Goal: Task Accomplishment & Management: Manage account settings

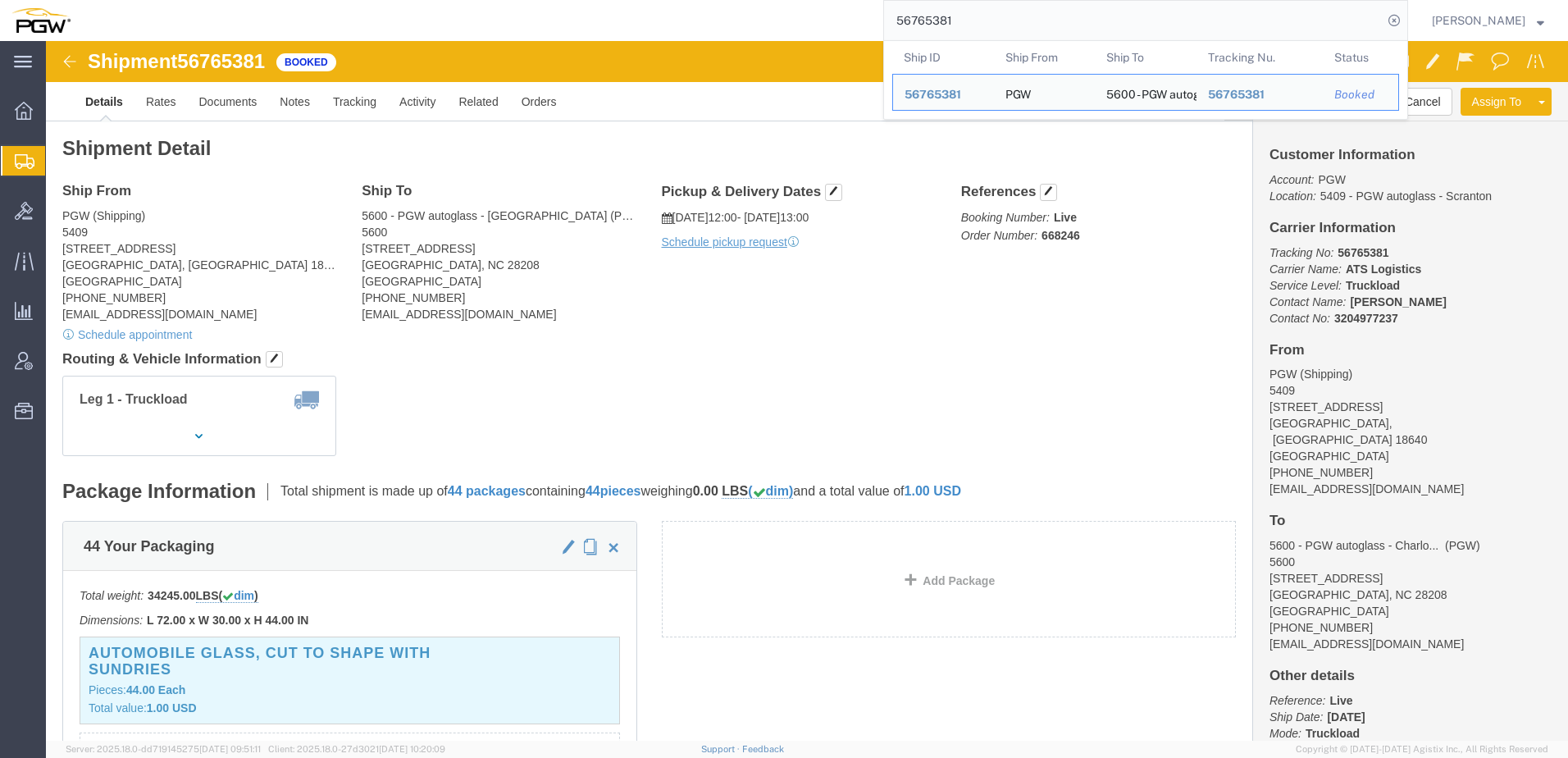
drag, startPoint x: 499, startPoint y: 305, endPoint x: 503, endPoint y: 18, distance: 287.0
click div "Shipment Detail Ship From PGW (Shipping) 5409 125 Enterprise Way Pittston, PA 1…"
drag, startPoint x: 975, startPoint y: 25, endPoint x: 395, endPoint y: 22, distance: 580.0
click at [400, 18] on div "56765381 Ship ID Ship From Ship To Tracking Nu. Status Ship ID 56765381 Ship Fr…" at bounding box center [745, 20] width 1326 height 41
paste input "650065"
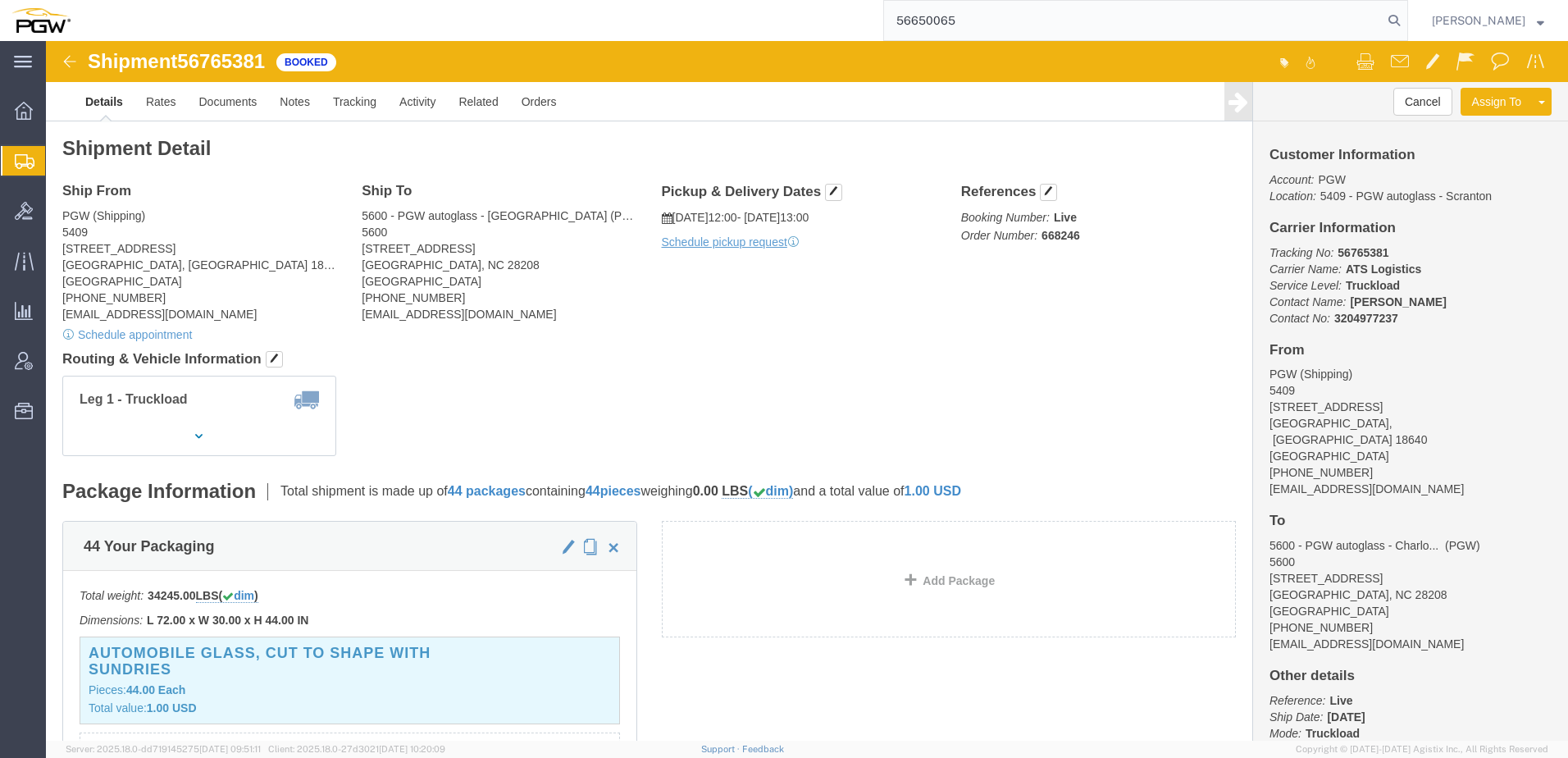
type input "56650065"
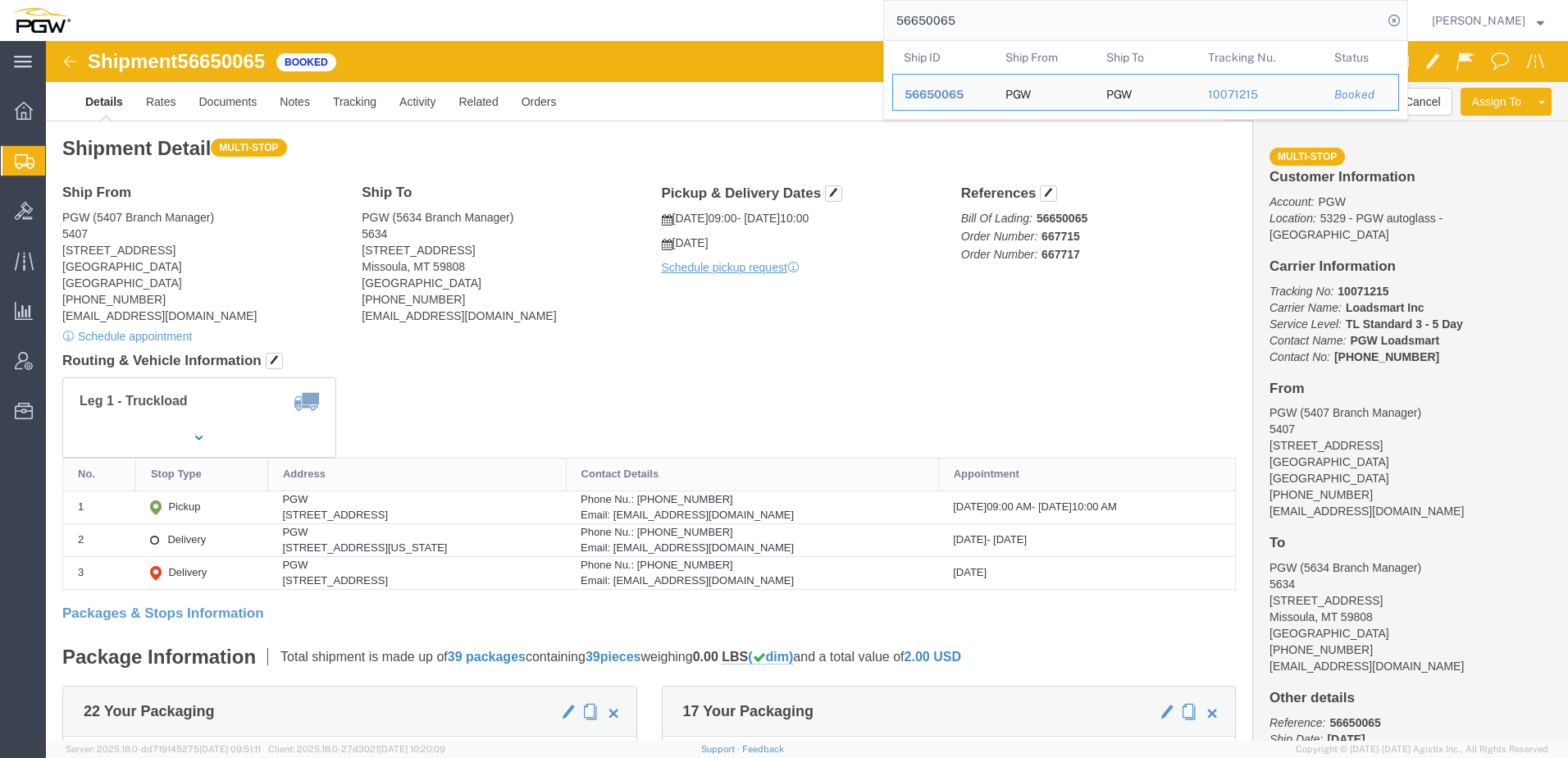
click h4 "Routing & Vehicle Information"
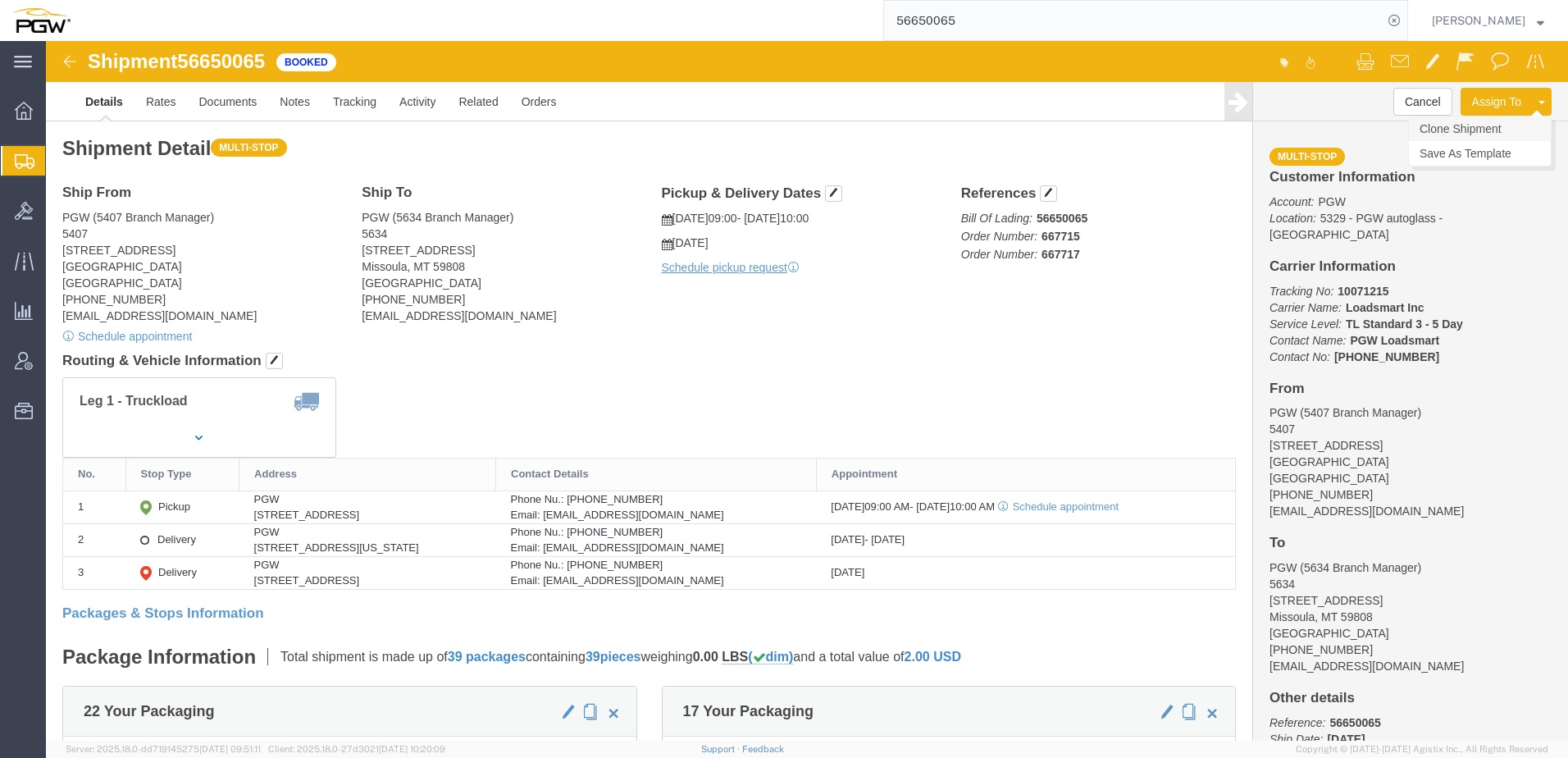
click link "Clone Shipment"
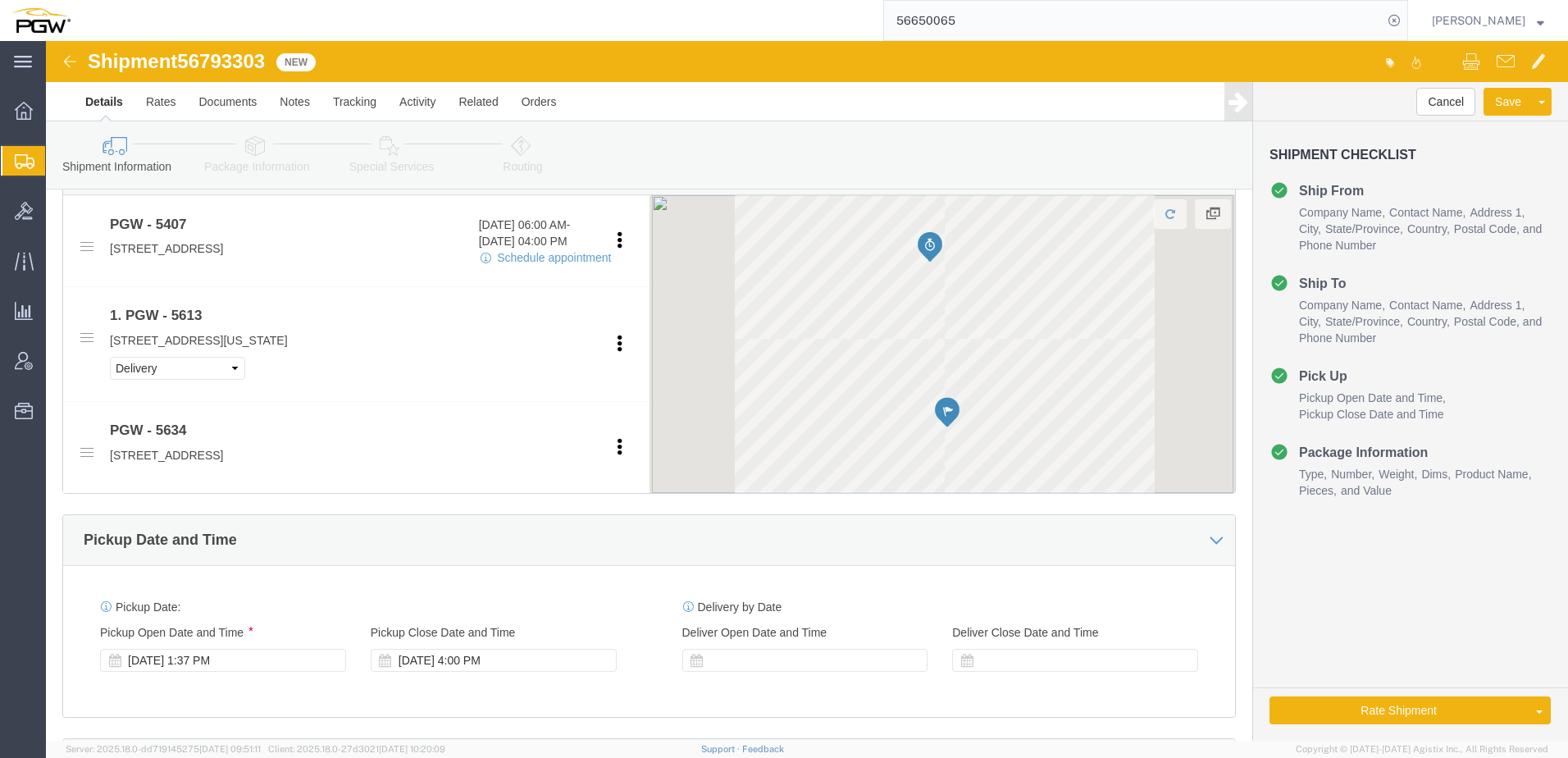
scroll to position [820, 0]
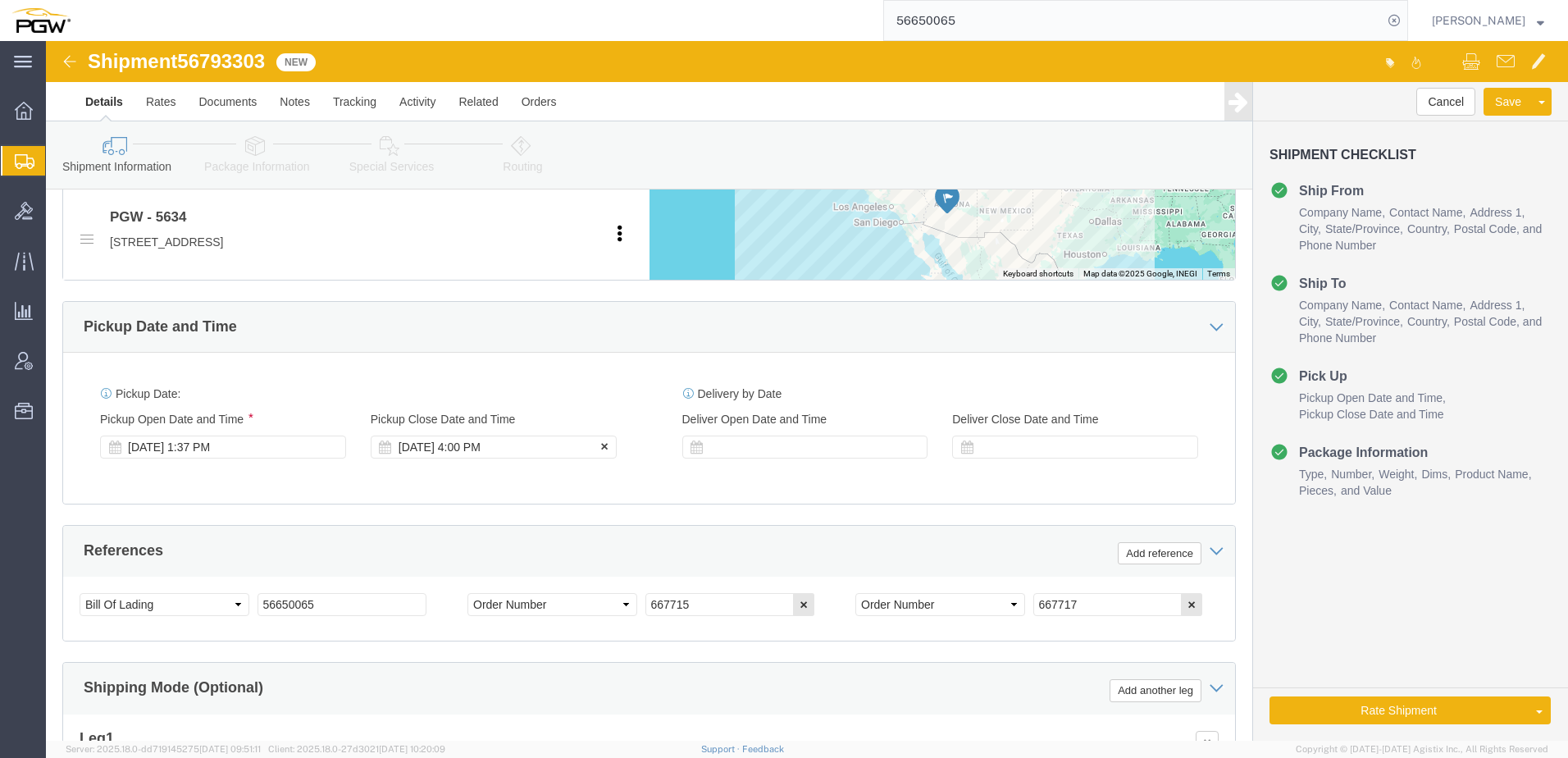
select select "62351"
select select "28421"
click div "Sep 11 2025 1:37 PM"
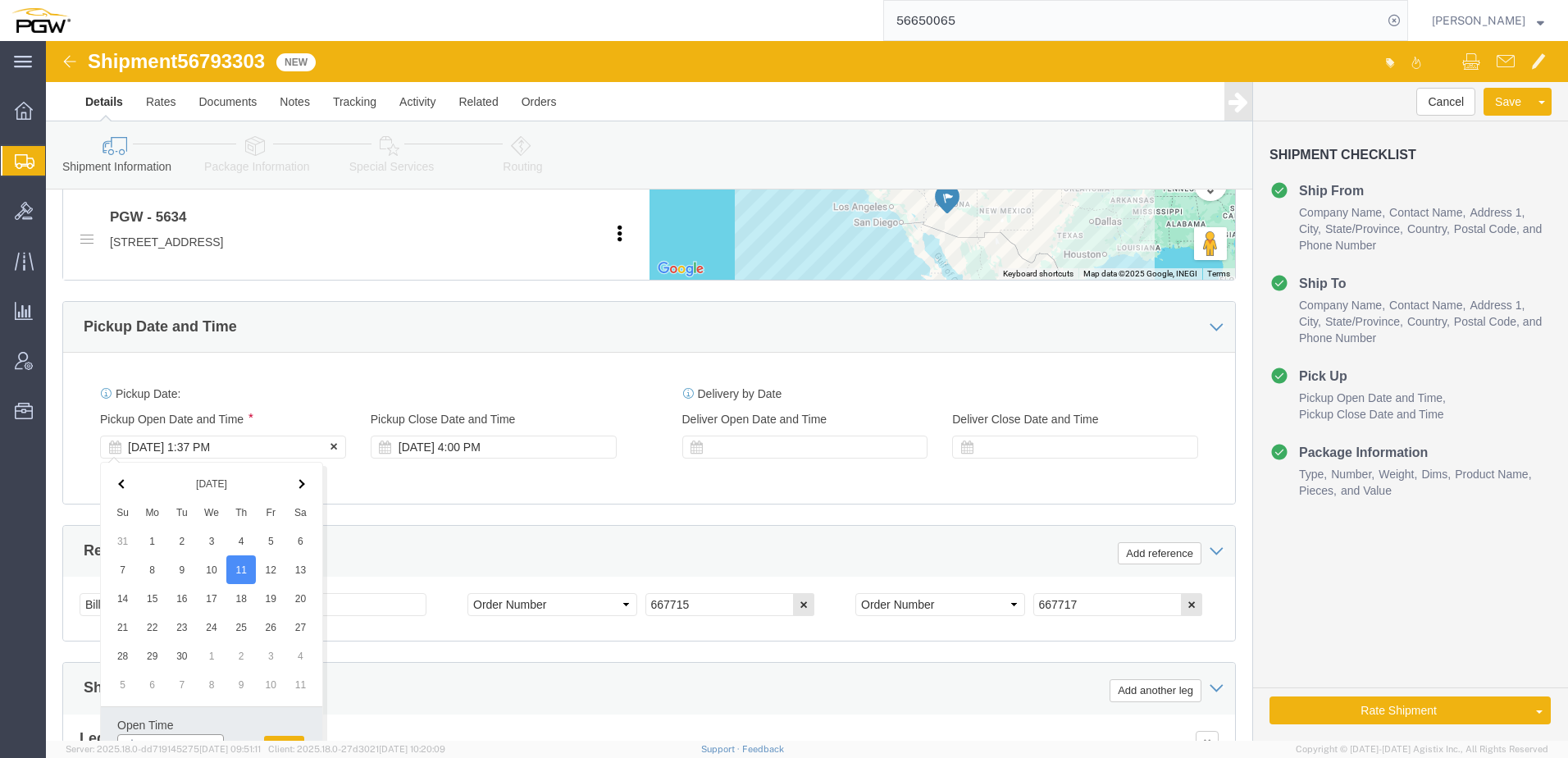
scroll to position [836, 0]
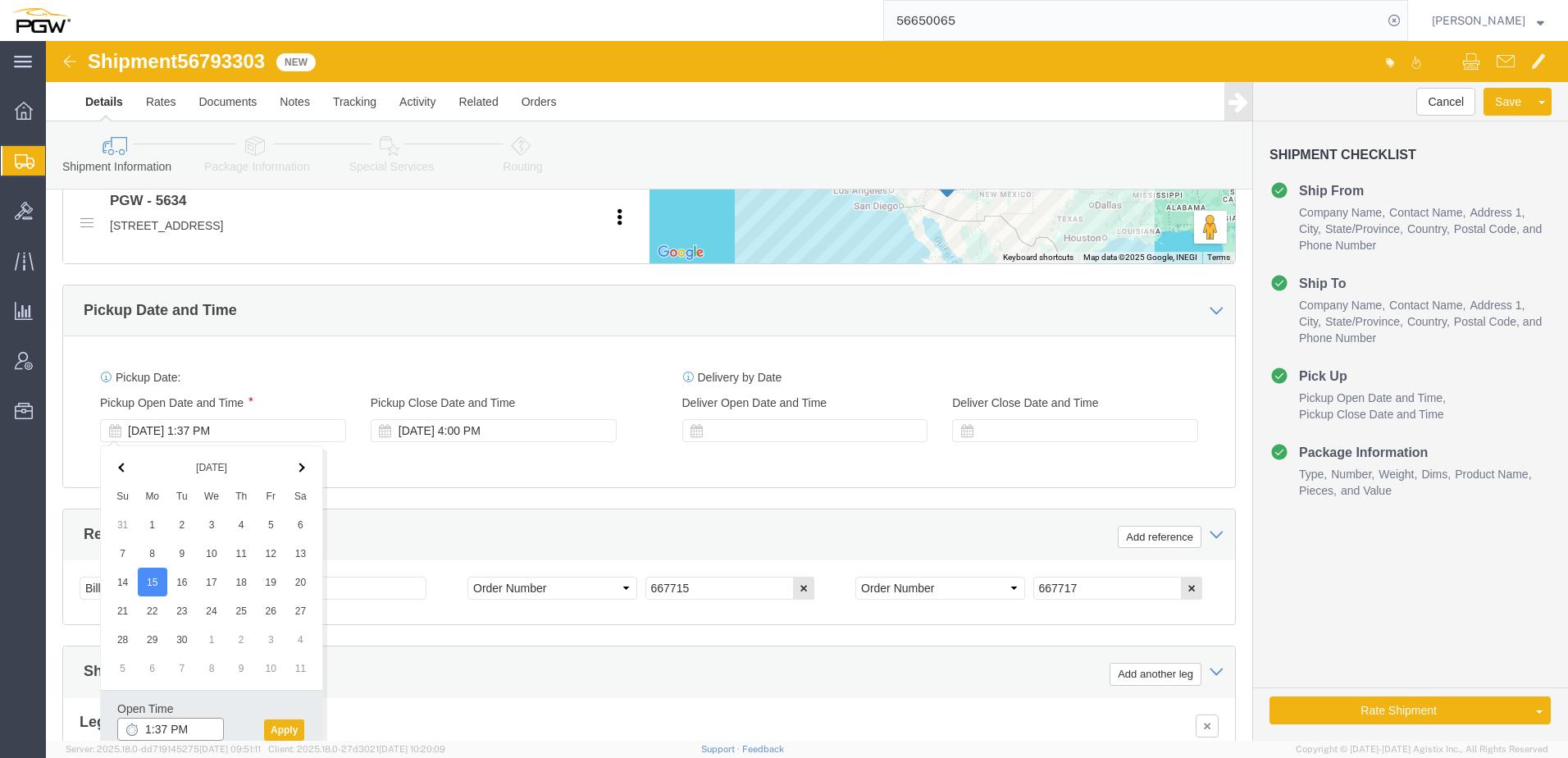
click input "1:37 PM"
type input "9:00 AM"
click button "Apply"
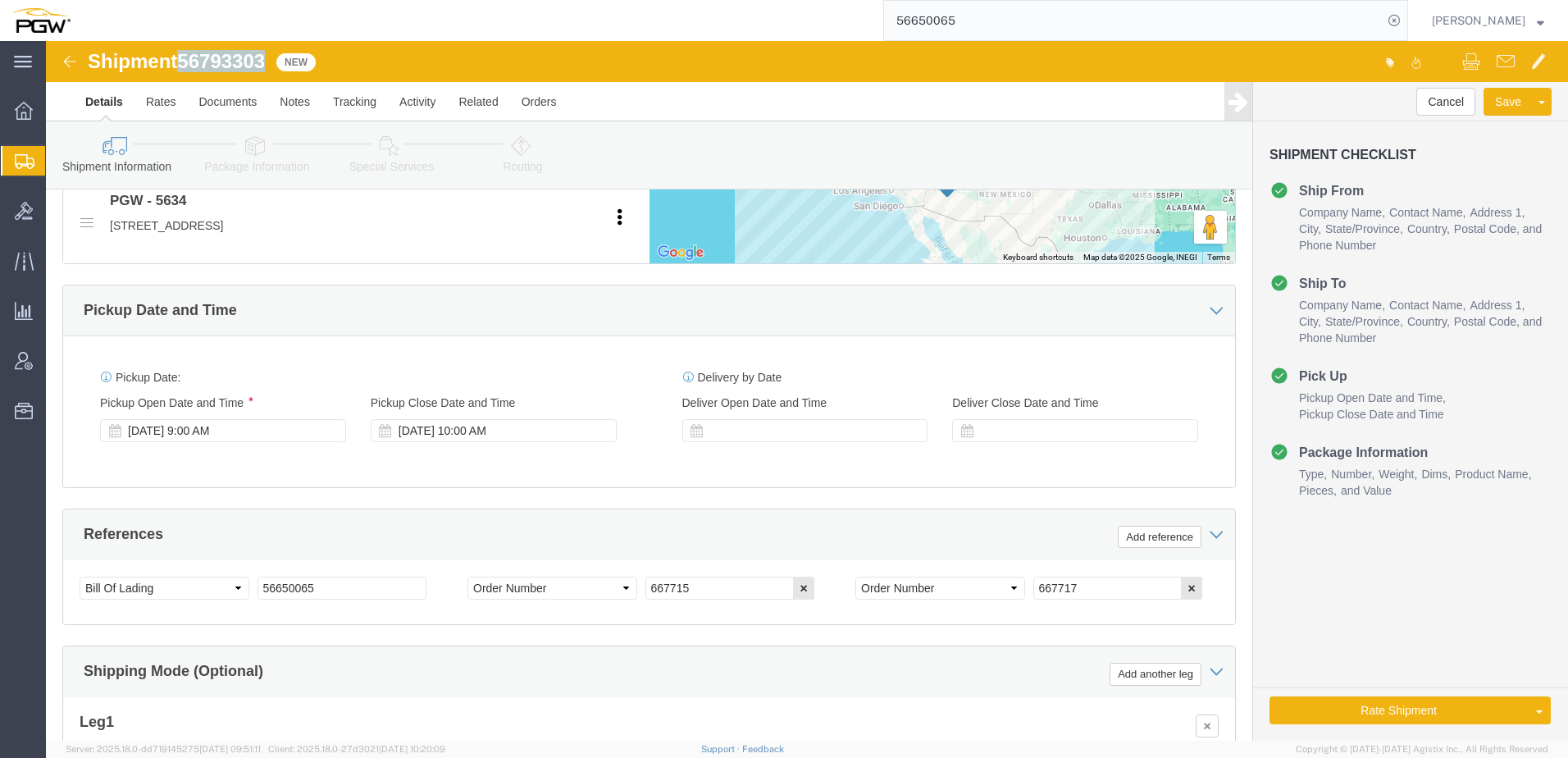
drag, startPoint x: 136, startPoint y: 20, endPoint x: 224, endPoint y: 21, distance: 88.0
click h1 "Shipment 56793303"
copy span "56793303"
drag, startPoint x: 299, startPoint y: 547, endPoint x: 114, endPoint y: 540, distance: 185.1
click html "Shipment 56793303 New Details Rates Documents Notes Tracking Activity Related O…"
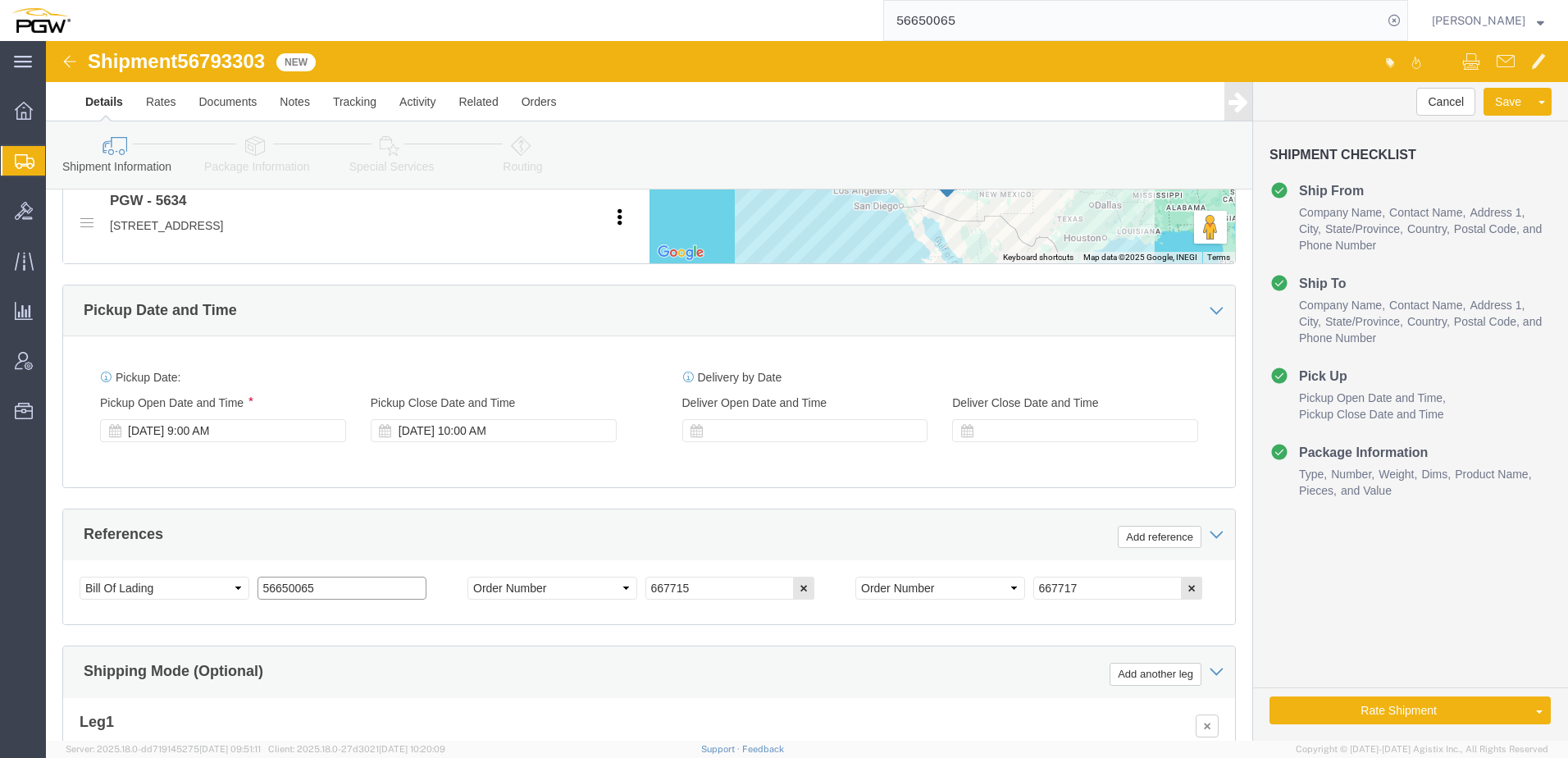
paste input "793303"
drag, startPoint x: 305, startPoint y: 547, endPoint x: -586, endPoint y: 518, distance: 891.5
click html "Shipment 56793303 New Details Rates Documents Notes Tracking Activity Related O…"
type input "56793303"
drag, startPoint x: 689, startPoint y: 544, endPoint x: 90, endPoint y: 516, distance: 599.7
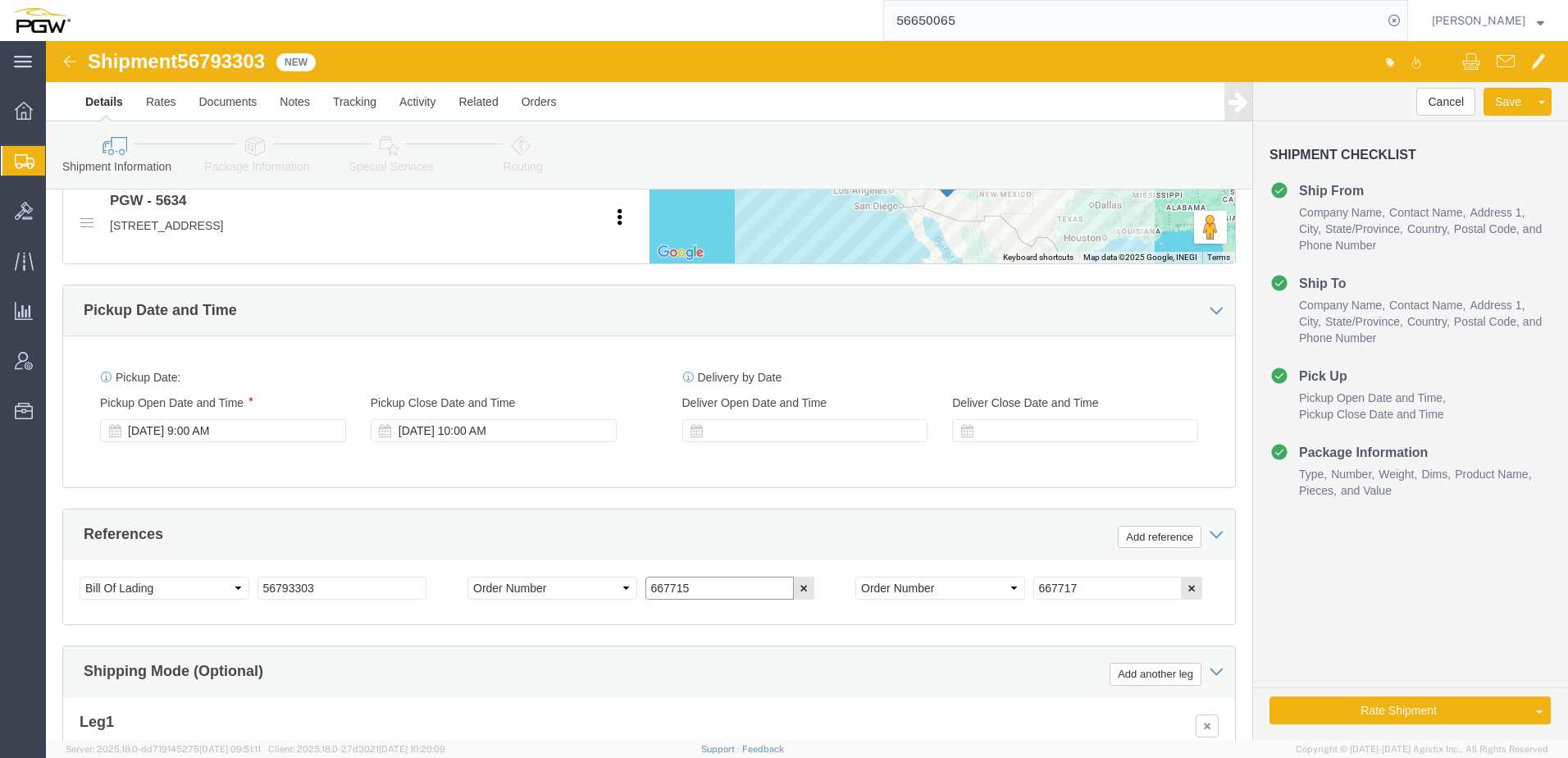
click div "References Add reference Select Account Type Activity ID Airline Appointment Nu…"
paste input "8411"
type input "668411"
drag, startPoint x: 1071, startPoint y: 551, endPoint x: 206, endPoint y: 336, distance: 891.3
click div "Ship From Location Location 5407-PGW Autoglass -Phoenix Hub My Profile Location…"
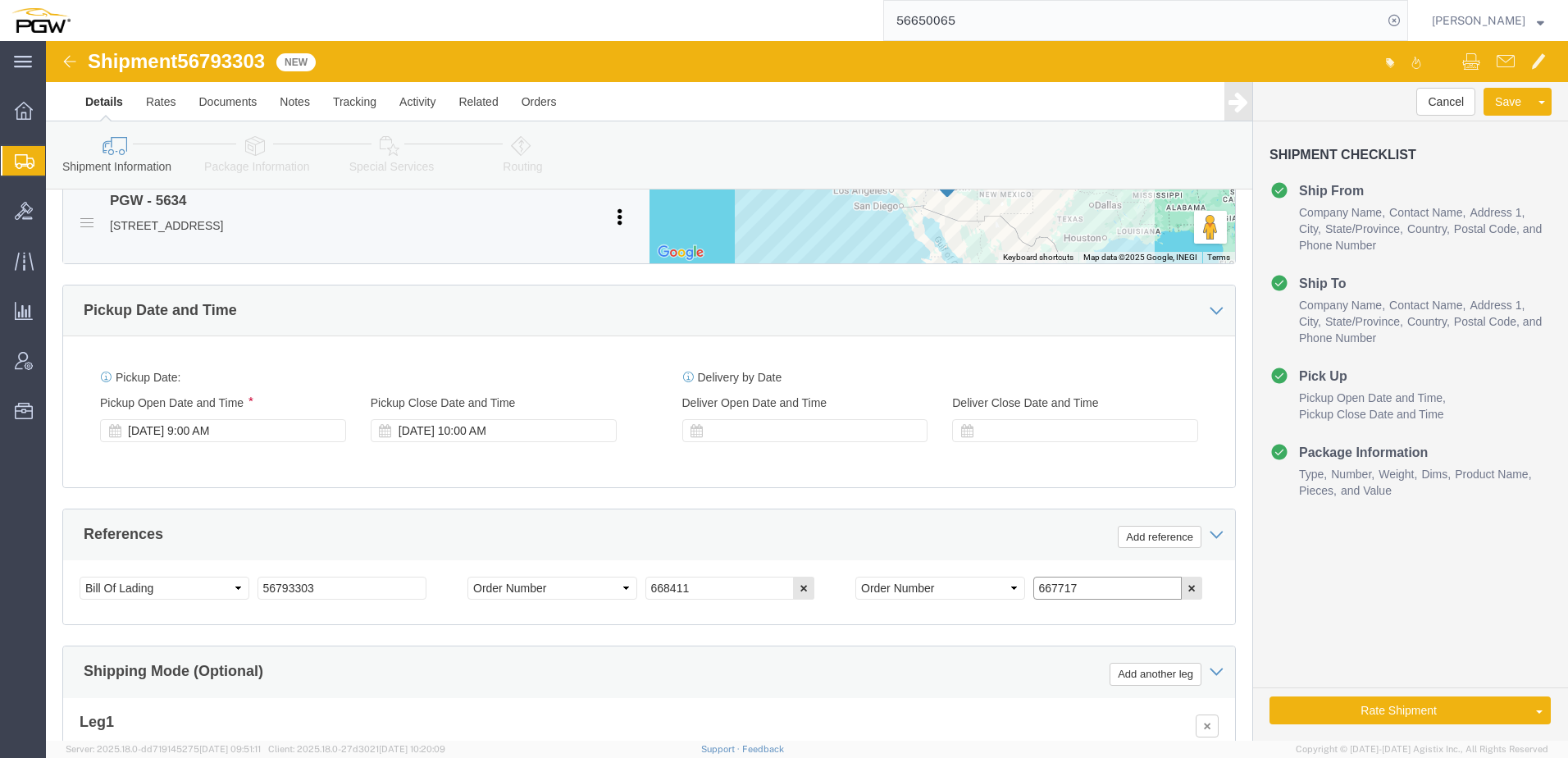
paste input "8409"
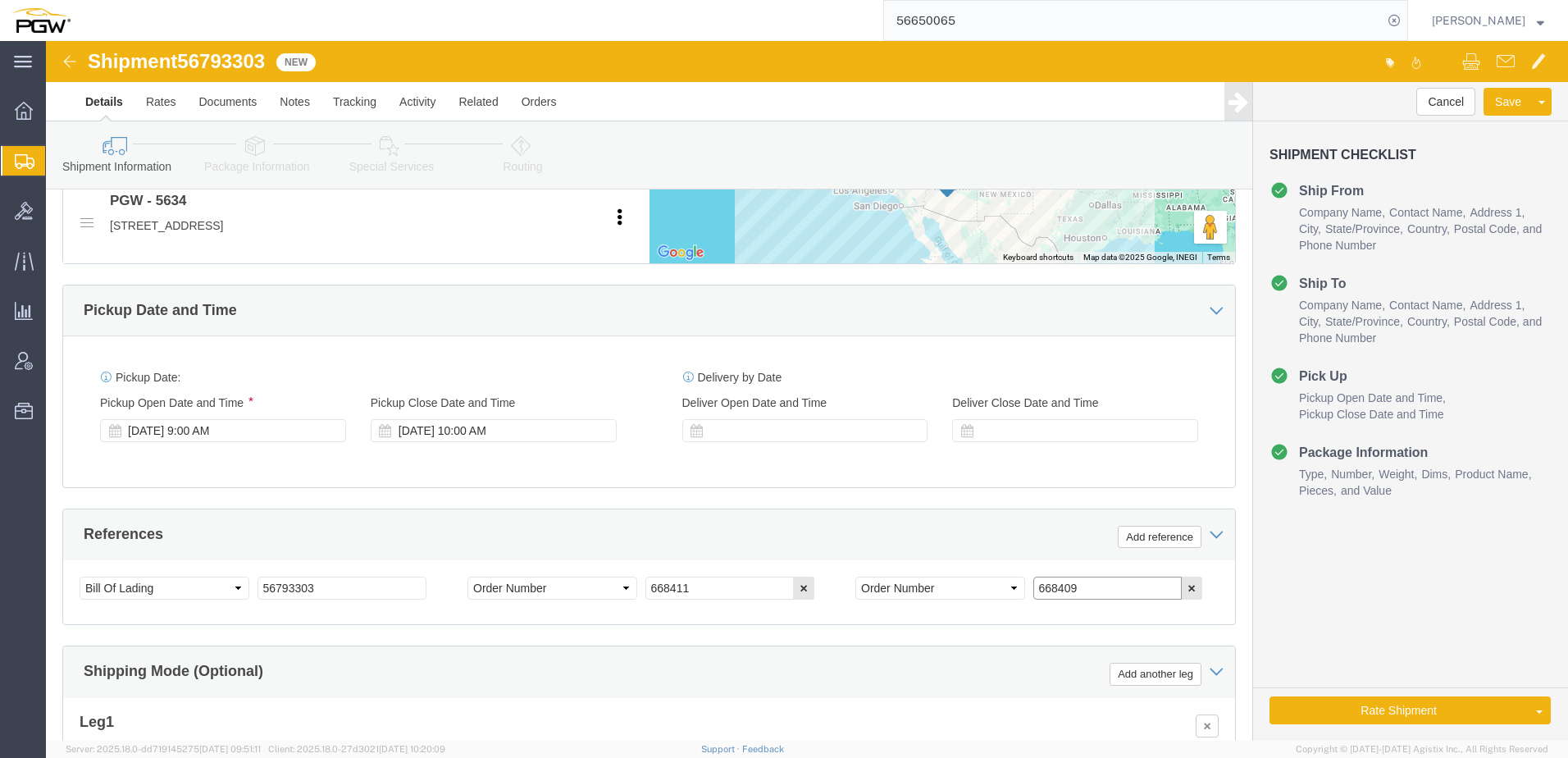
type input "668409"
click icon
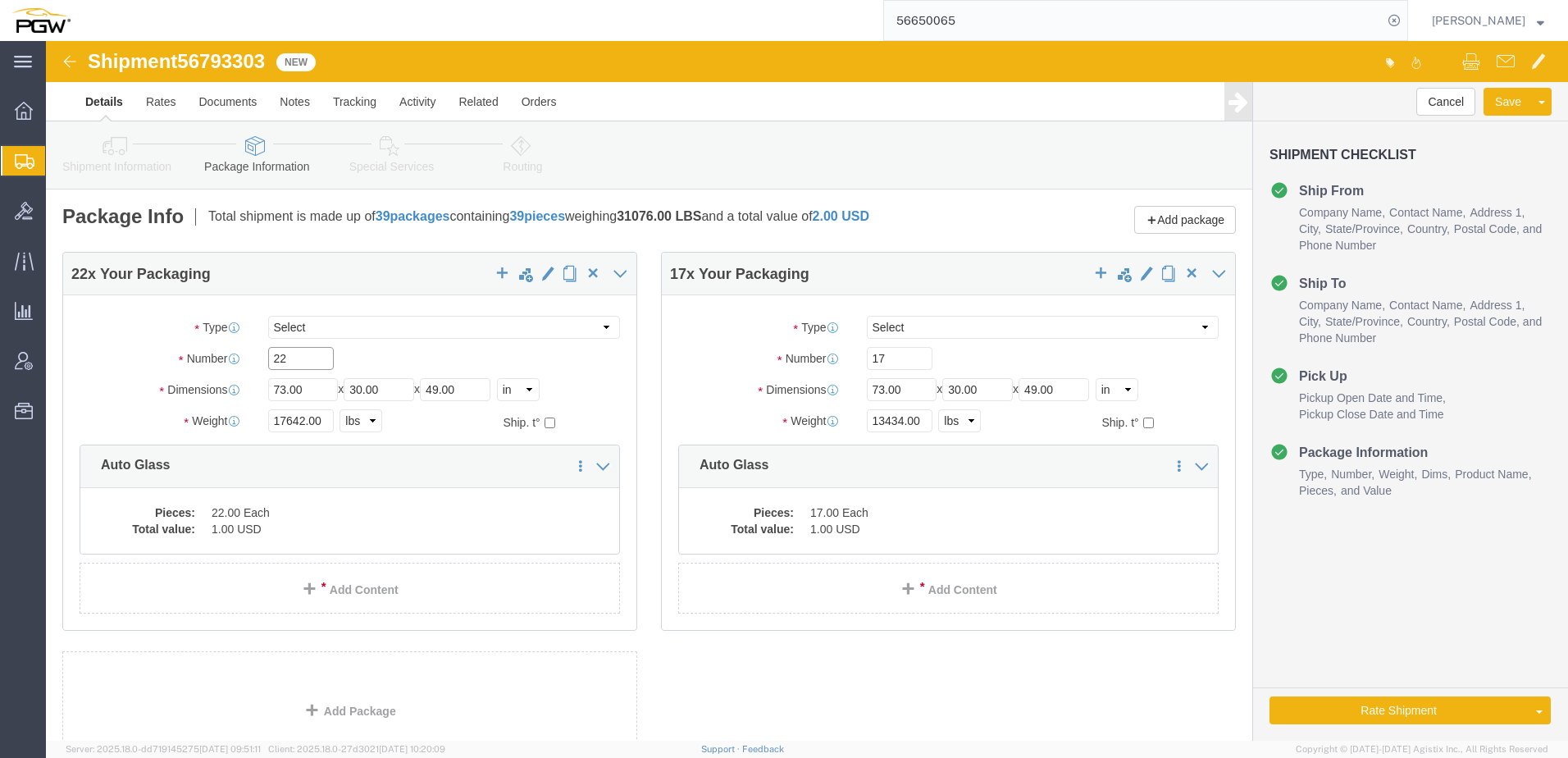
drag, startPoint x: 260, startPoint y: 320, endPoint x: -163, endPoint y: 308, distance: 423.2
click html "Shipment 56793303 New Details Rates Documents Notes Tracking Activity Related O…"
paste input "11"
type input "11"
drag, startPoint x: 257, startPoint y: 384, endPoint x: 136, endPoint y: 391, distance: 121.2
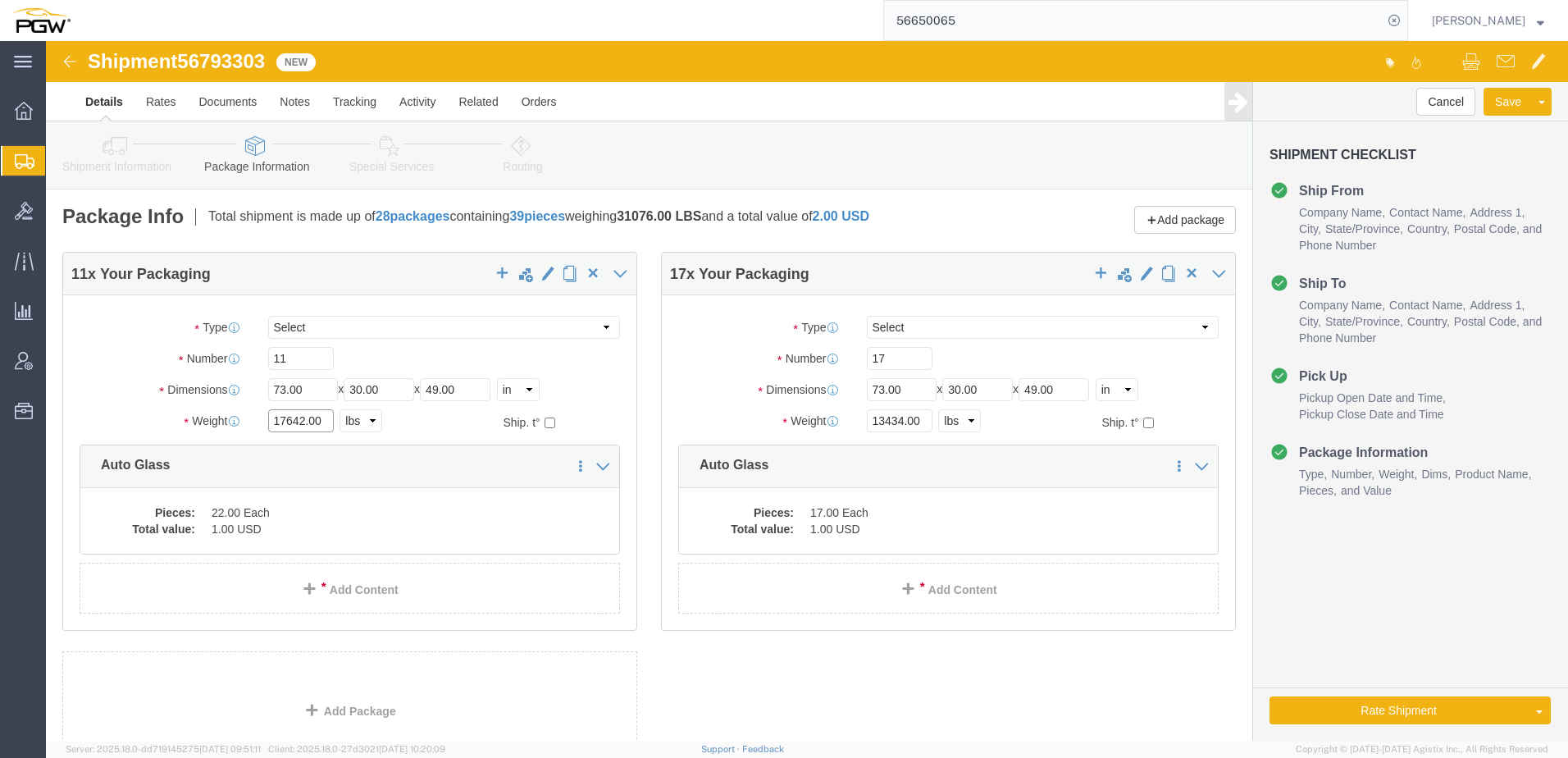
click div "Weight 17642.00 Select kgs lbs Ship. t°"
paste input "0374"
type input "10374.00"
click dd "22.00 Each"
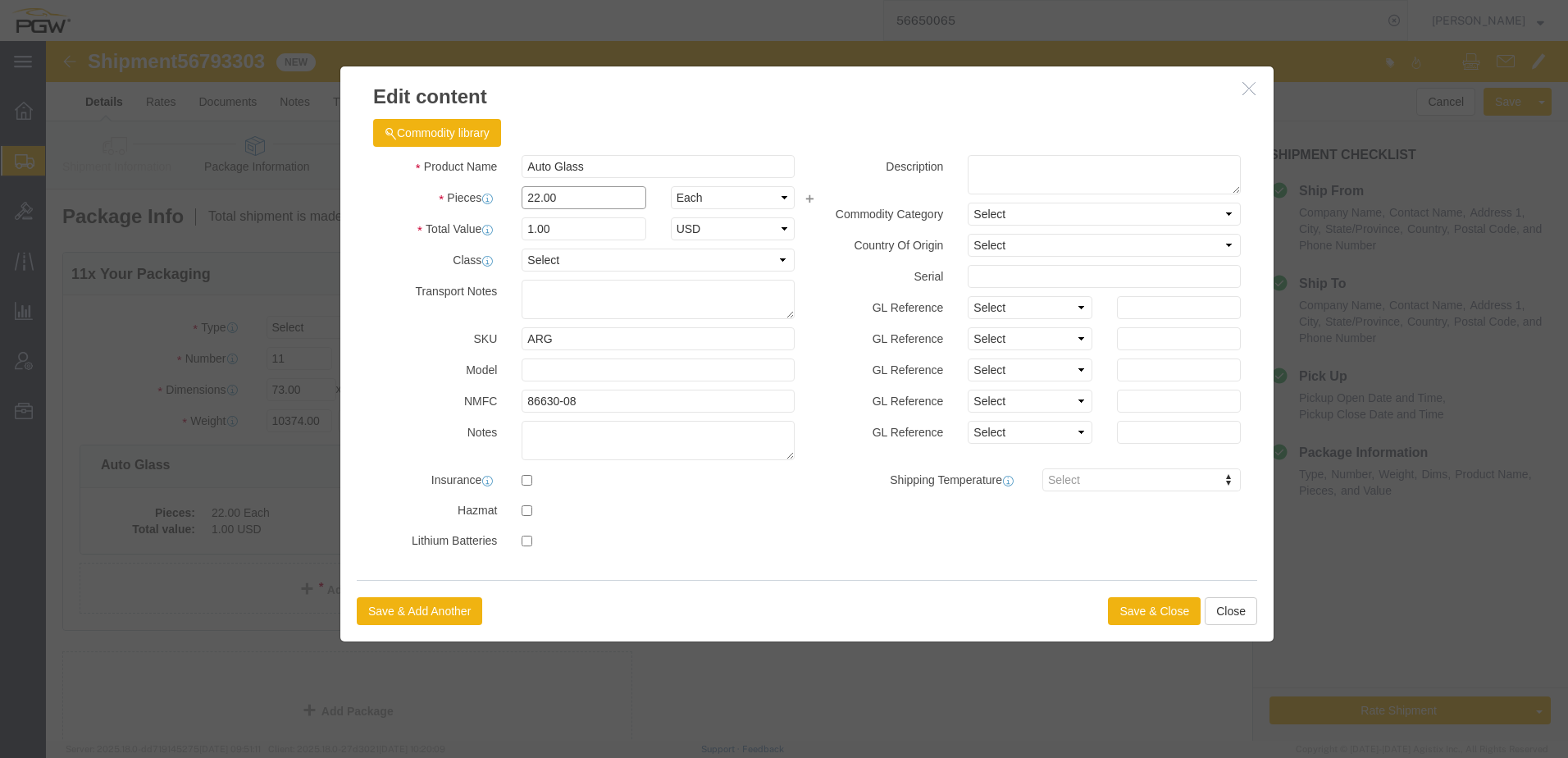
drag, startPoint x: 523, startPoint y: 156, endPoint x: 138, endPoint y: 158, distance: 385.0
click div "Edit content Commodity library Product Name Auto Glass Pieces 22.00 Select Bag …"
type input "11.00"
type input "0.5"
type input "1.00"
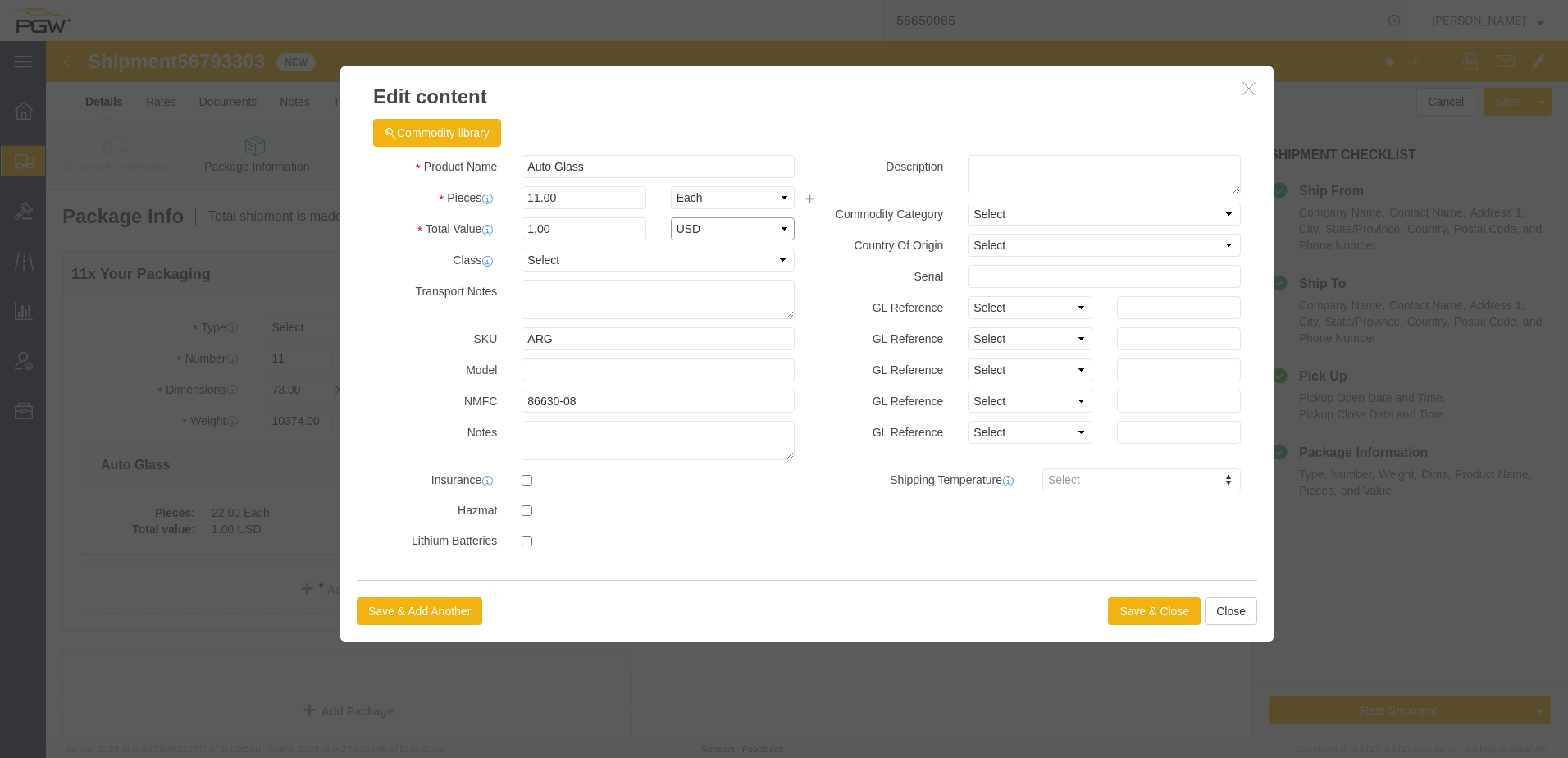
select select "USD"
click button "Save & Close"
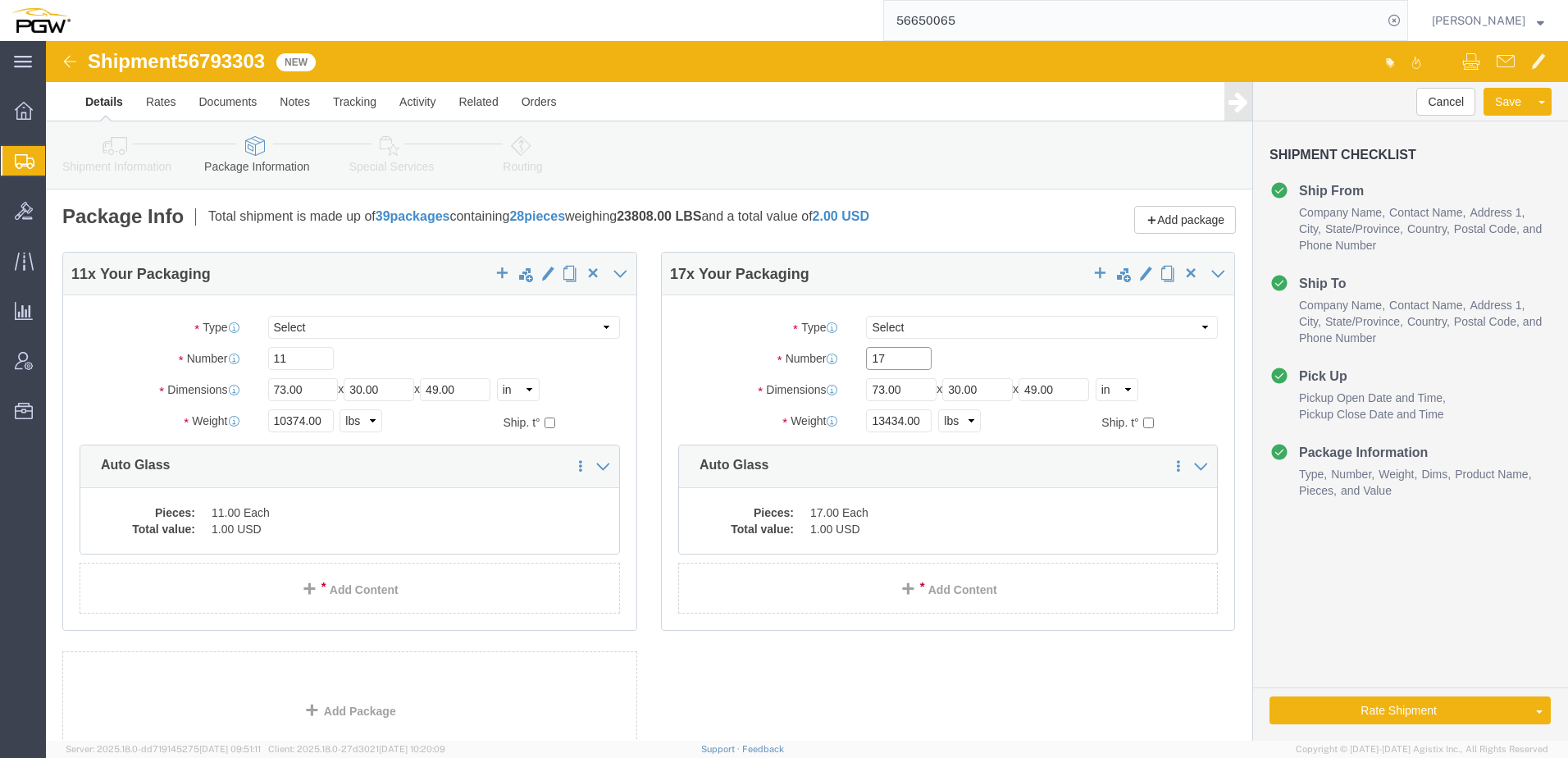
drag, startPoint x: 839, startPoint y: 319, endPoint x: 51, endPoint y: 365, distance: 789.3
click div "11 x Your Packaging Package Type Select Bale(s) Basket(s) Bolt(s) Bottle(s) Buc…"
paste input "32"
type input "32"
drag, startPoint x: 849, startPoint y: 379, endPoint x: 579, endPoint y: 376, distance: 270.0
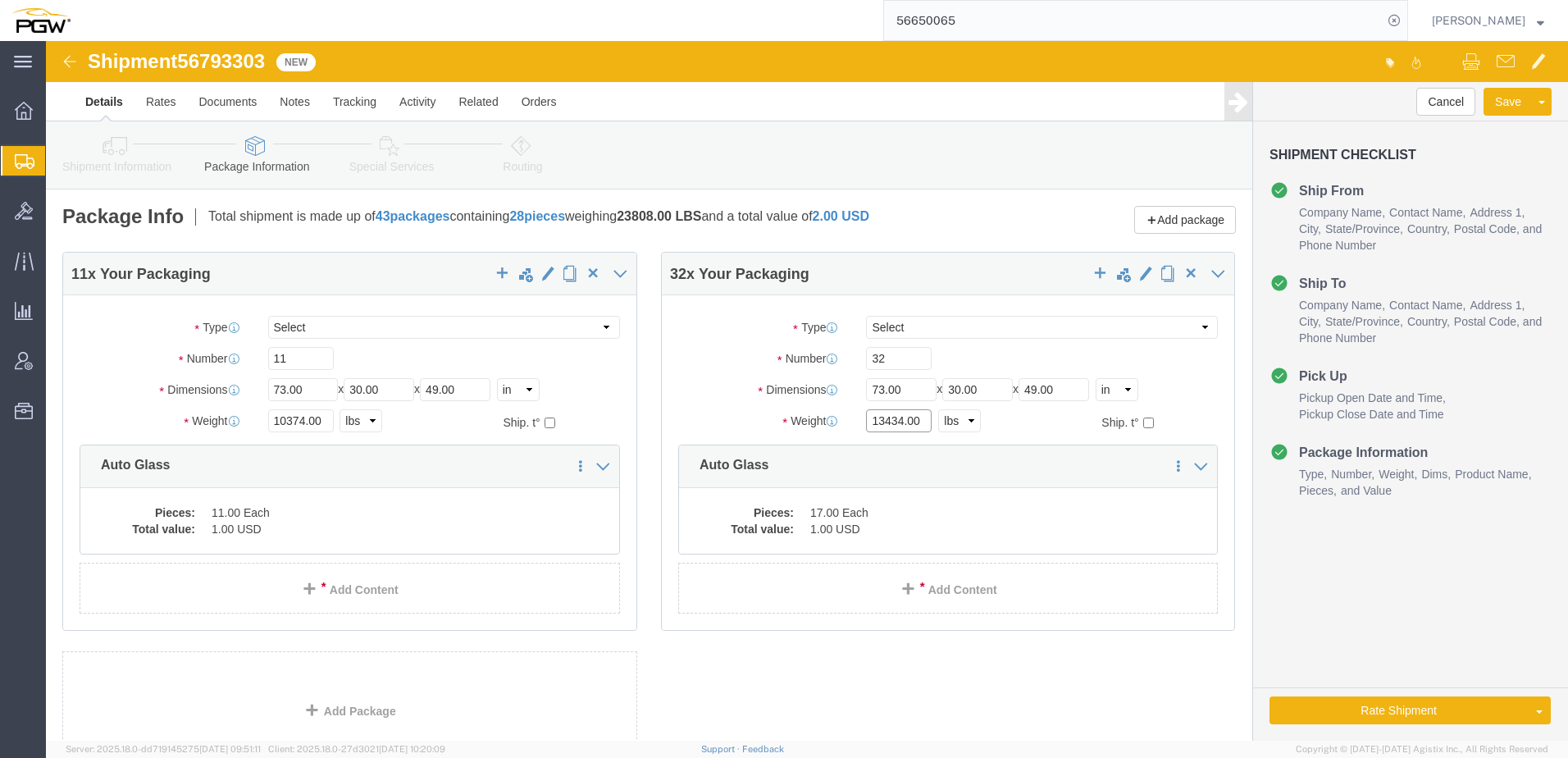
click div "11 x Your Packaging Package Type Select Bale(s) Basket(s) Bolt(s) Bottle(s) Buc…"
paste input "25009"
type input "25009.00"
click div "Pieces: 17.00 Each Total value: 1.00 USD"
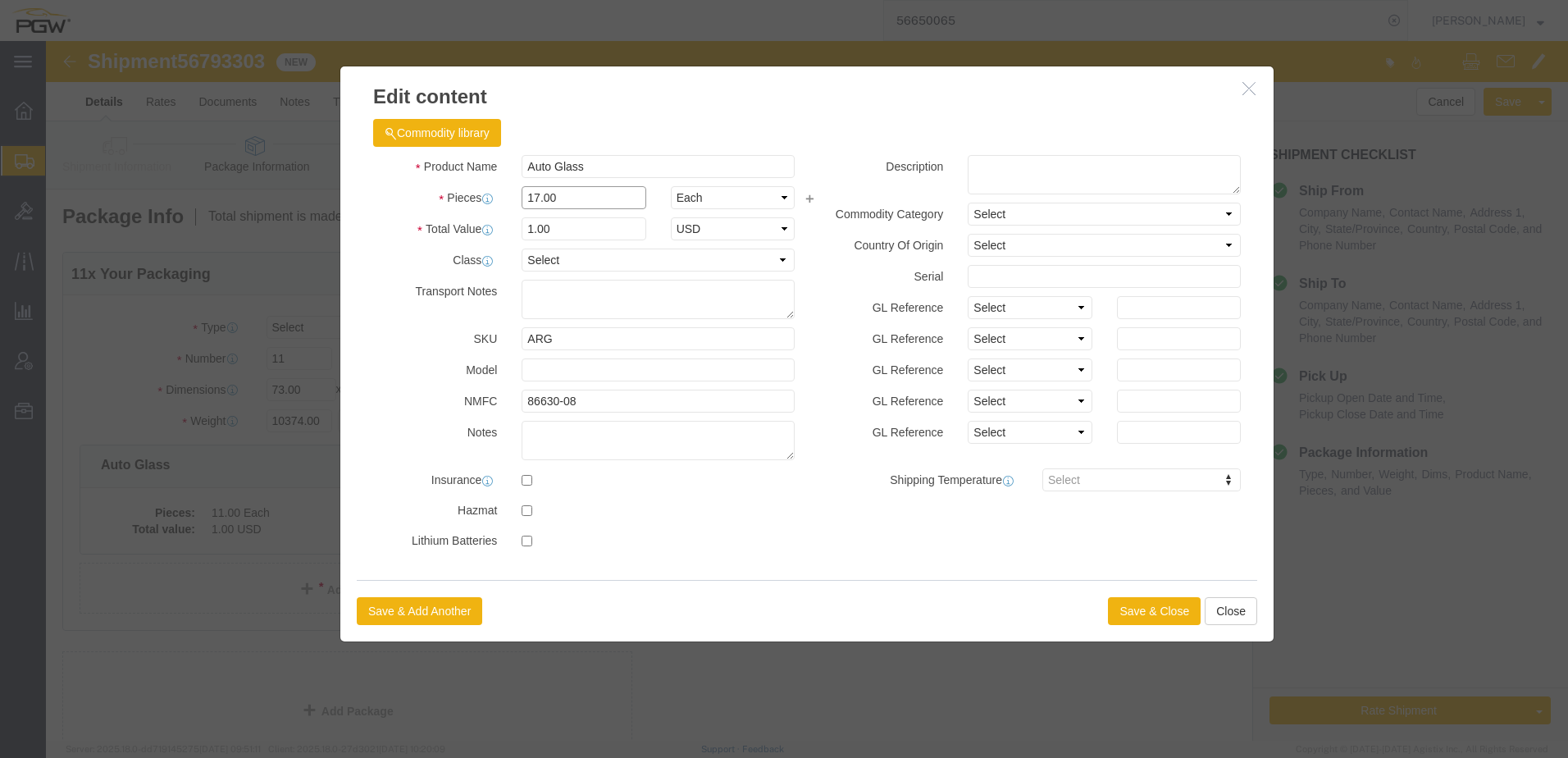
drag, startPoint x: 547, startPoint y: 158, endPoint x: 176, endPoint y: 194, distance: 372.7
click div "Edit content Commodity library Product Name Auto Glass Pieces 17.00 Select Bag …"
type input "32.00"
type input "1.88"
type input "1.00"
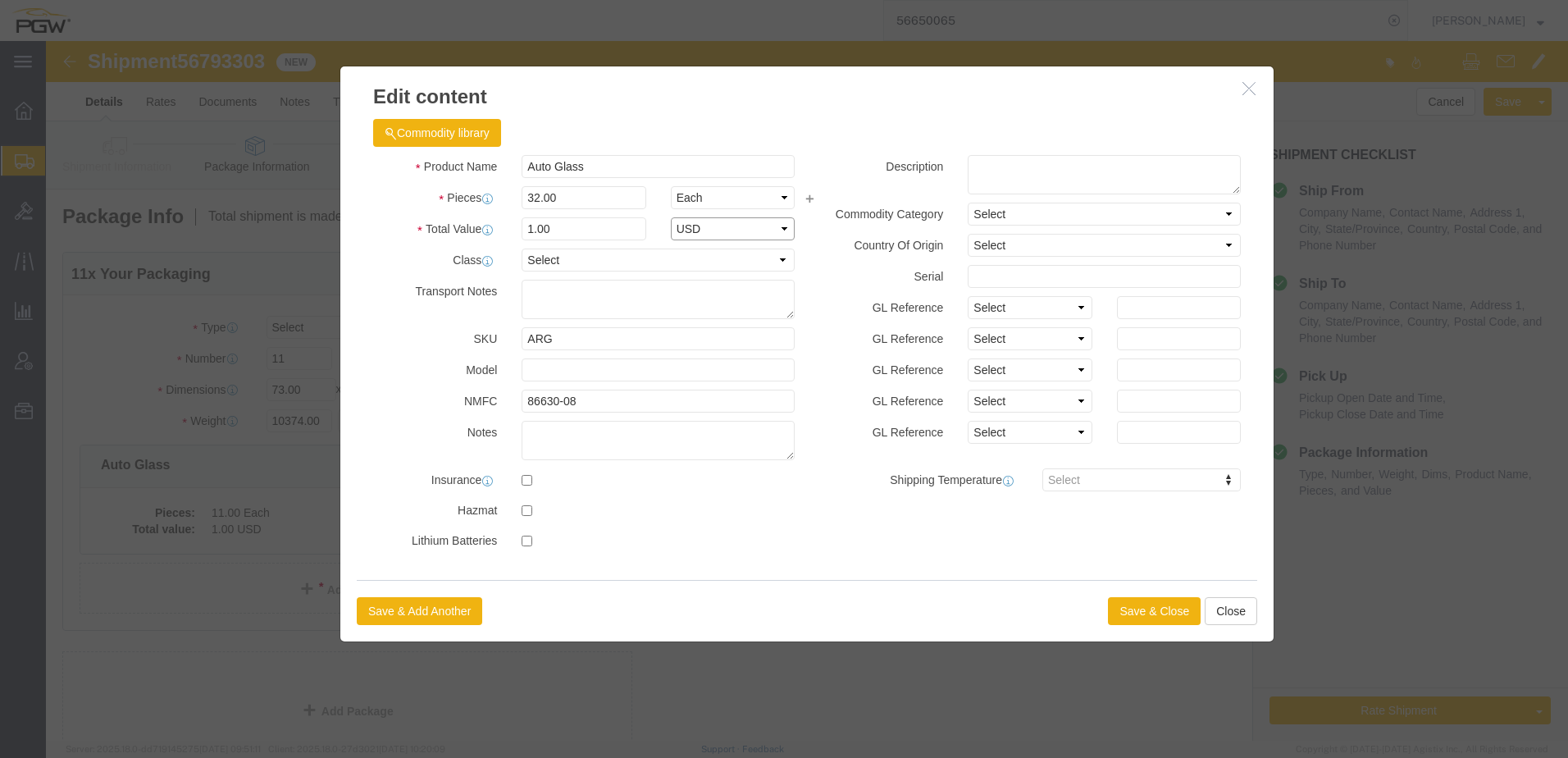
select select "USD"
click button "Save & Close"
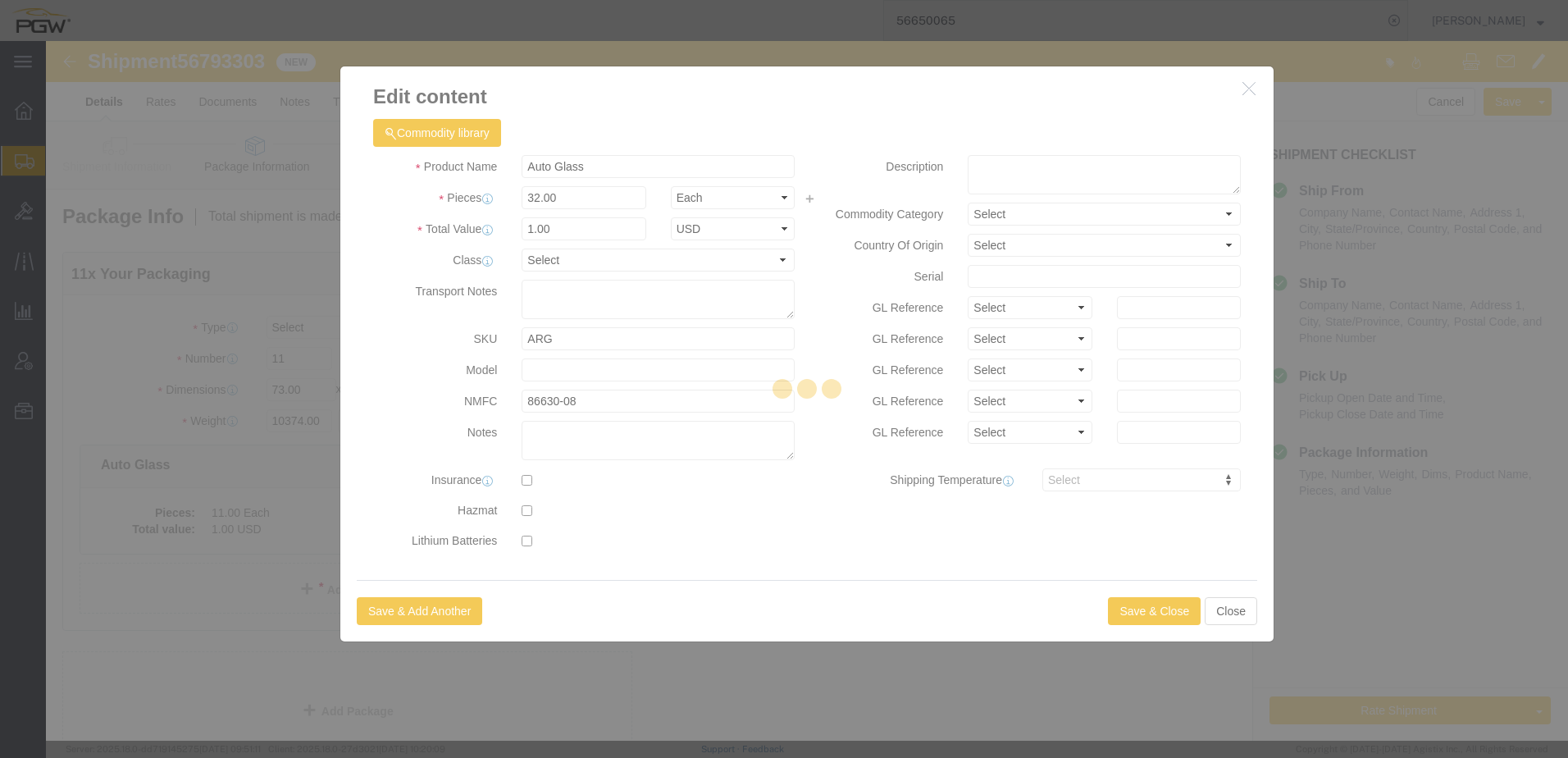
click at [1124, 611] on div at bounding box center [807, 391] width 1522 height 700
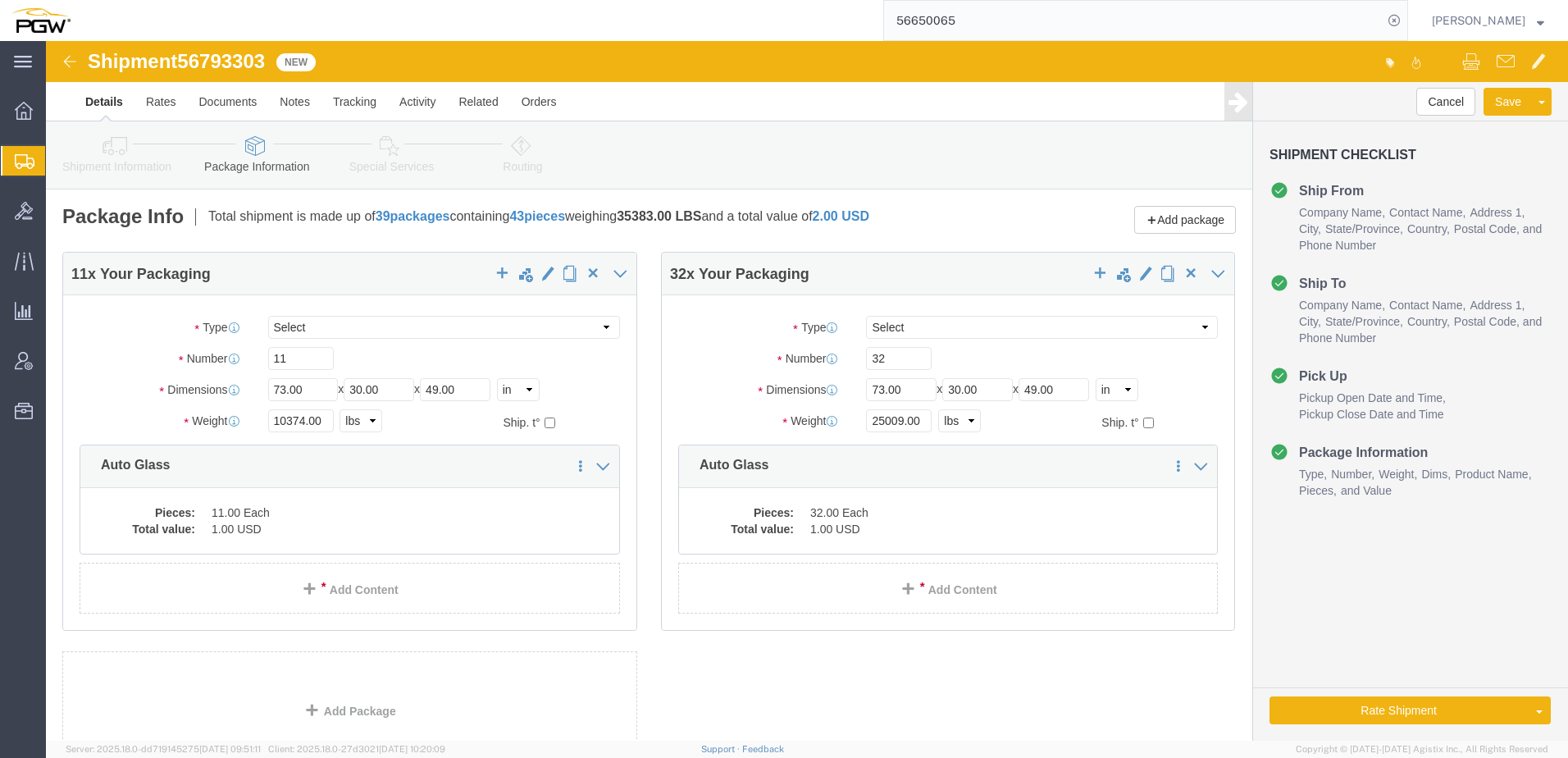
click link "Shipment Information"
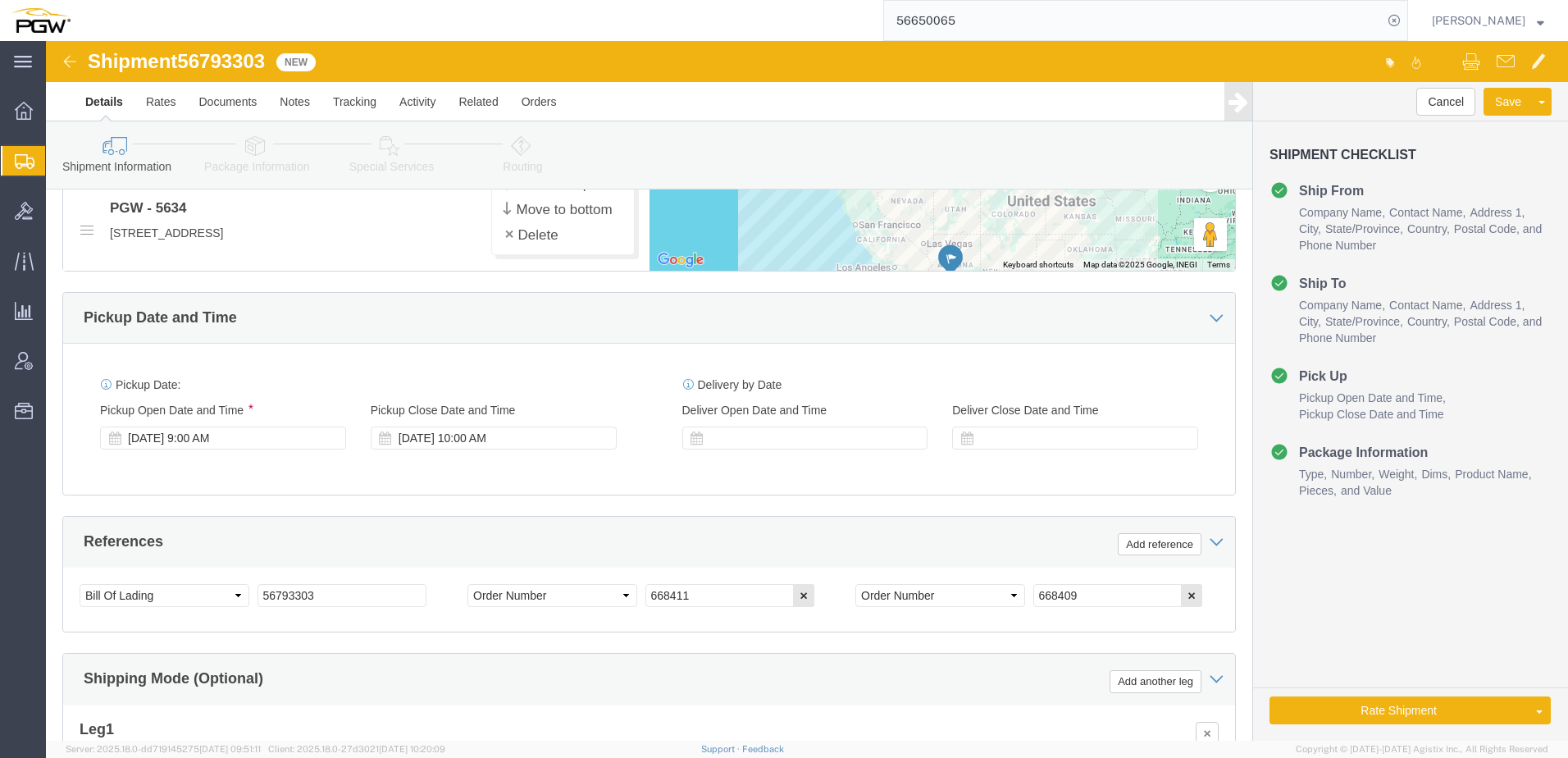
scroll to position [492, 0]
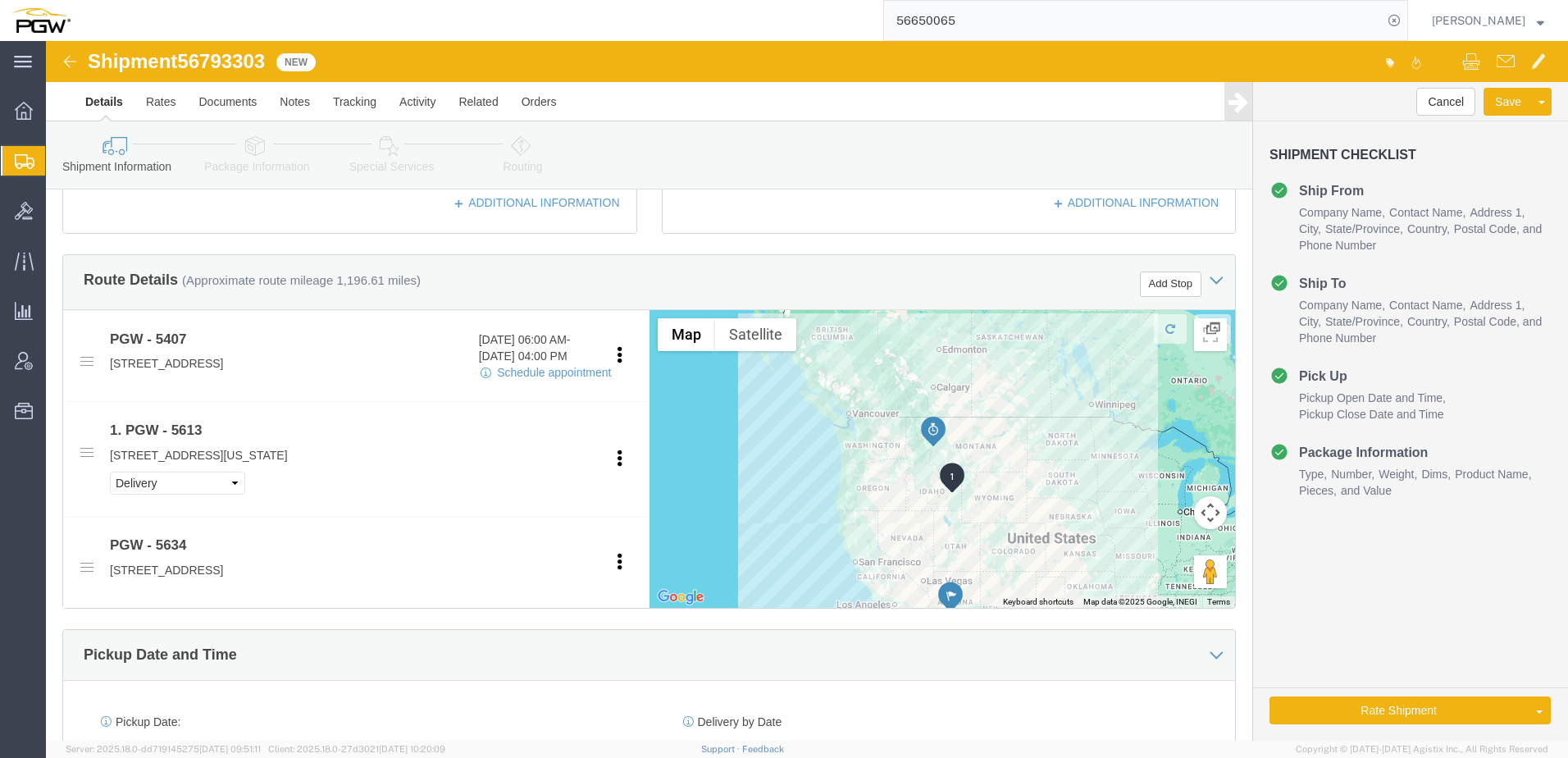
click icon
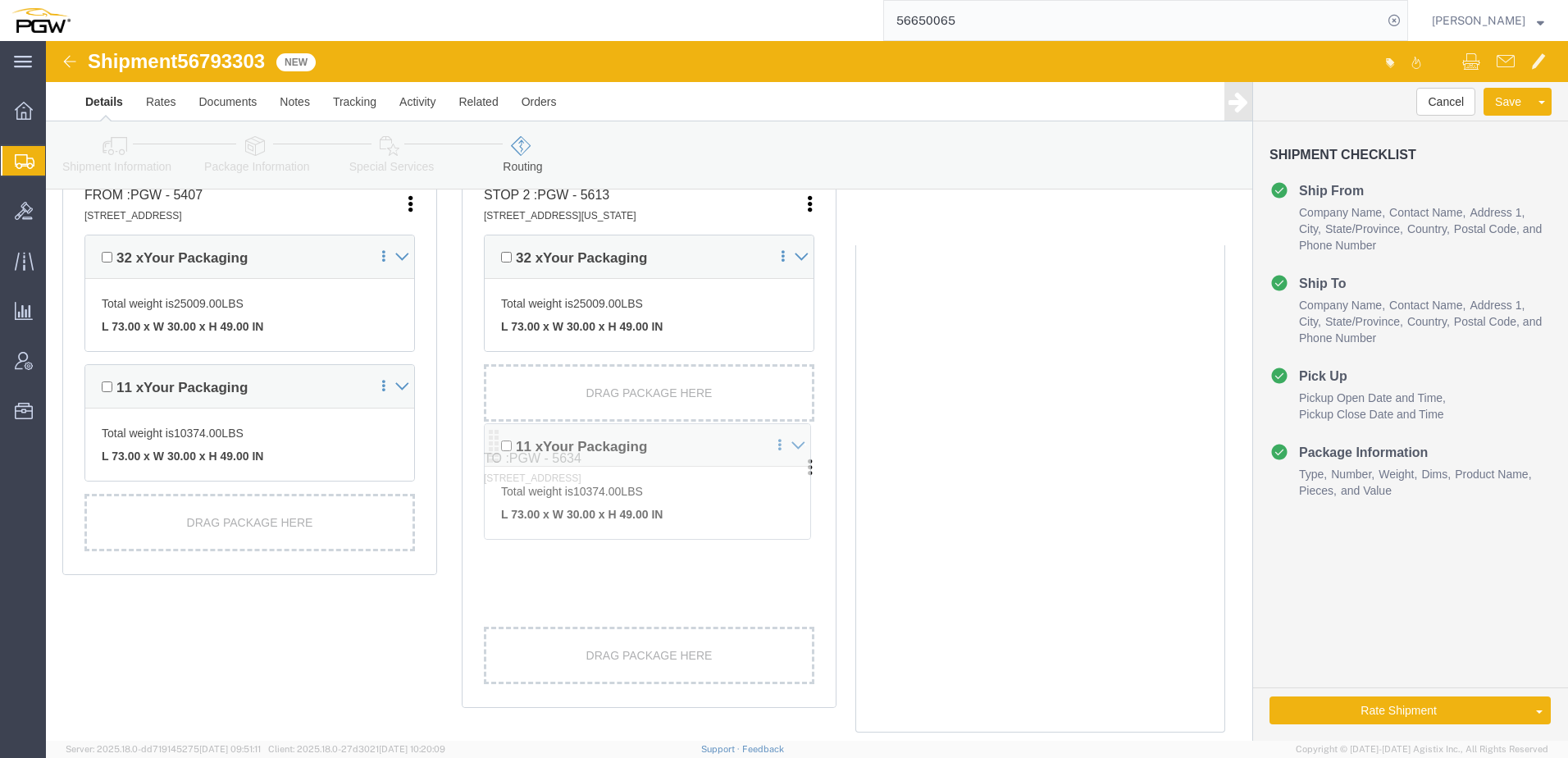
scroll to position [465, 0]
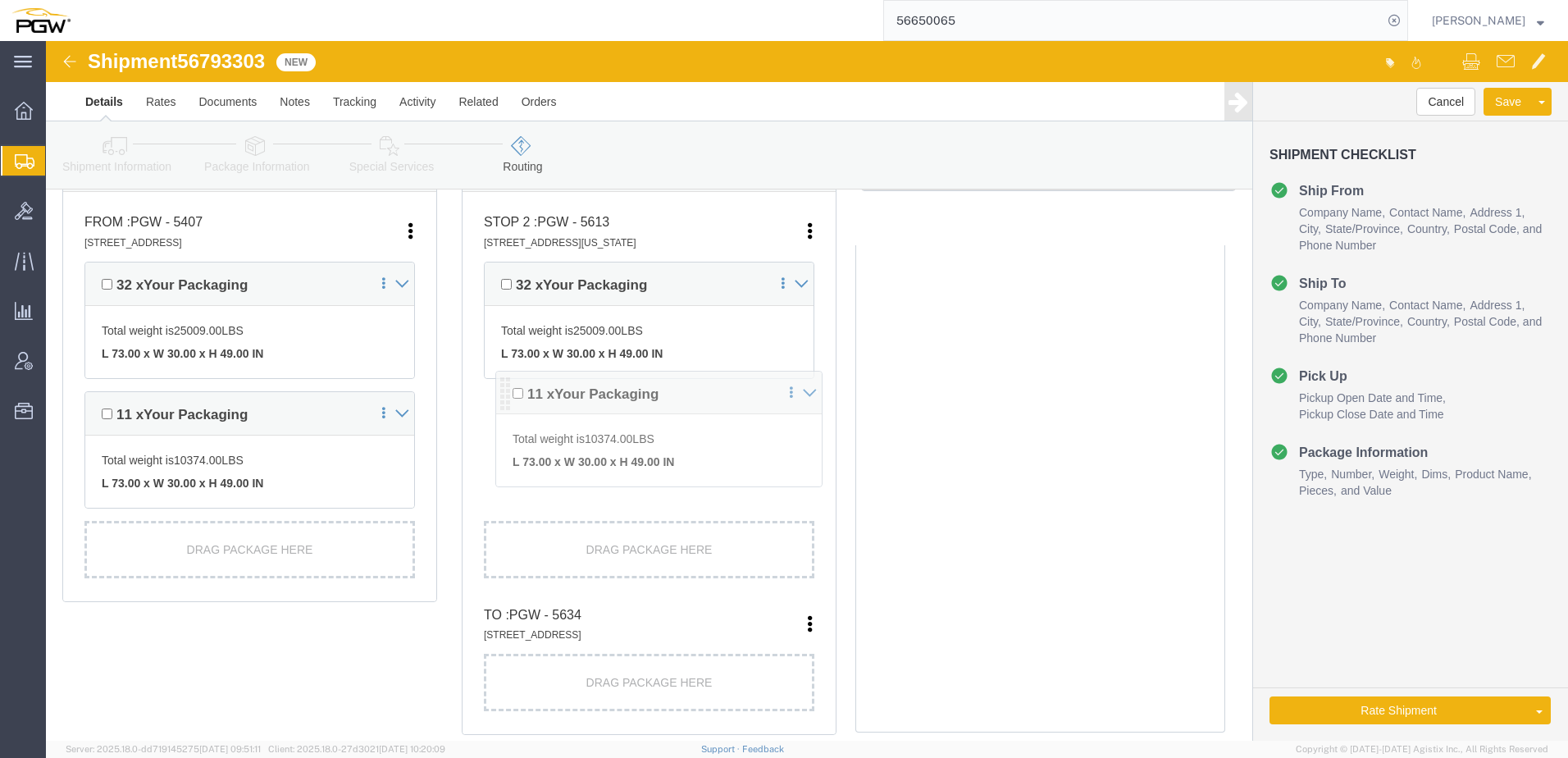
drag, startPoint x: 440, startPoint y: 481, endPoint x: 455, endPoint y: 354, distance: 127.9
click div "Pickups + Add Stop From : PGW - 5407 5850 North 101st Avenue, Glendale, AZ, 853…"
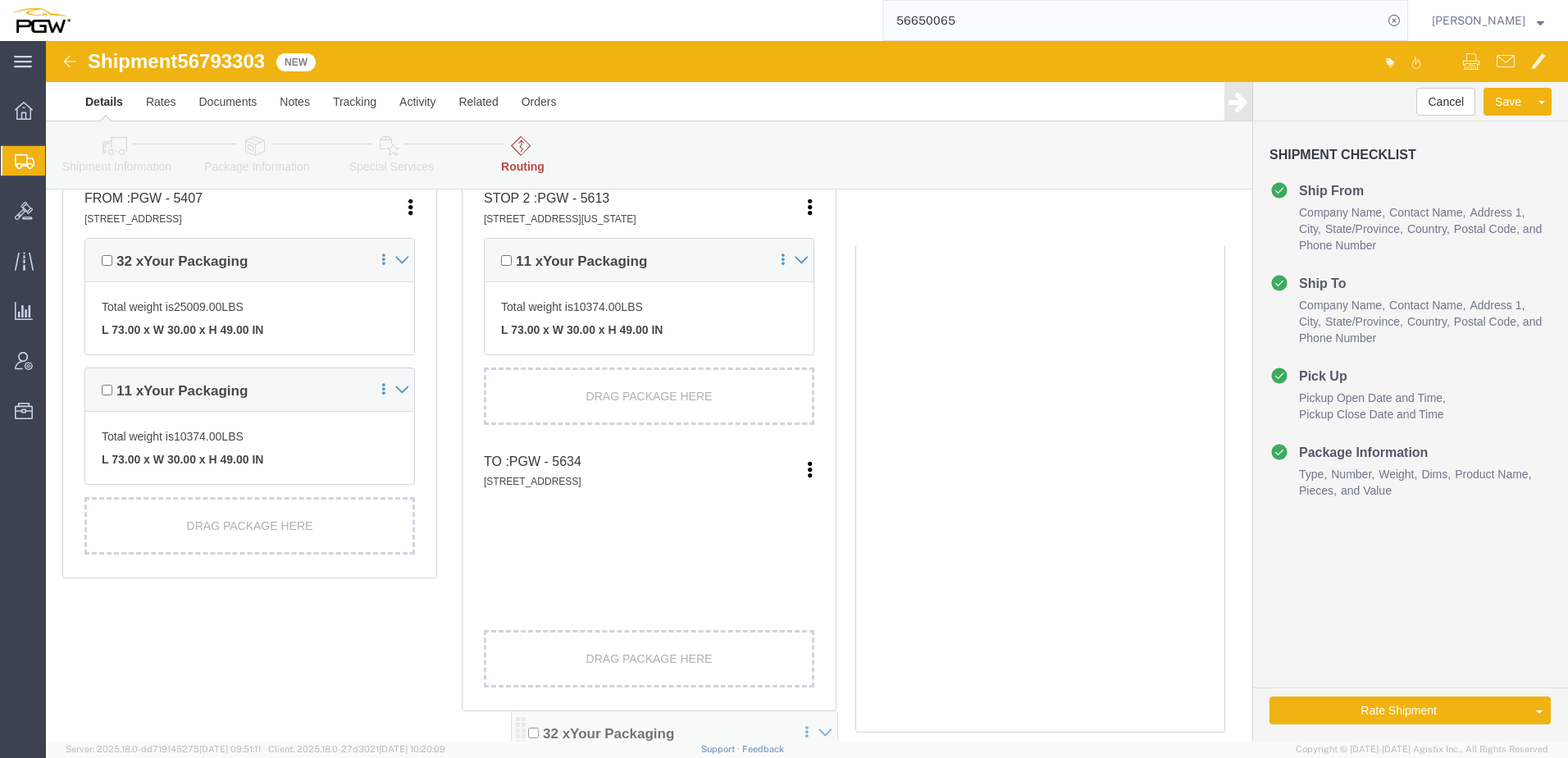
scroll to position [607, 0]
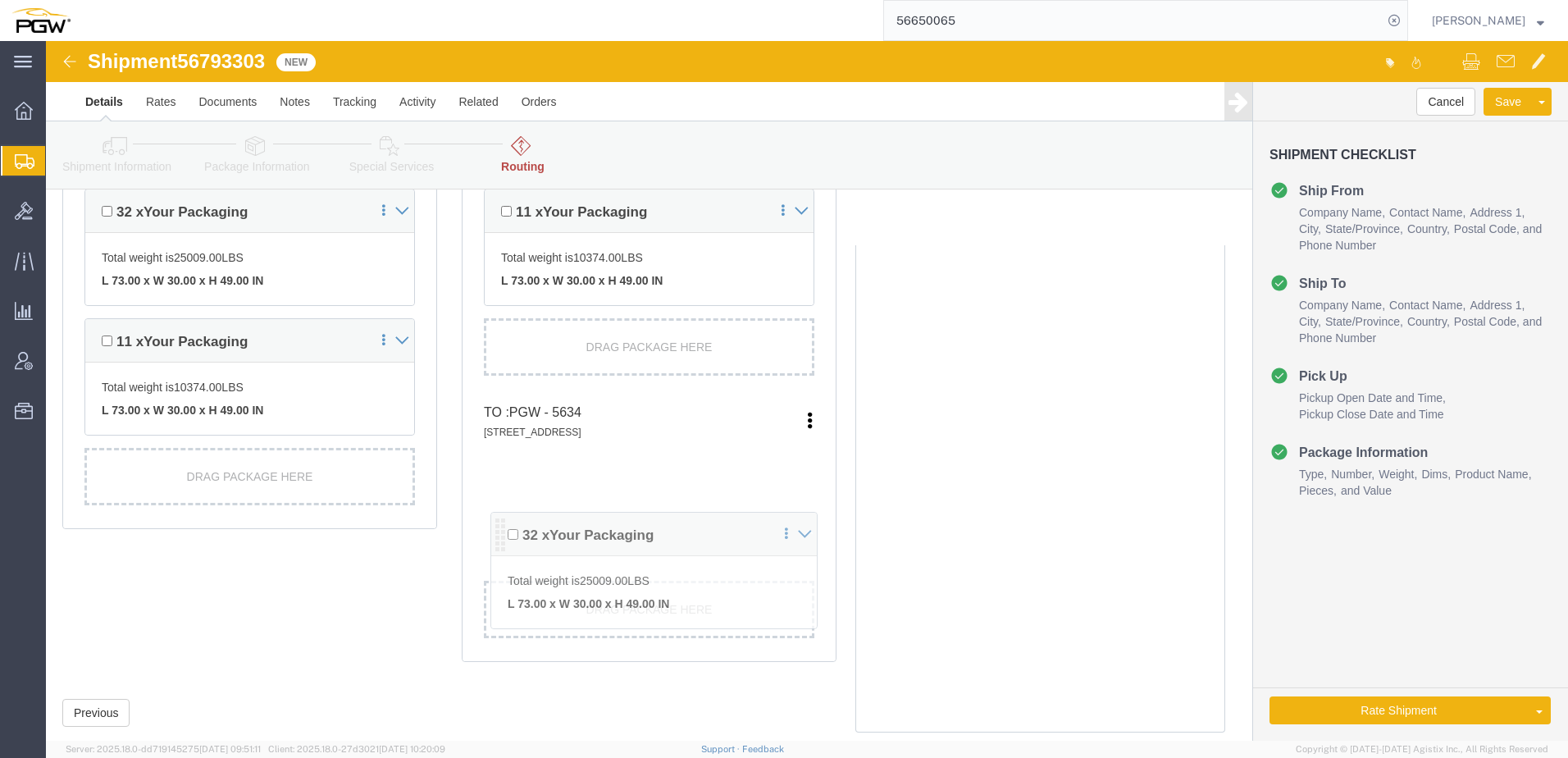
drag, startPoint x: 442, startPoint y: 371, endPoint x: 452, endPoint y: 497, distance: 126.4
click div "Pickups + Add Stop From : PGW - 5407 5850 North 101st Avenue, Glendale, AZ, 853…"
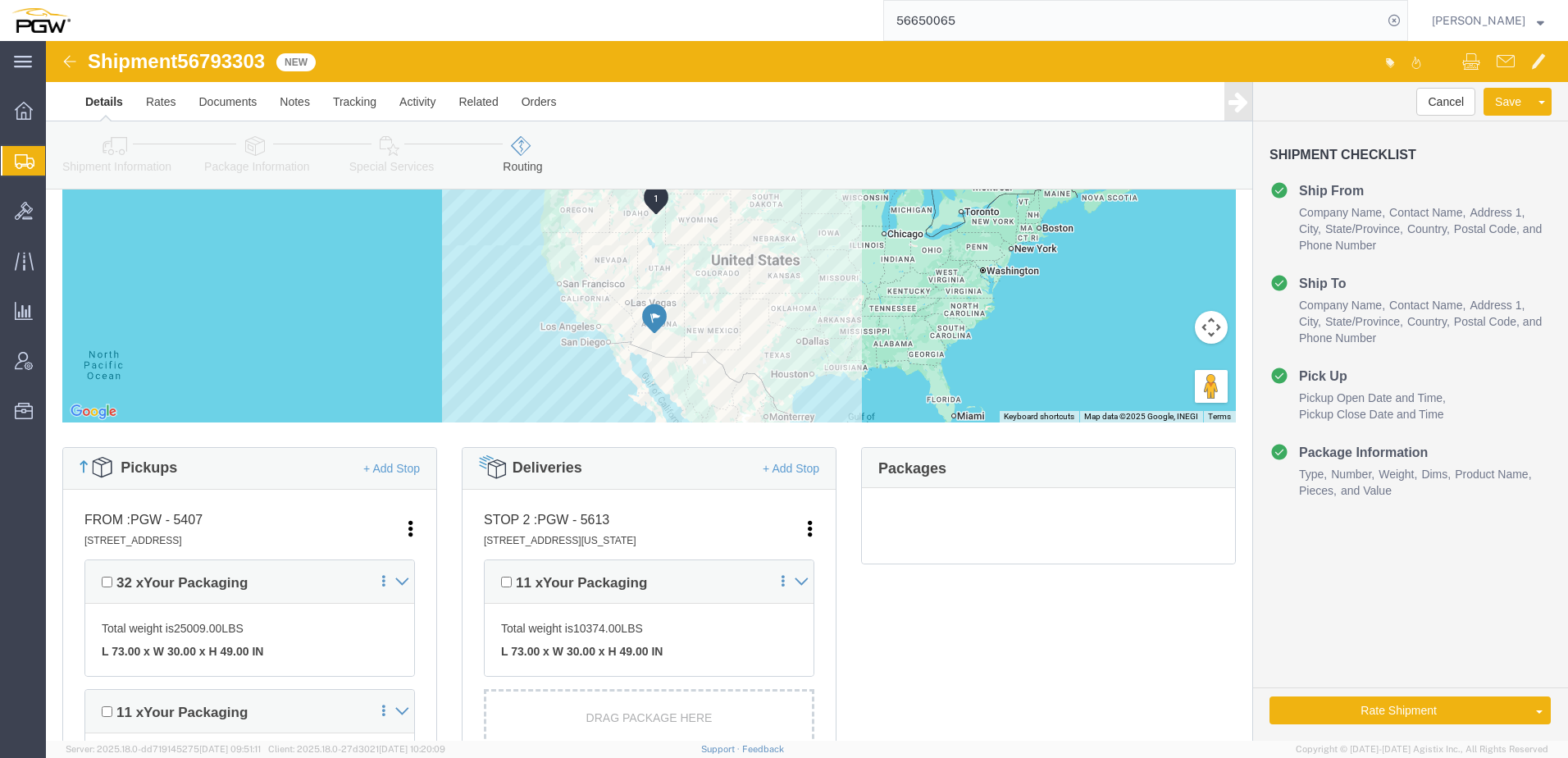
scroll to position [46, 0]
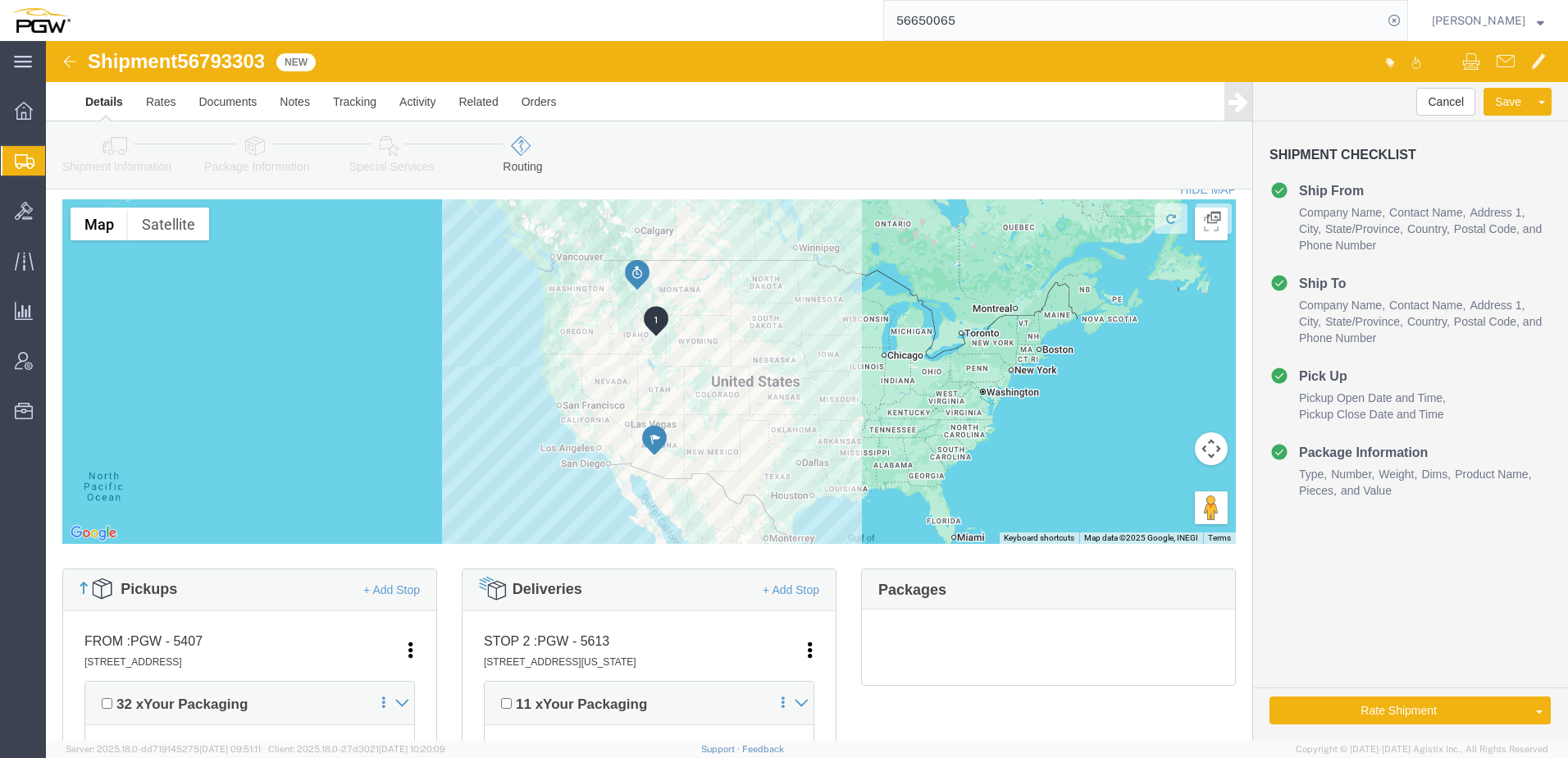
click icon
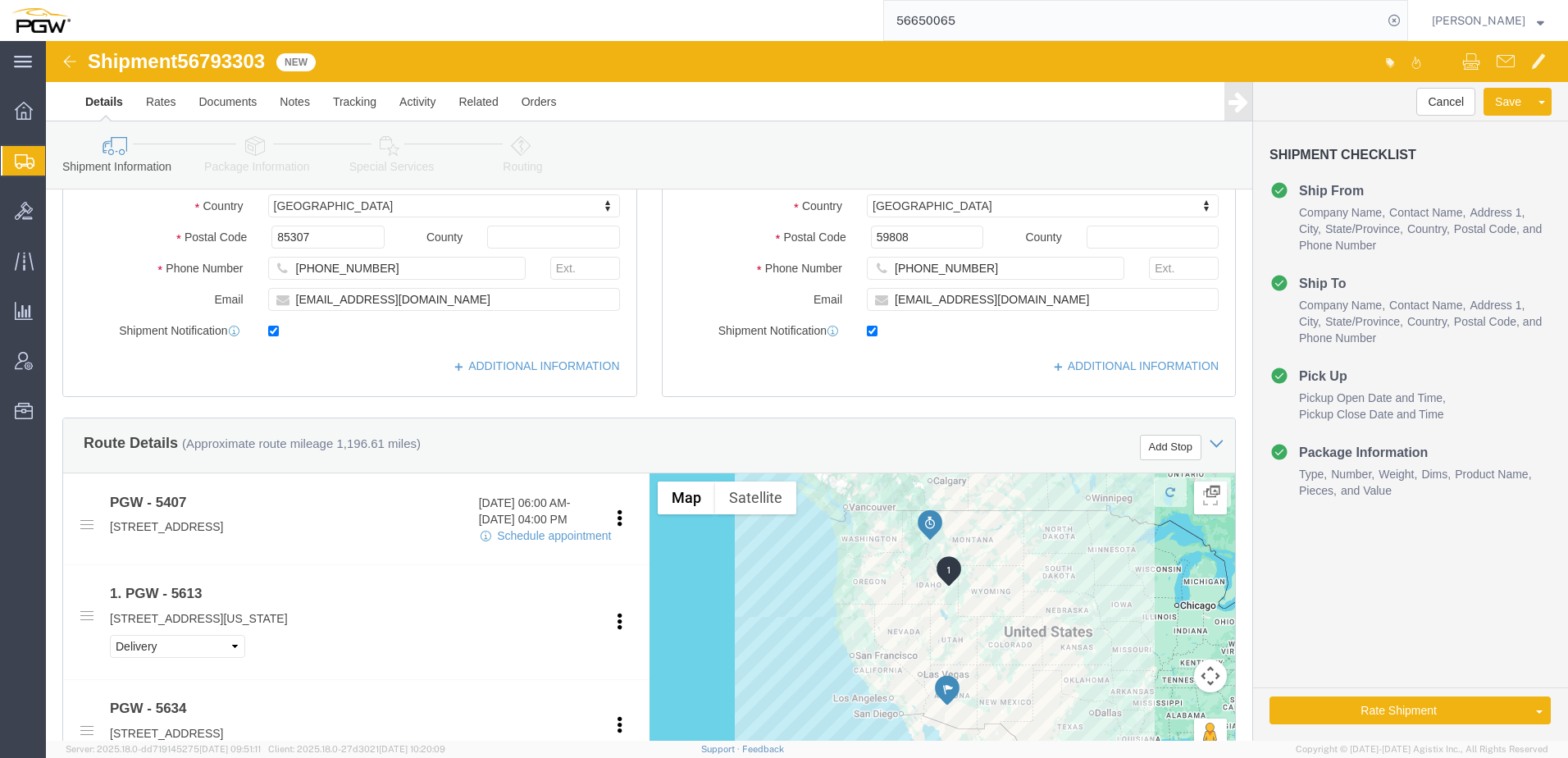
scroll to position [820, 0]
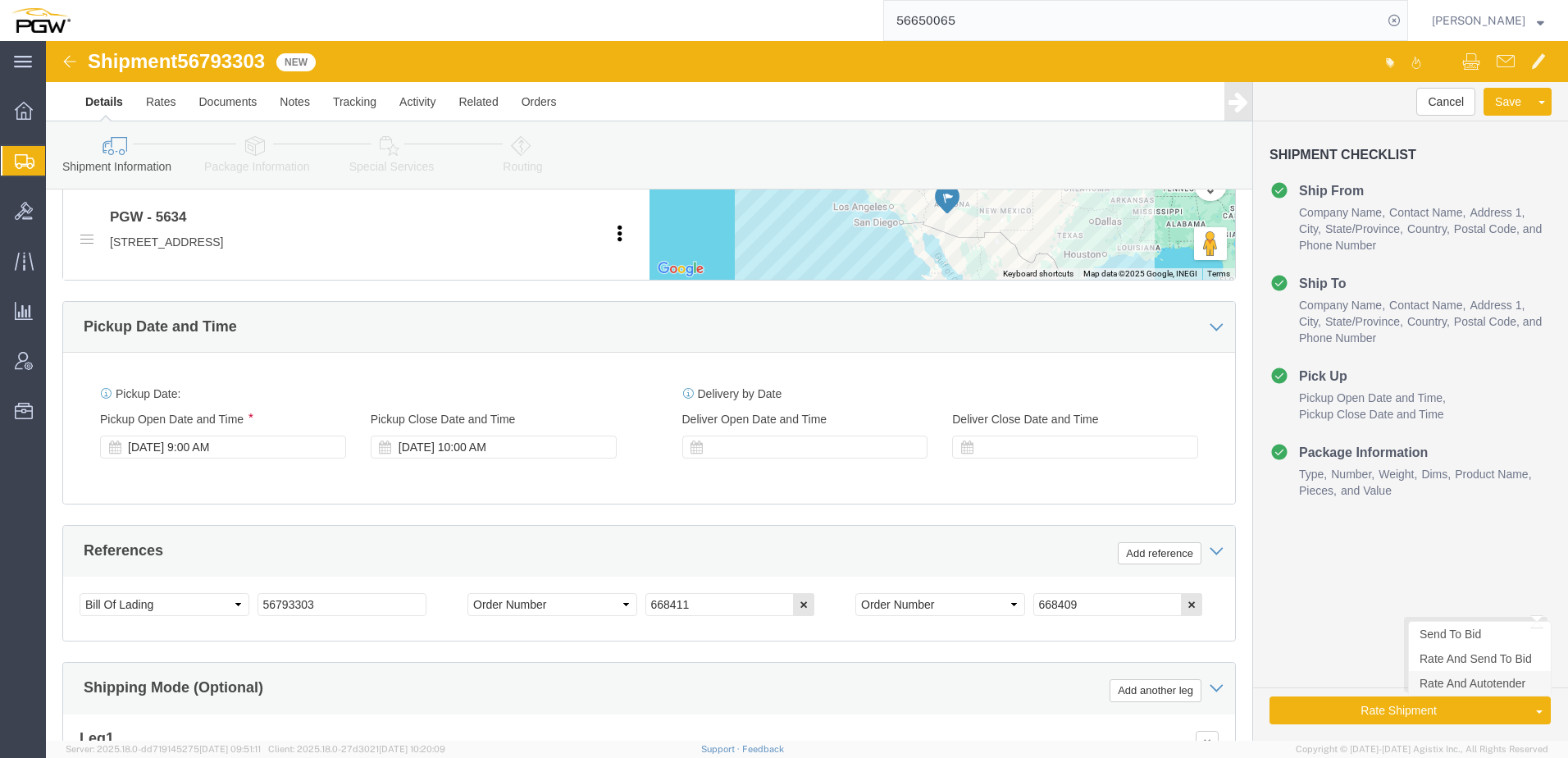
click link "Rate And Autotender"
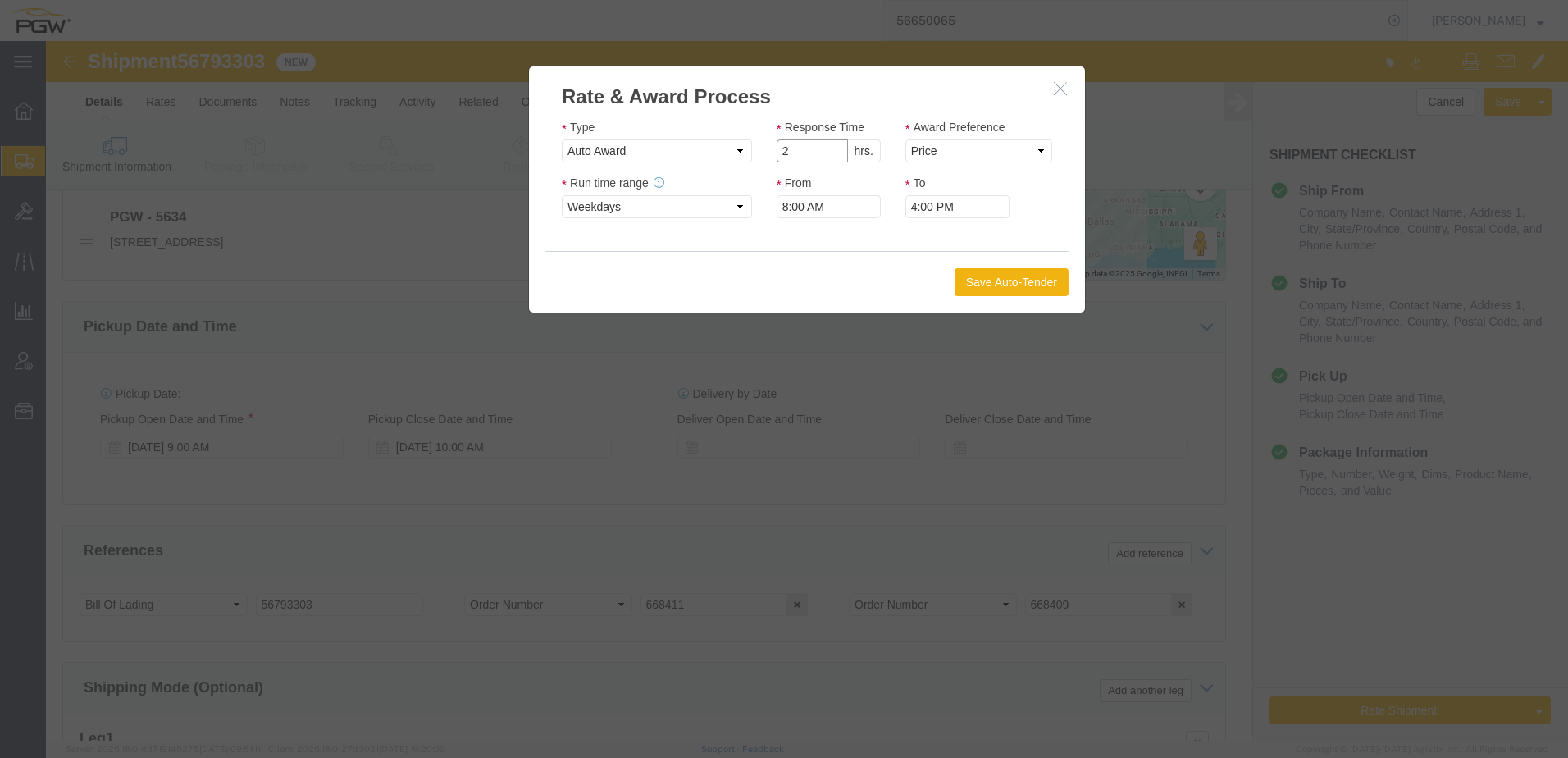
click input "2"
type input "1"
click input "1"
click select "Price Carrier Rank"
select select "LANE_RANK"
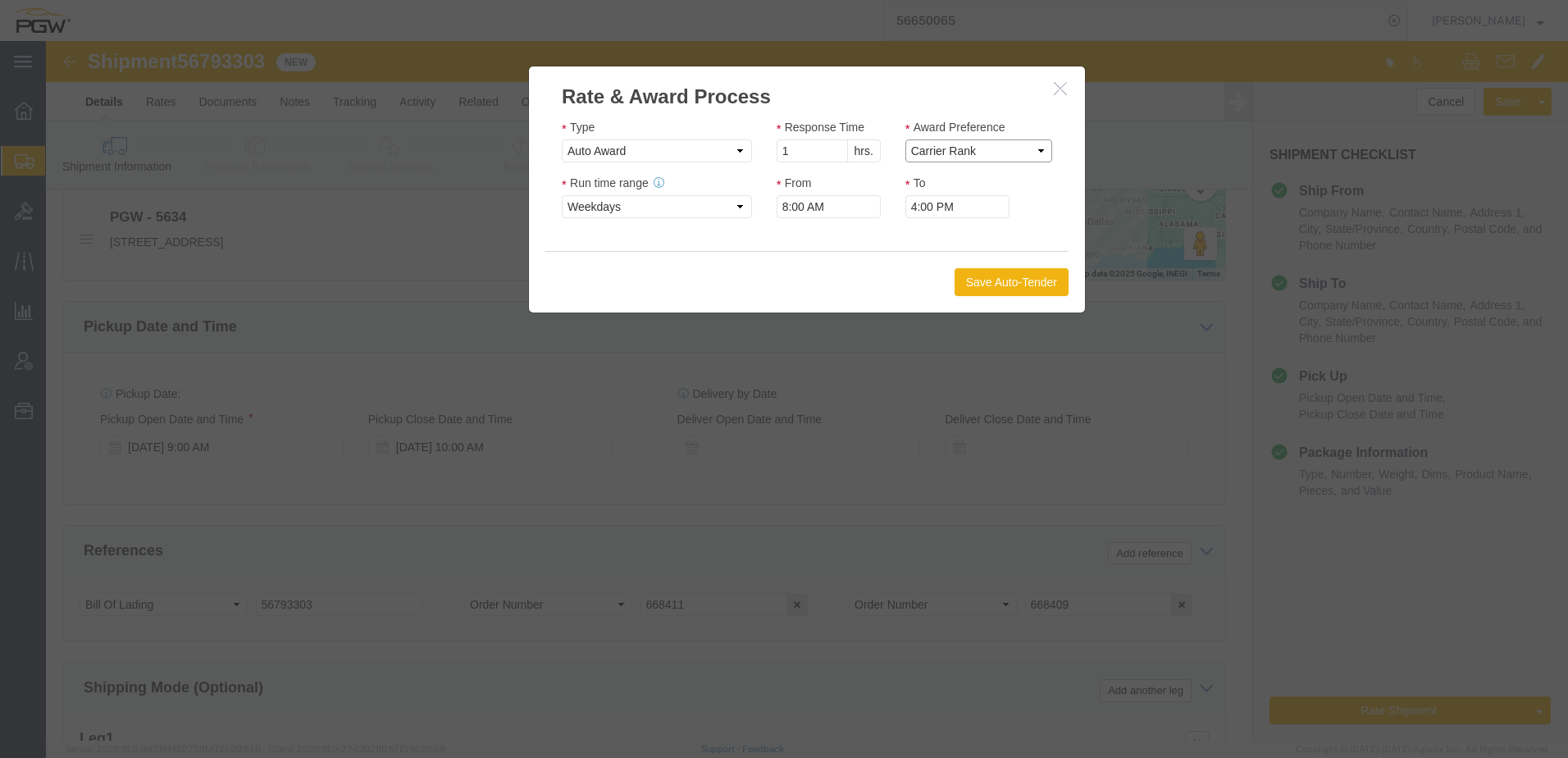
click select "Price Carrier Rank"
click button "Save Auto-Tender"
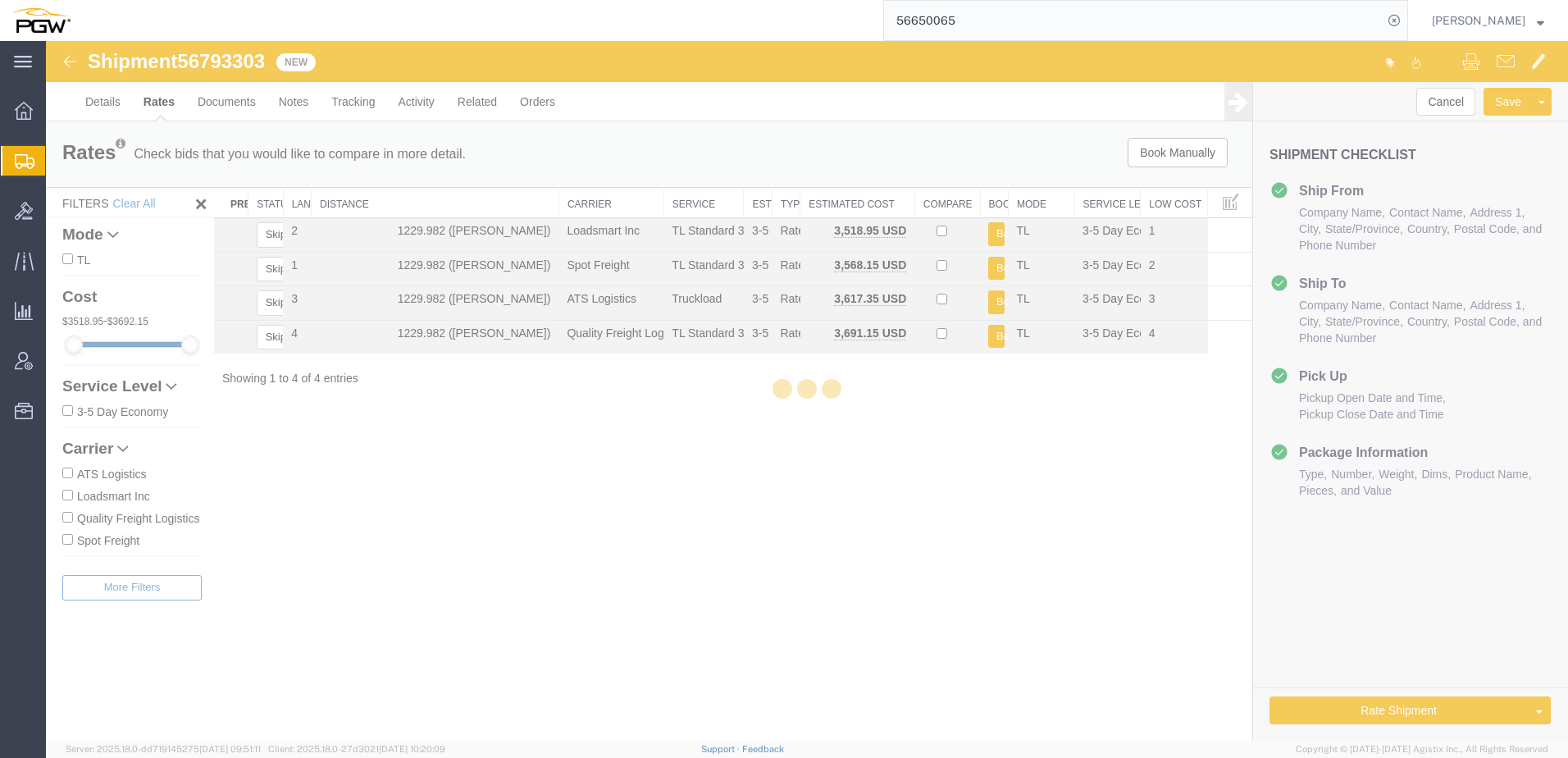
scroll to position [0, 0]
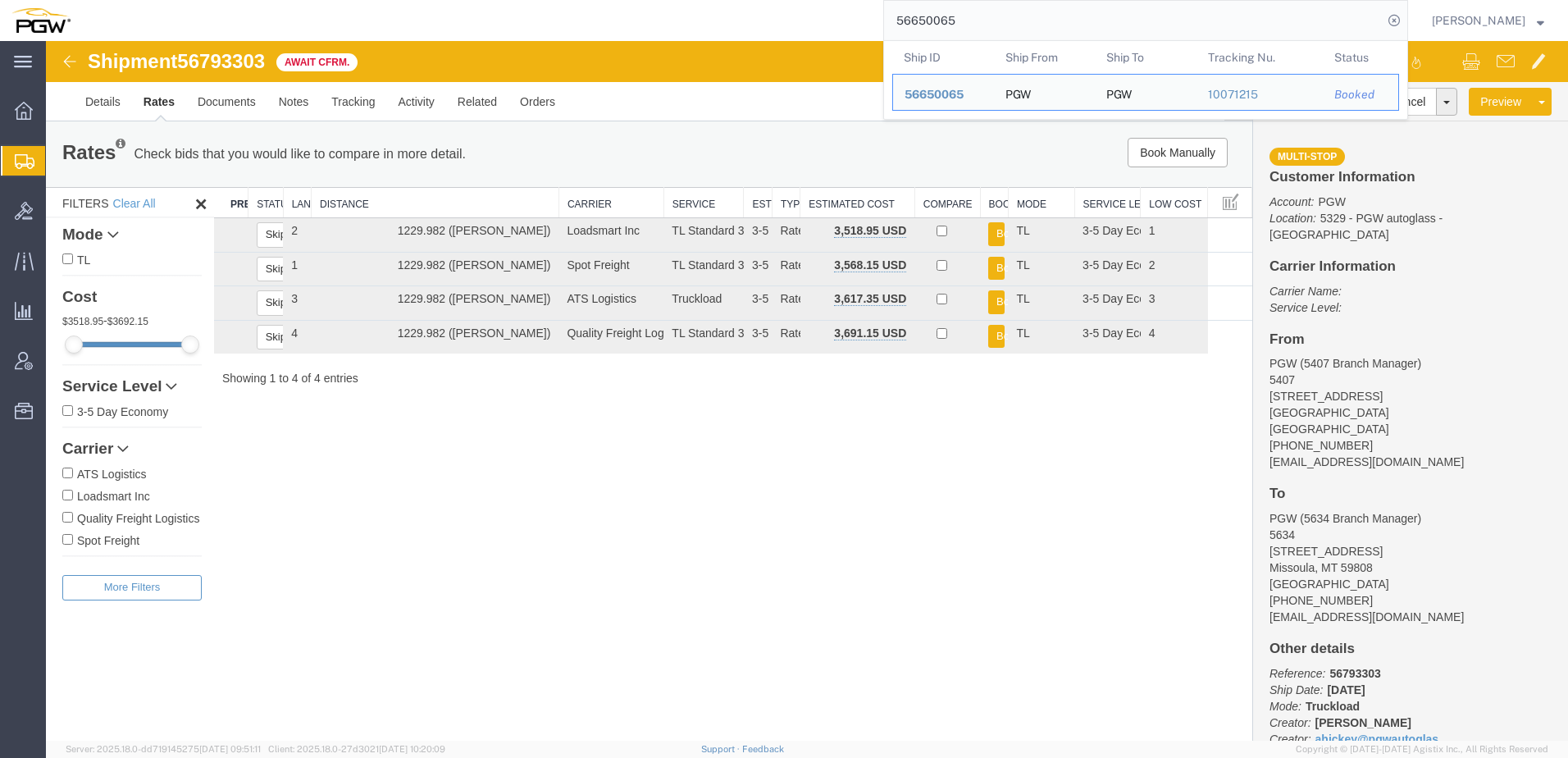
drag, startPoint x: 1170, startPoint y: 33, endPoint x: 278, endPoint y: -12, distance: 893.1
click at [278, 0] on html "main_menu Created with Sketch. Collapse Menu Overview Shipments Shipment Manage…" at bounding box center [784, 379] width 1568 height 758
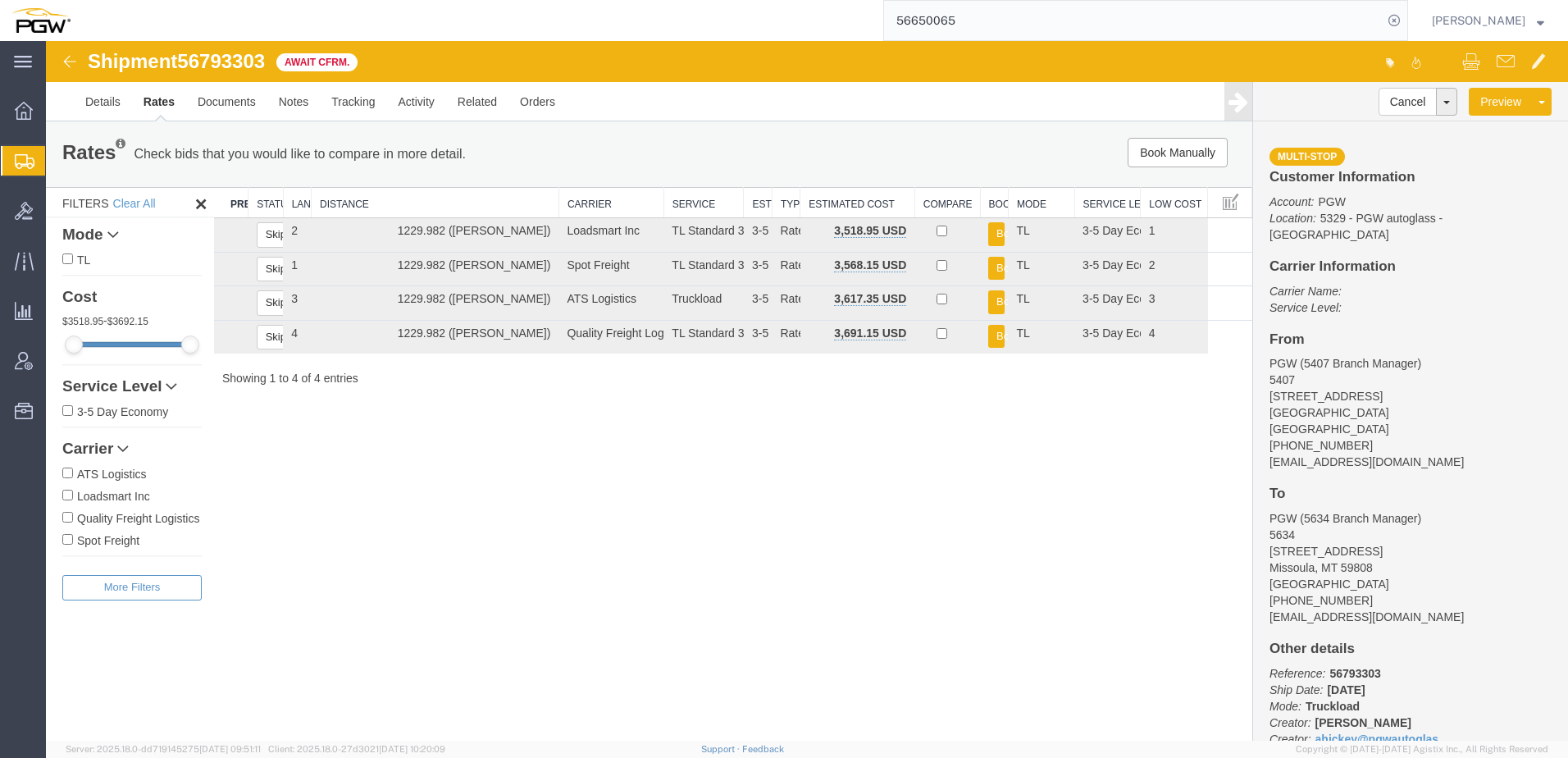
paste input "530150"
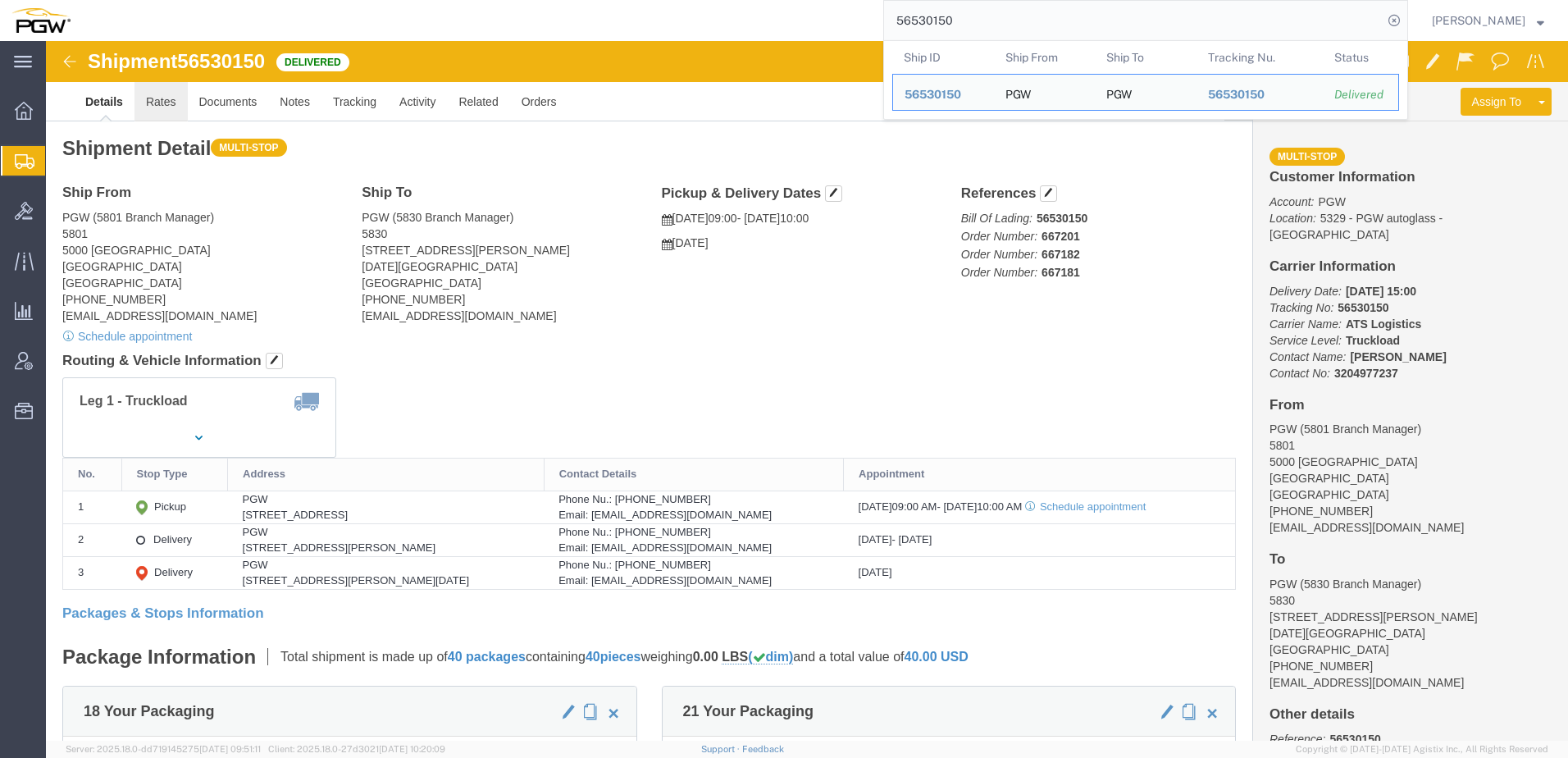
click link "Rates"
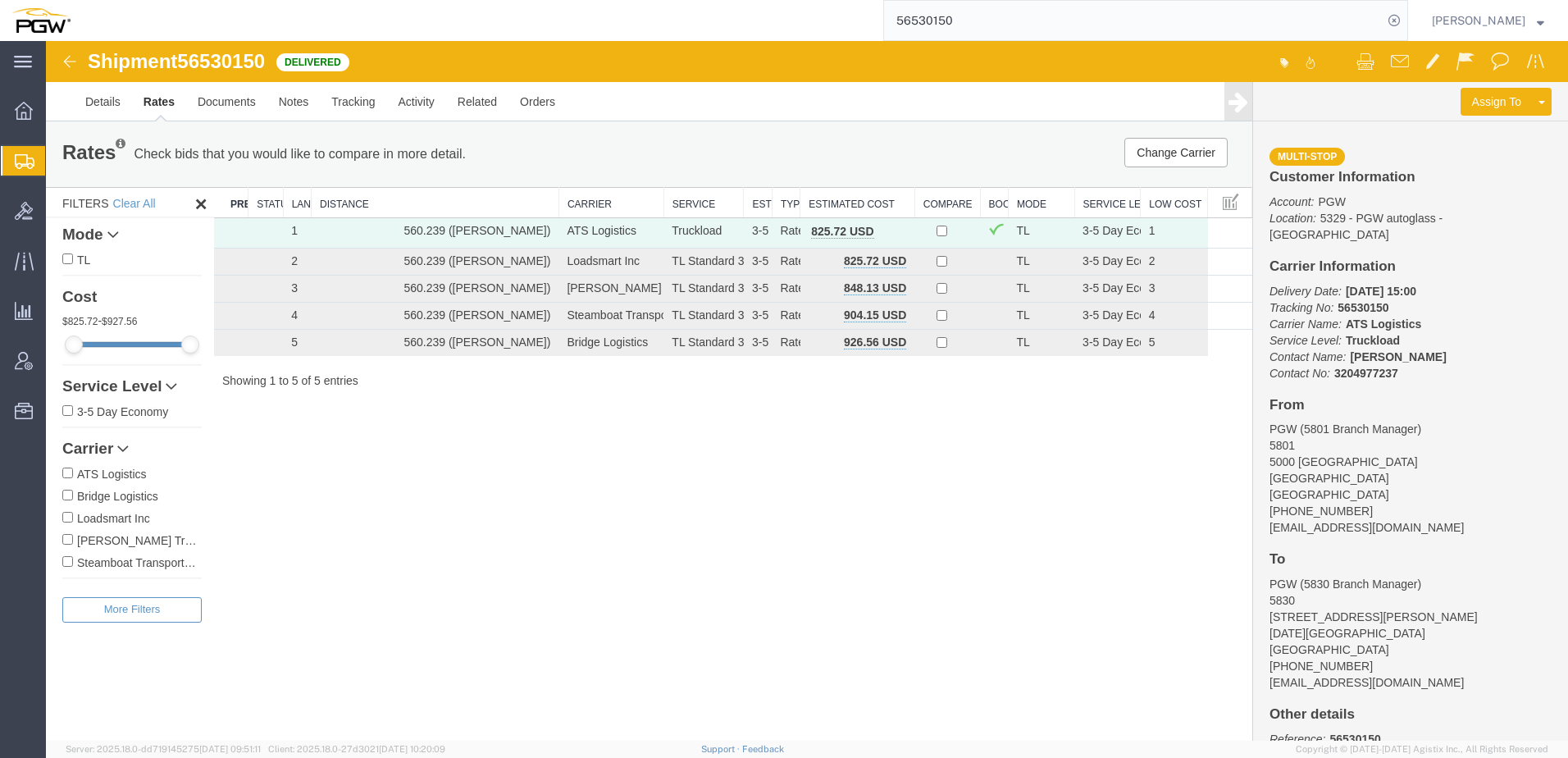
drag, startPoint x: 1018, startPoint y: 18, endPoint x: 321, endPoint y: 12, distance: 697.0
click at [321, 12] on div "56530150" at bounding box center [745, 20] width 1326 height 41
paste input "668411"
type input "668411"
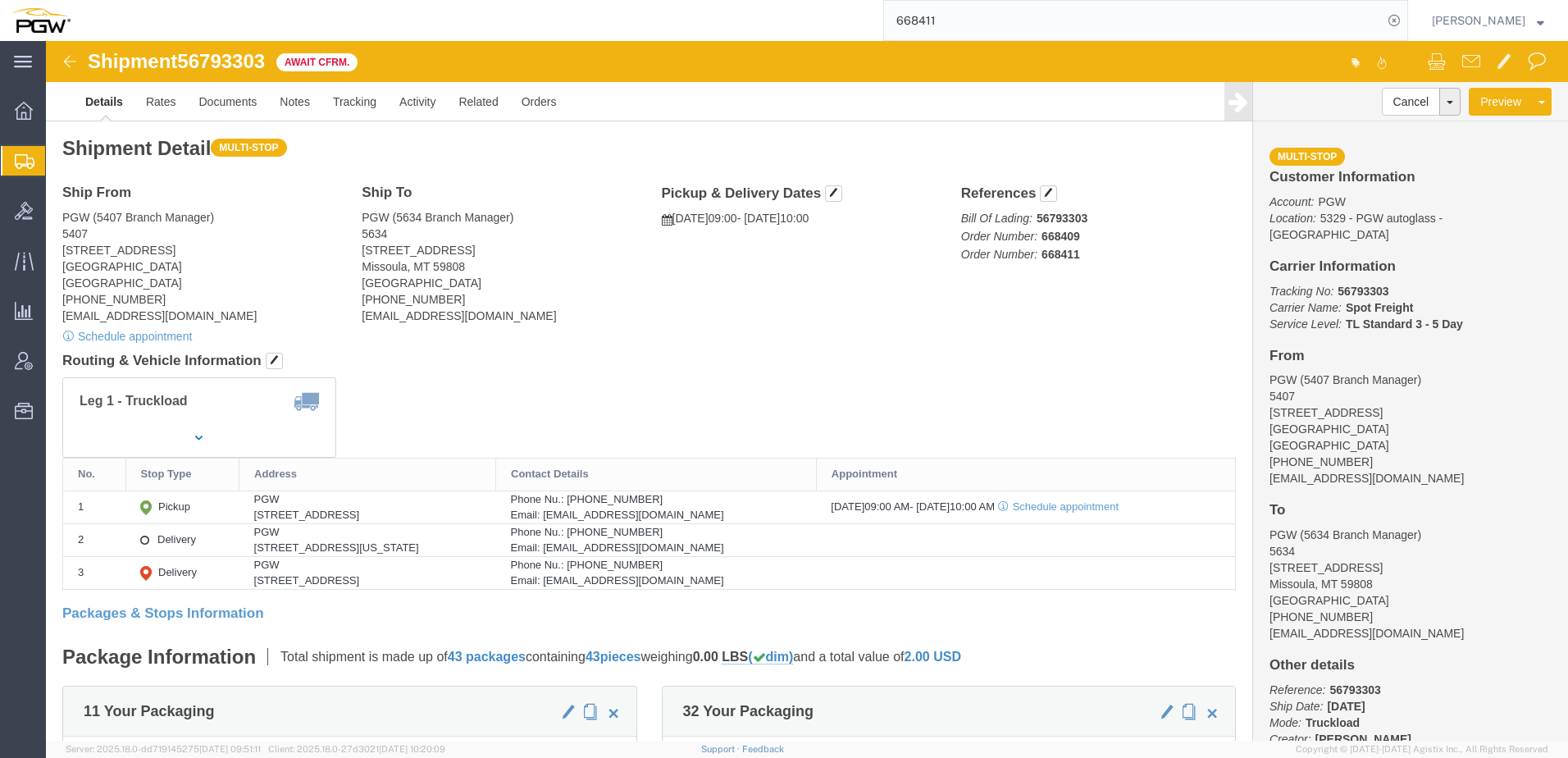
click div "Ship From PGW (5407 Branch Manager) 5407 5850 North 101st Avenue Glendale, AZ 8…"
click link "Clone Shipment"
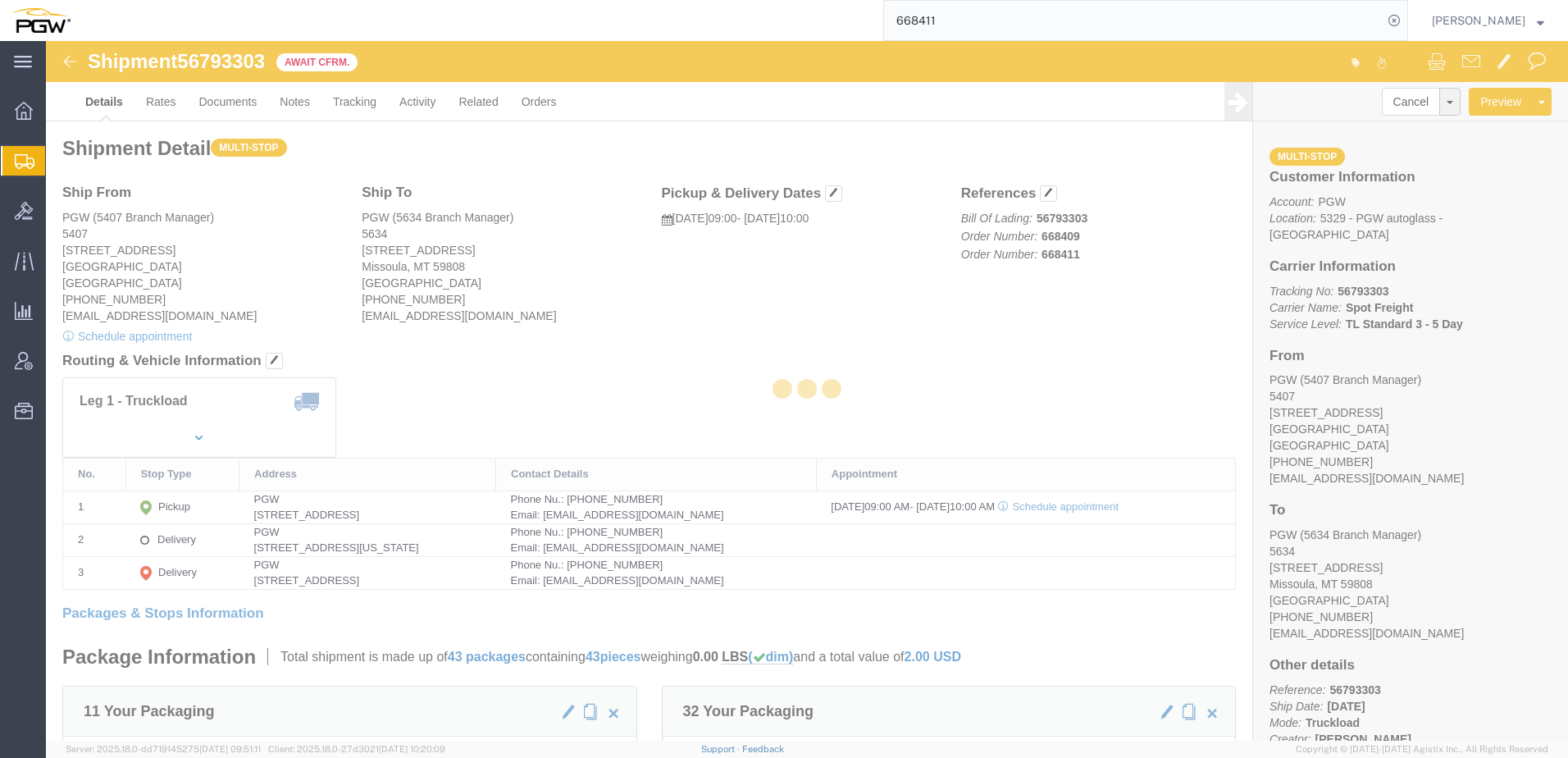
select select "62351"
select select "28421"
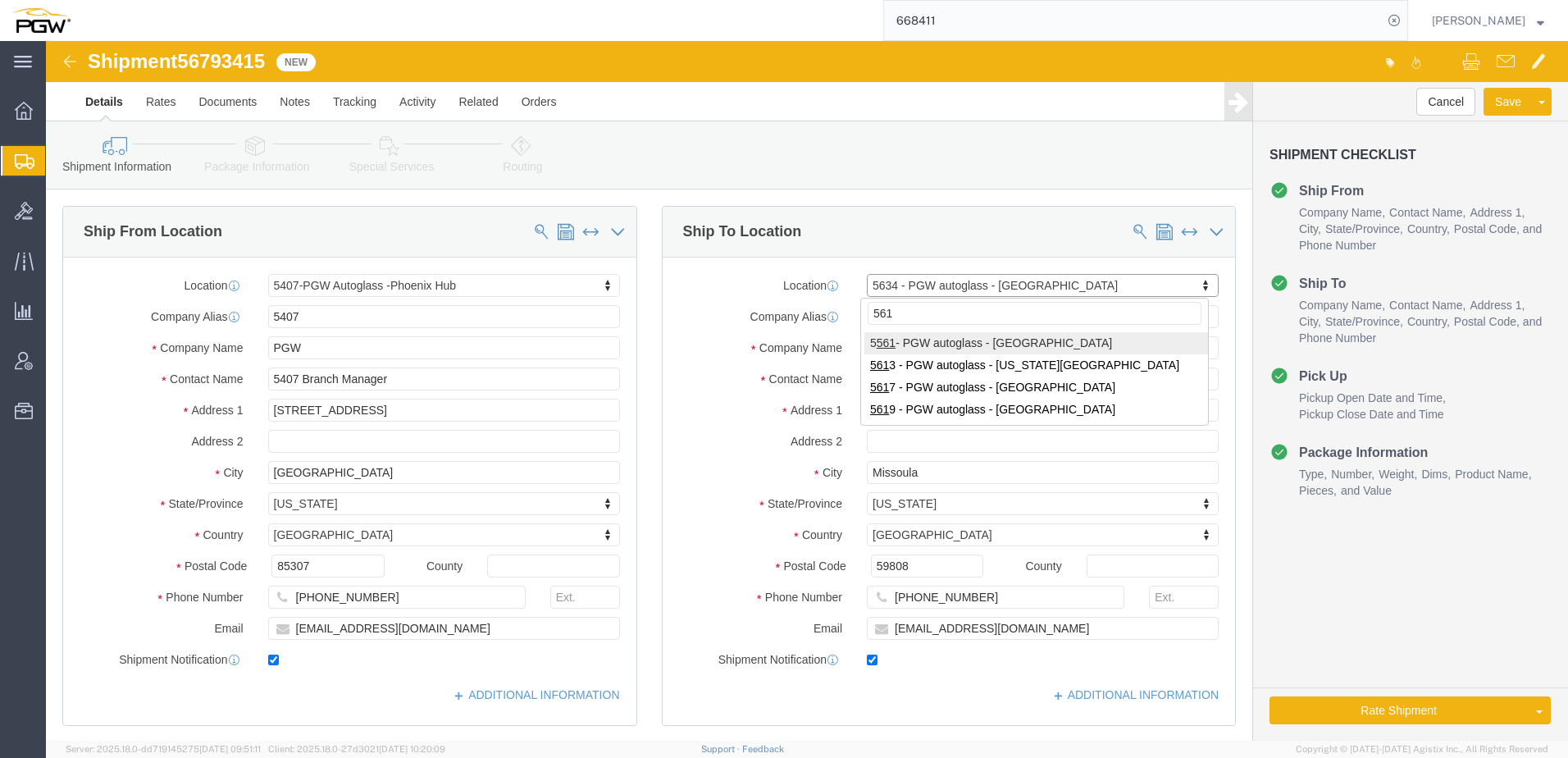
type input "5613"
select select "28409"
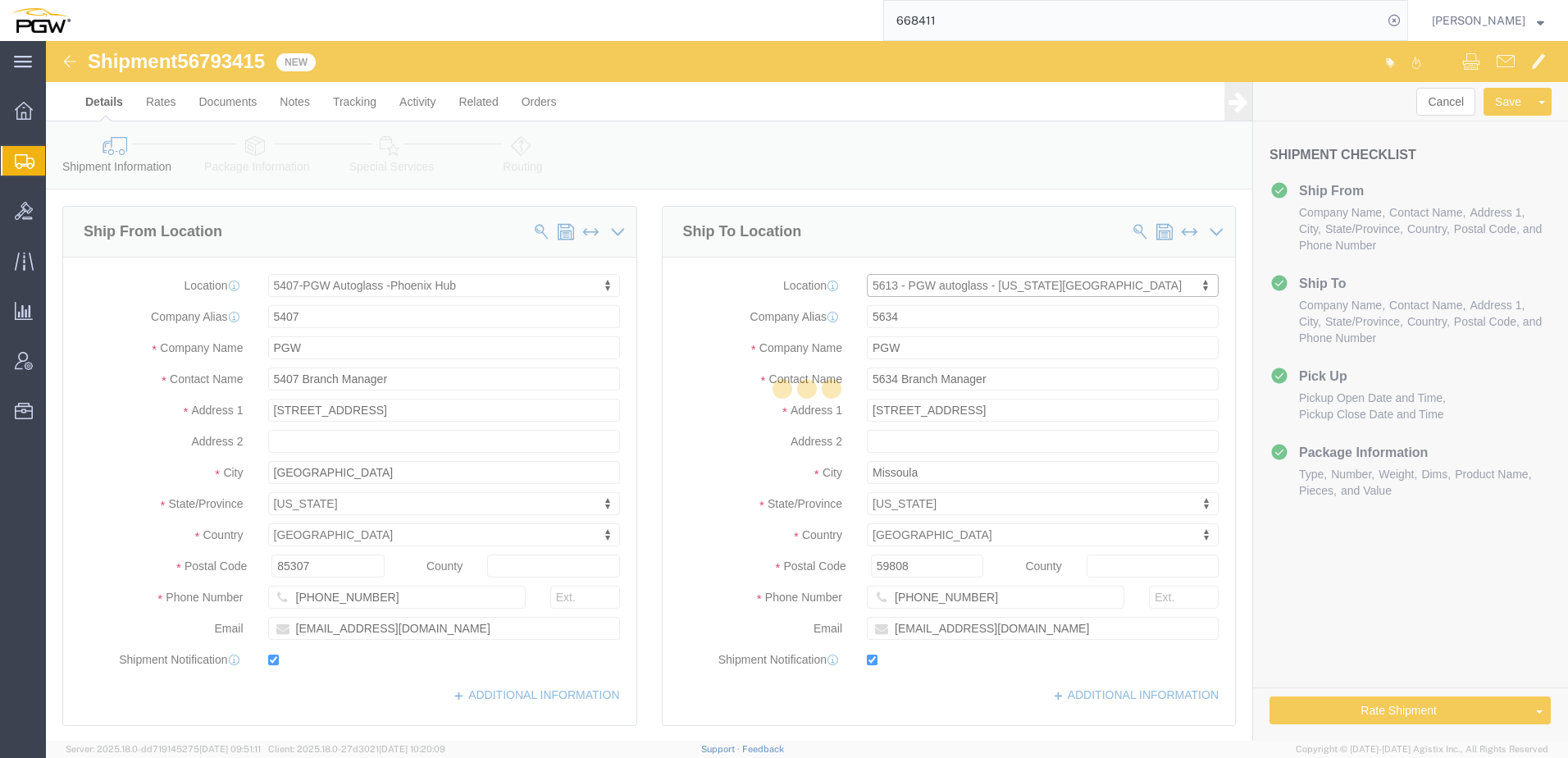
type input "5613"
type input "5613 Branch Manager"
type input "2315 W Heritage Cir Ste 1"
type input "Idaho Falls"
type input "83402"
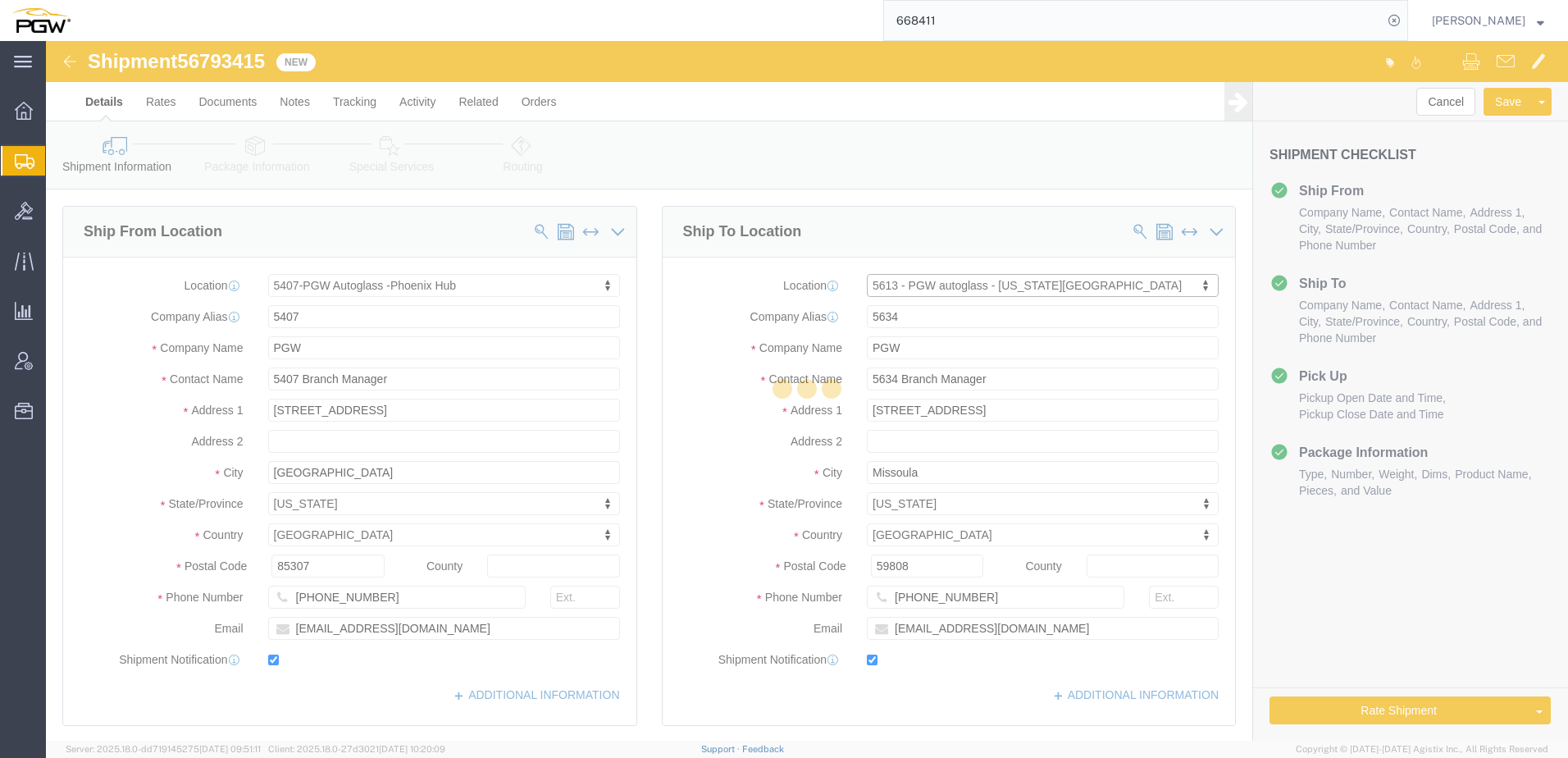
type input "208-522-1790"
type input "lkqsp_o_pm_5613@pgwag.com"
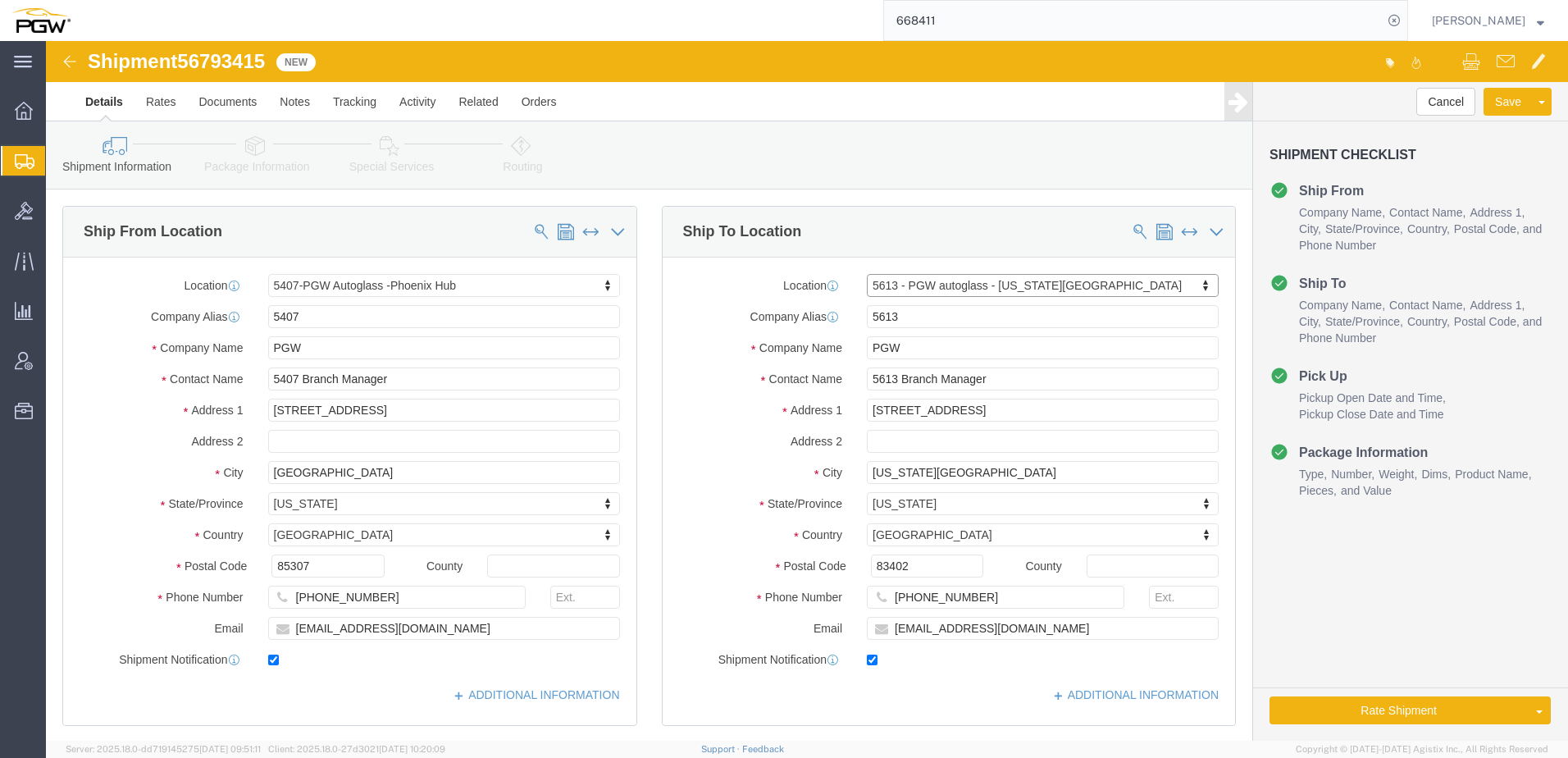
select select "ID"
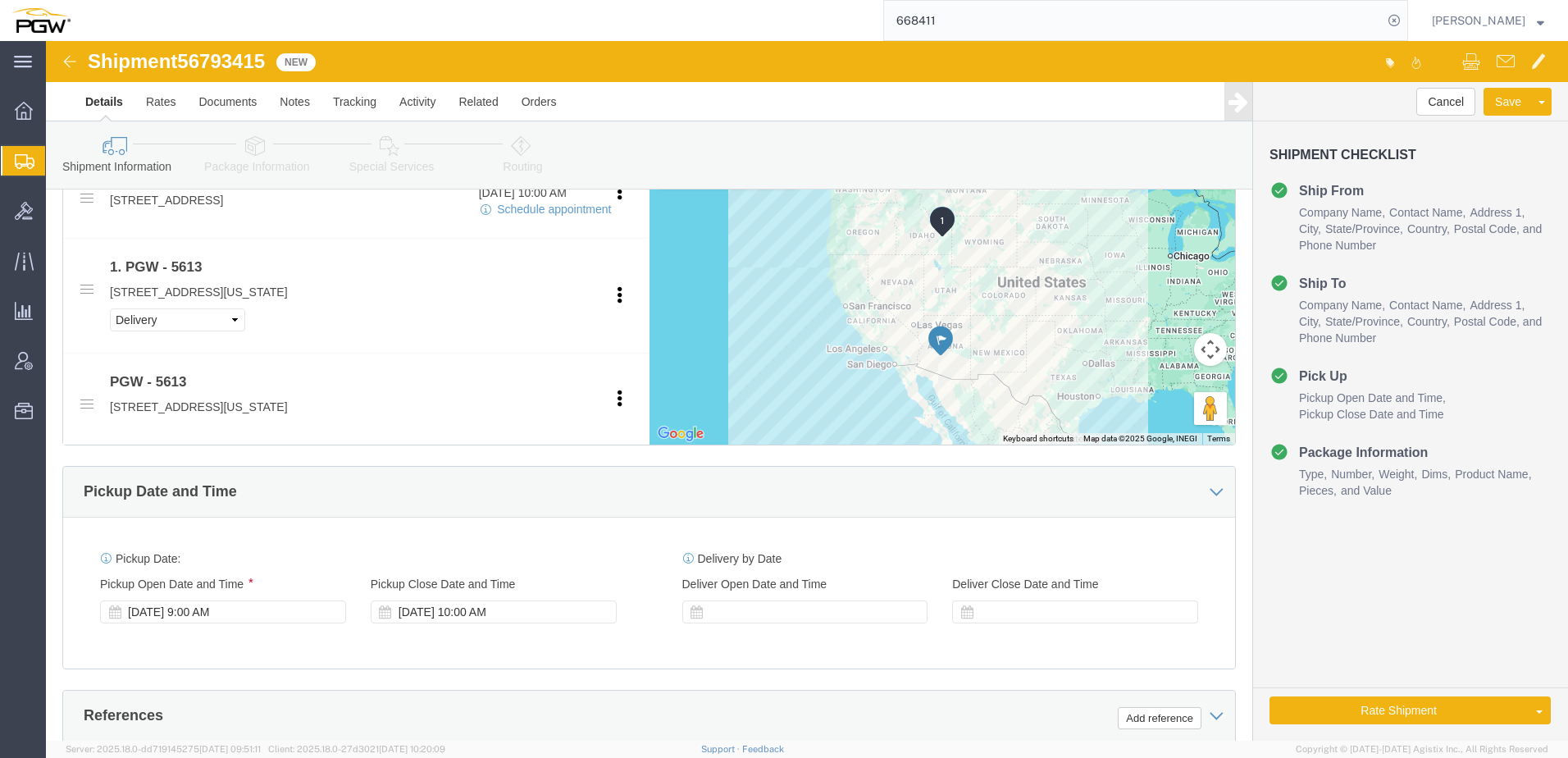
scroll to position [656, 0]
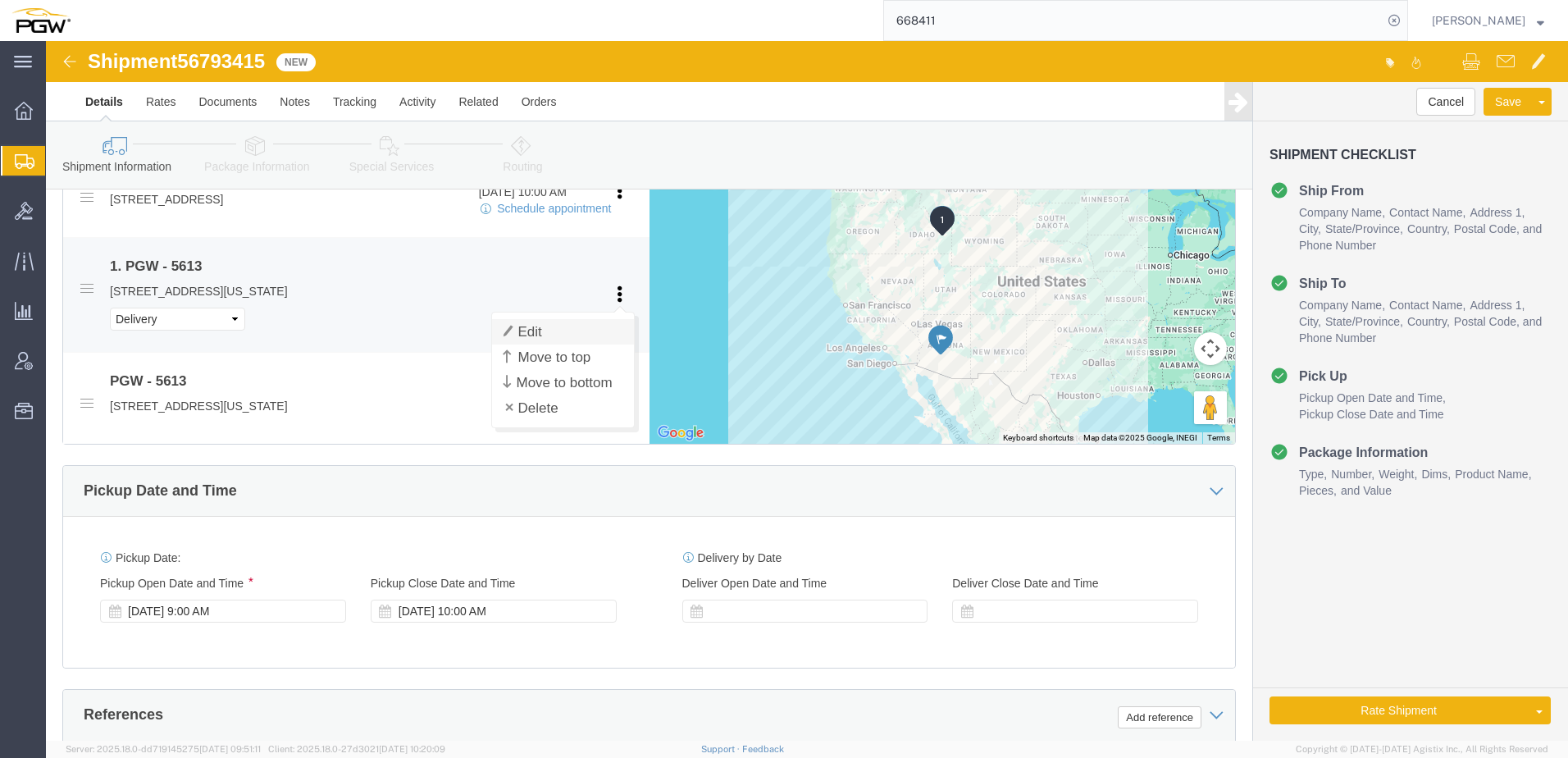
click link "Edit"
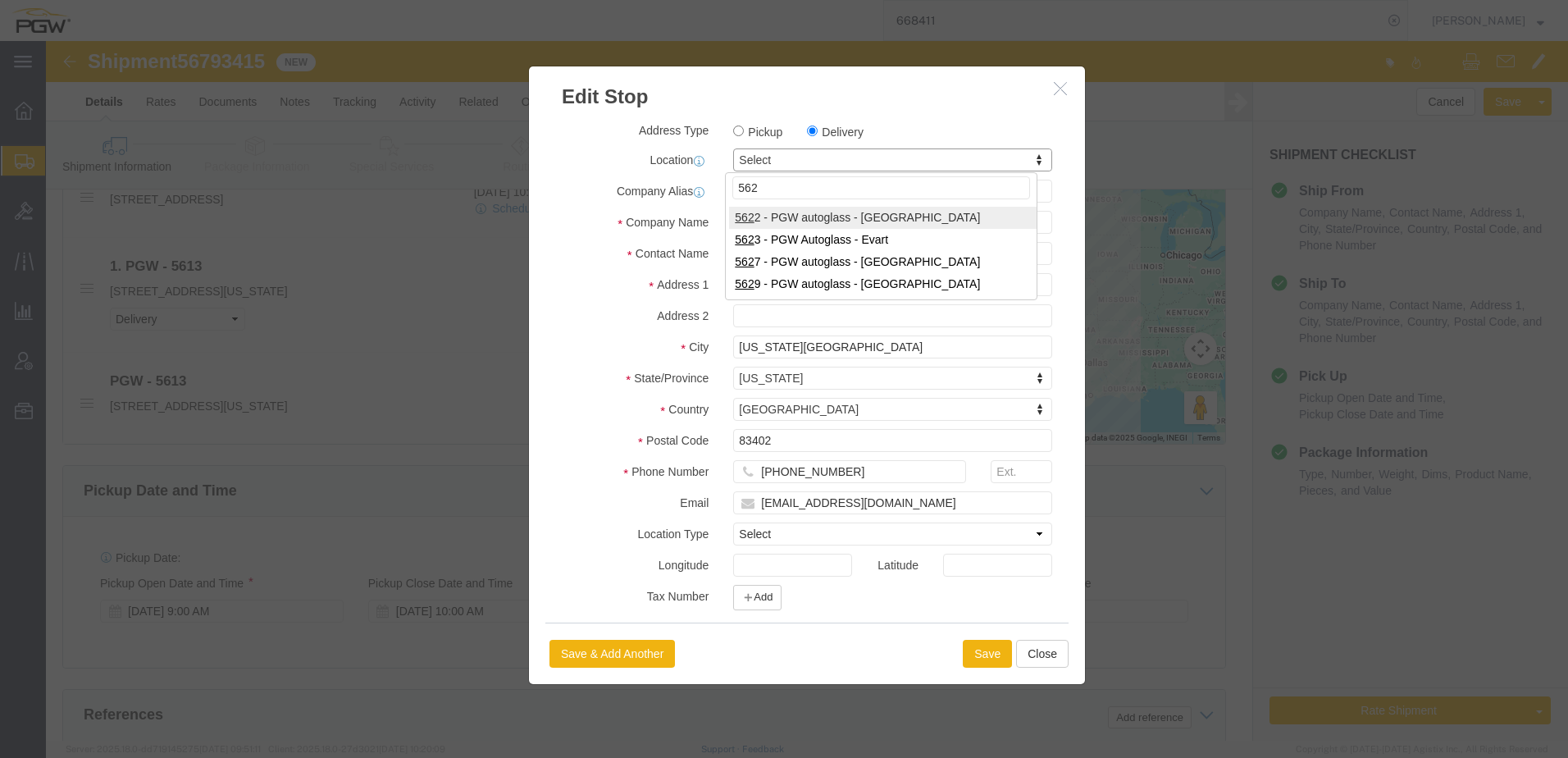
type input "5622"
select select "28415"
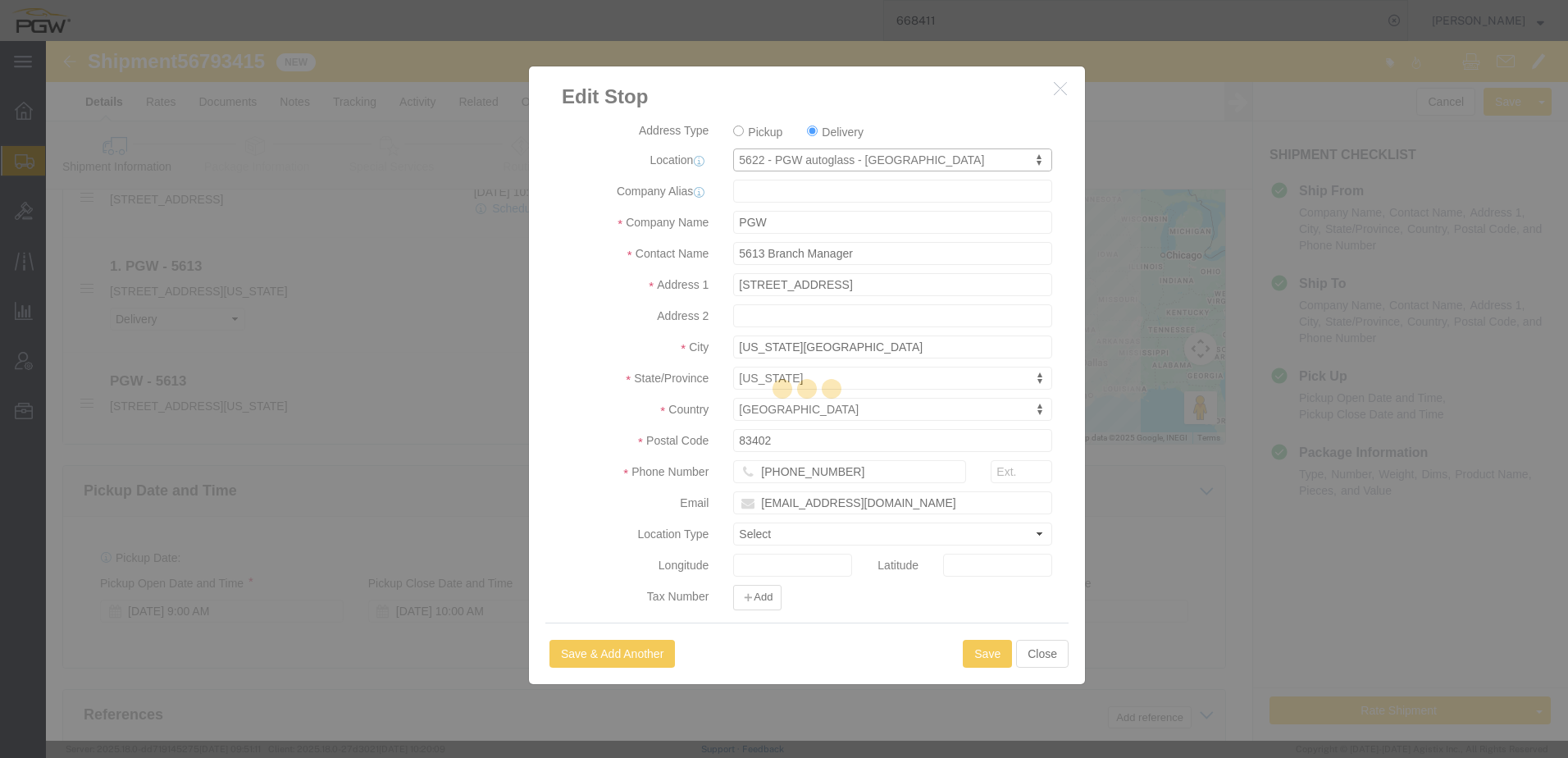
type input "5622"
type input "5622 Branch Manager"
type input "3455 W Ninigret Dr."
type input "Suite 600"
type input "Salt Lake City"
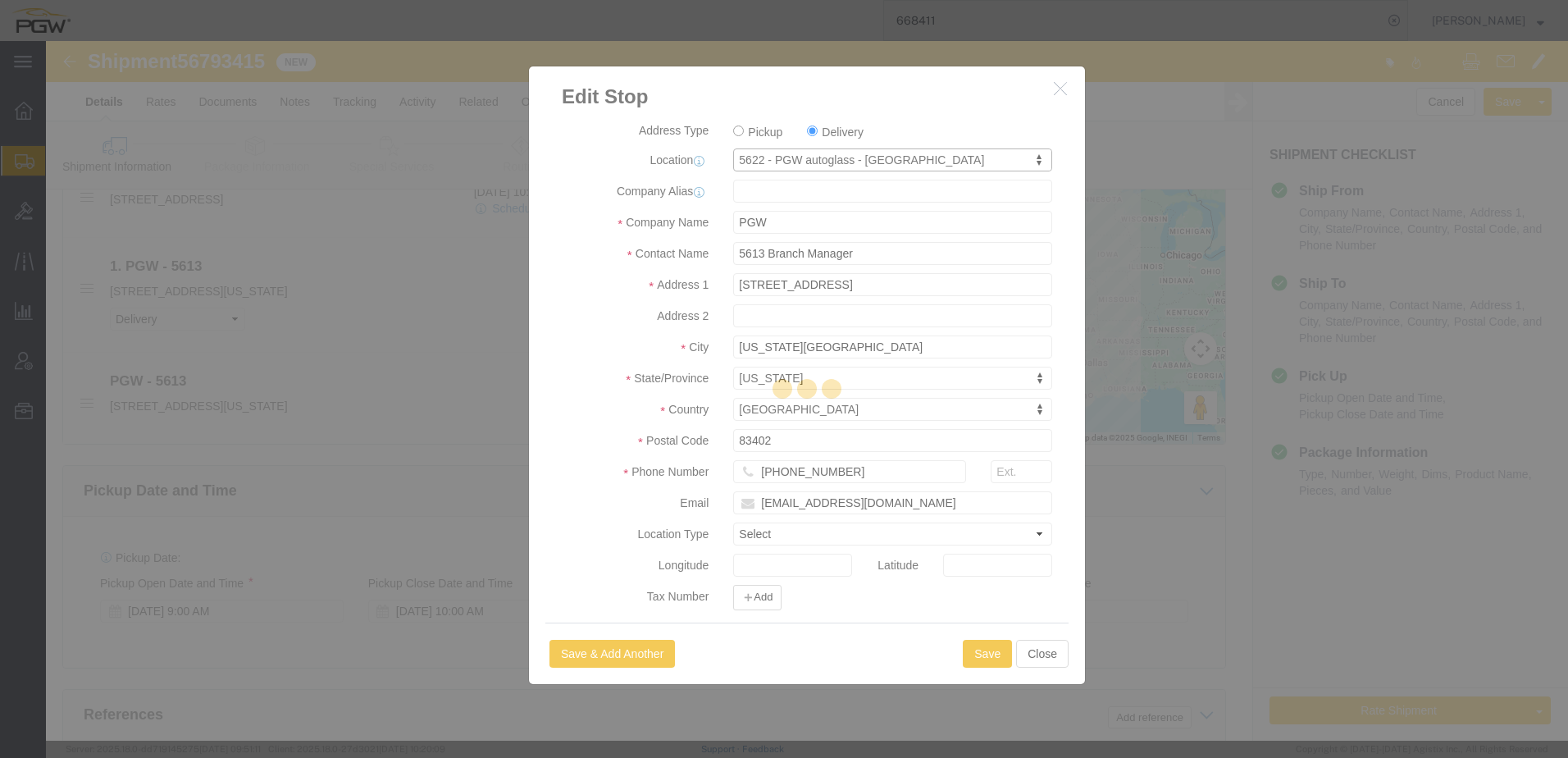
type input "84104"
type input "801-908-6475"
type input "lkqsp_o_pm_5622@pgwag.com"
select select "BWLD"
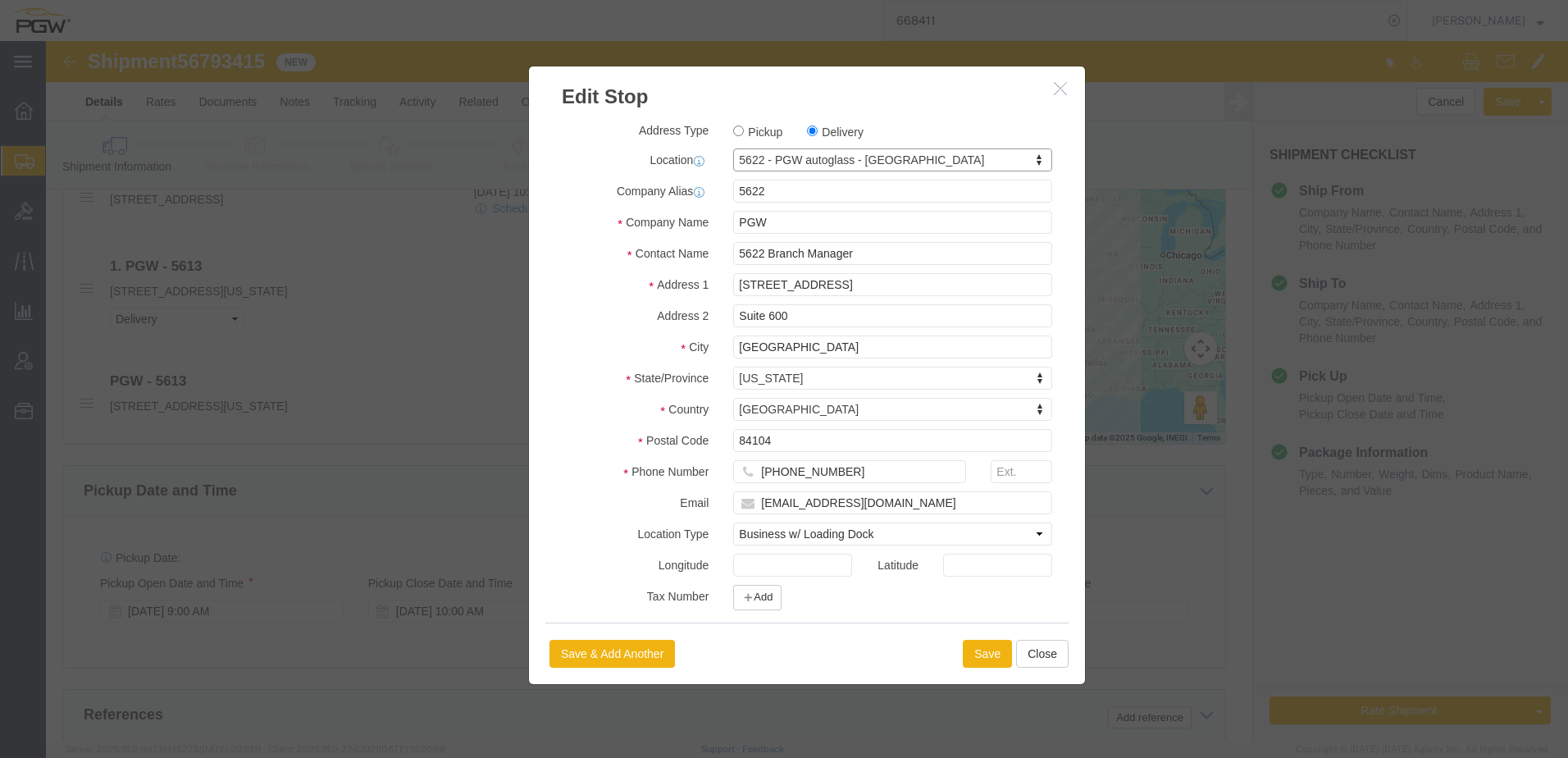
select select "UT"
click button "Save"
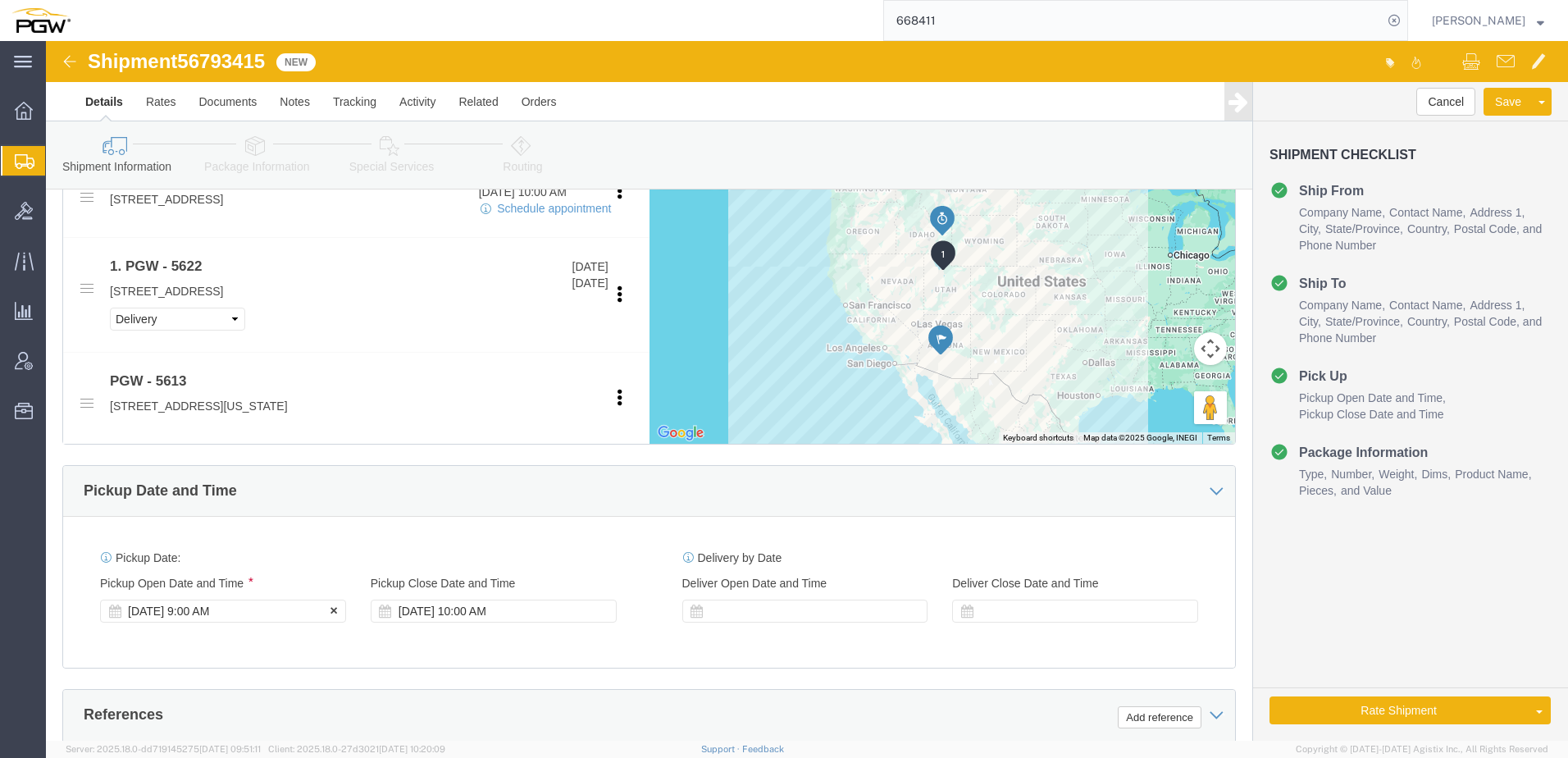
click div "Sep 15 2025 9:00 AM"
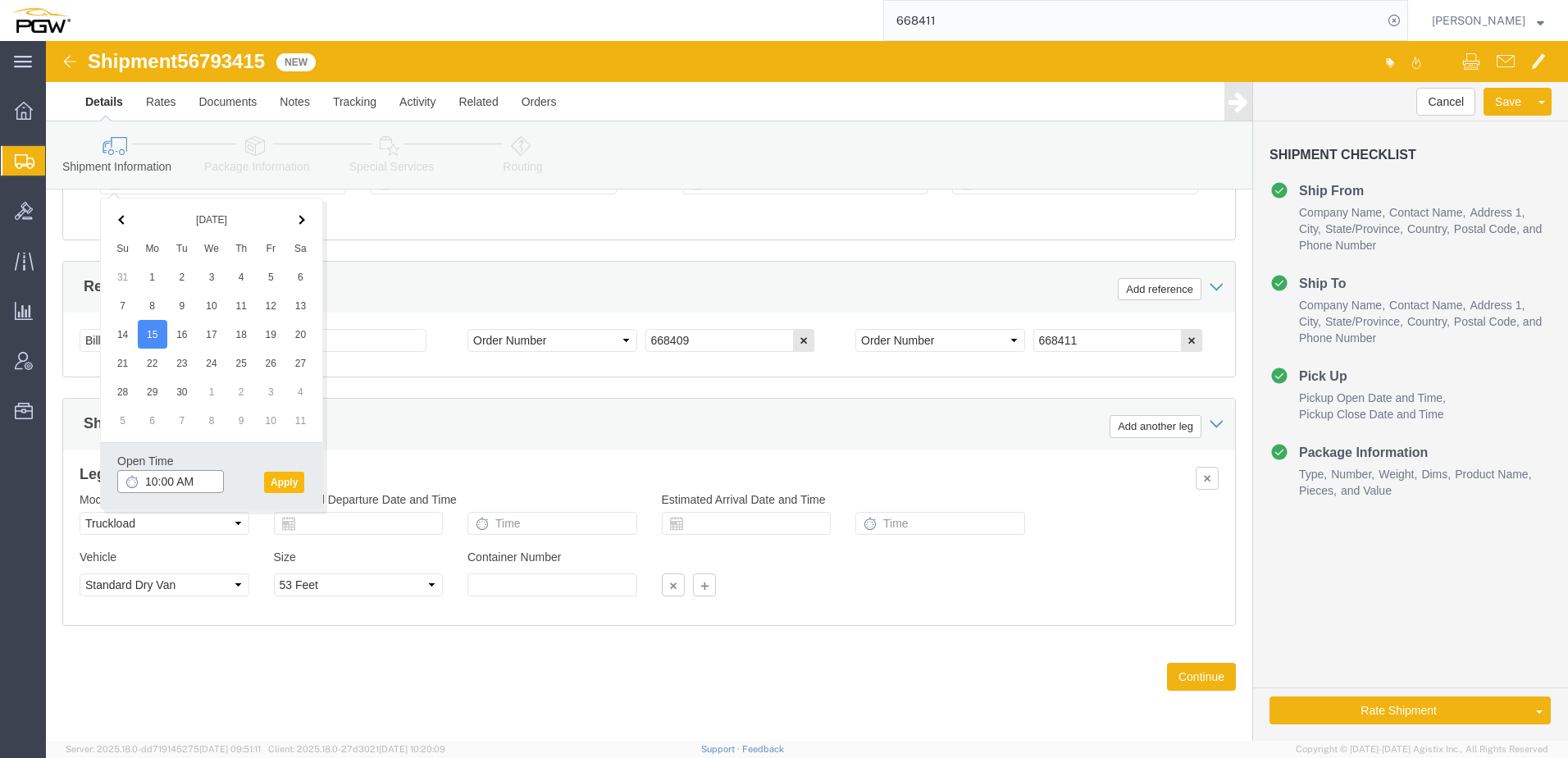
type input "10:00 AM"
click button "Apply"
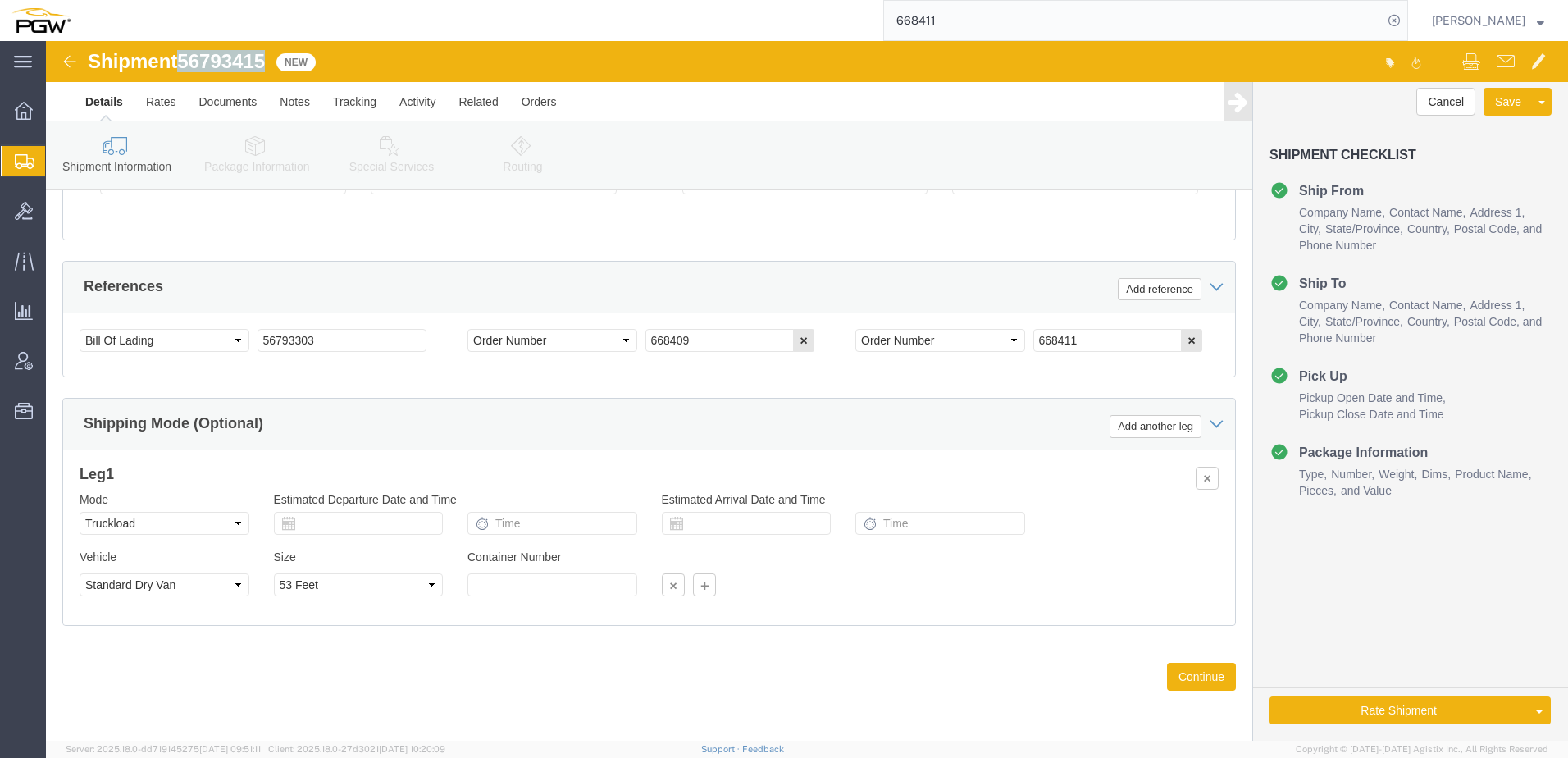
drag, startPoint x: 139, startPoint y: 19, endPoint x: 220, endPoint y: 13, distance: 81.2
click span "56793415"
copy span "56793415"
drag, startPoint x: 281, startPoint y: 296, endPoint x: 19, endPoint y: 283, distance: 262.3
click div "Select Account Type Activity ID Airline Appointment Number ASN Batch Request # …"
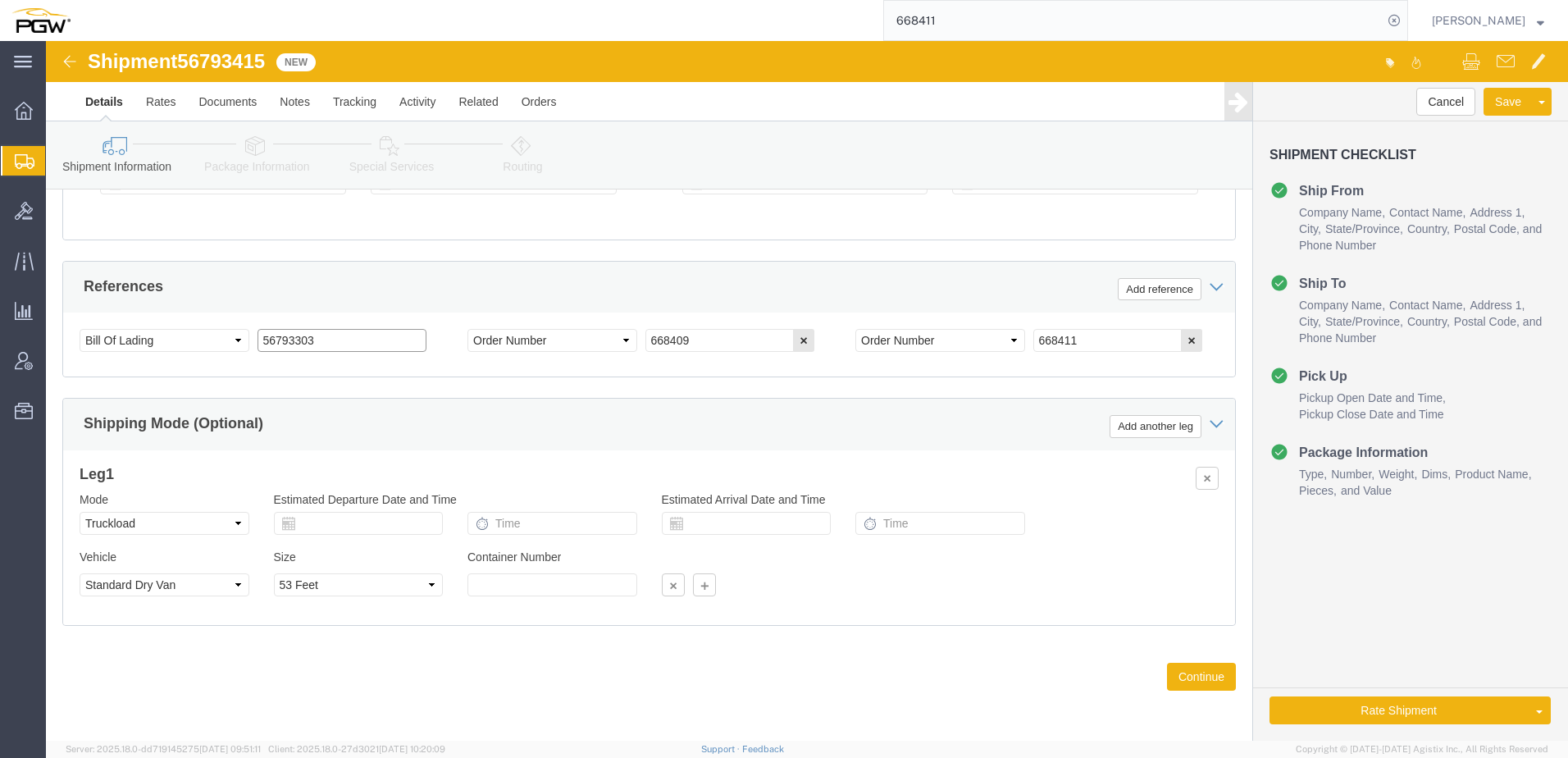
paste input "415"
type input "56793415"
drag, startPoint x: 678, startPoint y: 294, endPoint x: -133, endPoint y: 293, distance: 811.0
click html "Shipment 56793415 New Details Rates Documents Notes Tracking Activity Related O…"
paste input "10"
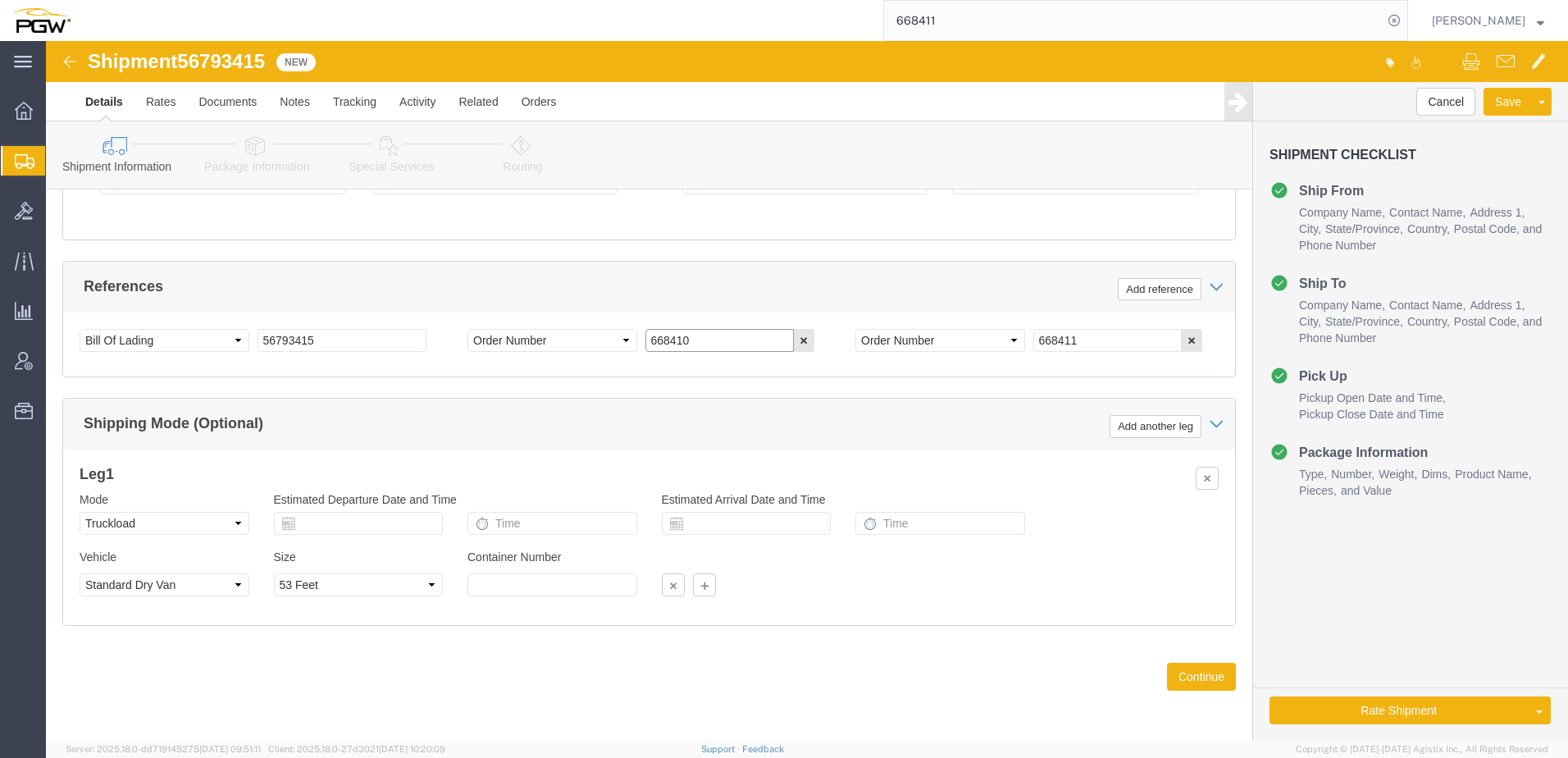
type input "668410"
drag, startPoint x: 1065, startPoint y: 291, endPoint x: 364, endPoint y: 298, distance: 701.0
click div "Select Account Type Activity ID Airline Appointment Number ASN Batch Request # …"
paste input "23"
type input "668423"
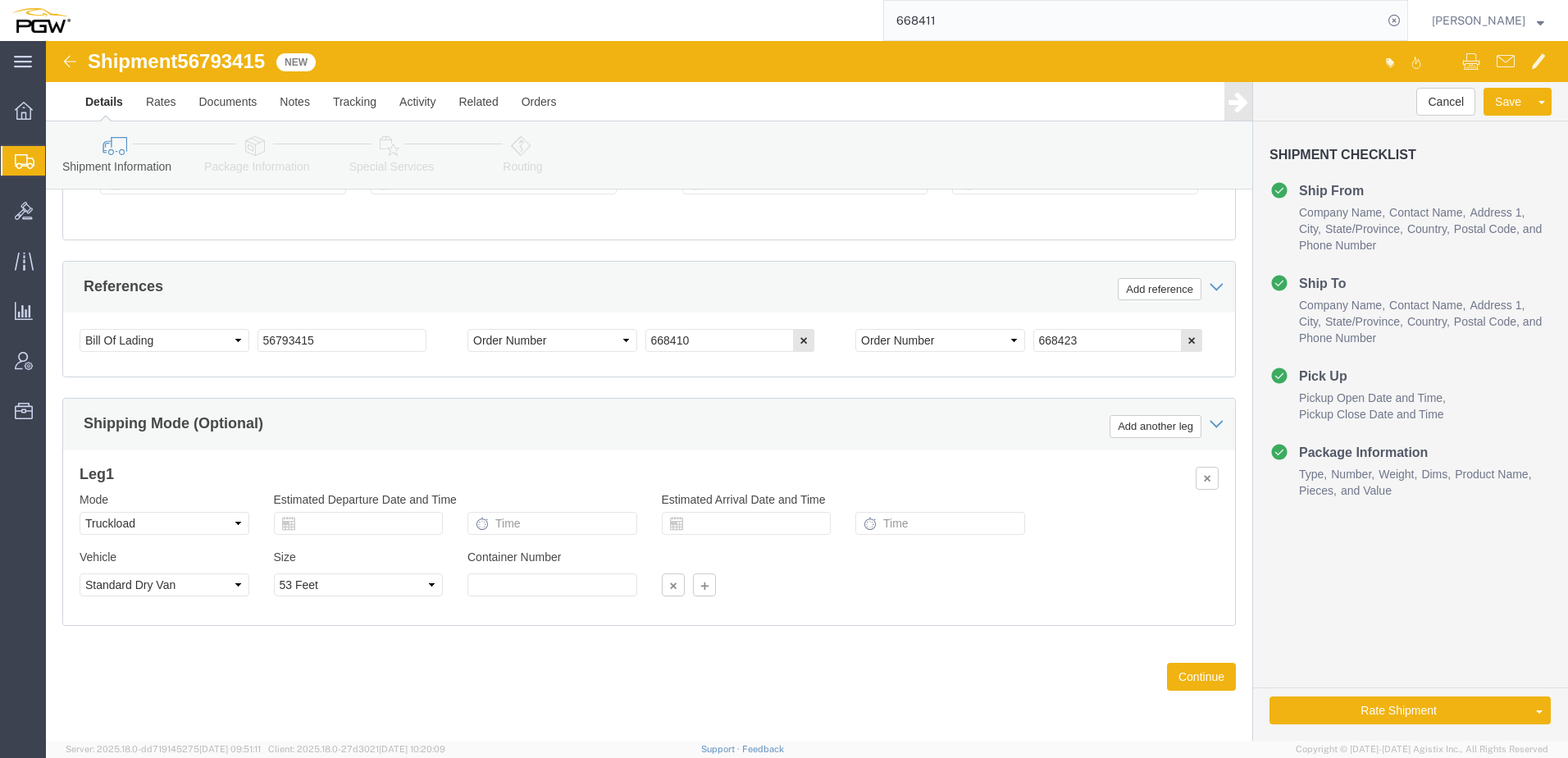
click icon
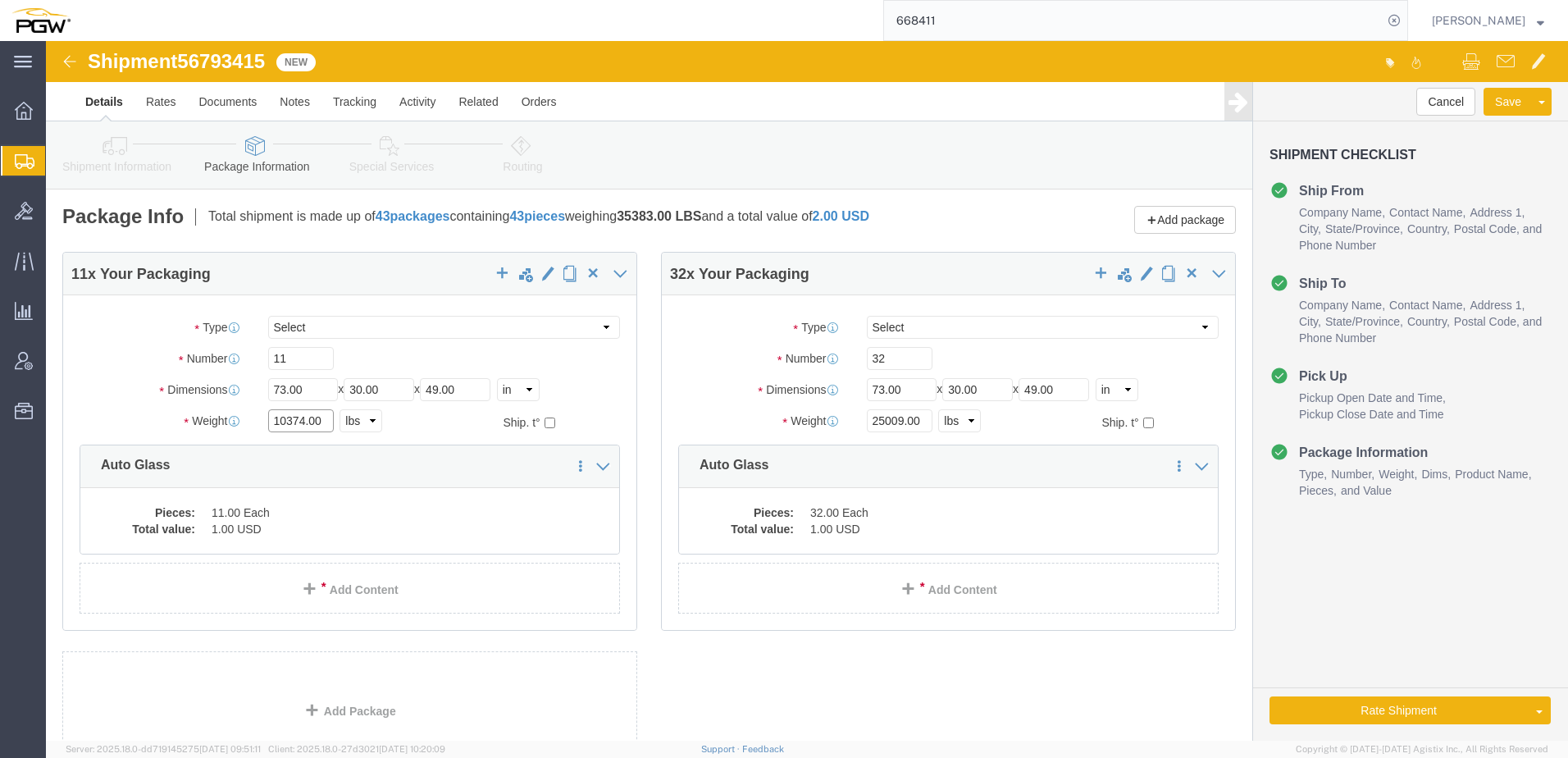
drag, startPoint x: 258, startPoint y: 376, endPoint x: 78, endPoint y: 371, distance: 180.1
click div "Weight 10374.00 Select kgs lbs Ship. t°"
click div "Save in commodity library Clone this content Delete this content Auto Glass Pie…"
type input "7305.00"
drag, startPoint x: 858, startPoint y: 312, endPoint x: 126, endPoint y: 405, distance: 737.9
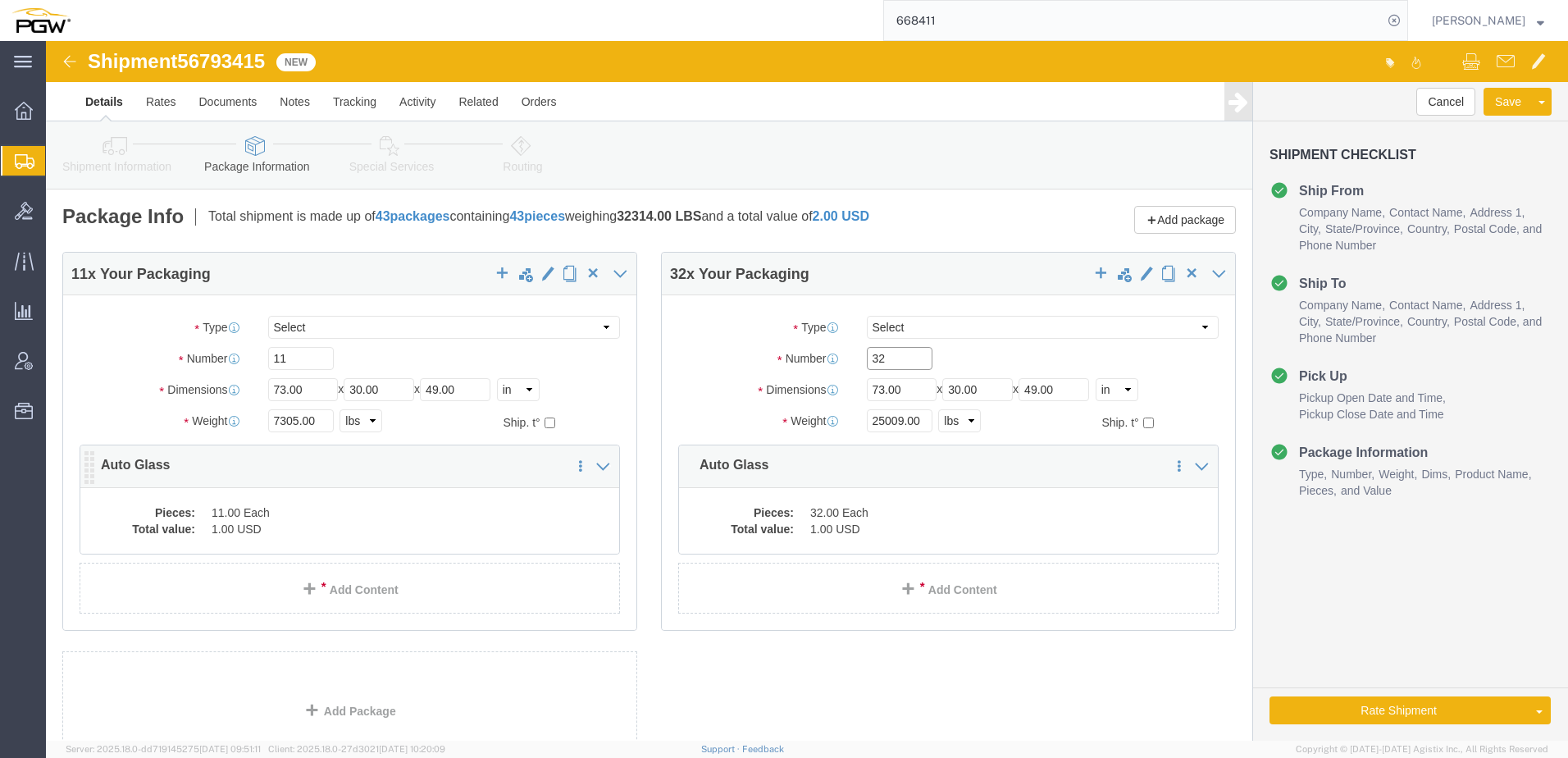
click div "11 x Your Packaging Package Type Select Bale(s) Basket(s) Bolt(s) Bottle(s) Buc…"
type input "33"
drag, startPoint x: 851, startPoint y: 379, endPoint x: 420, endPoint y: 375, distance: 431.0
click div "11 x Your Packaging Package Type Select Bale(s) Basket(s) Bolt(s) Bottle(s) Buc…"
type input "32825.00"
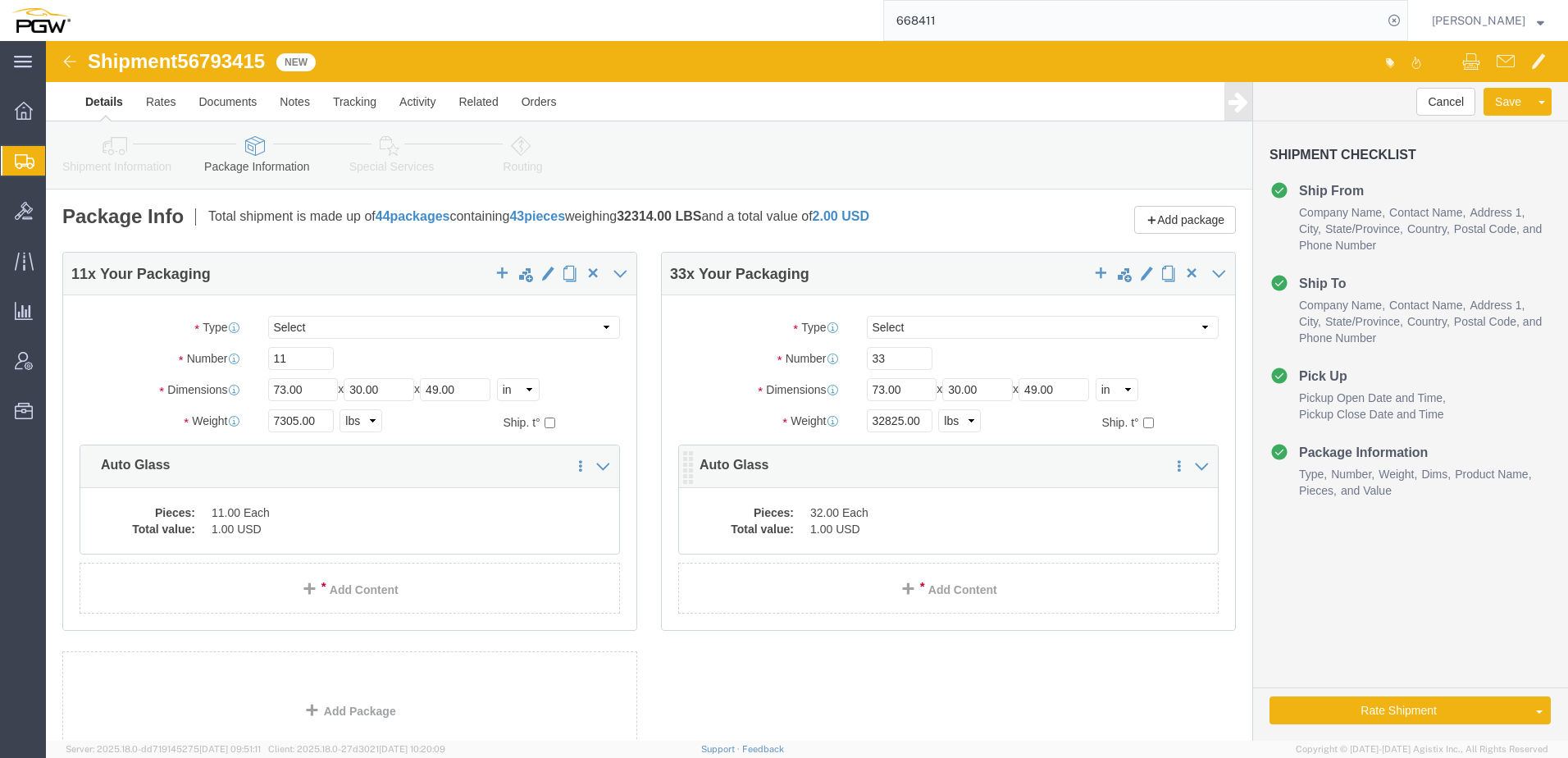
click dd "32.00 Each"
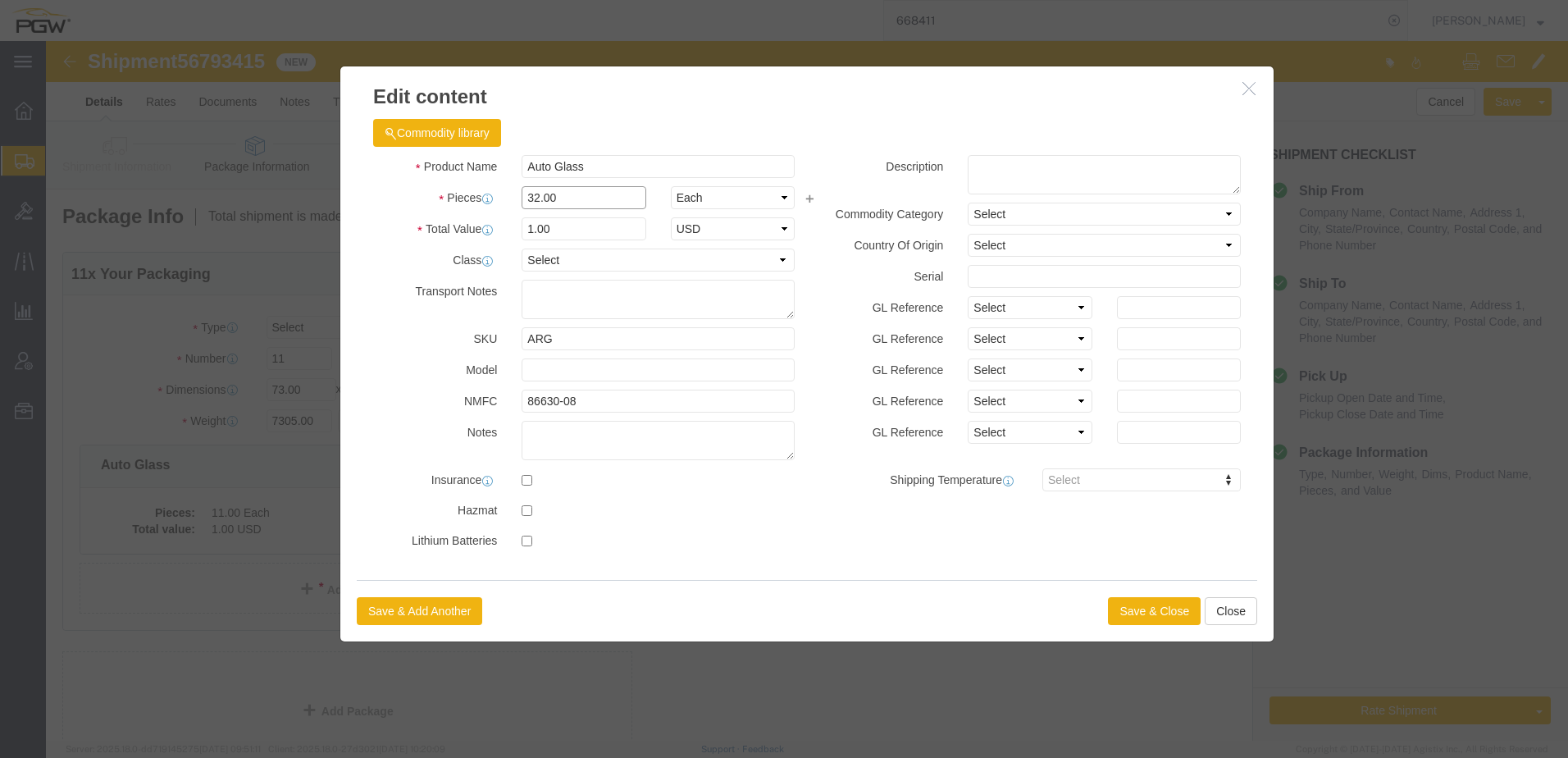
drag, startPoint x: 569, startPoint y: 162, endPoint x: -11, endPoint y: 150, distance: 580.1
click html "Shipment 56793415 New Details Rates Documents Notes Tracking Activity Related O…"
type input "33.00"
type input "1.03"
type input "1.00"
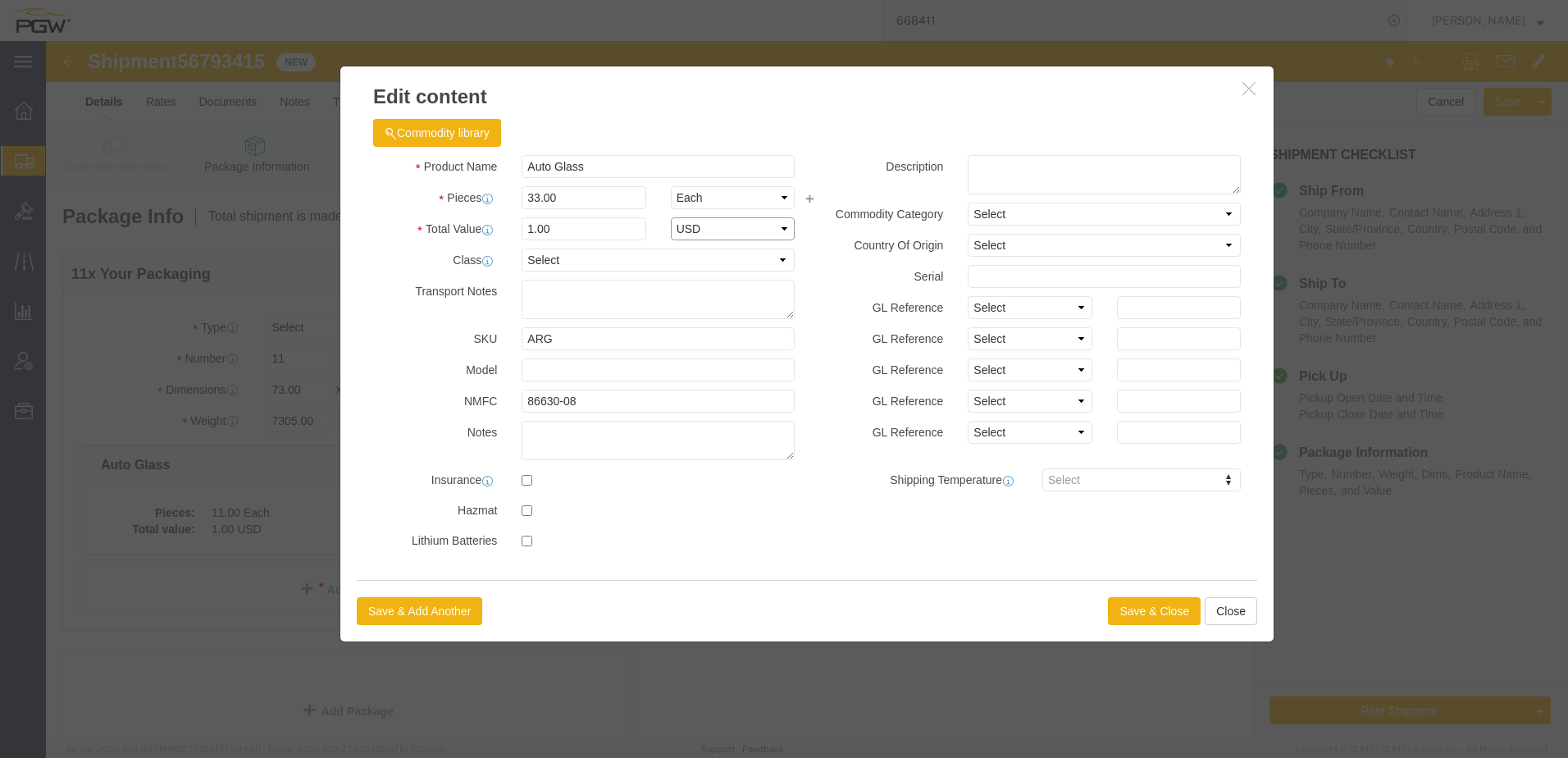
select select "USD"
click button "Save & Close"
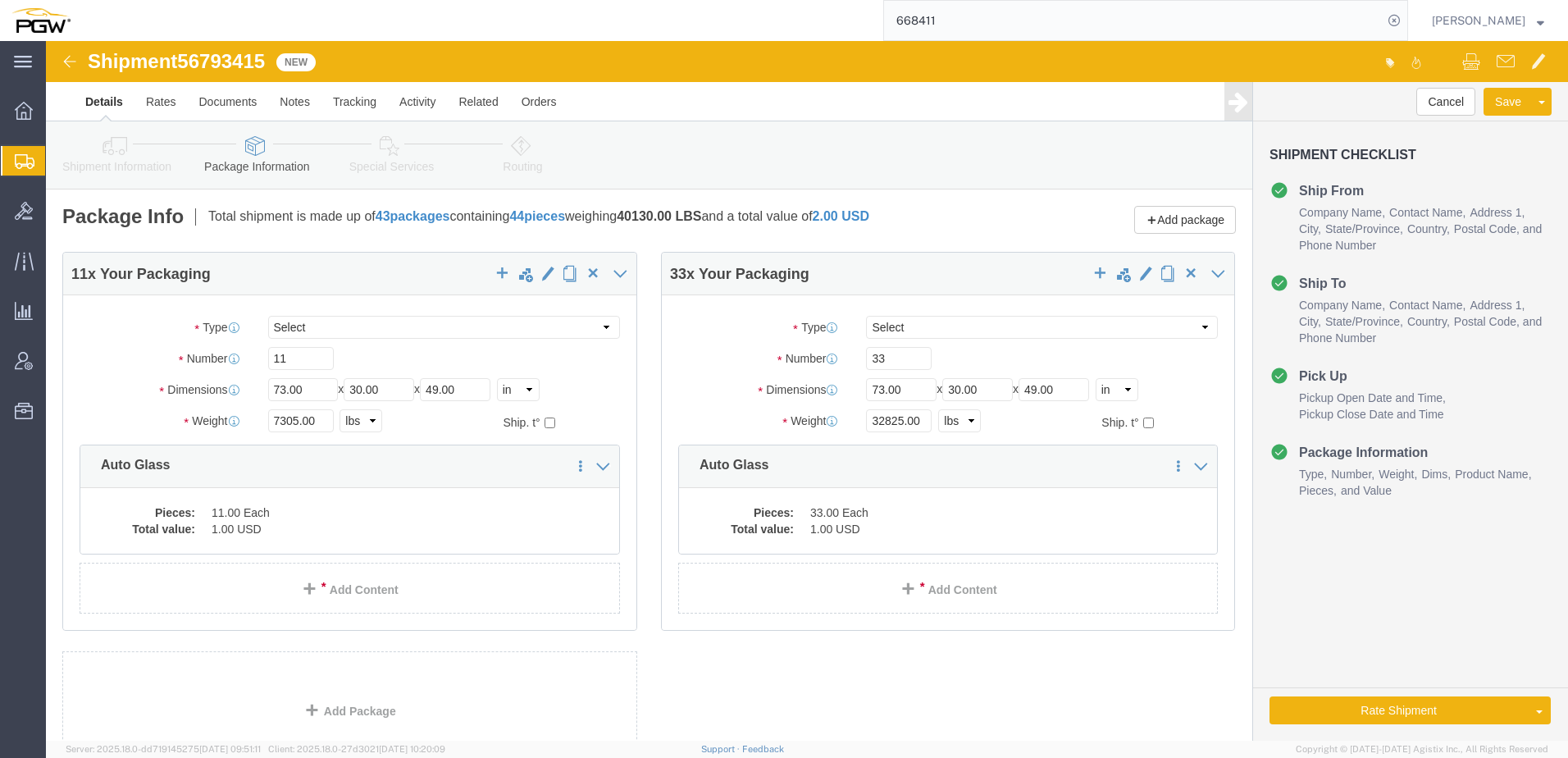
click icon
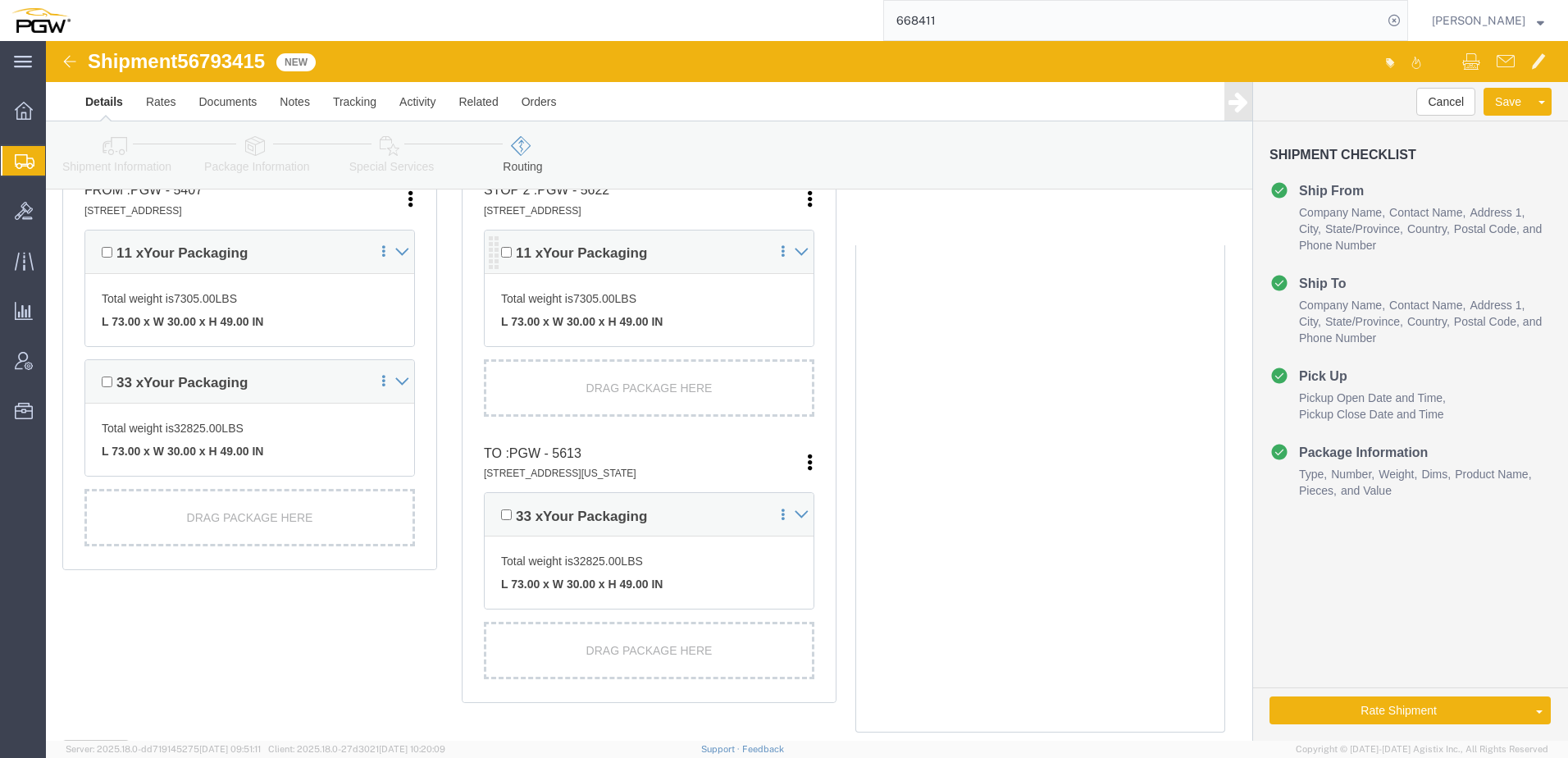
scroll to position [410, 0]
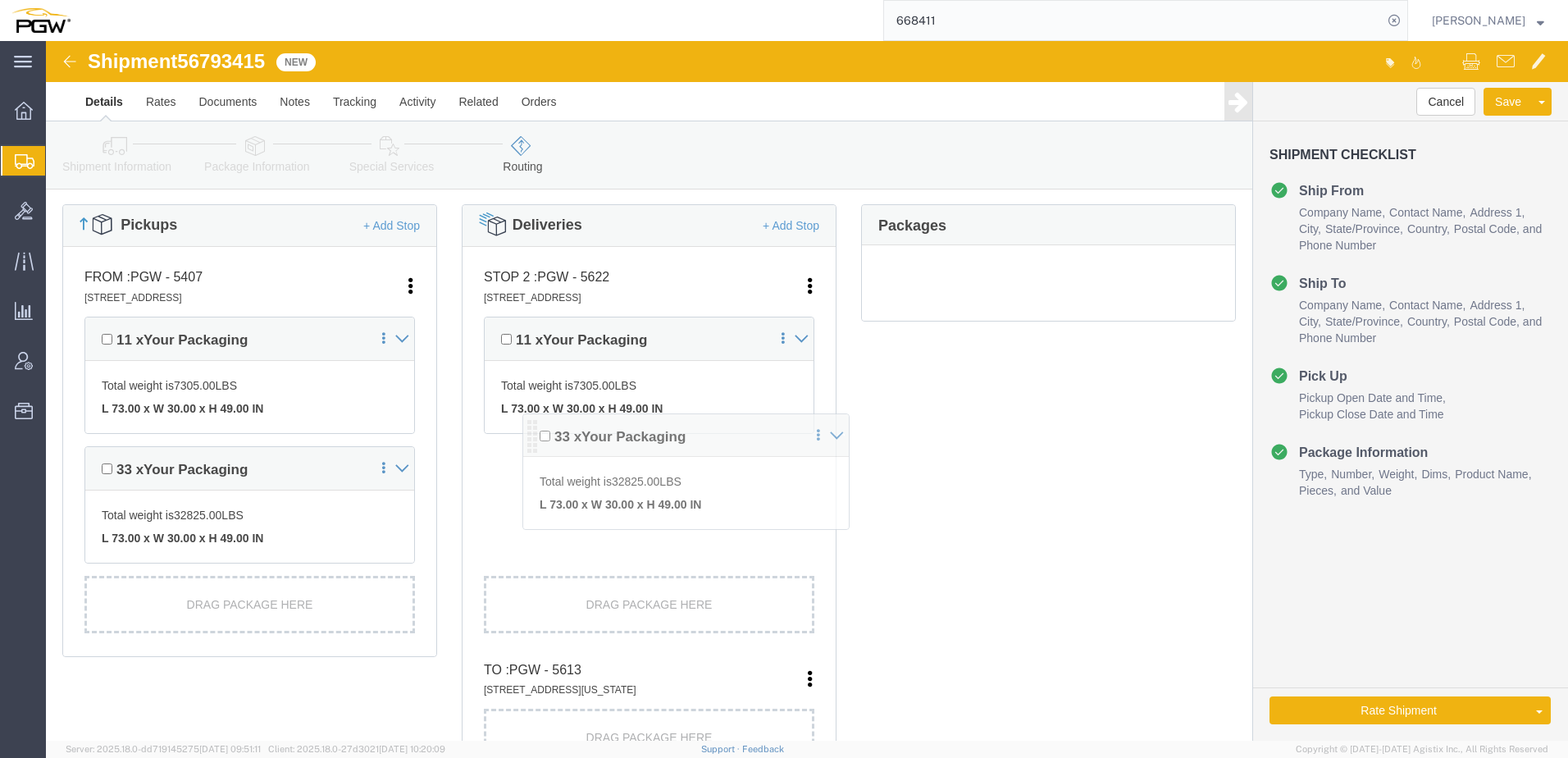
drag, startPoint x: 447, startPoint y: 553, endPoint x: 489, endPoint y: 386, distance: 172.2
click div "Pickups + Add Stop From : PGW - 5407 5850 North 101st Avenue, Glendale, AZ, 853…"
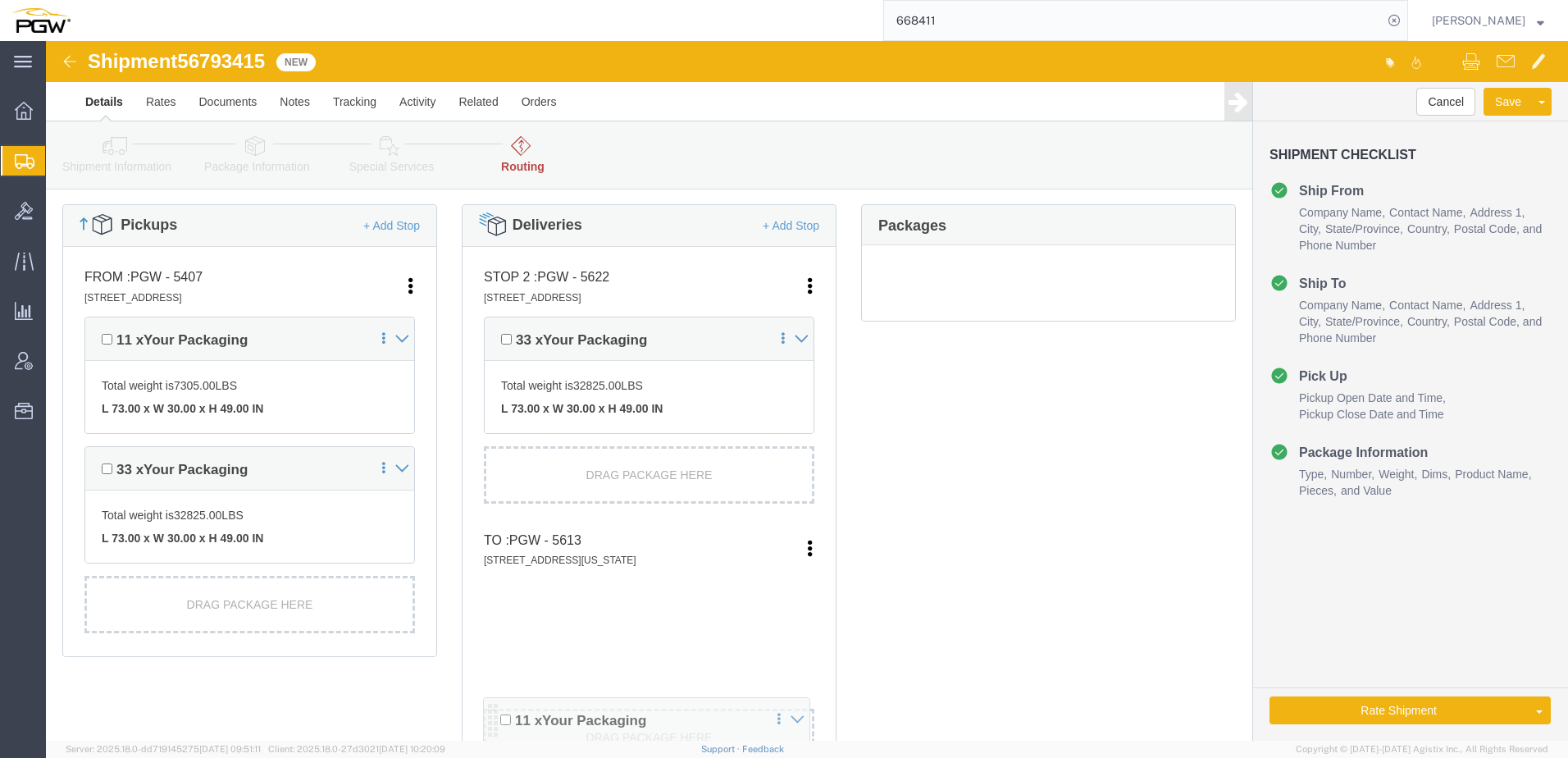
scroll to position [511, 0]
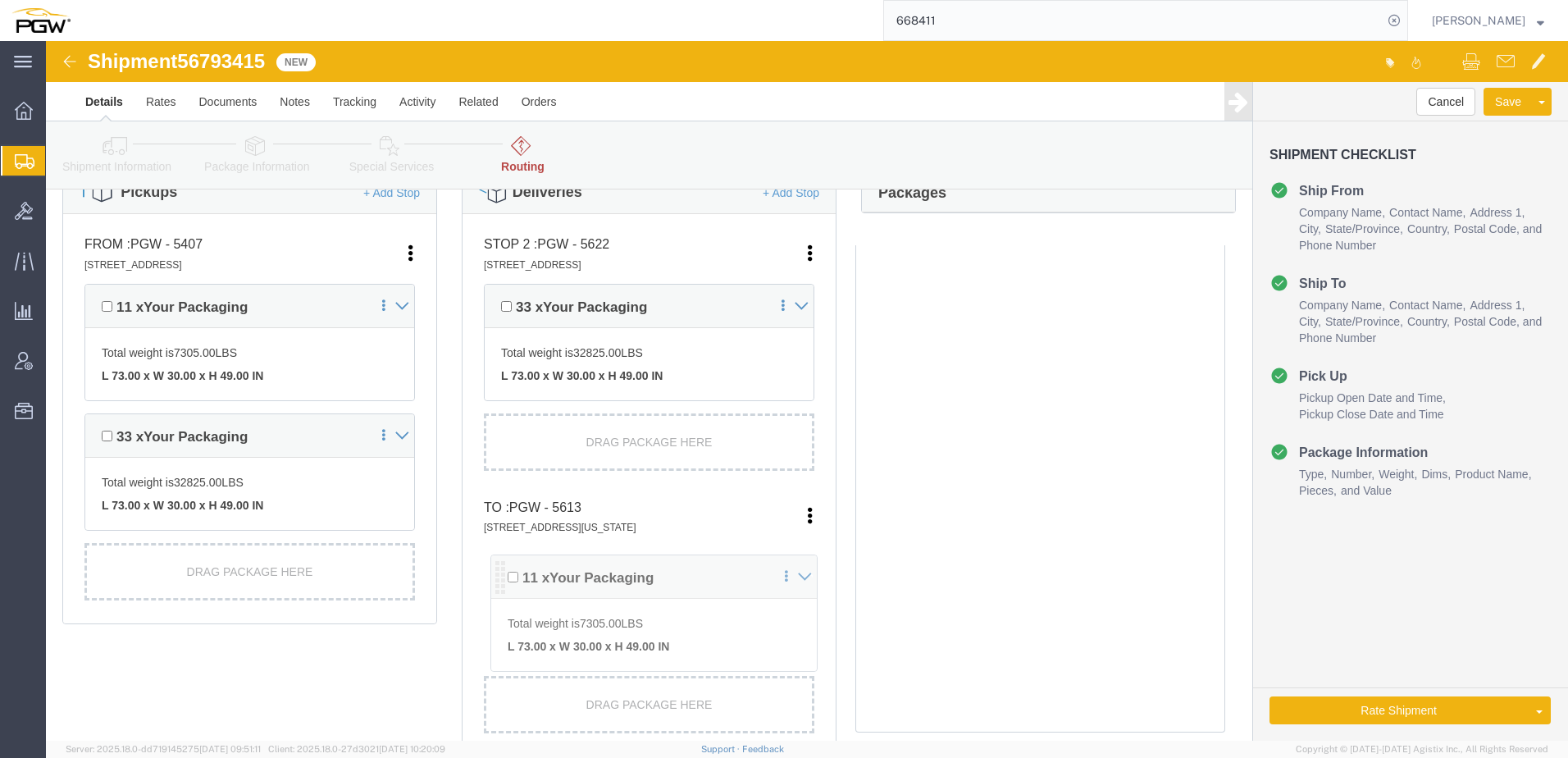
drag, startPoint x: 443, startPoint y: 379, endPoint x: 452, endPoint y: 534, distance: 155.3
click div "Pickups + Add Stop From : PGW - 5407 5850 North 101st Avenue, Glendale, AZ, 853…"
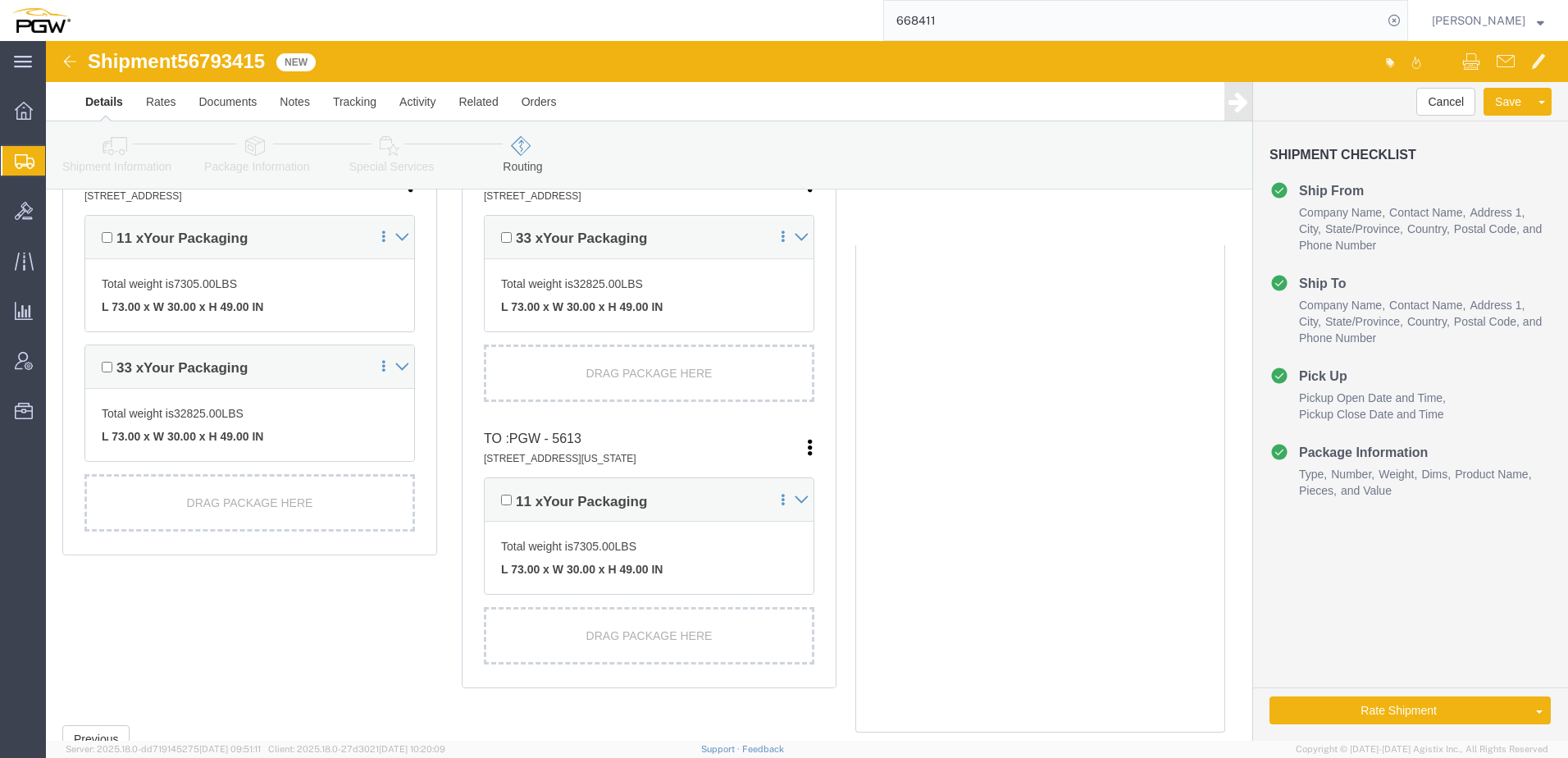
scroll to position [443, 0]
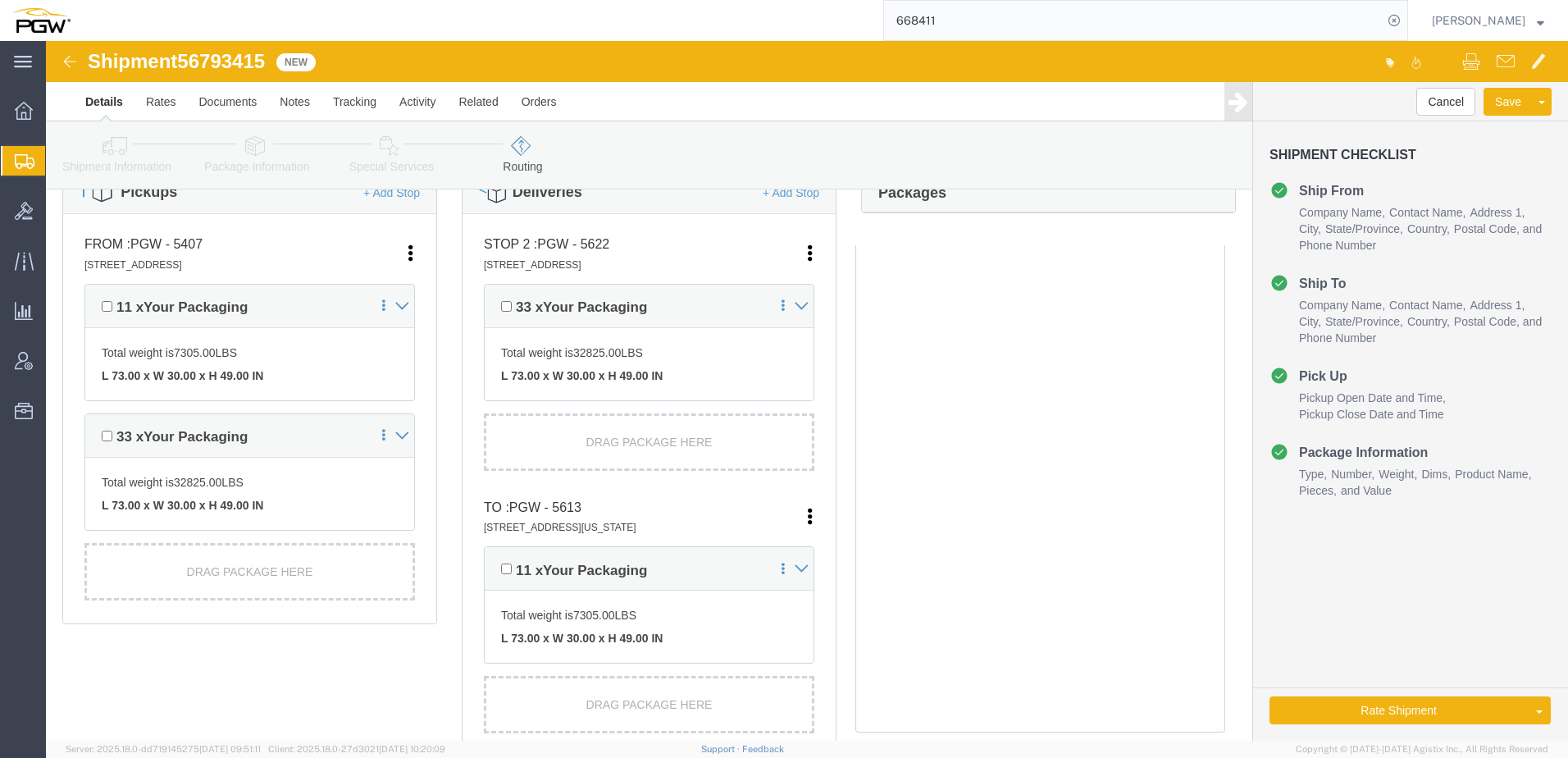
click link "Shipment Information"
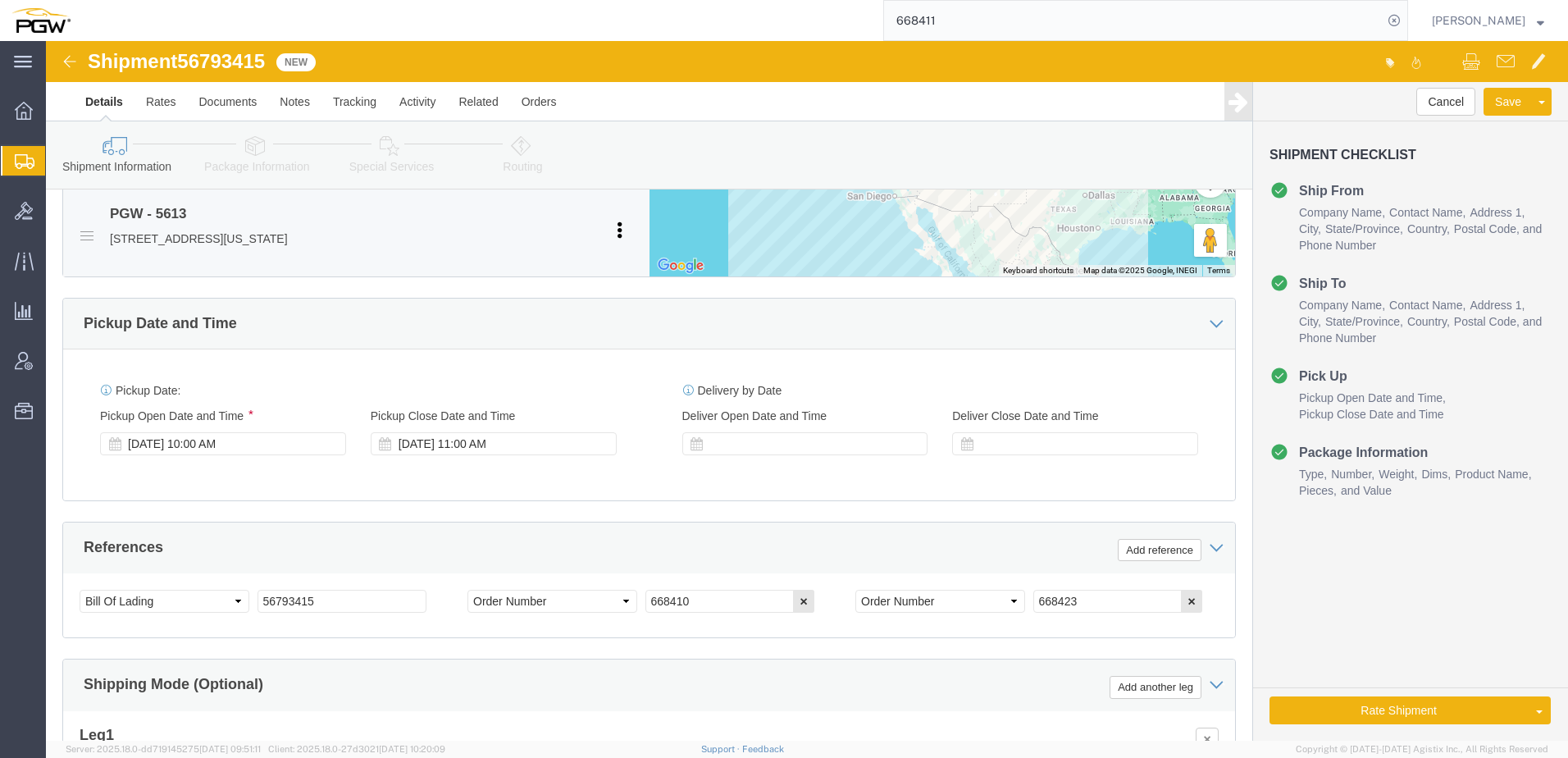
scroll to position [853, 0]
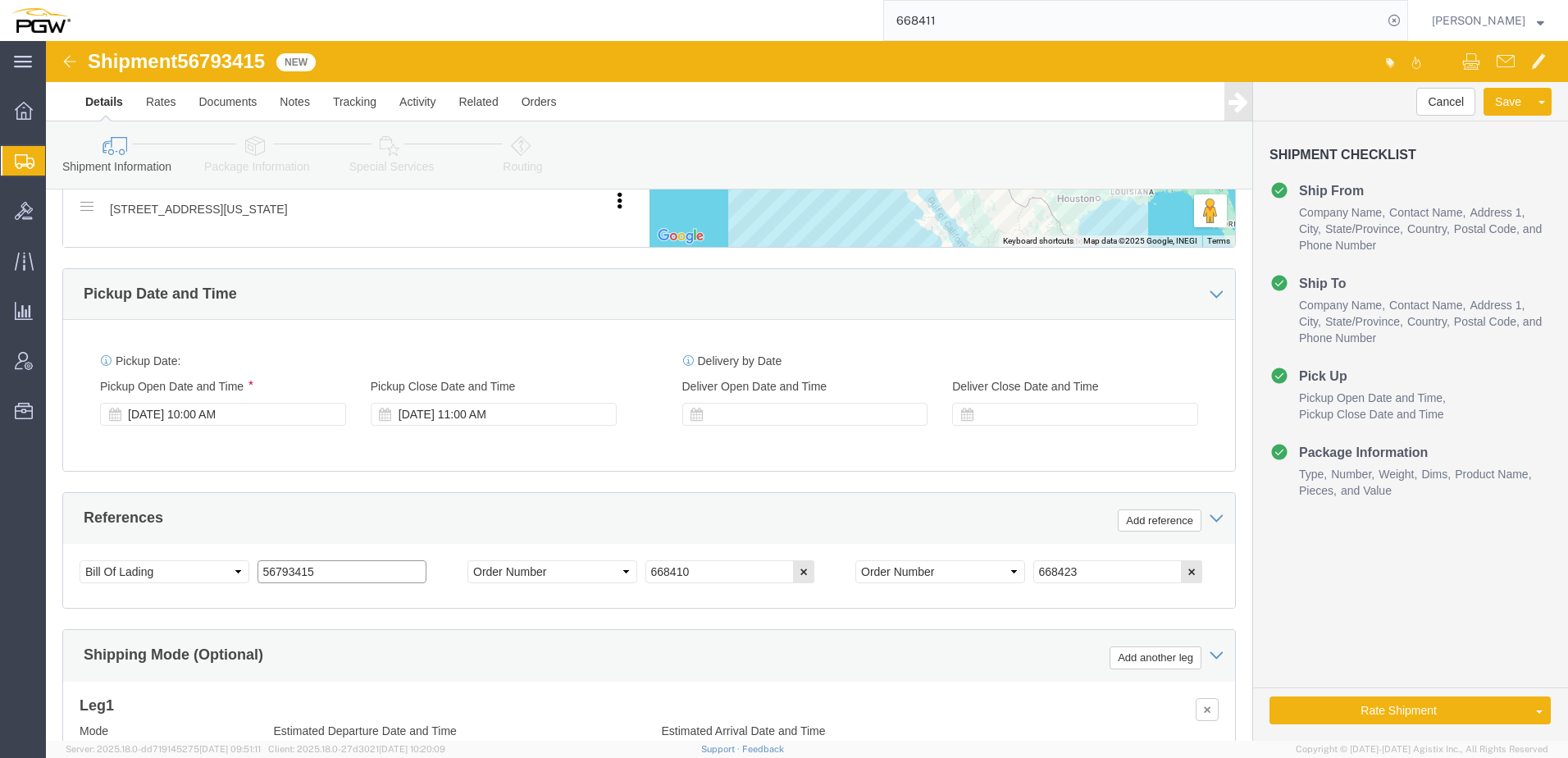
drag, startPoint x: 305, startPoint y: 526, endPoint x: -1307, endPoint y: 392, distance: 1617.6
click html "Shipment 56793415 New Details Rates Documents Notes Tracking Activity Related O…"
click link "Package Information"
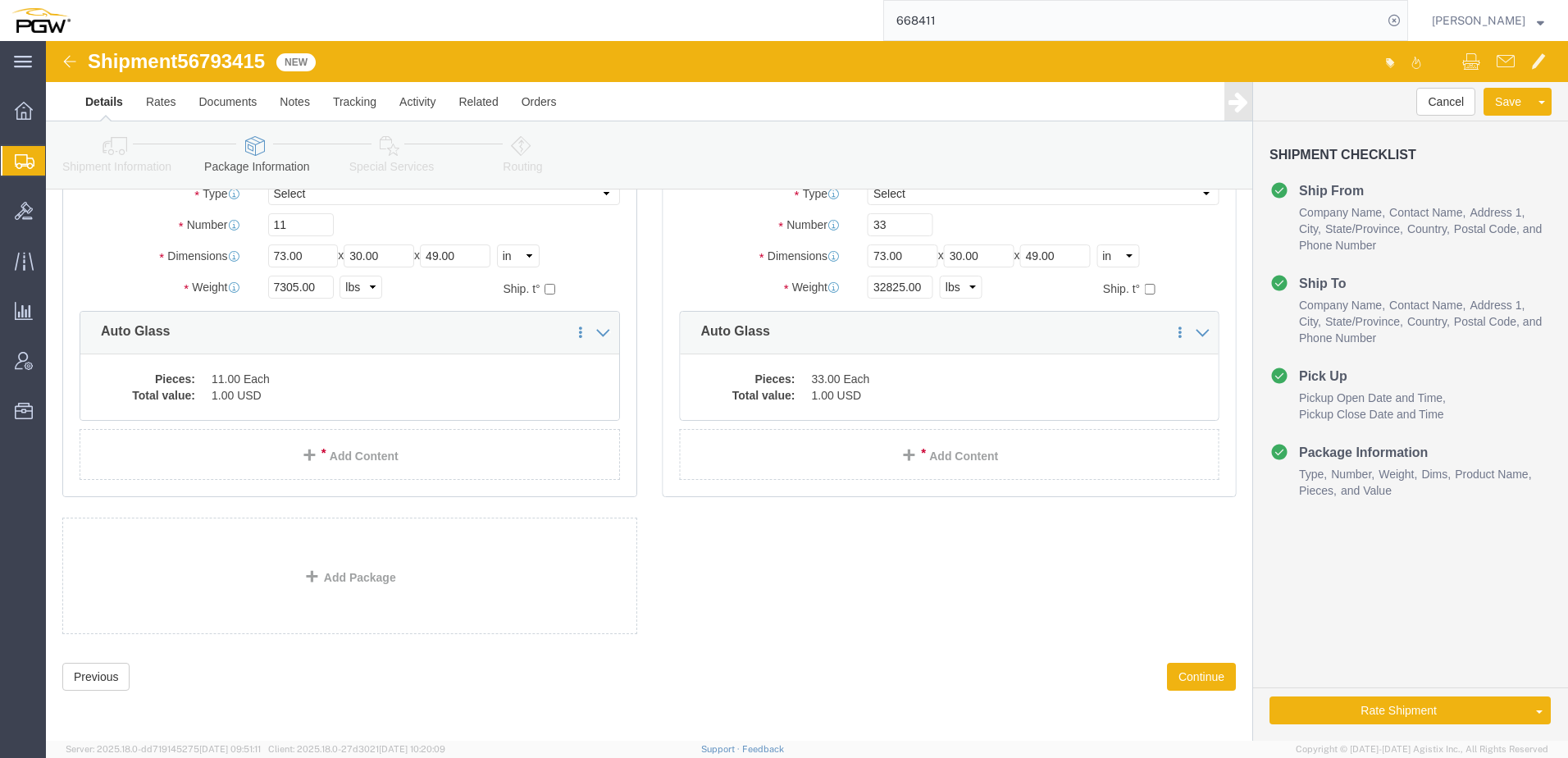
scroll to position [134, 0]
click link "Routing"
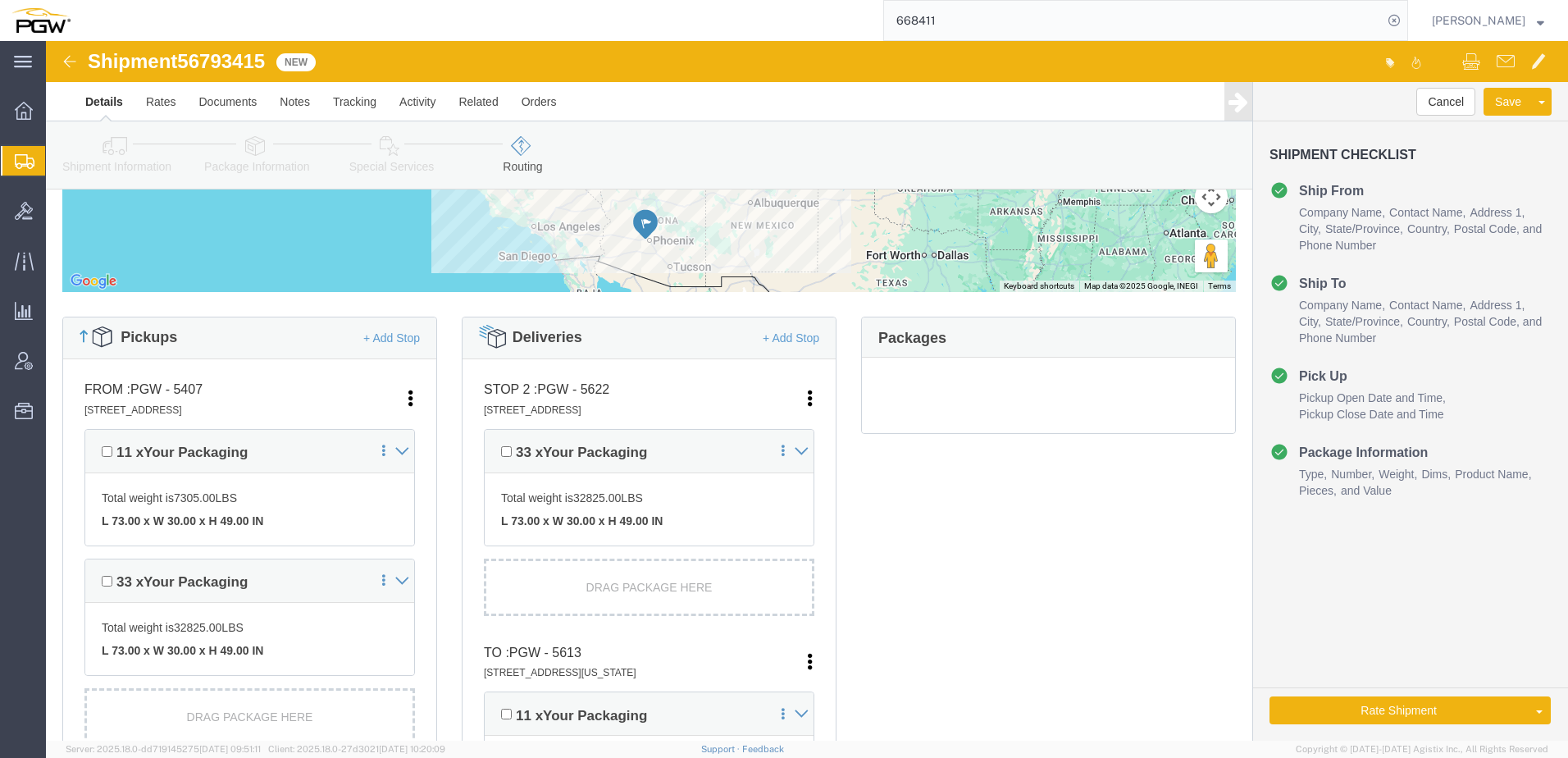
scroll to position [379, 0]
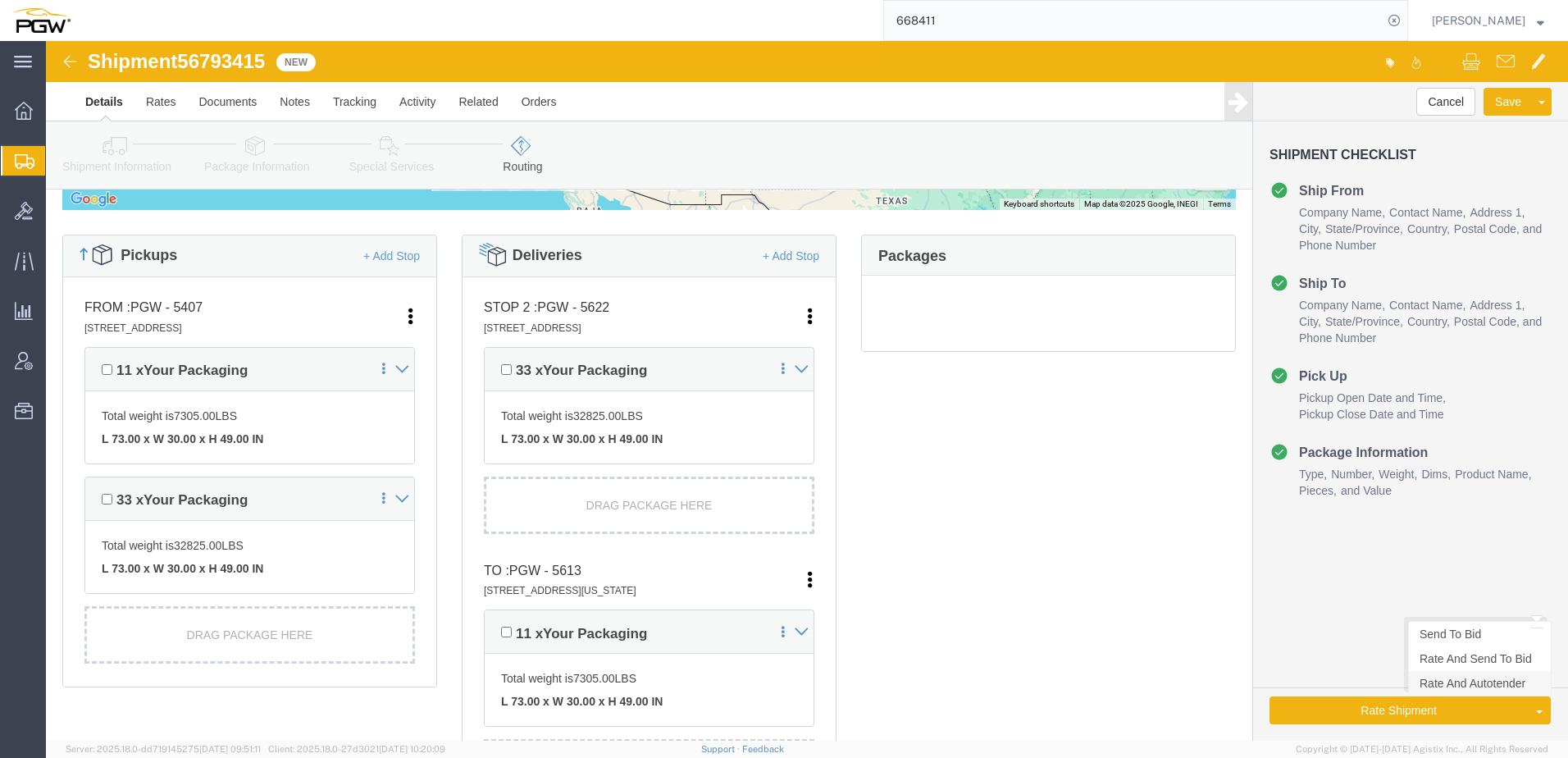
click link "Rate And Autotender"
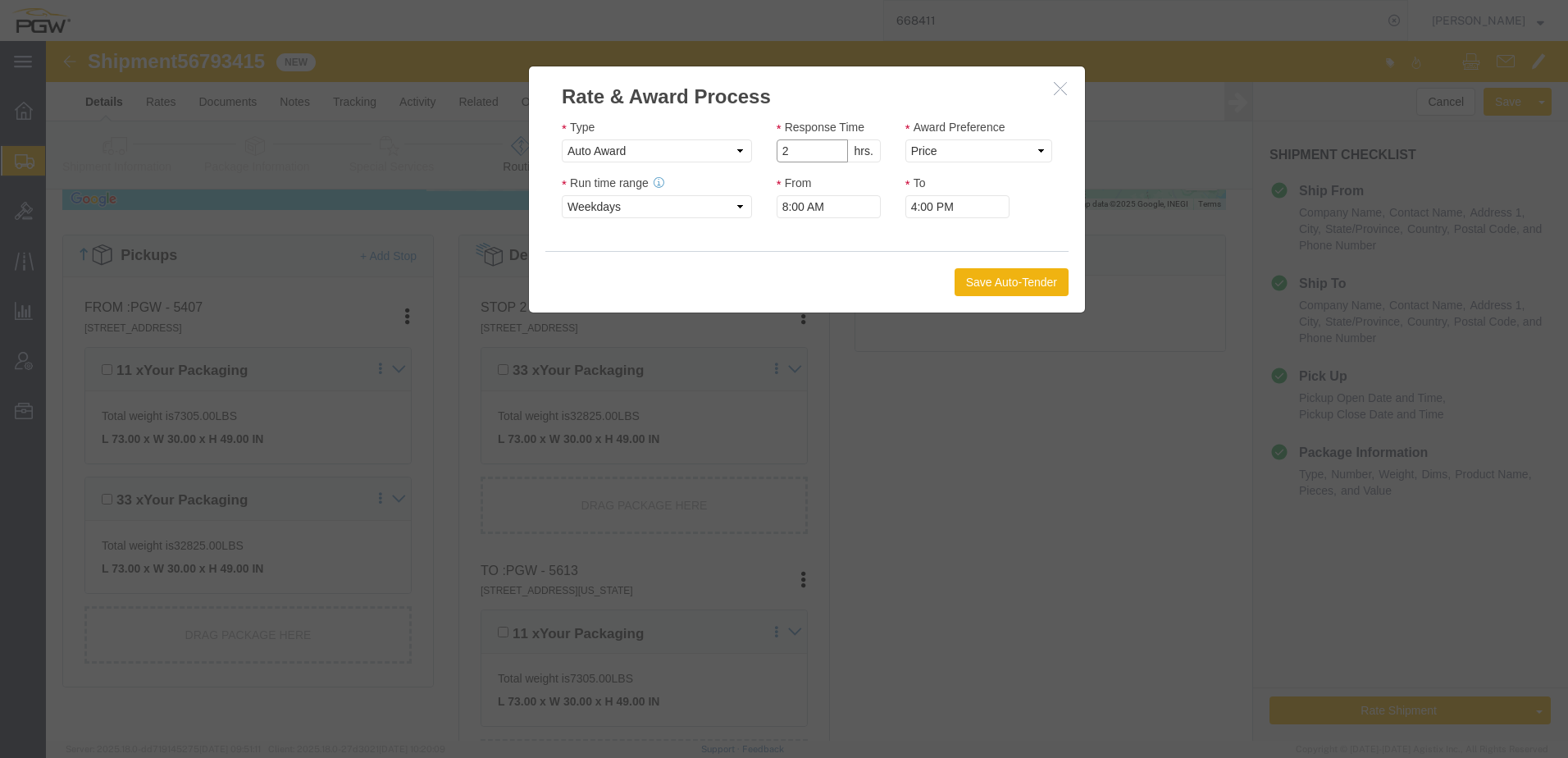
click input "2"
type input "1"
click input "1"
click select "Price Carrier Rank"
select select "LANE_RANK"
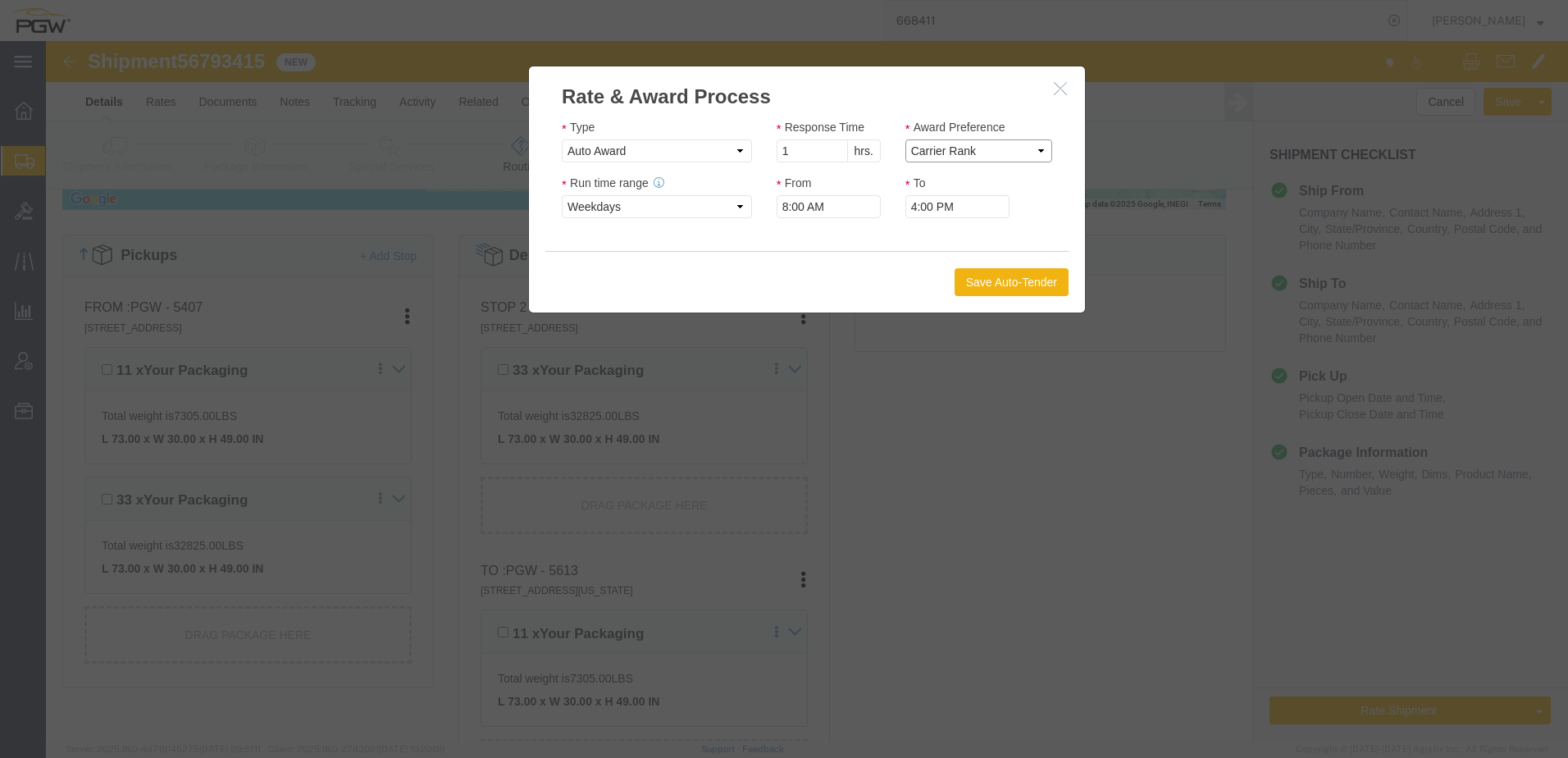
click select "Price Carrier Rank"
click button "Save Auto-Tender"
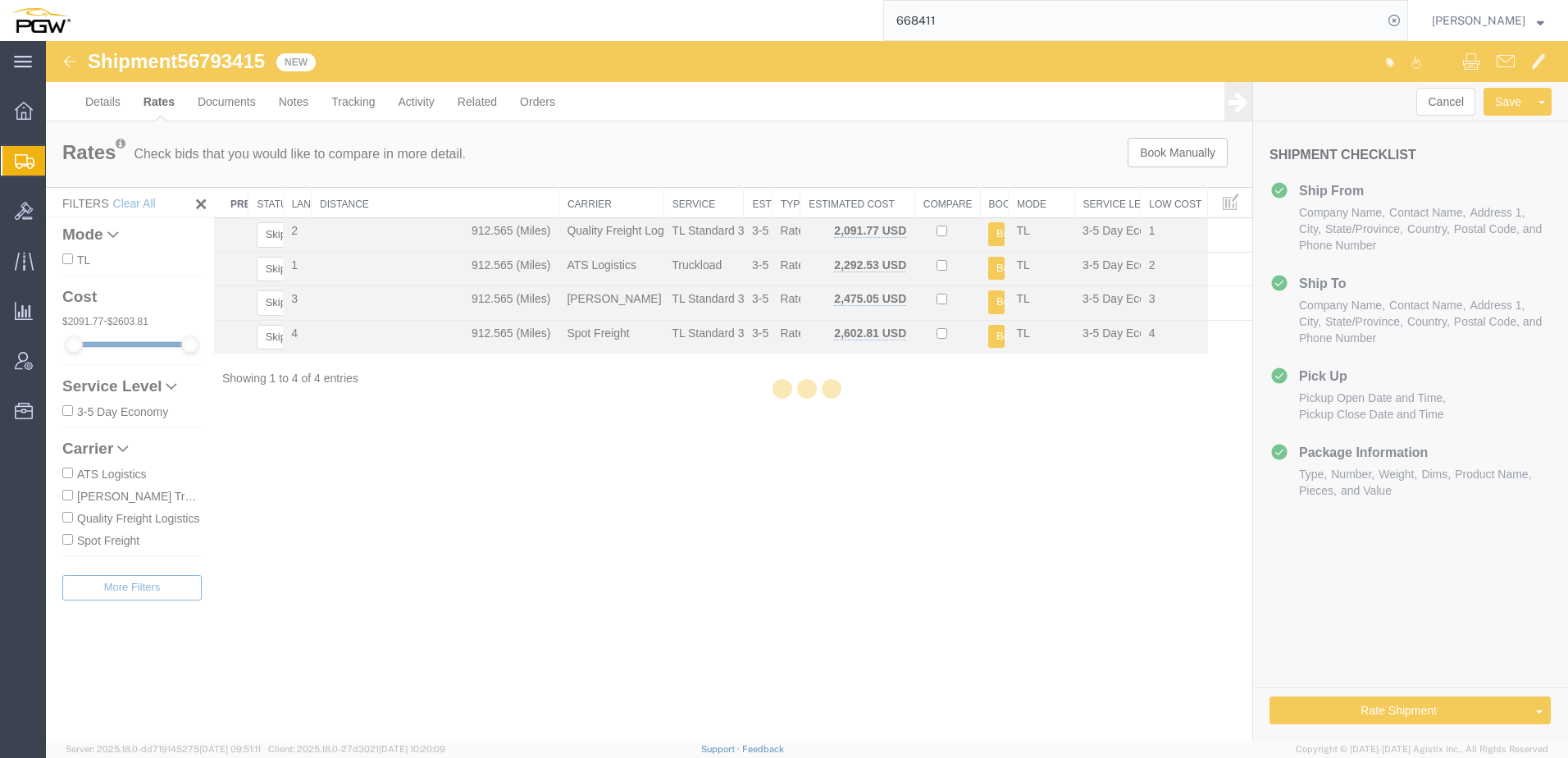
scroll to position [0, 0]
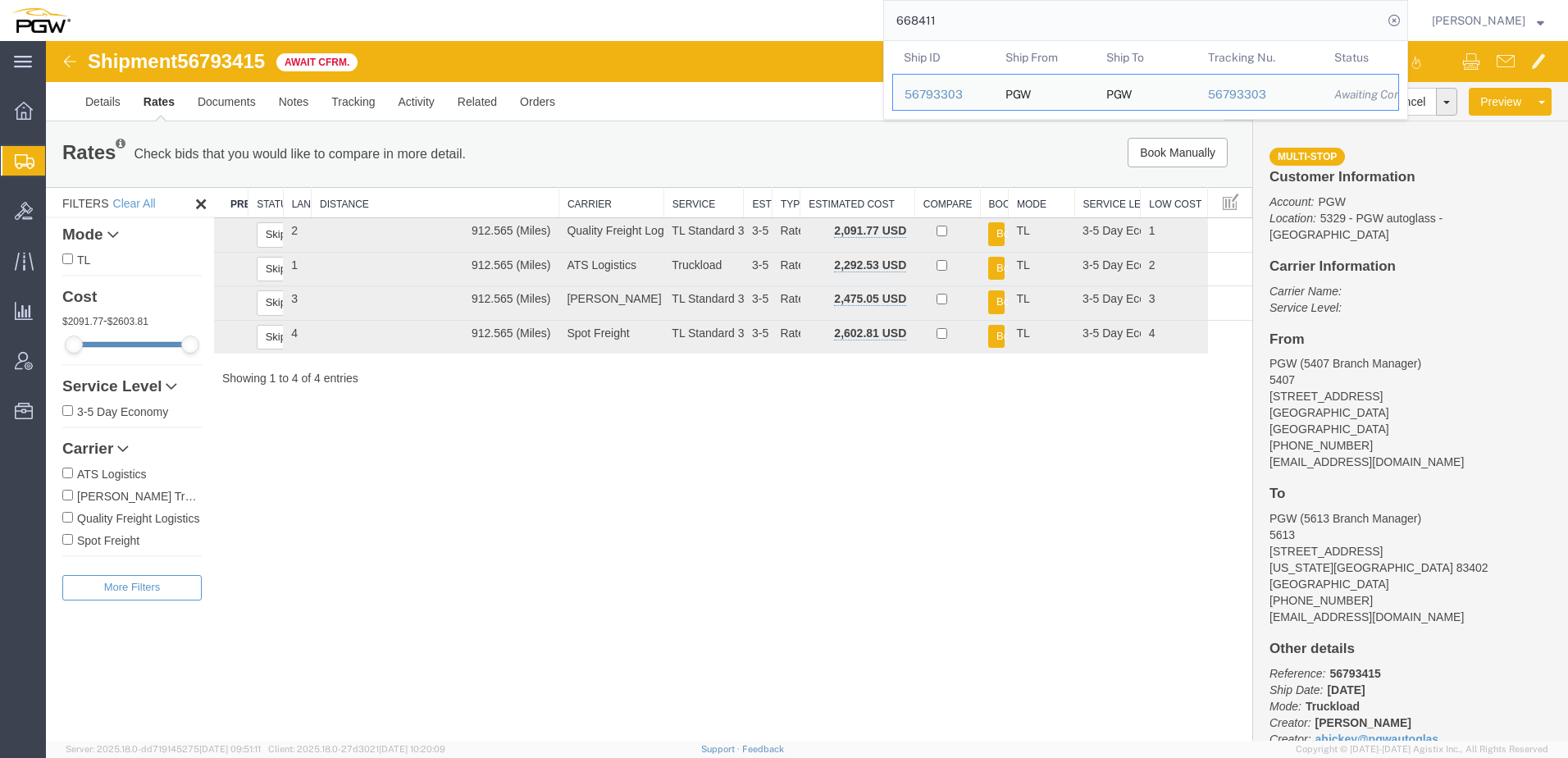
drag, startPoint x: 1022, startPoint y: 31, endPoint x: 257, endPoint y: 26, distance: 765.0
click at [295, 6] on div "668411 Ship ID Ship From Ship To Tracking Nu. Status Ship ID 56793303 Ship From…" at bounding box center [745, 20] width 1326 height 41
paste input "56530150"
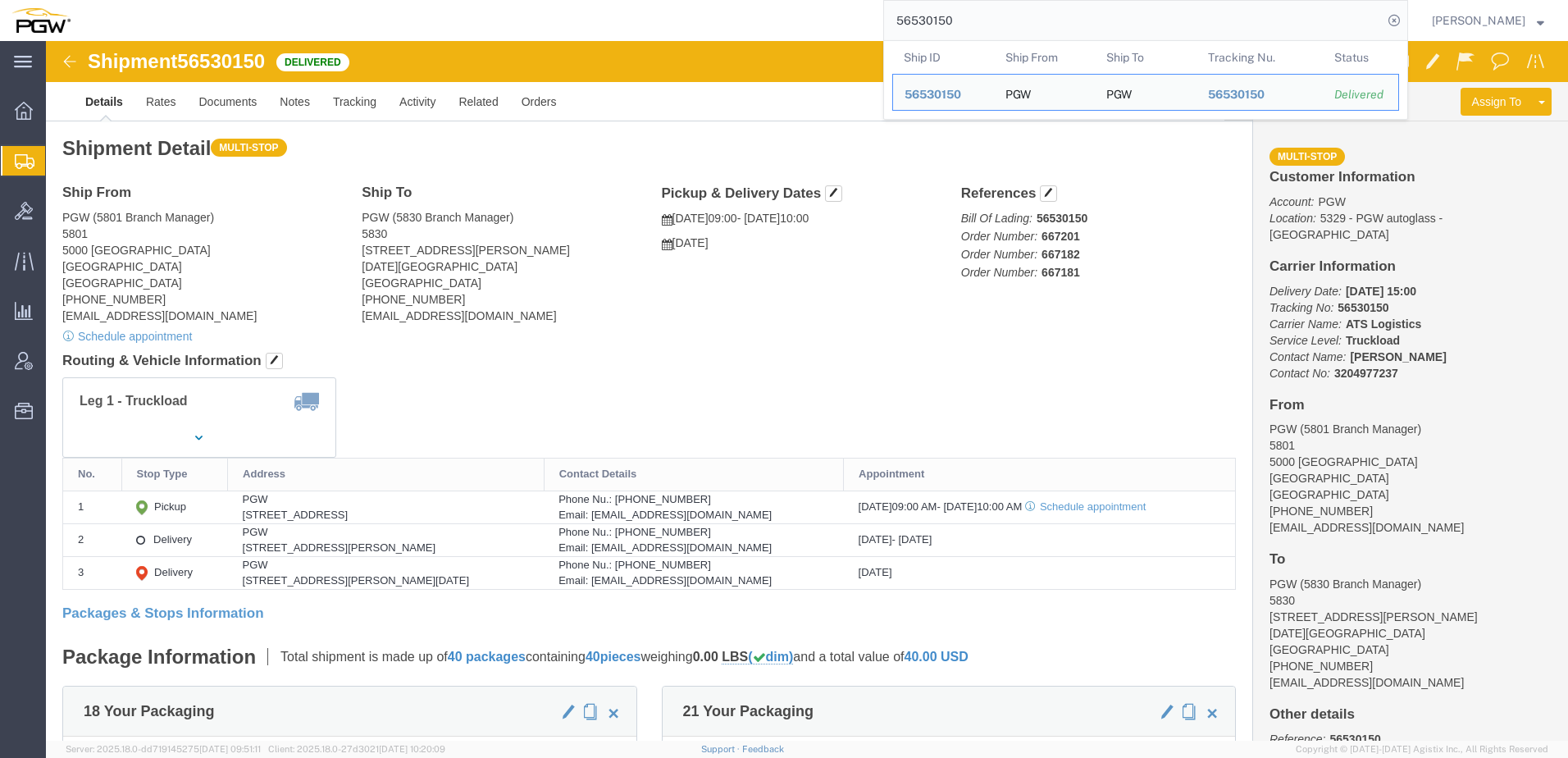
click div "Shipment Detail Multi-stop Ship From PGW (5801 Branch Manager) 5801 5000 South …"
drag, startPoint x: 1172, startPoint y: 18, endPoint x: 783, endPoint y: 39, distance: 389.6
click at [783, 39] on div "56530150 Ship ID Ship From Ship To Tracking Nu. Status Ship ID 56530150 Ship Fr…" at bounding box center [745, 20] width 1326 height 41
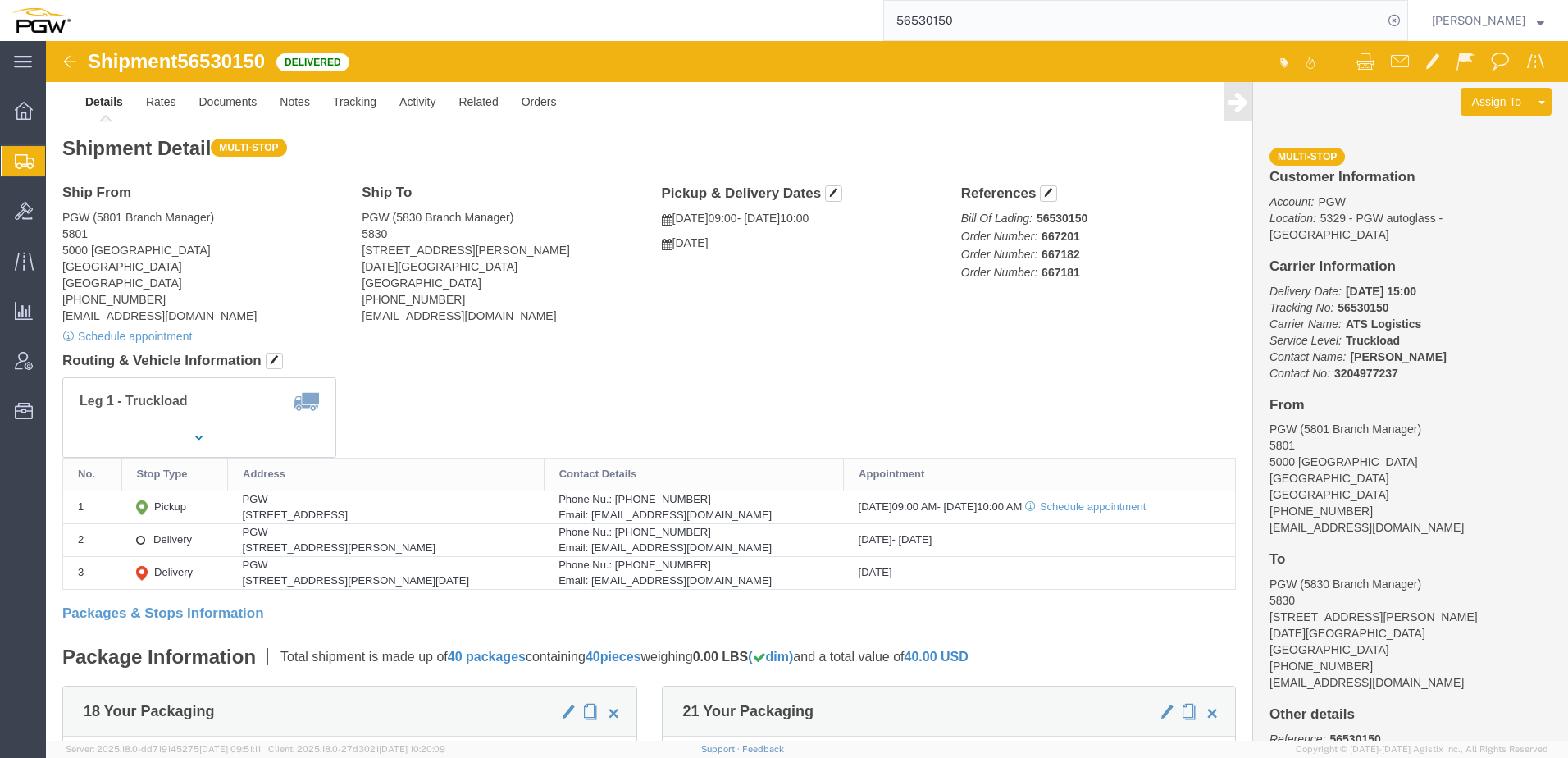
paste input "766135"
type input "56766135"
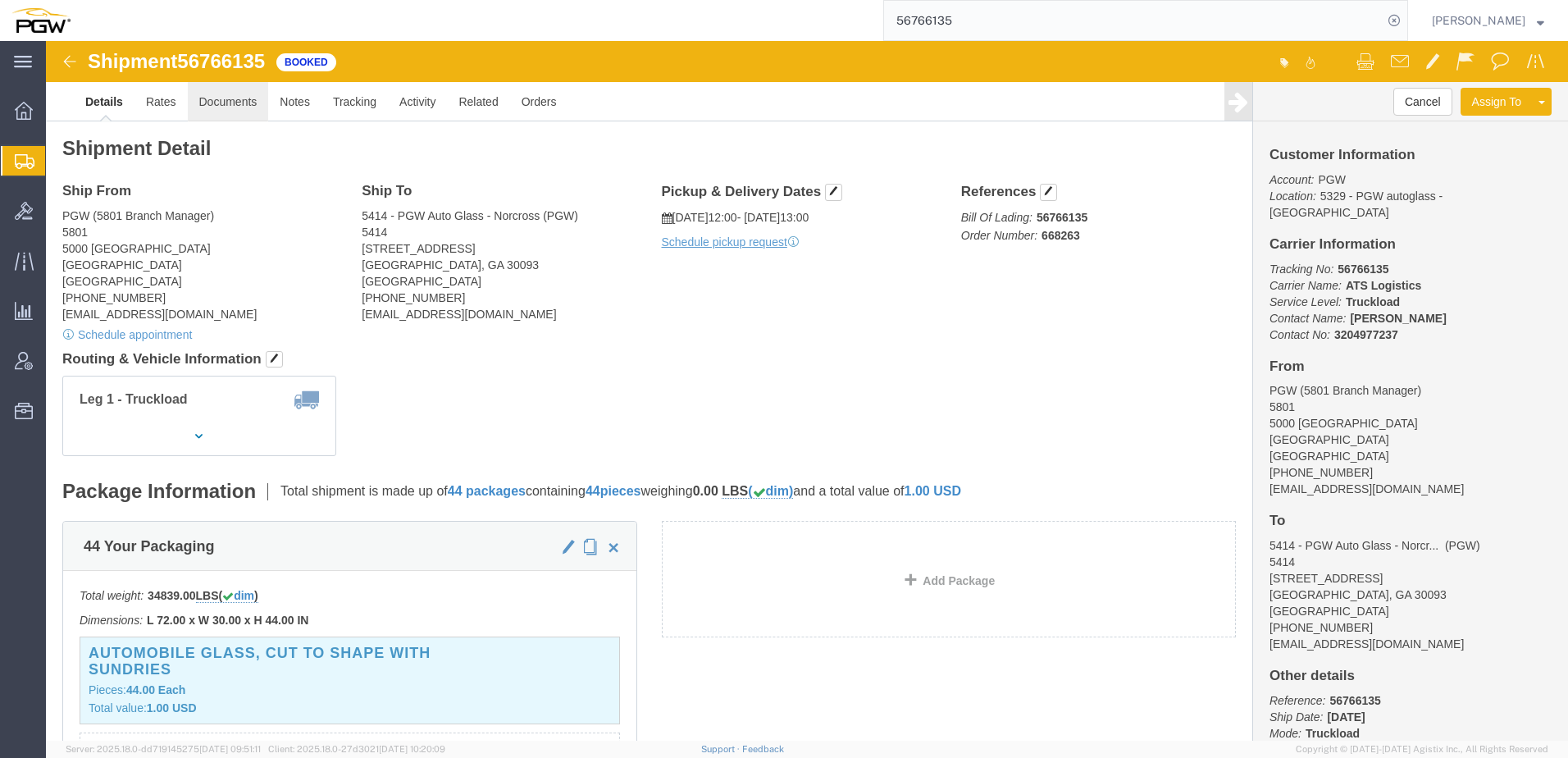
click link "Documents"
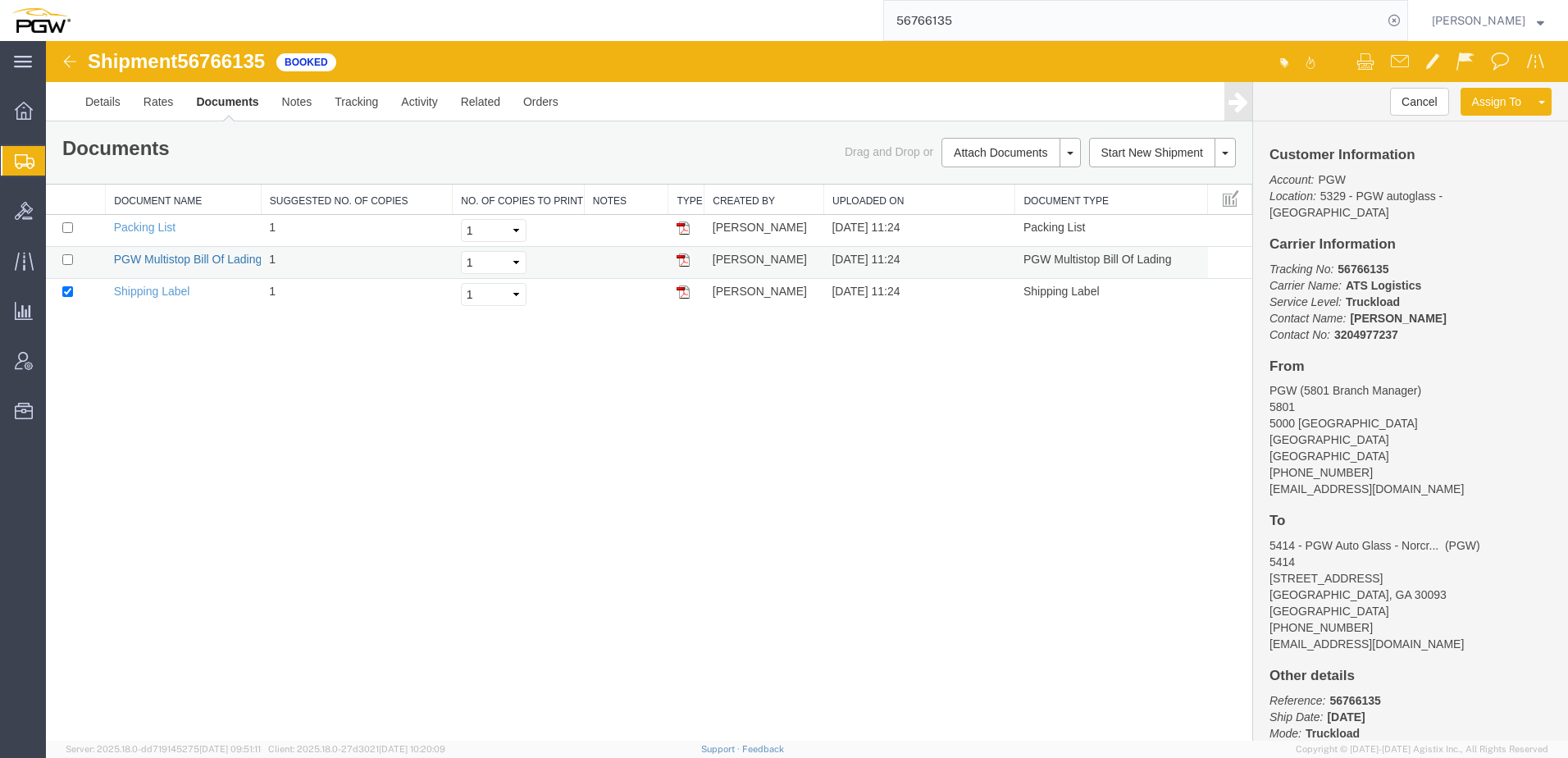
click at [226, 255] on link "PGW Multistop Bill Of Lading" at bounding box center [187, 259] width 149 height 13
click at [421, 104] on link "Activity" at bounding box center [419, 102] width 59 height 40
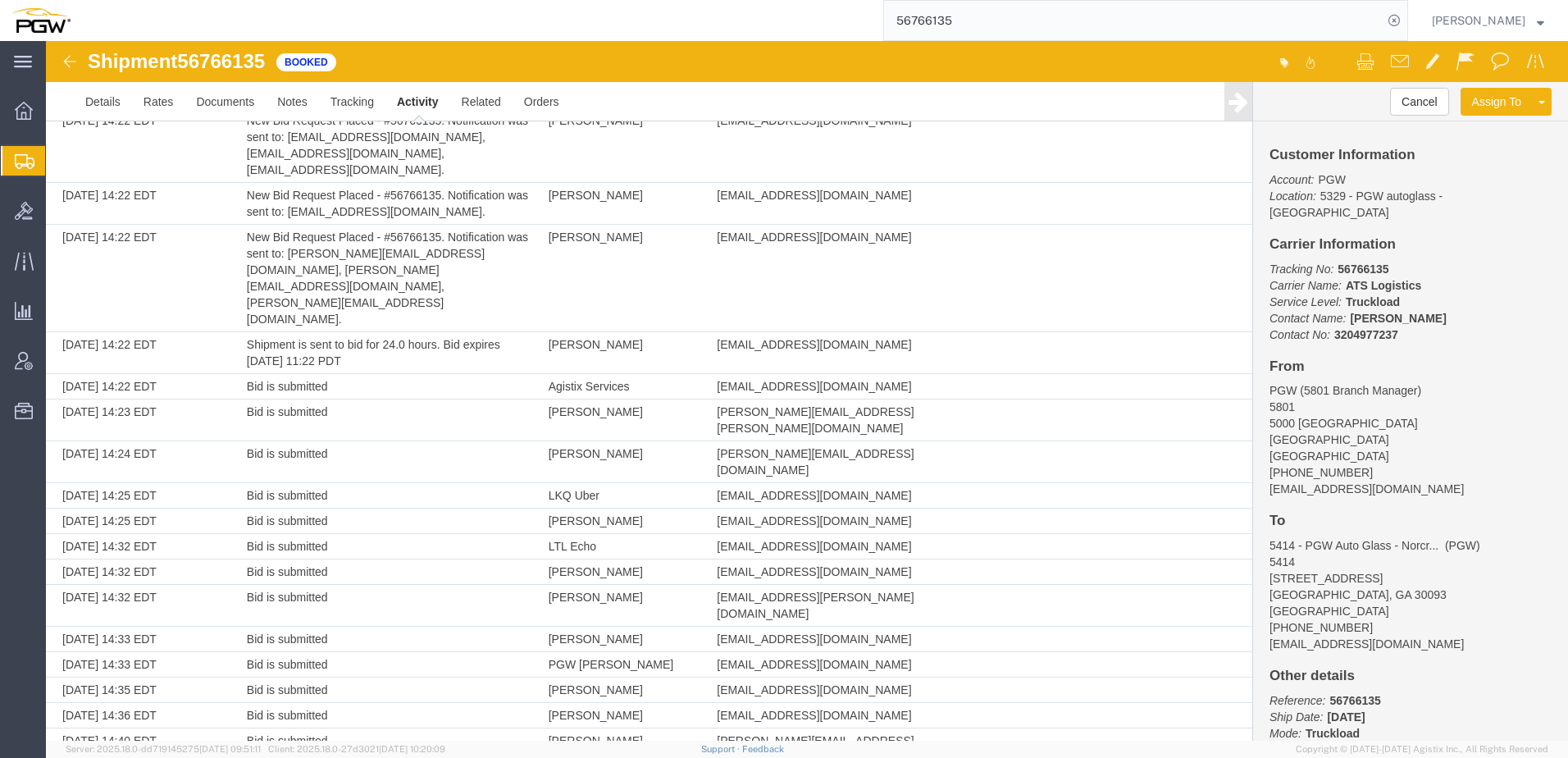
scroll to position [4688, 0]
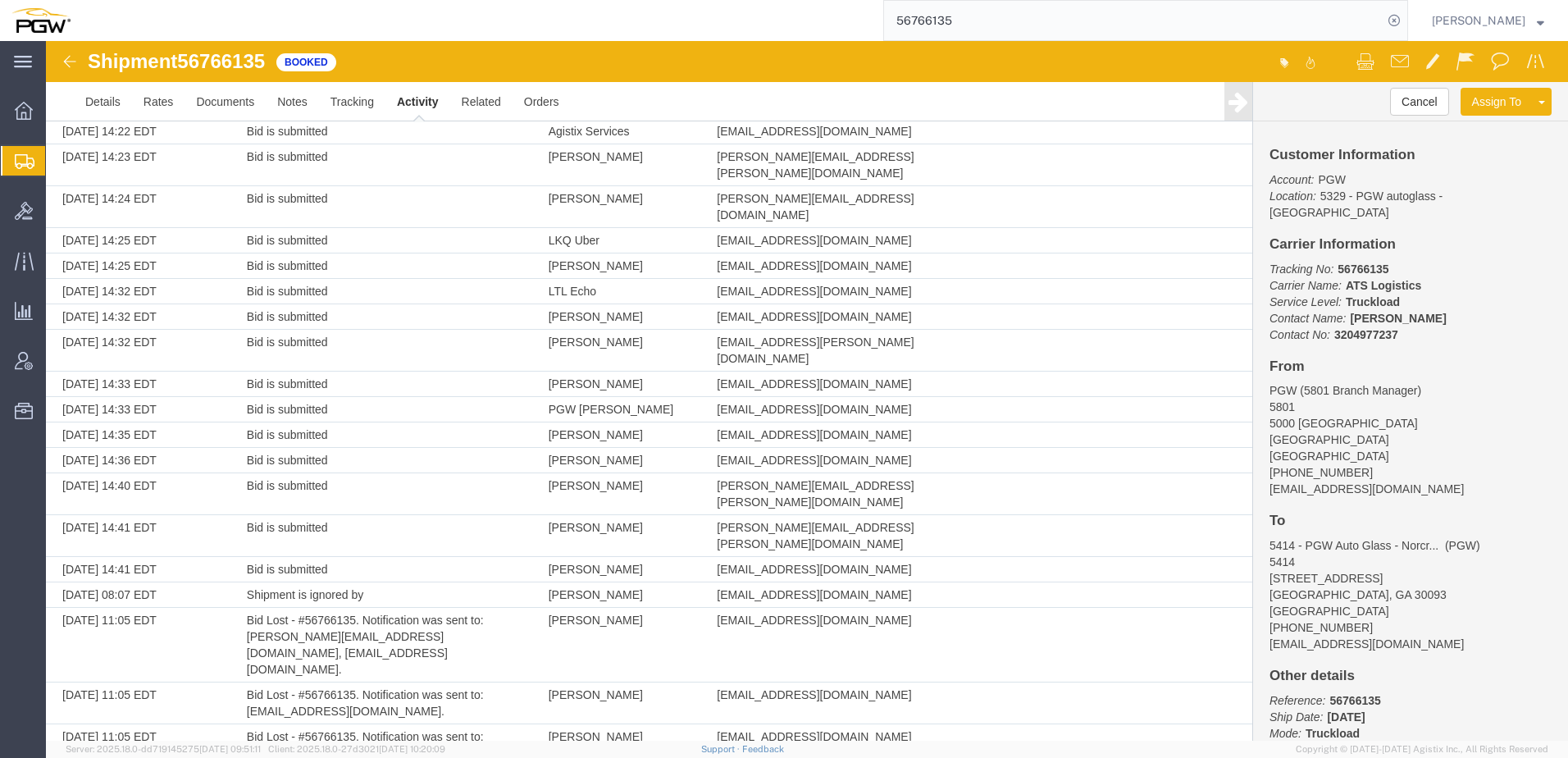
click at [0, 0] on span "Create from Template" at bounding box center [0, 0] width 0 height 0
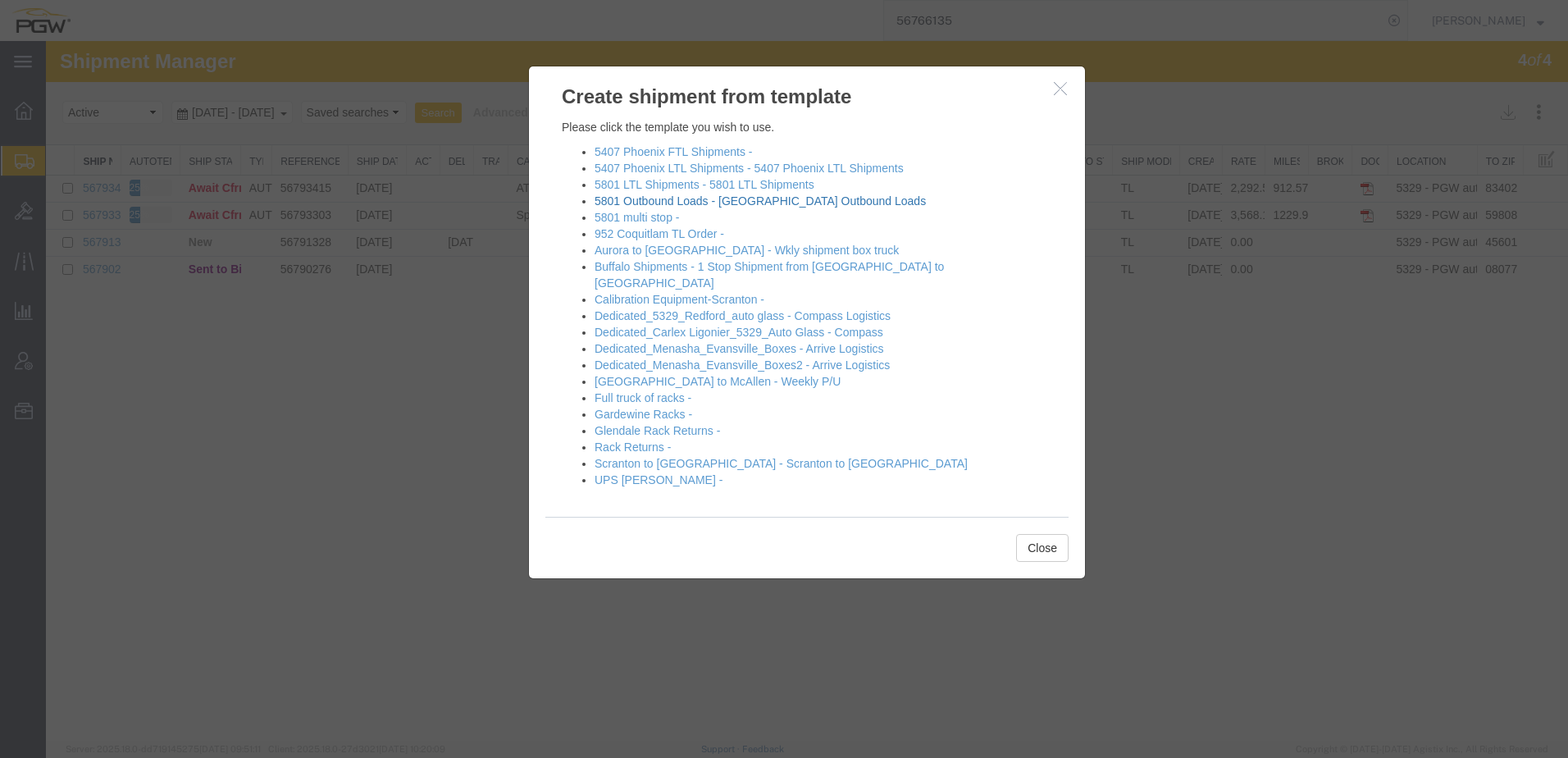
click at [624, 200] on link "5801 Outbound Loads - Fort Worth Outbound Loads" at bounding box center [760, 201] width 331 height 13
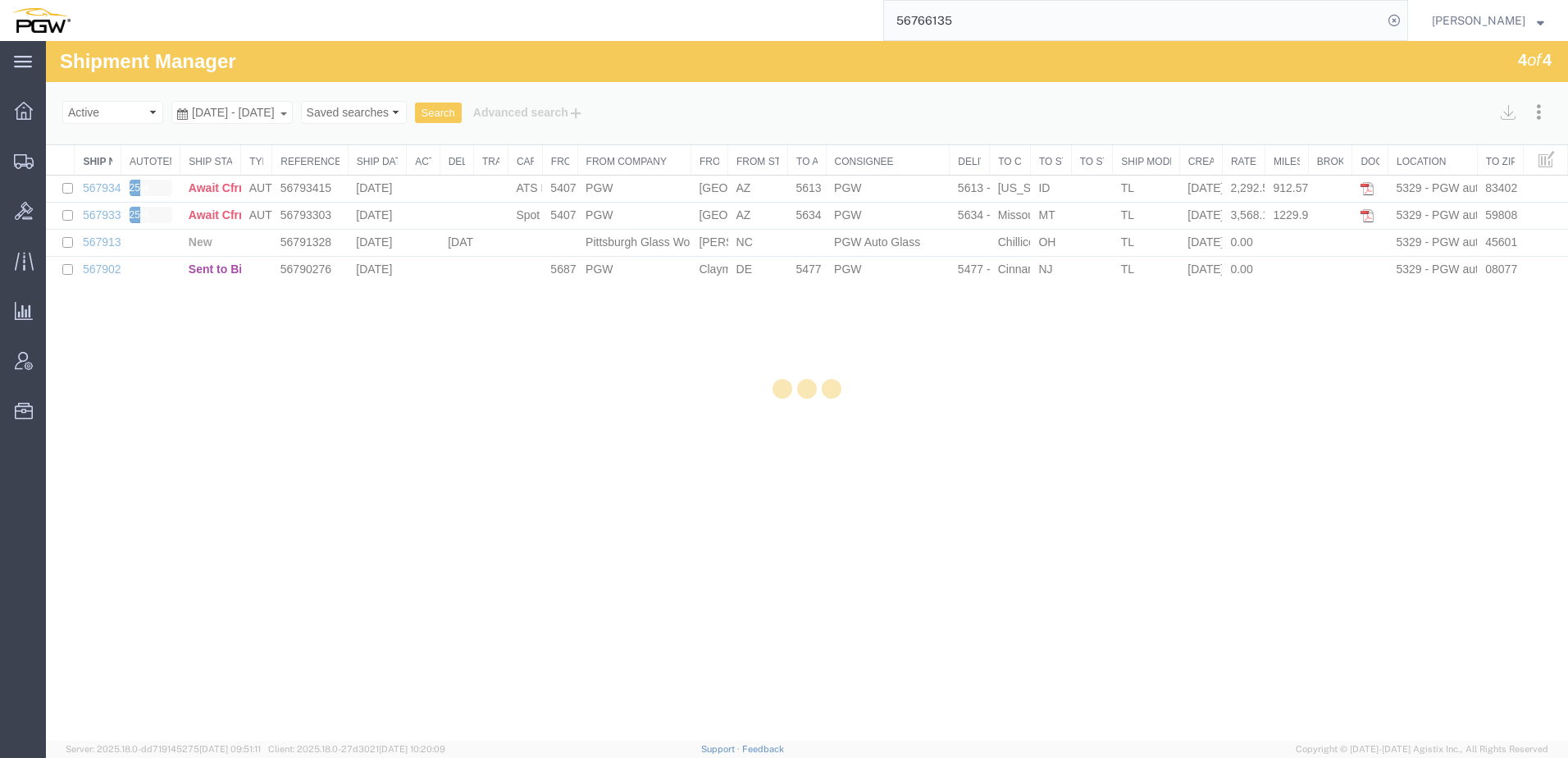
select select "62891"
select select "62935"
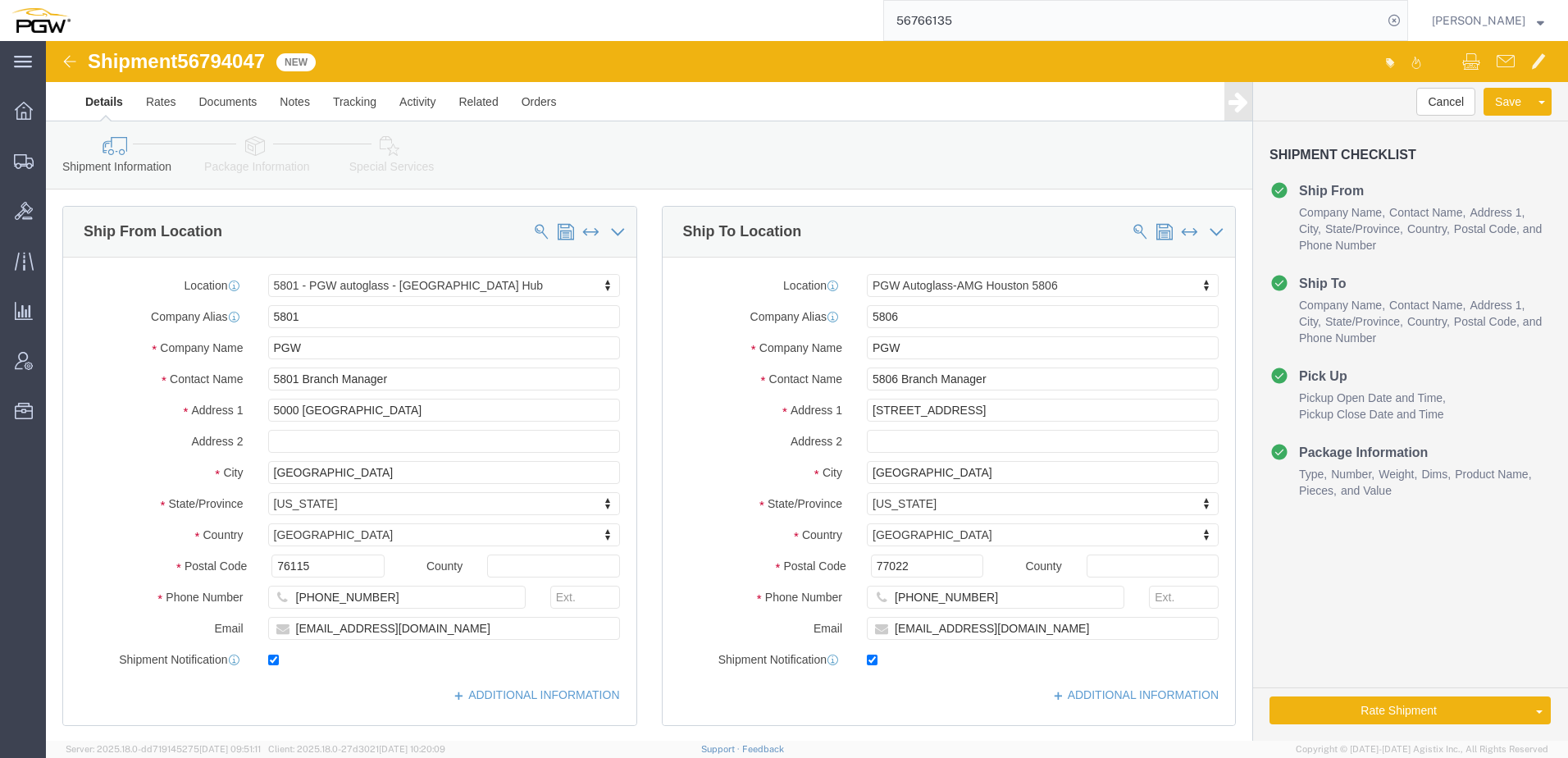
drag, startPoint x: 869, startPoint y: 247, endPoint x: 822, endPoint y: 254, distance: 47.5
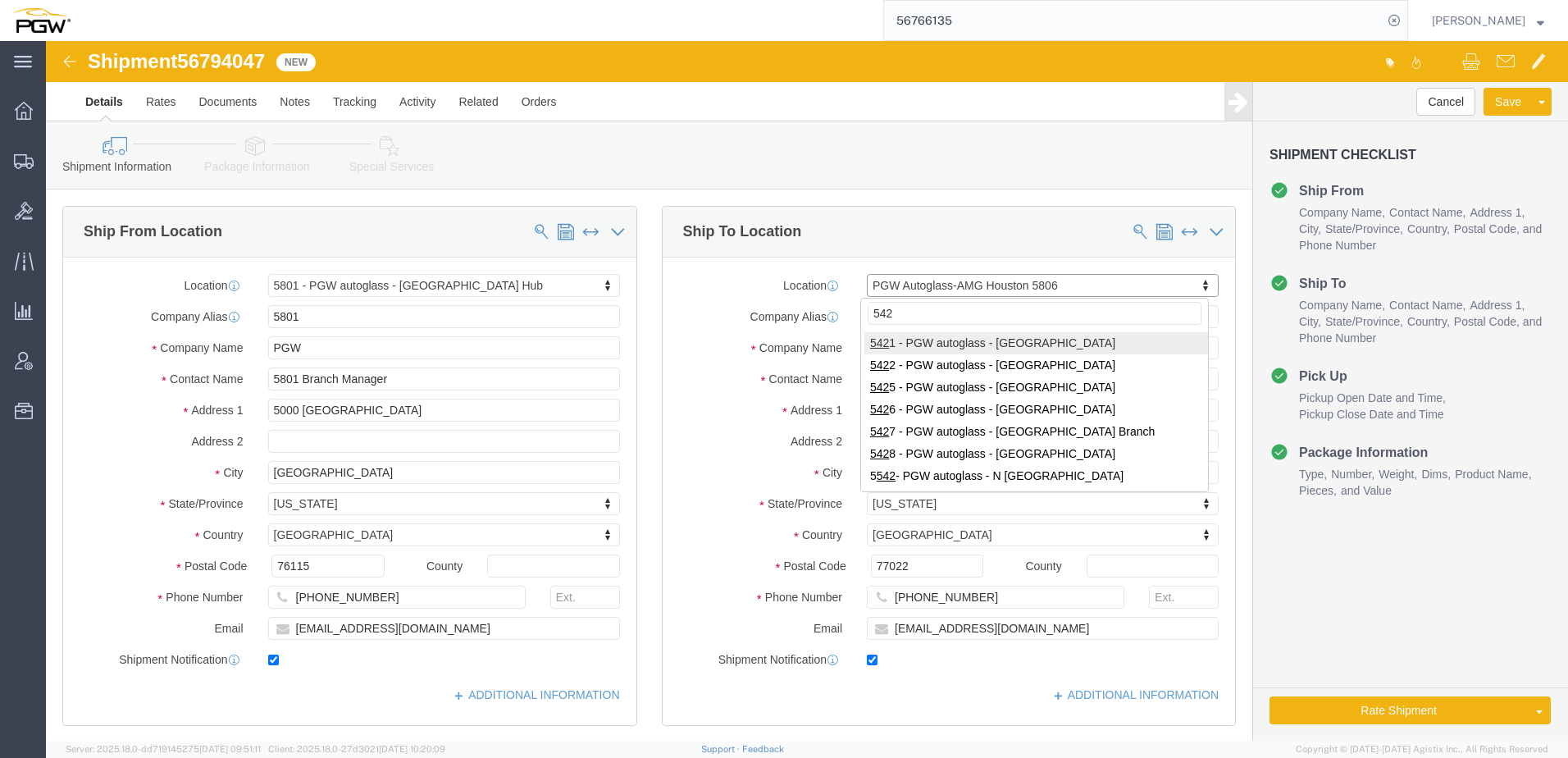
type input "5426"
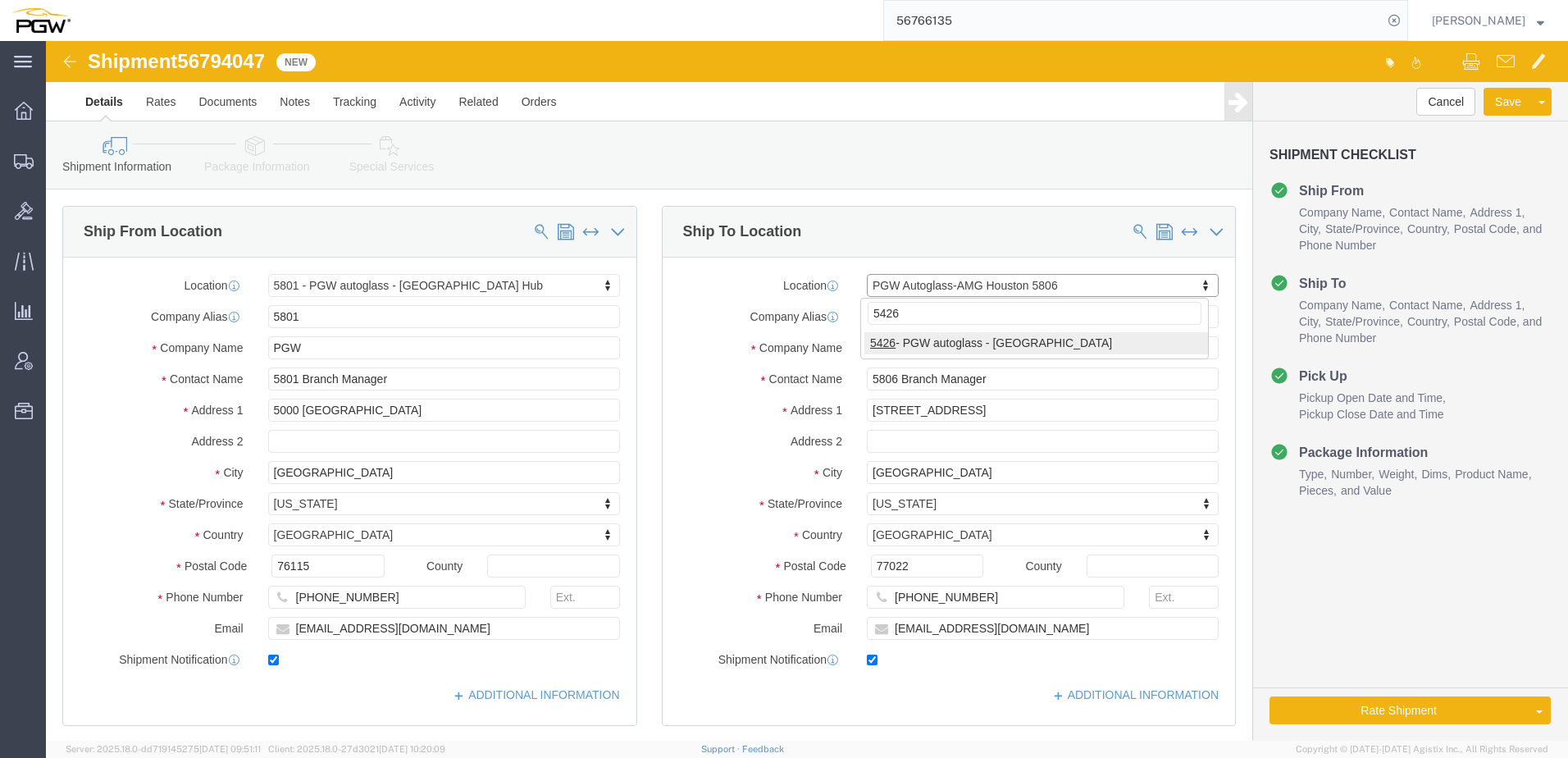
select select "28279"
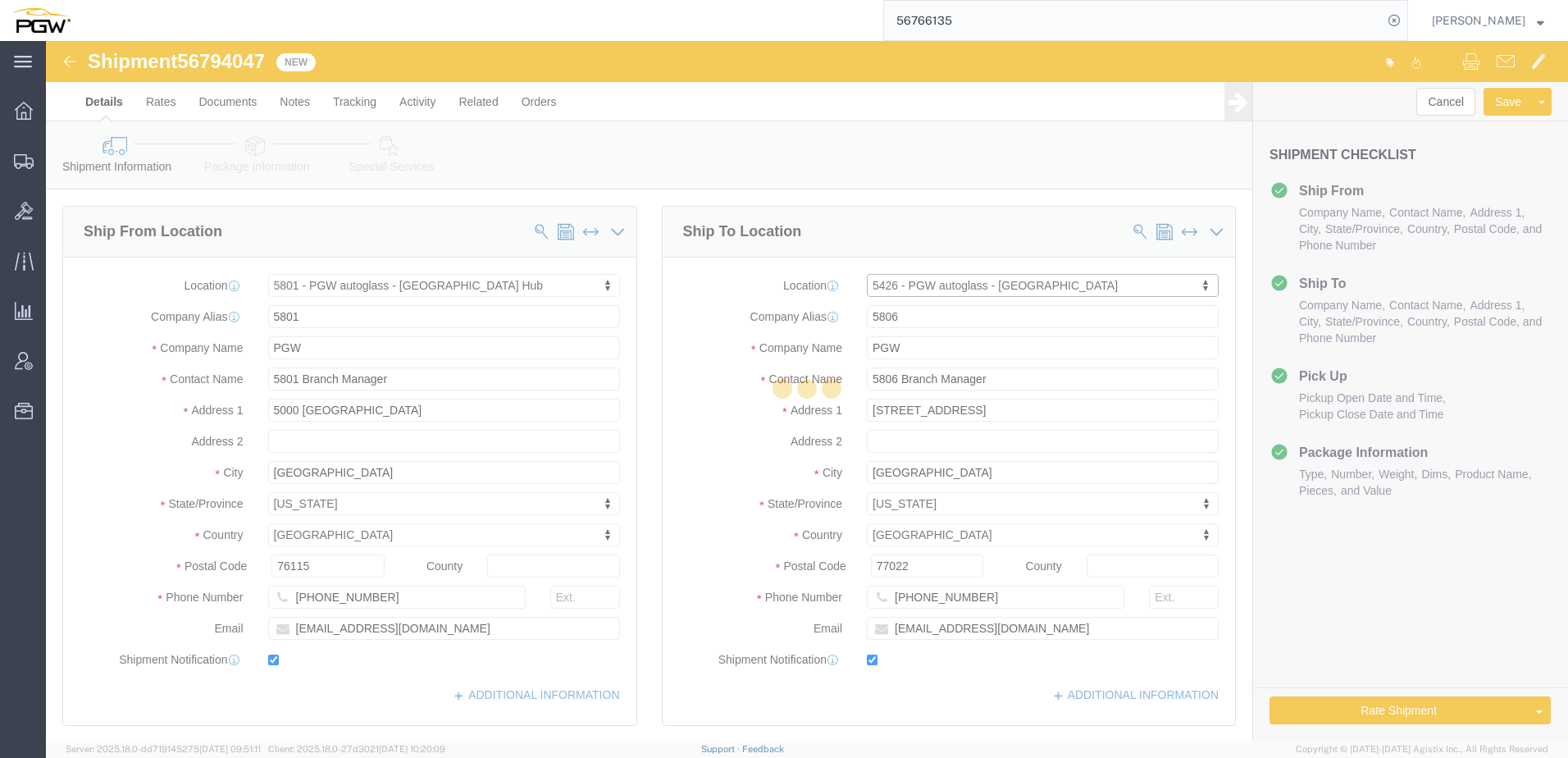
type input "5426"
type input "5426 Branch Manager"
type input "203 Kelsey Lane"
type input "Suites D & E"
type input "Tampa"
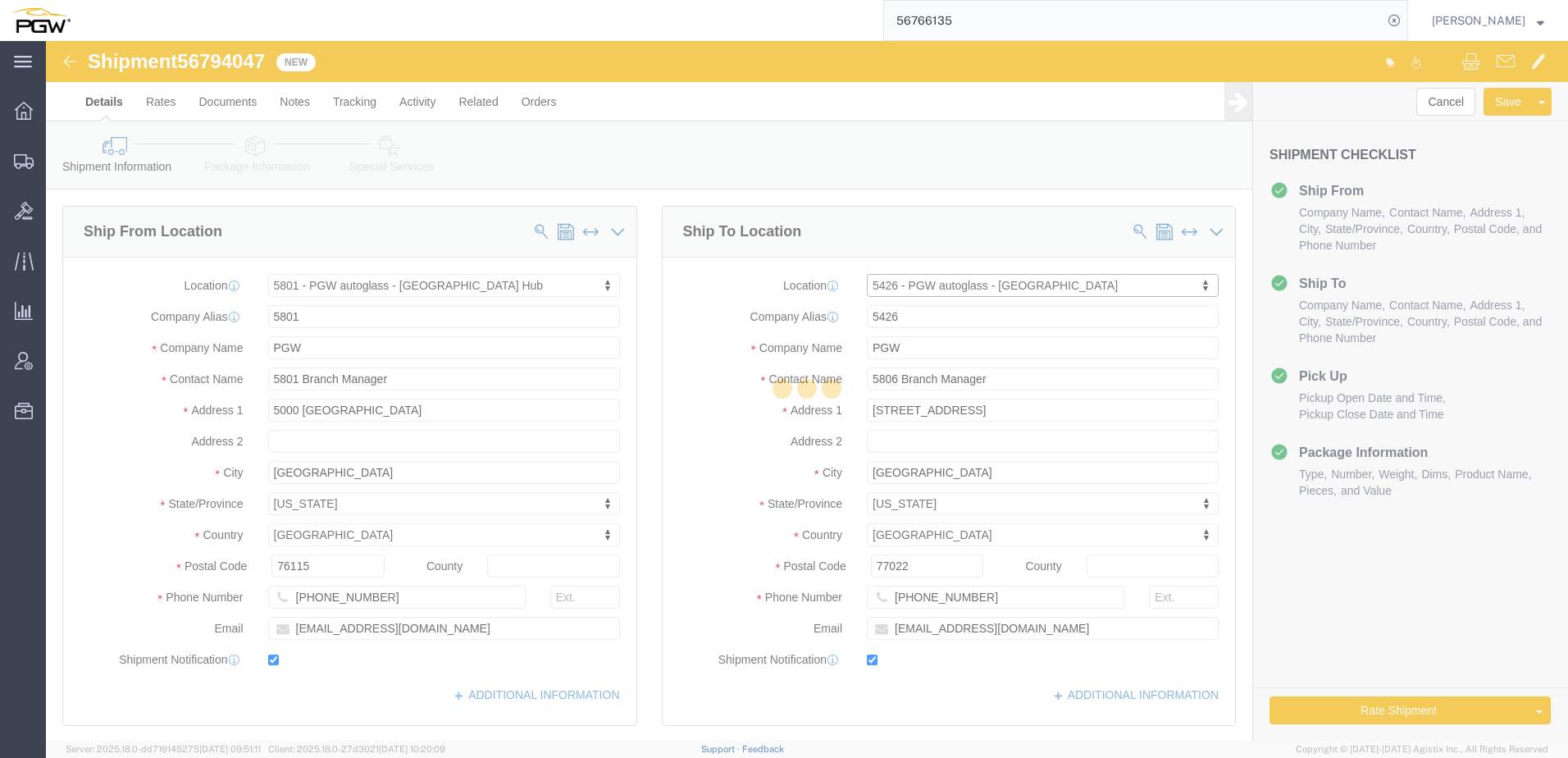
type input "33619"
type input "813-241-9829"
type input "lkqsp_o_pm_5426@pgwag.com"
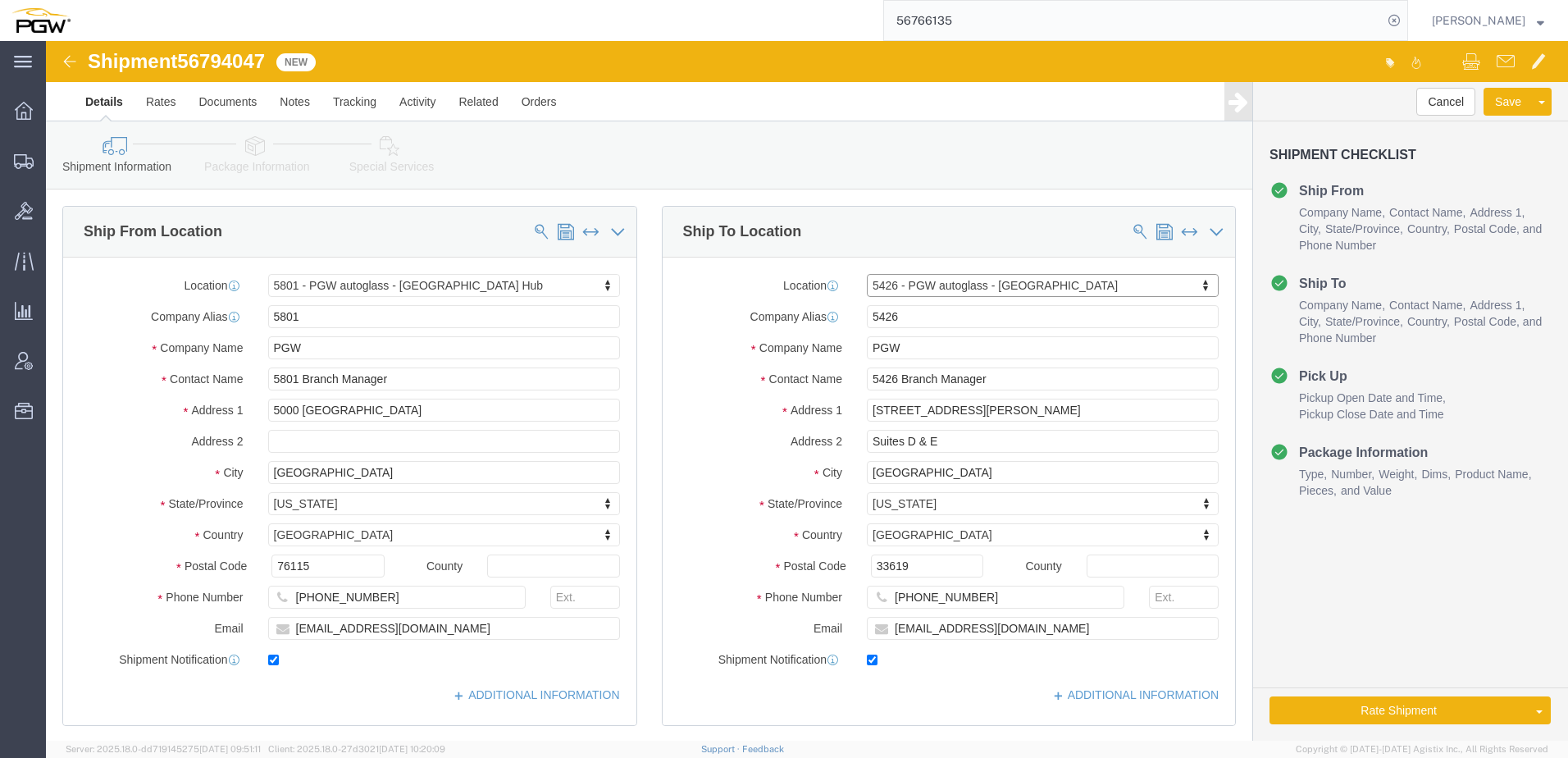
select select "FL"
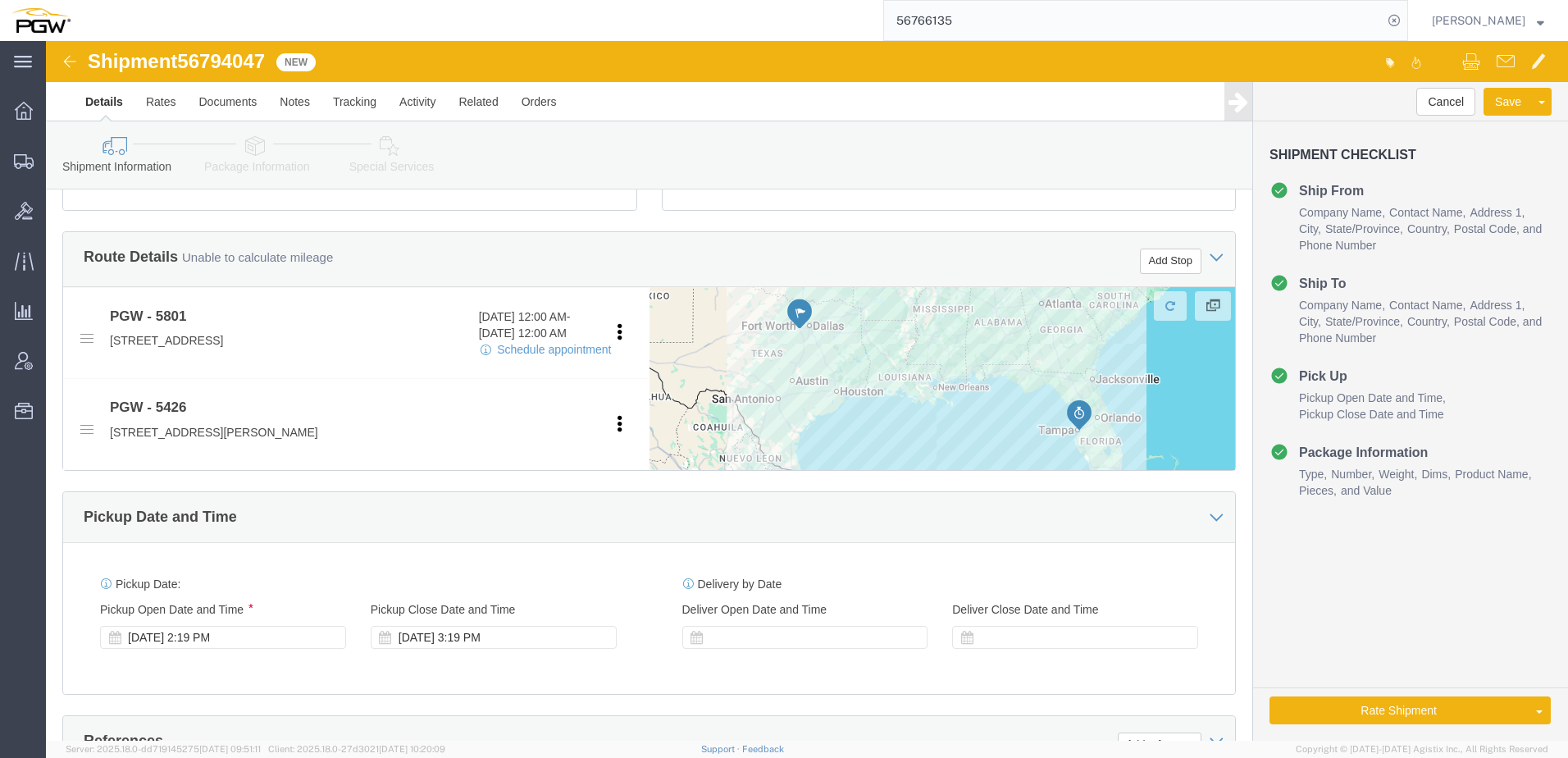
scroll to position [739, 0]
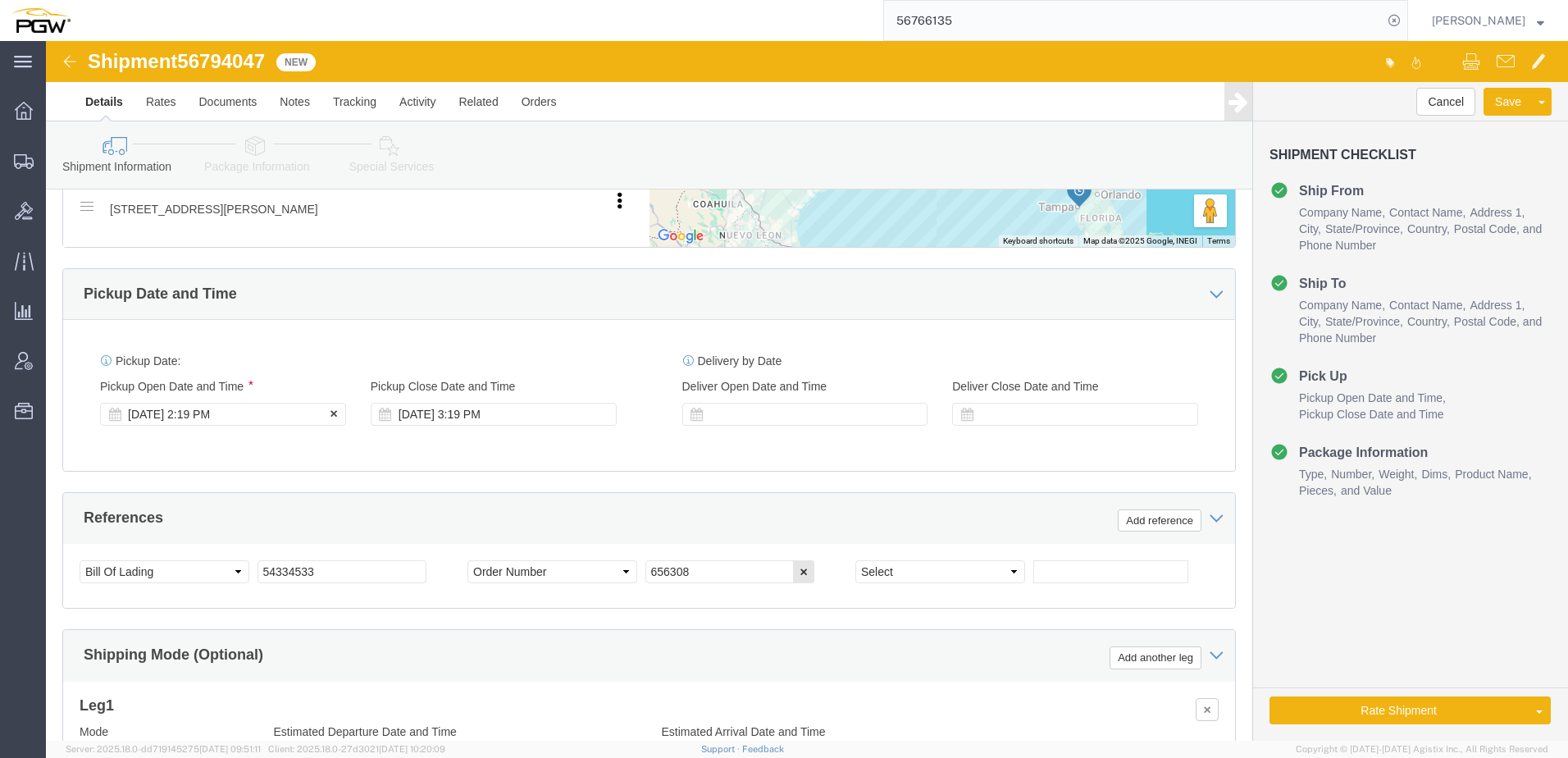
click div "Sep 11 2025 2:19 PM"
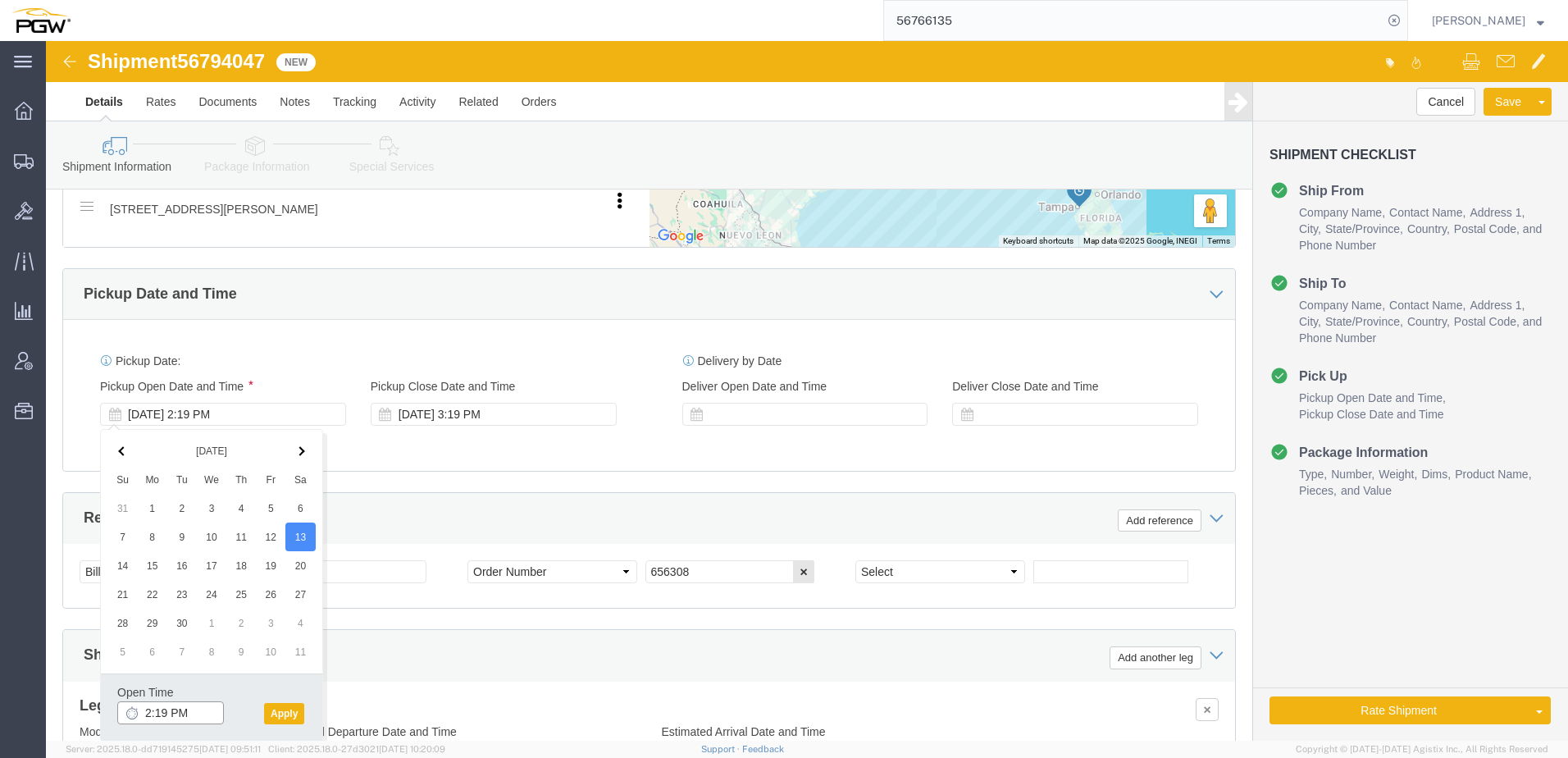
click input "2:19 PM"
type input "9:00 AM"
click button "Apply"
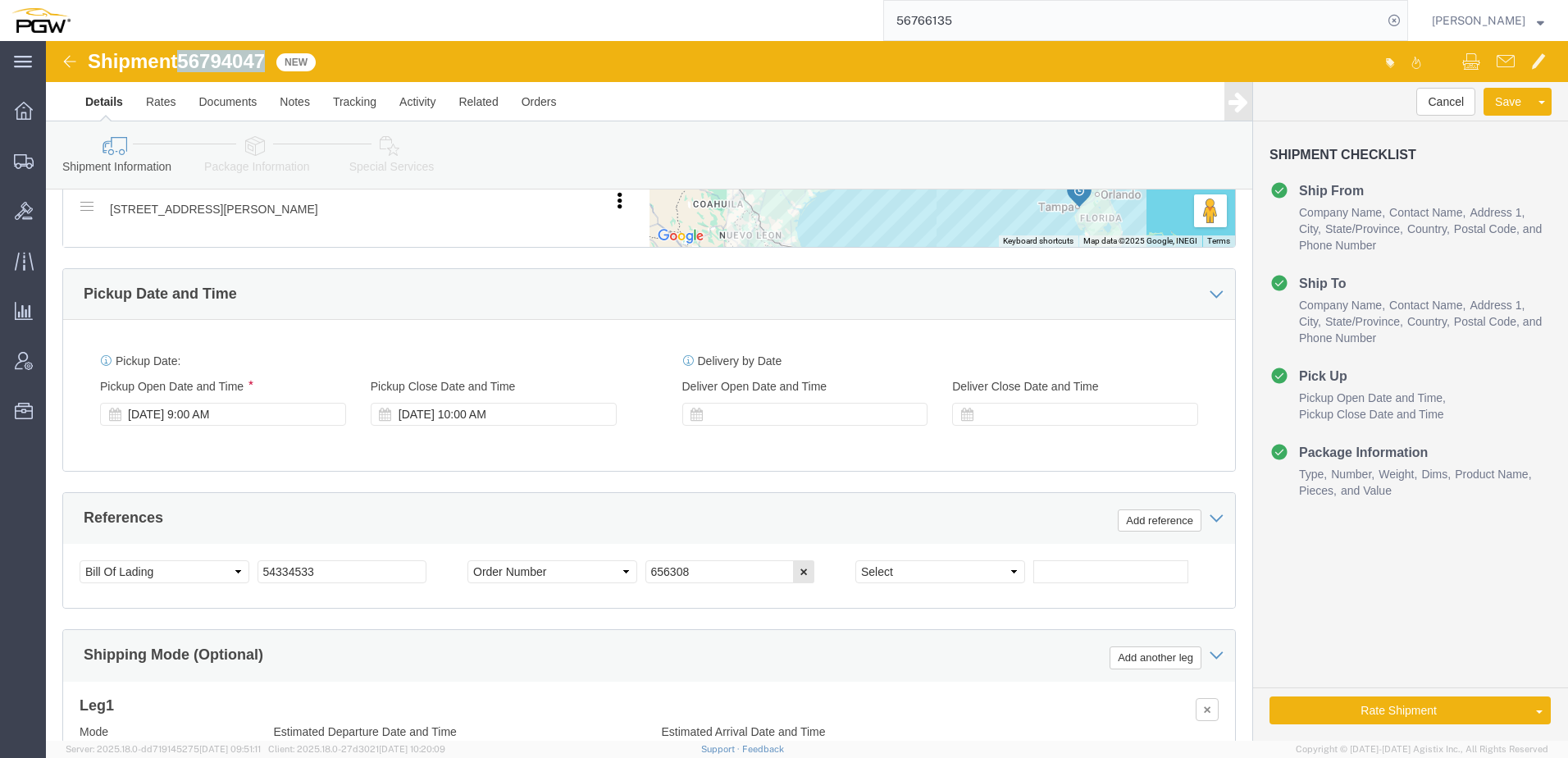
drag, startPoint x: 136, startPoint y: 15, endPoint x: 224, endPoint y: 17, distance: 88.0
click div "Shipment 56794047 New"
copy span "56794047"
drag, startPoint x: 318, startPoint y: 535, endPoint x: 52, endPoint y: 501, distance: 268.2
click html "Shipment 56794047 New Details Rates Documents Notes Tracking Activity Related O…"
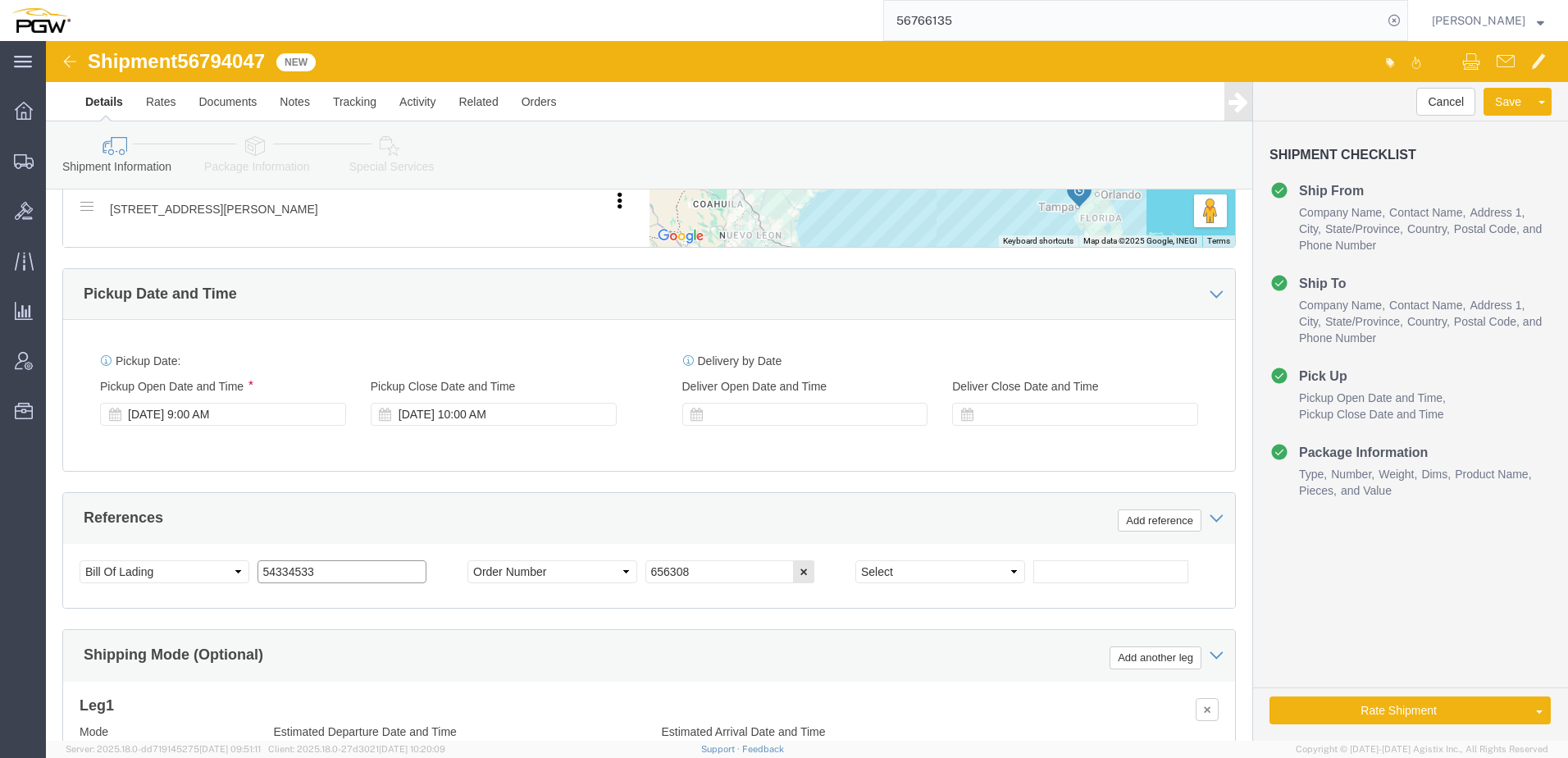
paste input "6794047"
drag, startPoint x: 281, startPoint y: 530, endPoint x: -515, endPoint y: 460, distance: 799.1
click html "Shipment 56794047 New Details Rates Documents Notes Tracking Activity Related O…"
type input "56794047"
drag, startPoint x: 677, startPoint y: 531, endPoint x: 429, endPoint y: 523, distance: 248.1
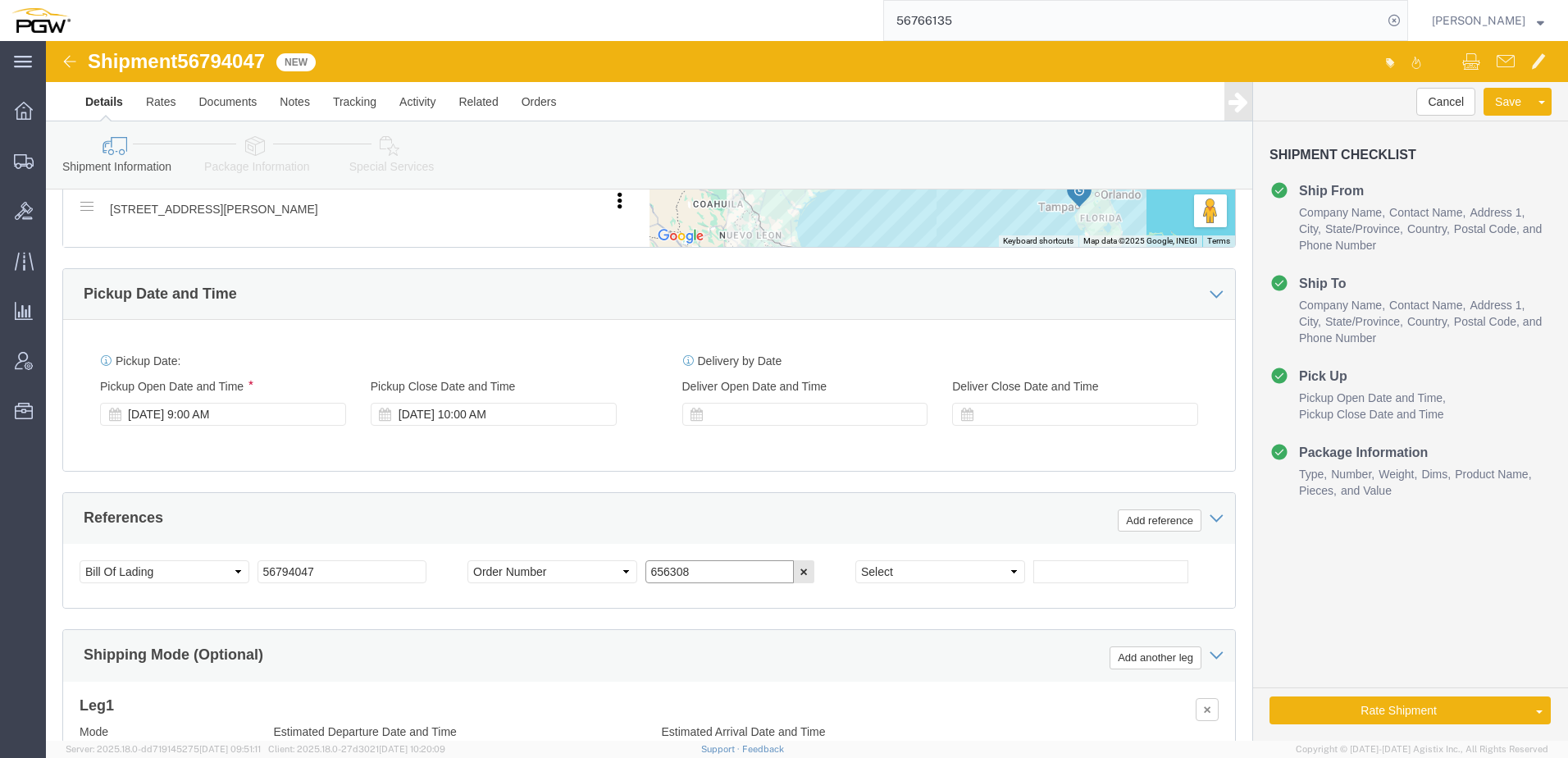
click div "Select Account Type Activity ID Airline Appointment Number ASN Batch Request # …"
paste input "68249"
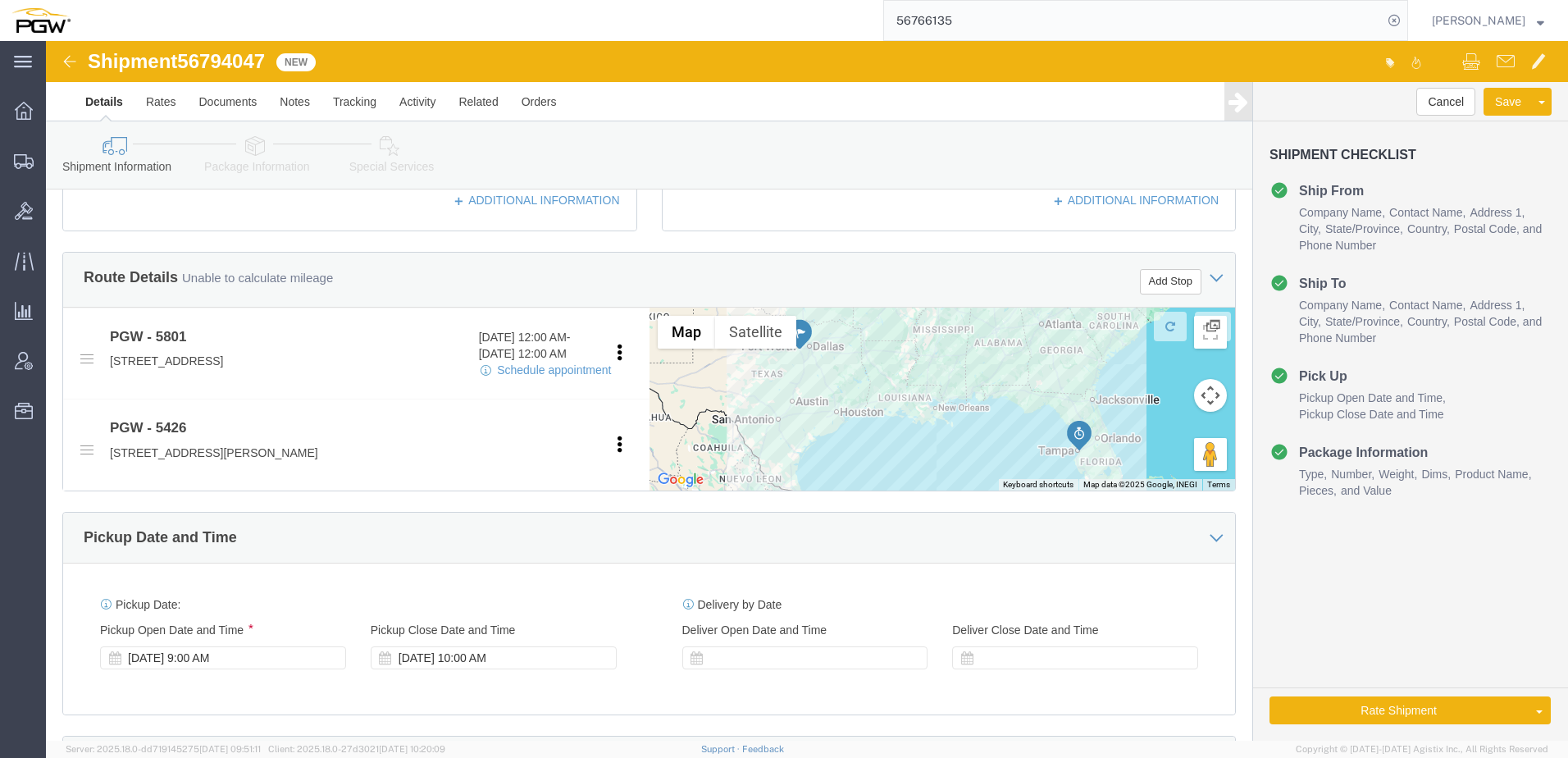
scroll to position [328, 0]
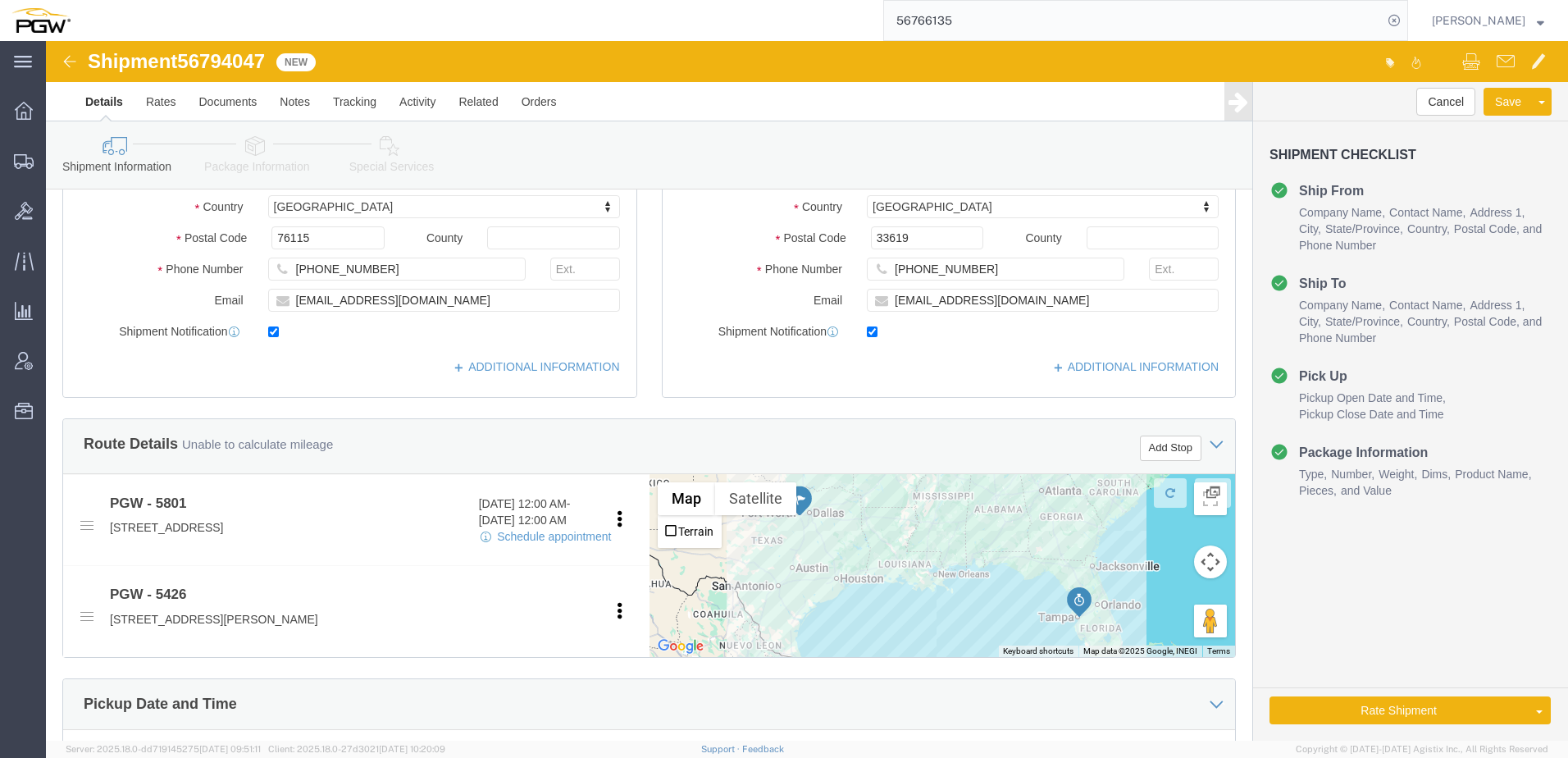
type input "668249"
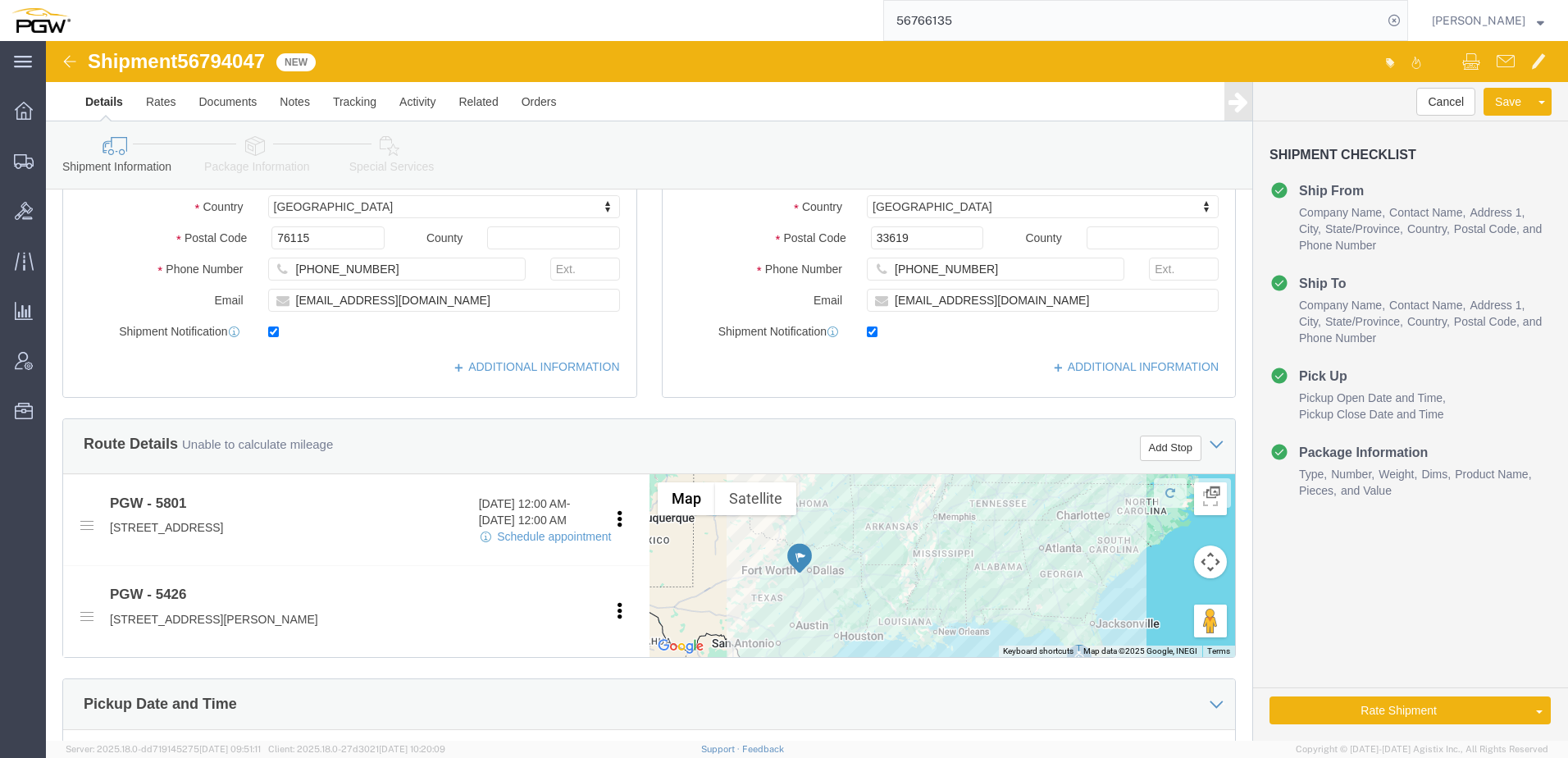
click icon
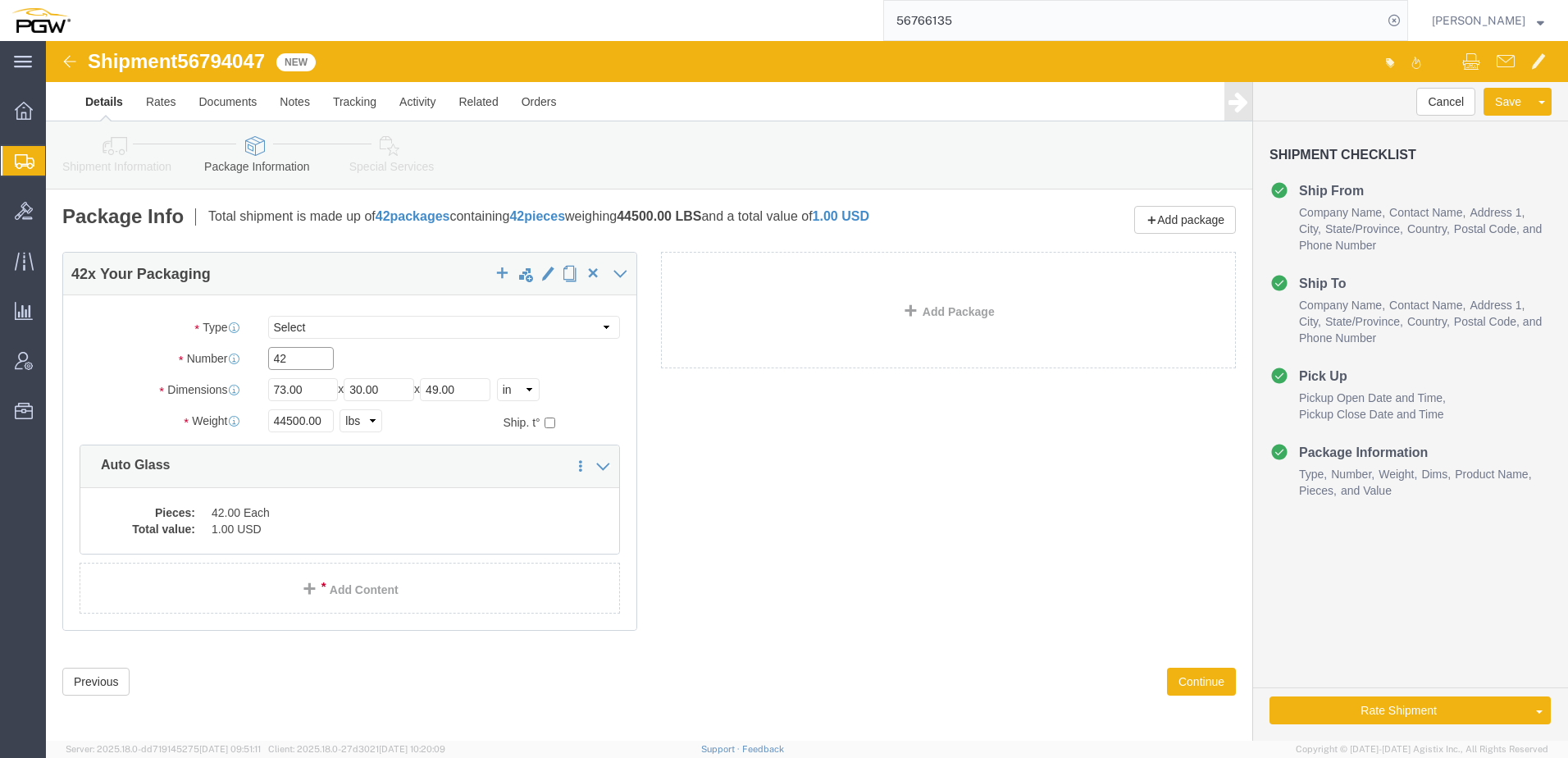
drag, startPoint x: 261, startPoint y: 316, endPoint x: -322, endPoint y: 186, distance: 597.3
click html "Shipment 56794047 New Details Rates Documents Notes Tracking Activity Related O…"
type input "44"
drag, startPoint x: 257, startPoint y: 380, endPoint x: 194, endPoint y: 443, distance: 89.1
click div "Package Type Select Bale(s) Basket(s) Bolt(s) Bottle(s) Buckets Bulk Bundle(s) …"
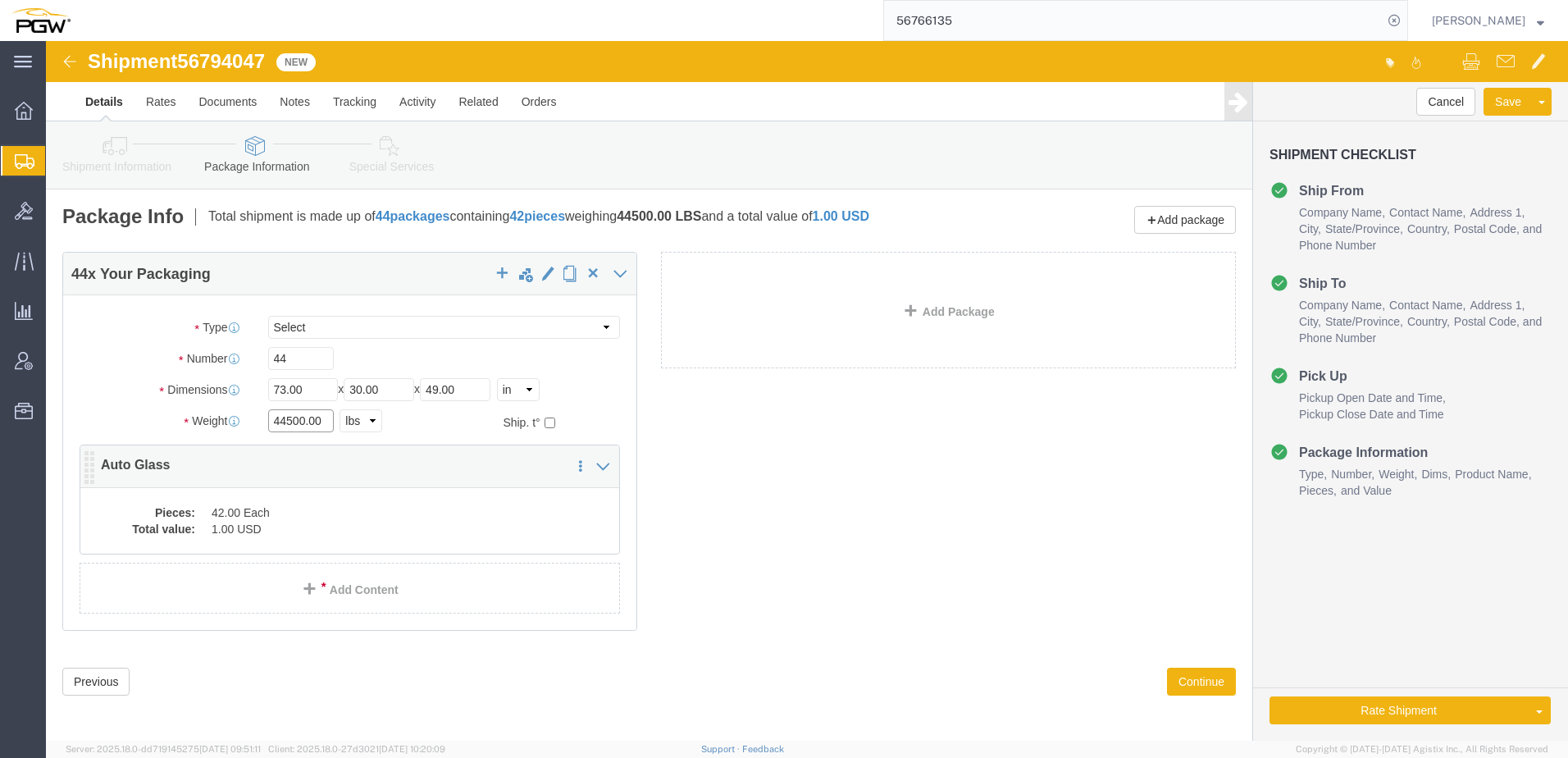
paste input "34003"
type input "34003.00"
click dd "1.00 USD"
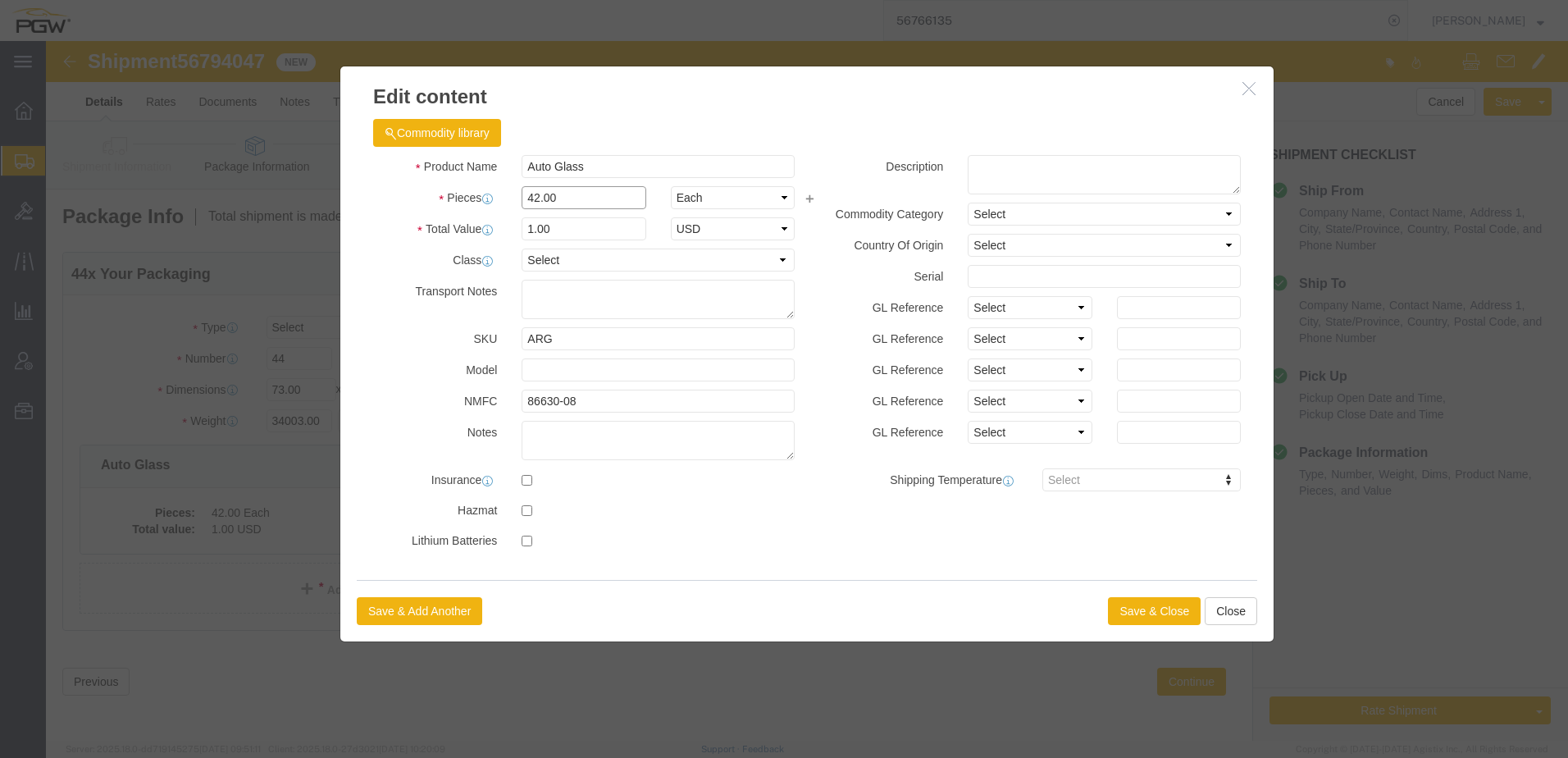
drag, startPoint x: 153, startPoint y: 150, endPoint x: -324, endPoint y: 113, distance: 478.4
click html "Shipment 56794047 New Details Rates Documents Notes Tracking Activity Related O…"
type input "44.00"
type input "1.05"
type input "1.00"
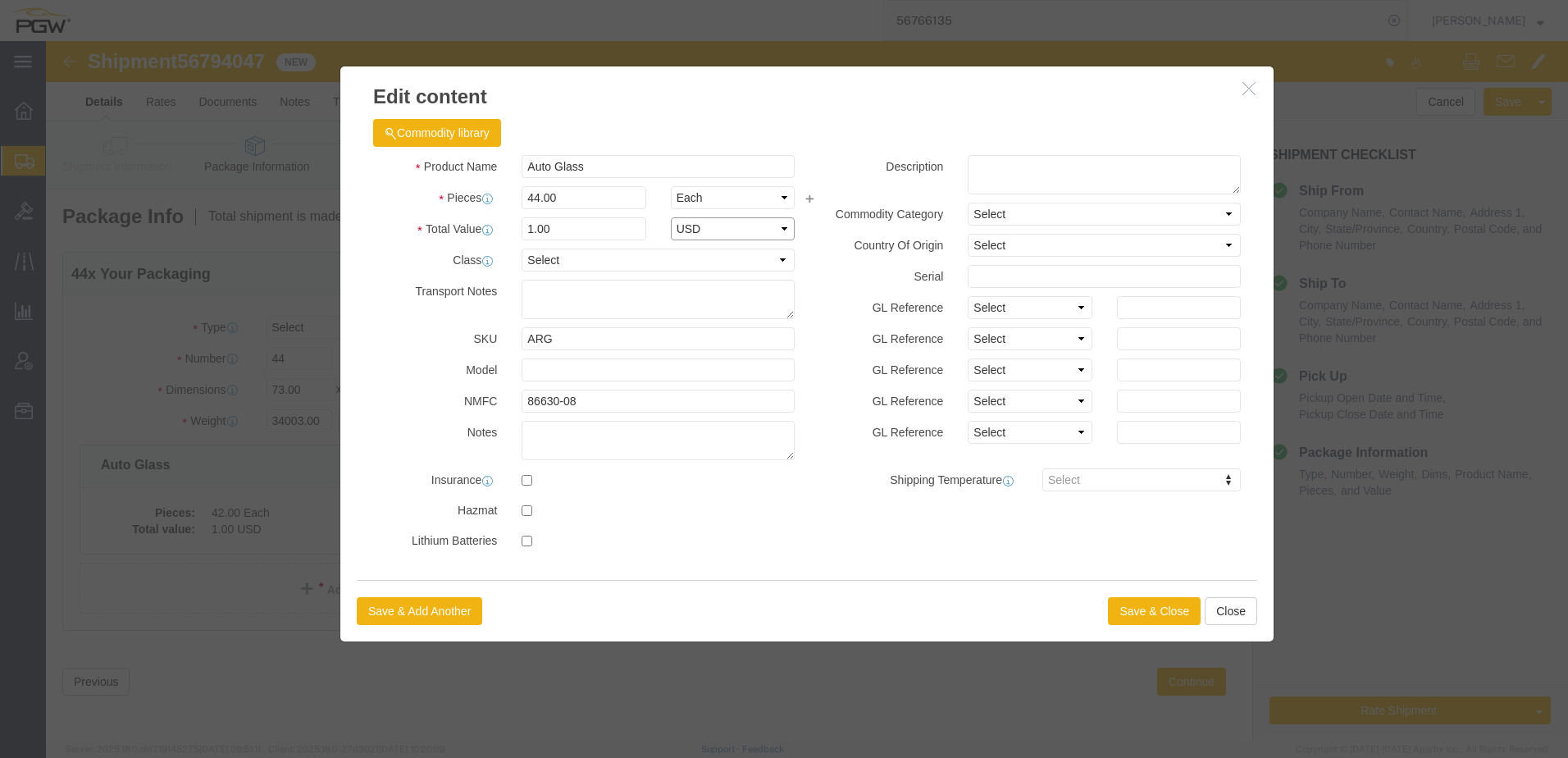
select select "USD"
click button "Save & Close"
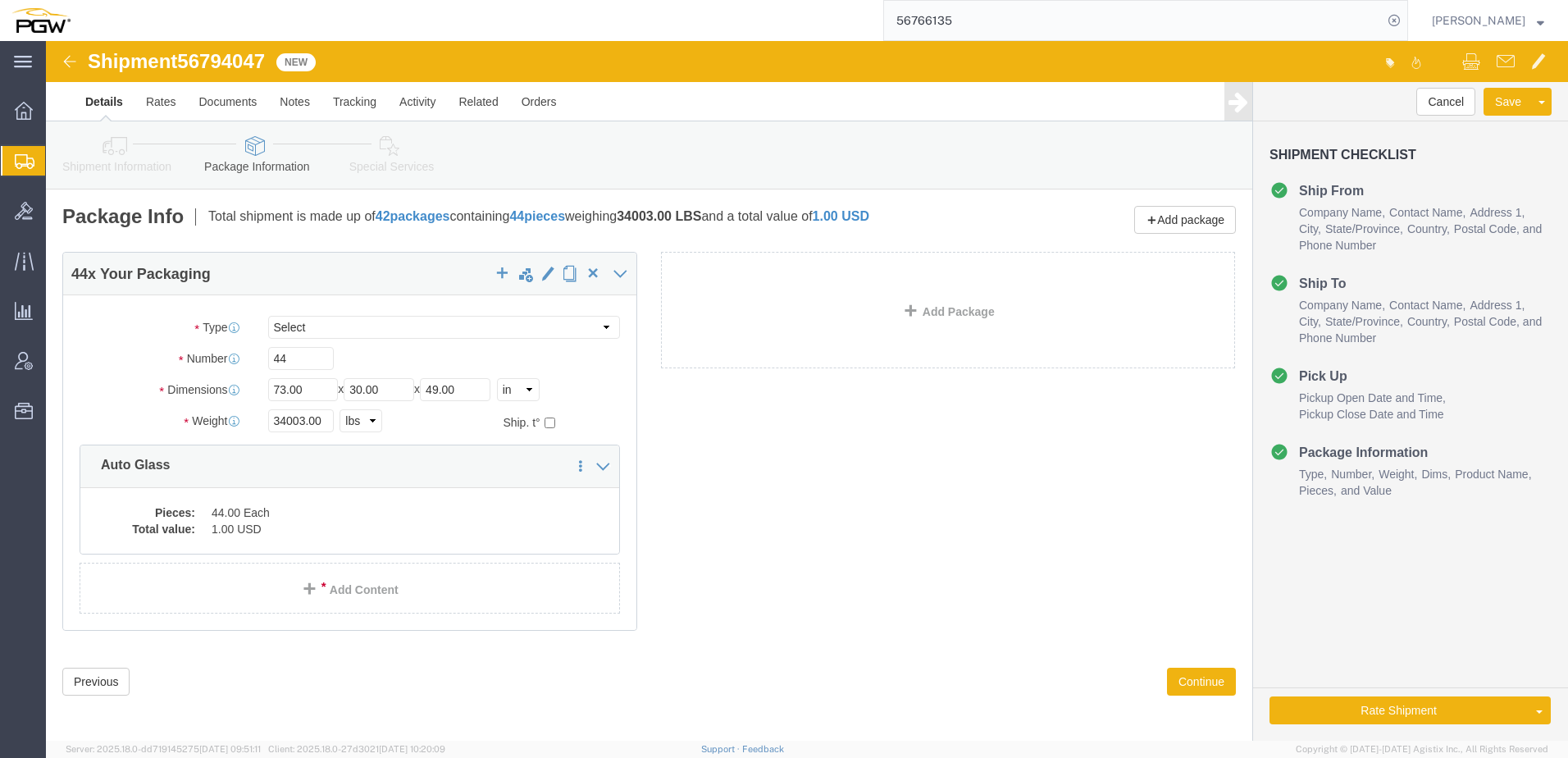
click link "Shipment Information"
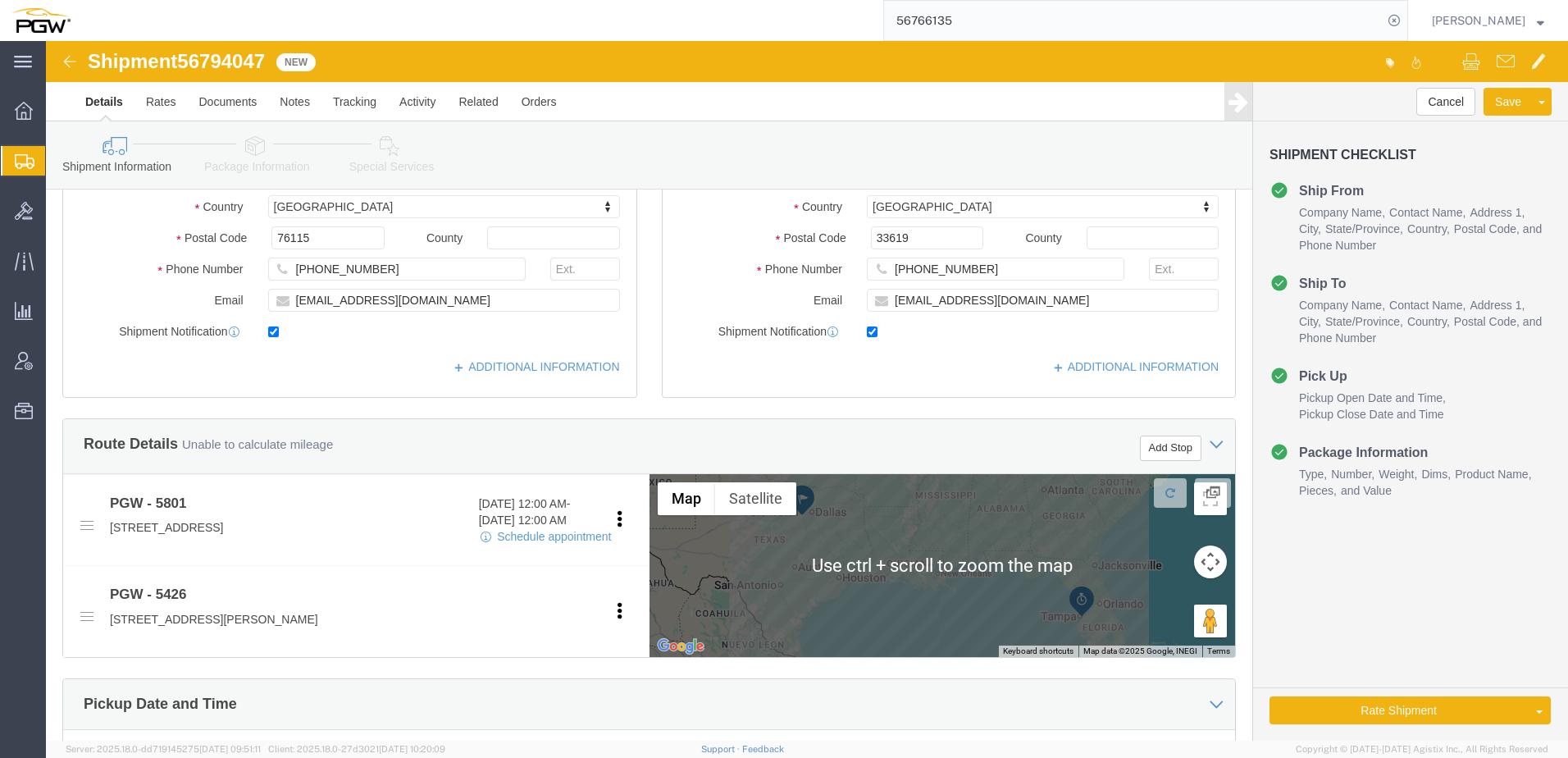
scroll to position [820, 0]
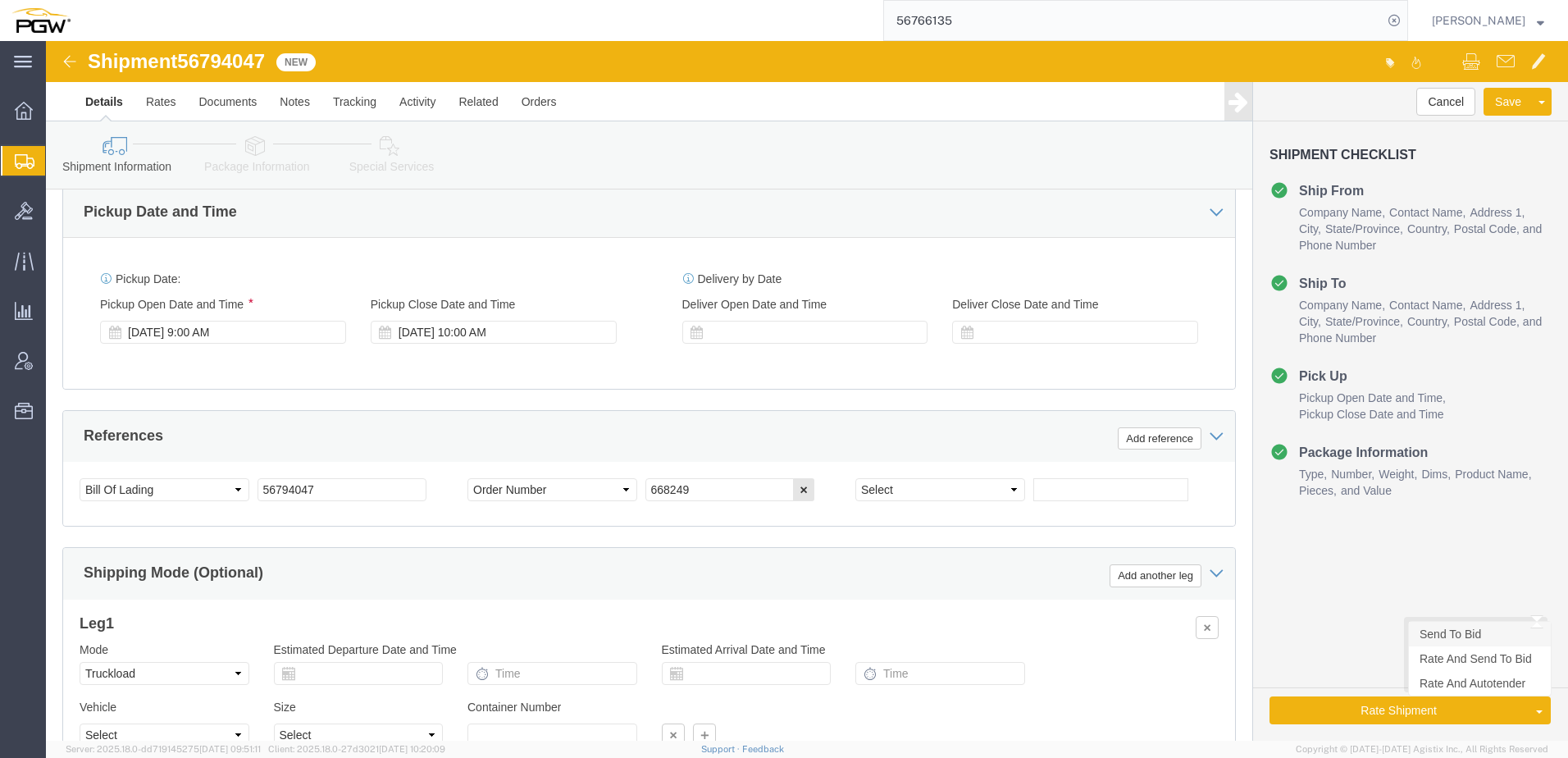
click link "Send To Bid"
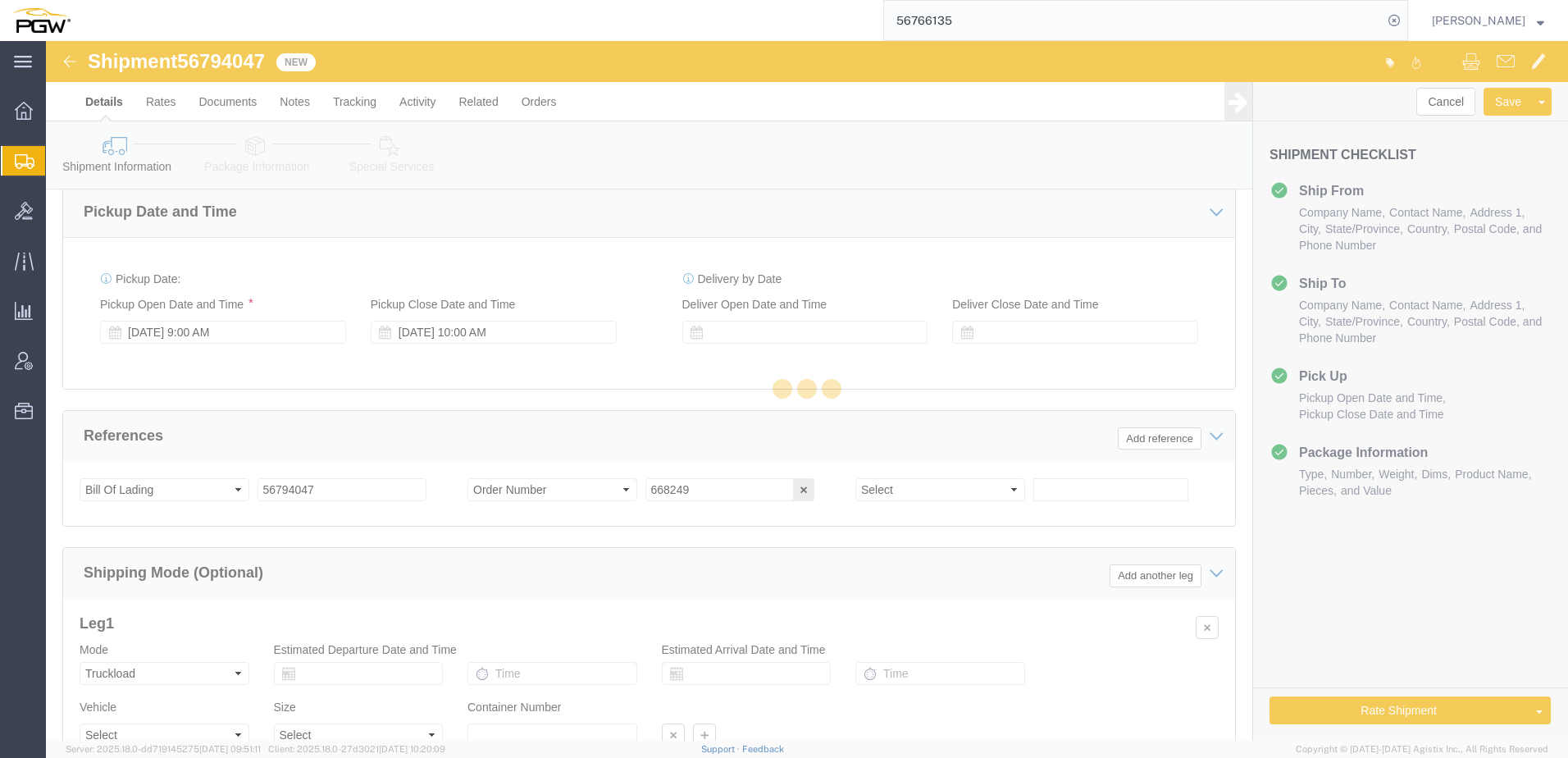
select select "TL"
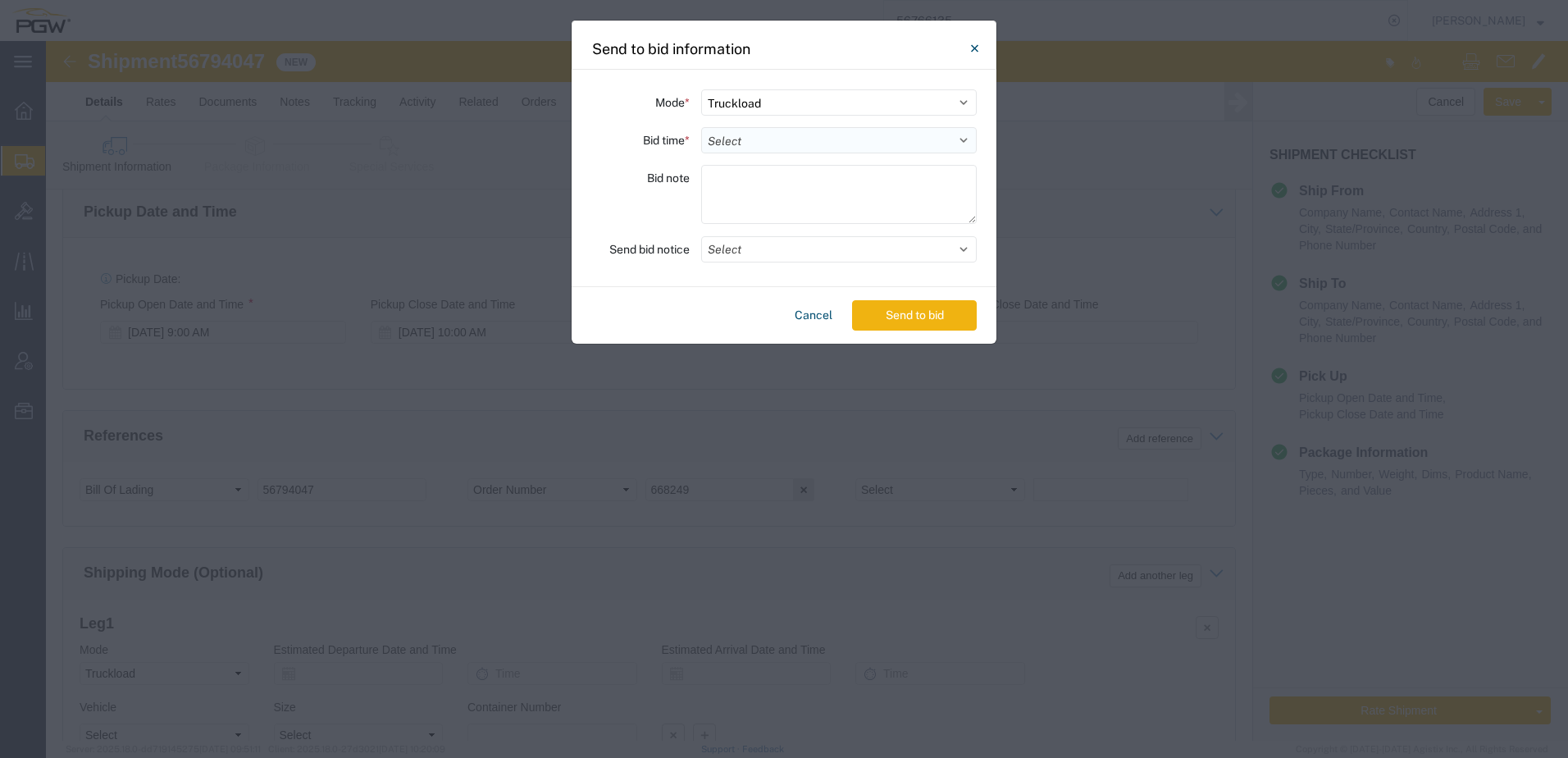
click at [740, 135] on select "Select 30 Min (Rush) 1 Hour (Rush) 2 Hours (Rush) 4 Hours (Rush) 8 Hours (Rush)…" at bounding box center [839, 140] width 276 height 26
select select "24"
click at [701, 127] on select "Select 30 Min (Rush) 1 Hour (Rush) 2 Hours (Rush) 4 Hours (Rush) 8 Hours (Rush)…" at bounding box center [839, 140] width 276 height 26
click at [908, 323] on button "Send to bid" at bounding box center [914, 315] width 125 height 30
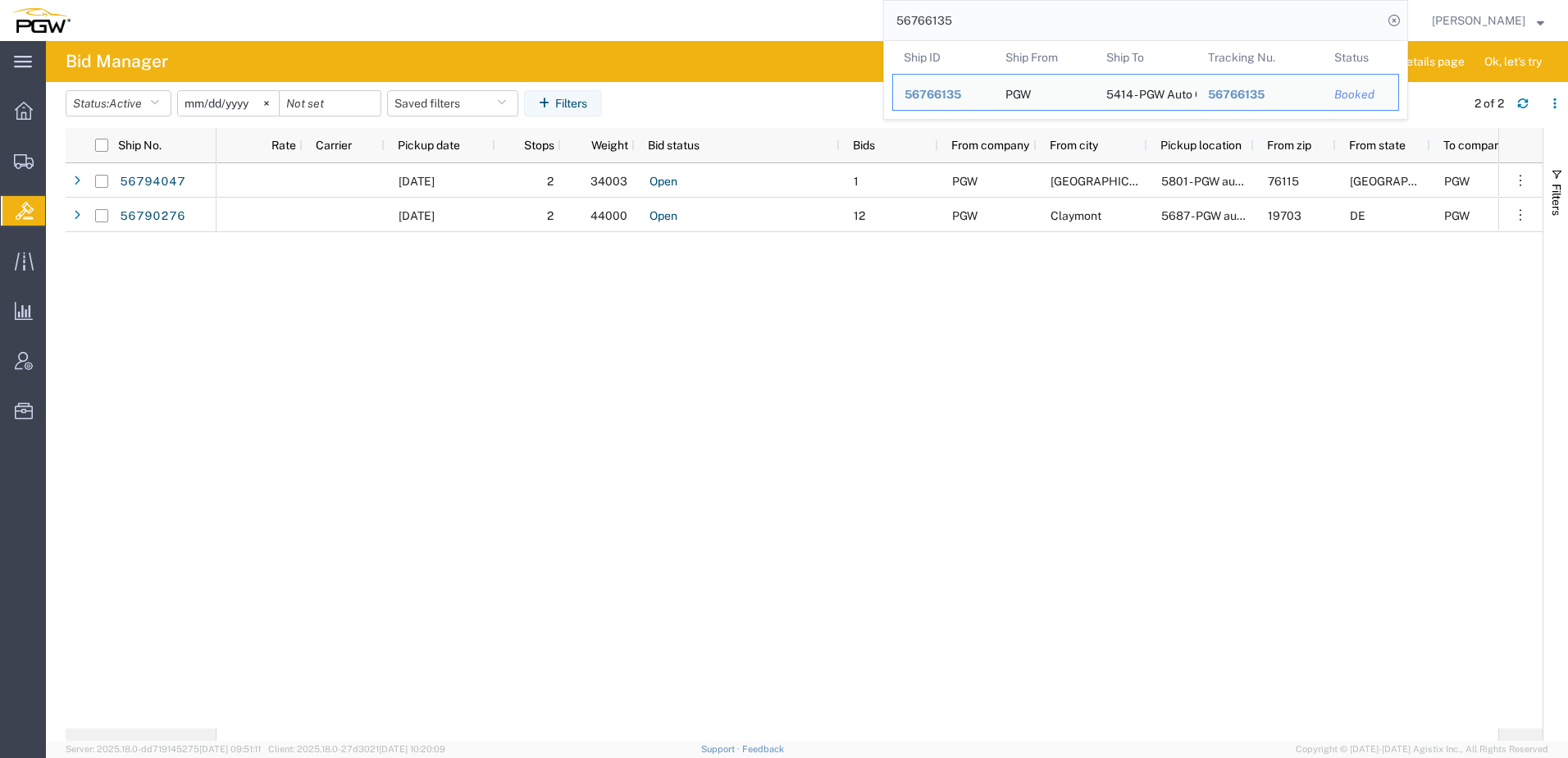
drag, startPoint x: 845, startPoint y: 16, endPoint x: 616, endPoint y: 68, distance: 234.8
click at [708, 6] on div "56766135 Ship ID Ship From Ship To Tracking Nu. Status Ship ID 56766135 Ship Fr…" at bounding box center [745, 20] width 1326 height 41
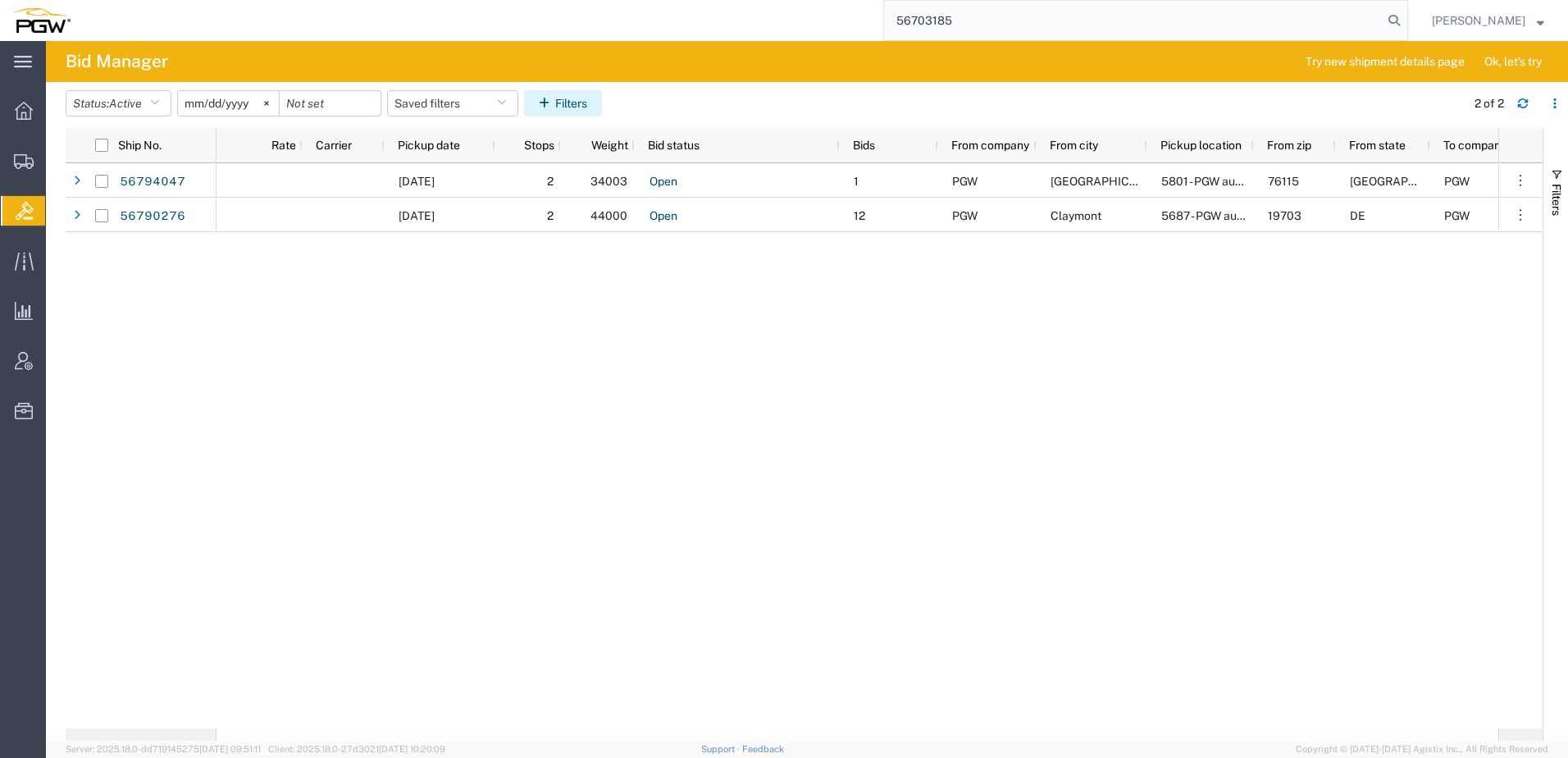
type input "56703185"
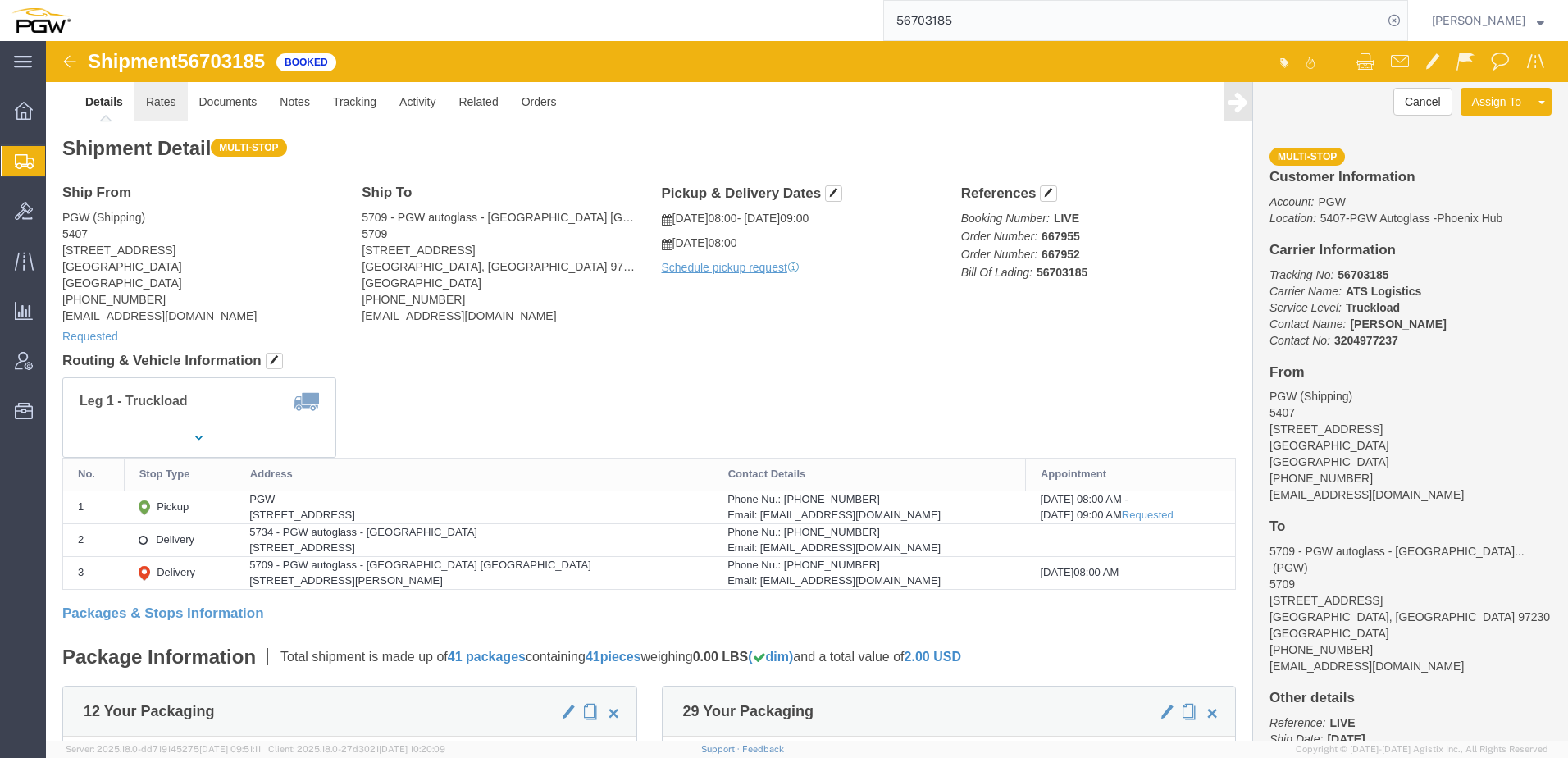
click link "Rates"
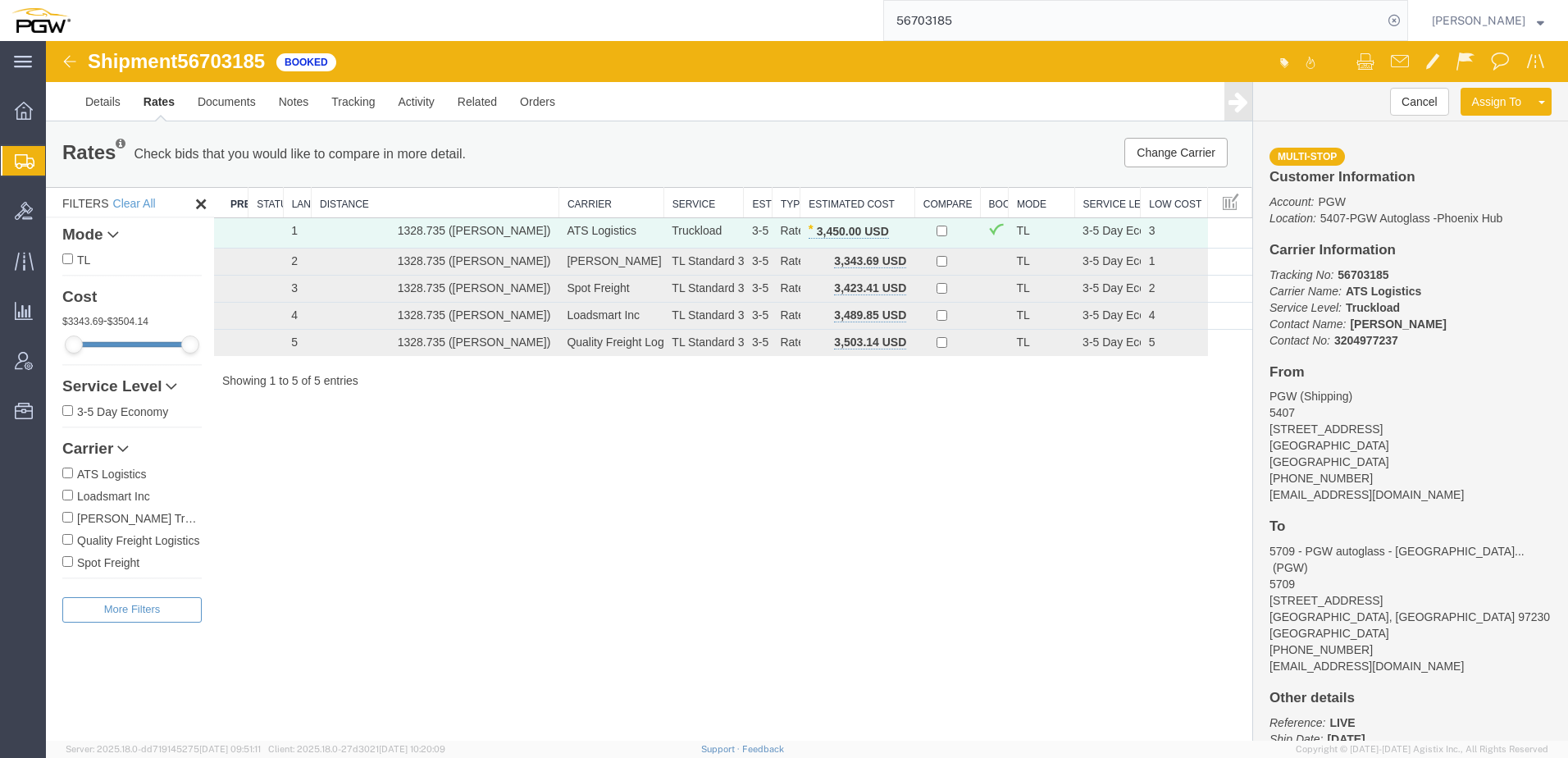
click at [906, 228] on span "button" at bounding box center [906, 231] width 9 height 11
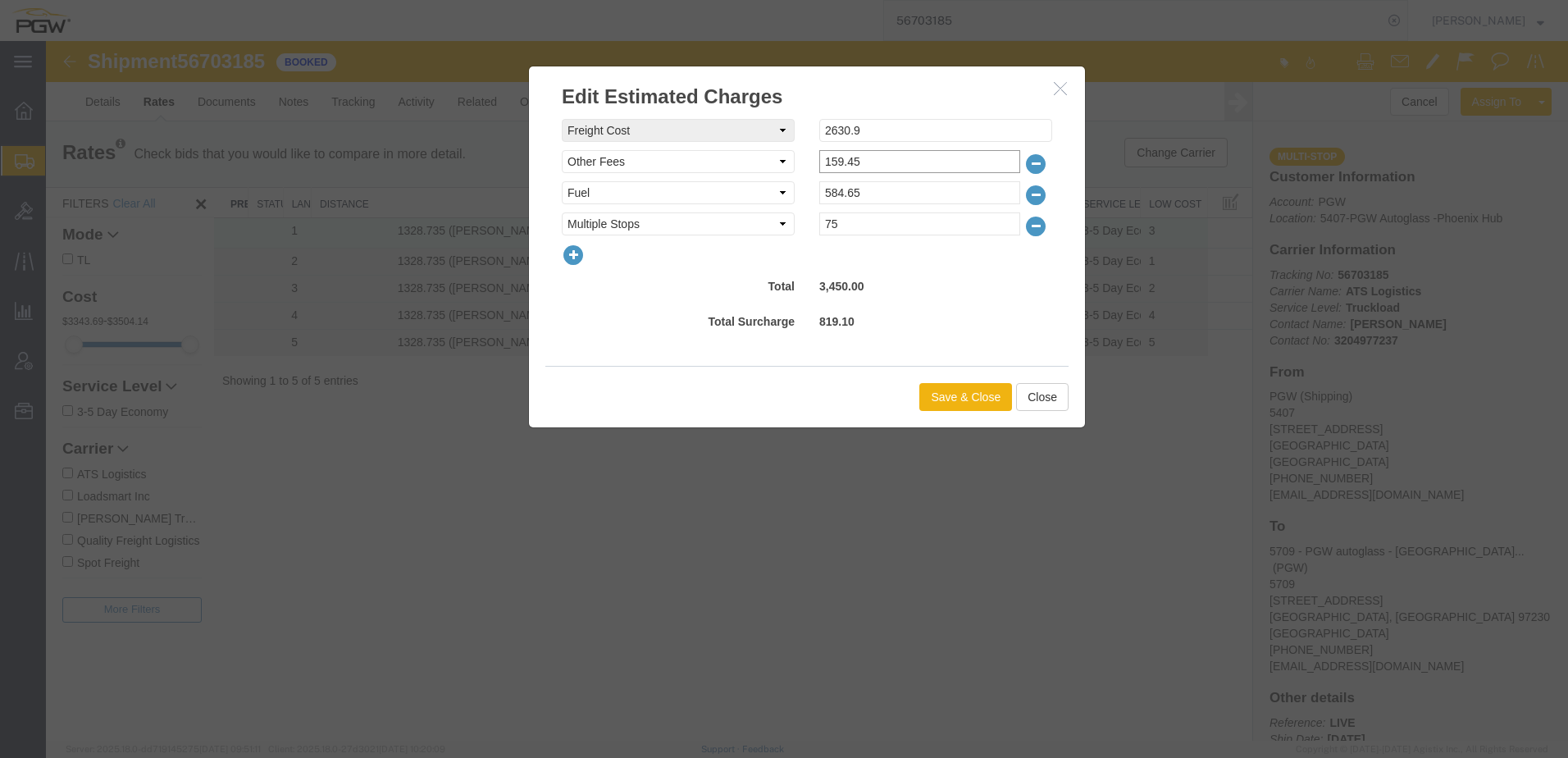
click at [829, 165] on input "159.45" at bounding box center [920, 162] width 201 height 23
click at [836, 160] on input "259.45" at bounding box center [920, 162] width 201 height 23
type input "249.45"
click at [949, 388] on button "Save & Close" at bounding box center [965, 397] width 92 height 28
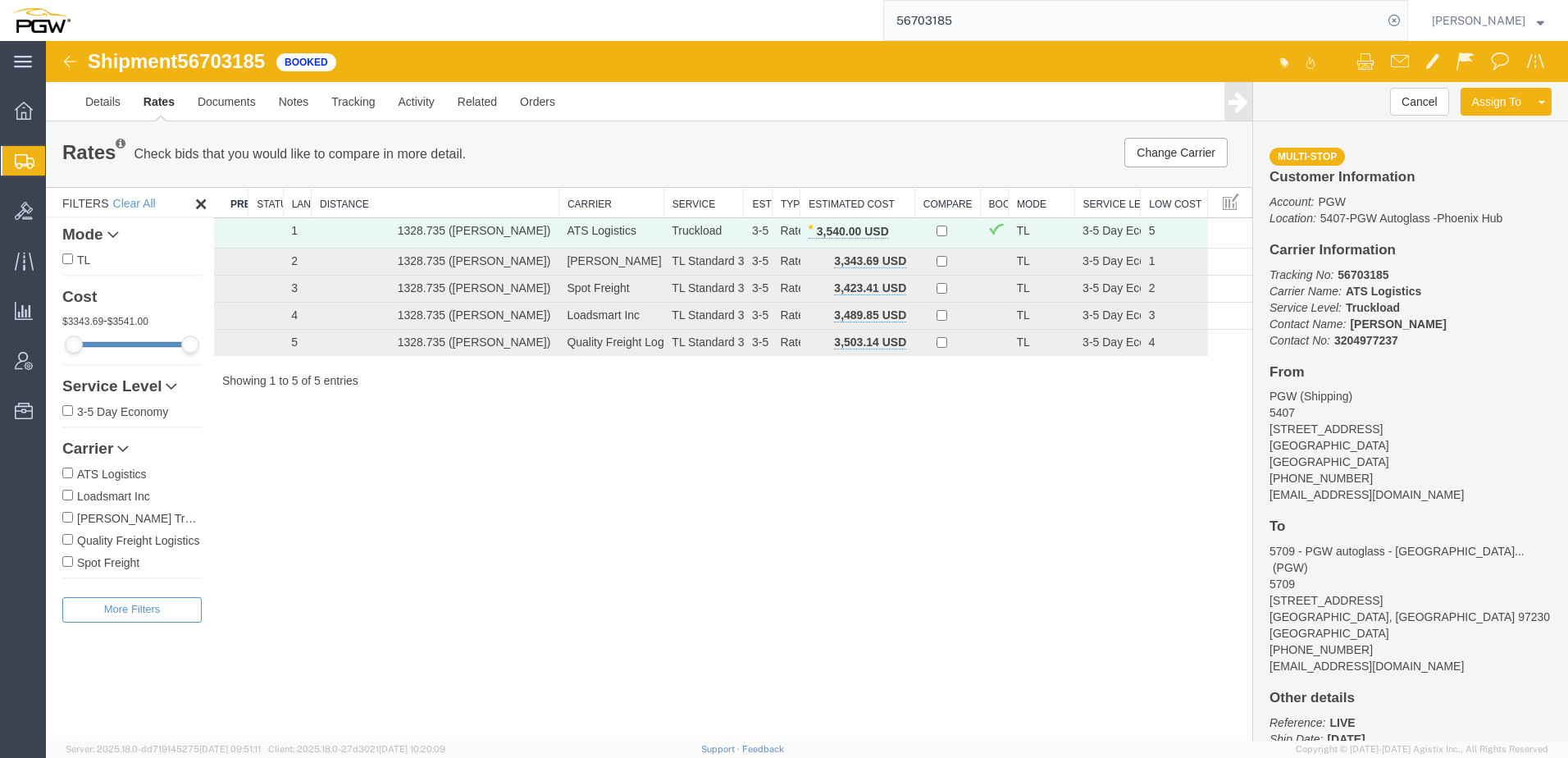
click at [584, 524] on div "Shipment 56703185 5 of 5 Booked Details Rates Documents Notes Tracking Activity…" at bounding box center [807, 391] width 1522 height 700
drag, startPoint x: 183, startPoint y: 62, endPoint x: 274, endPoint y: 69, distance: 91.3
click at [274, 69] on div "Shipment 56703185 5 of 5 Booked" at bounding box center [427, 66] width 760 height 31
copy span "56703185"
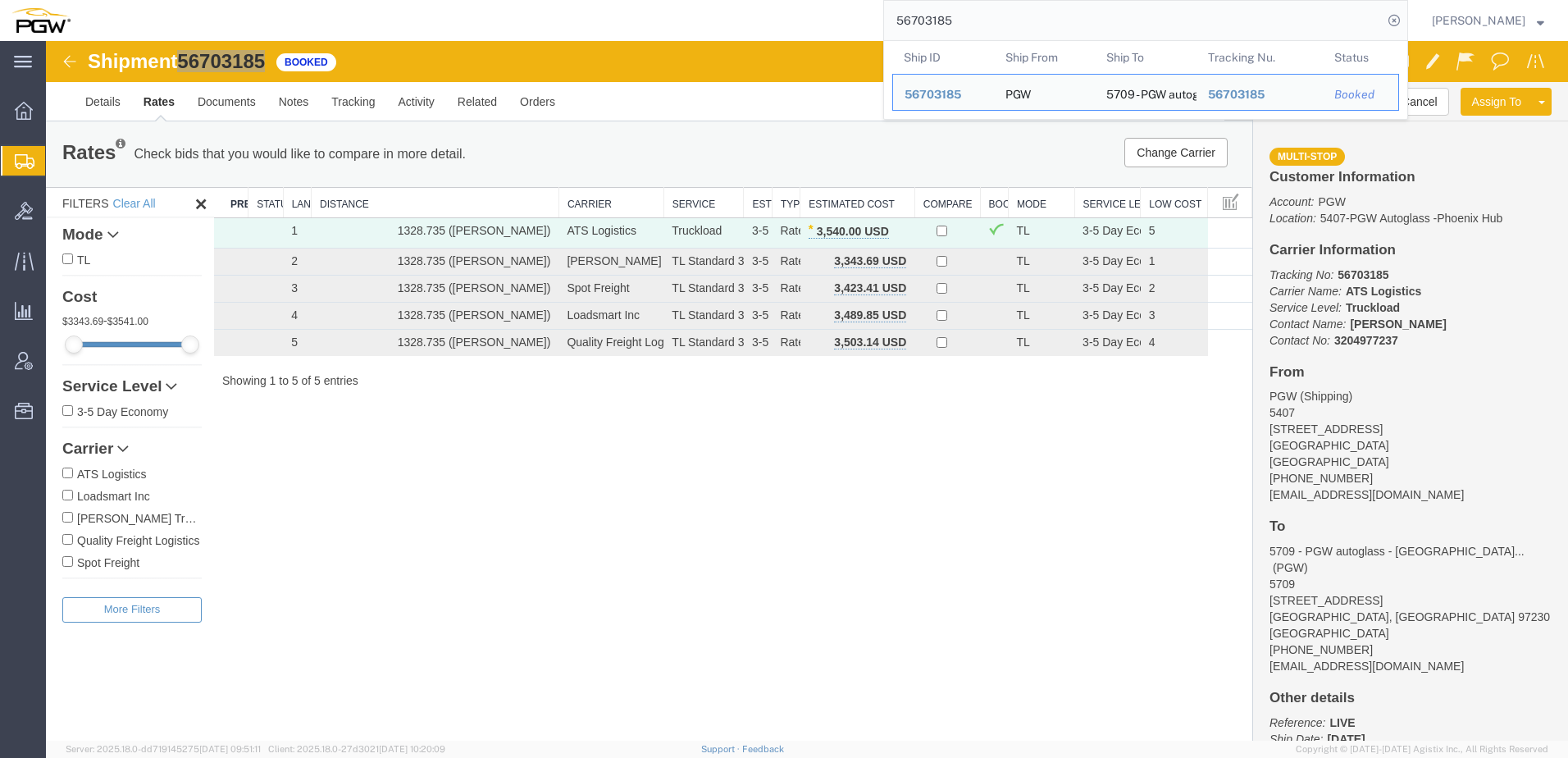
drag, startPoint x: 1027, startPoint y: 73, endPoint x: 594, endPoint y: 62, distance: 433.1
paste input "94047"
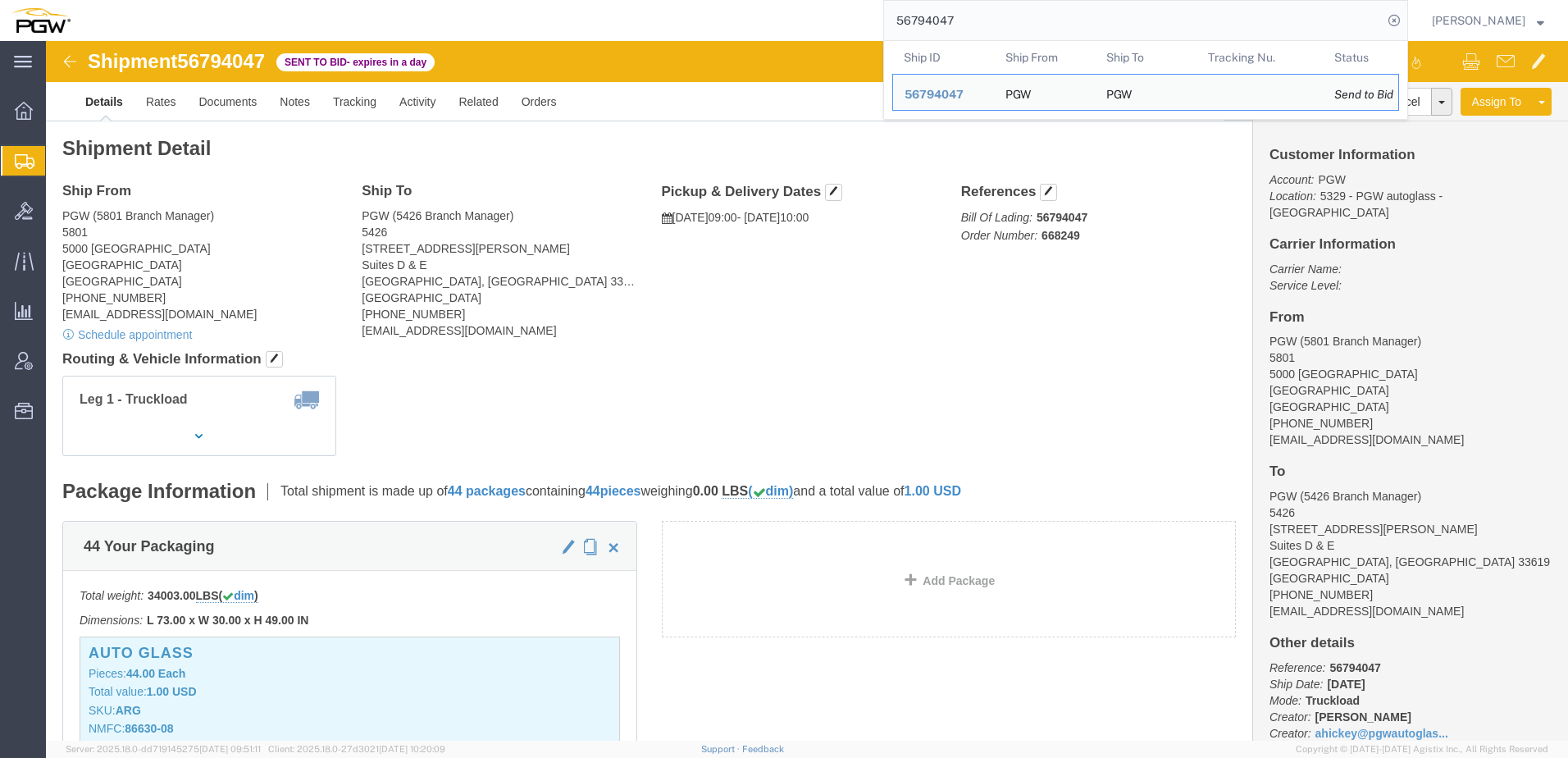
drag, startPoint x: 988, startPoint y: 21, endPoint x: 388, endPoint y: 27, distance: 600.0
click at [391, 26] on div "56794047 Ship ID Ship From Ship To Tracking Nu. Status Ship ID 56794047 Ship Fr…" at bounding box center [745, 20] width 1326 height 41
paste input "3415"
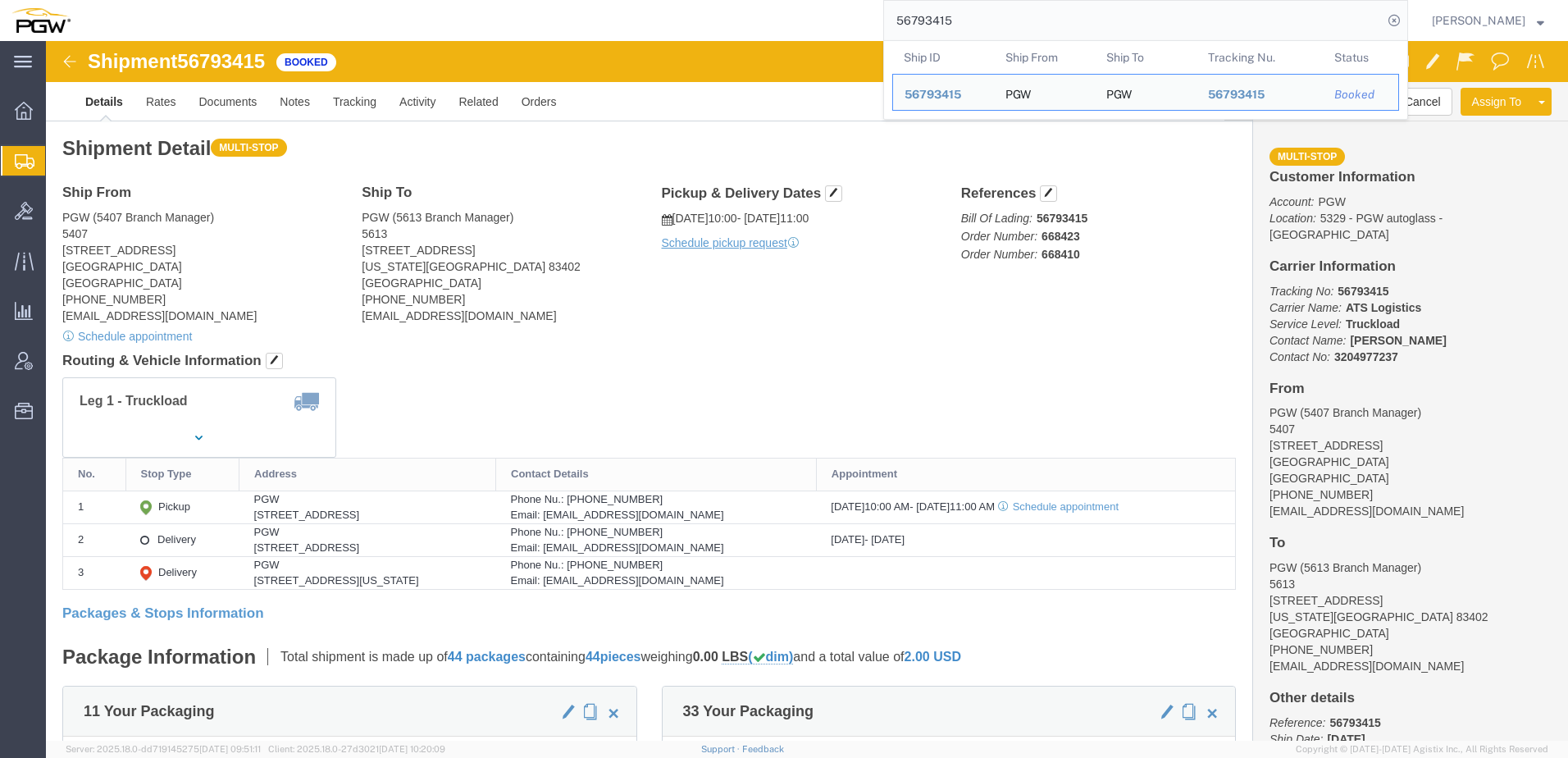
drag, startPoint x: 1131, startPoint y: 11, endPoint x: 202, endPoint y: -11, distance: 929.3
click at [202, 0] on html "main_menu Created with Sketch. Collapse Menu Overview Shipments Shipment Manage…" at bounding box center [784, 379] width 1568 height 758
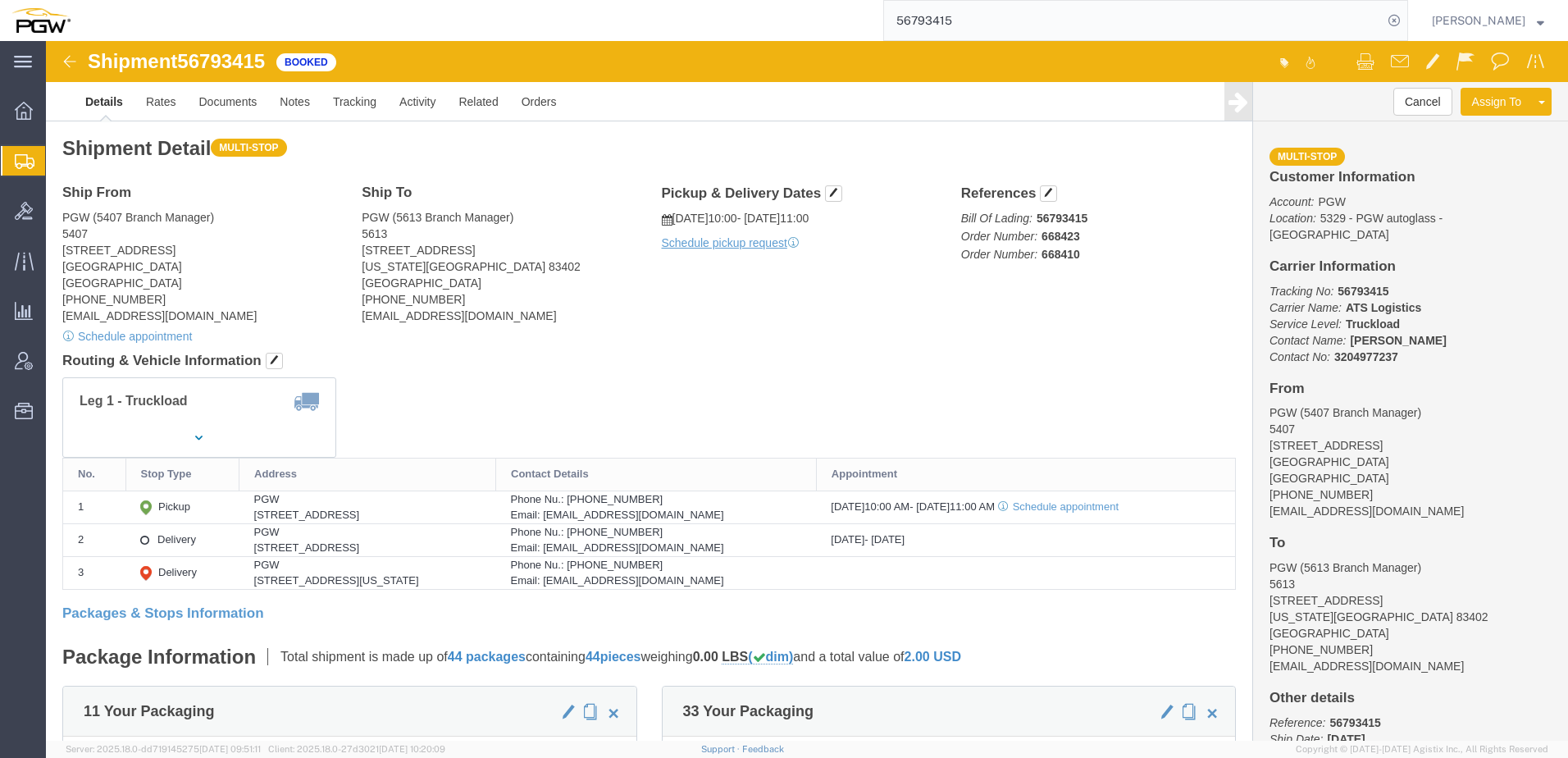
paste input "64192448"
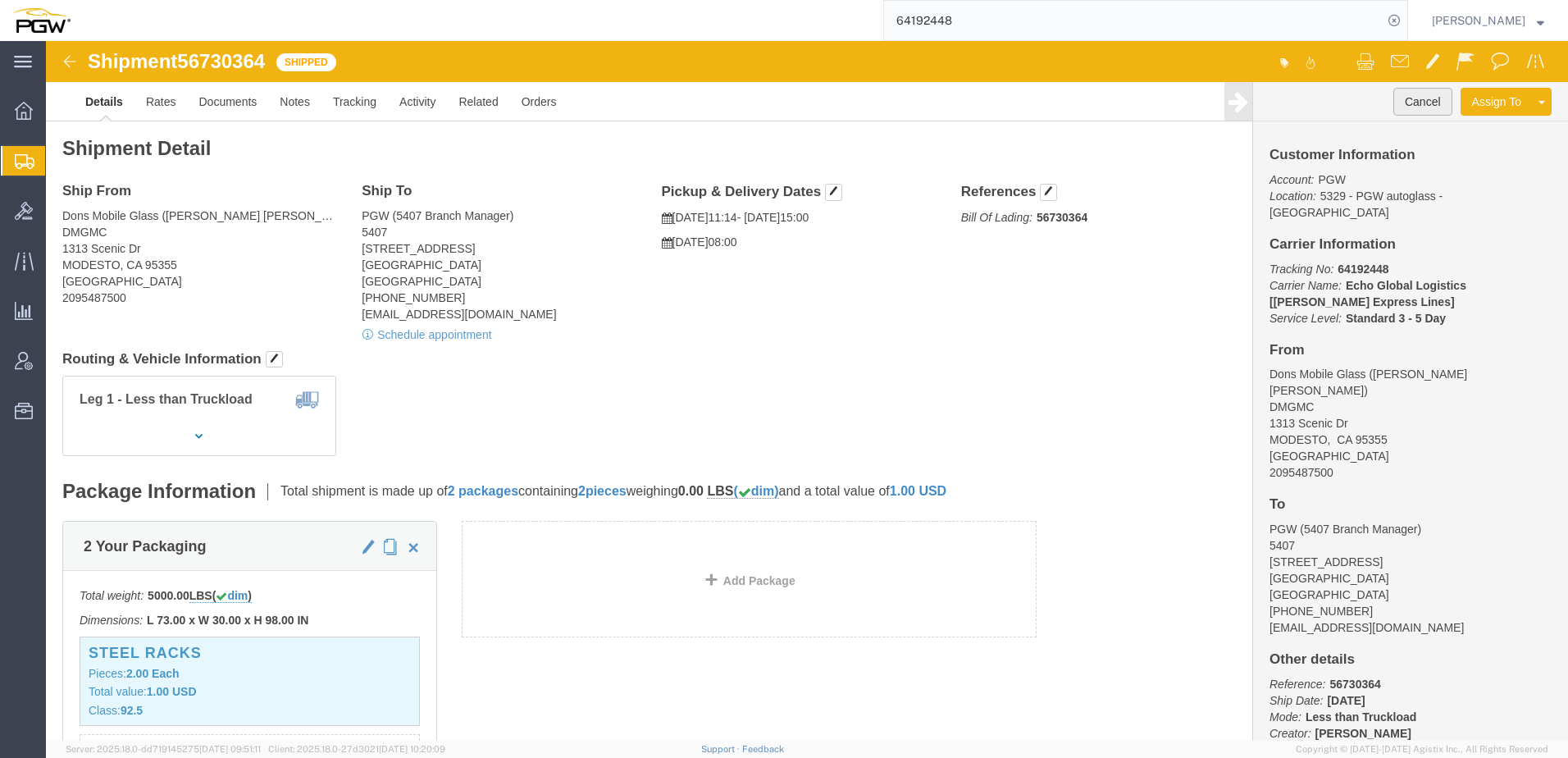
click button "Cancel"
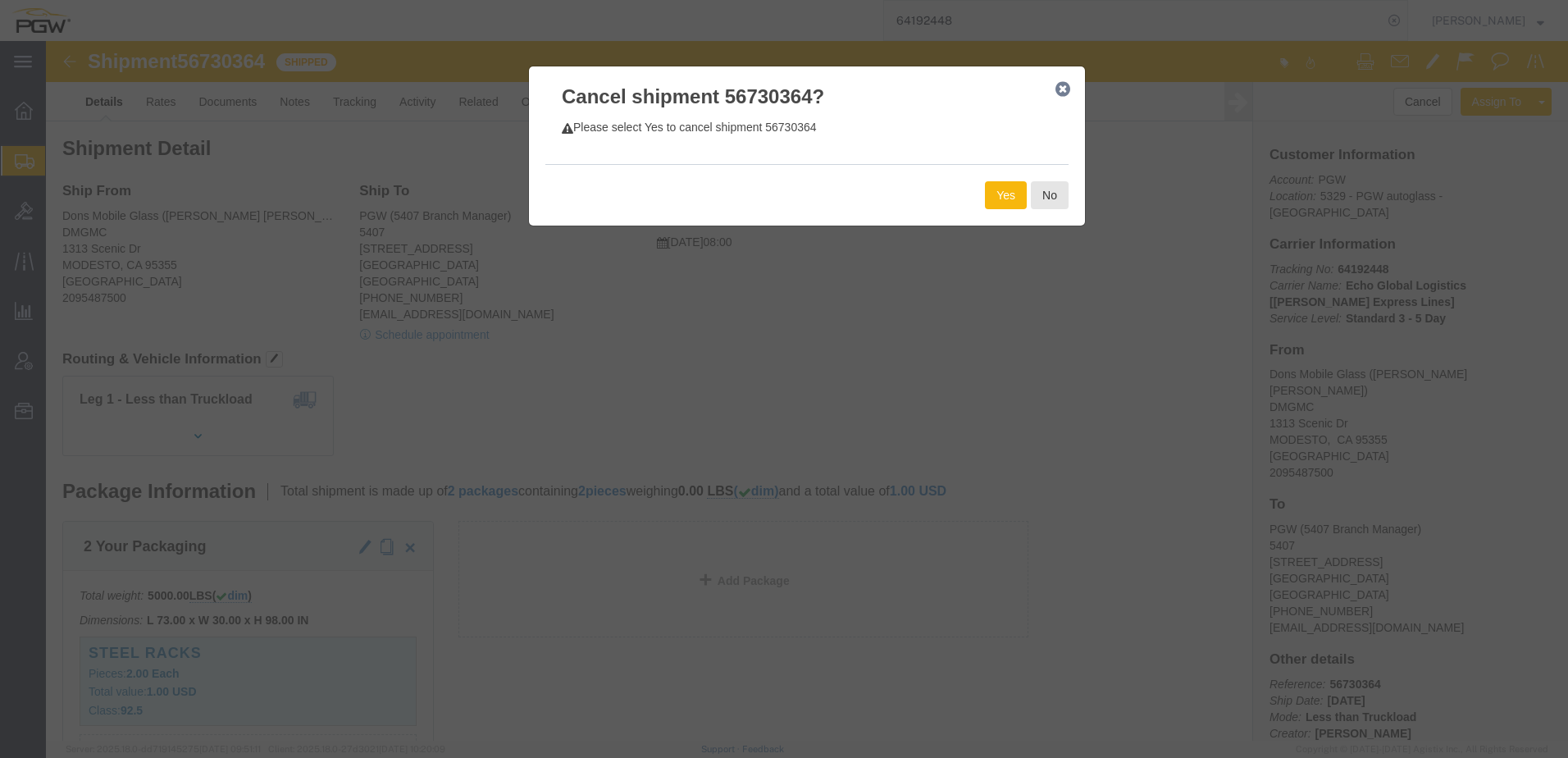
click button "Yes"
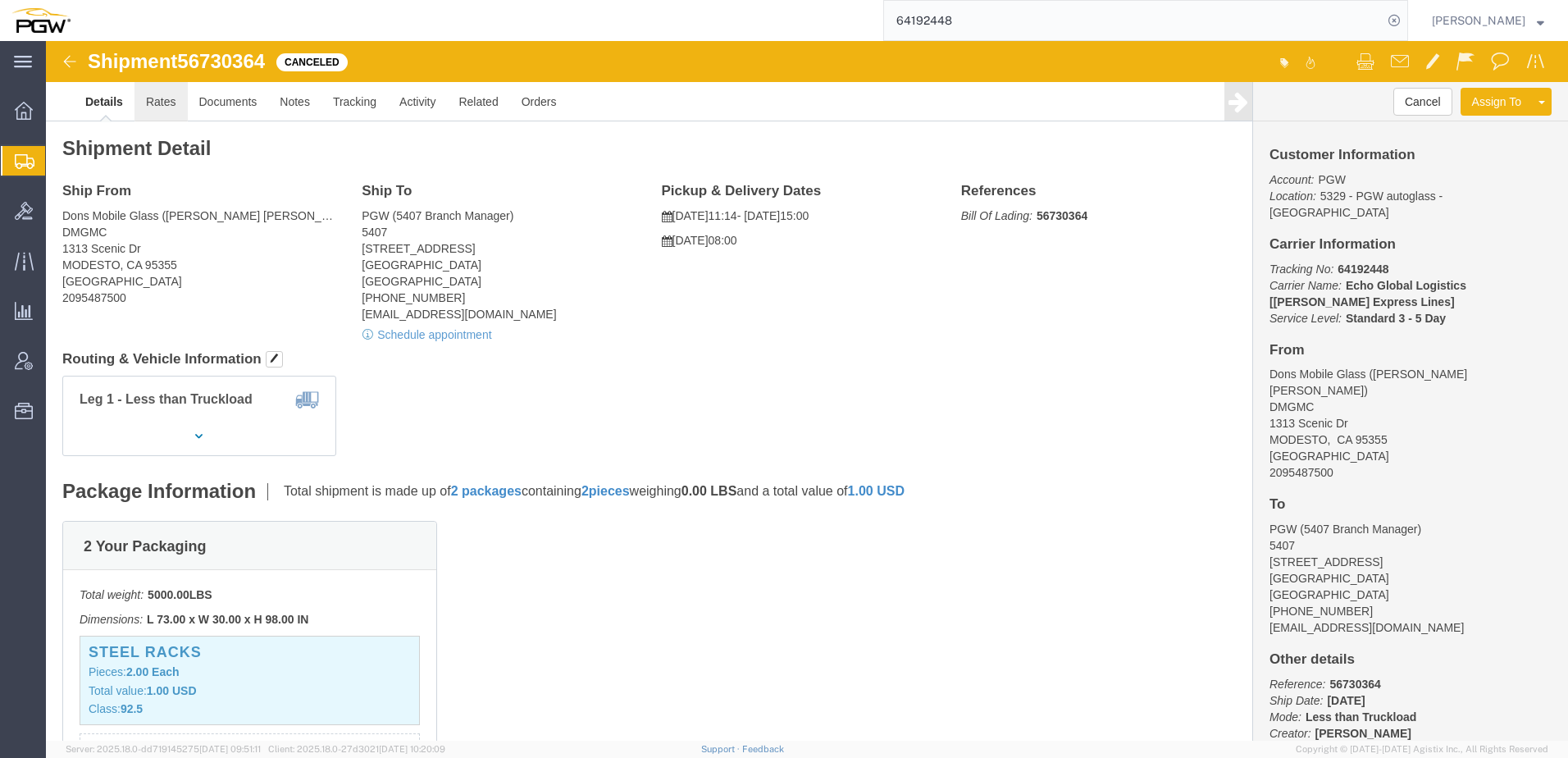
click link "Rates"
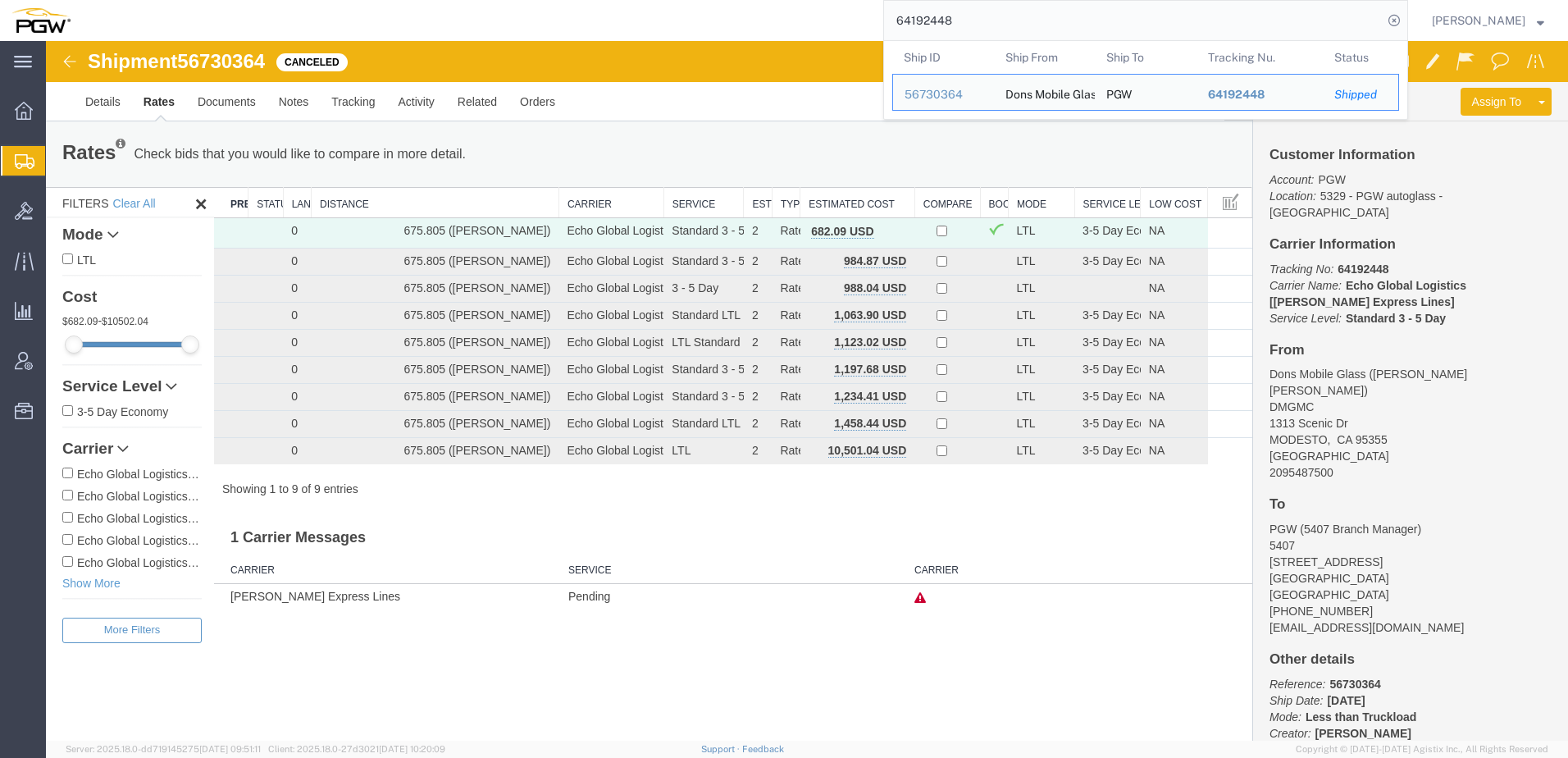
drag, startPoint x: 1004, startPoint y: 20, endPoint x: 299, endPoint y: 34, distance: 705.1
click at [299, 34] on div "64192448 Ship ID Ship From Ship To Tracking Nu. Status Ship ID 56730364 Ship Fr…" at bounding box center [745, 20] width 1326 height 41
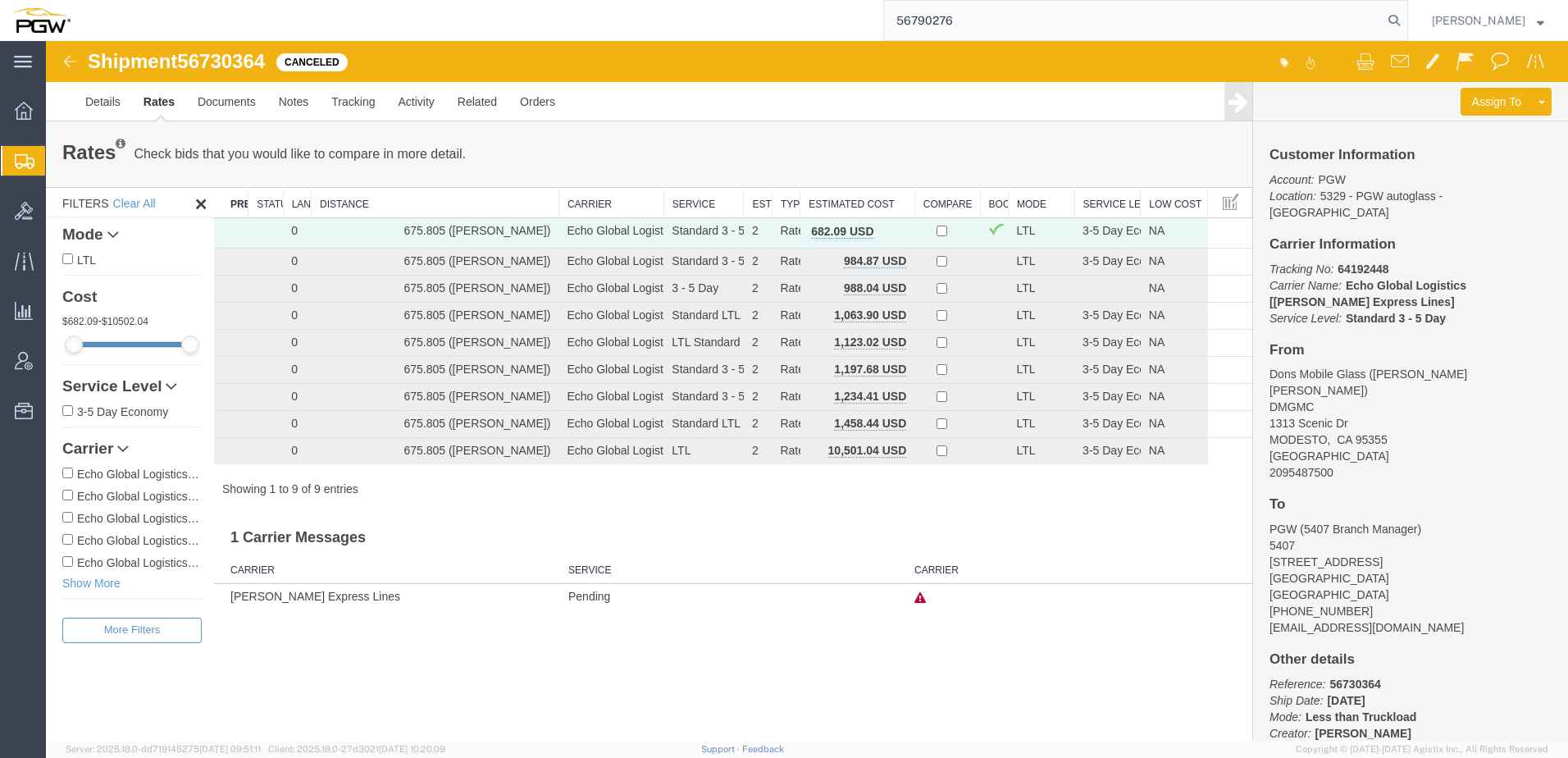
type input "56790276"
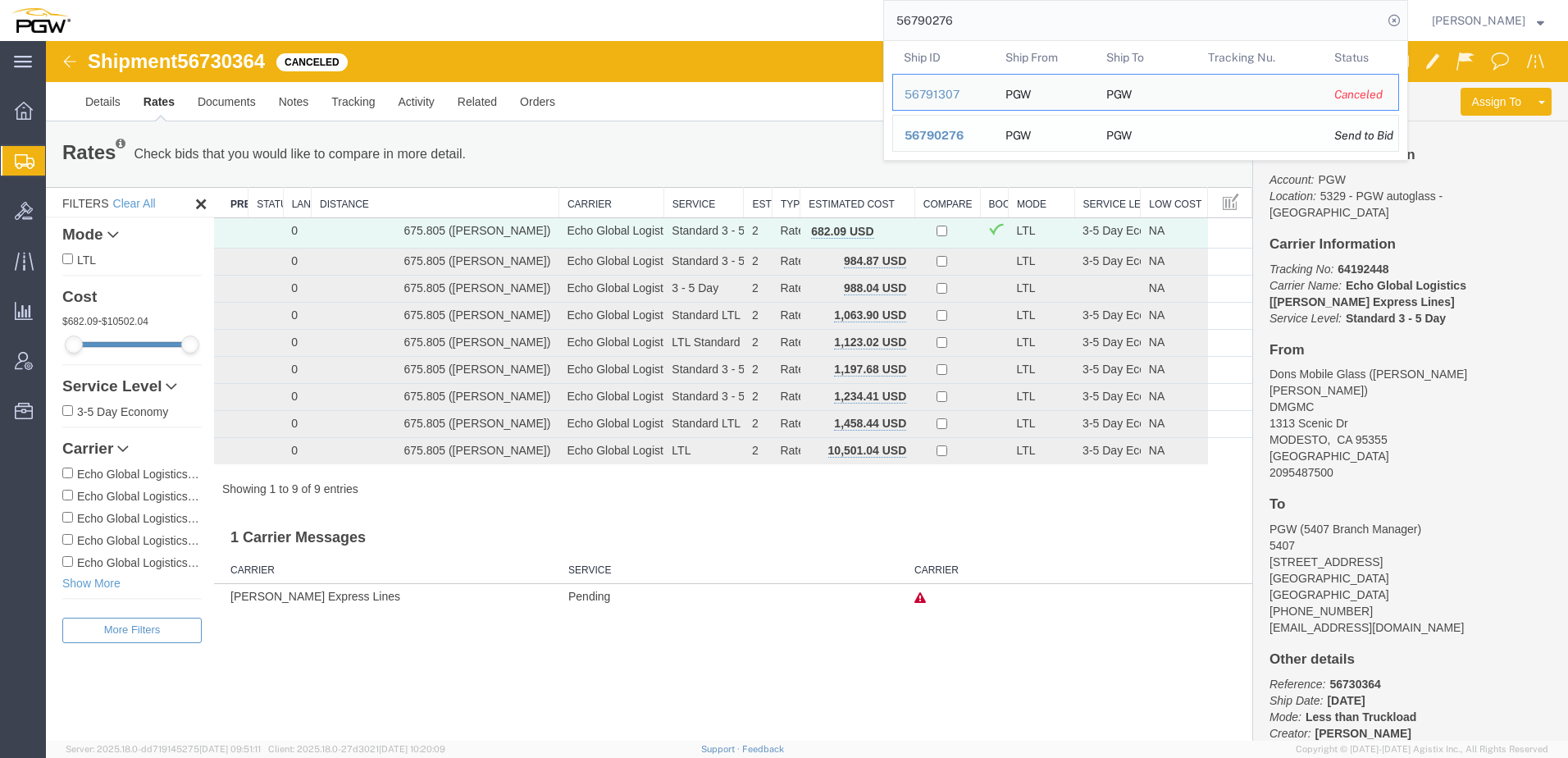
click at [953, 138] on span "56790276" at bounding box center [934, 135] width 59 height 13
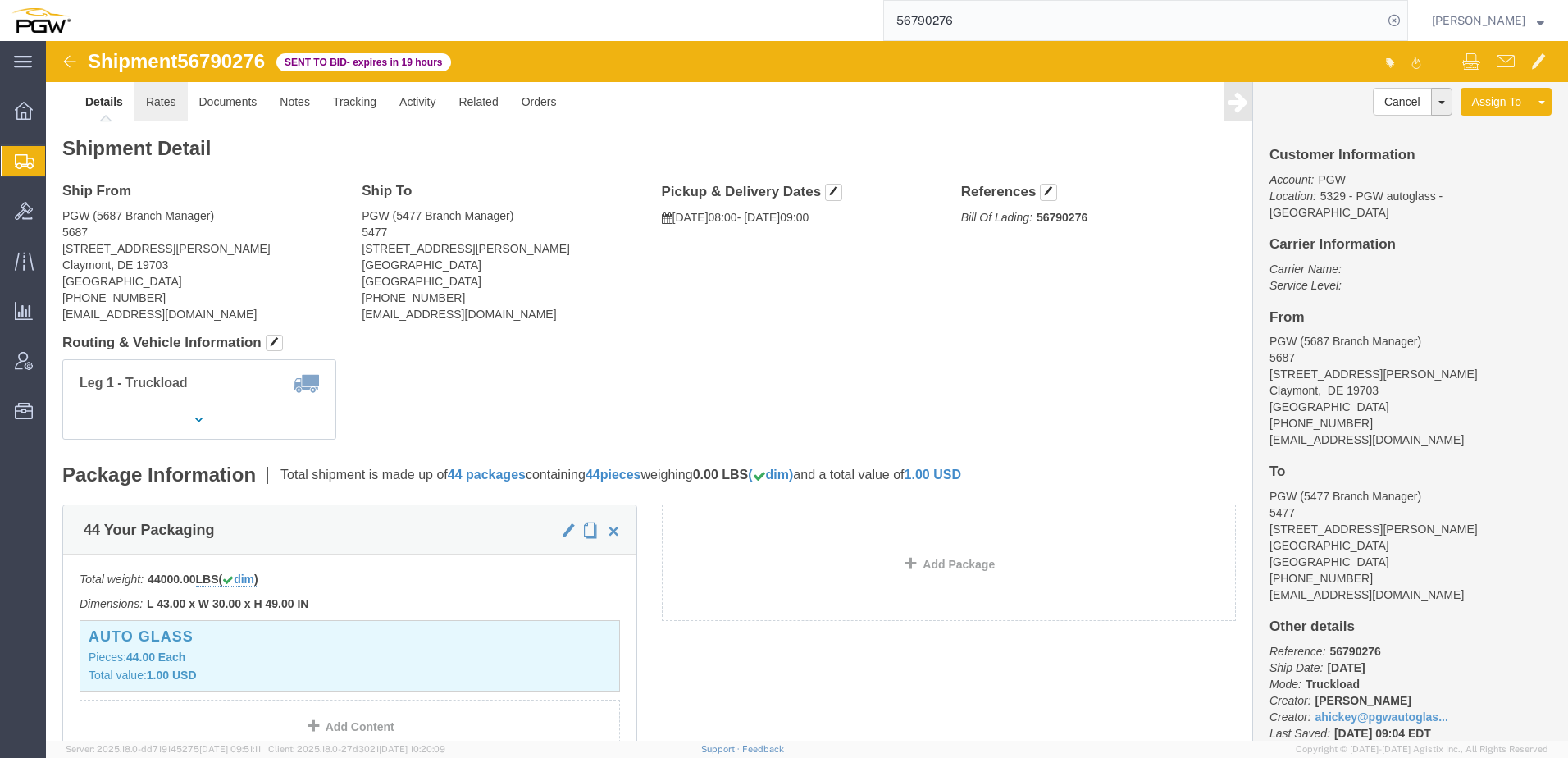
click link "Rates"
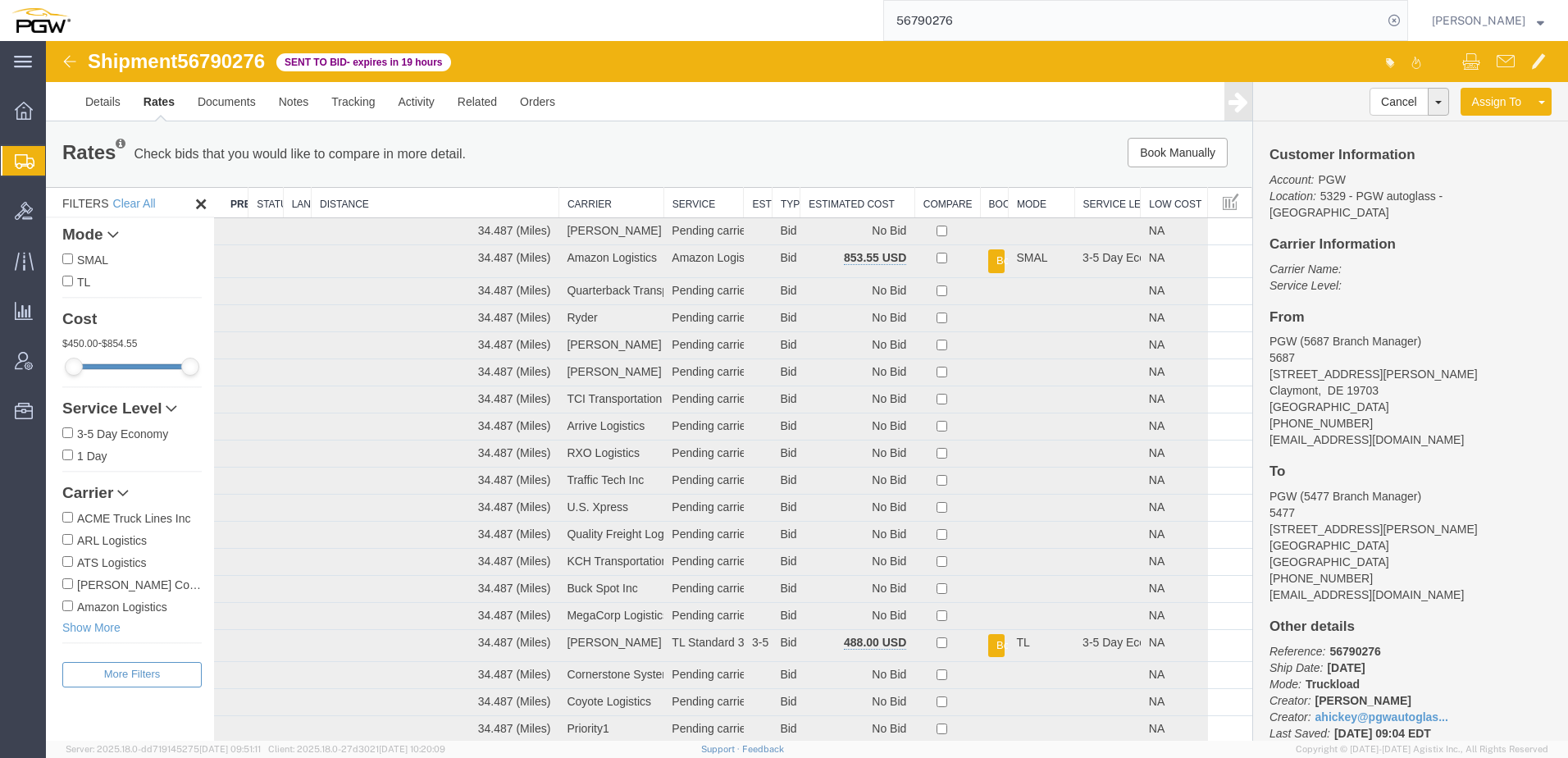
click at [842, 205] on th "Estimated Cost" at bounding box center [857, 202] width 114 height 30
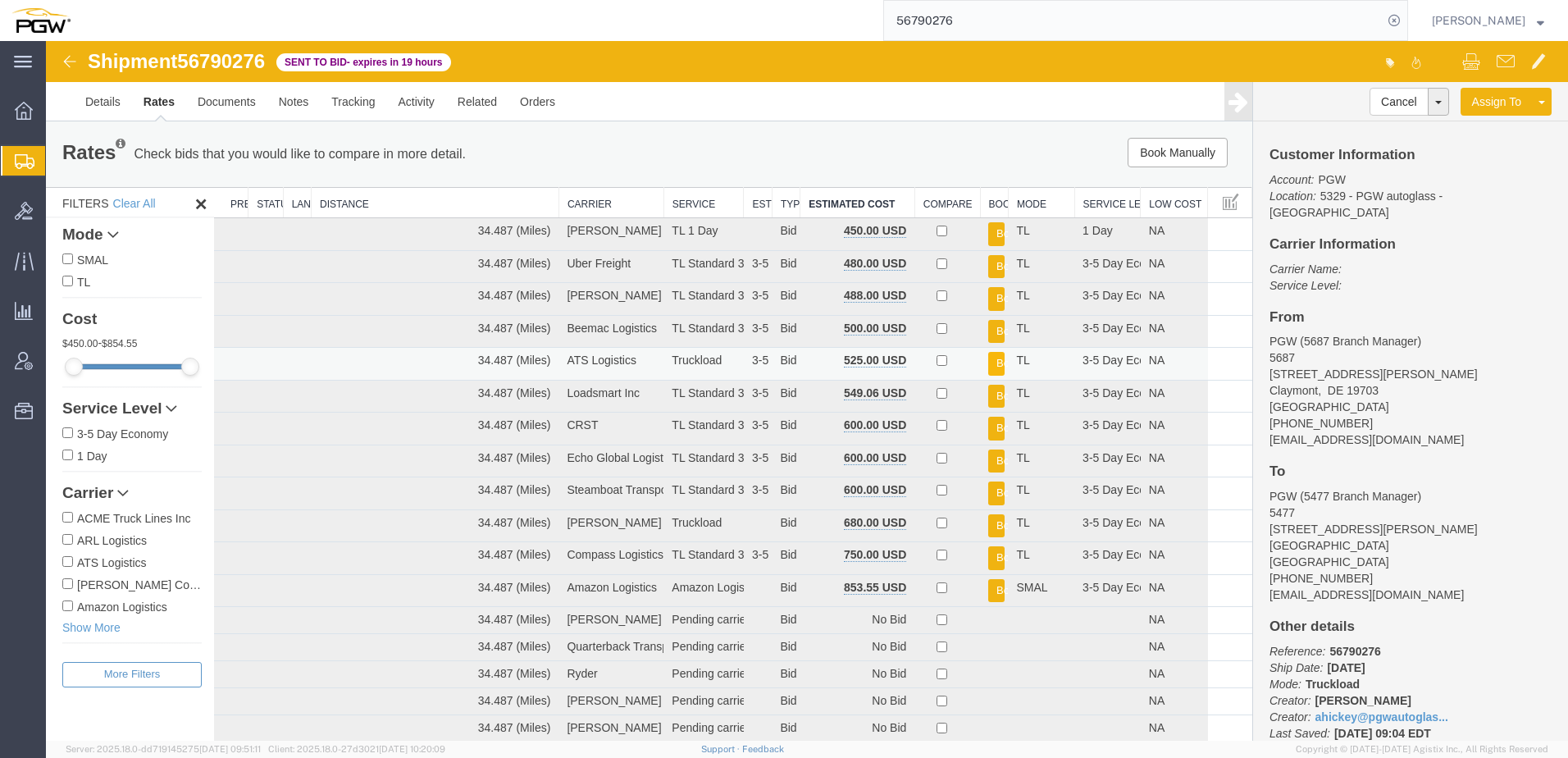
click at [988, 360] on button "Book" at bounding box center [997, 364] width 17 height 24
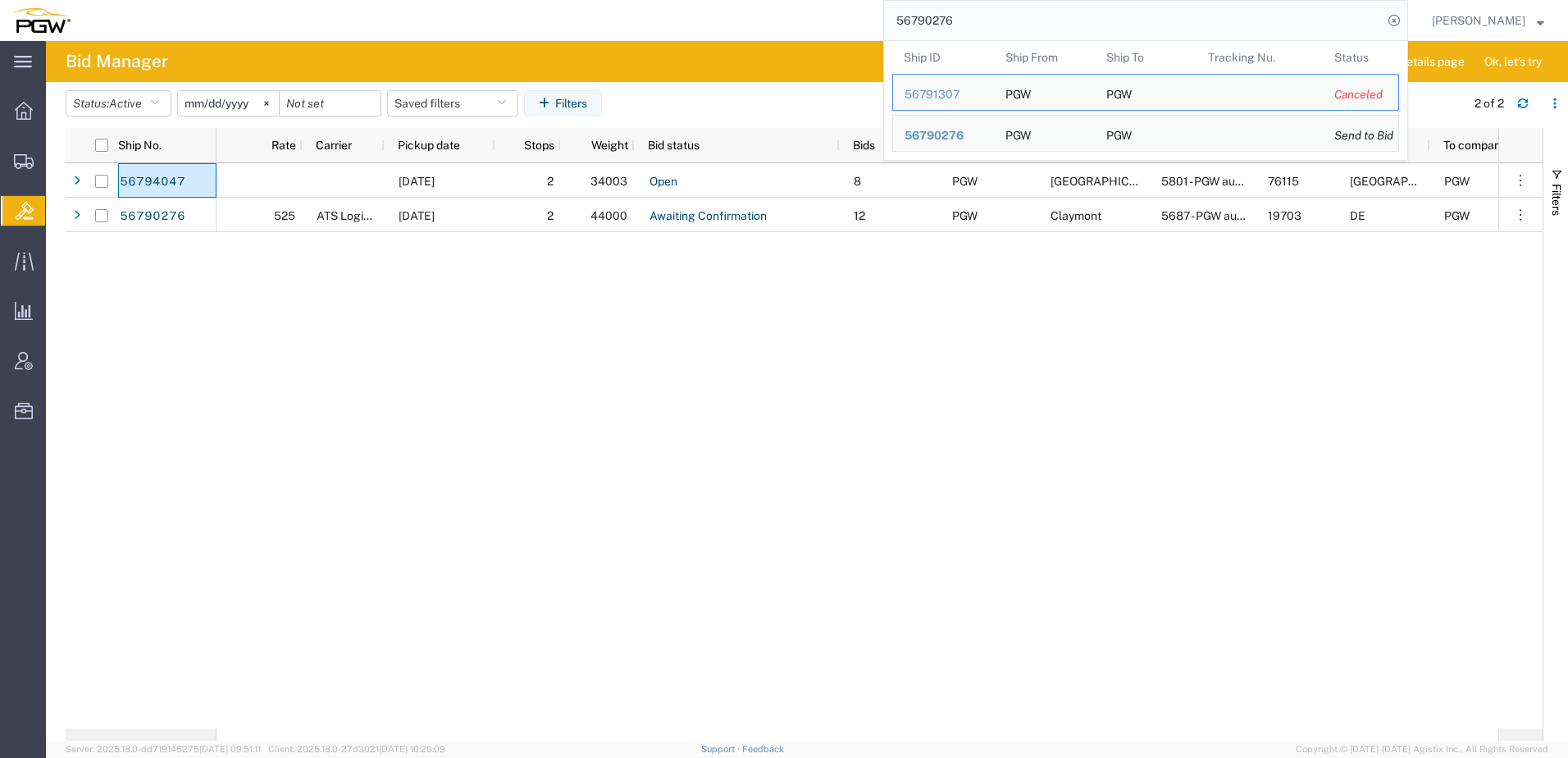
drag, startPoint x: 1119, startPoint y: 18, endPoint x: 403, endPoint y: 26, distance: 716.0
click at [418, 21] on div "56790276 Ship ID Ship From Ship To Tracking Nu. Status Ship ID 56791307 Ship Fr…" at bounding box center [745, 20] width 1326 height 41
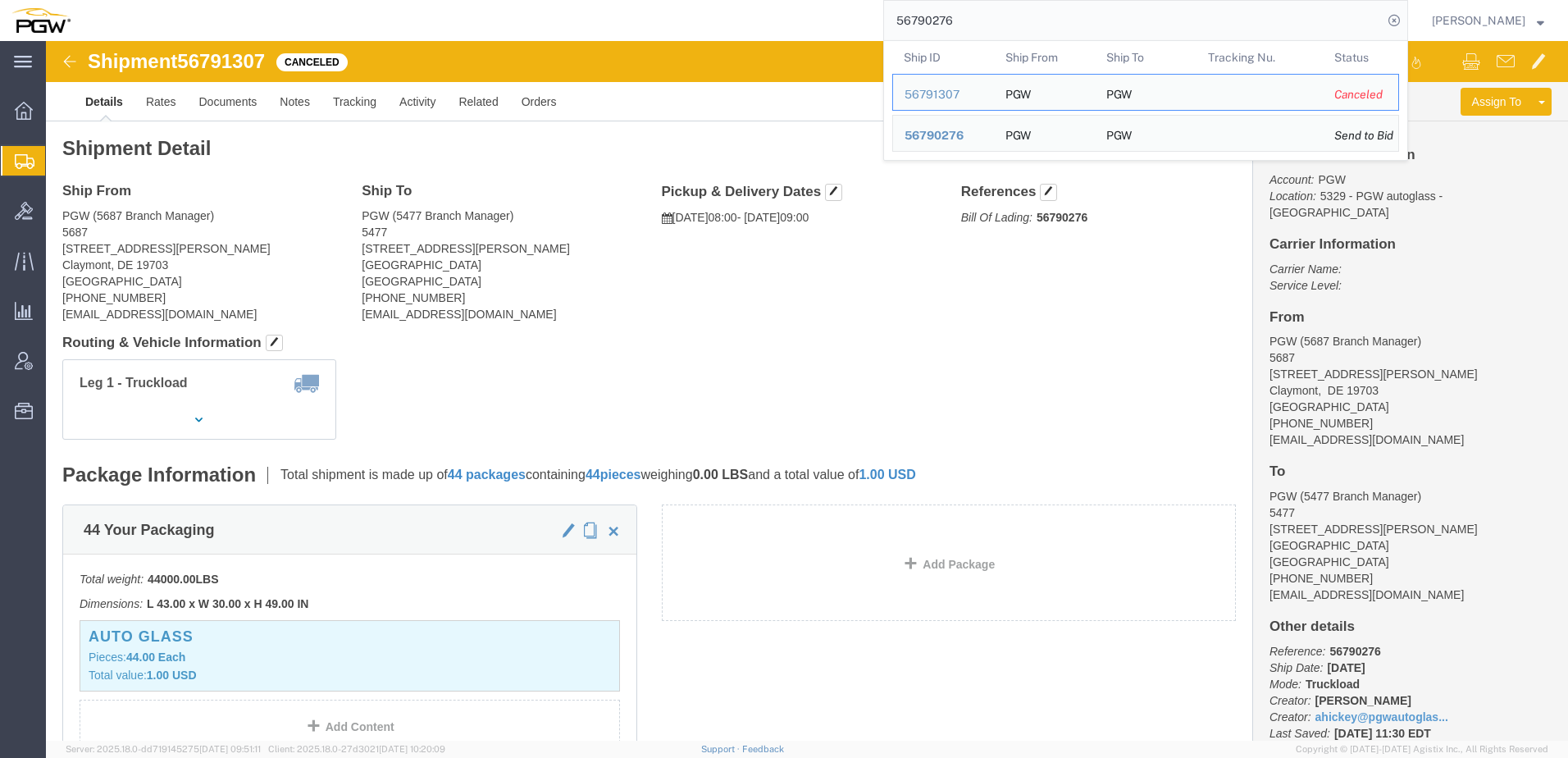
drag, startPoint x: 1071, startPoint y: 22, endPoint x: 551, endPoint y: 39, distance: 520.3
click at [551, 39] on div "56790276 Ship ID Ship From Ship To Tracking Nu. Status Ship ID 56791307 Ship Fr…" at bounding box center [745, 20] width 1326 height 41
click at [959, 136] on span "56790276" at bounding box center [934, 135] width 59 height 13
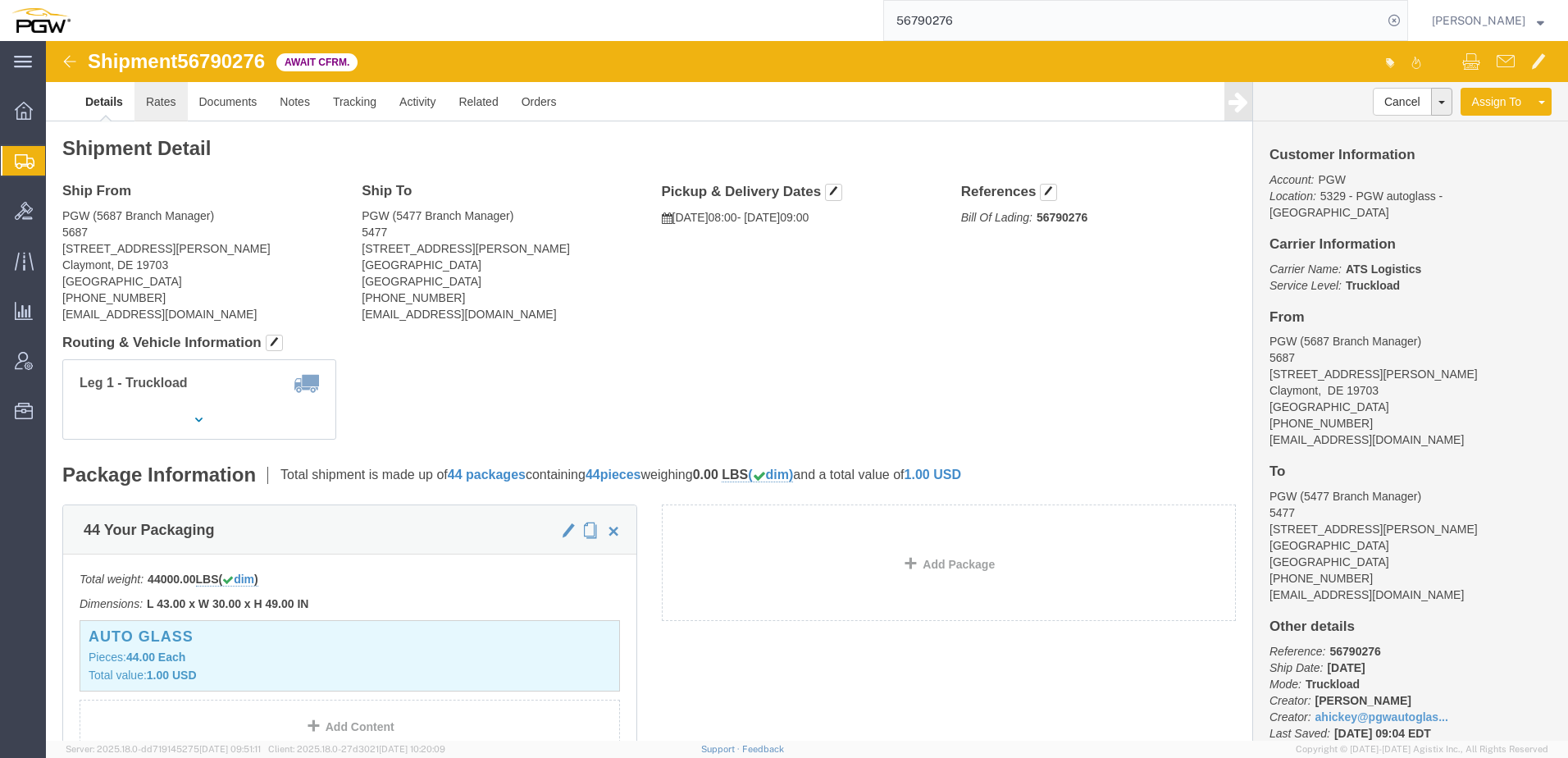
click link "Rates"
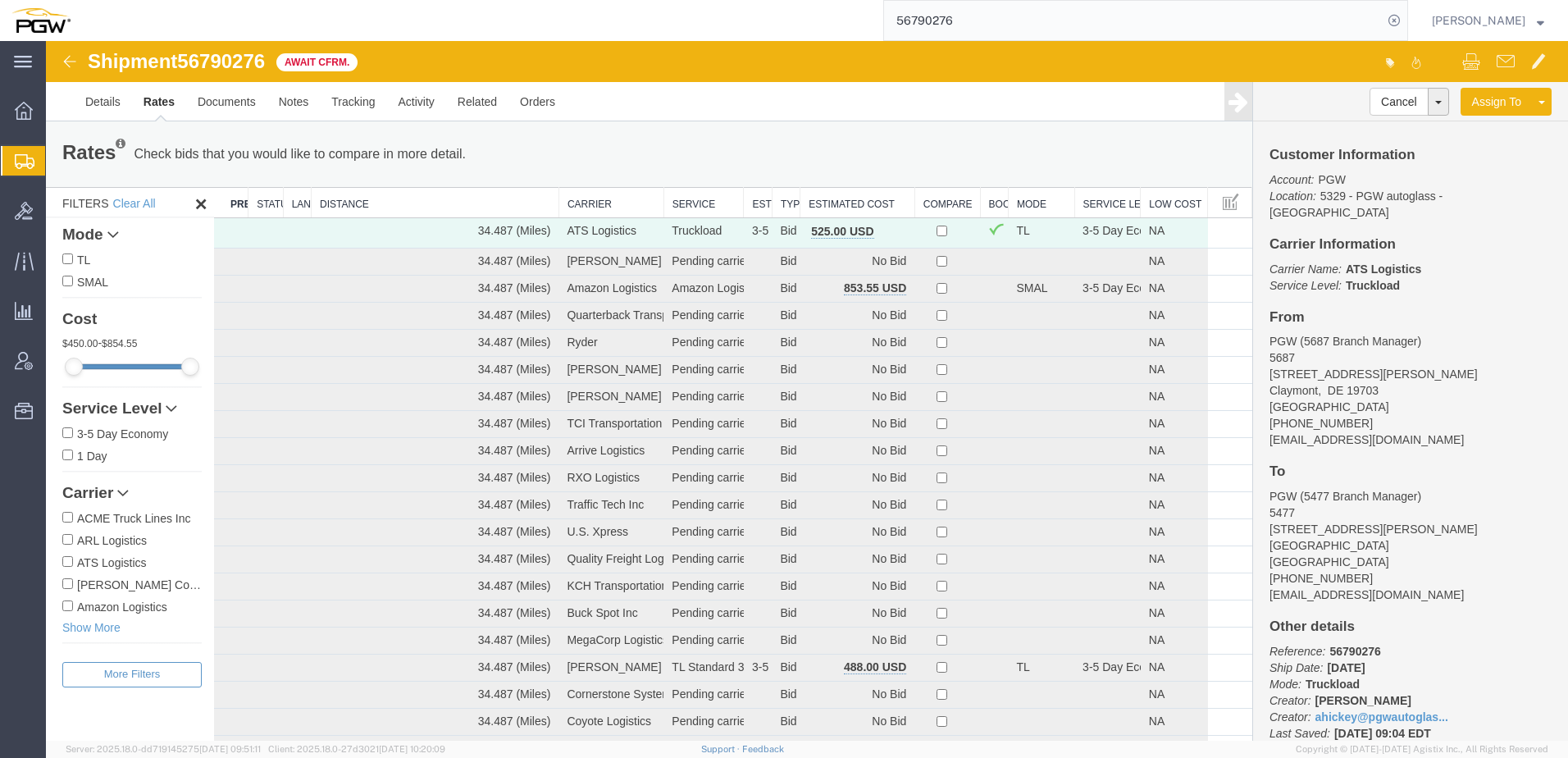
click at [840, 208] on th "Estimated Cost" at bounding box center [857, 202] width 114 height 30
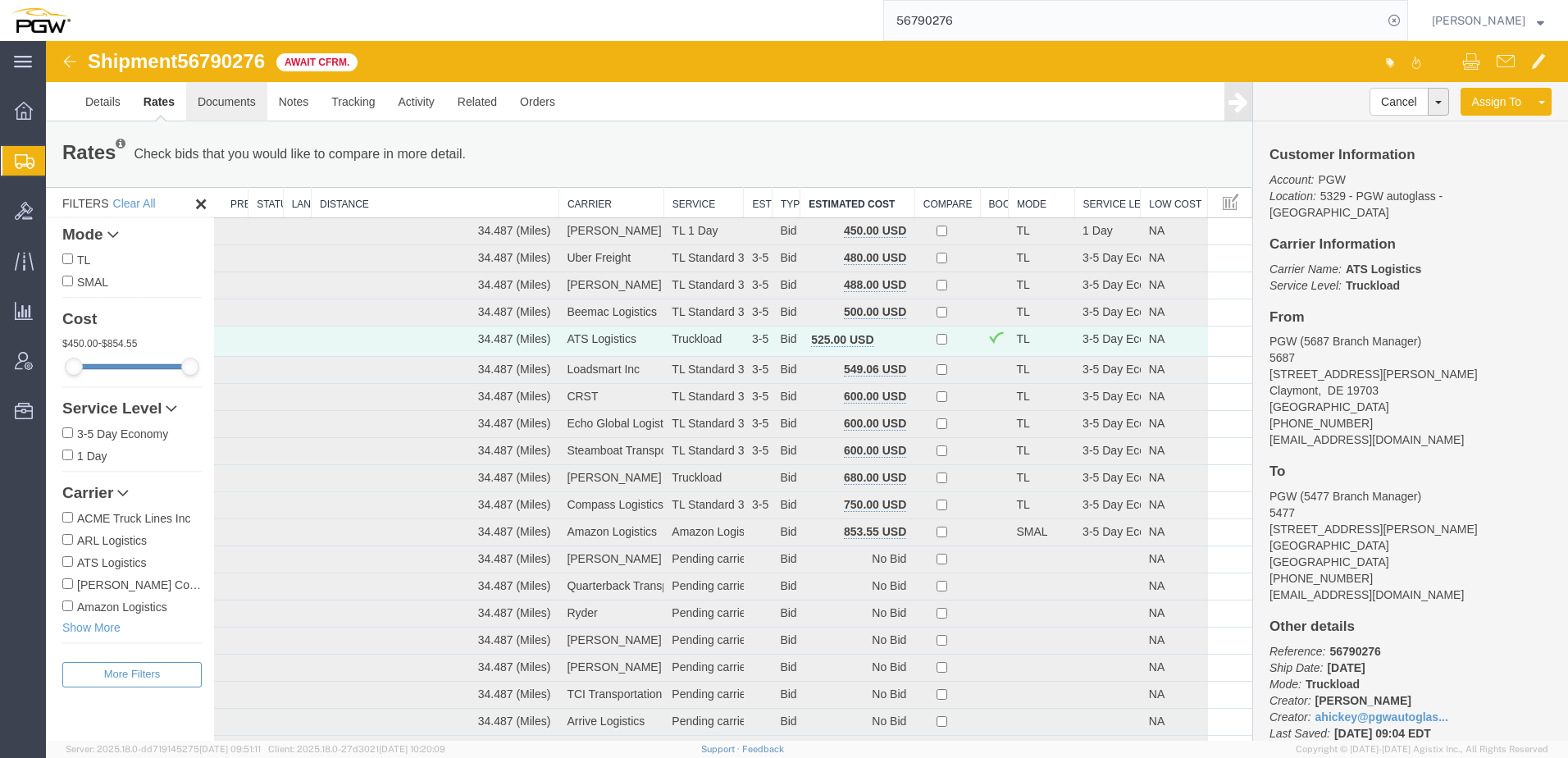
click at [239, 106] on link "Documents" at bounding box center [227, 102] width 81 height 40
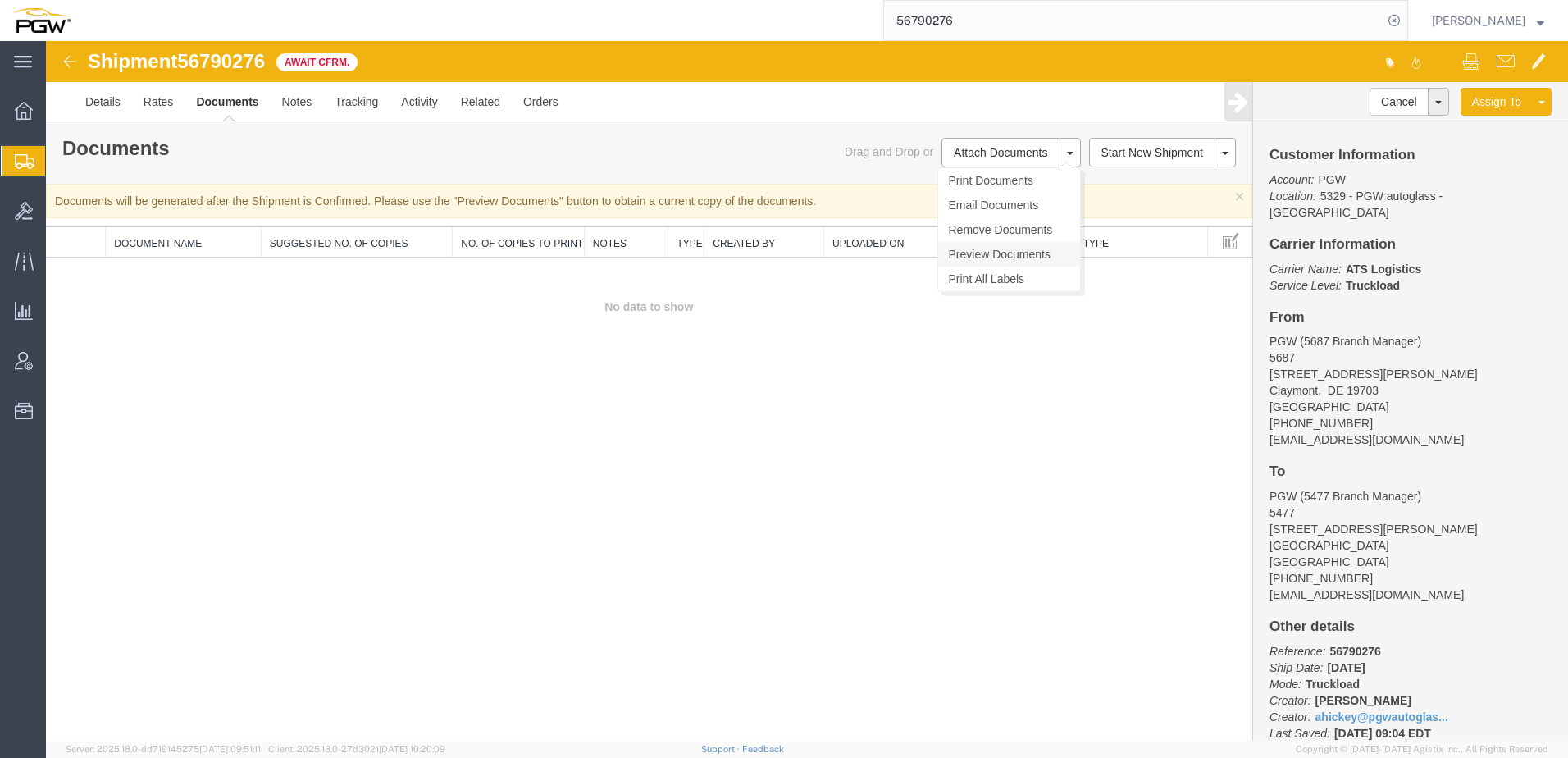
click at [988, 255] on link "Preview Documents" at bounding box center [1009, 254] width 142 height 25
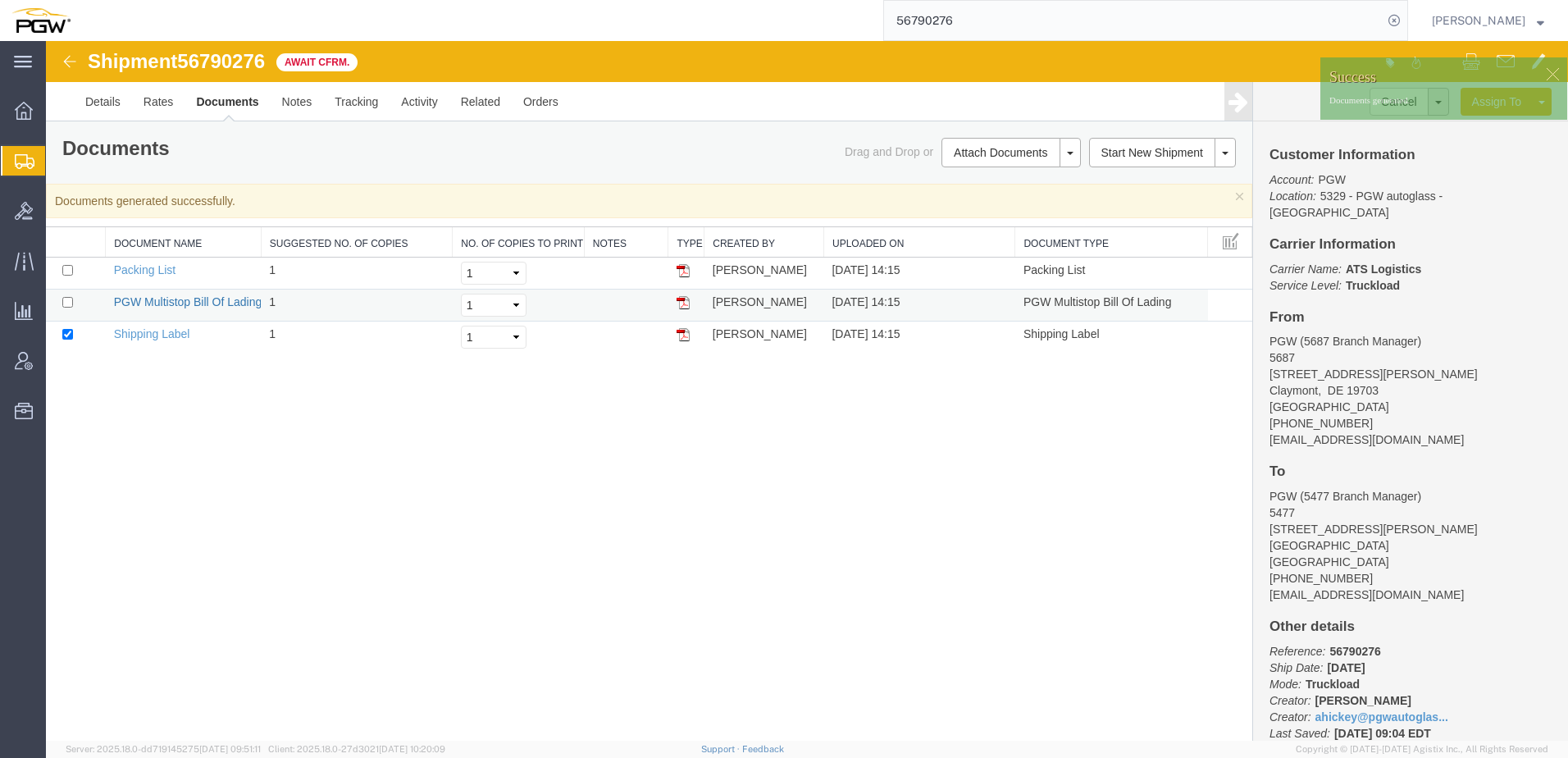
click at [180, 299] on link "PGW Multistop Bill Of Lading" at bounding box center [187, 302] width 149 height 13
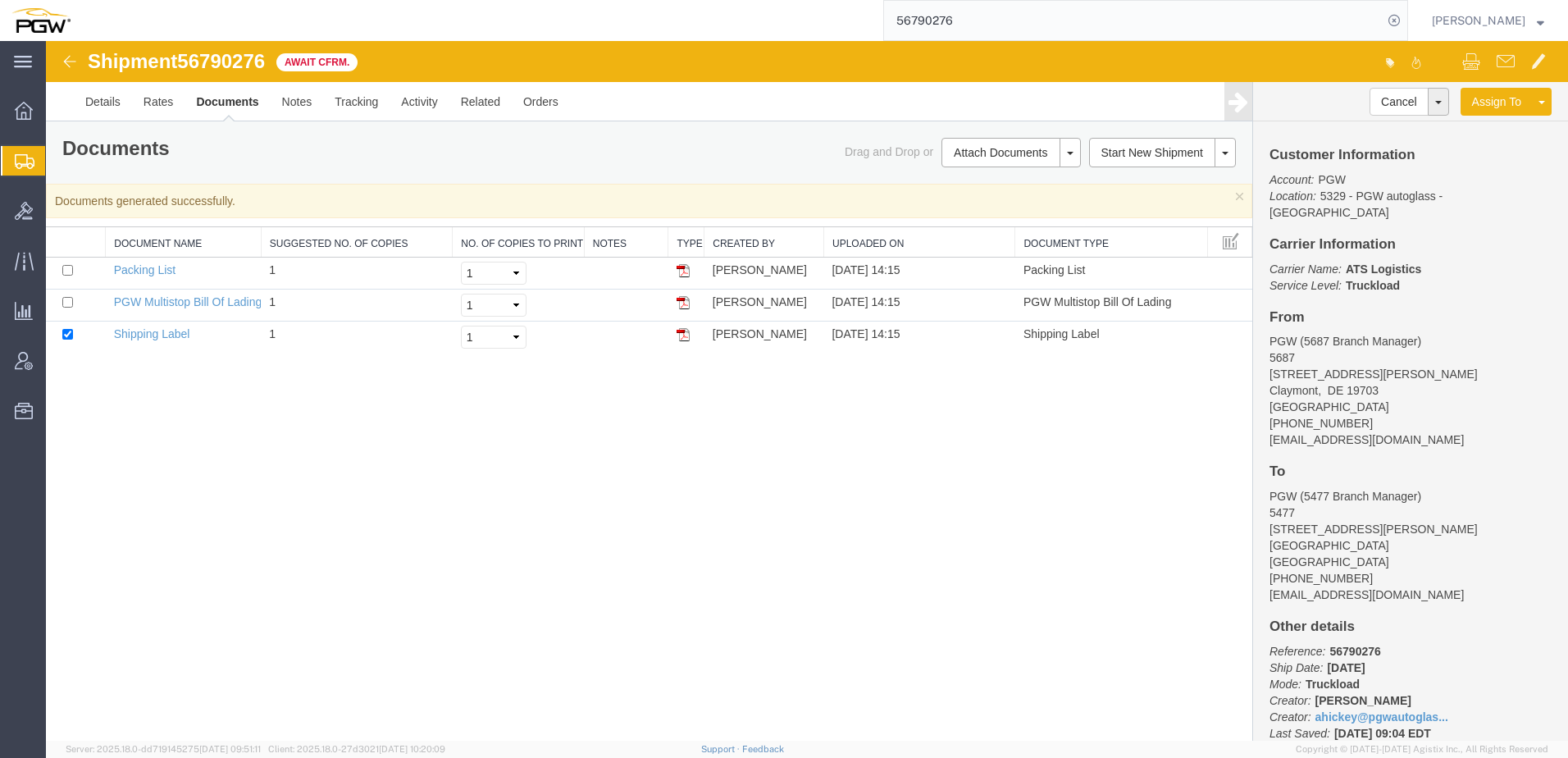
drag, startPoint x: 306, startPoint y: 431, endPoint x: 306, endPoint y: 421, distance: 10.0
click at [306, 431] on div "Shipment 56790276 3 of 3 Await Cfrm. Details Rates Documents Notes Tracking Act…" at bounding box center [807, 391] width 1522 height 700
click at [0, 0] on span "Create from Template" at bounding box center [0, 0] width 0 height 0
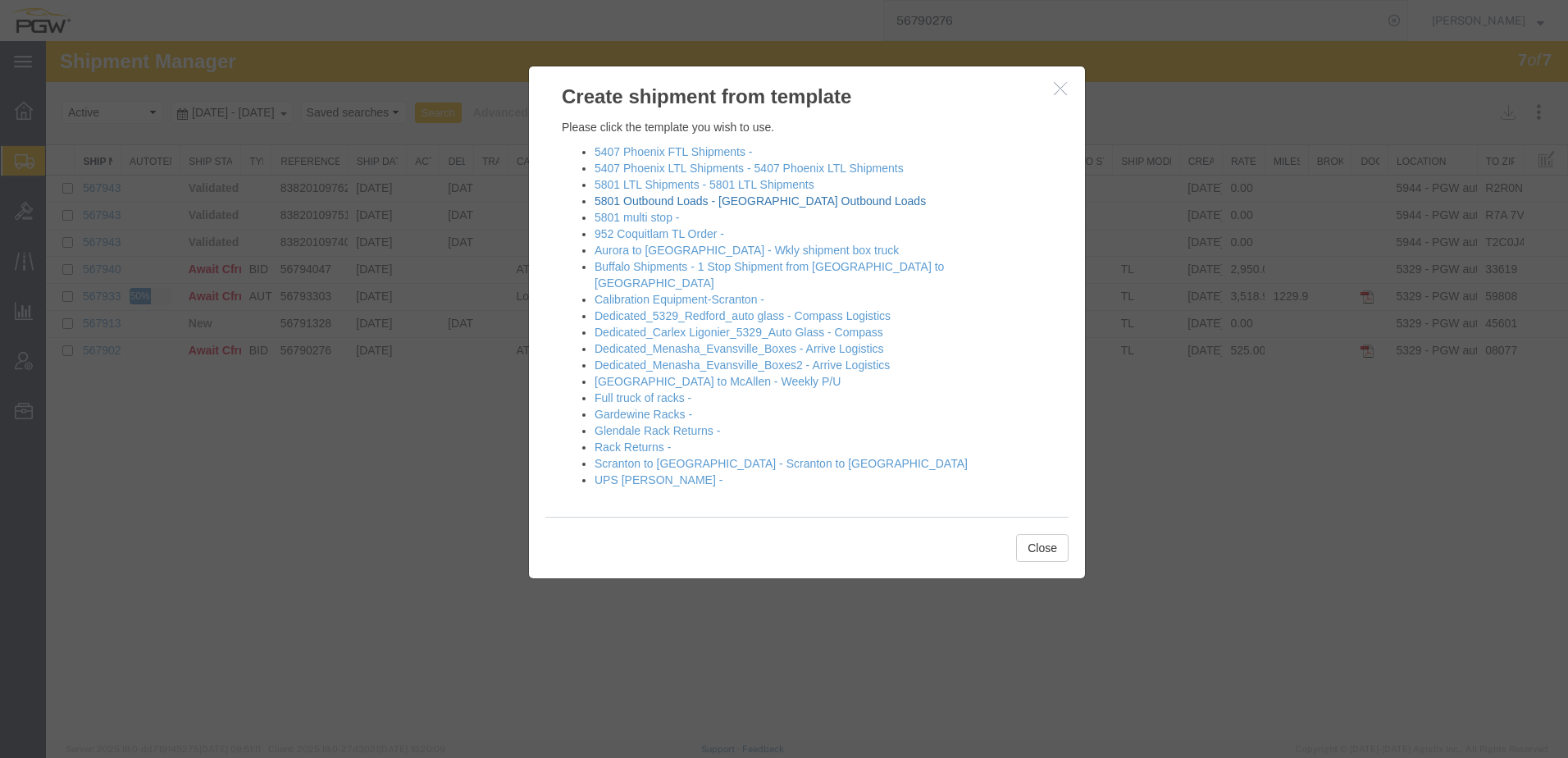
click at [626, 201] on link "5801 Outbound Loads - Fort Worth Outbound Loads" at bounding box center [760, 201] width 331 height 13
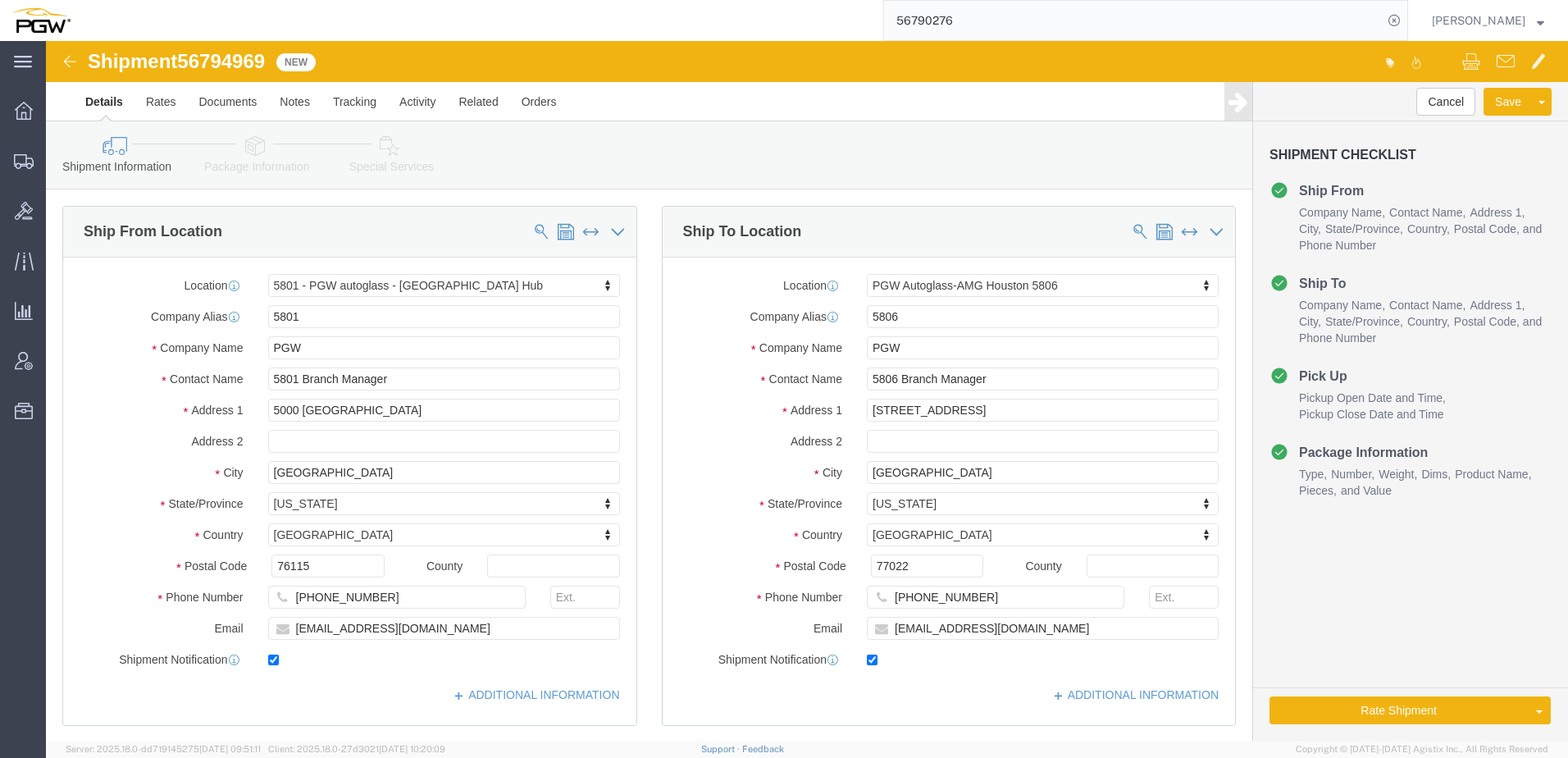
select select "62891"
select select "62935"
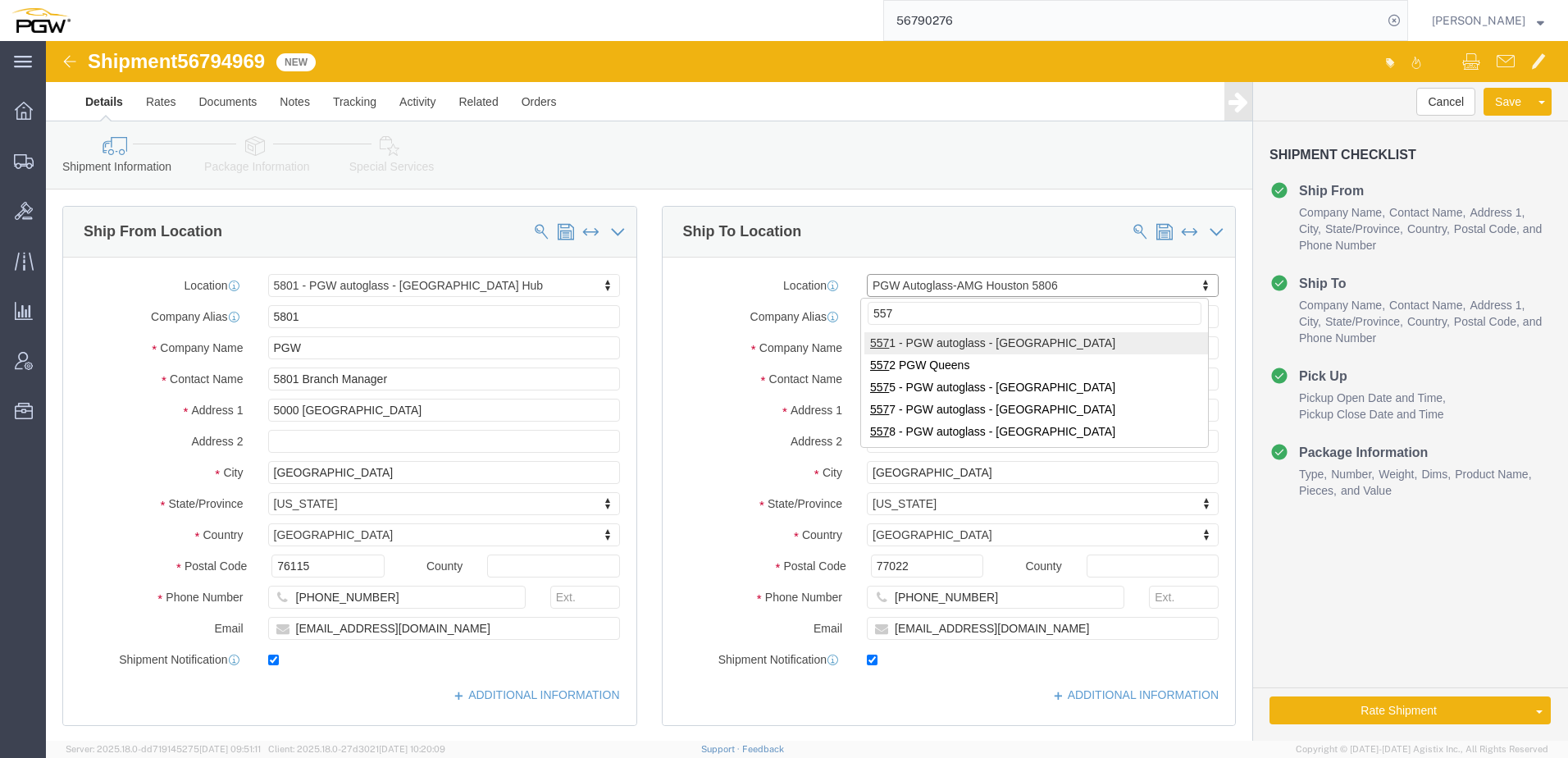
type input "5578"
select select "28383"
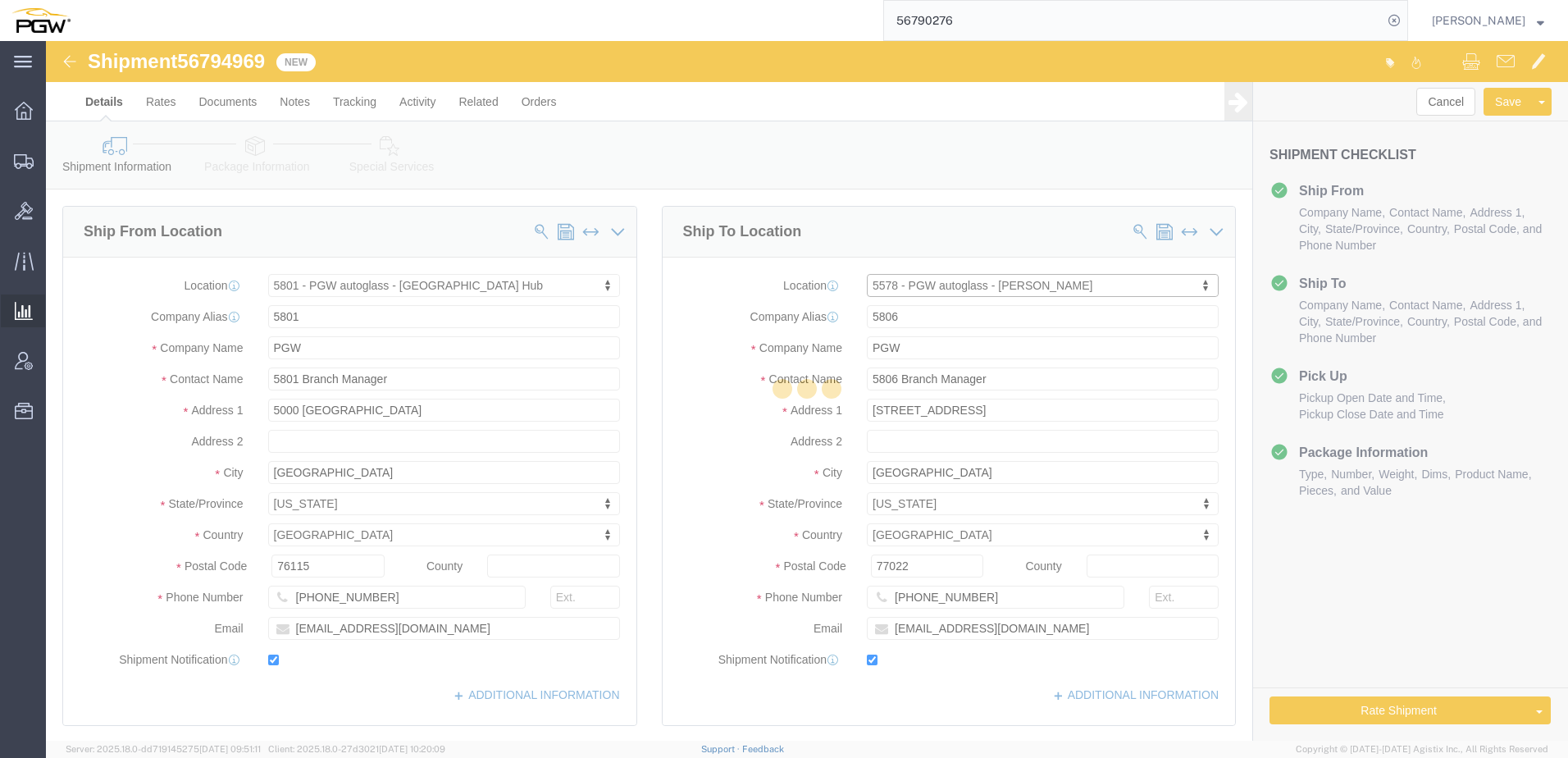
type input "5578"
type input "5578 Branch Manager"
type input "2106 Highway 80 E"
type input "Pearl"
type input "39208"
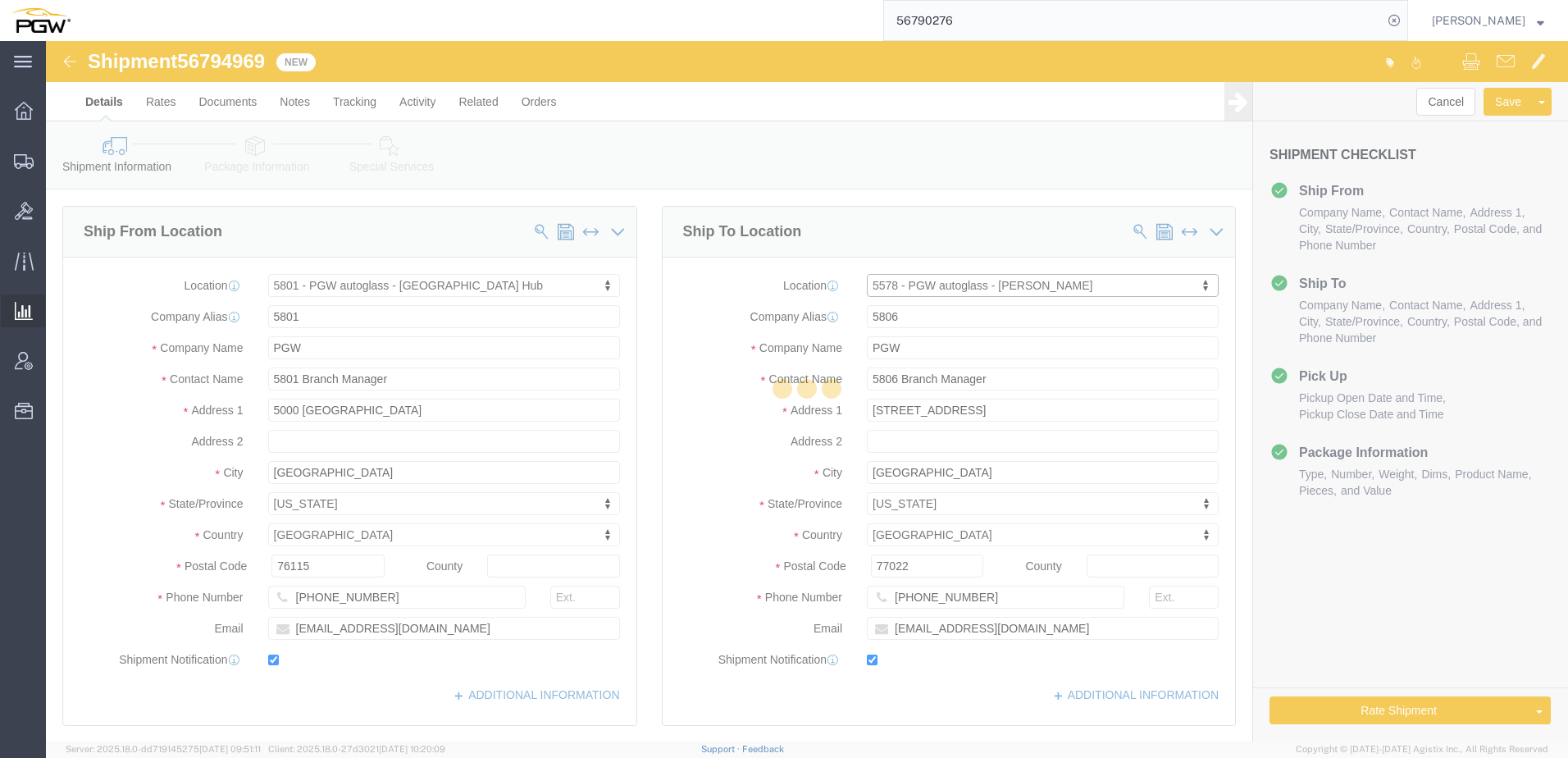
type input "601-932-0898"
type input "lkqsp_o_pm_5578@pgwag.com"
select select "MS"
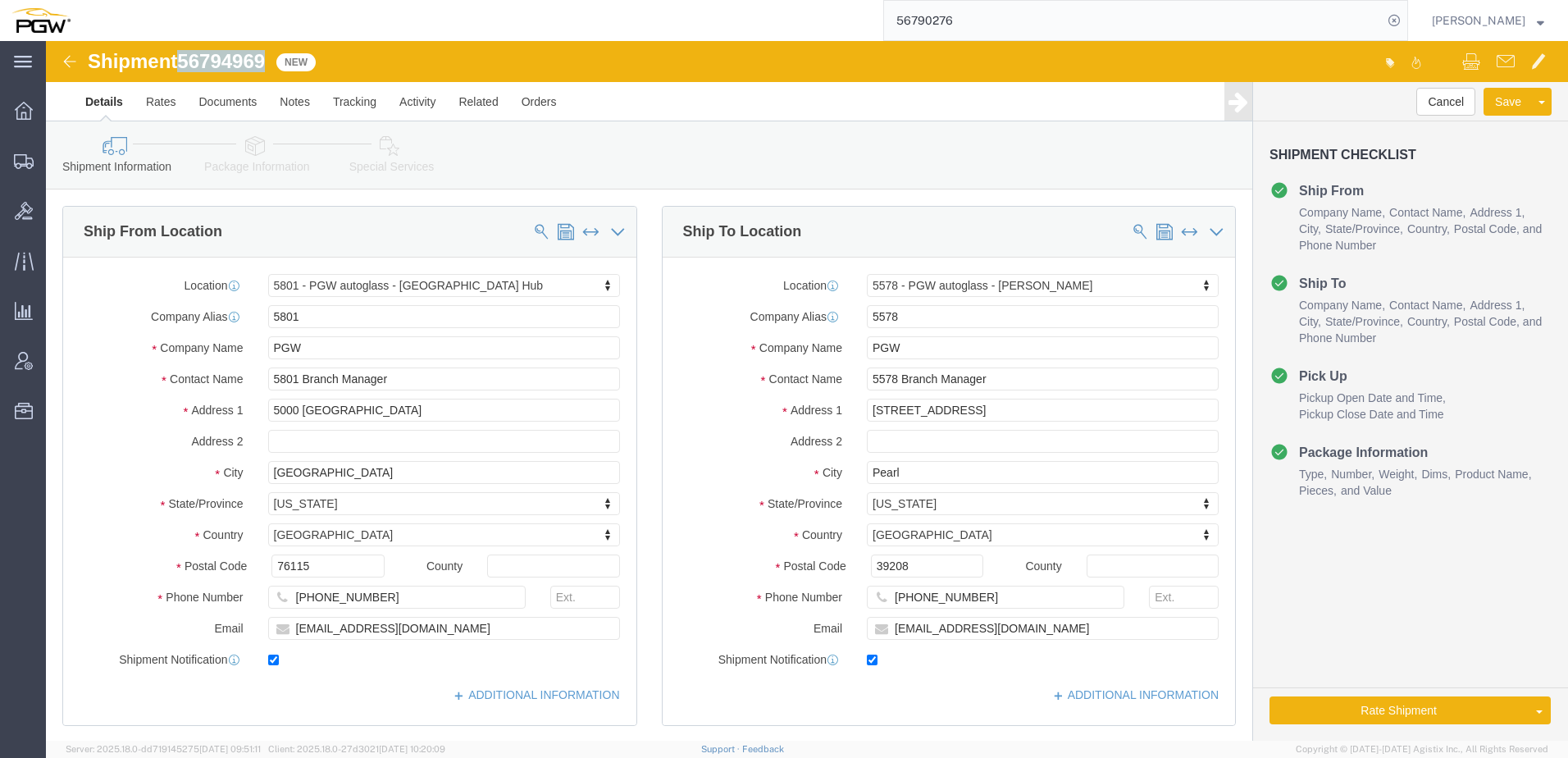
drag, startPoint x: 141, startPoint y: 18, endPoint x: 223, endPoint y: 30, distance: 82.9
click div "Shipment 56794969 New"
copy span "56794969"
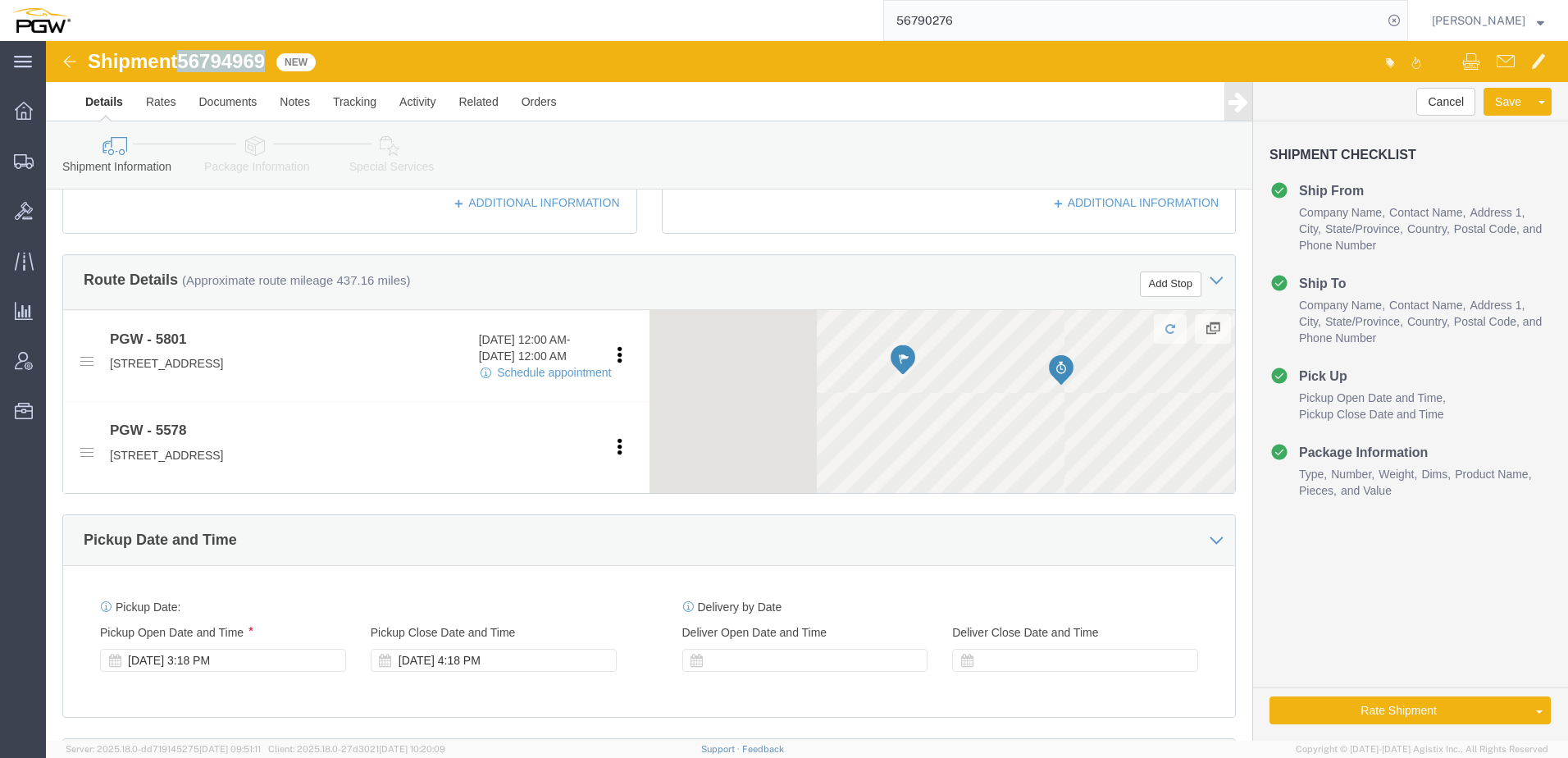
scroll to position [820, 0]
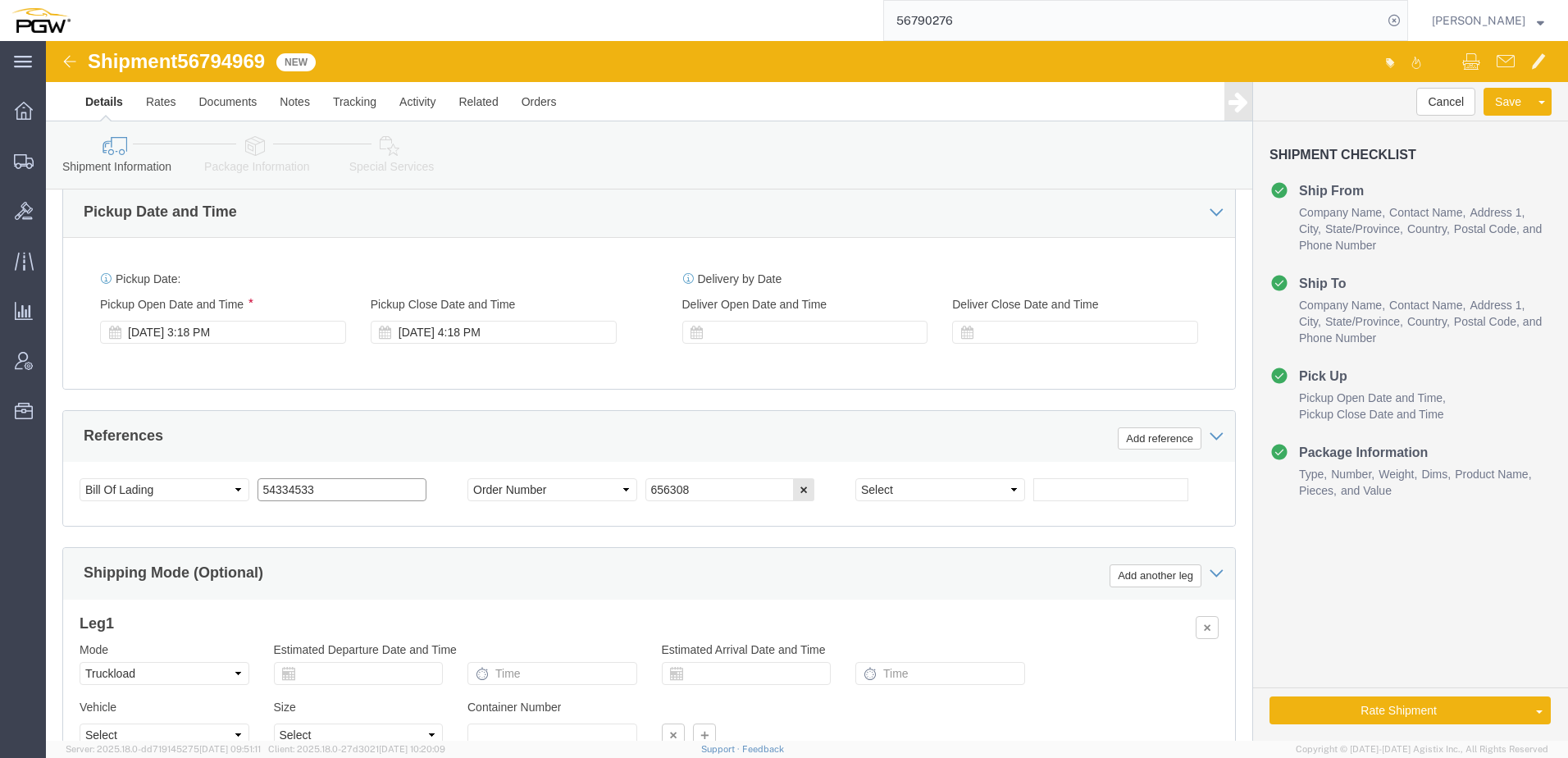
drag, startPoint x: 304, startPoint y: 457, endPoint x: -72, endPoint y: 440, distance: 376.4
click html "Shipment 56794969 New Details Rates Documents Notes Tracking Activity Related O…"
paste input "6794969"
drag, startPoint x: 284, startPoint y: 445, endPoint x: -150, endPoint y: 439, distance: 434.0
click html "Shipment 56794969 New Details Rates Documents Notes Tracking Activity Related O…"
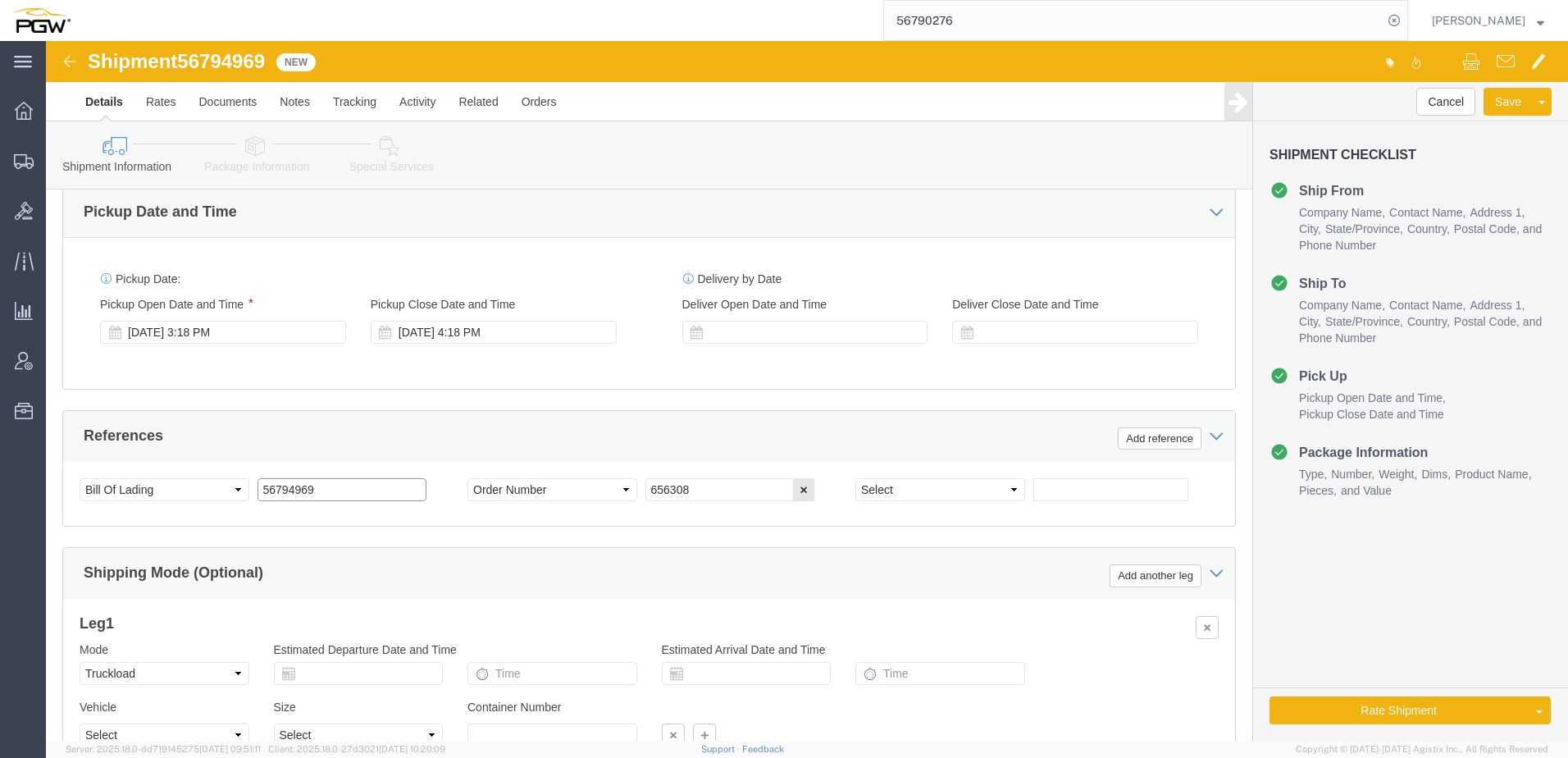
type input "56794969"
drag, startPoint x: 683, startPoint y: 453, endPoint x: 213, endPoint y: 388, distance: 474.5
click div "References Add reference Select Account Type Activity ID Airline Appointment Nu…"
paste input "68260"
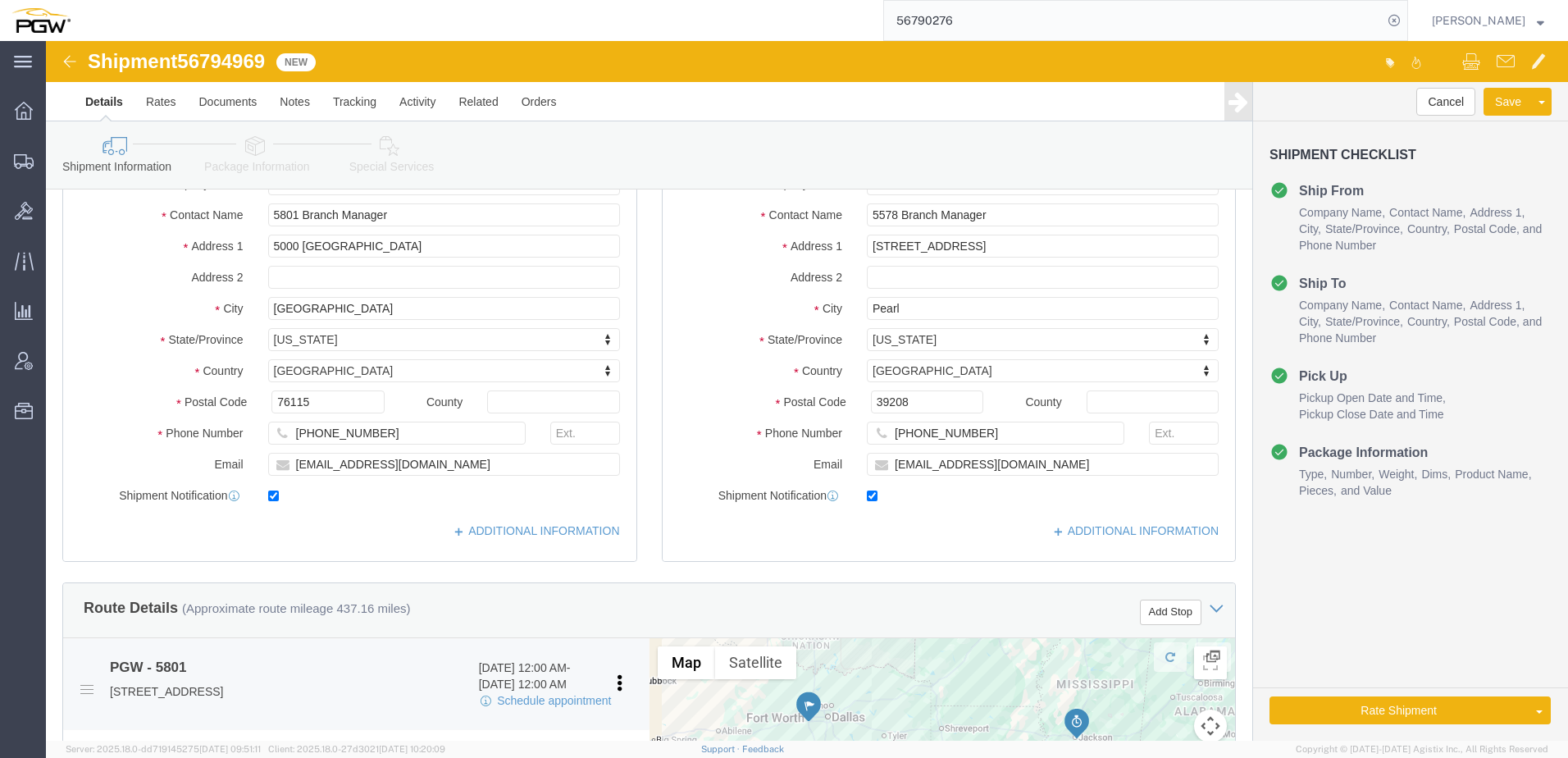
scroll to position [574, 0]
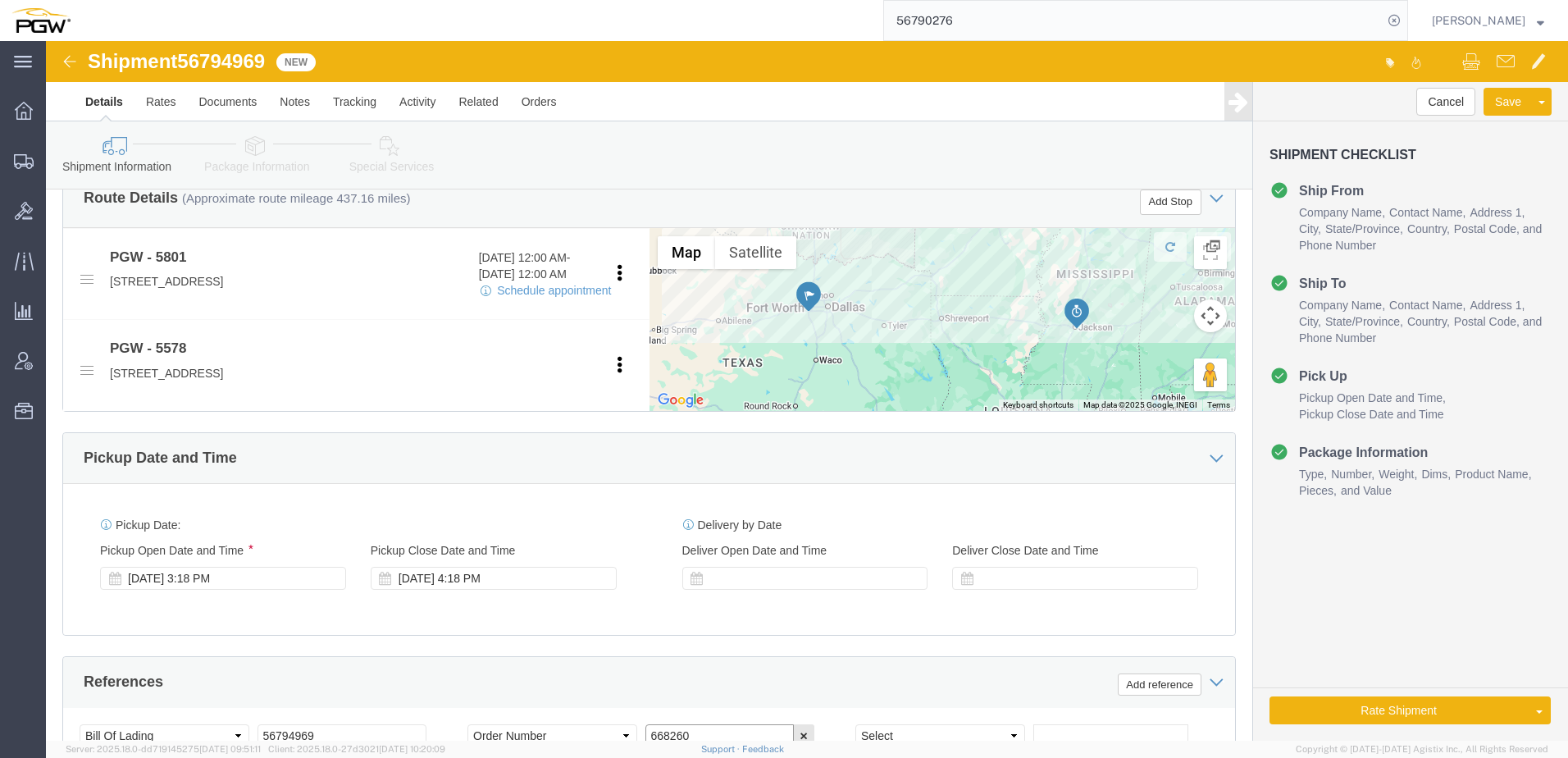
type input "668260"
click link "Package Information"
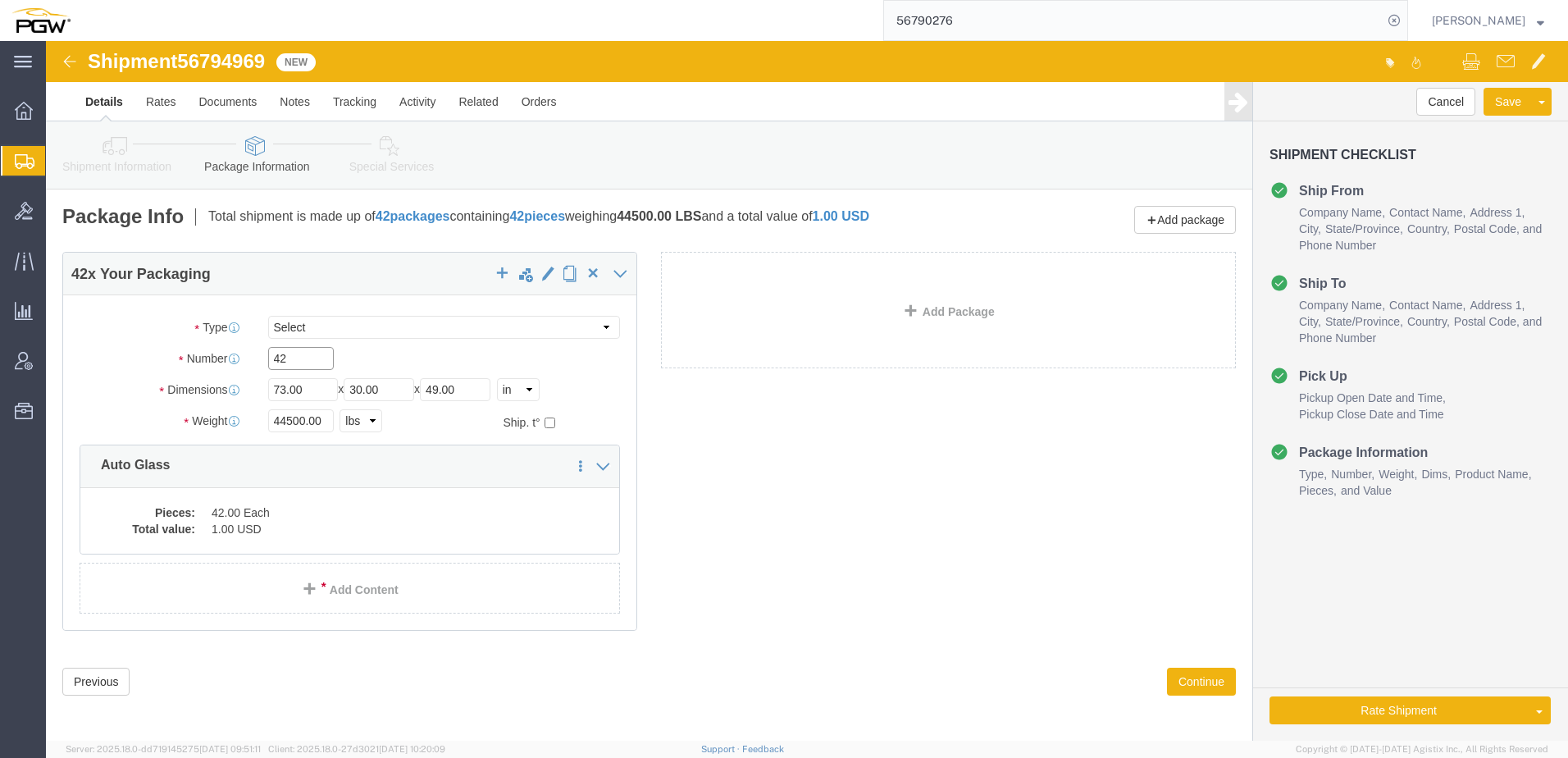
drag, startPoint x: 261, startPoint y: 322, endPoint x: -54, endPoint y: 310, distance: 315.2
click html "Shipment 56794969 New Details Rates Documents Notes Tracking Activity Related O…"
type input "44"
drag, startPoint x: 258, startPoint y: 378, endPoint x: -33, endPoint y: 379, distance: 291.0
click html "Shipment 56794969 New Details Rates Documents Notes Tracking Activity Related O…"
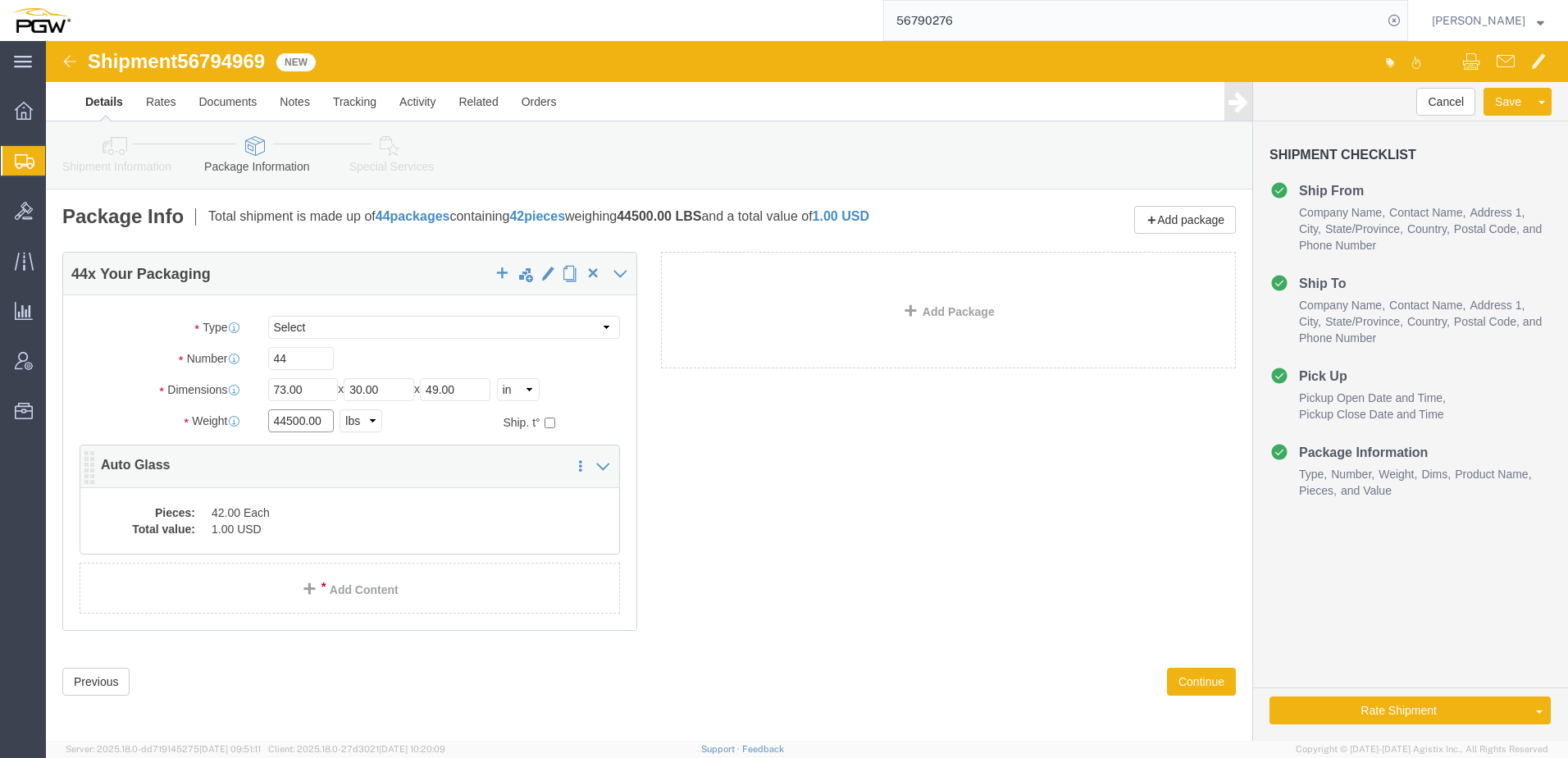
paste input "32223"
type input "32223.00"
click dd "42.00 Each"
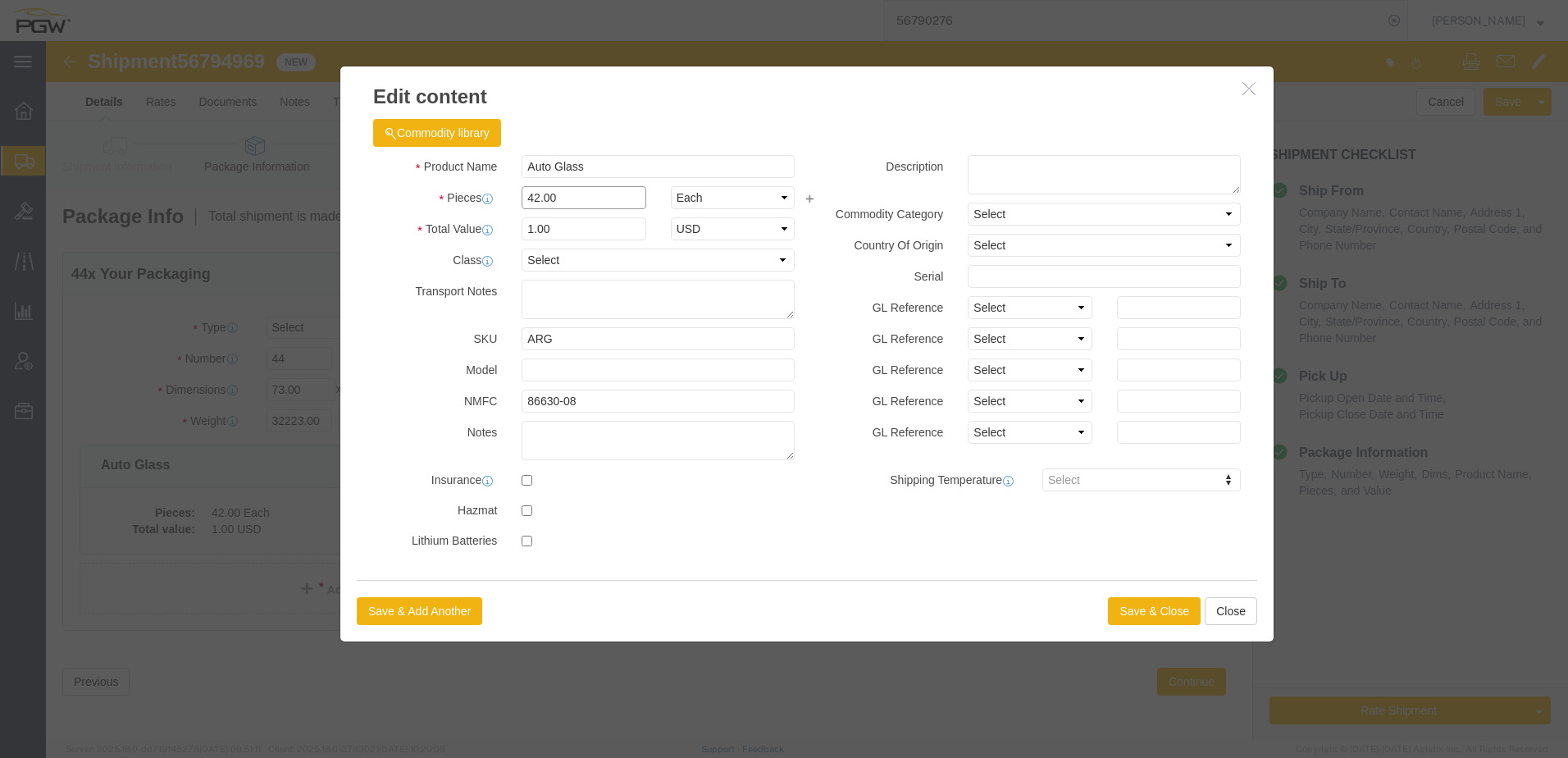
drag, startPoint x: 545, startPoint y: 162, endPoint x: -362, endPoint y: 126, distance: 907.7
click html "Shipment 56794969 New Details Rates Documents Notes Tracking Activity Related O…"
type input "44.00"
type input "1.05"
type input "1.00"
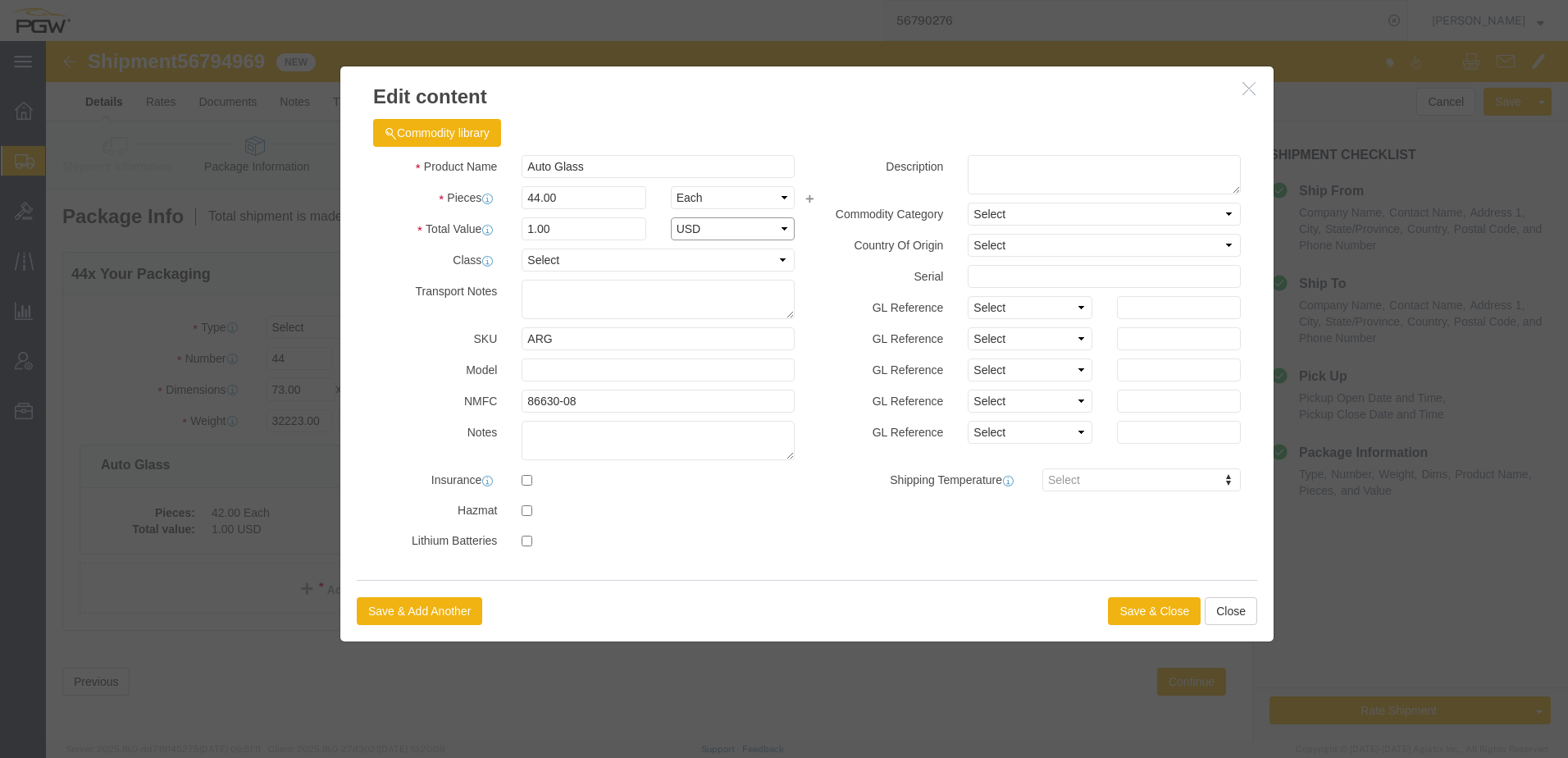
select select "USD"
click button "Save & Close"
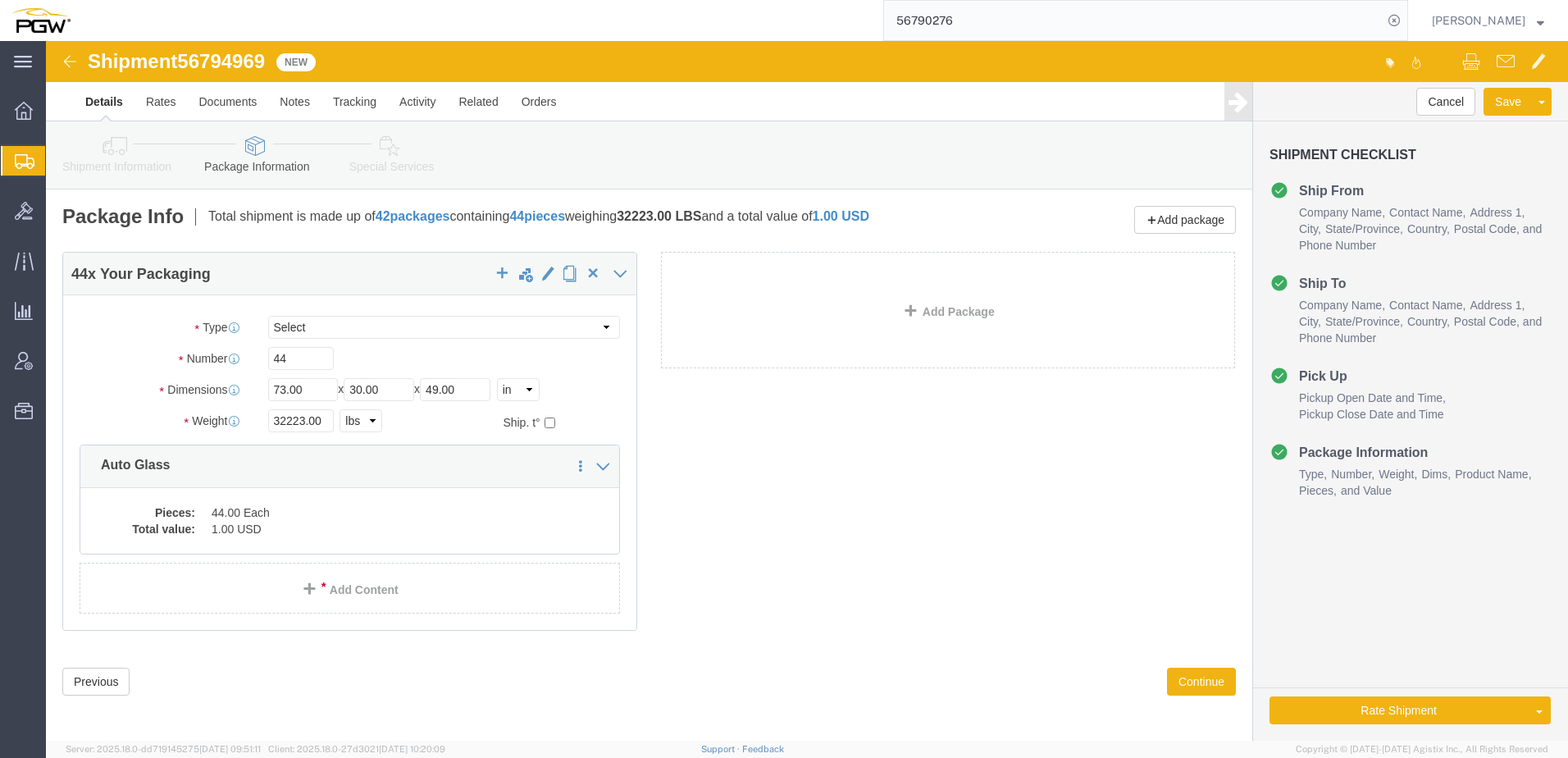
click icon
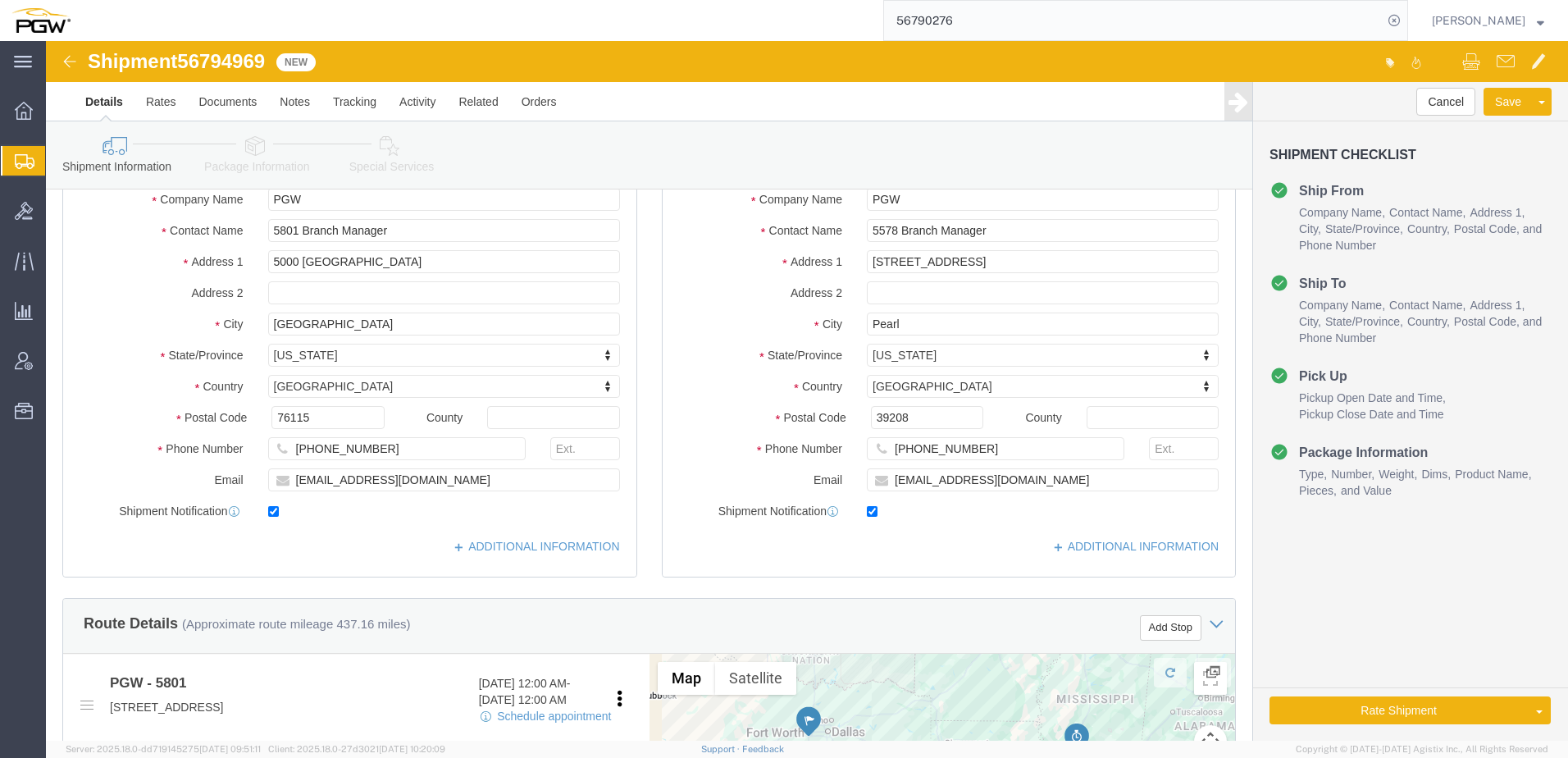
scroll to position [492, 0]
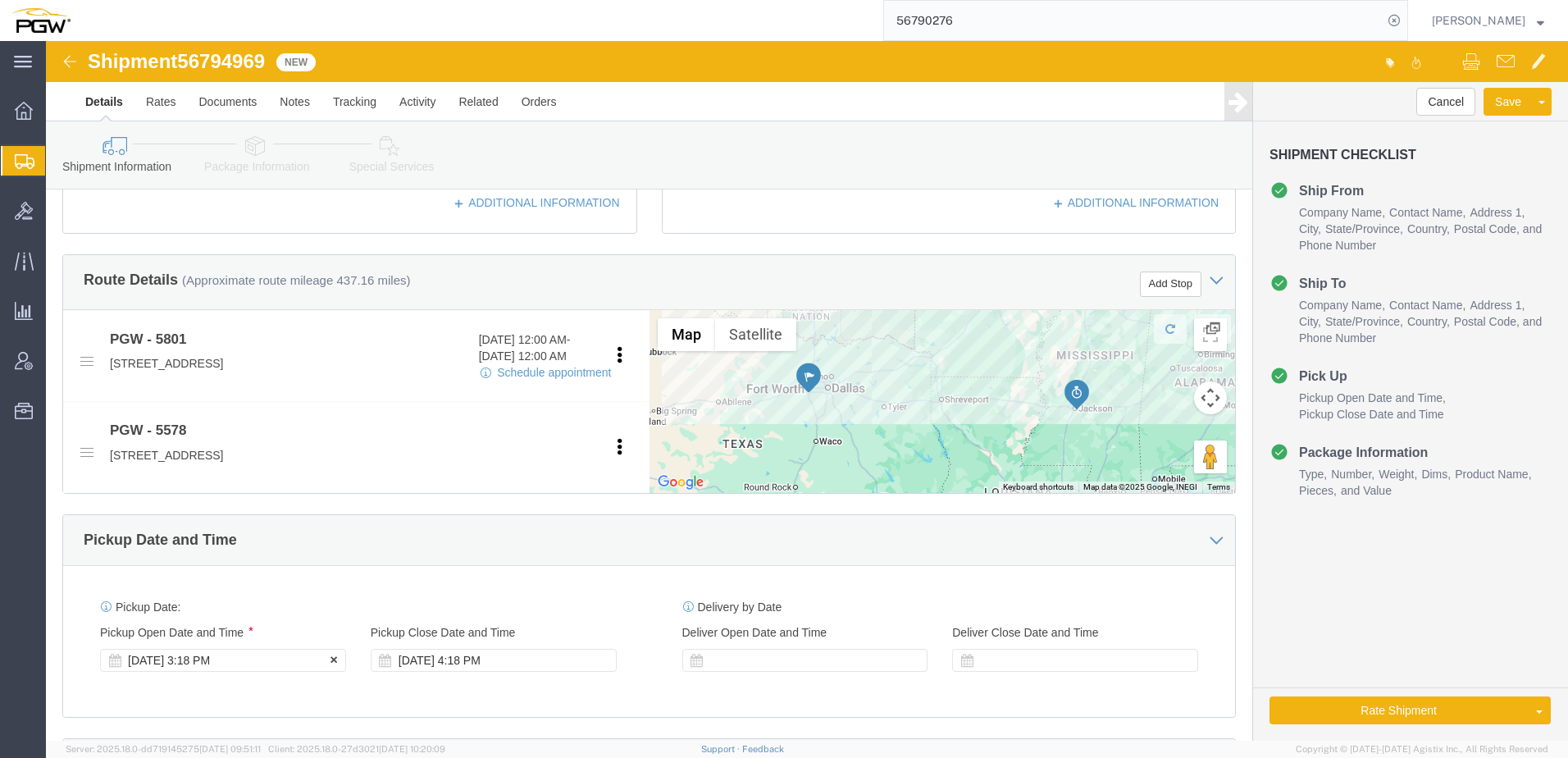
click div "Sep 11 2025 3:18 PM"
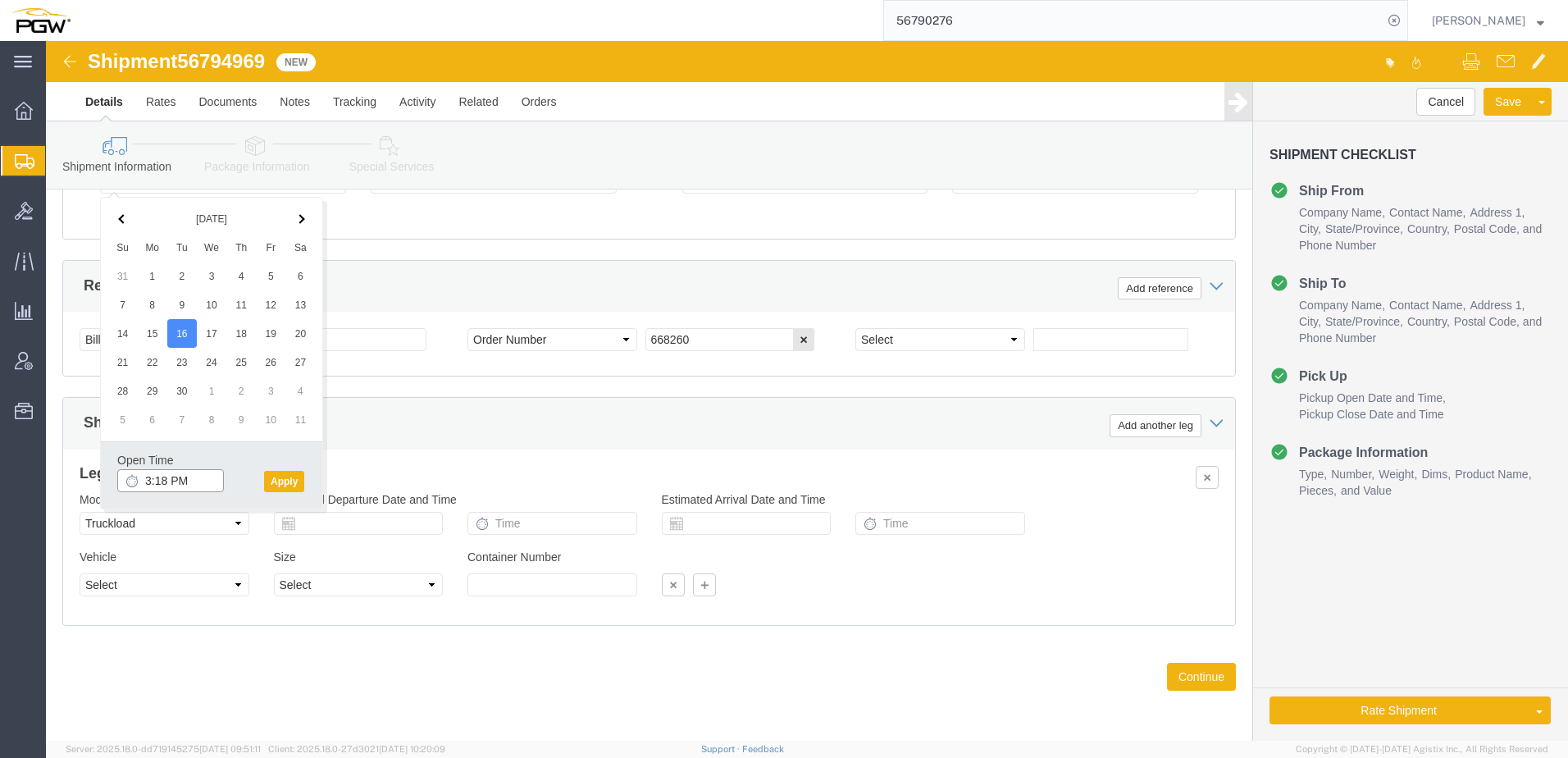
click input "3:18 PM"
type input "9:00 AM"
click button "Apply"
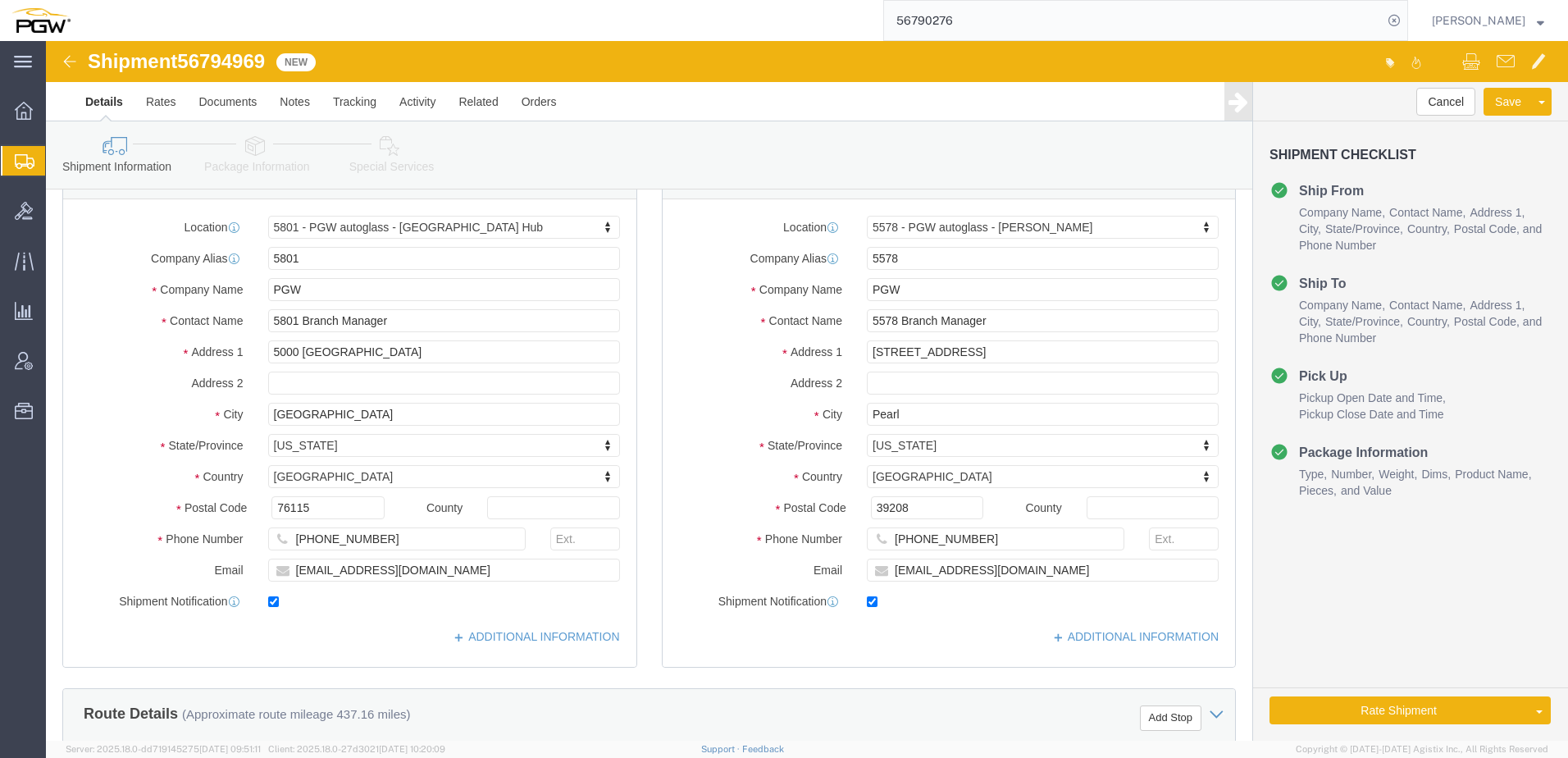
scroll to position [0, 0]
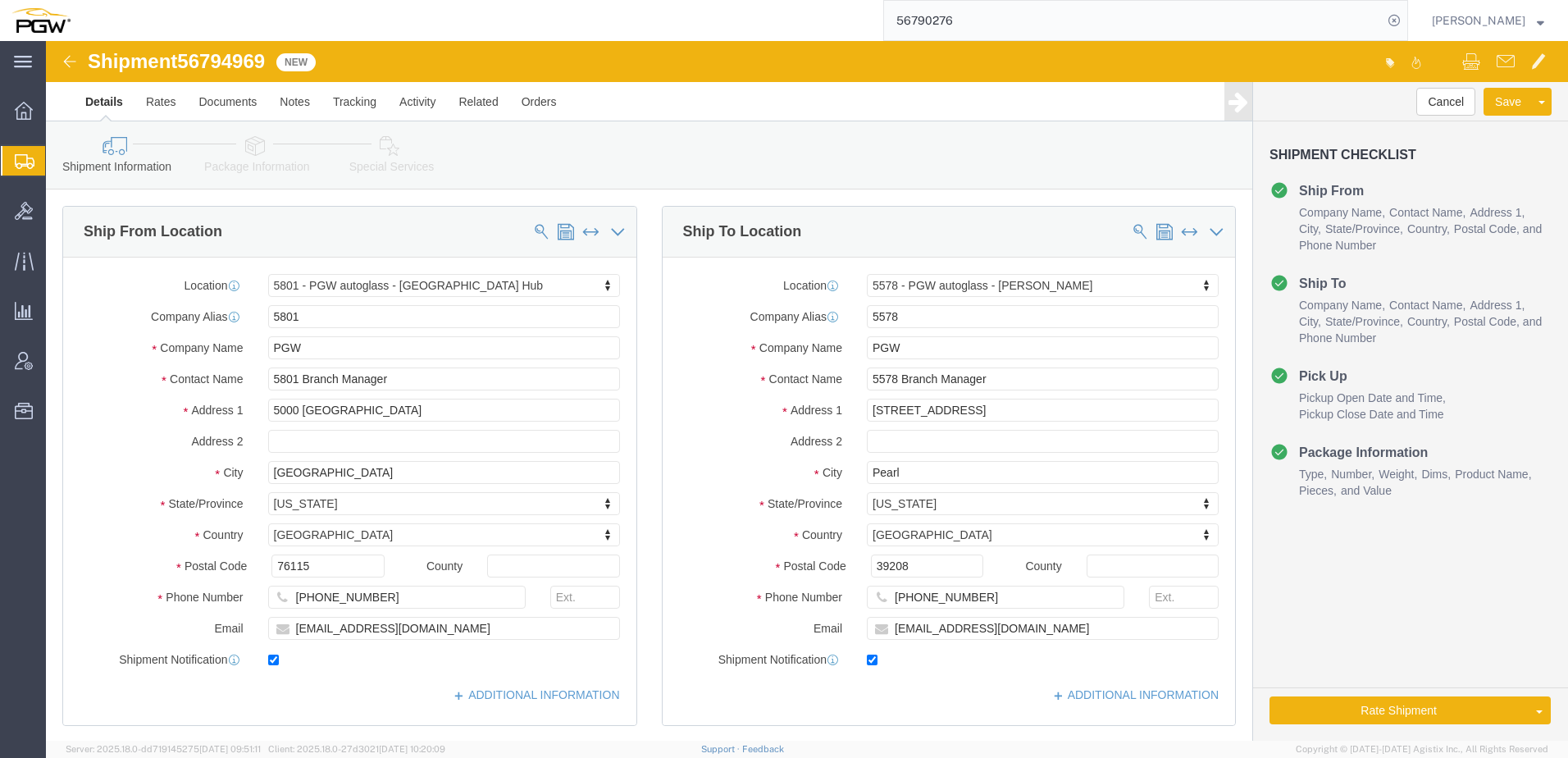
click link "Package Information"
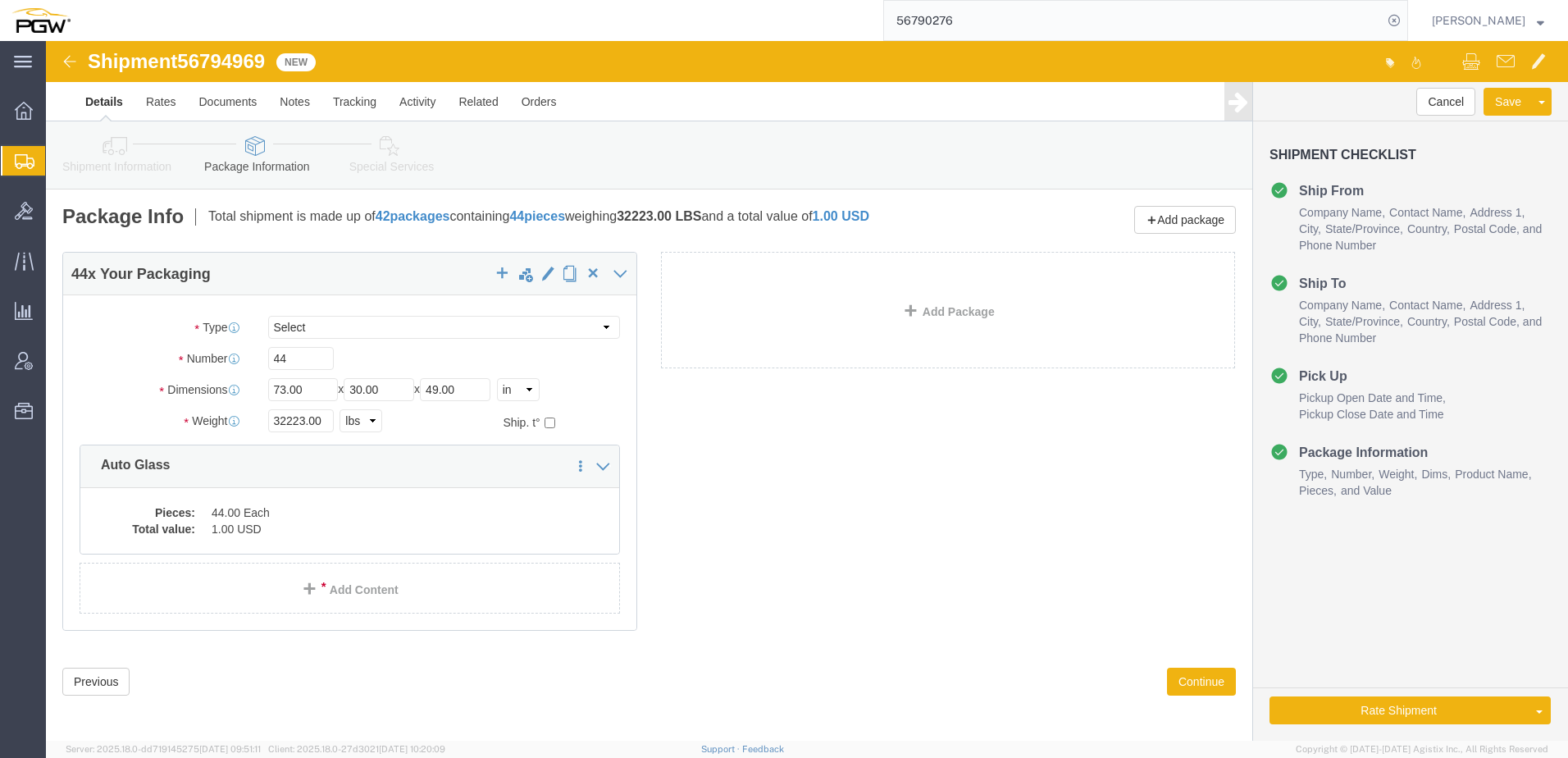
click icon
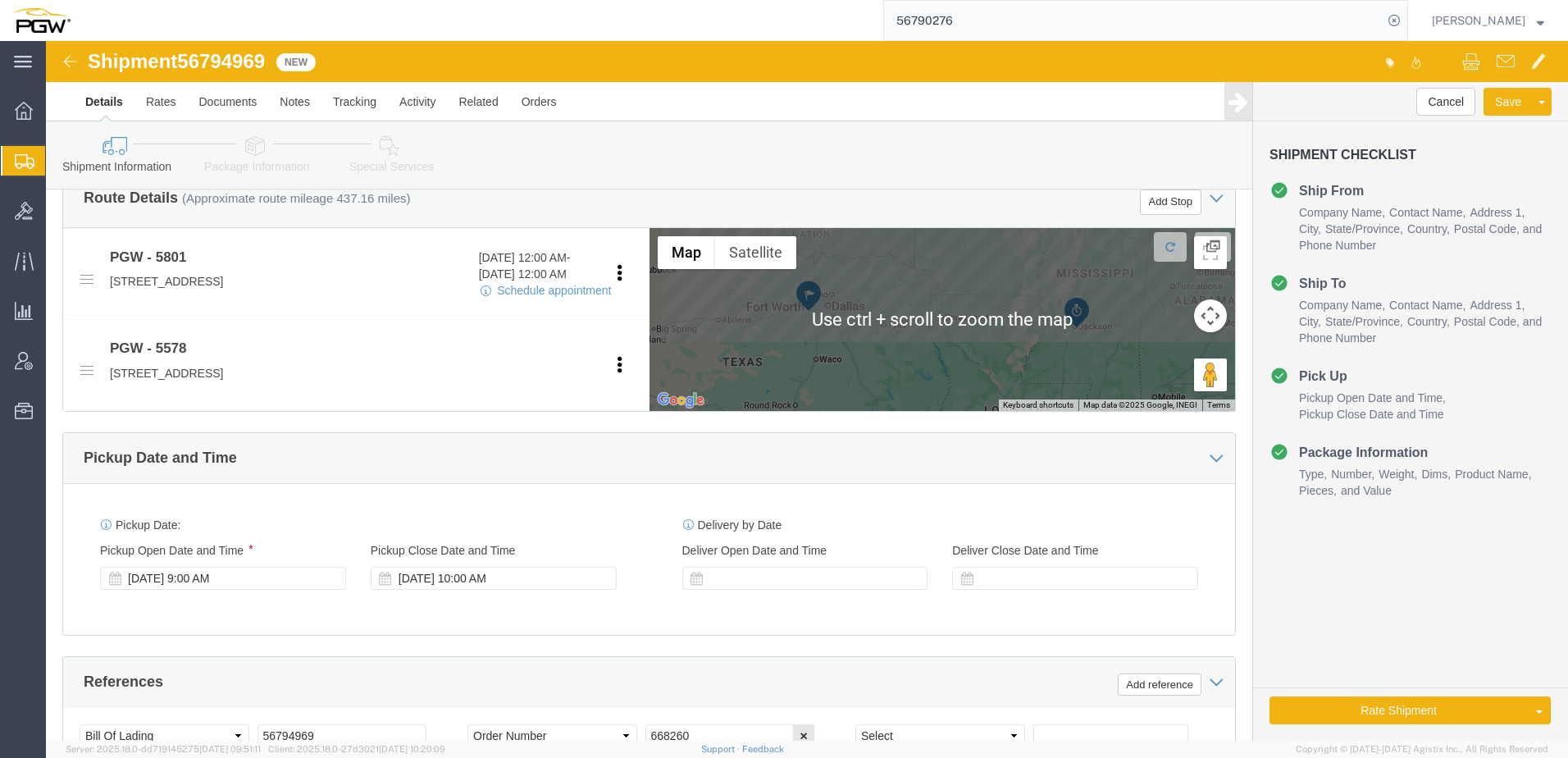
scroll to position [656, 0]
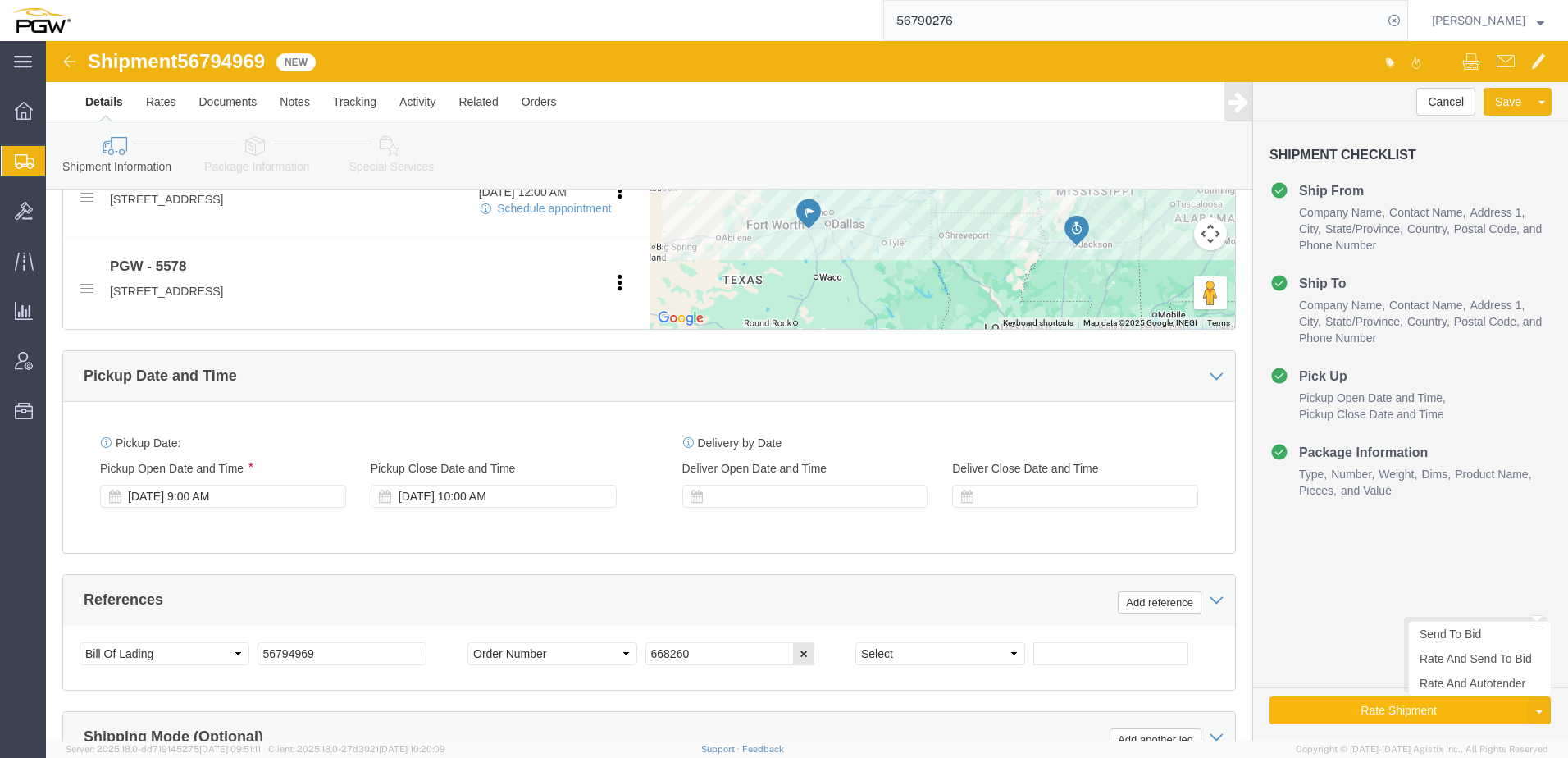
click button "Rate Shipment"
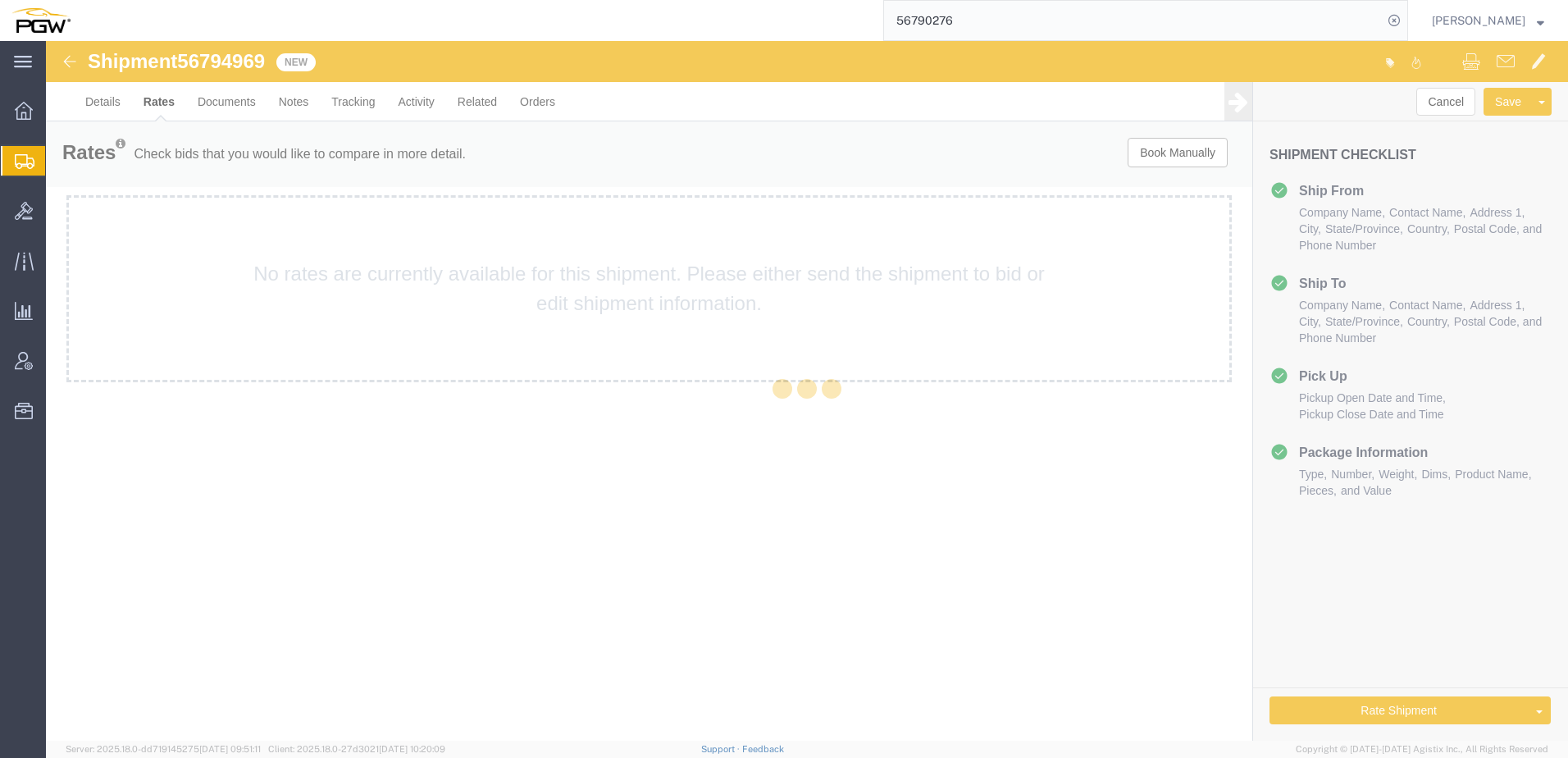
scroll to position [0, 0]
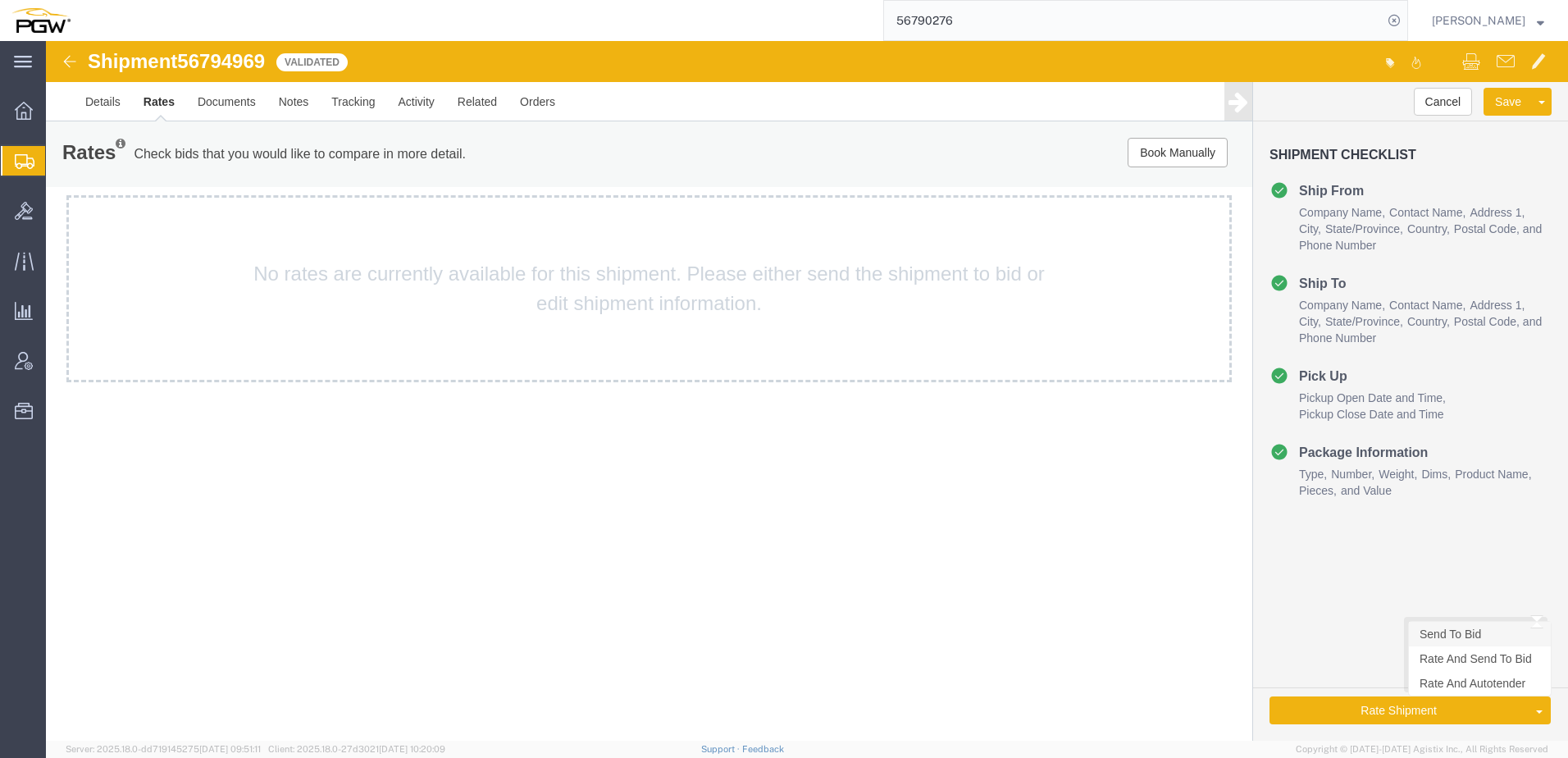
click at [1503, 644] on link "Send To Bid" at bounding box center [1479, 633] width 142 height 25
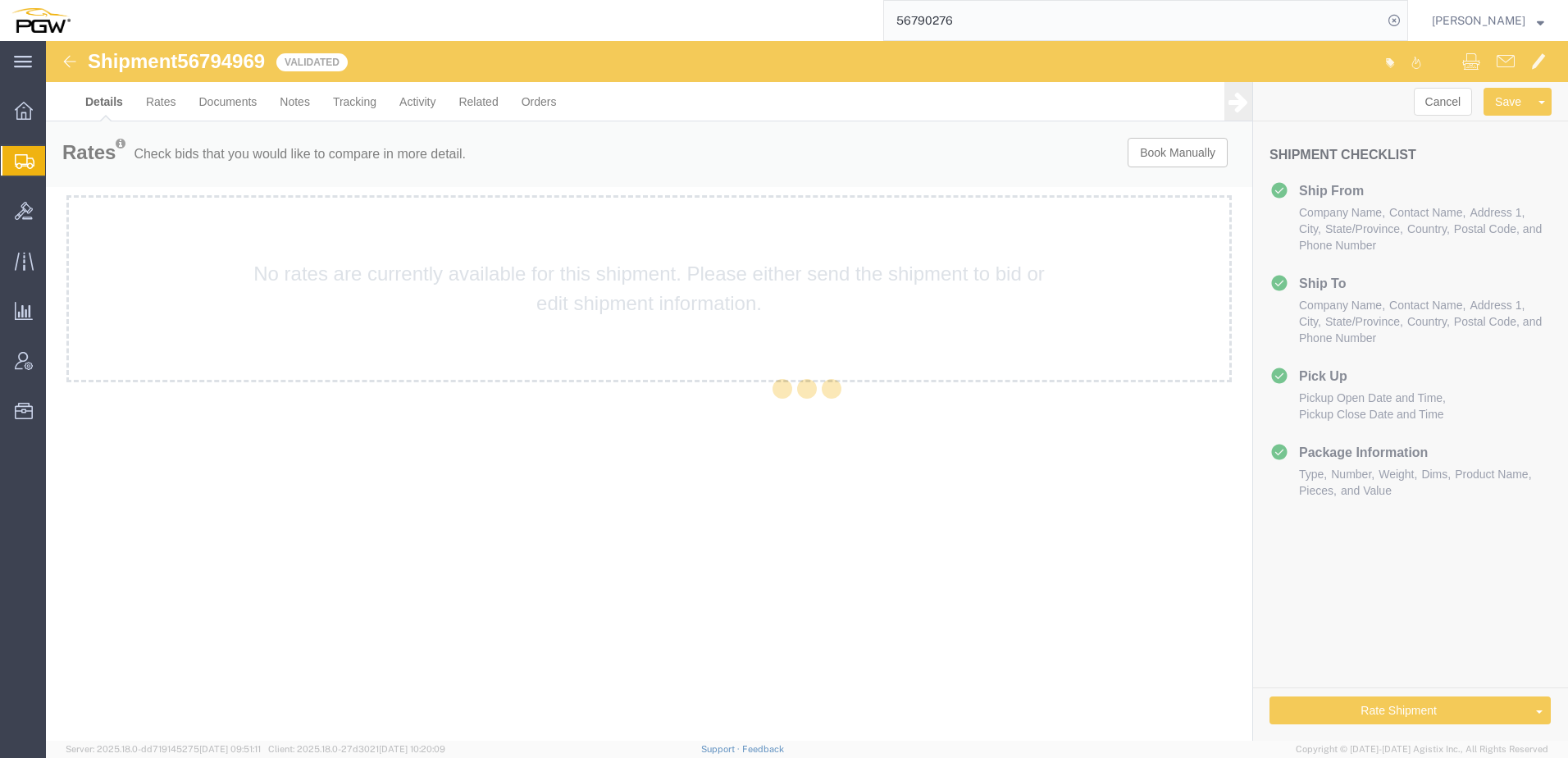
select select "62891"
select select "28383"
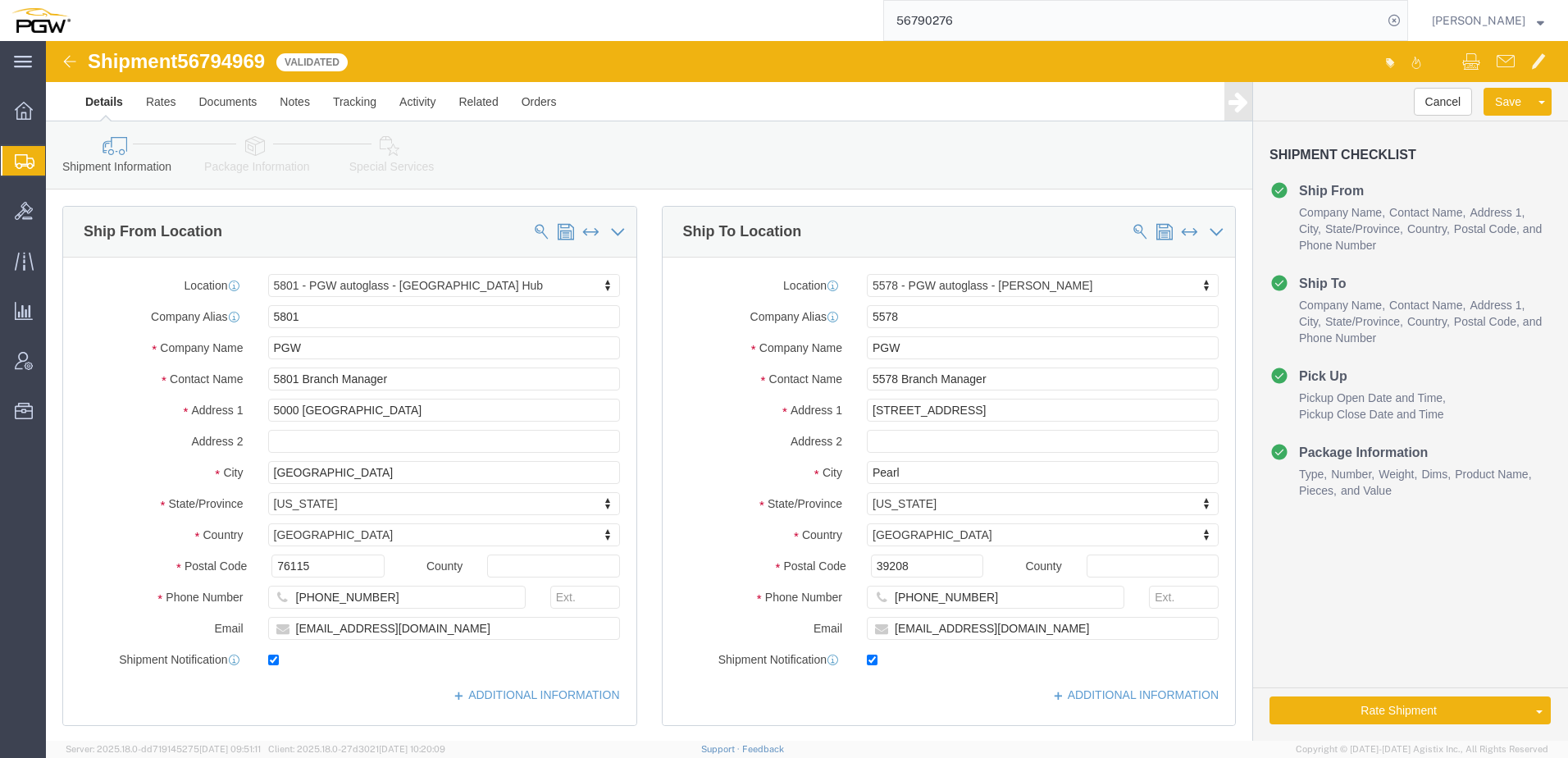
select select "TL"
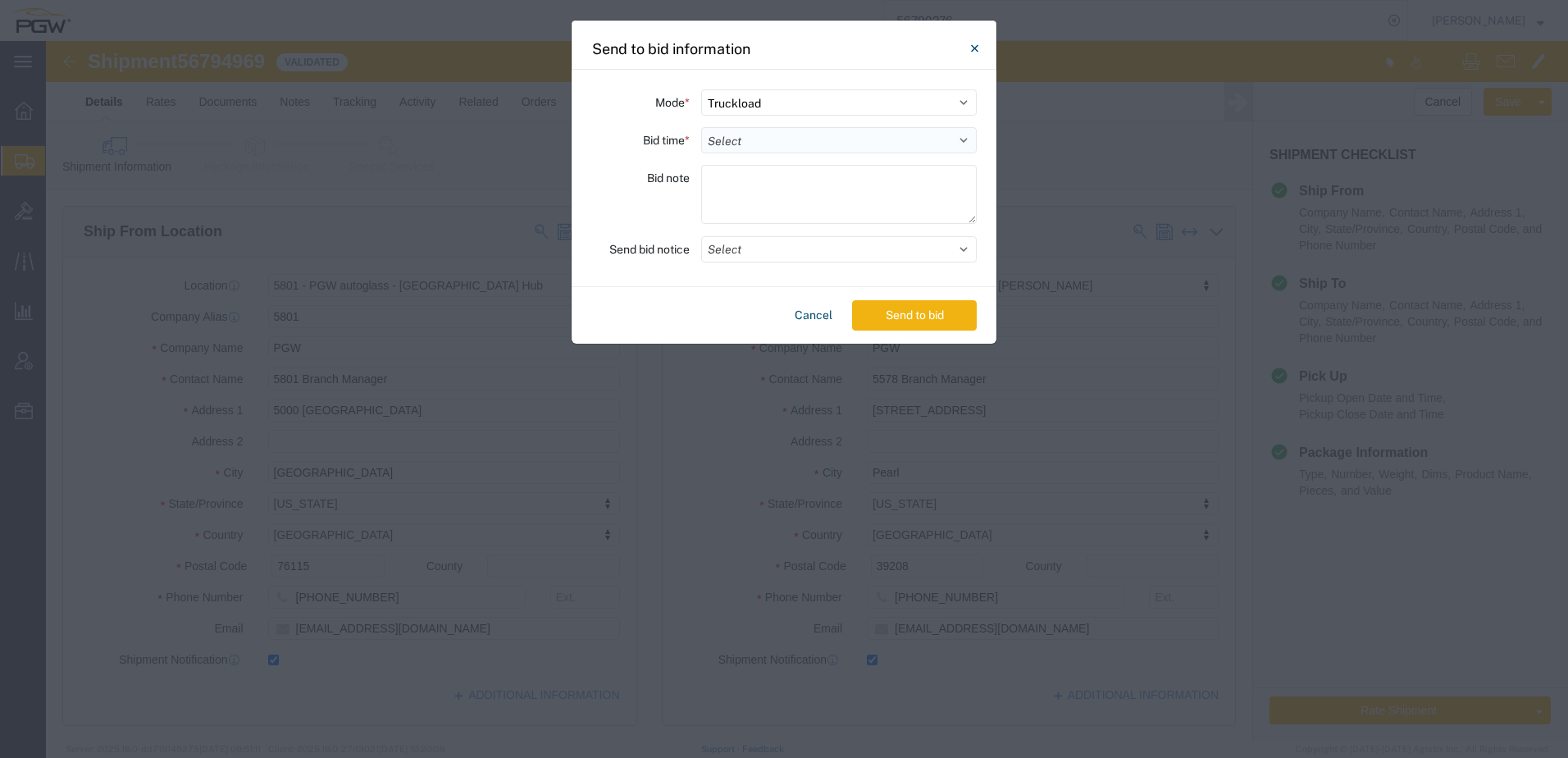
click at [846, 146] on select "Select 30 Min (Rush) 1 Hour (Rush) 2 Hours (Rush) 4 Hours (Rush) 8 Hours (Rush)…" at bounding box center [839, 140] width 276 height 26
select select "24"
click at [701, 127] on select "Select 30 Min (Rush) 1 Hour (Rush) 2 Hours (Rush) 4 Hours (Rush) 8 Hours (Rush)…" at bounding box center [839, 140] width 276 height 26
click at [868, 314] on button "Send to bid" at bounding box center [914, 315] width 125 height 30
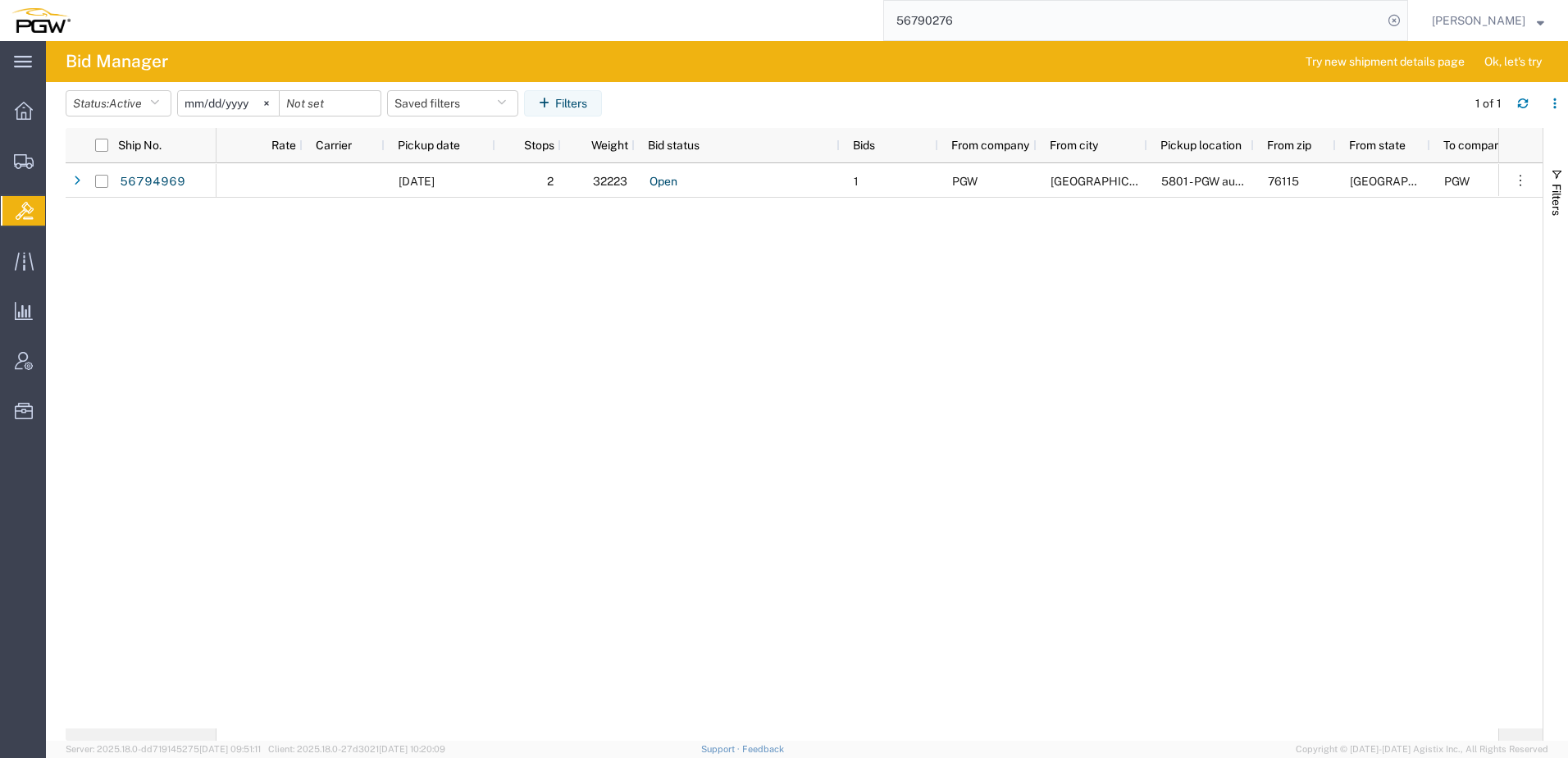
click at [665, 351] on div "09/16/2025 2 32223 Open 1 PGW Fort Worth 5801 - PGW autoglass - Fort Worth Hub …" at bounding box center [857, 446] width 1282 height 565
click at [0, 0] on span "Create from Template" at bounding box center [0, 0] width 0 height 0
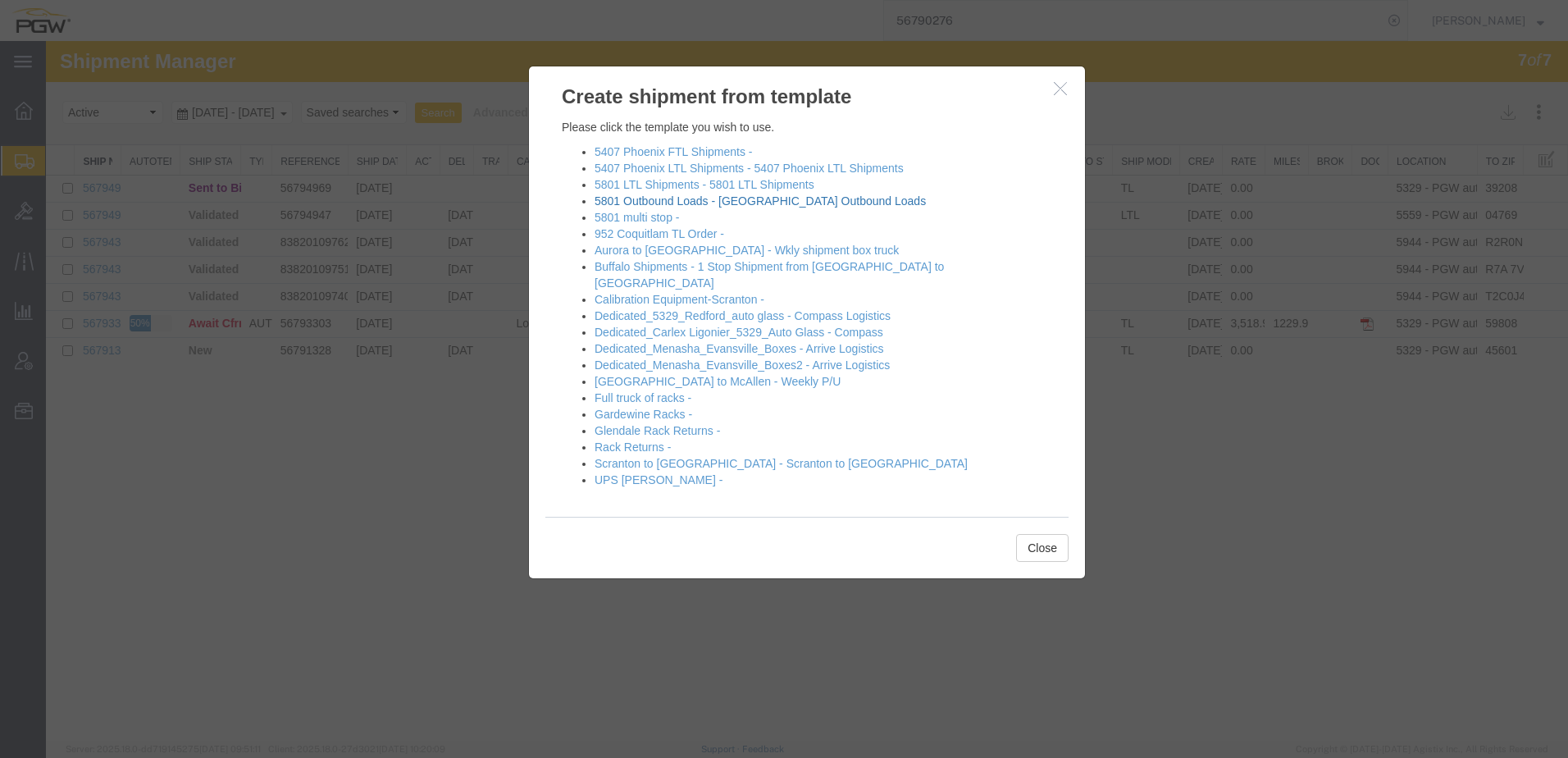
click at [649, 206] on link "5801 Outbound Loads - Fort Worth Outbound Loads" at bounding box center [760, 201] width 331 height 13
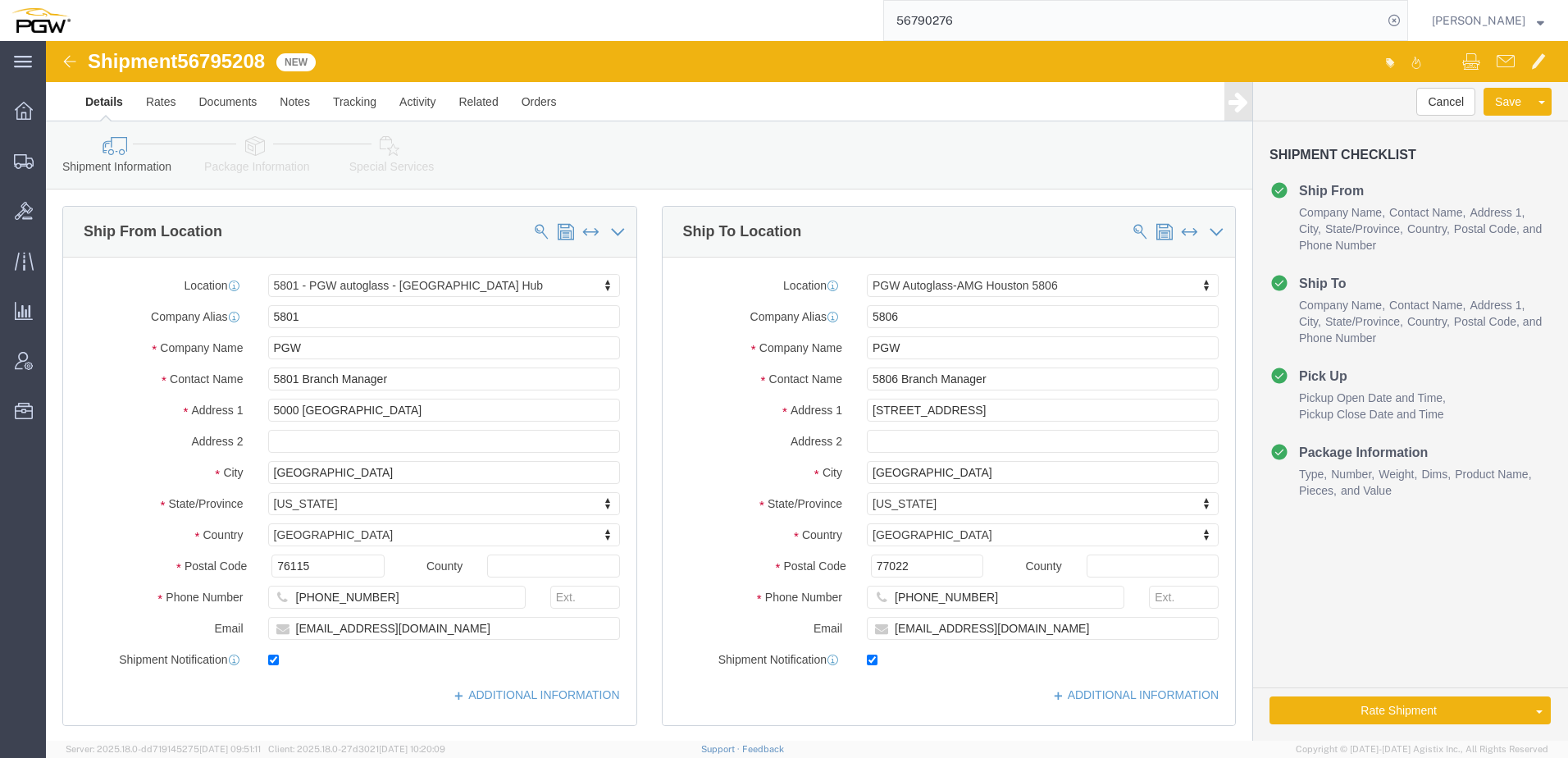
select select "62891"
select select "62935"
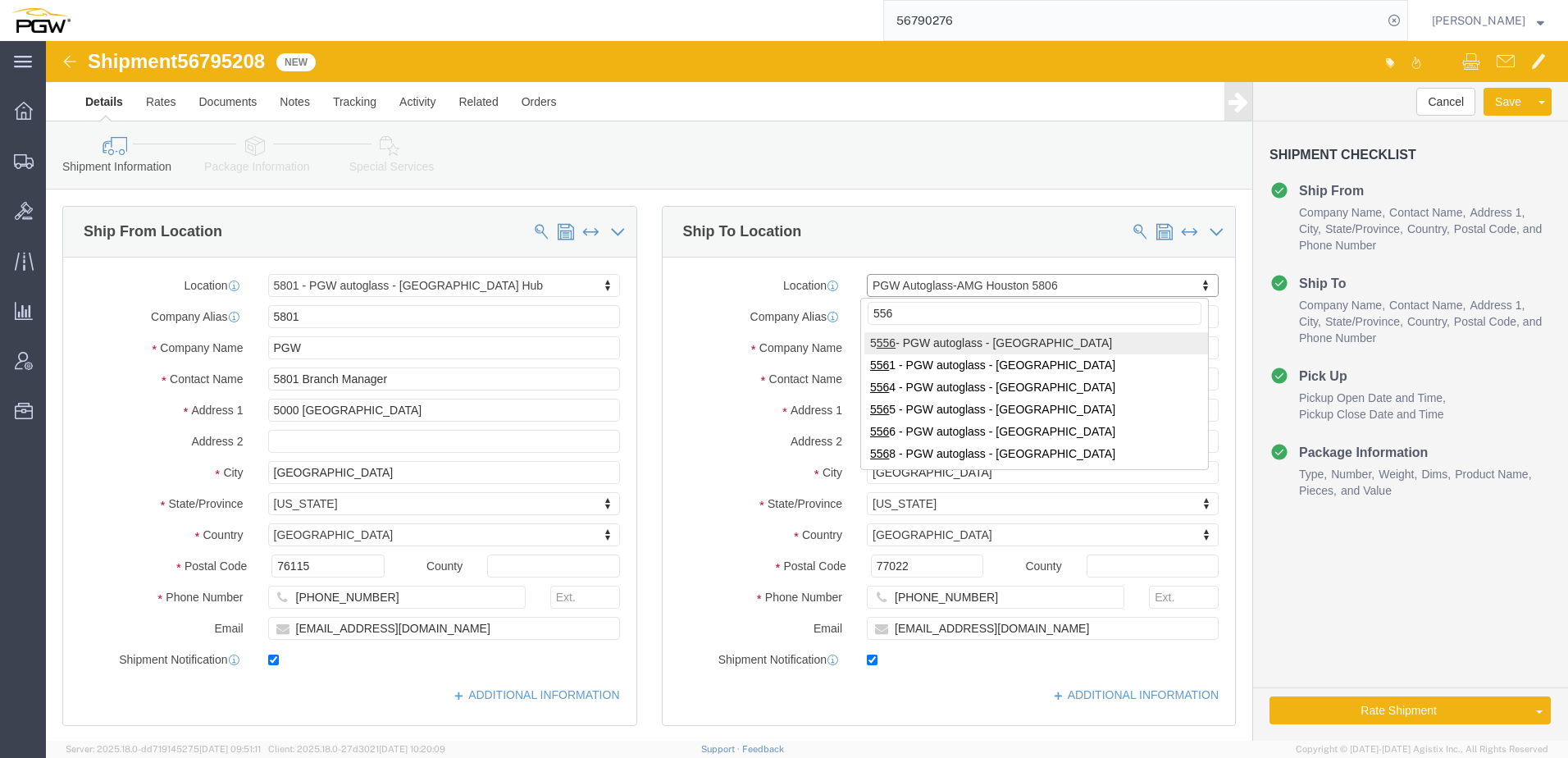
type input "5566"
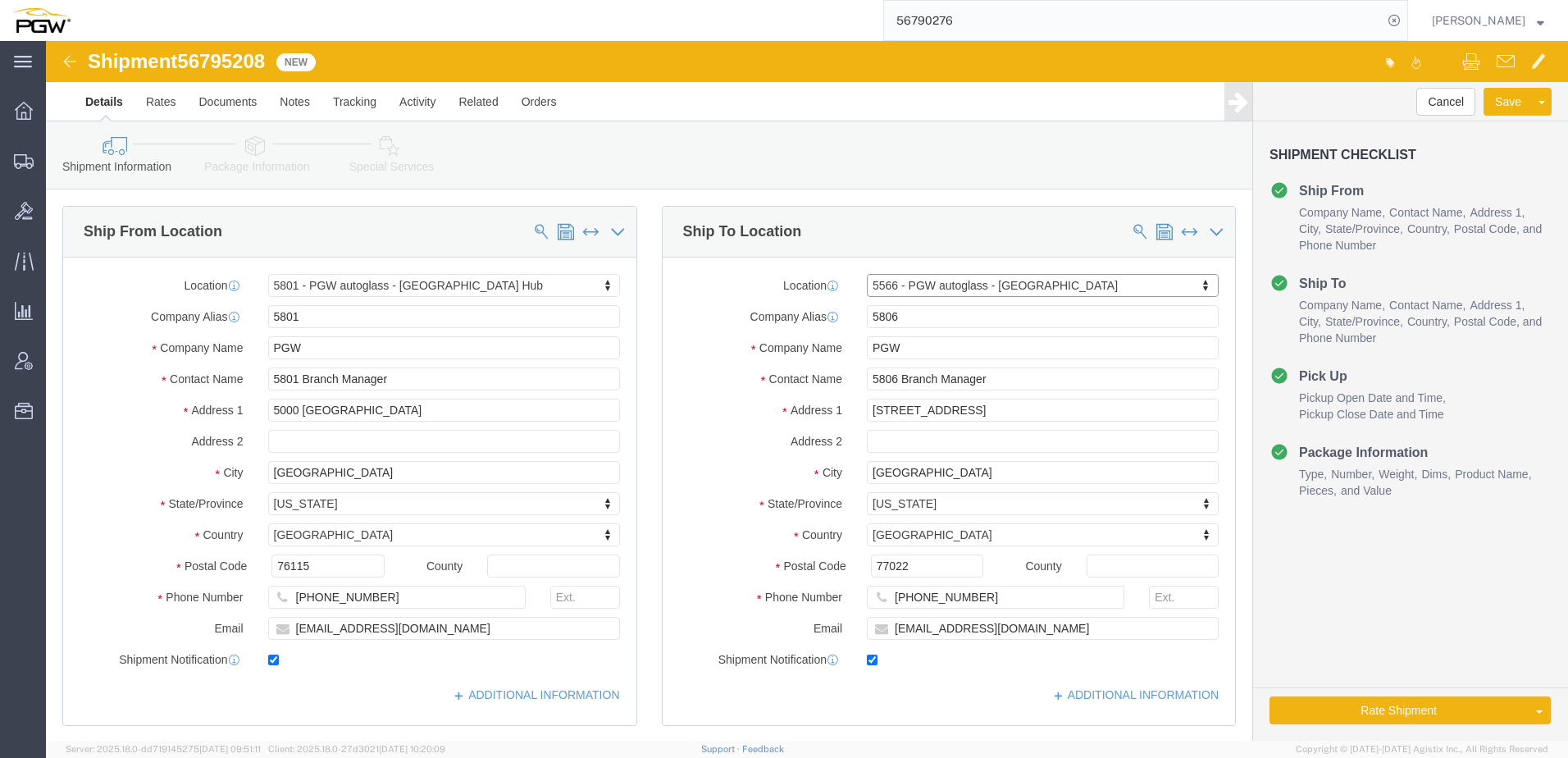
select select "28375"
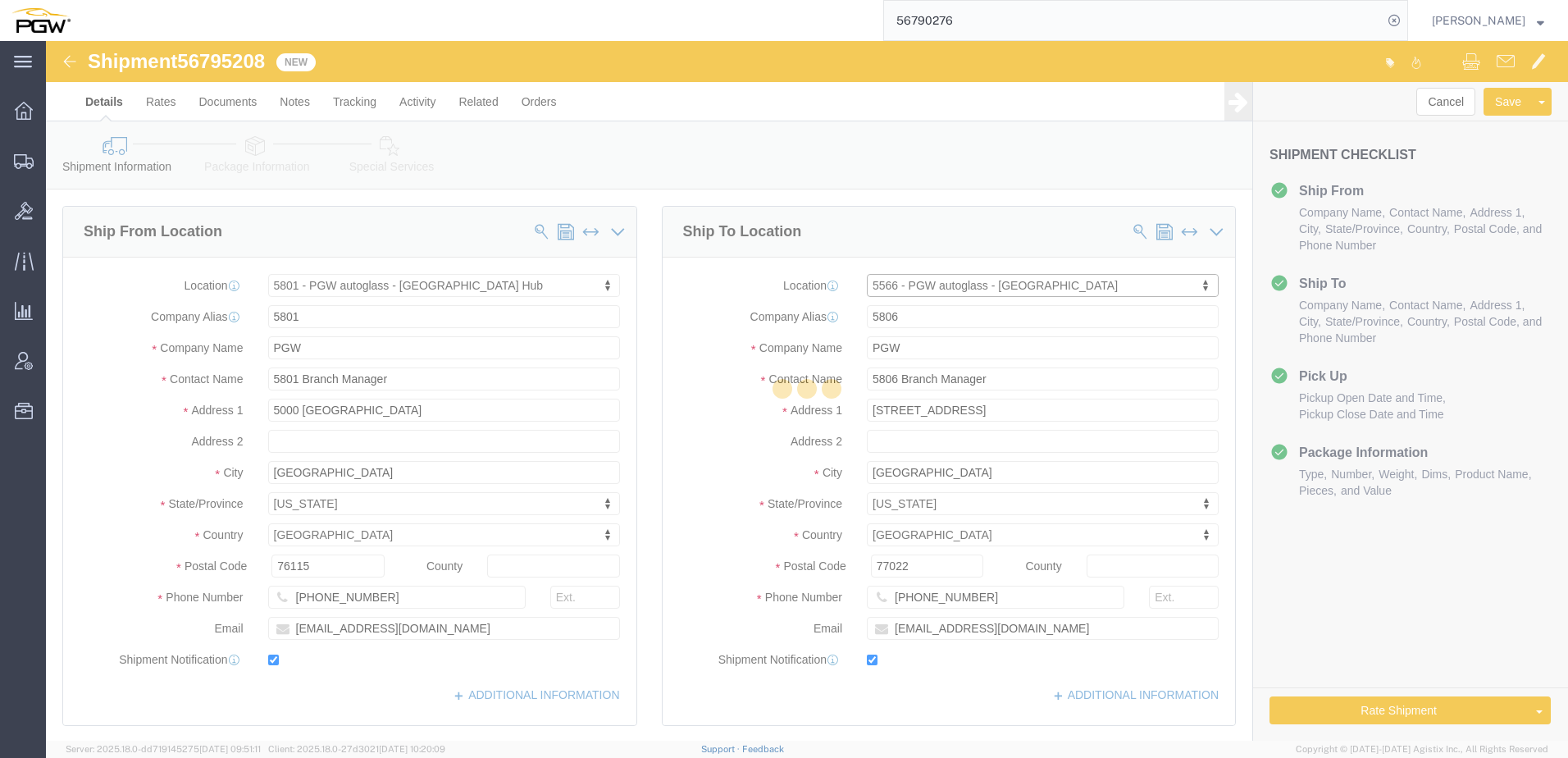
type input "5566"
type input "5566 Branch Manager"
type input "3419 W. D. Judge Dr"
type input "Build 100; Suite 120"
type input "Orlando"
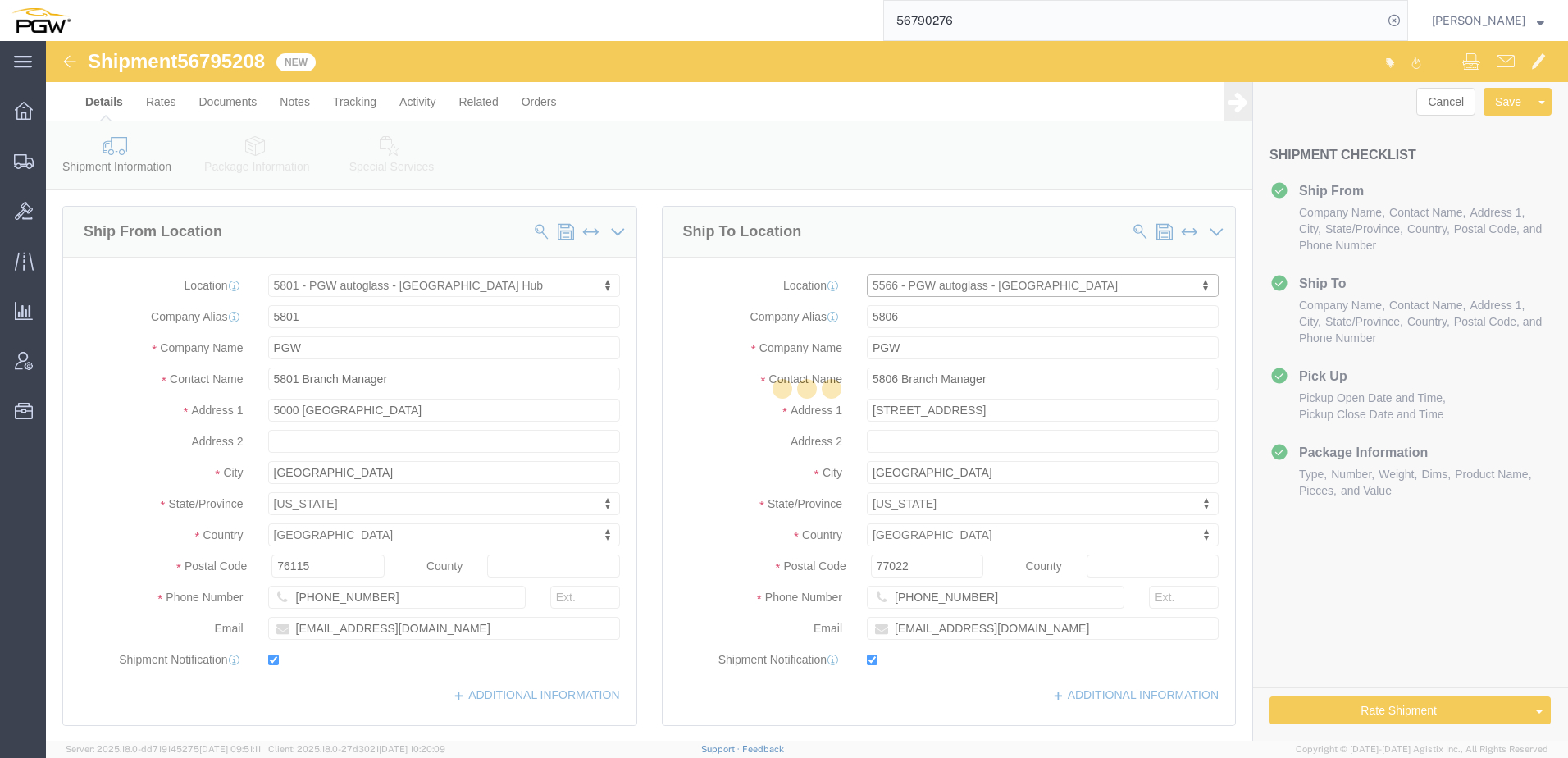
type input "32808"
type input "407-298-0333"
type input "lkqsp_o_pm_5566@pgwag.com"
select select "FL"
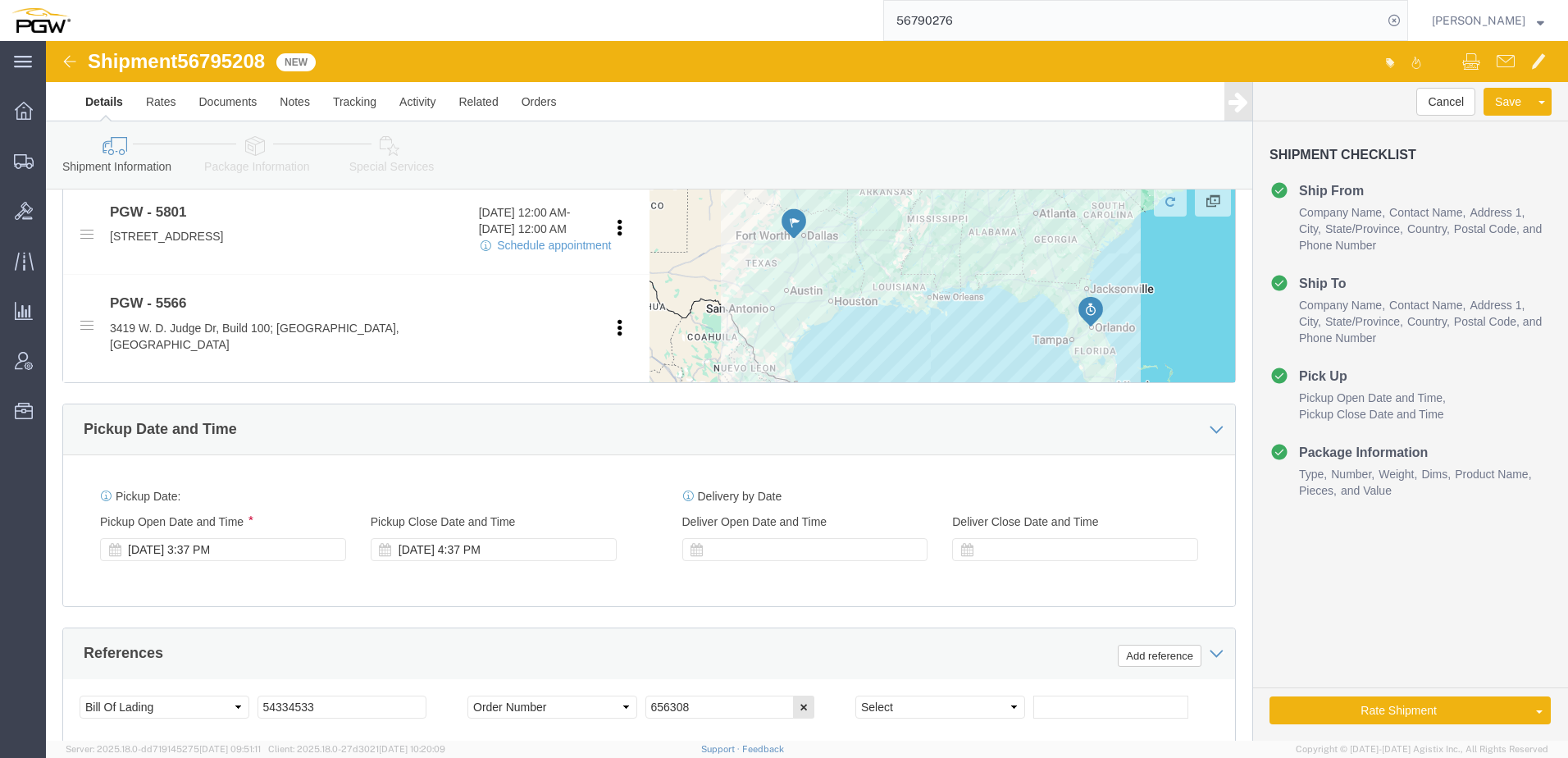
scroll to position [820, 0]
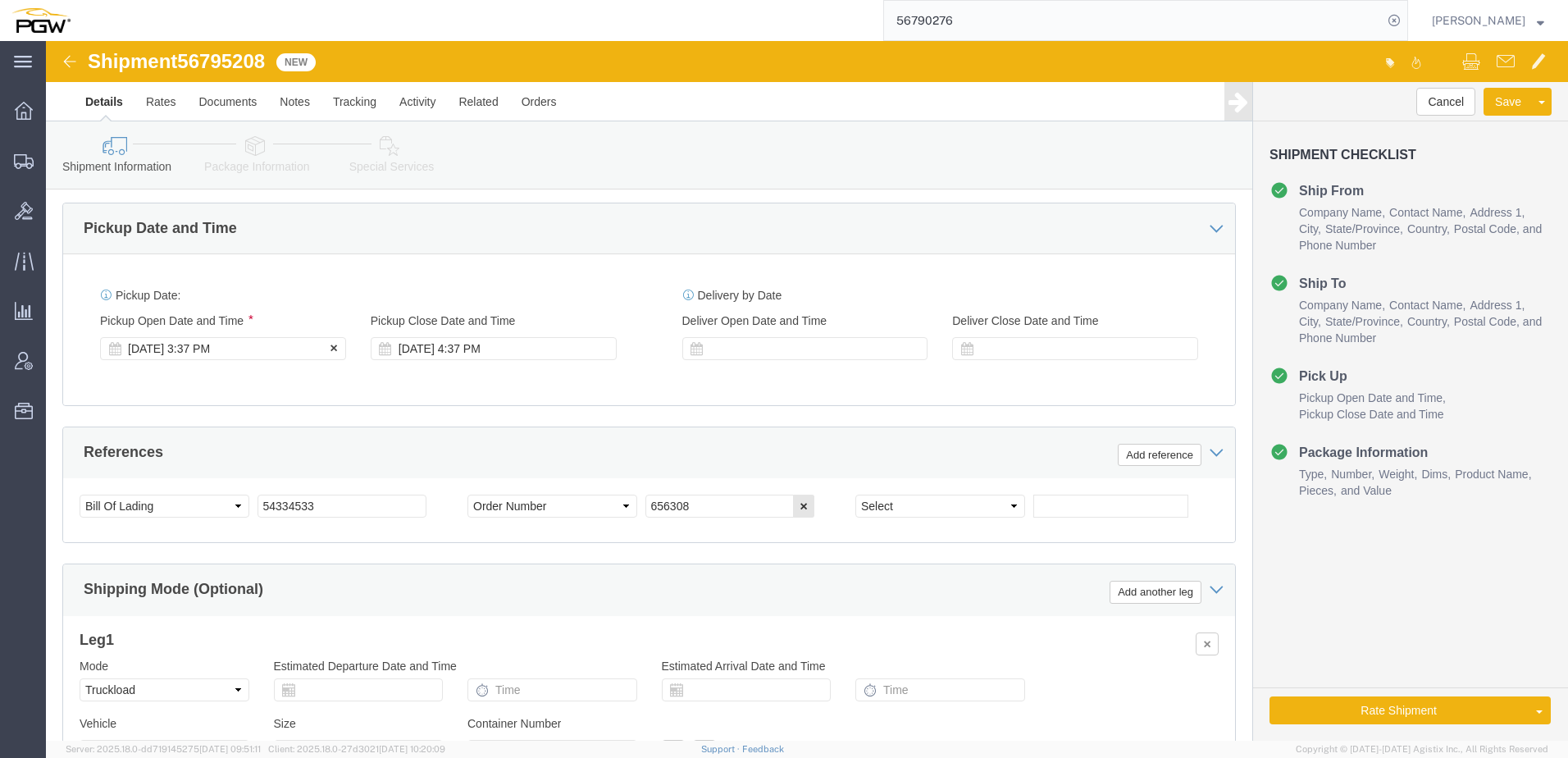
click div "Sep 11 2025 3:37 PM"
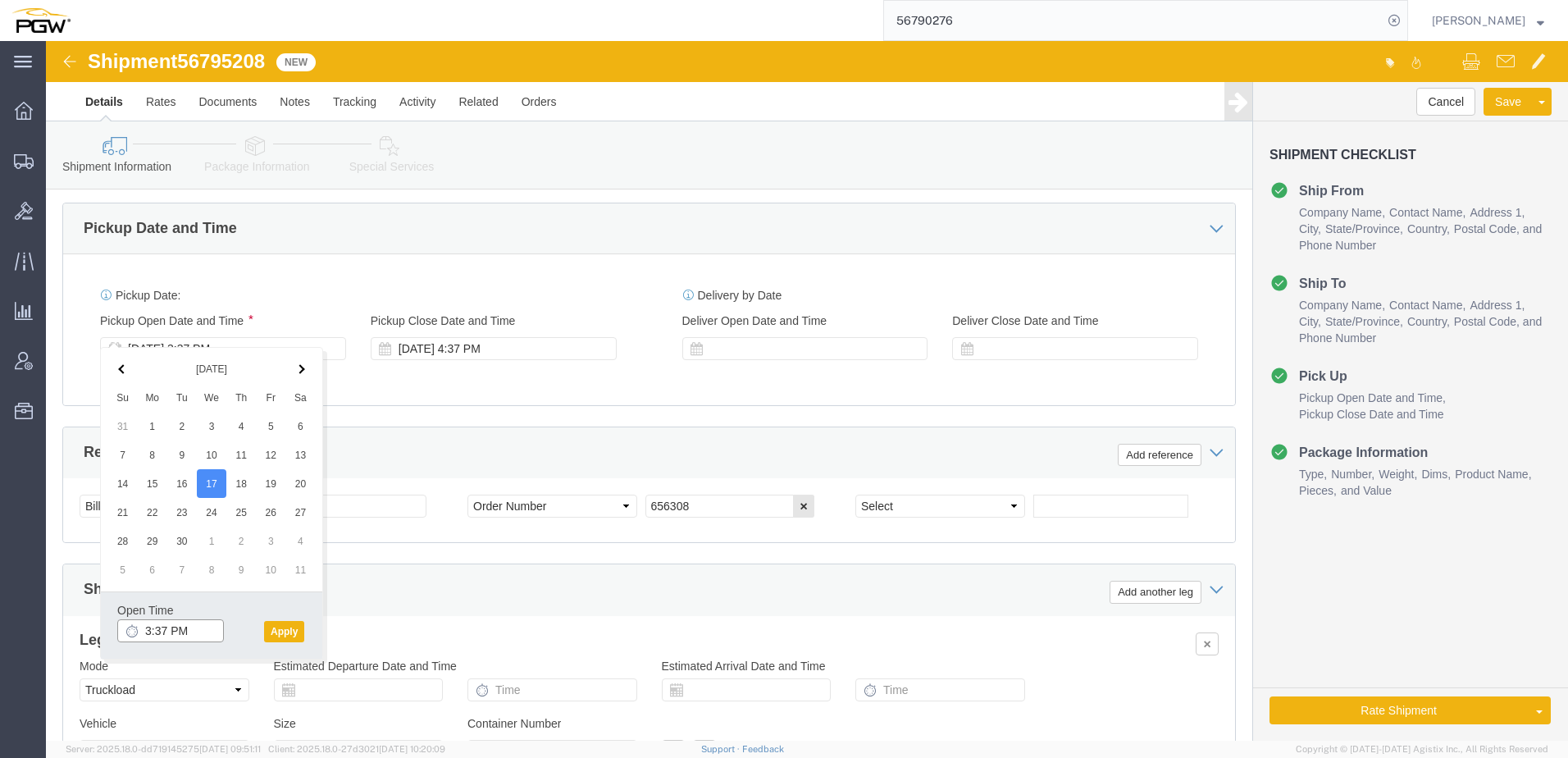
click input "3:37 PM"
type input "9:00 PM"
click button "Apply"
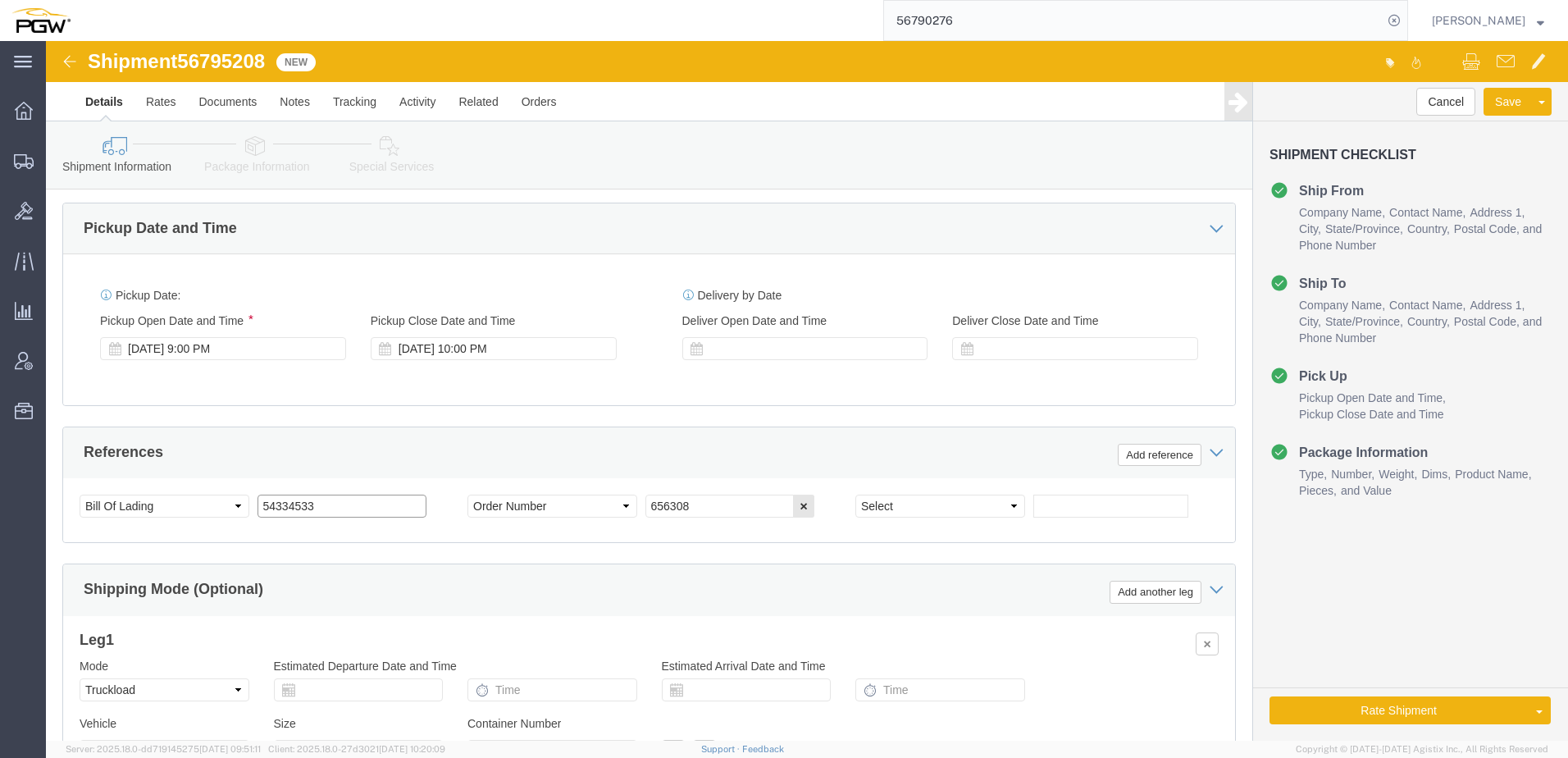
drag, startPoint x: 343, startPoint y: 446, endPoint x: -333, endPoint y: 426, distance: 676.3
click html "Shipment 56795208 New Details Rates Documents Notes Tracking Activity Related O…"
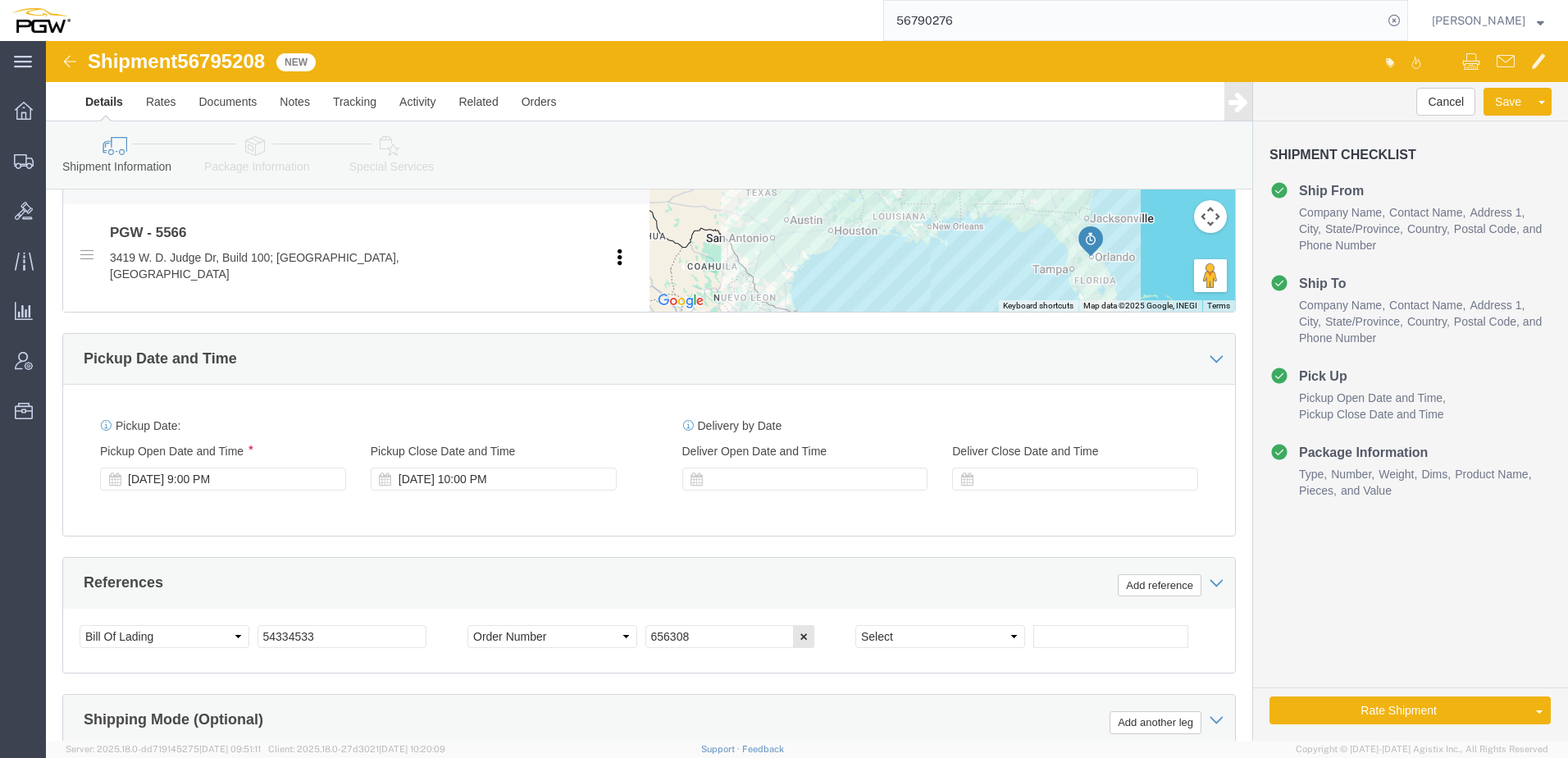
scroll to position [970, 0]
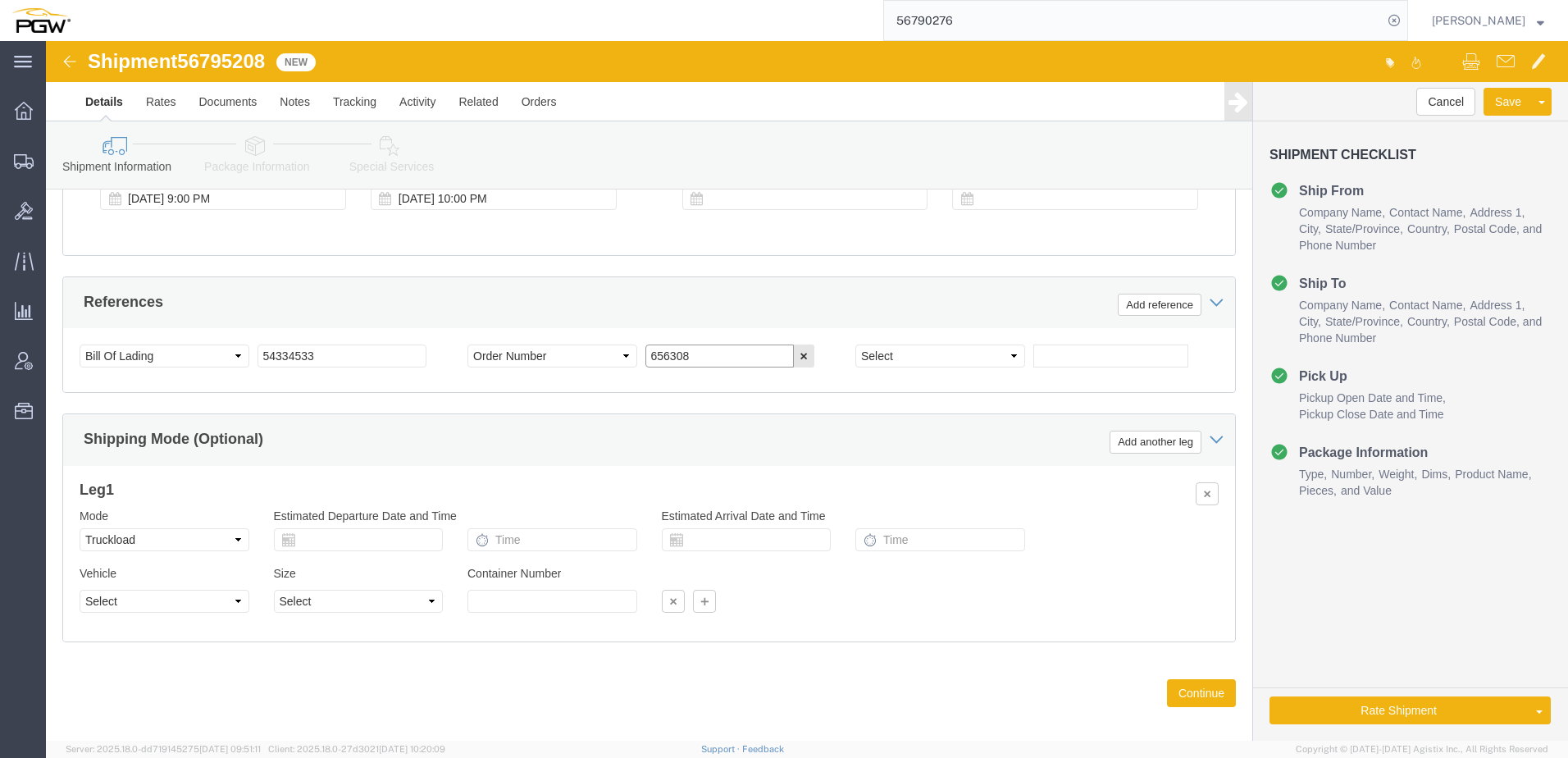
drag, startPoint x: 663, startPoint y: 305, endPoint x: 236, endPoint y: 285, distance: 427.5
click div "Select Account Type Activity ID Airline Appointment Number ASN Batch Request # …"
paste input "68253"
type input "668253"
drag, startPoint x: 140, startPoint y: 23, endPoint x: 219, endPoint y: 18, distance: 79.2
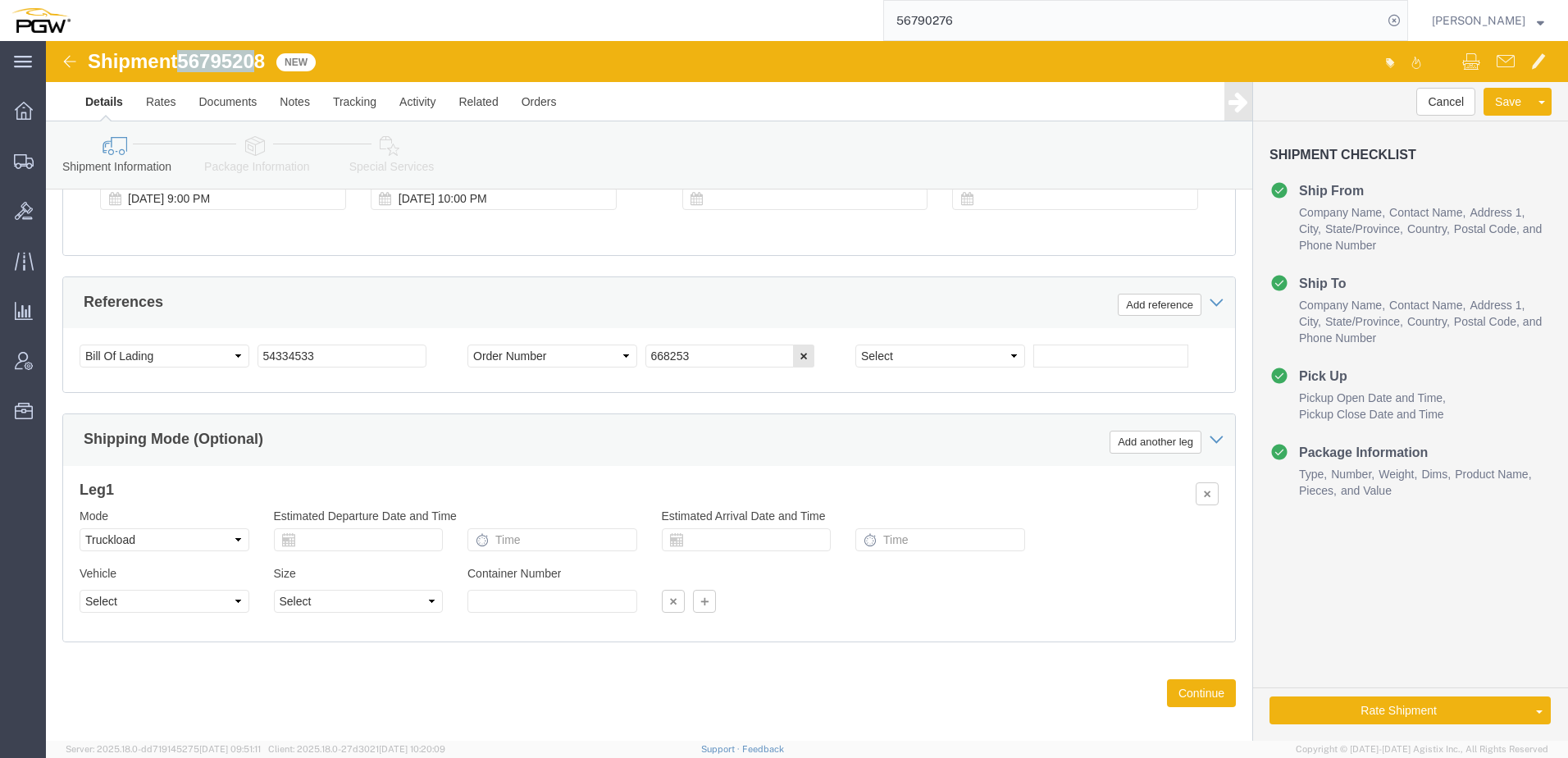
click span "56795208"
copy span "5679520"
drag, startPoint x: 281, startPoint y: 298, endPoint x: -37, endPoint y: 271, distance: 319.1
click html "Shipment 56795208 New Details Rates Documents Notes Tracking Activity Related O…"
paste input "679520"
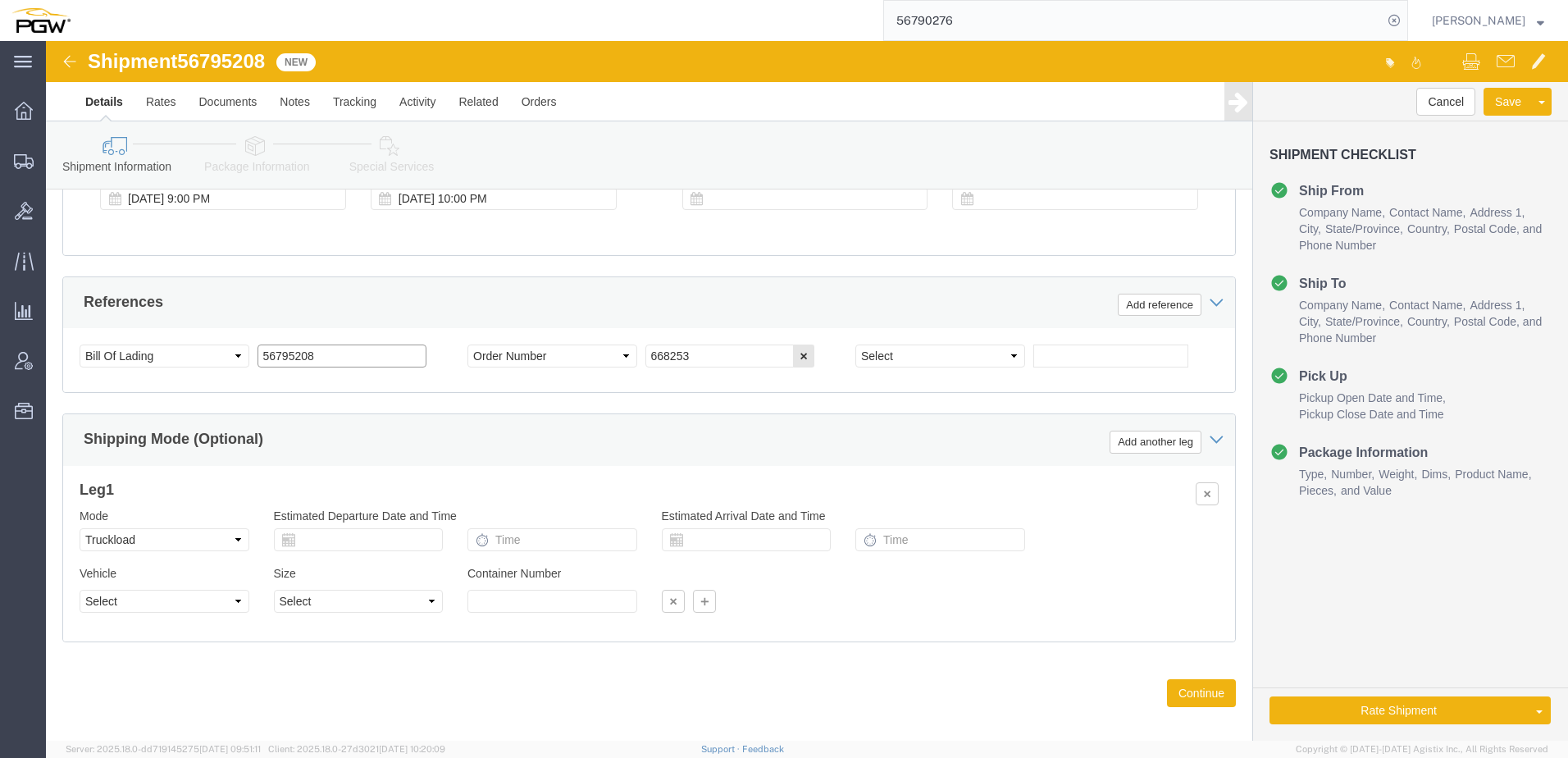
drag, startPoint x: 283, startPoint y: 288, endPoint x: -787, endPoint y: 234, distance: 1071.4
click html "Shipment 56795208 New Details Rates Documents Notes Tracking Activity Related O…"
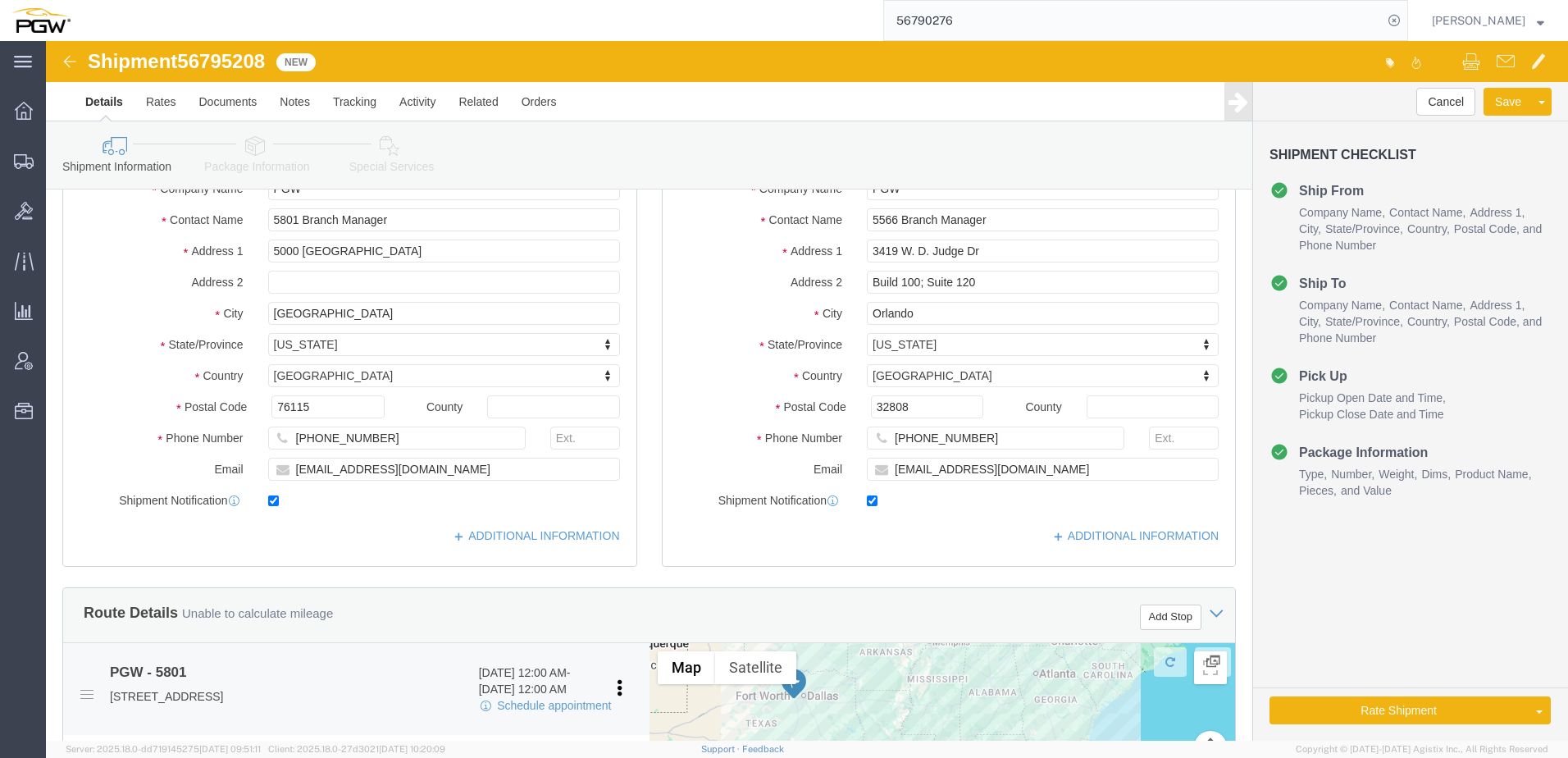
scroll to position [0, 0]
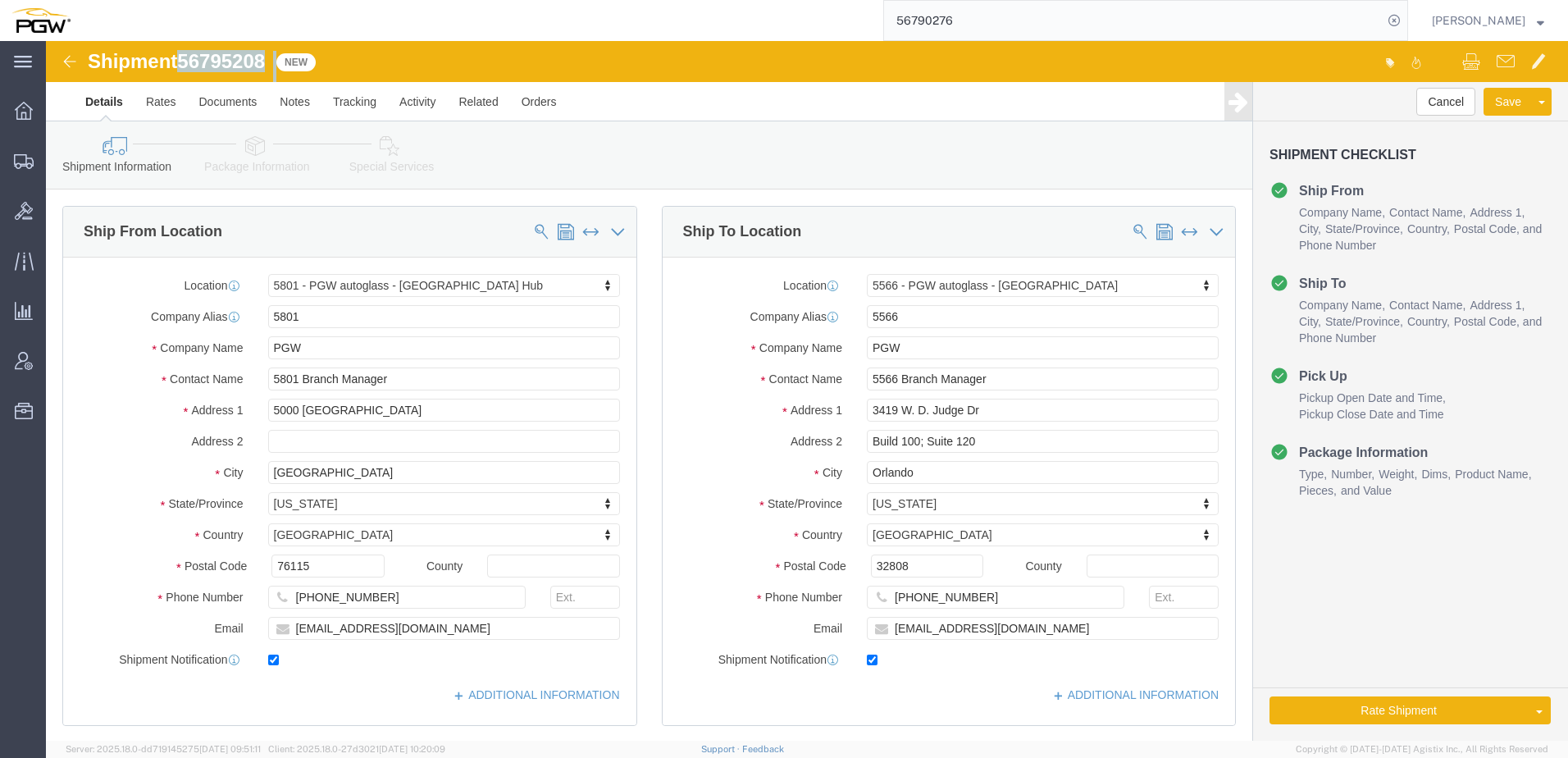
drag, startPoint x: 139, startPoint y: 26, endPoint x: 234, endPoint y: 18, distance: 95.3
click div "Shipment 56795208 New"
copy div "56795208"
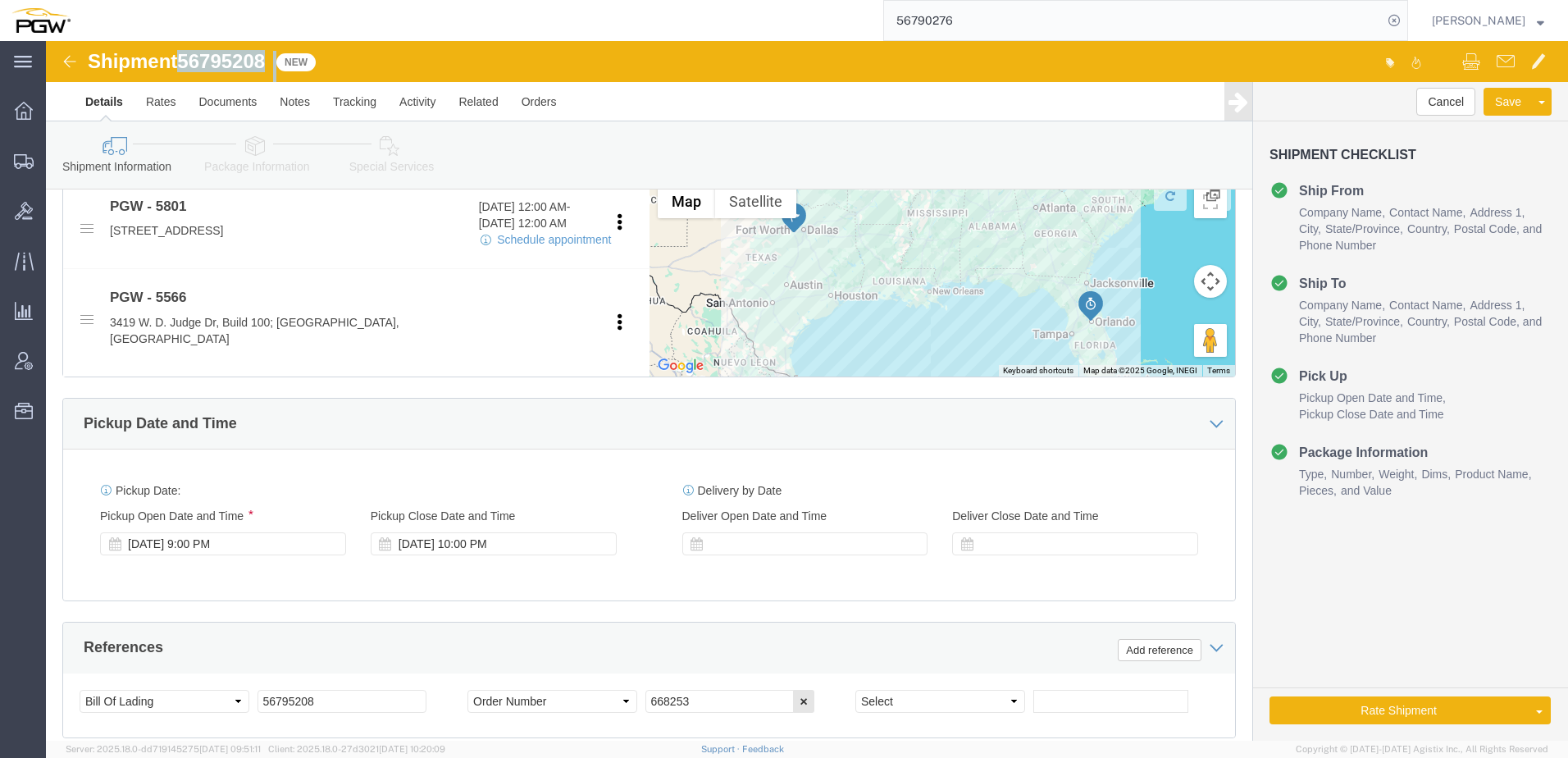
scroll to position [820, 0]
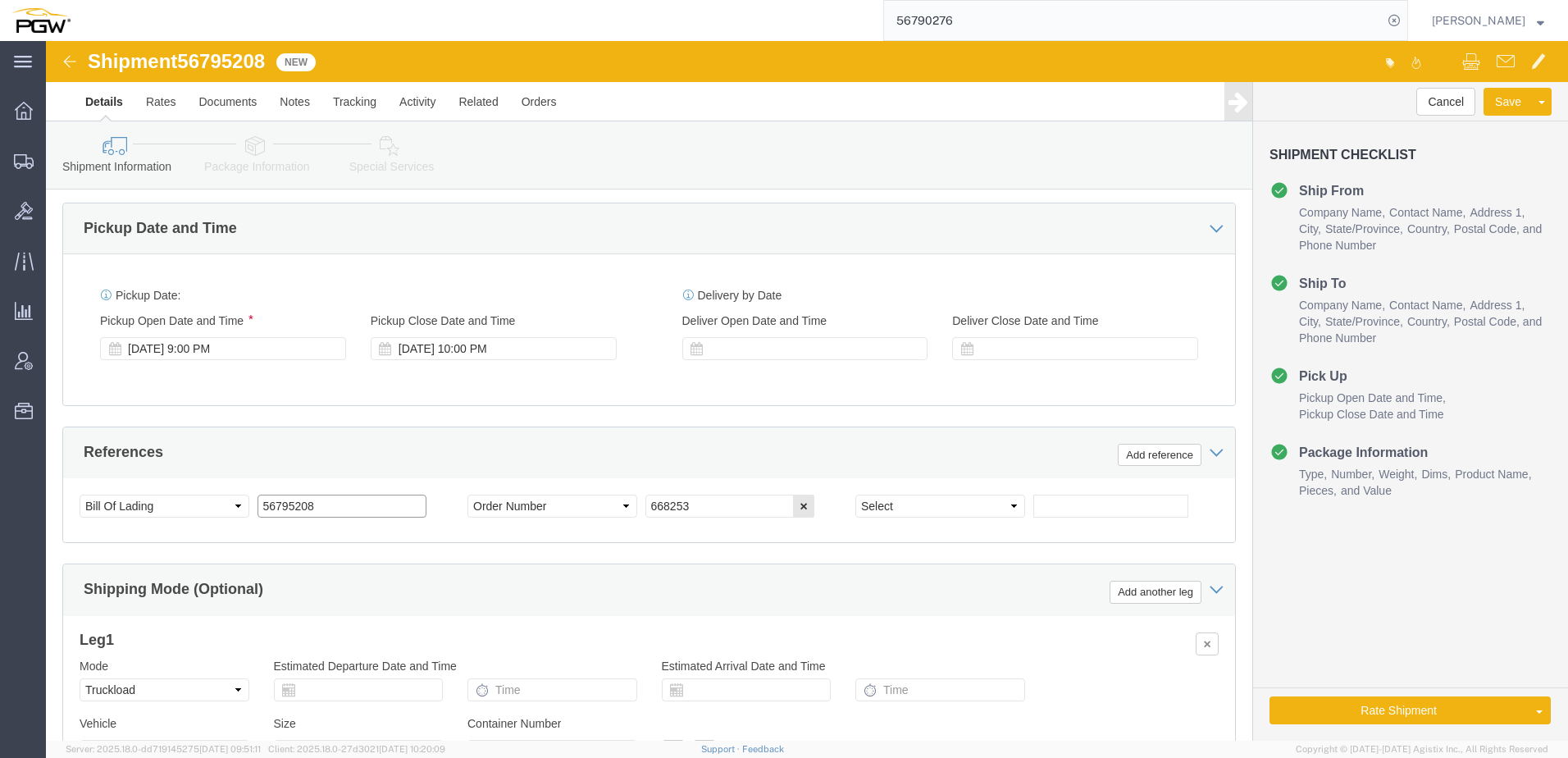
drag, startPoint x: 319, startPoint y: 443, endPoint x: -73, endPoint y: 436, distance: 392.1
click html "Shipment 56795208 New Details Rates Documents Notes Tracking Activity Related O…"
paste input "text"
click input "56795208"
drag, startPoint x: 288, startPoint y: 450, endPoint x: -143, endPoint y: 434, distance: 431.3
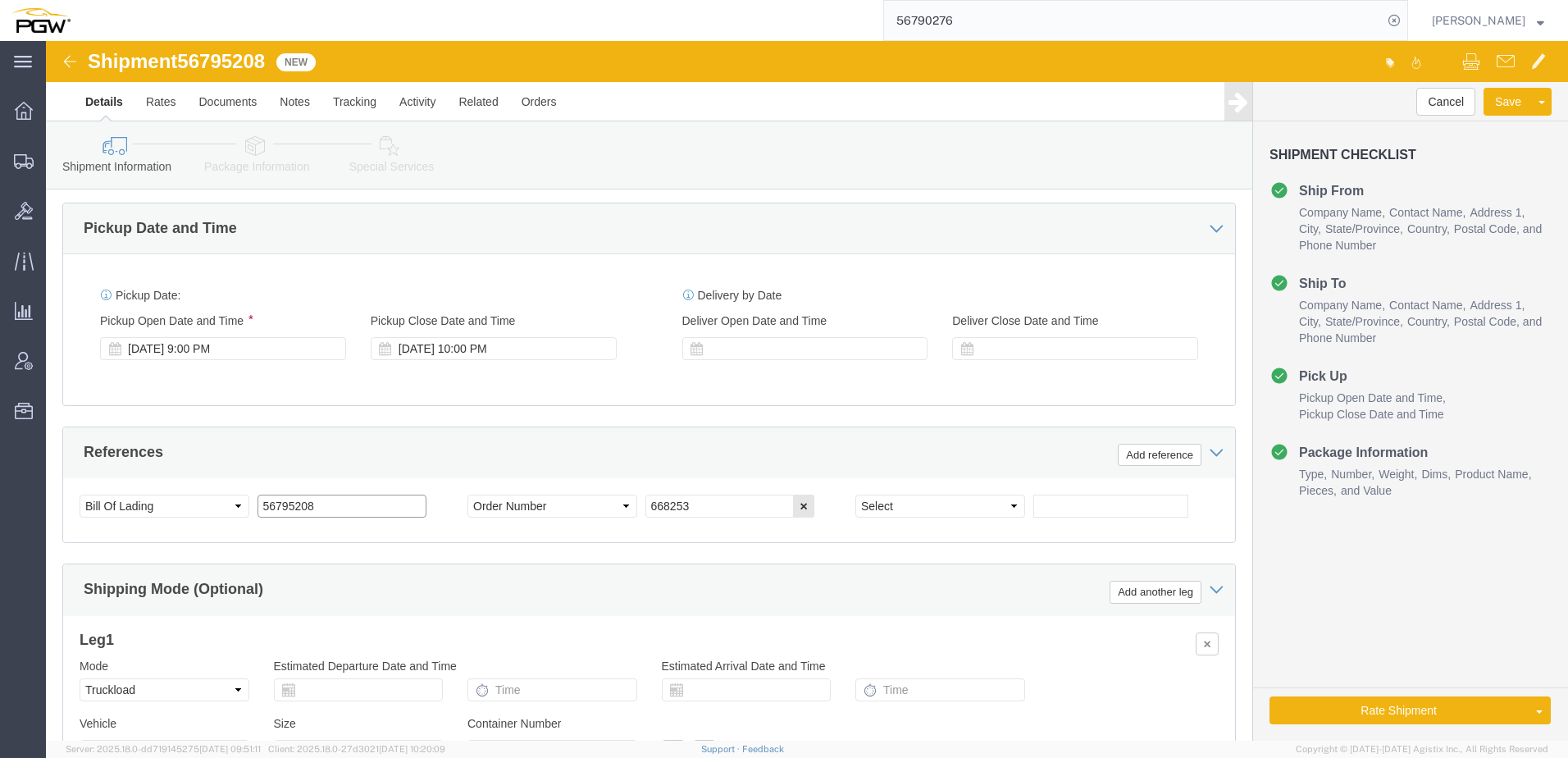
click html "Shipment 56795208 New Details Rates Documents Notes Tracking Activity Related O…"
type input "56795208"
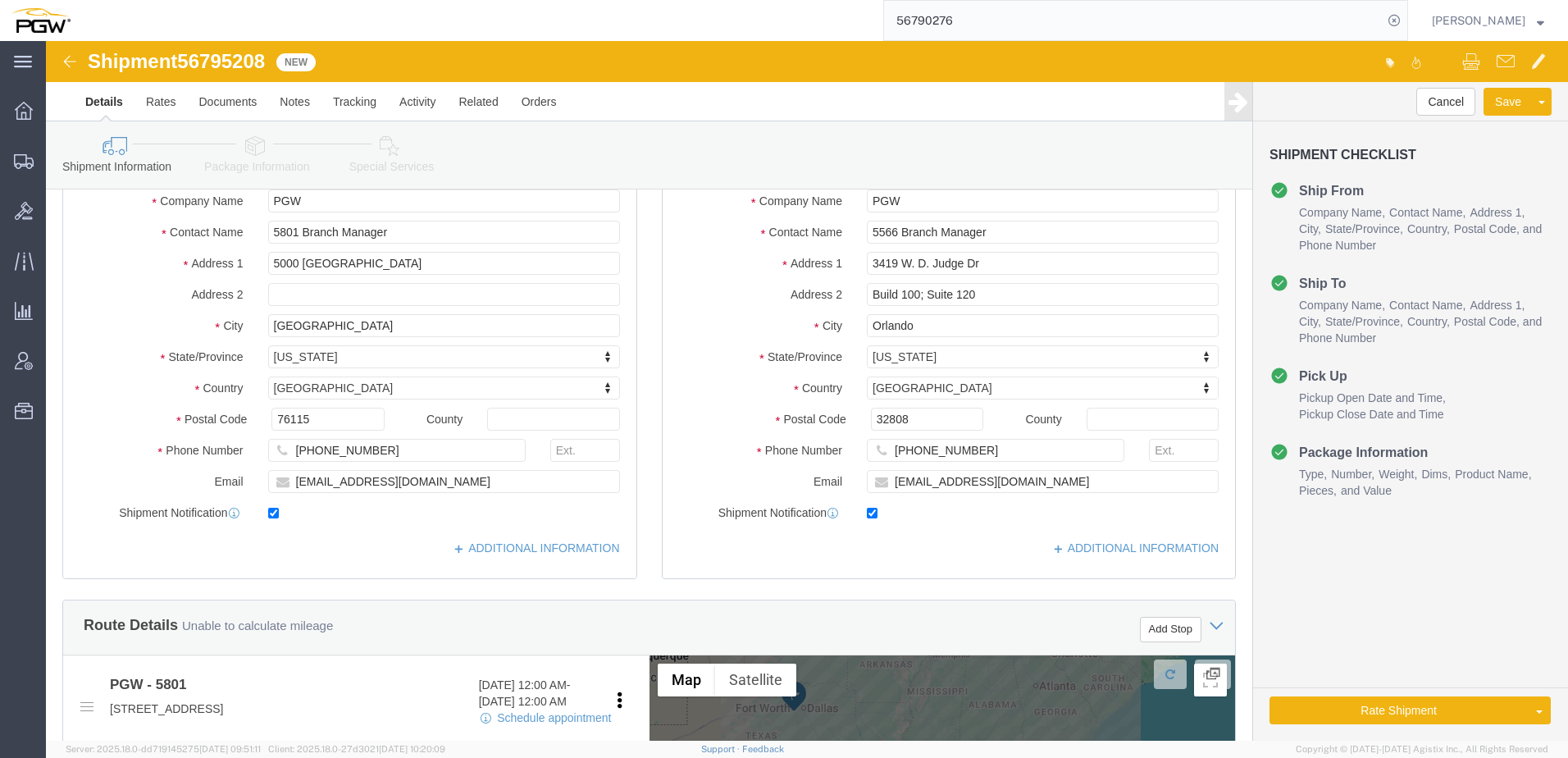
scroll to position [0, 0]
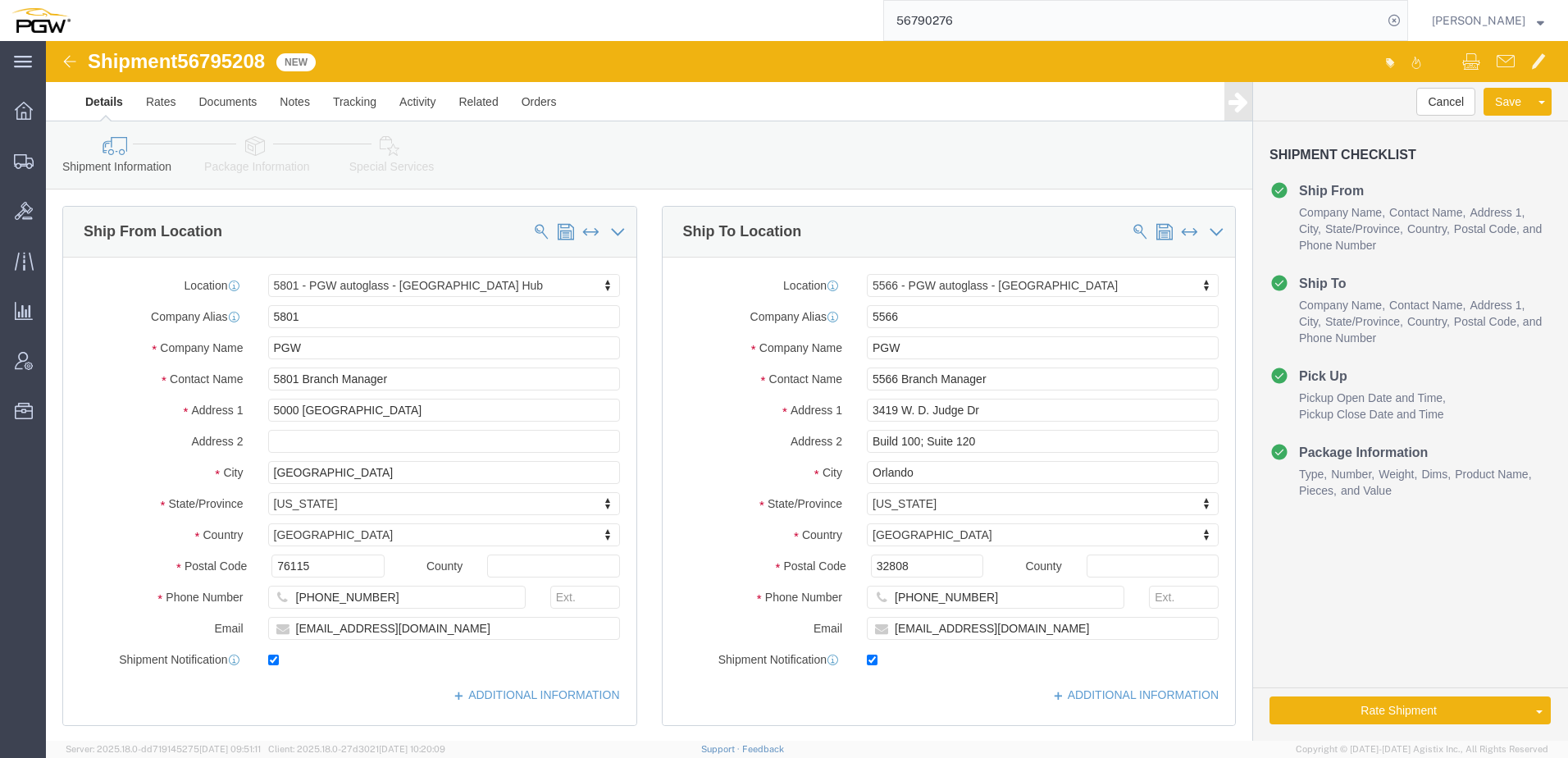
click icon
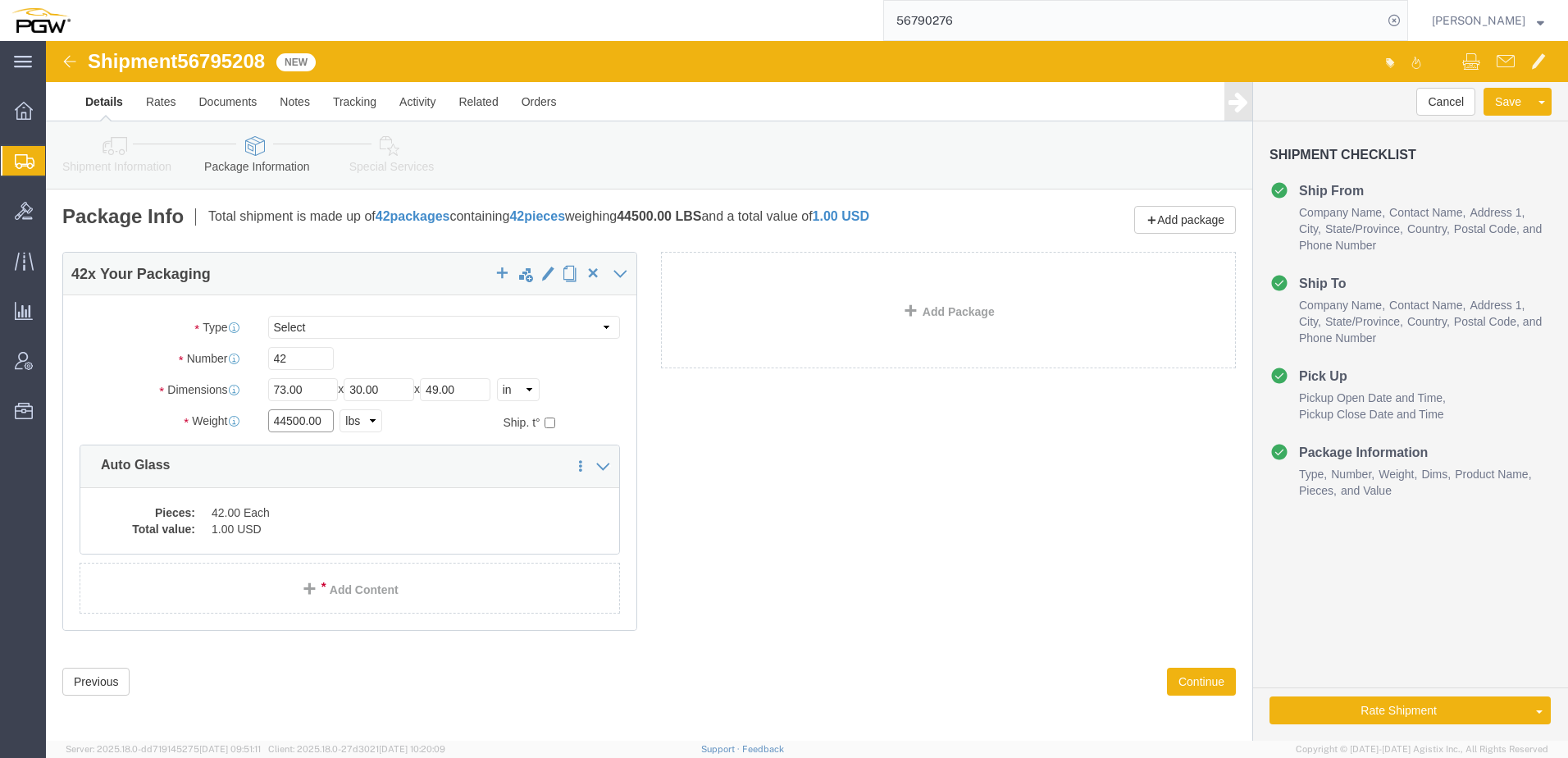
drag, startPoint x: 254, startPoint y: 380, endPoint x: -106, endPoint y: 380, distance: 360.0
click html "Shipment 56795208 New Details Rates Documents Notes Tracking Activity Related O…"
type input "32584.00"
click link "Shipment Information"
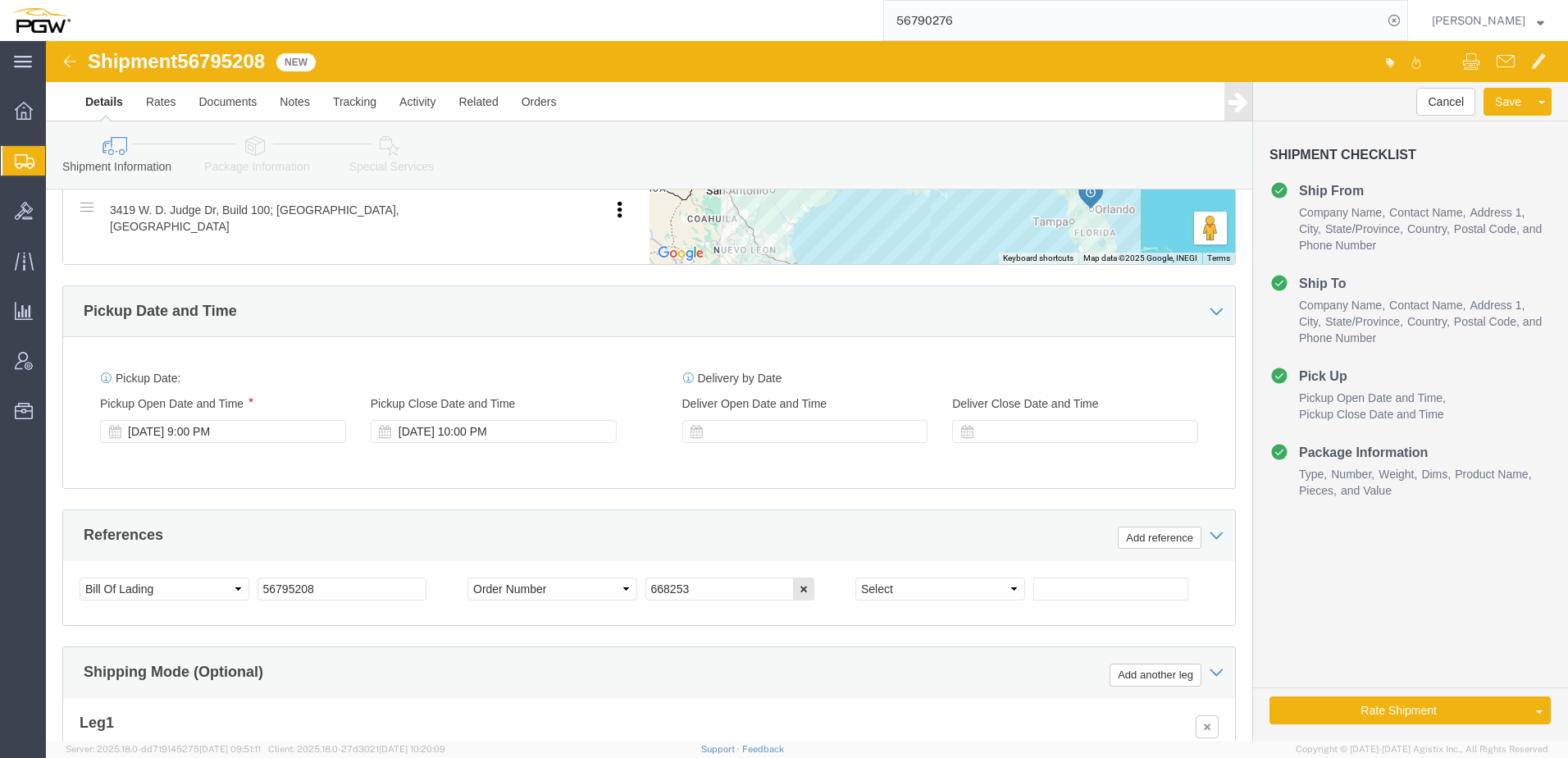
scroll to position [739, 0]
click link "Package Information"
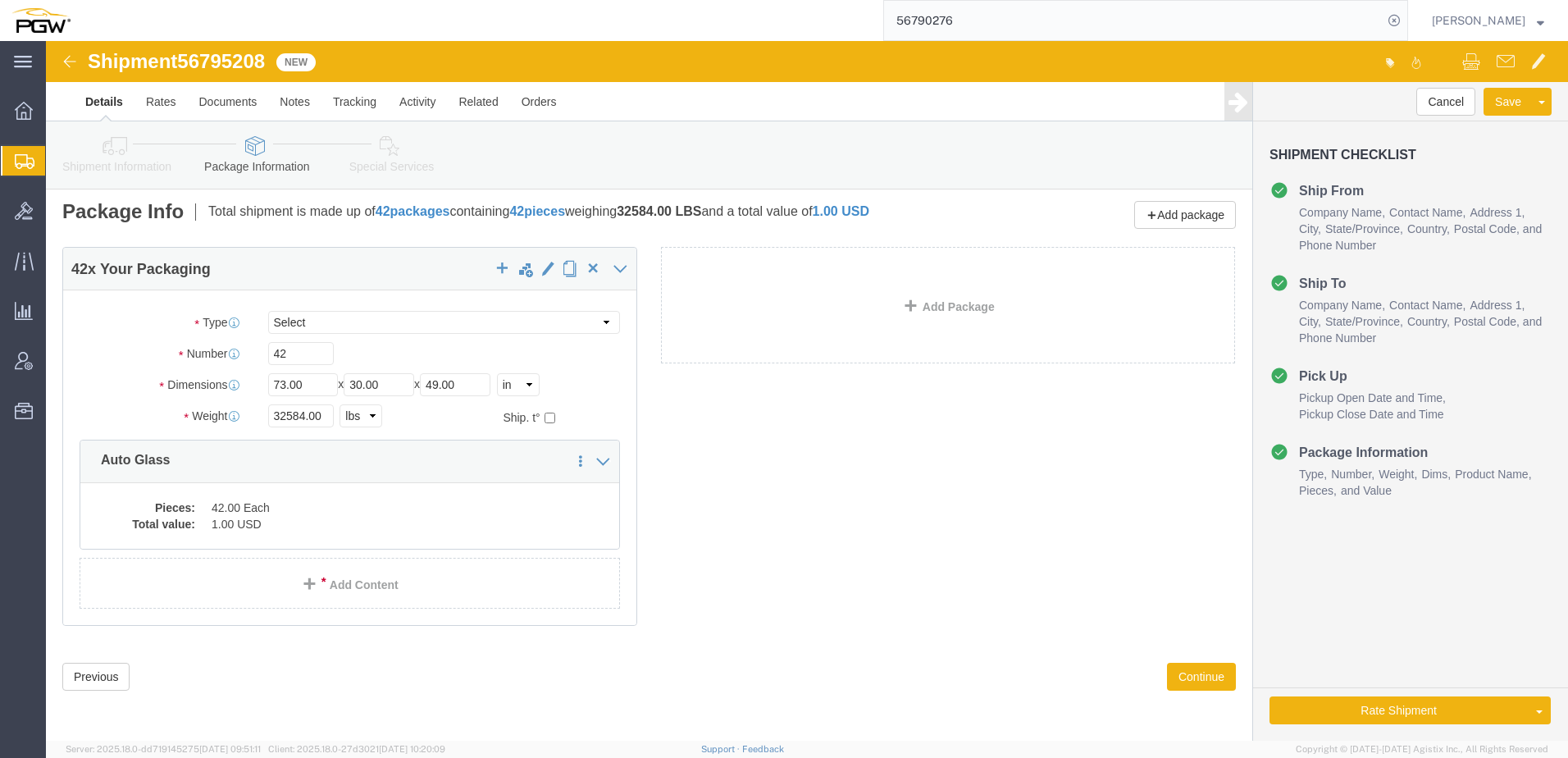
scroll to position [5, 0]
click icon
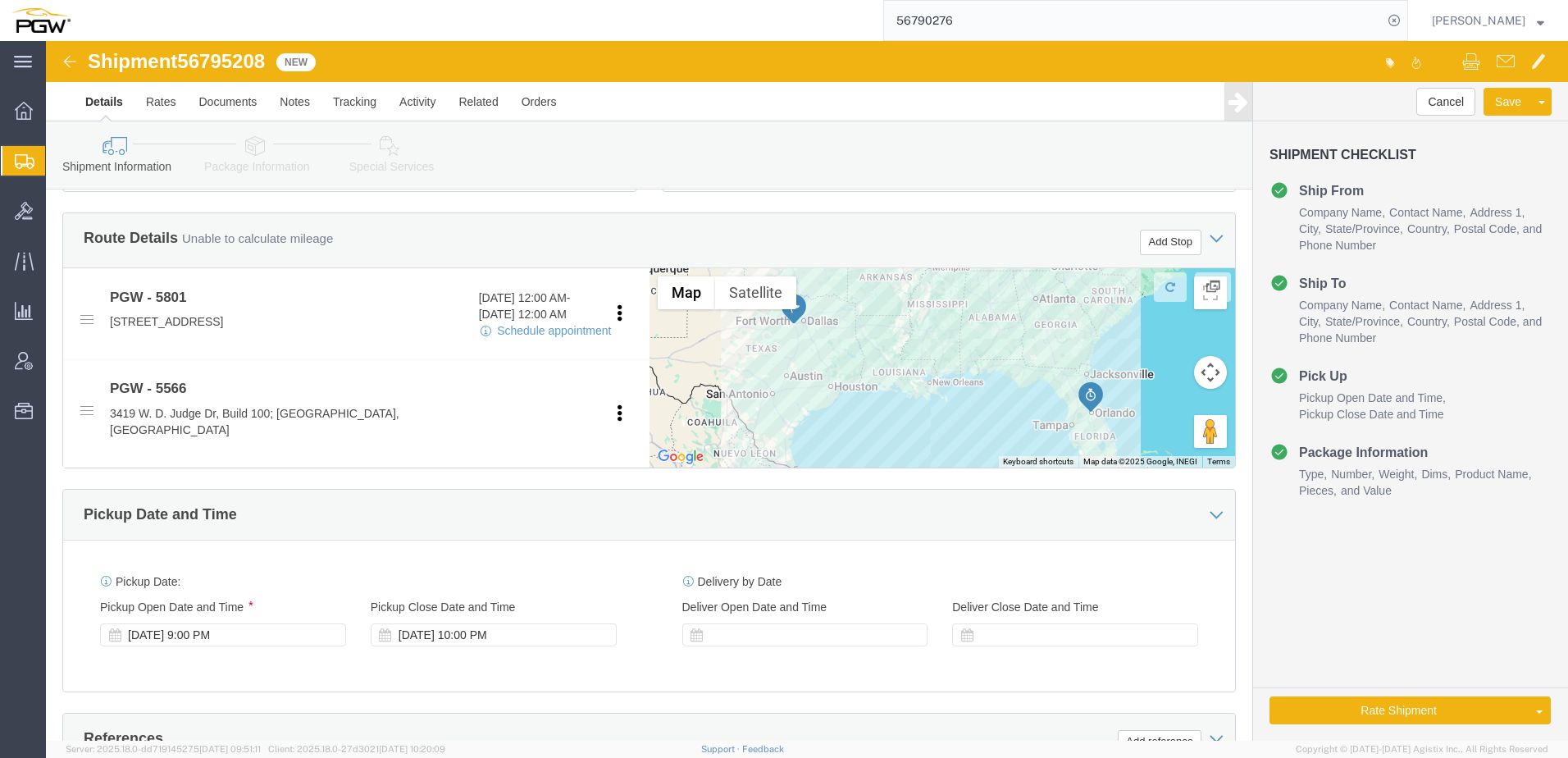
scroll to position [743, 0]
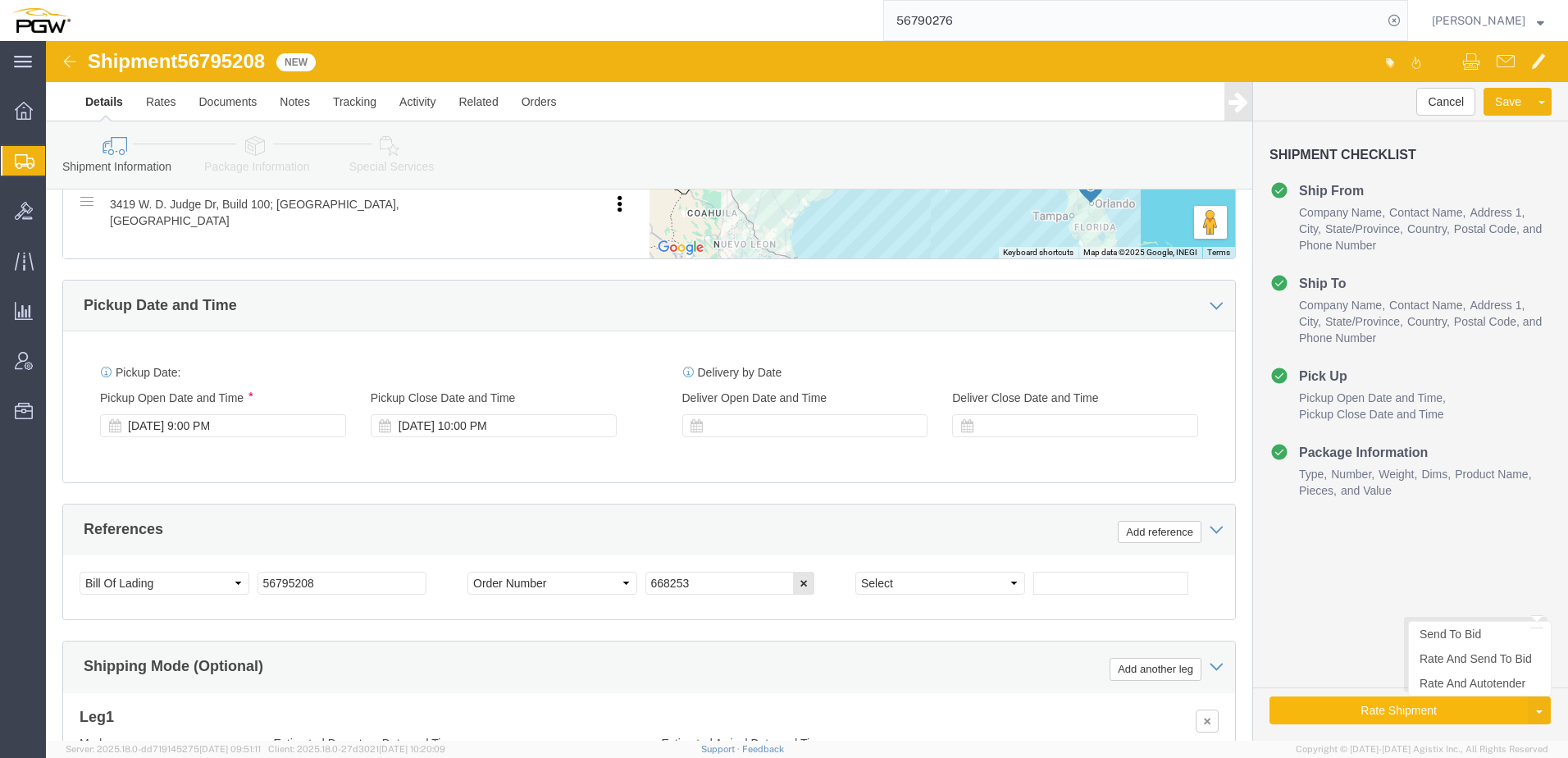
click button "Rate Shipment"
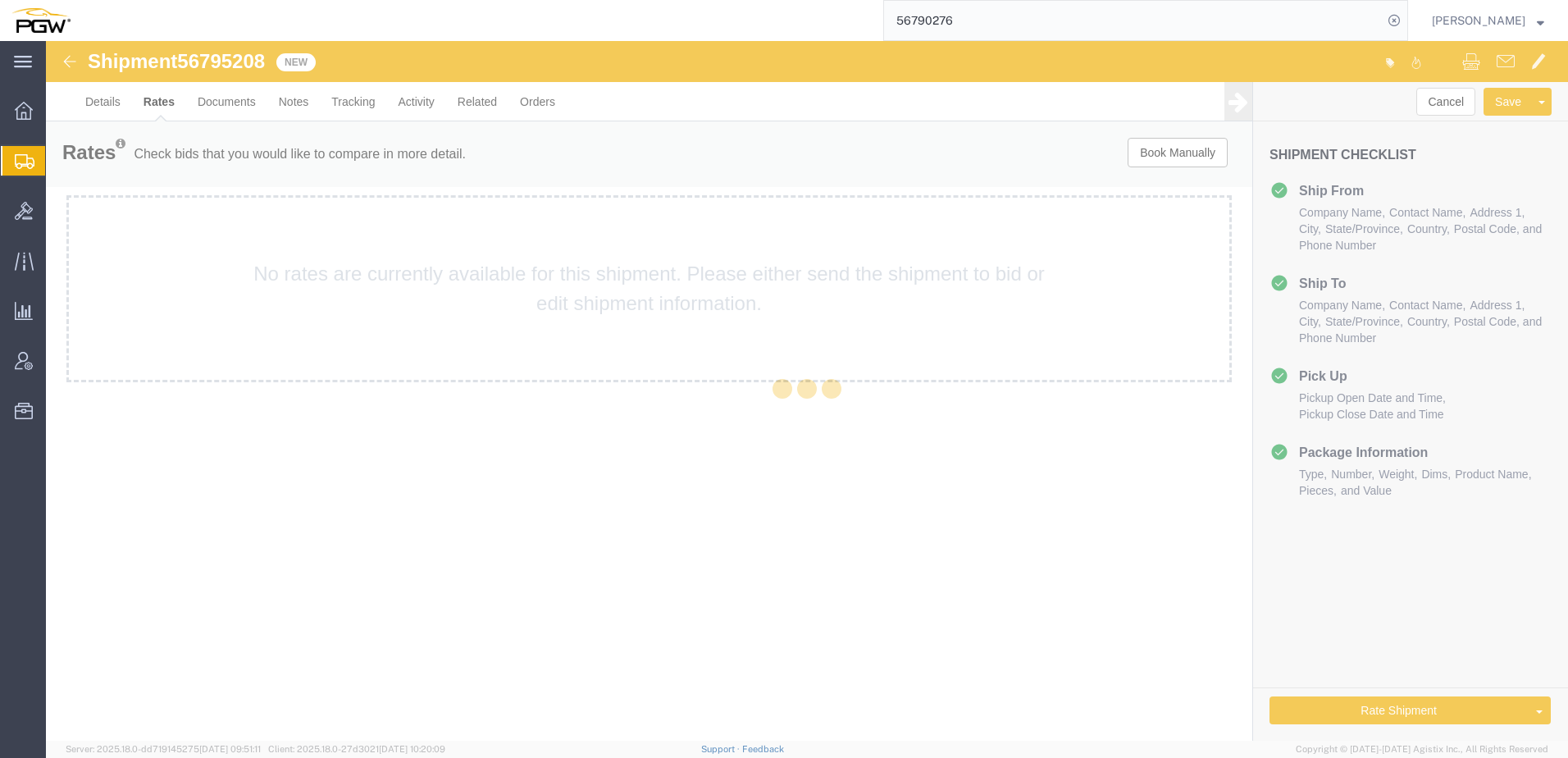
scroll to position [0, 0]
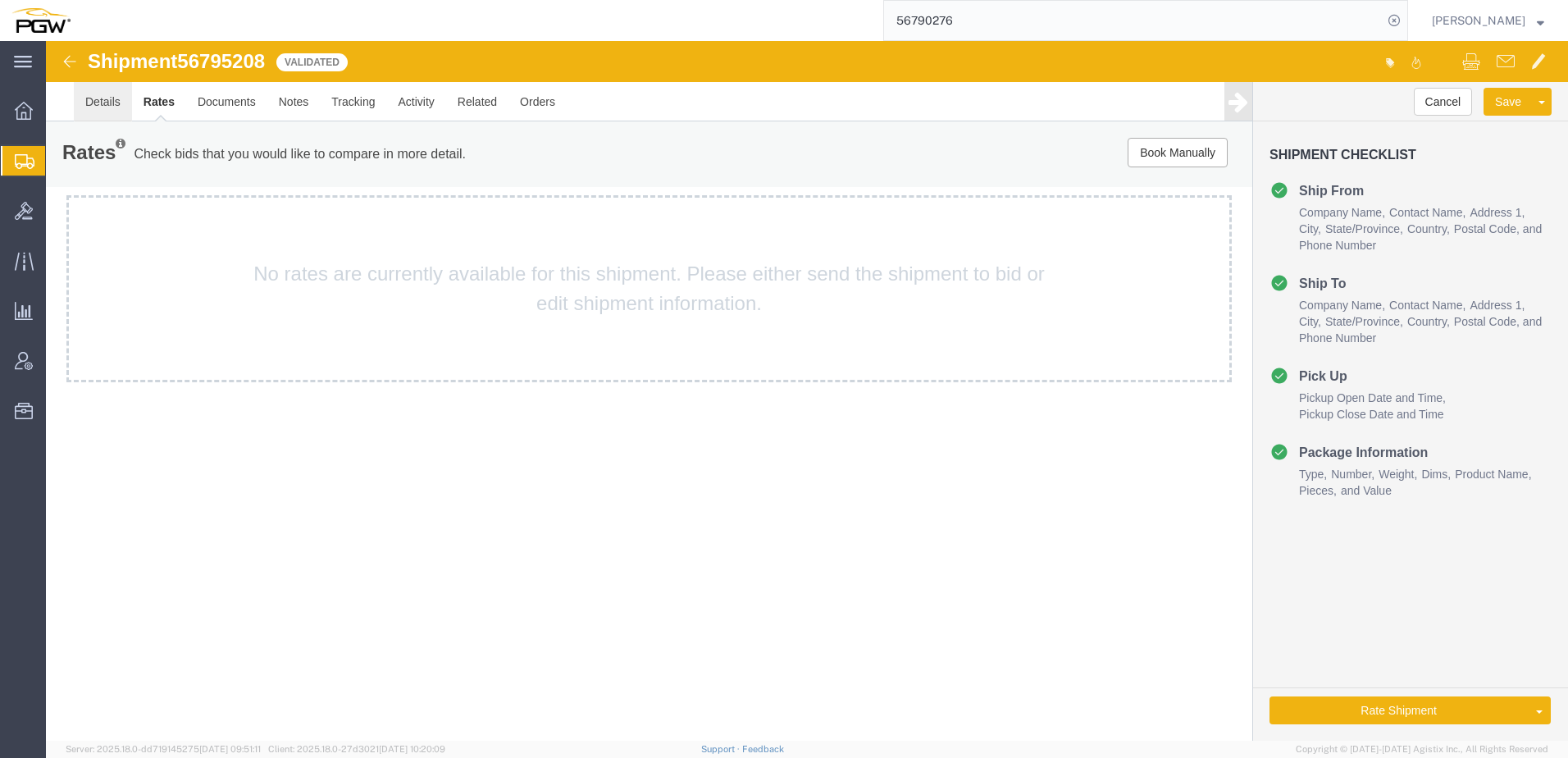
click at [113, 94] on link "Details" at bounding box center [102, 102] width 58 height 40
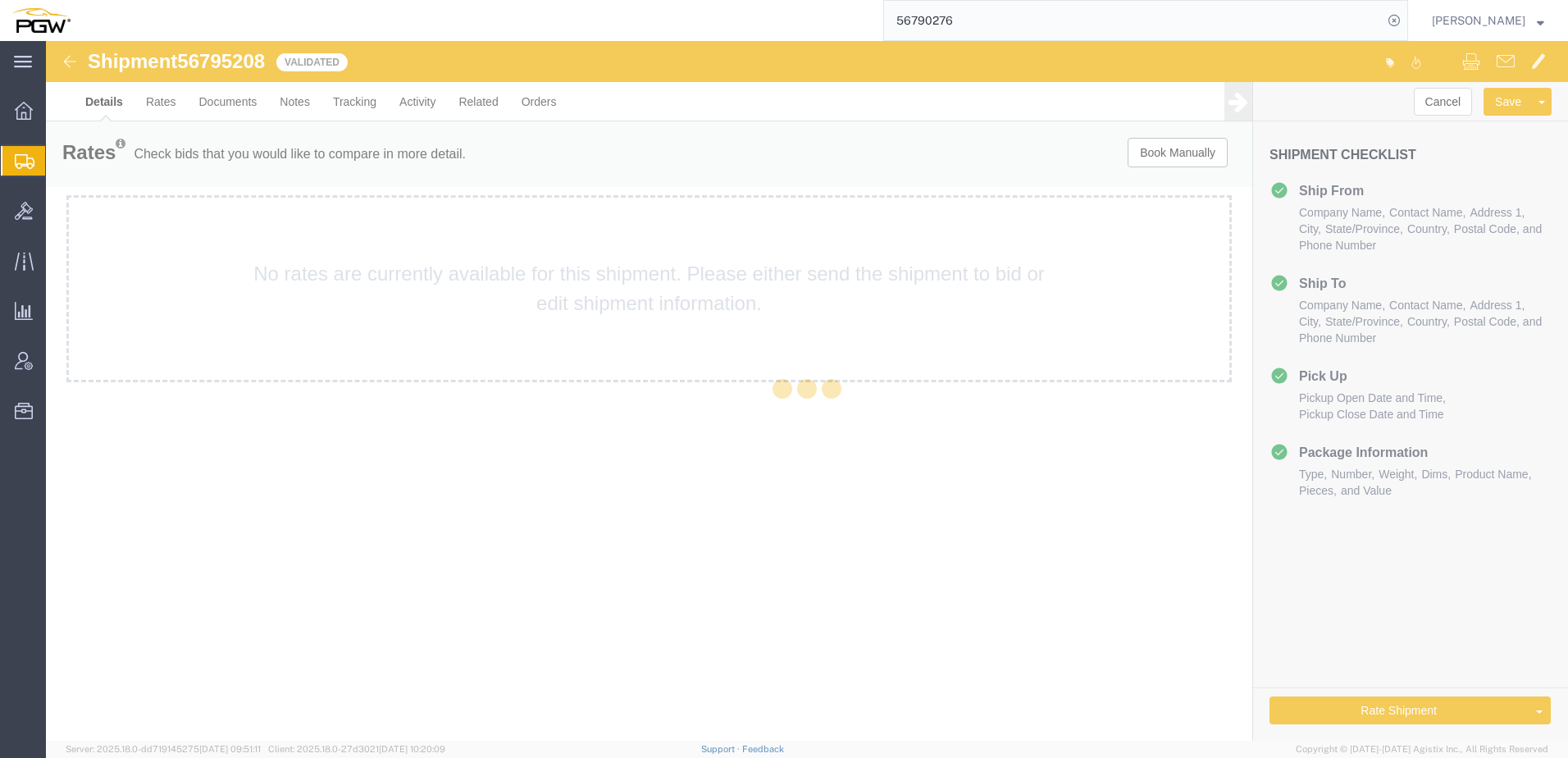
select select "62891"
select select "28375"
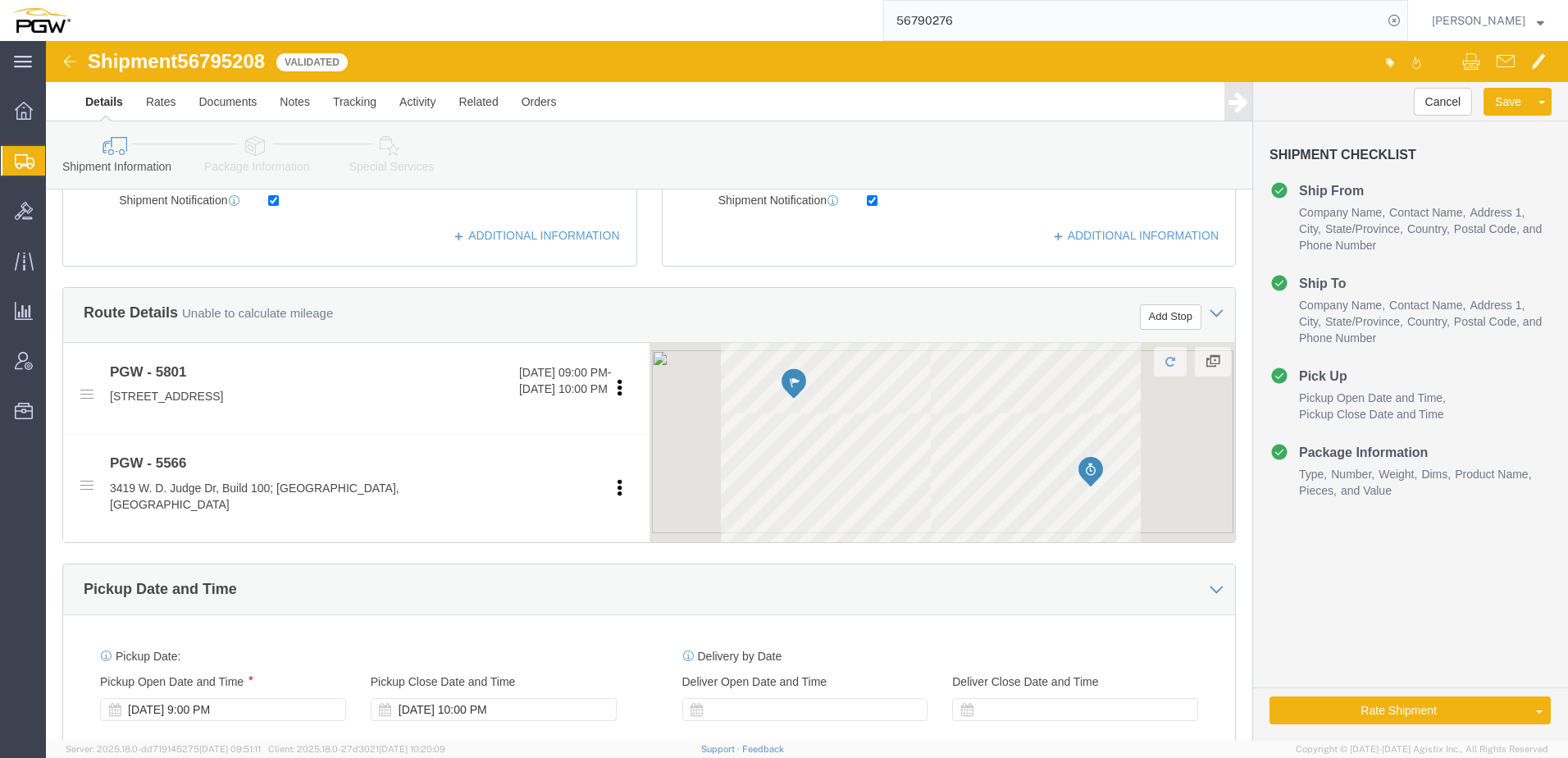
scroll to position [492, 0]
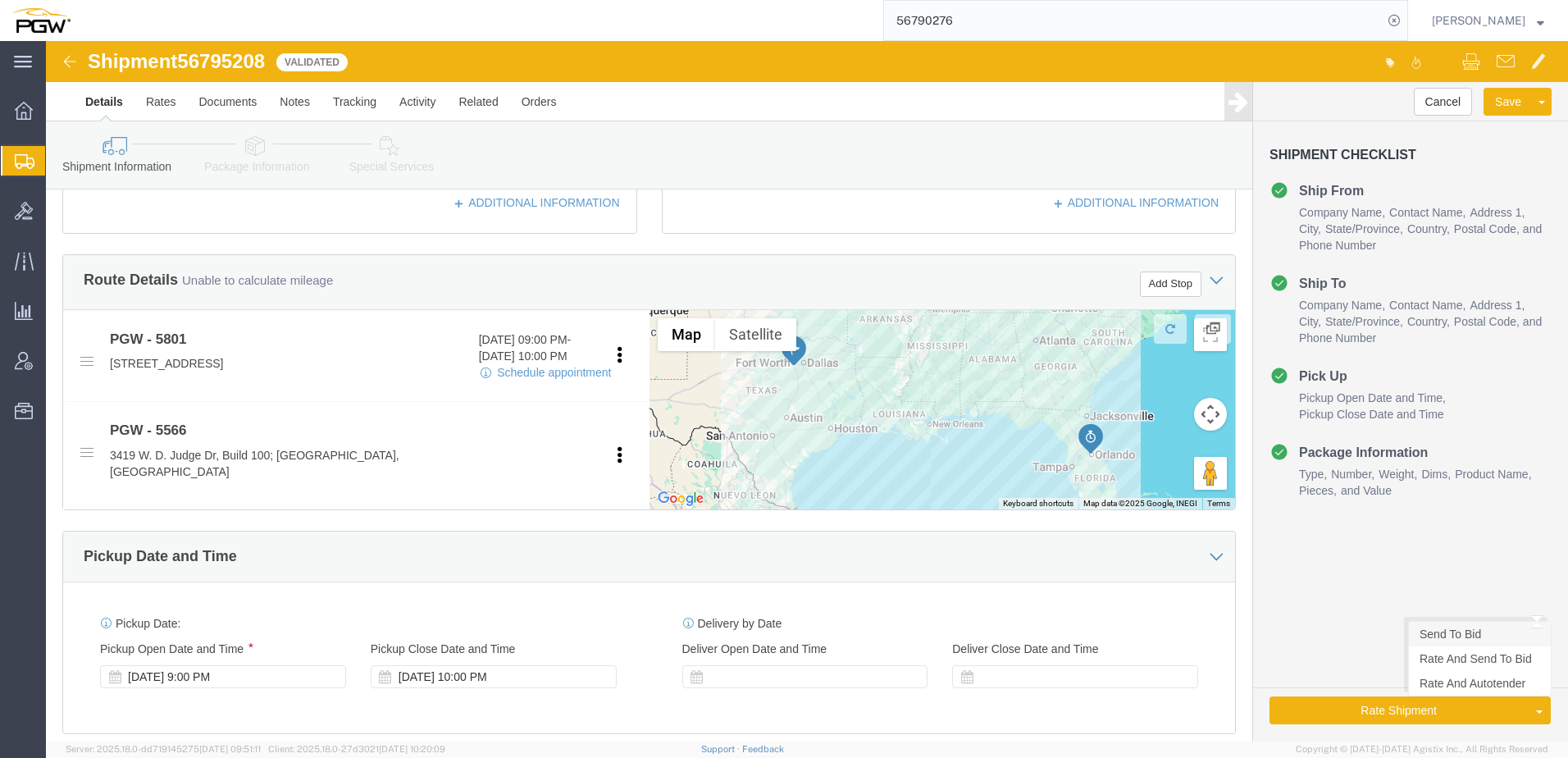
click link "Send To Bid"
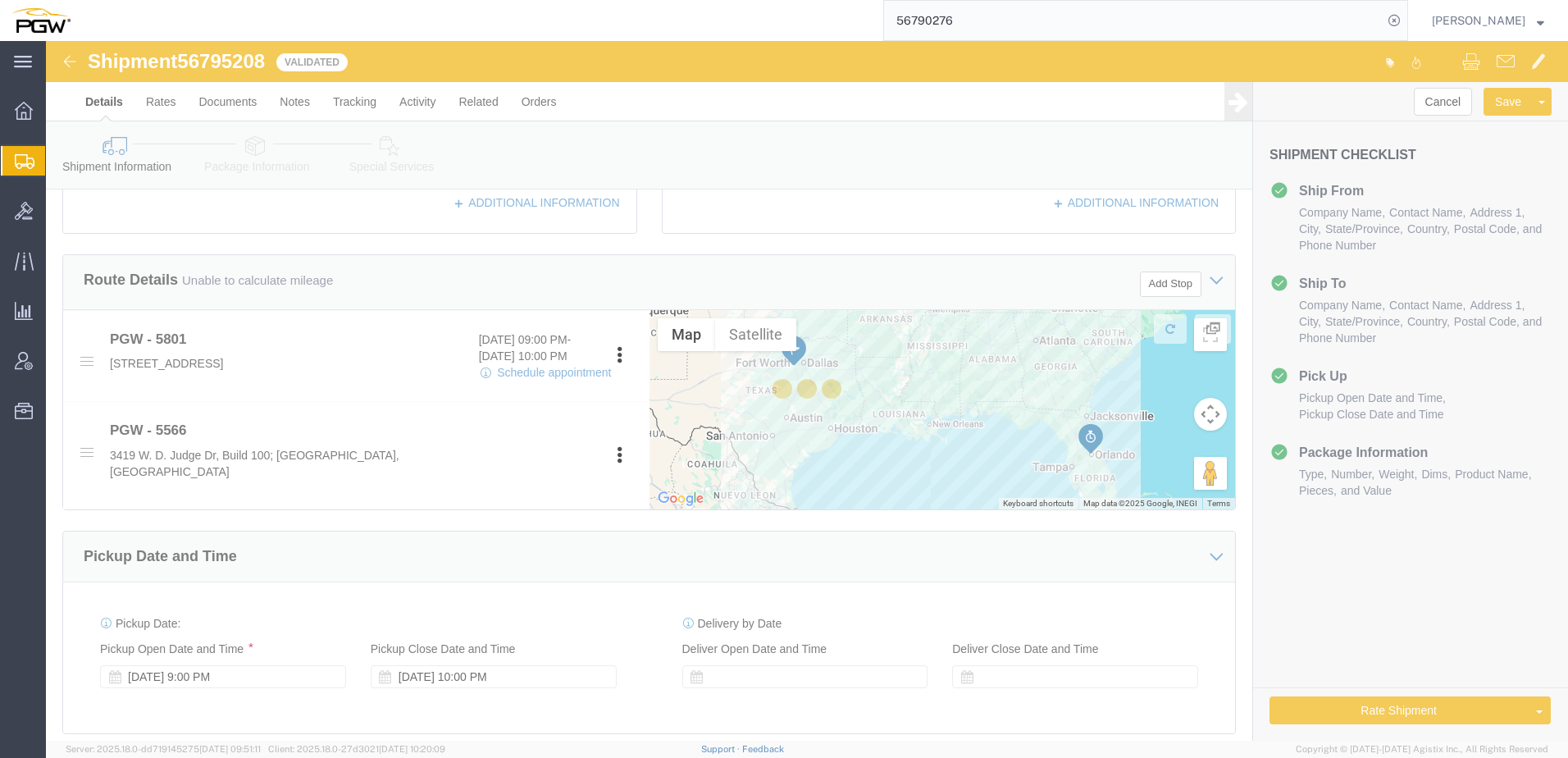
select select "TL"
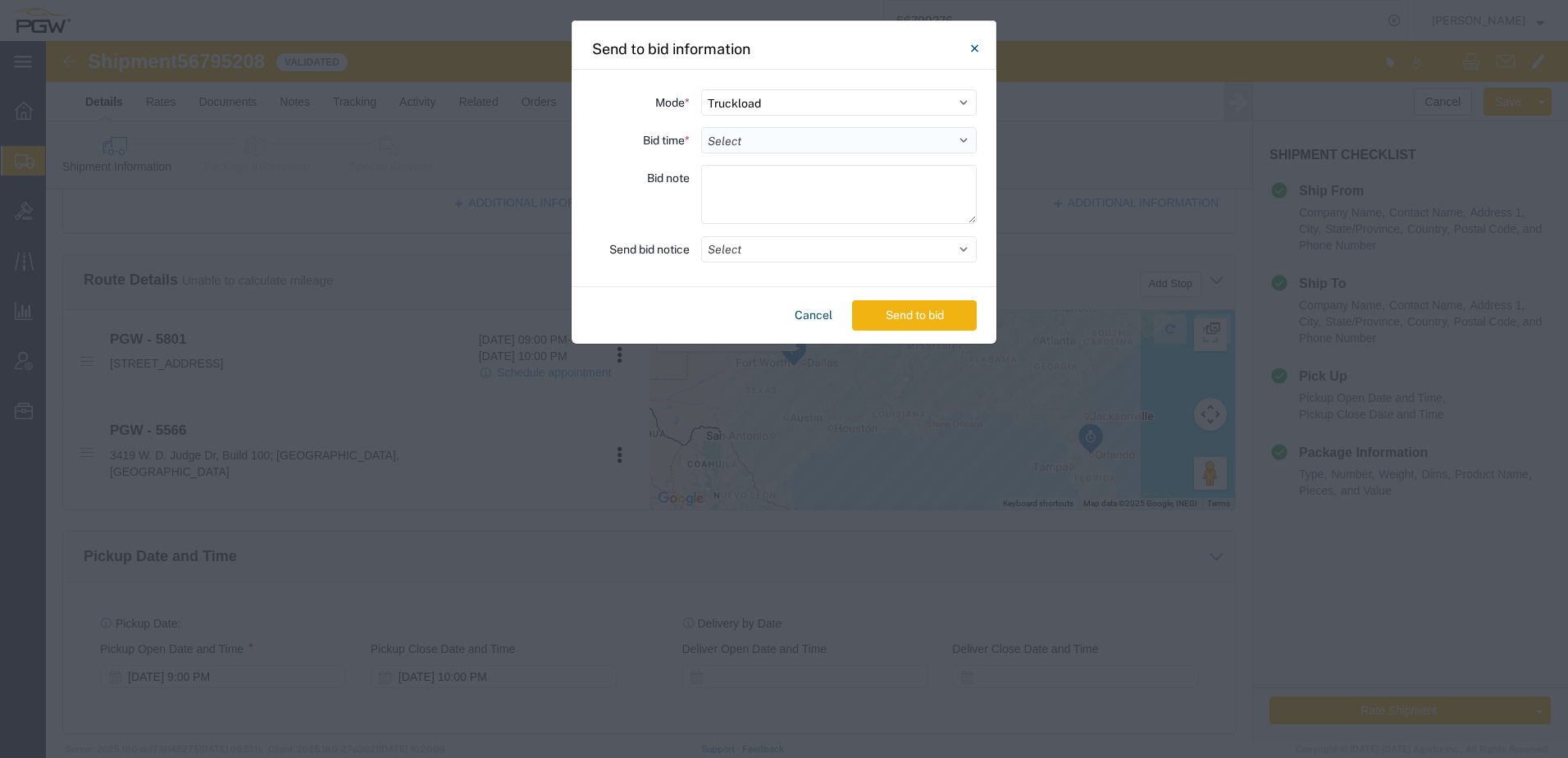
click at [815, 143] on select "Select 30 Min (Rush) 1 Hour (Rush) 2 Hours (Rush) 4 Hours (Rush) 8 Hours (Rush)…" at bounding box center [839, 140] width 276 height 26
select select "24"
click at [701, 127] on select "Select 30 Min (Rush) 1 Hour (Rush) 2 Hours (Rush) 4 Hours (Rush) 8 Hours (Rush)…" at bounding box center [839, 140] width 276 height 26
click at [899, 309] on button "Send to bid" at bounding box center [914, 315] width 125 height 30
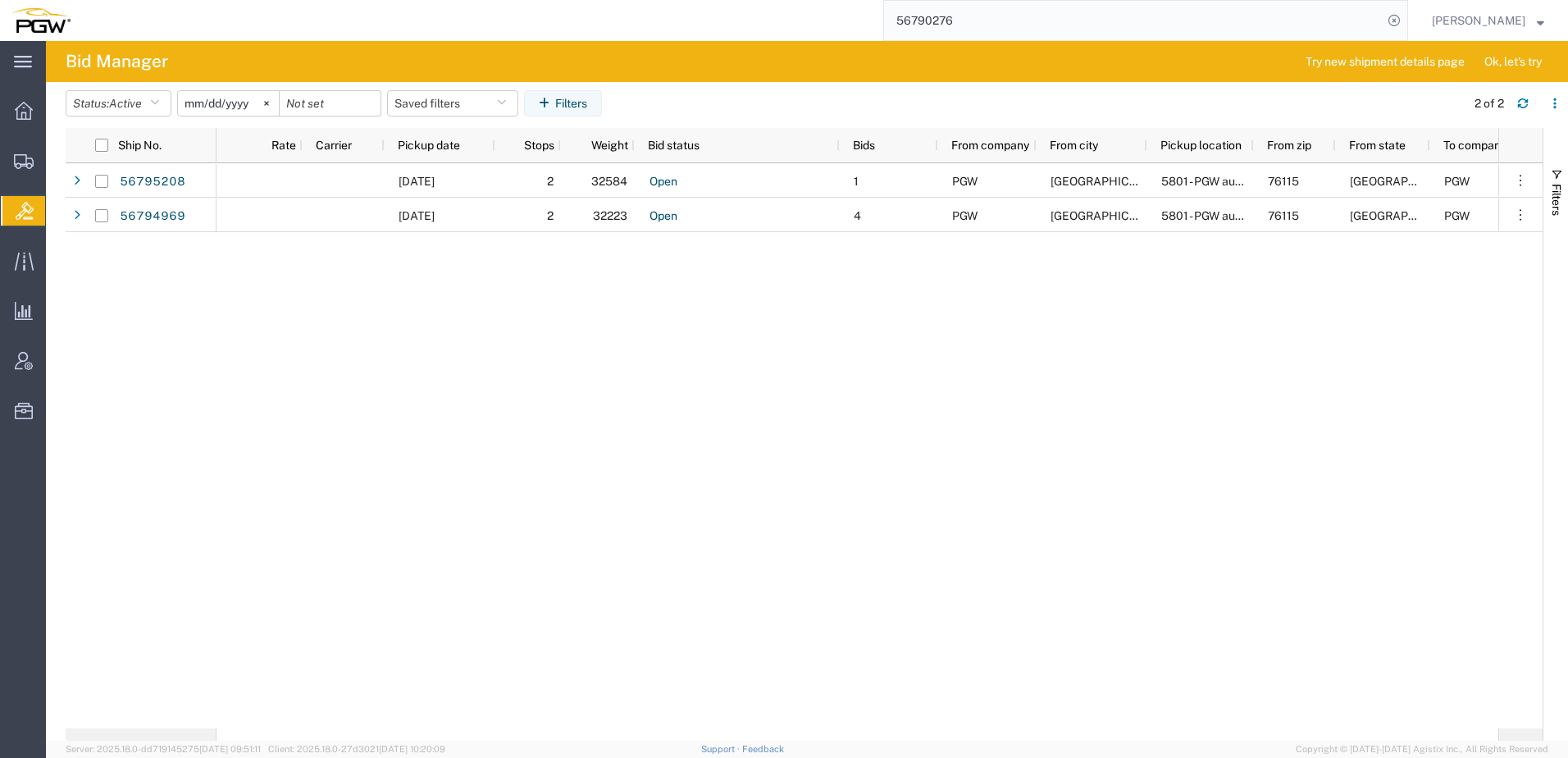
click at [497, 358] on div "09/17/2025 2 32584 Open 1 PGW Fort Worth 5801 - PGW autoglass - Fort Worth Hub …" at bounding box center [857, 446] width 1282 height 565
click at [0, 0] on span "Create from Template" at bounding box center [0, 0] width 0 height 0
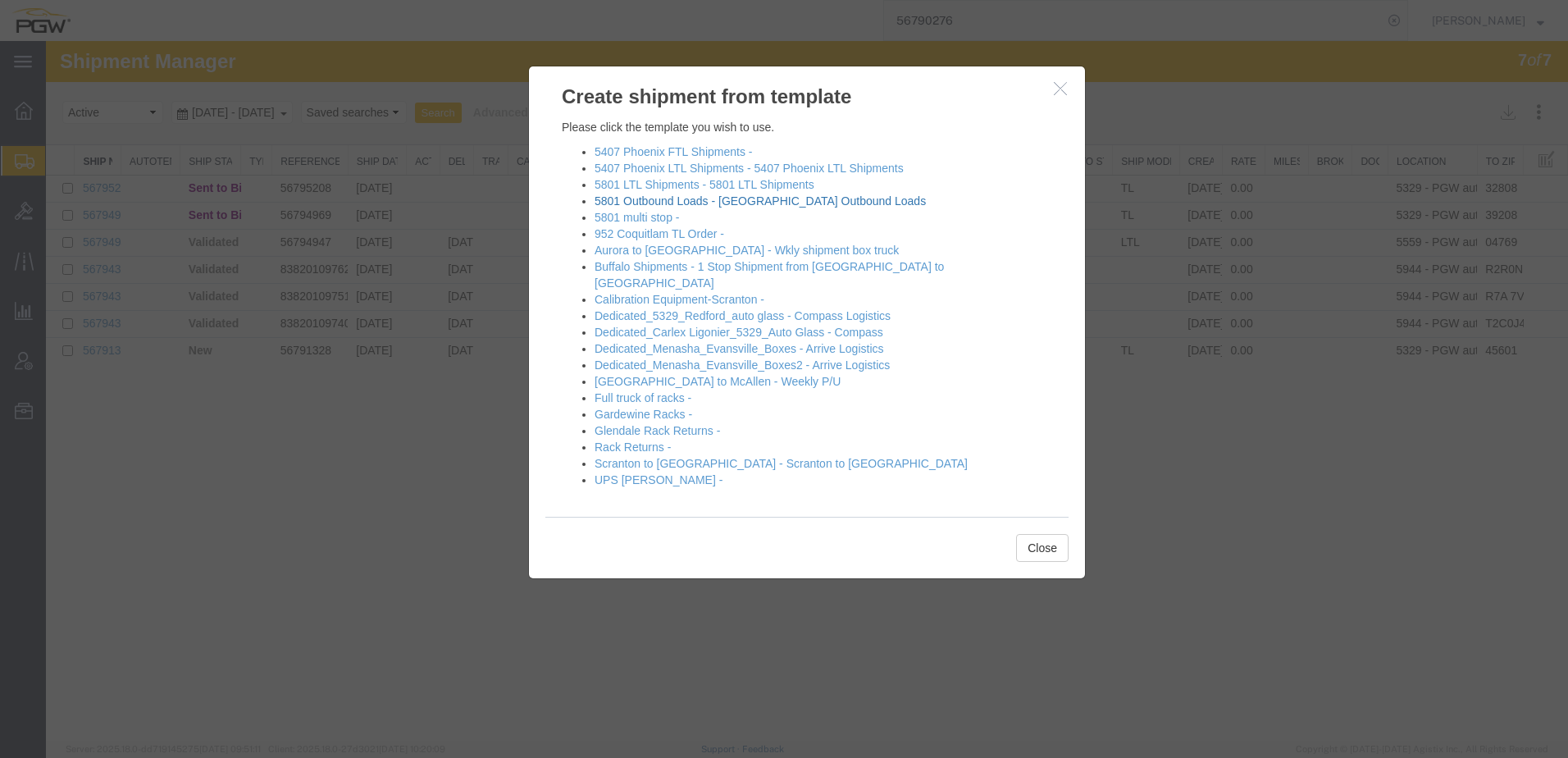
click at [686, 202] on link "5801 Outbound Loads - Fort Worth Outbound Loads" at bounding box center [760, 201] width 331 height 13
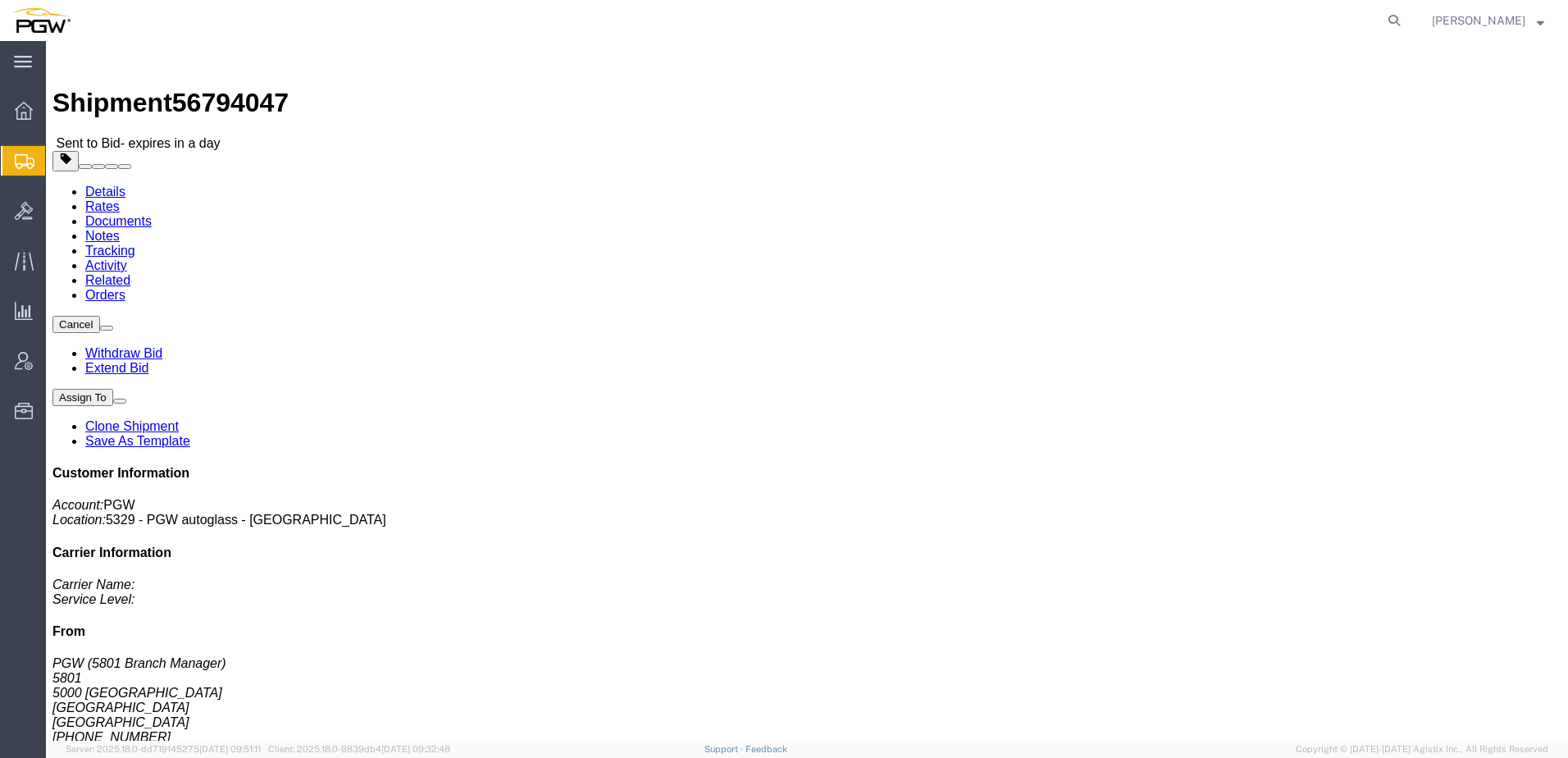
click link "Rates"
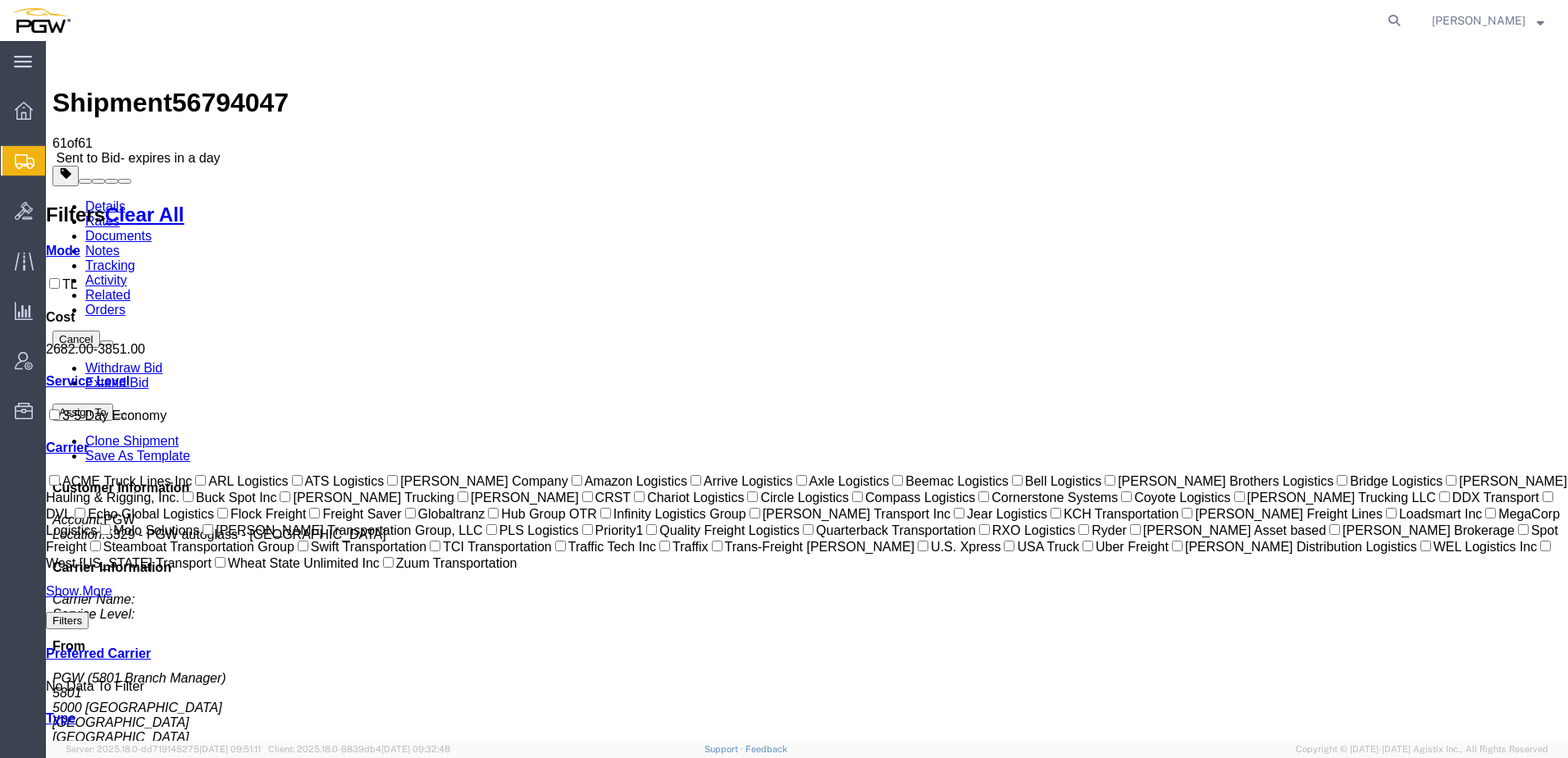
click at [106, 199] on link "Details" at bounding box center [105, 206] width 41 height 14
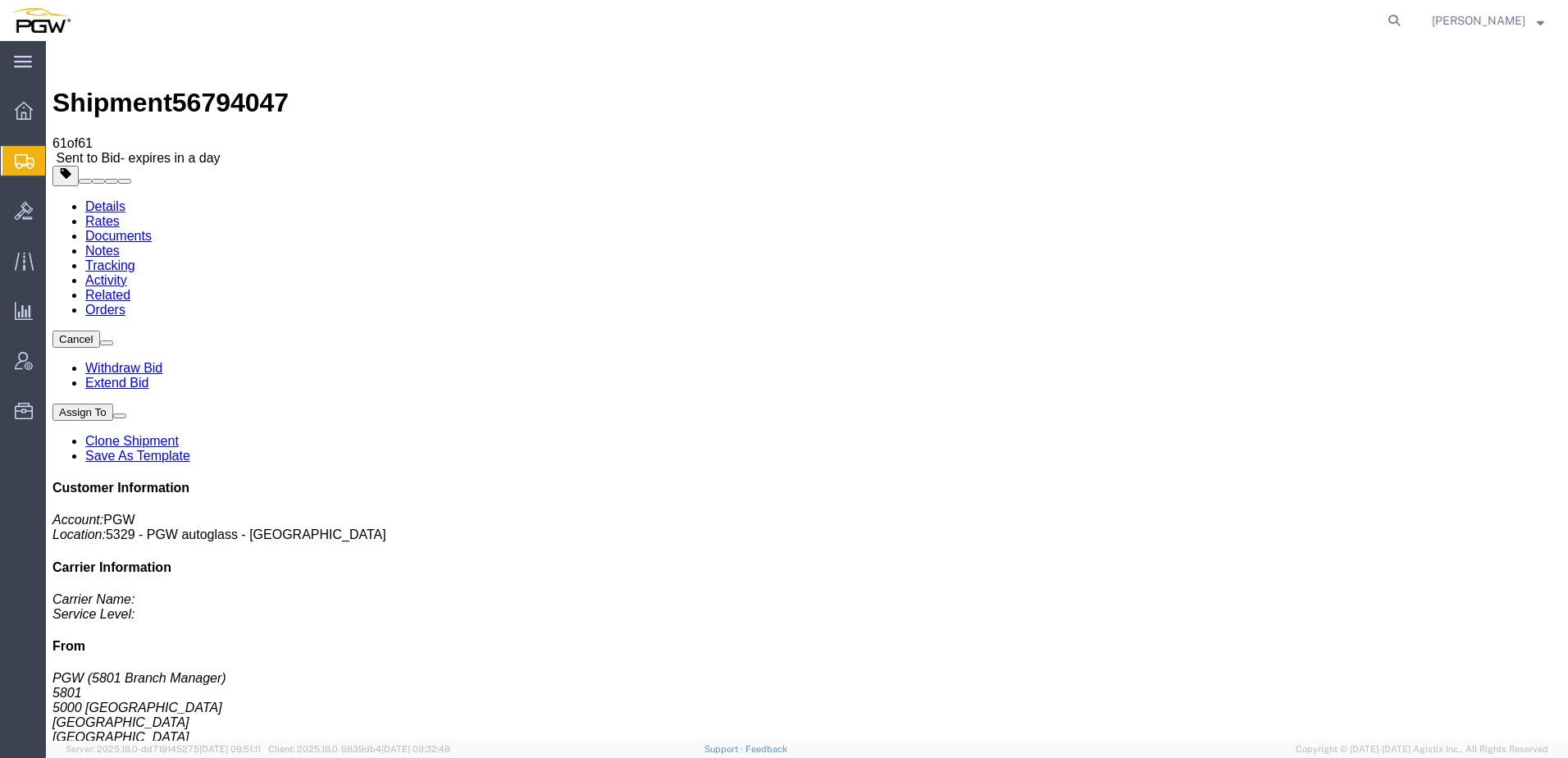
click link "Rates"
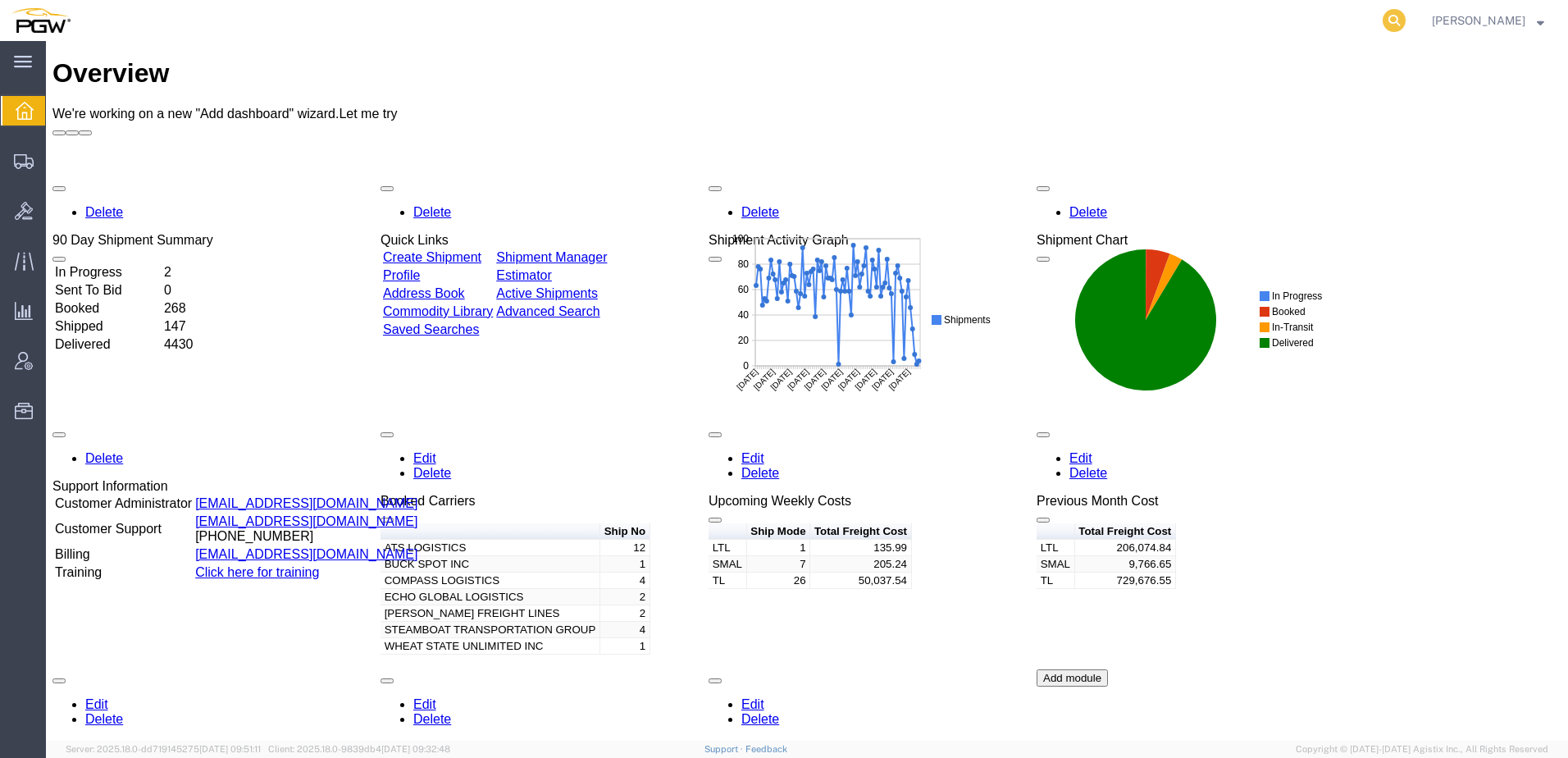
click at [1406, 20] on icon at bounding box center [1394, 20] width 23 height 23
click at [1282, 14] on input "search" at bounding box center [1133, 20] width 498 height 40
paste input "56794047"
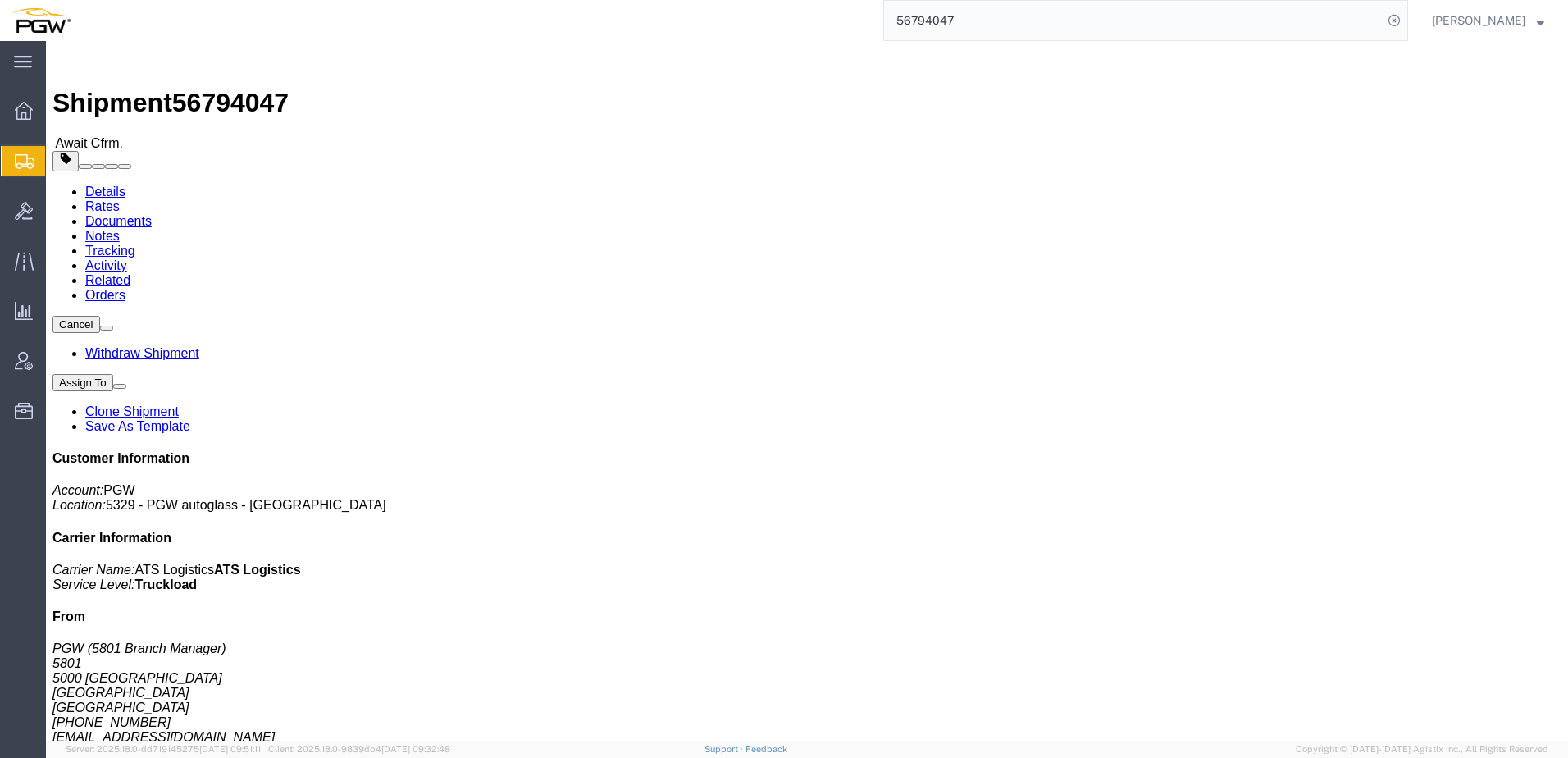
click link "Rates"
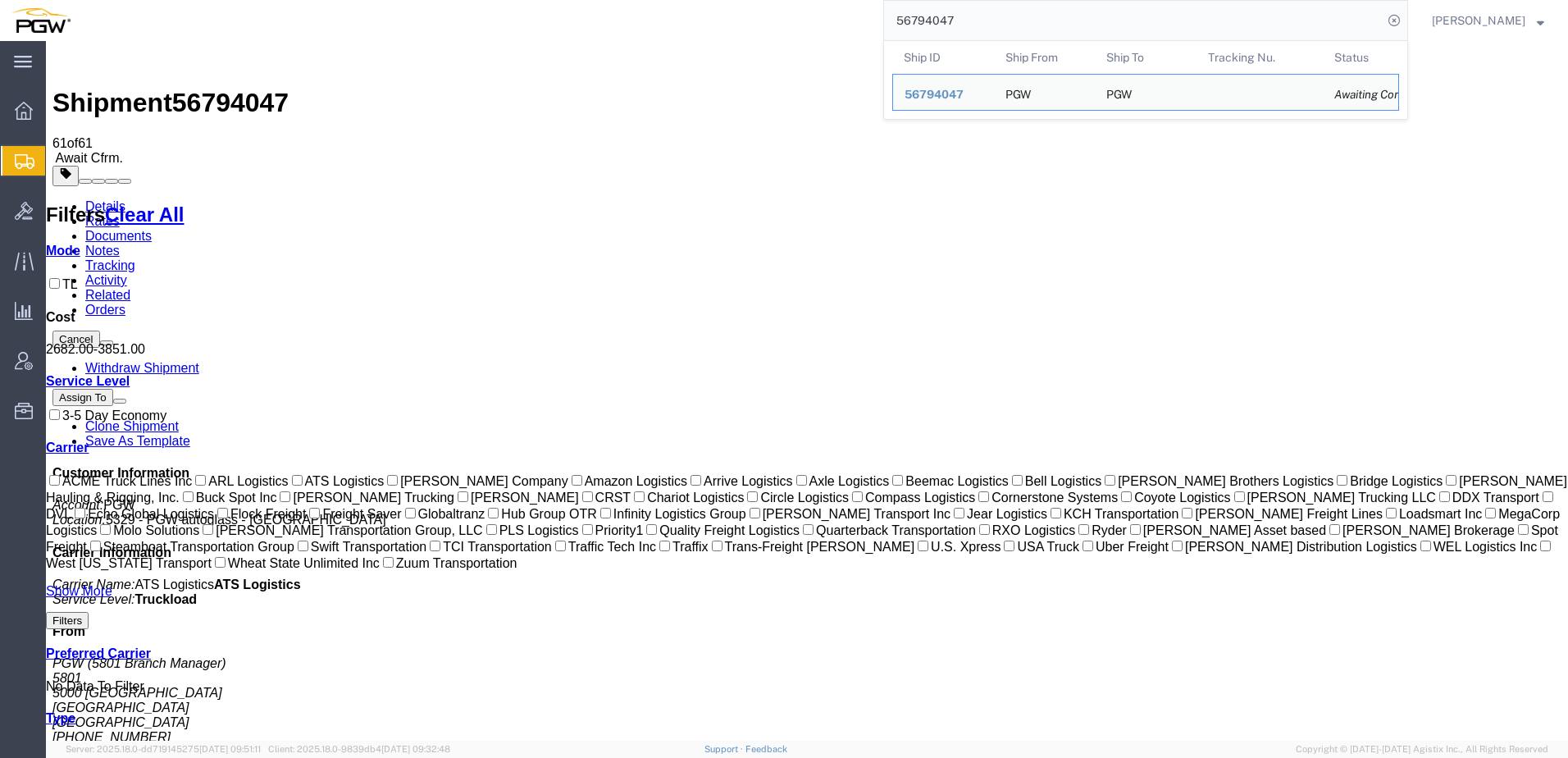
drag, startPoint x: 1066, startPoint y: 26, endPoint x: 122, endPoint y: -28, distance: 945.5
click at [122, 0] on html "main_menu Created with Sketch. Collapse Menu Overview Shipments Shipment Manage…" at bounding box center [784, 379] width 1568 height 758
paste input "4334533"
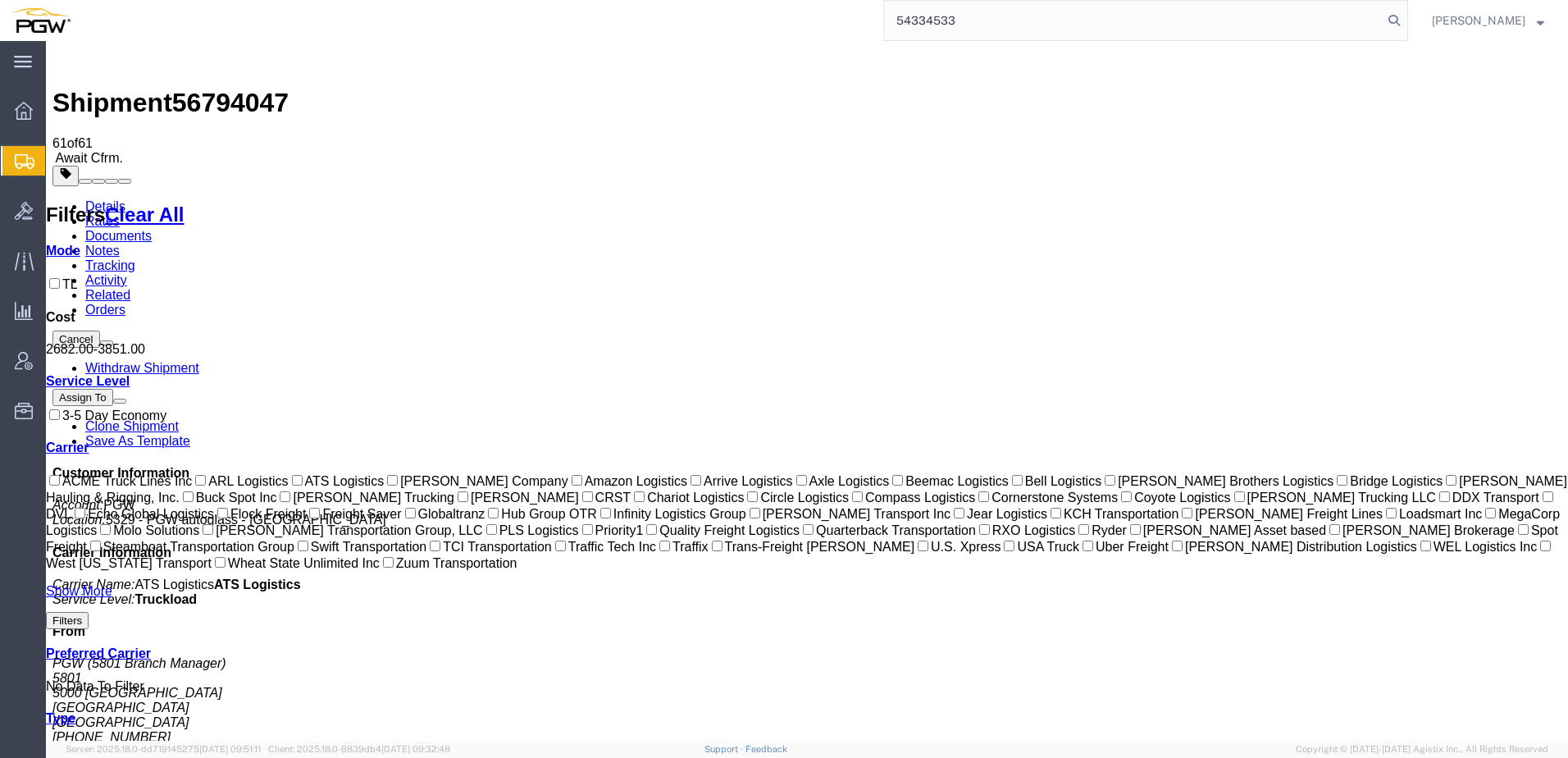
type input "54334533"
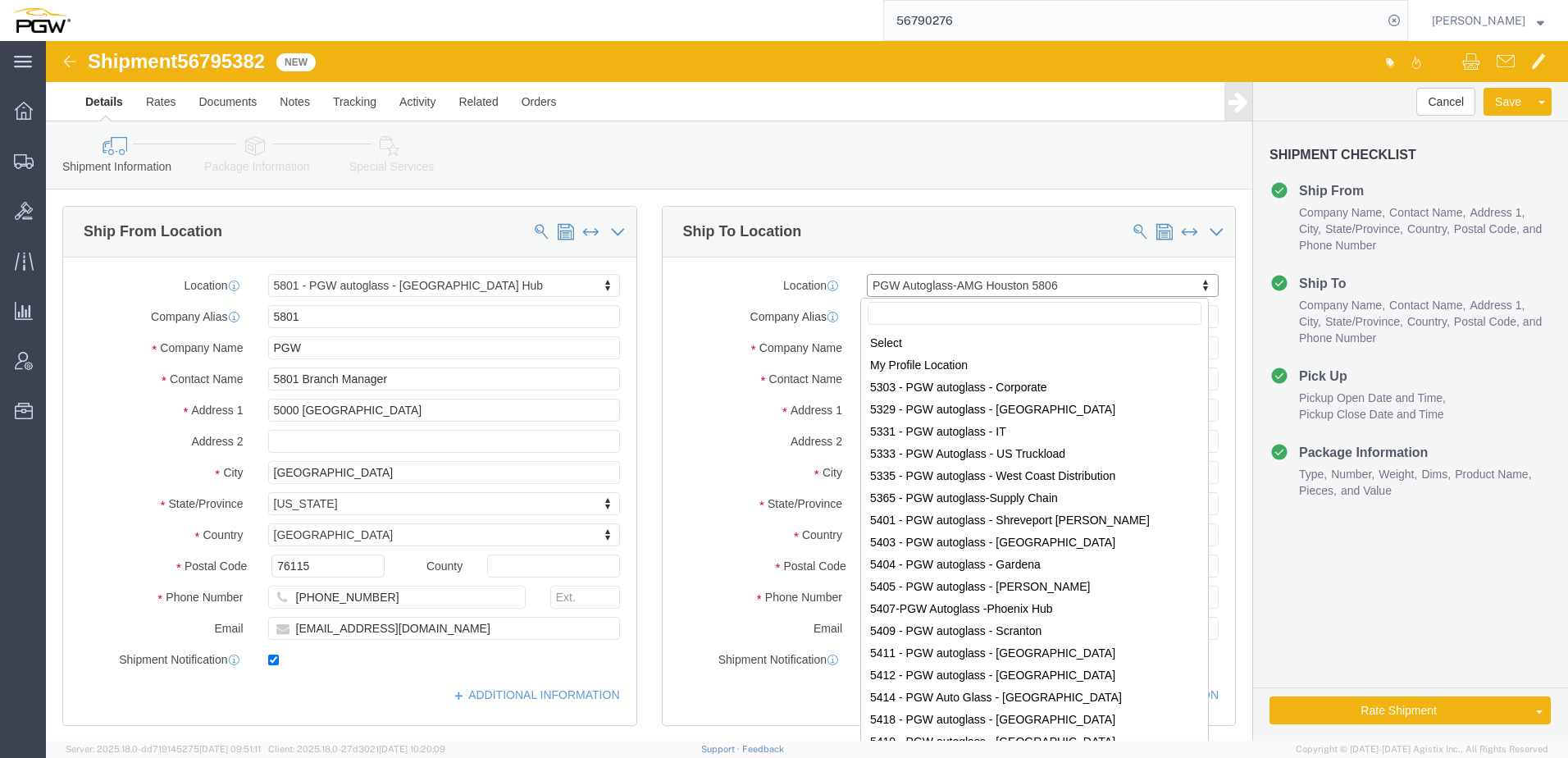
scroll to position [3591, 0]
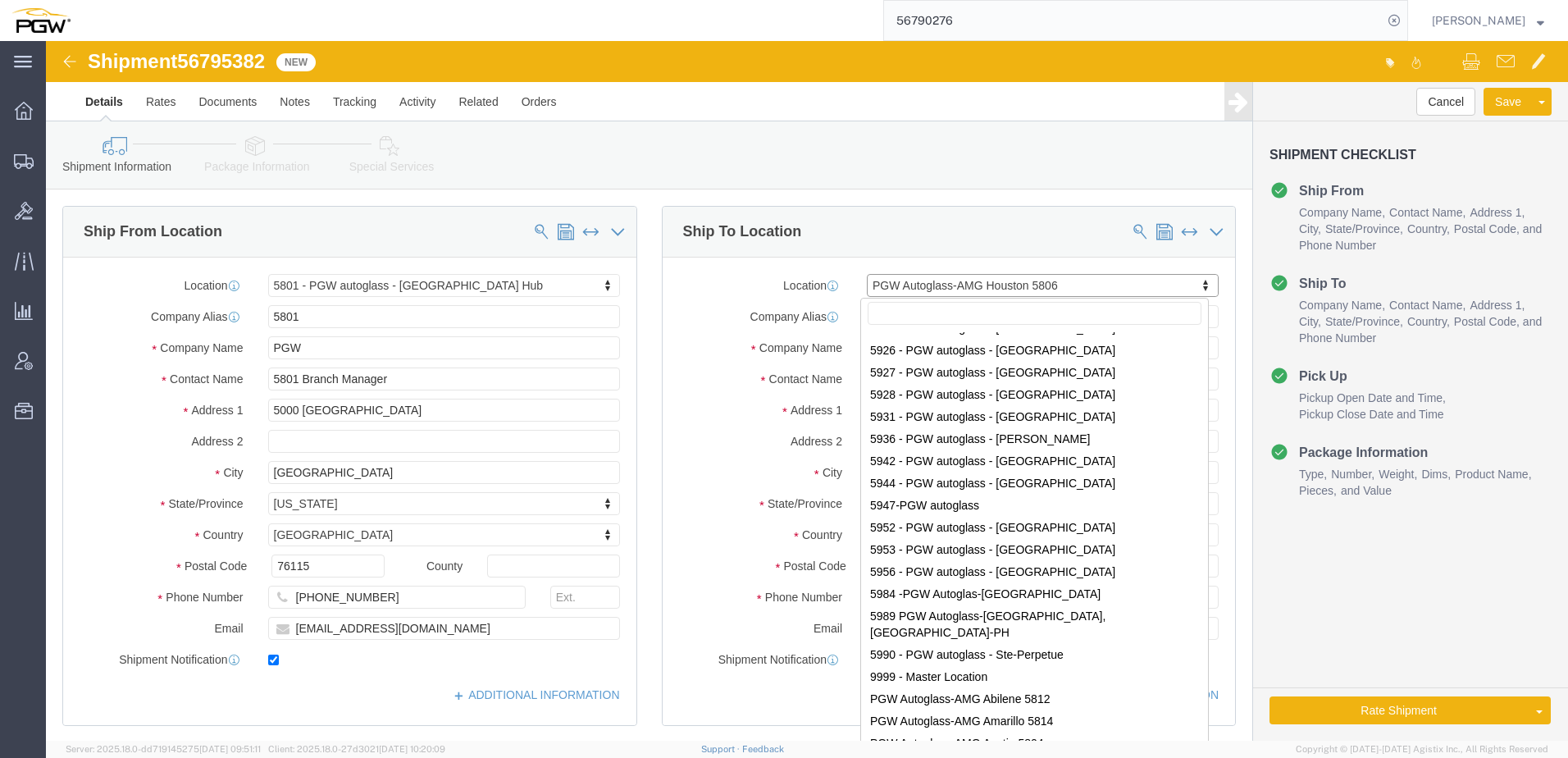
select select "62891"
select select "62935"
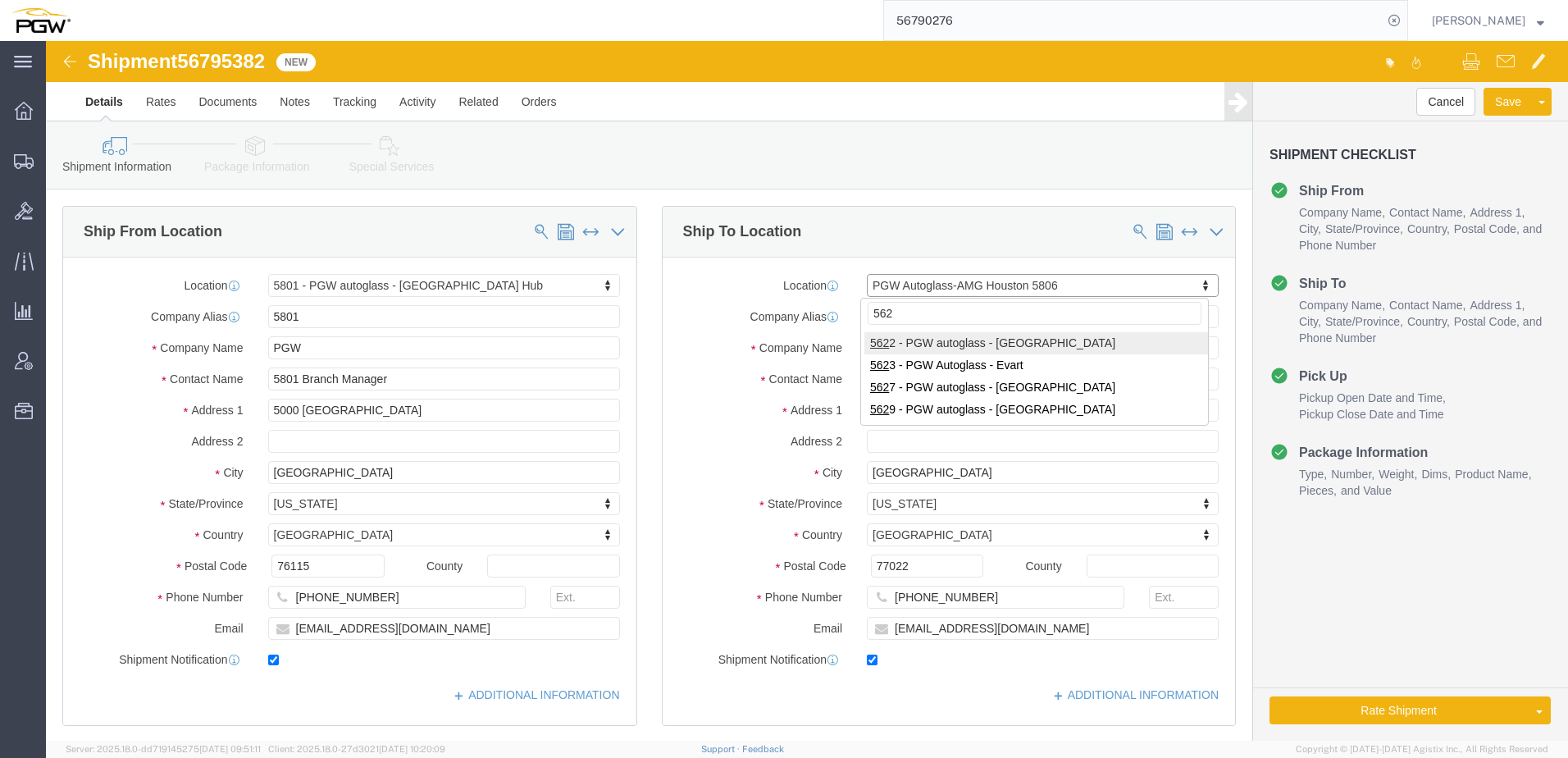
type input "5627"
select select "28417"
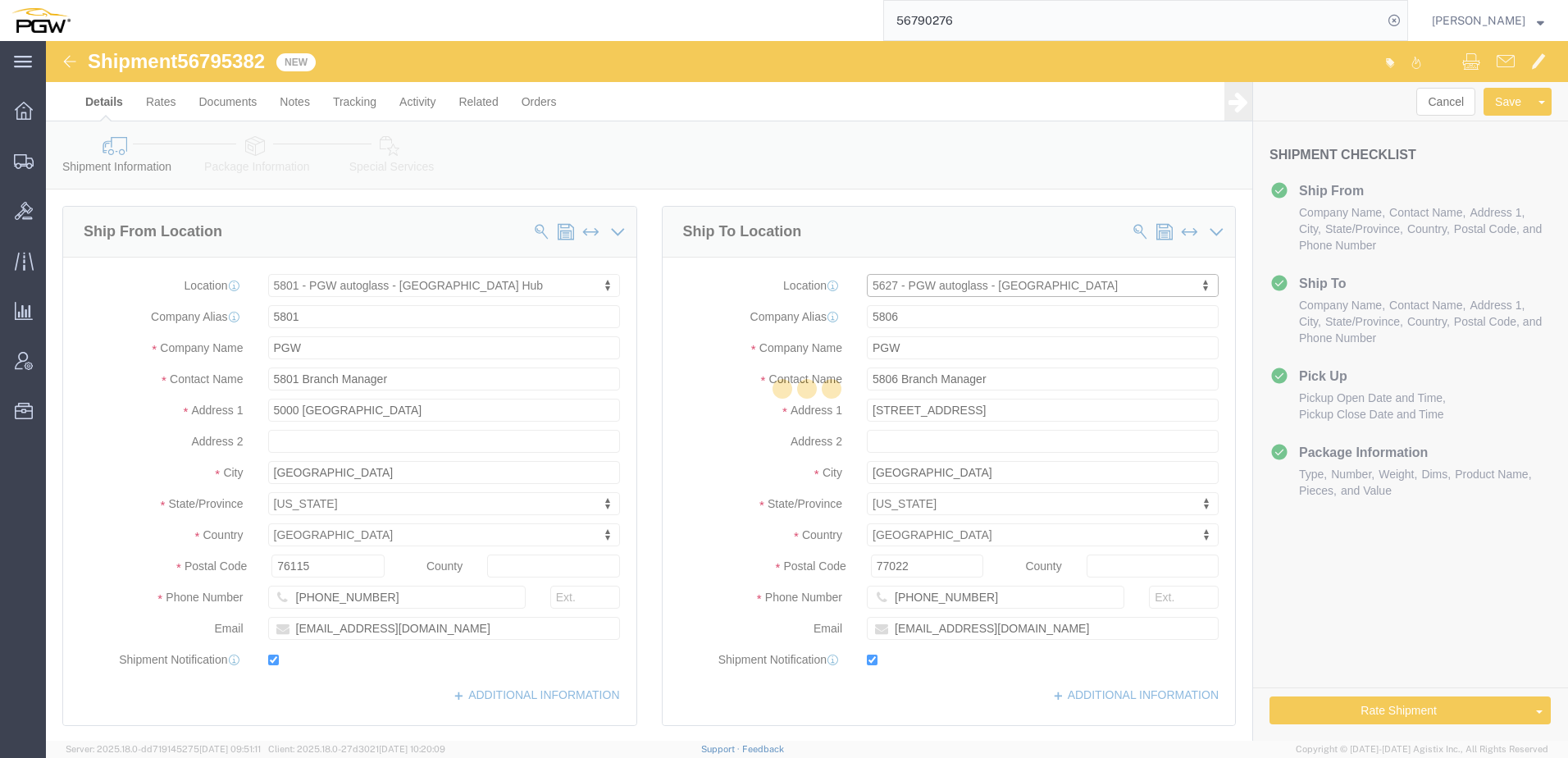
type input "5627"
type input "5627 Branch Manager"
type input "200 Commerce Dr NE"
type input "Columbia"
type input "29223"
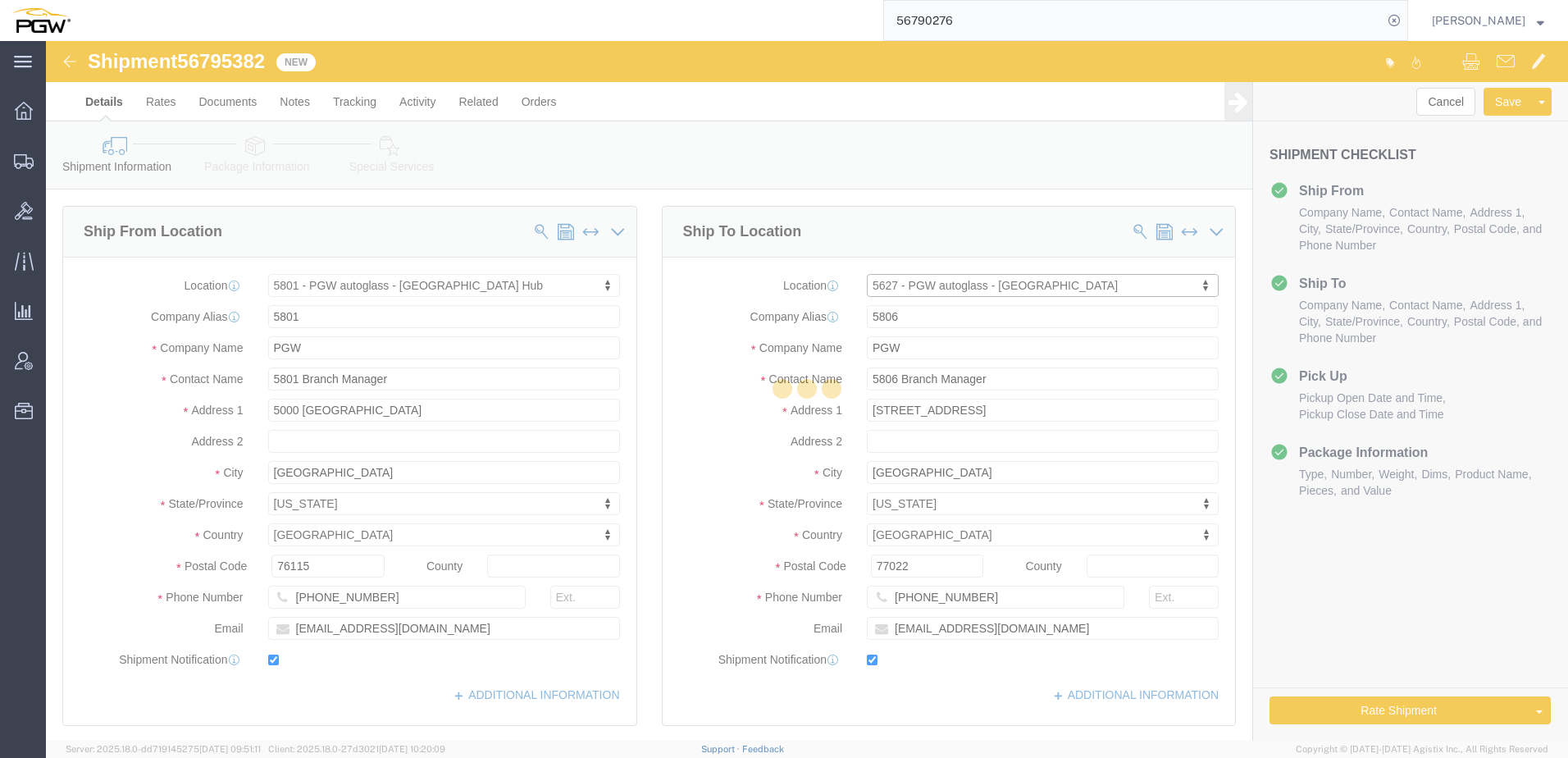
type input "318-220-9900"
type input "lkqsp_o_pm_5627@pgwag.com"
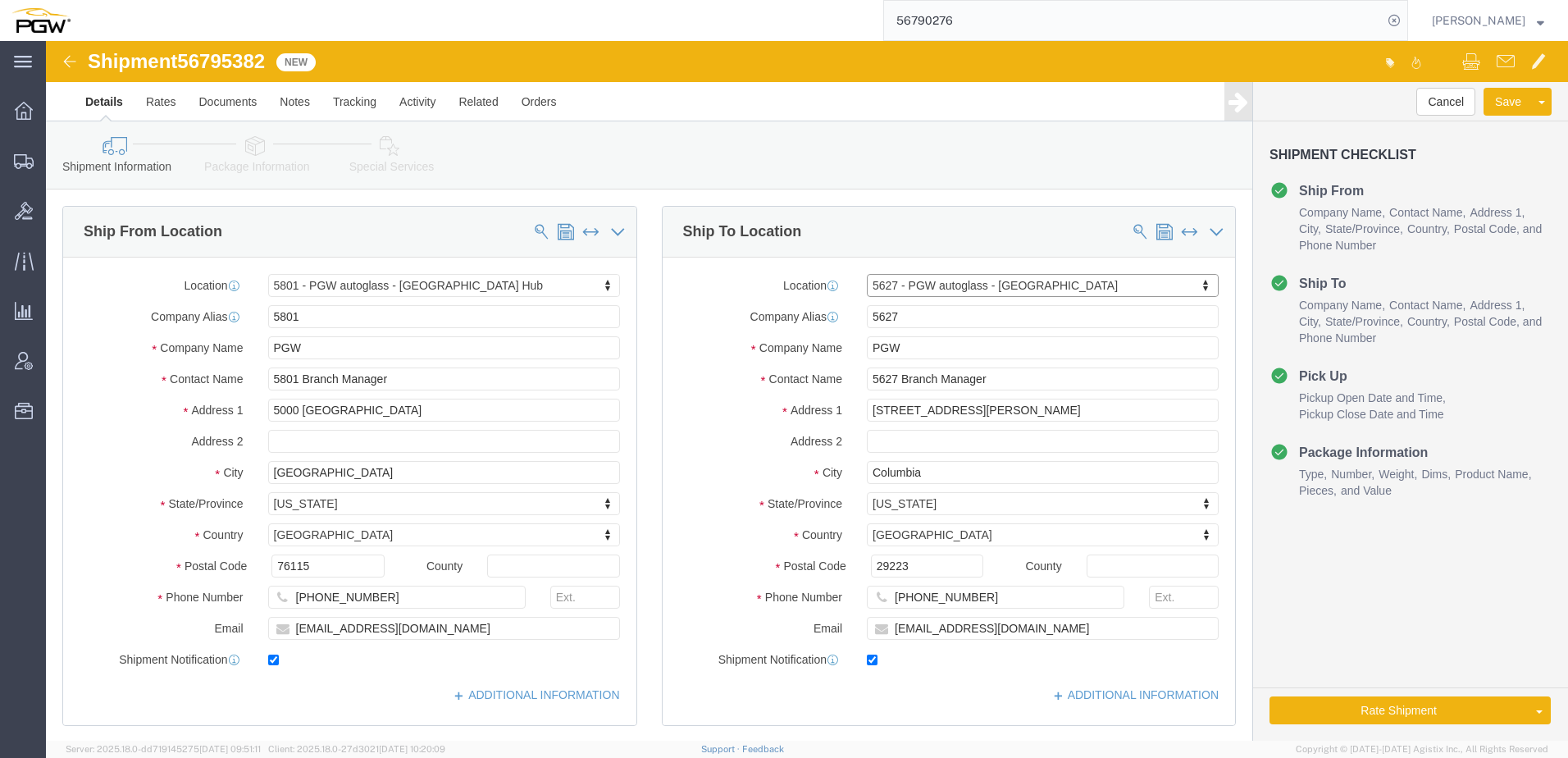
select select "SC"
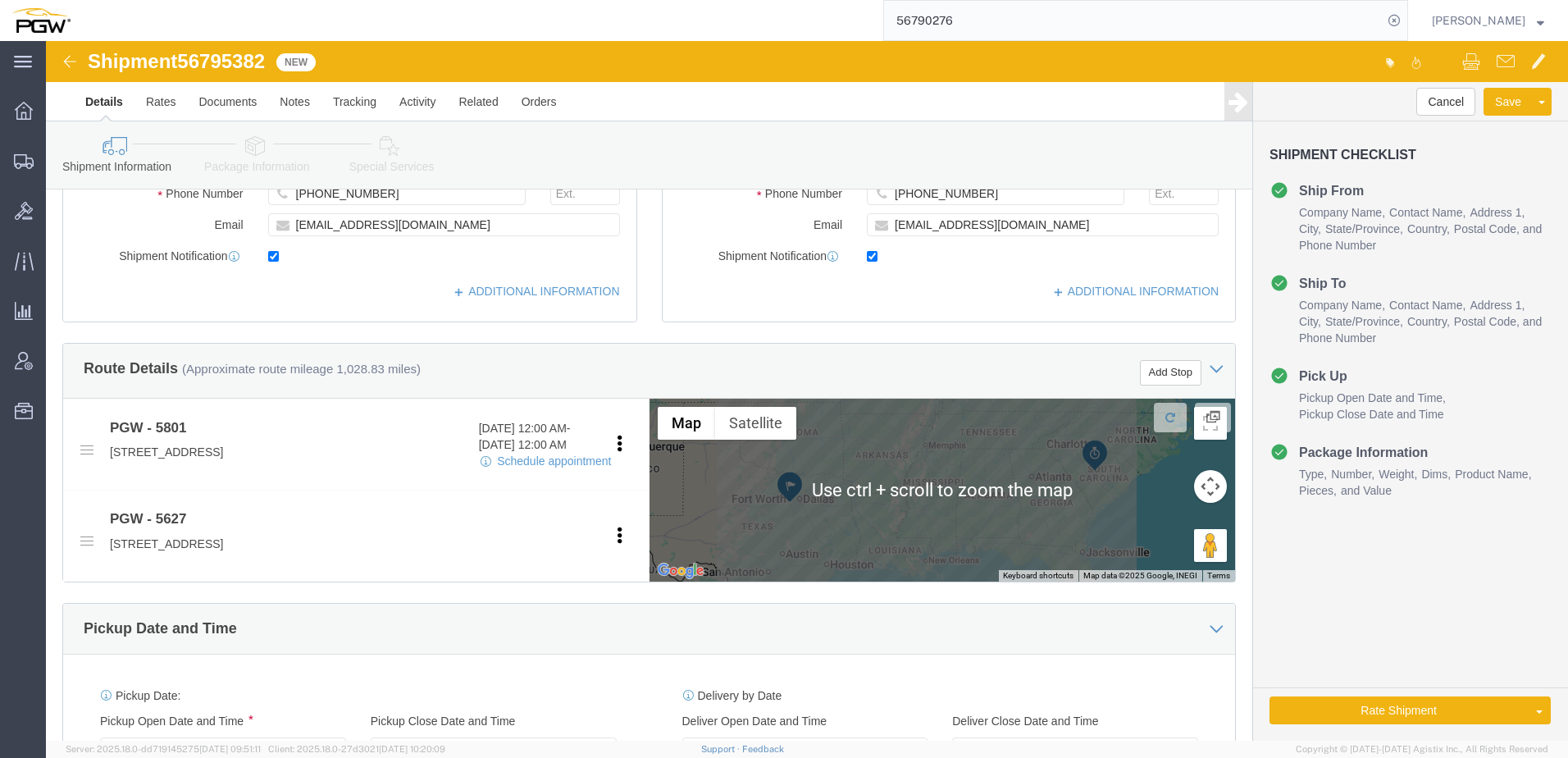
scroll to position [328, 0]
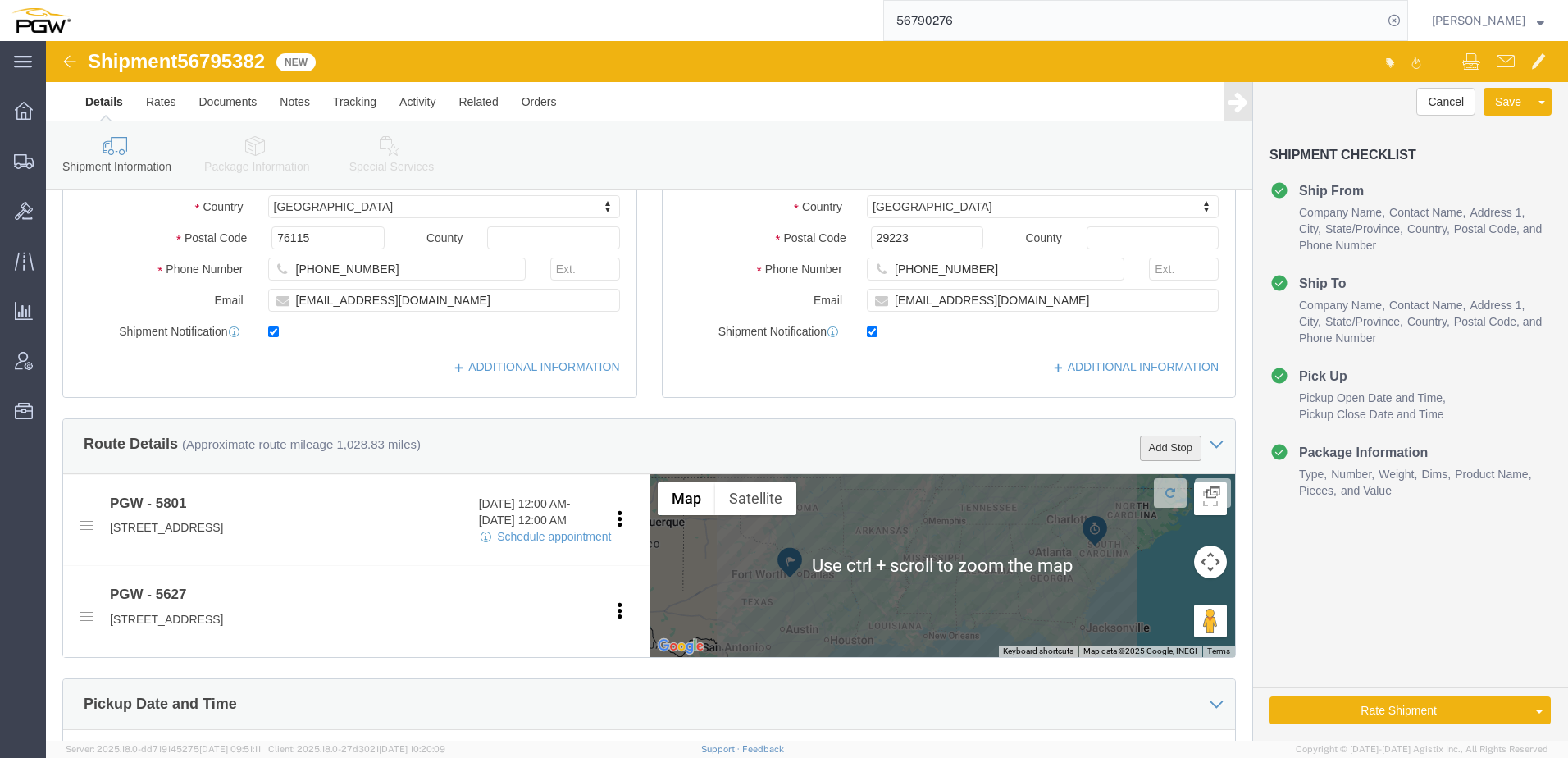
click button "Add Stop"
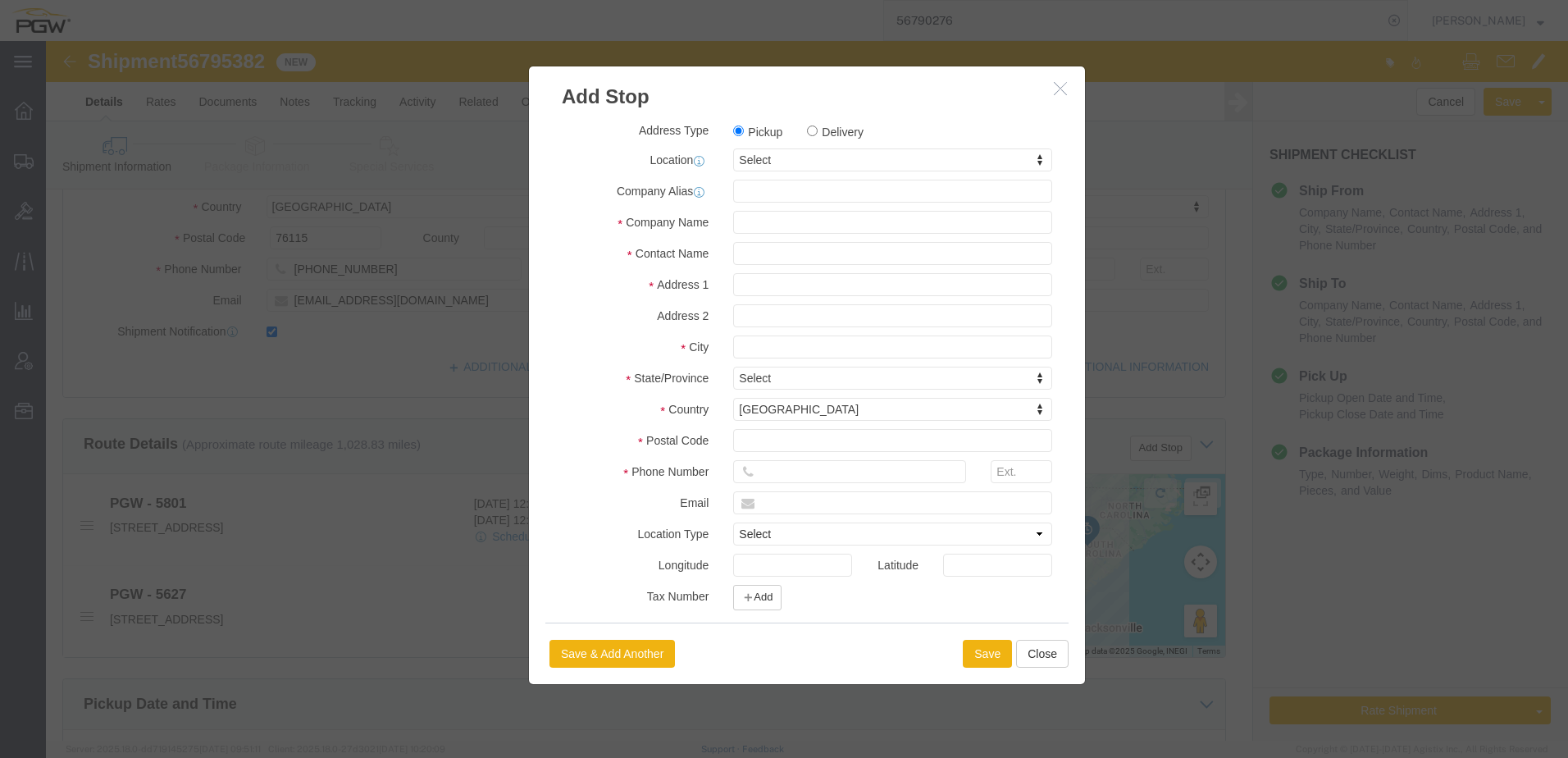
click label "Delivery"
click input "Delivery"
radio input "true"
select select
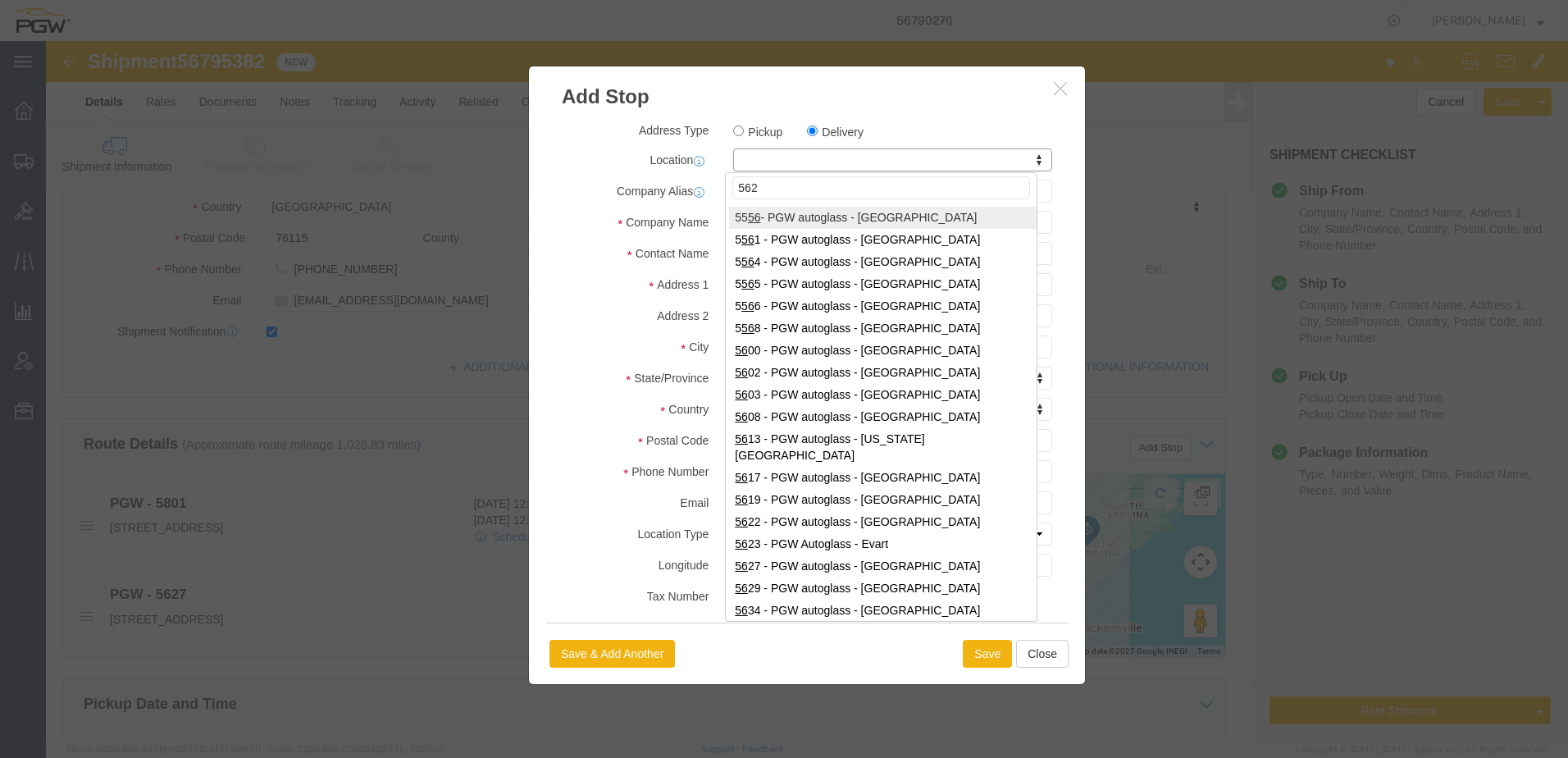
type input "5629"
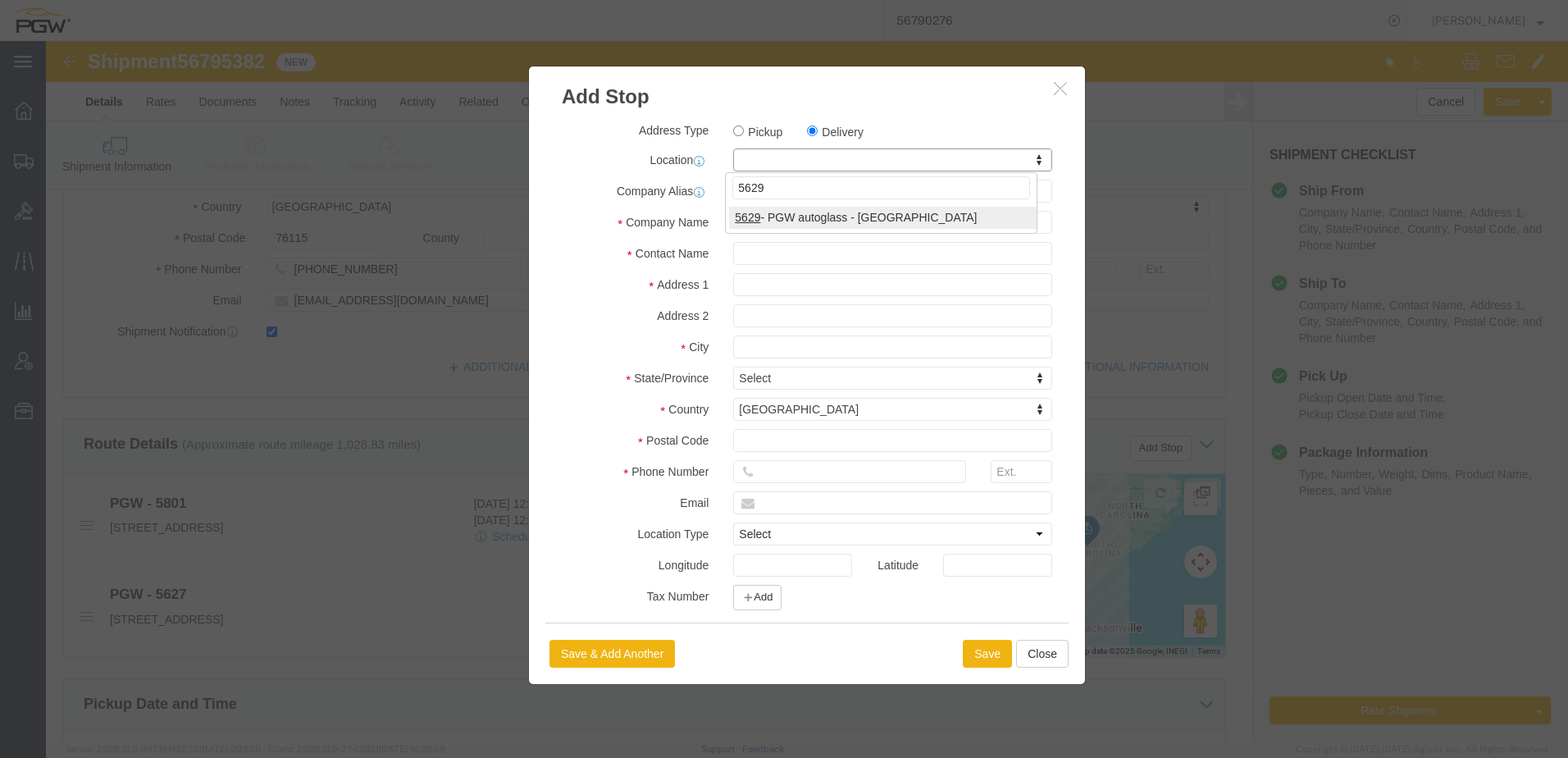
select select "28419"
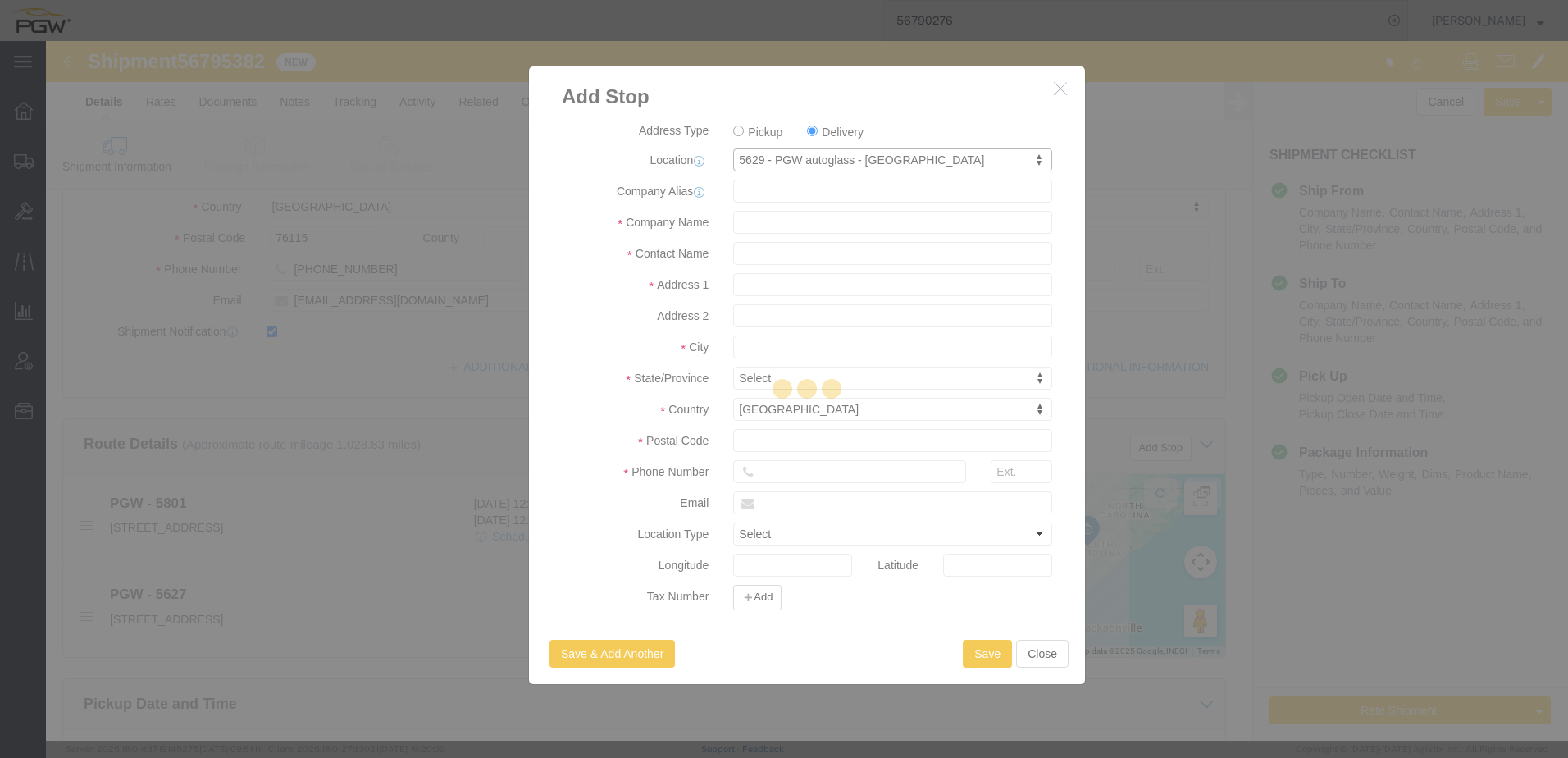
type input "5629"
type input "PGW"
type input "5629 Branch Manager"
type input "410 Airport Rd"
type input "Greenville"
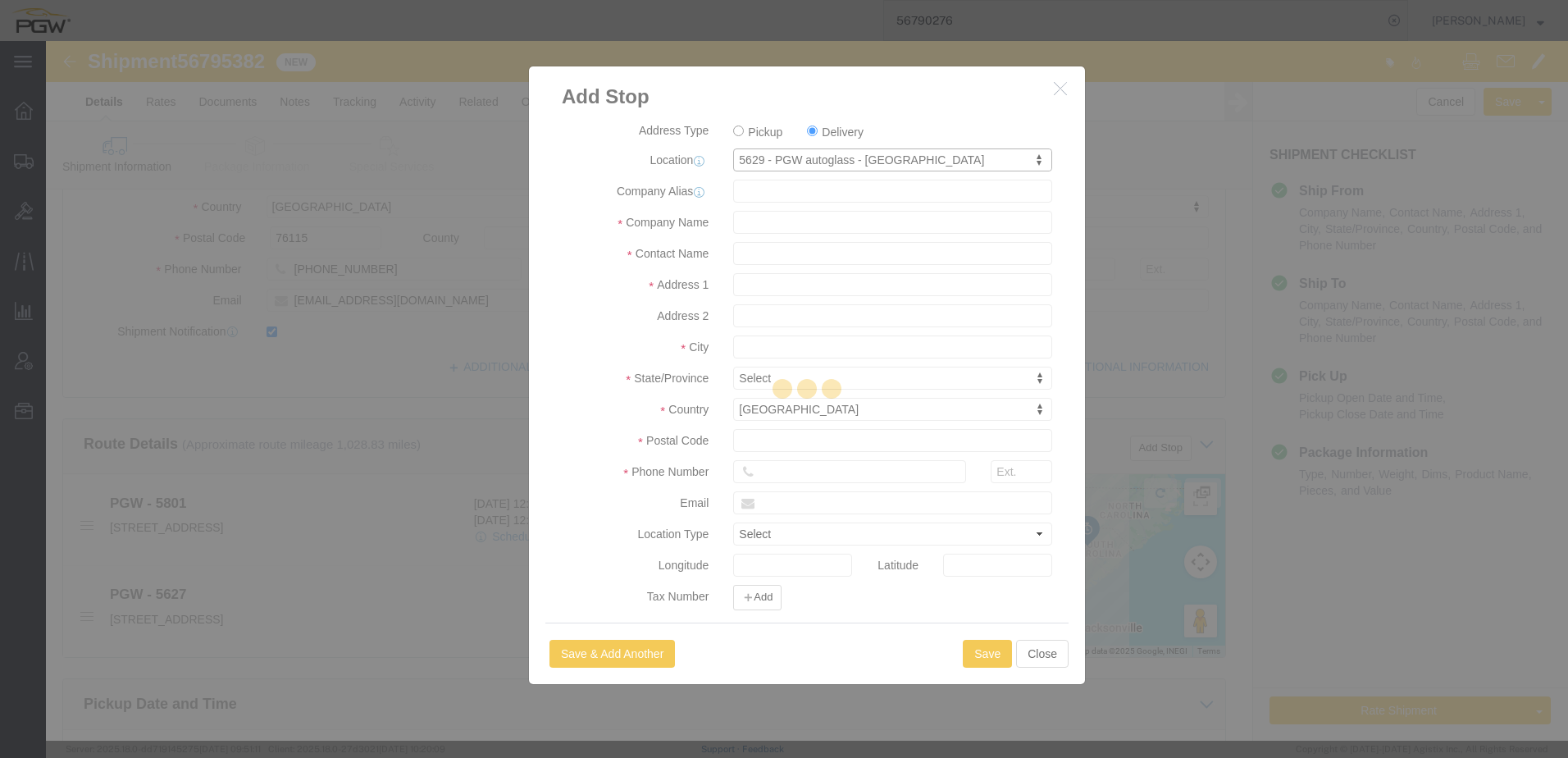
type input "29607"
type input "864-250-0139"
type input "lkqsp_o_pm_5629@pgwag.com"
checkbox input "true"
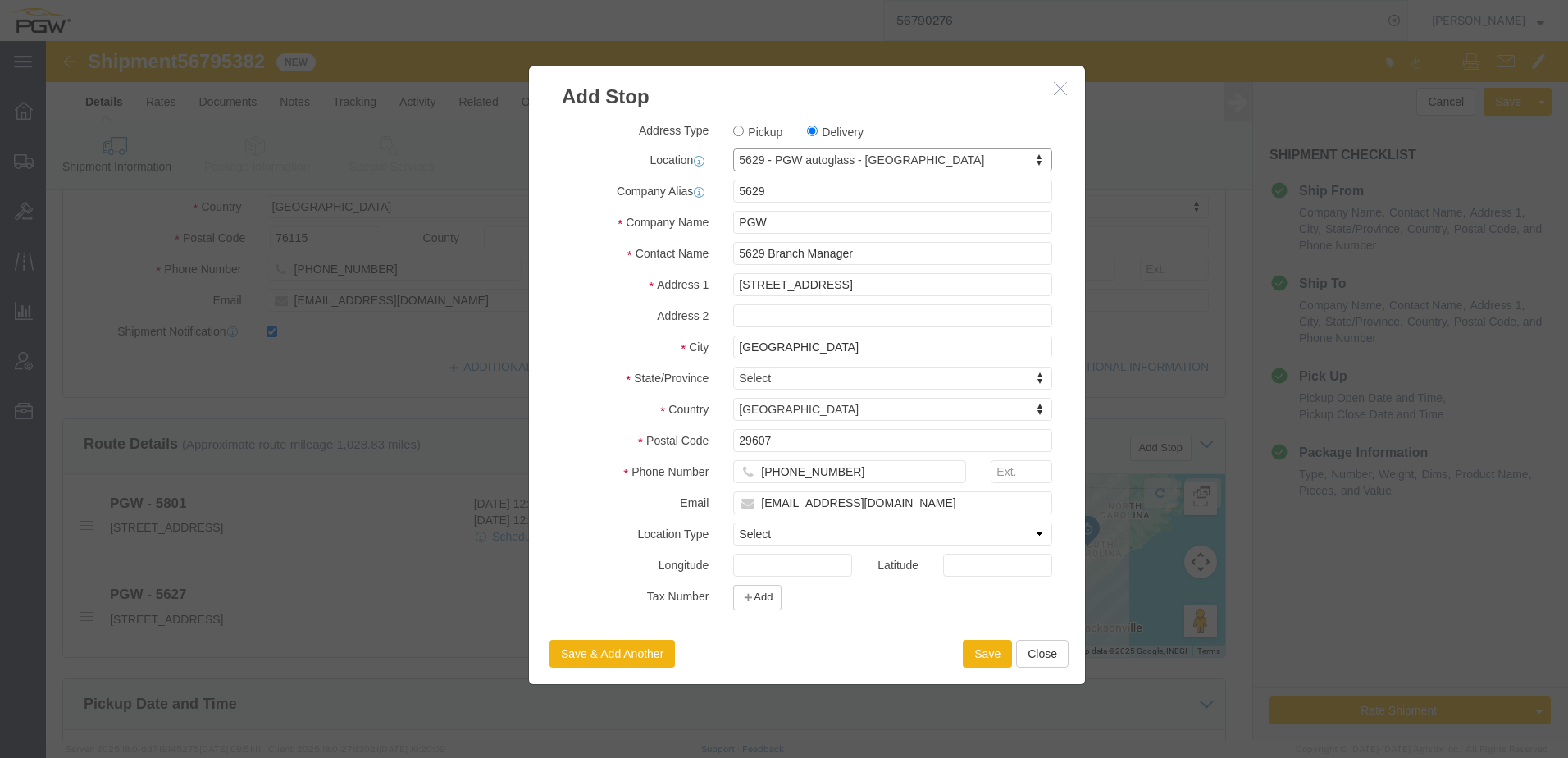
select select "SC"
click button "Save"
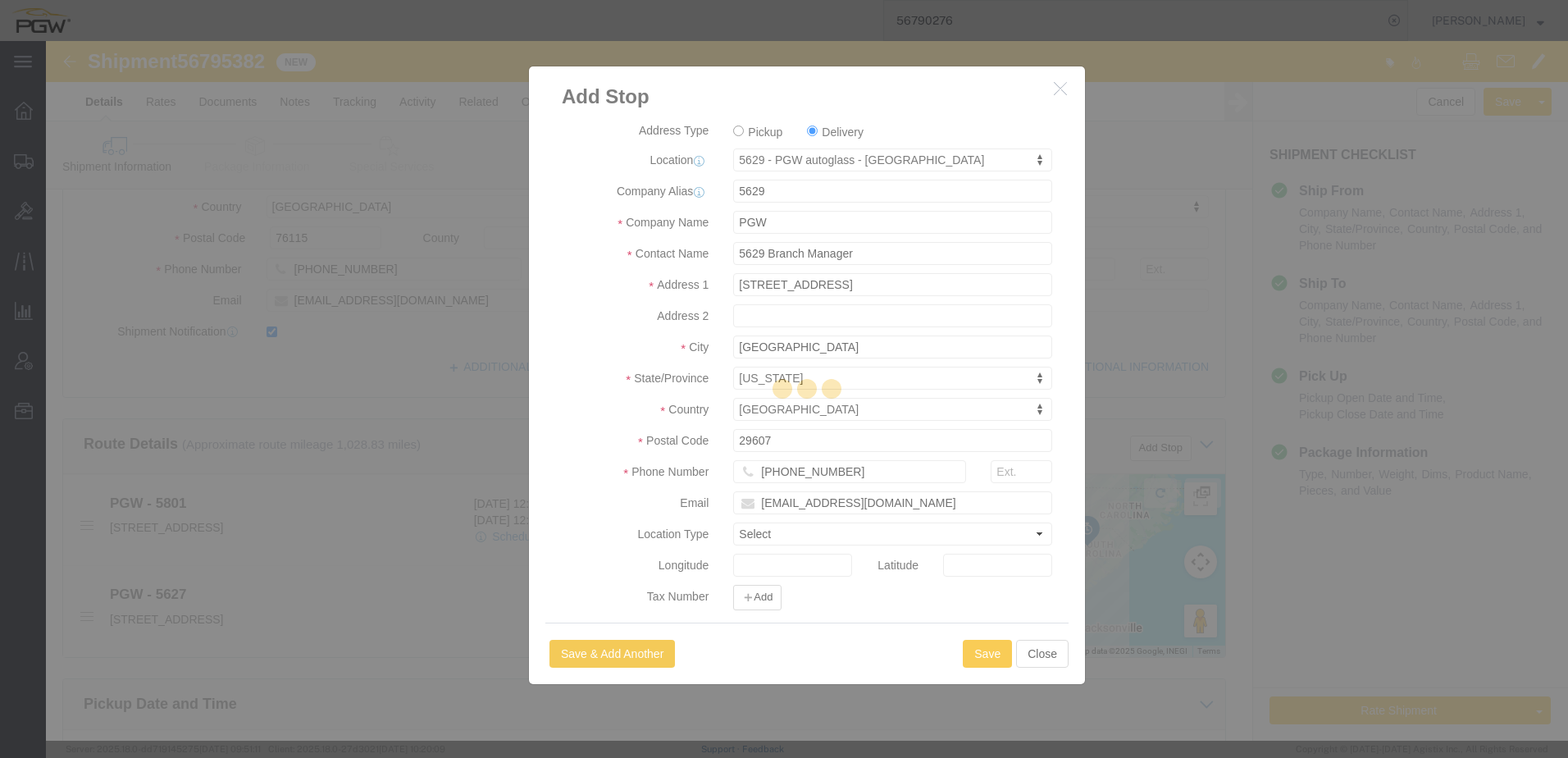
select select "D"
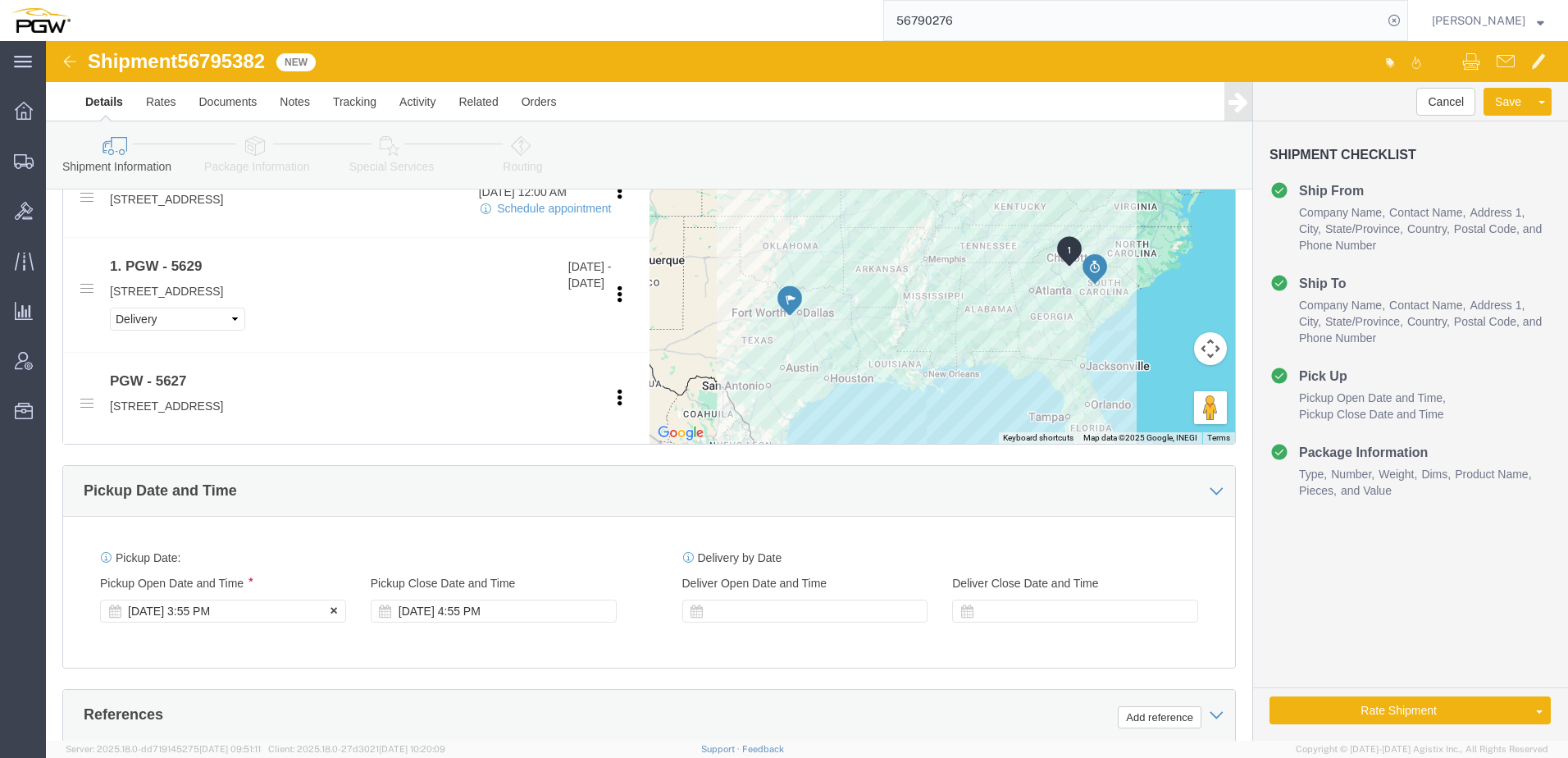
click div "Sep 11 2025 3:55 PM"
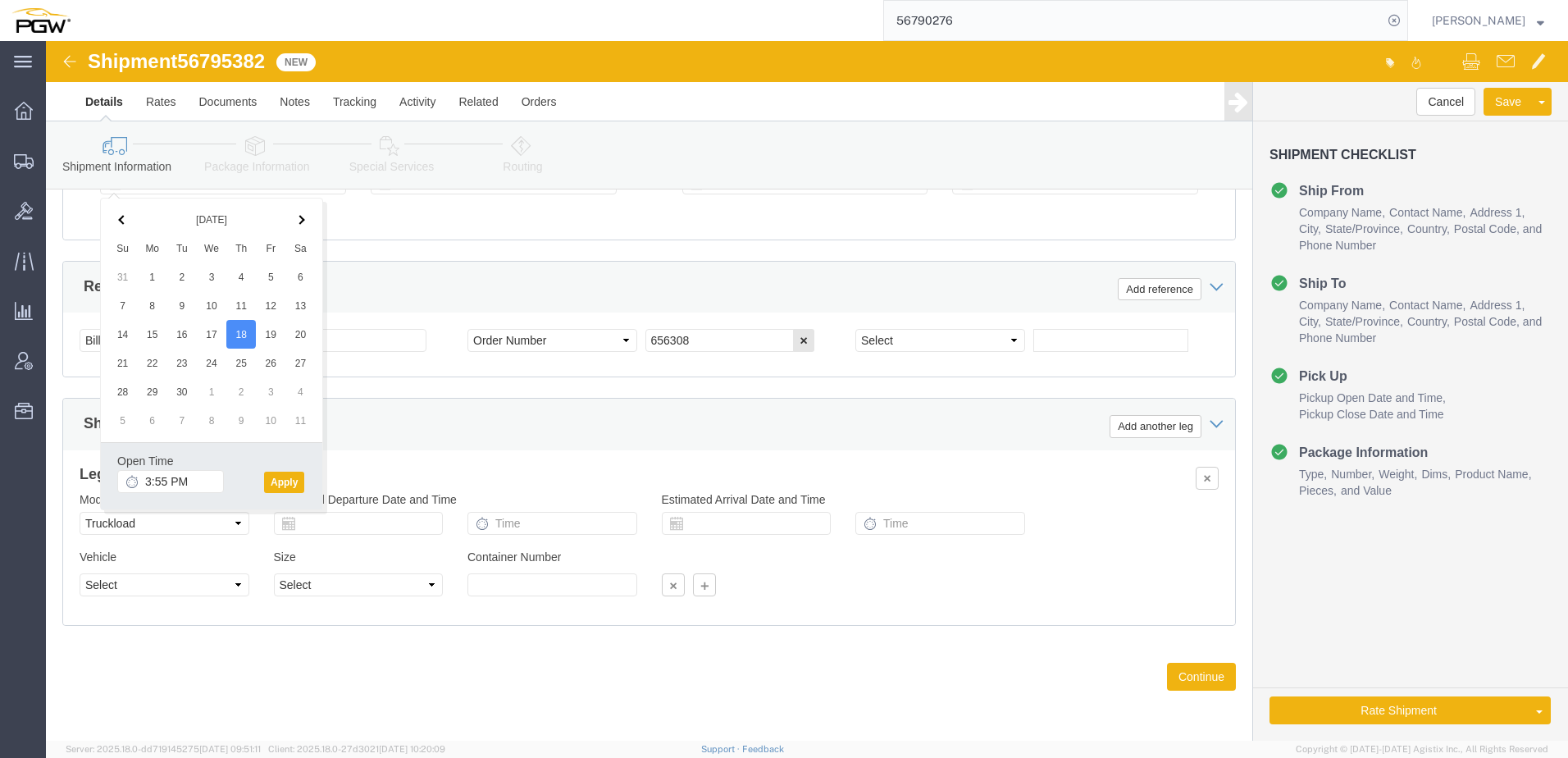
click icon
click input "3:55 PM"
type input "8:00 AM"
click button "Apply"
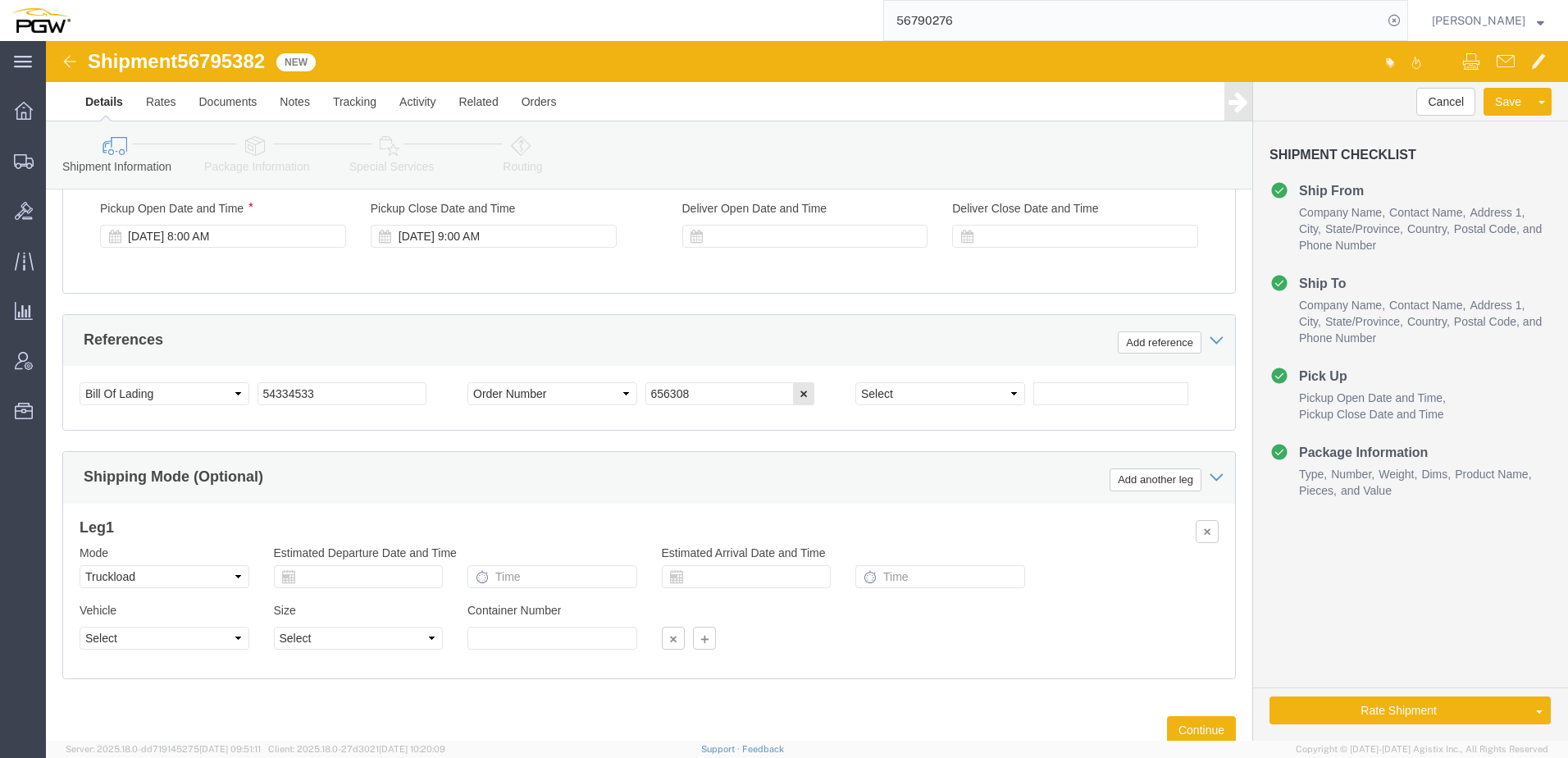
scroll to position [1003, 0]
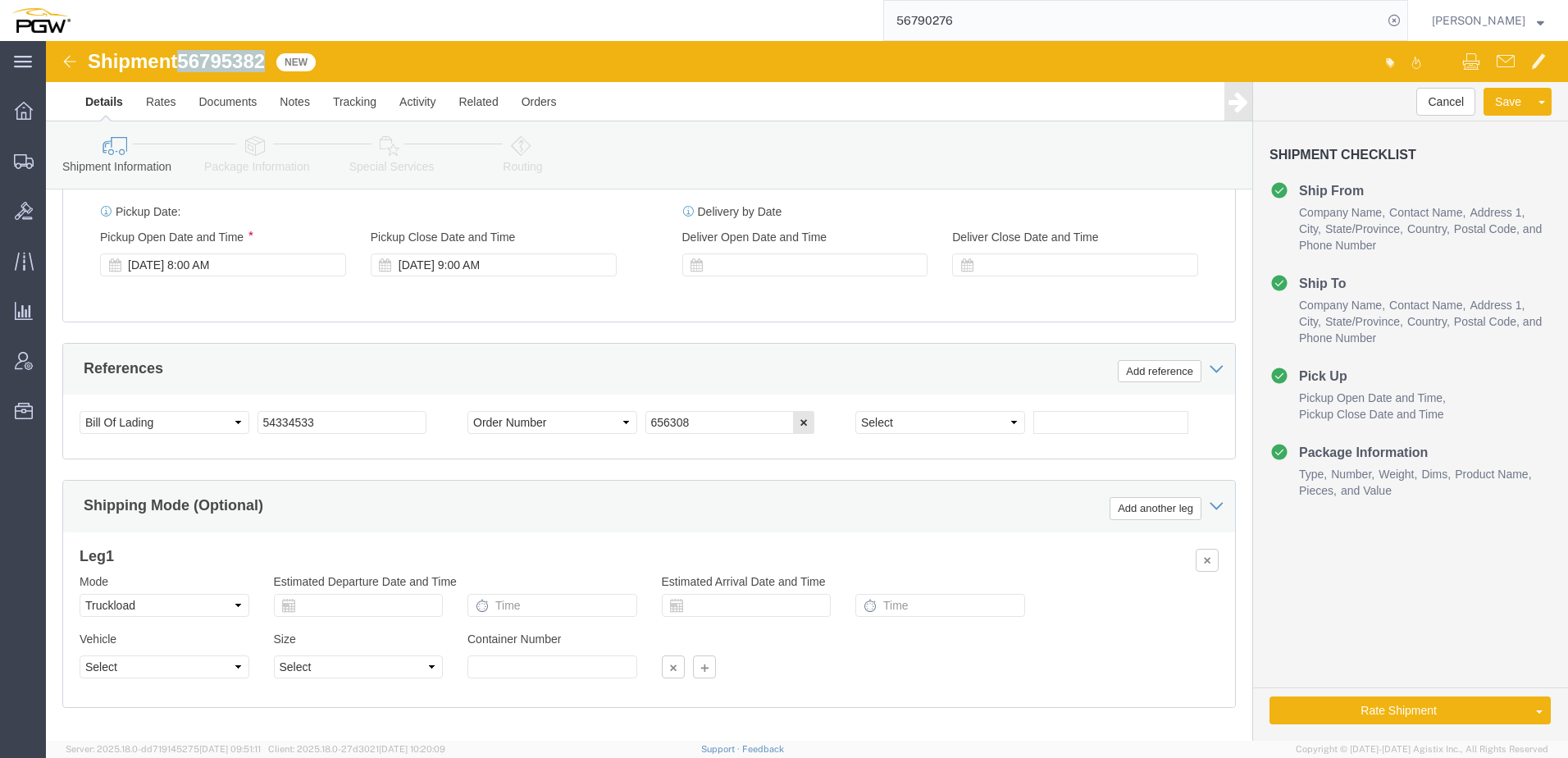
drag, startPoint x: 137, startPoint y: 20, endPoint x: 229, endPoint y: 18, distance: 92.0
click div "Shipment 56795382 New"
copy span "56795382"
drag, startPoint x: 297, startPoint y: 385, endPoint x: -86, endPoint y: 319, distance: 388.6
click html "Shipment 56795382 New Details Rates Documents Notes Tracking Activity Related O…"
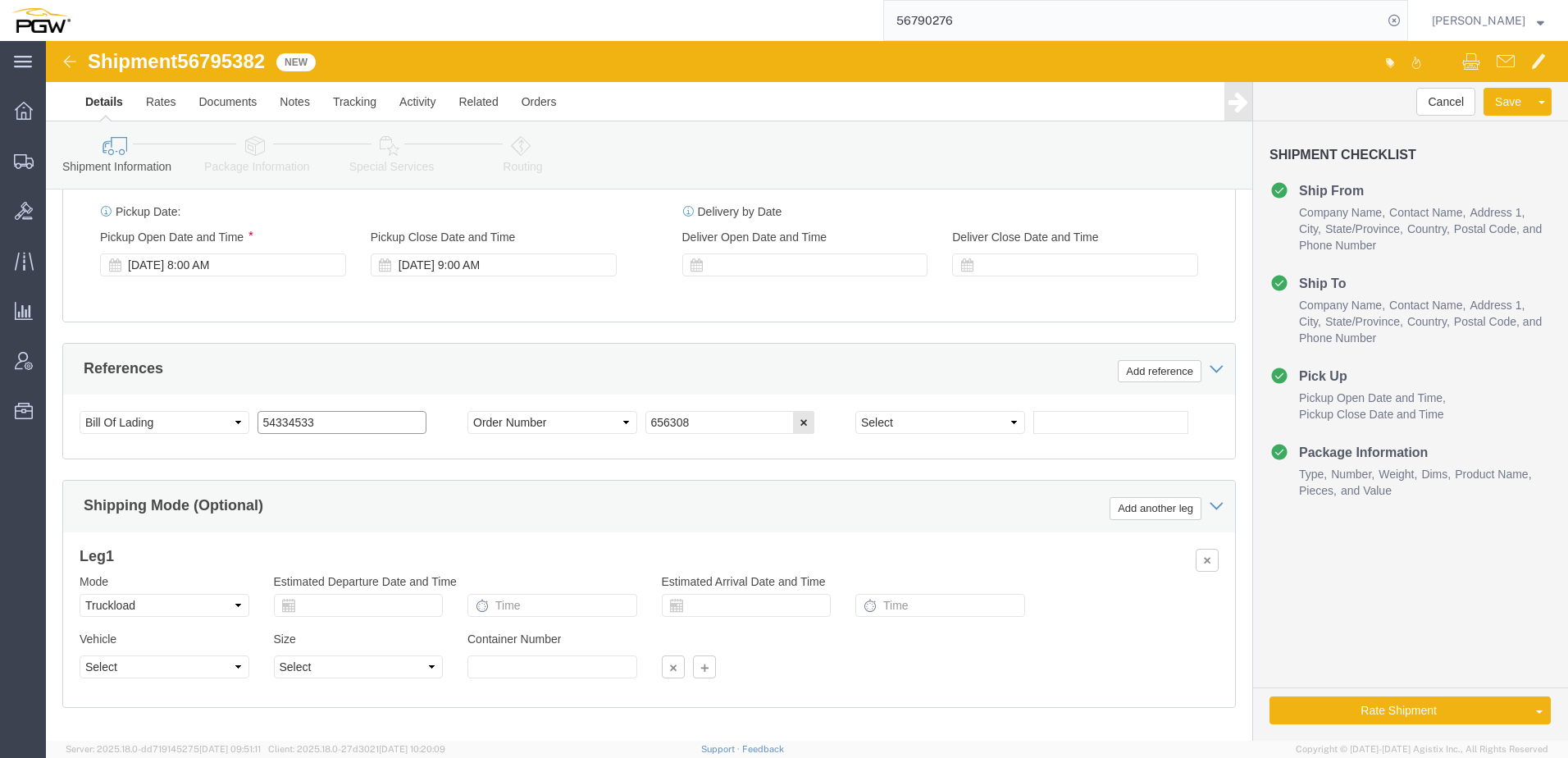
paste input "6795382"
drag, startPoint x: 277, startPoint y: 387, endPoint x: -961, endPoint y: 341, distance: 1238.9
click html "Shipment 56795382 New Details Rates Documents Notes Tracking Activity Related O…"
type input "56795382"
drag, startPoint x: 702, startPoint y: 377, endPoint x: 533, endPoint y: 380, distance: 169.0
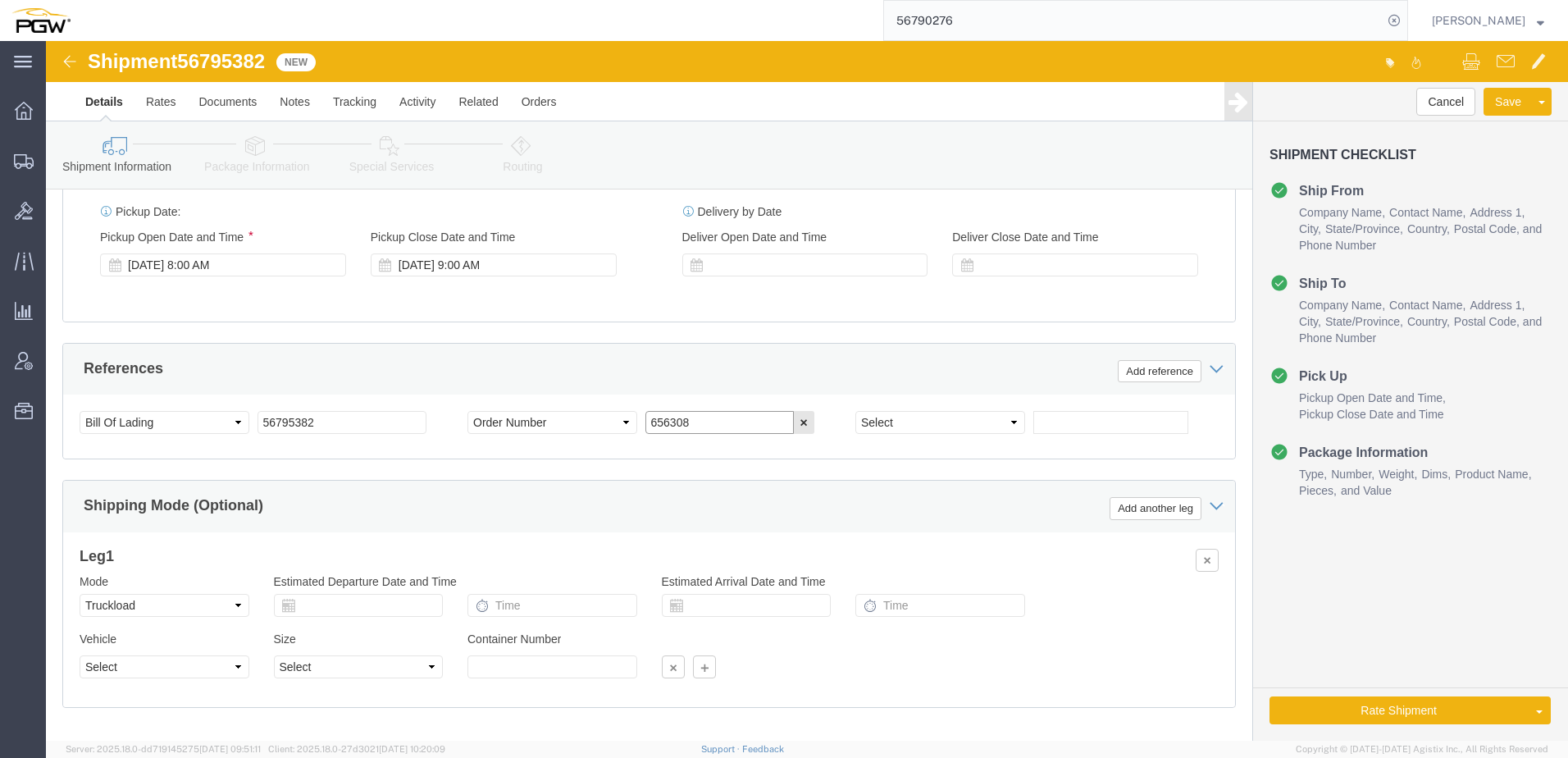
click div "Select Account Type Activity ID Airline Appointment Number ASN Batch Request # …"
paste input "68279"
type input "668279"
click select "Select Account Type Activity ID Airline Appointment Number ASN Batch Request # …"
select select "ORDERNUM"
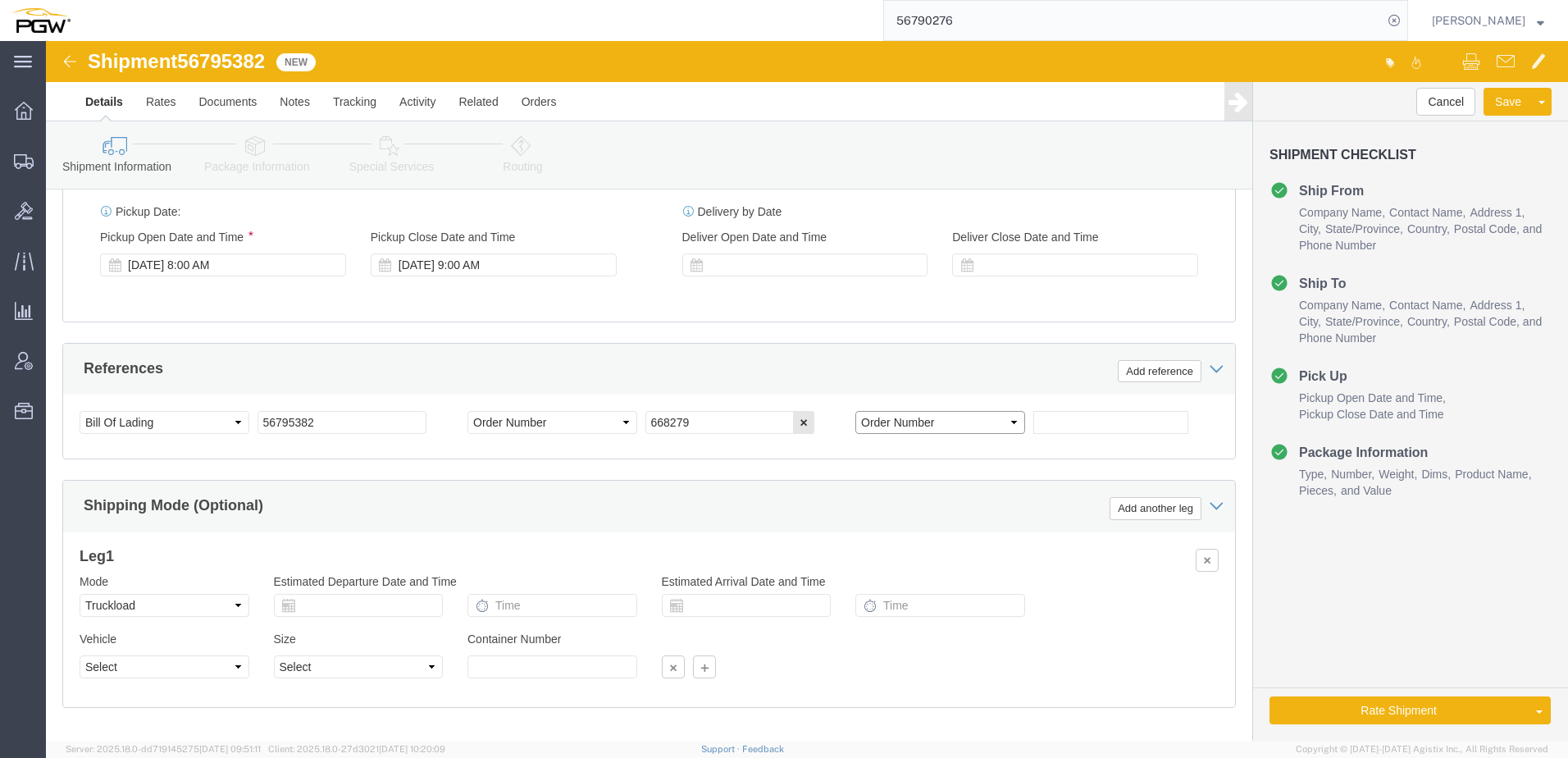
click select "Select Account Type Activity ID Airline Appointment Number ASN Batch Request # …"
click input "text"
paste input "668280"
type input "668280"
click link "Package Information"
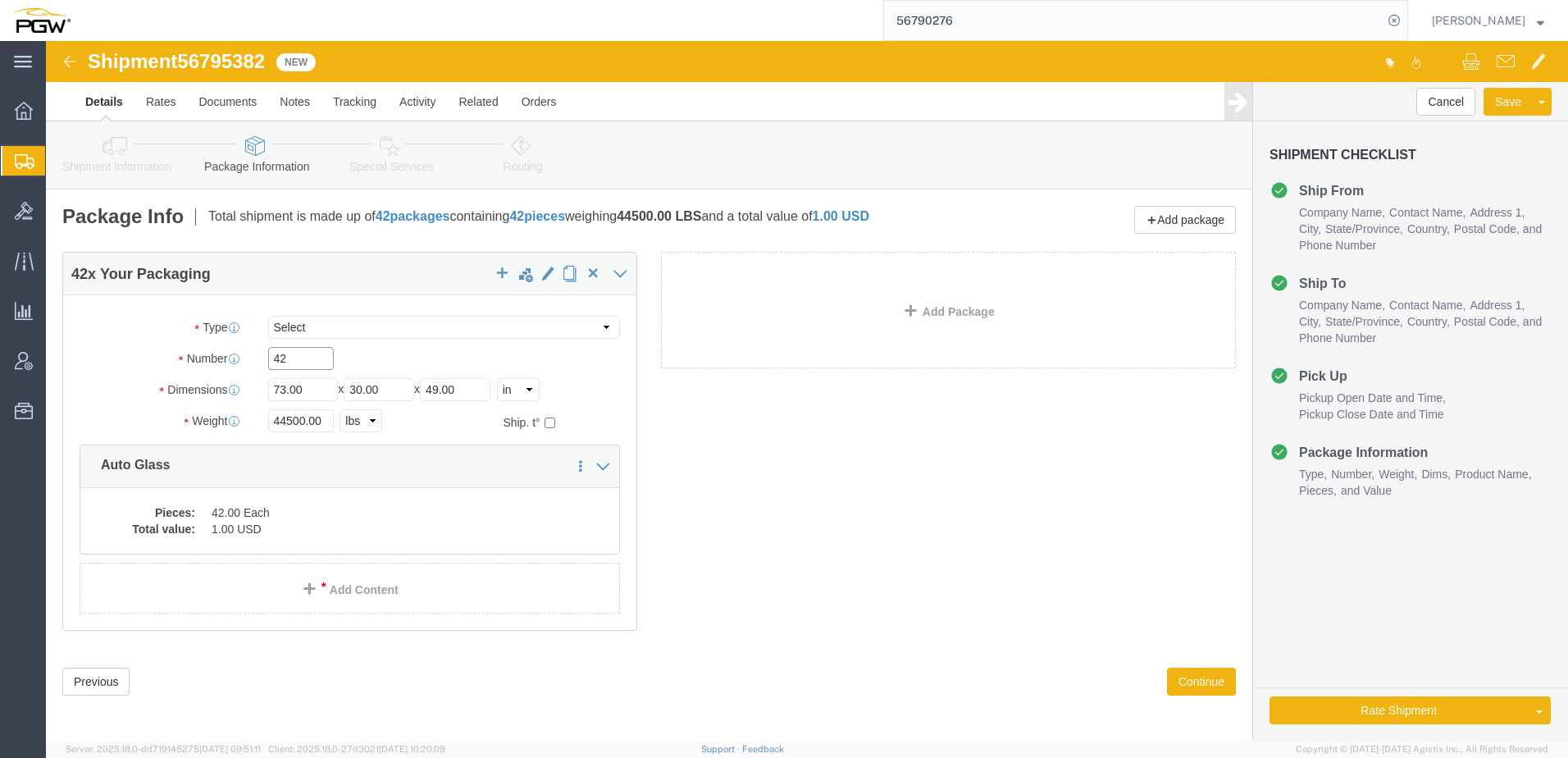
drag, startPoint x: 272, startPoint y: 318, endPoint x: 14, endPoint y: 329, distance: 258.2
click div "42 x Your Packaging Package Type Select Bale(s) Basket(s) Bolt(s) Bottle(s) Buc…"
type input "17"
drag, startPoint x: 256, startPoint y: 379, endPoint x: -16, endPoint y: 371, distance: 272.1
click html "Shipment 56795382 New Details Rates Documents Notes Tracking Activity Related O…"
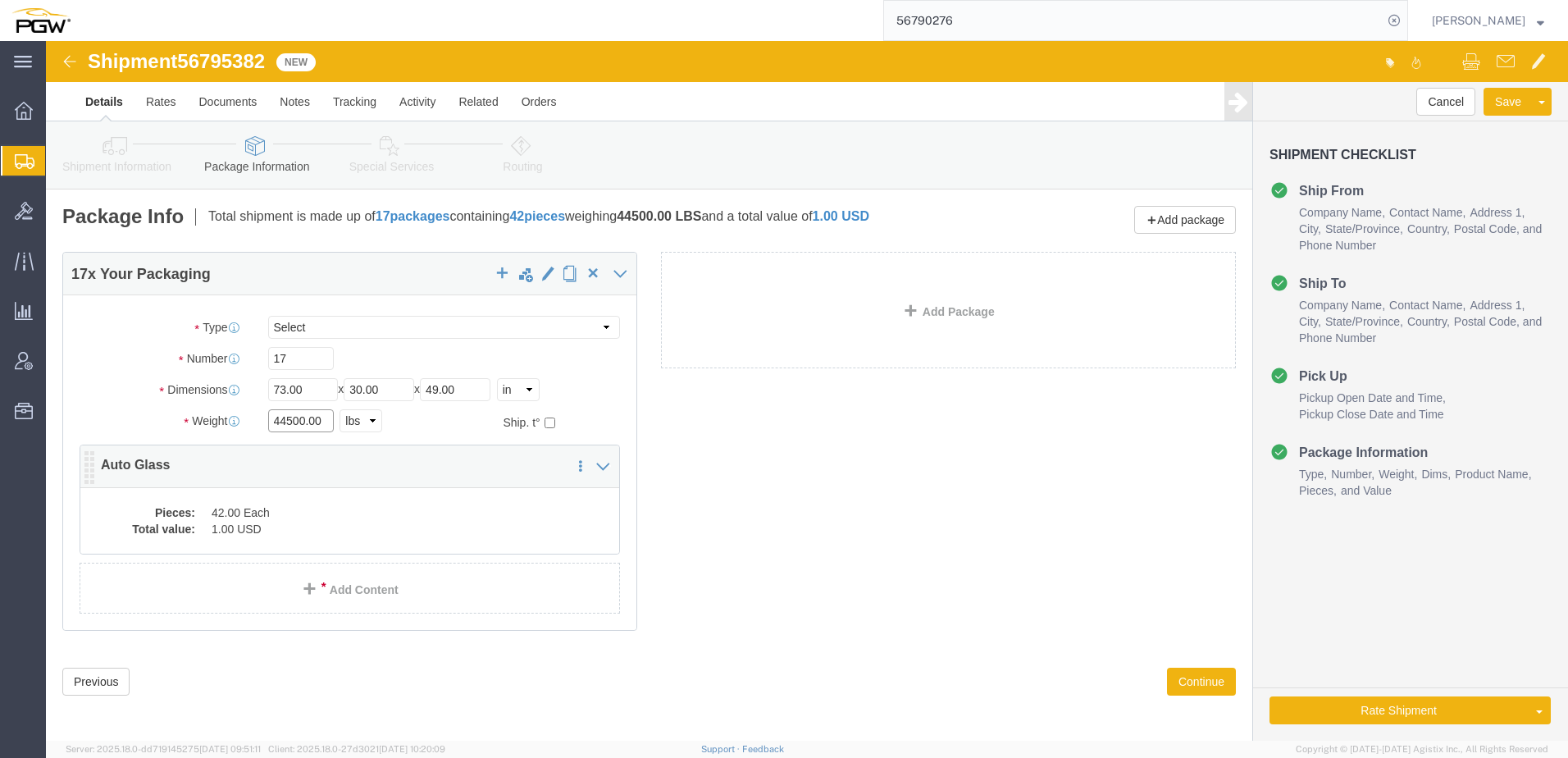
paste input "12385"
type input "12385.00"
click dd "1.00 USD"
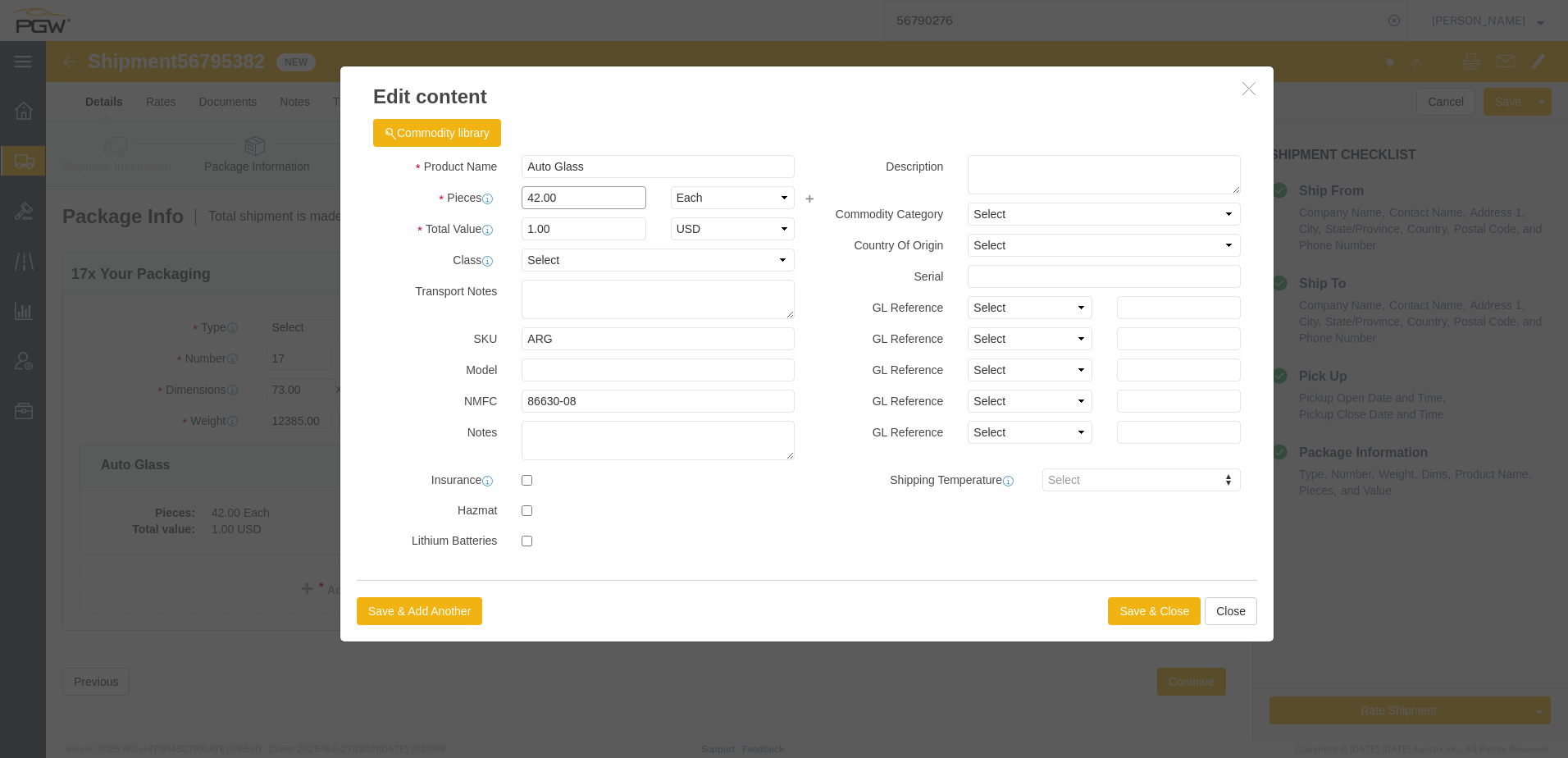
drag, startPoint x: 528, startPoint y: 160, endPoint x: -26, endPoint y: 159, distance: 554.0
click html "Shipment 56795382 New Details Rates Documents Notes Tracking Activity Related O…"
type input "17.00"
type input "0.4"
type input "1.00"
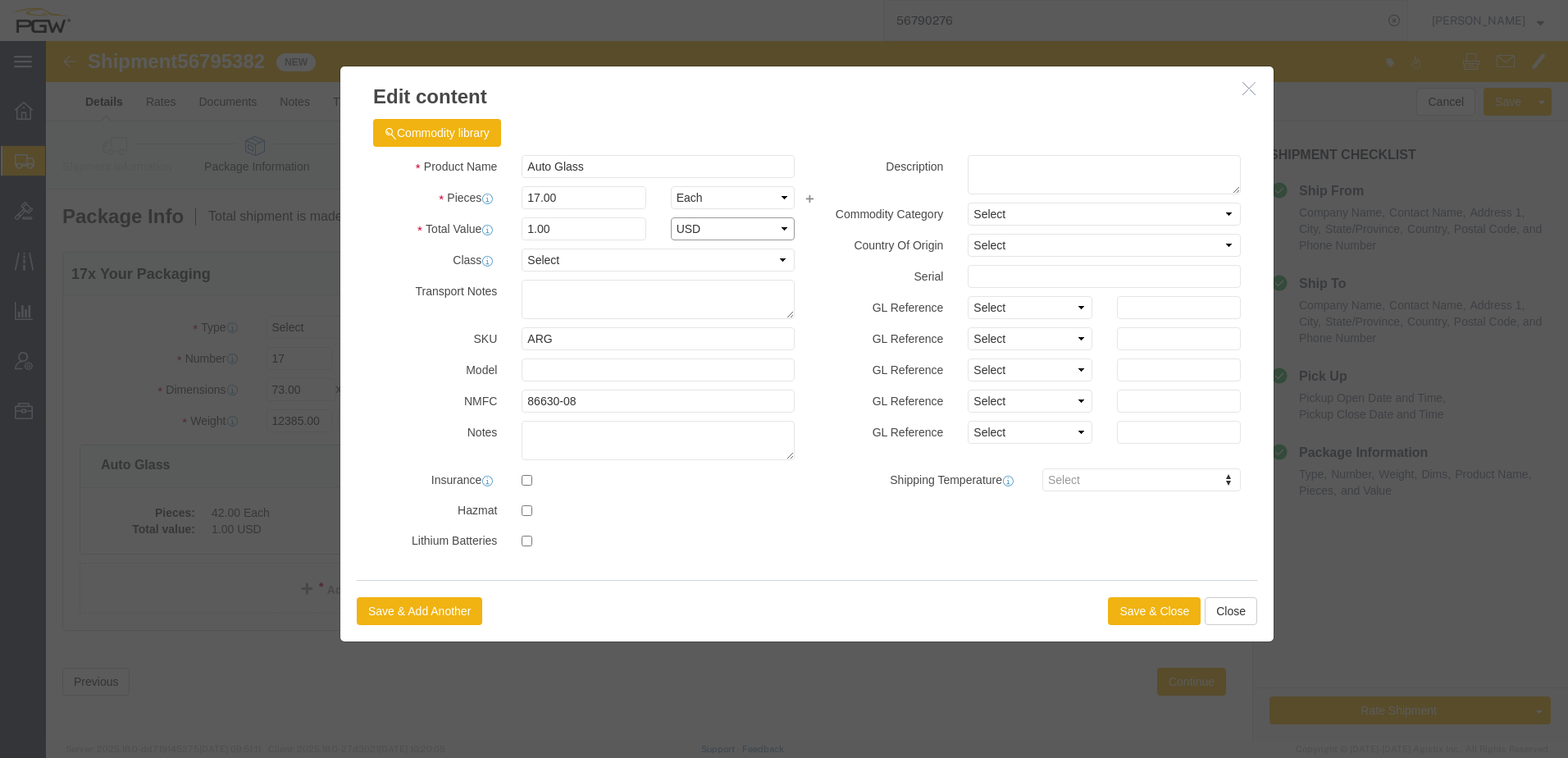
select select "USD"
click button "Save & Close"
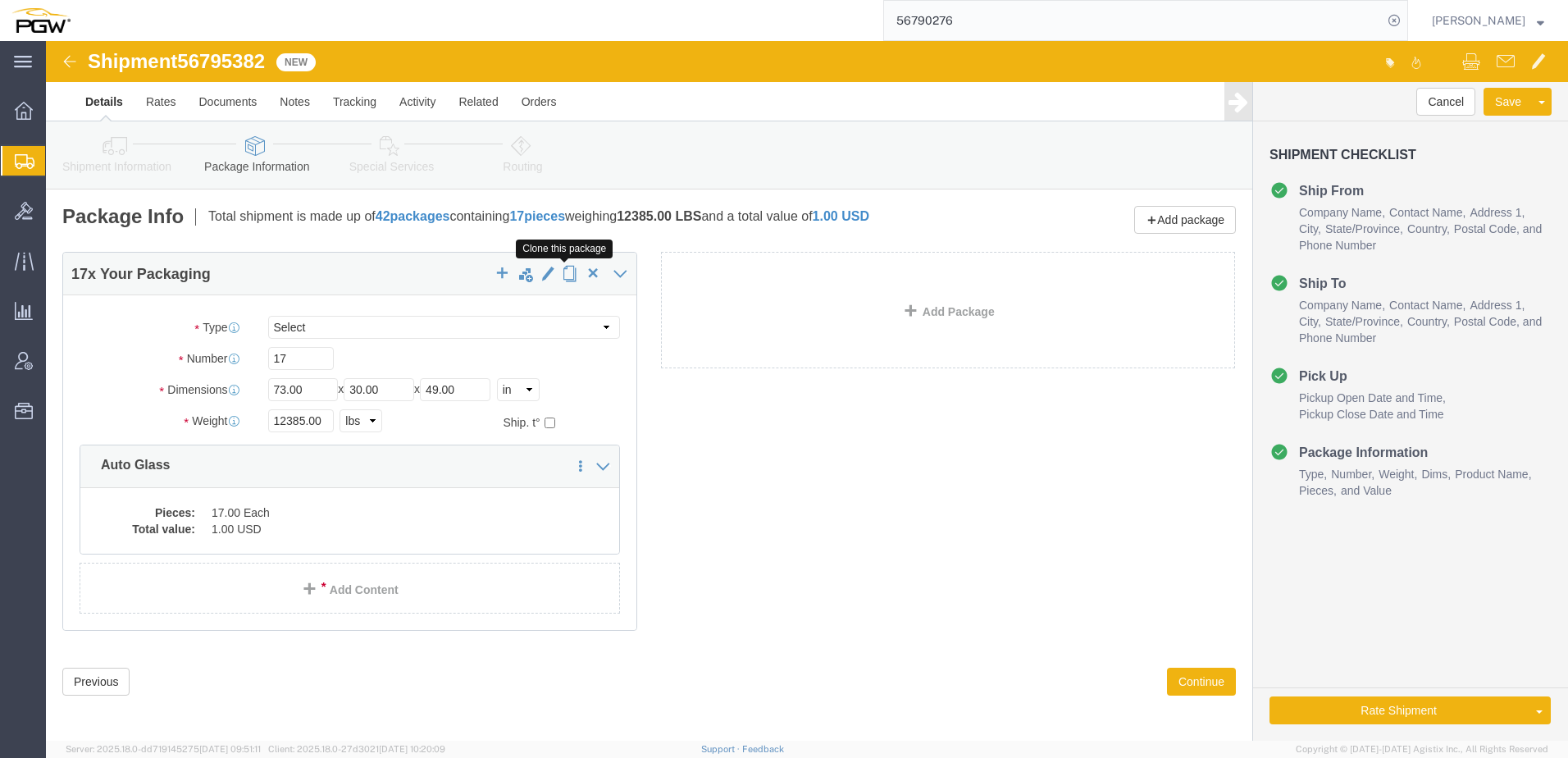
drag, startPoint x: 521, startPoint y: 229, endPoint x: 506, endPoint y: 229, distance: 15.0
click span "button"
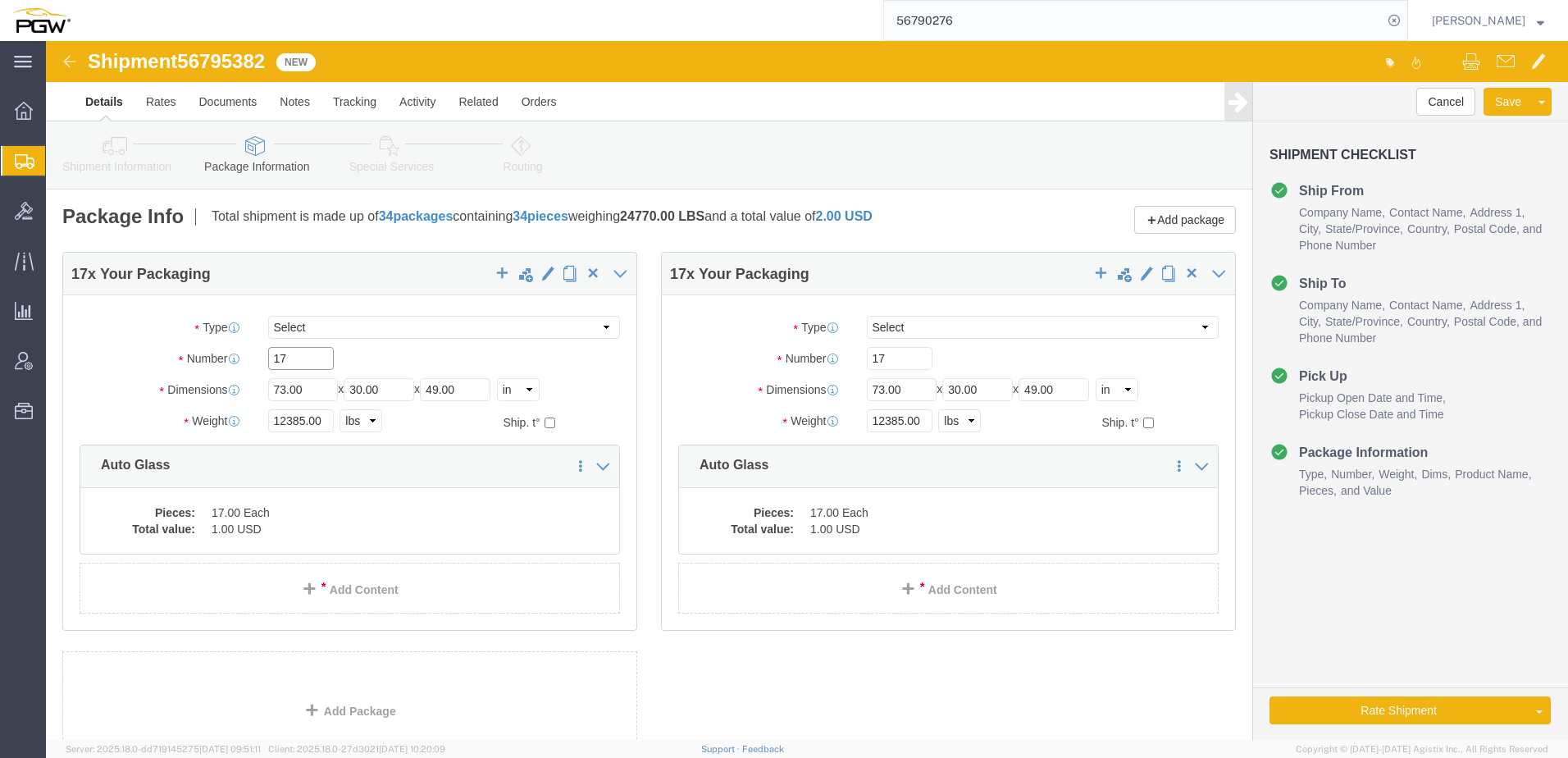
drag, startPoint x: 258, startPoint y: 321, endPoint x: -100, endPoint y: 317, distance: 358.0
click html "Shipment 56795382 New Details Rates Documents Notes Tracking Activity Related O…"
paste input "24"
type input "24"
drag, startPoint x: 257, startPoint y: 379, endPoint x: 113, endPoint y: 370, distance: 144.3
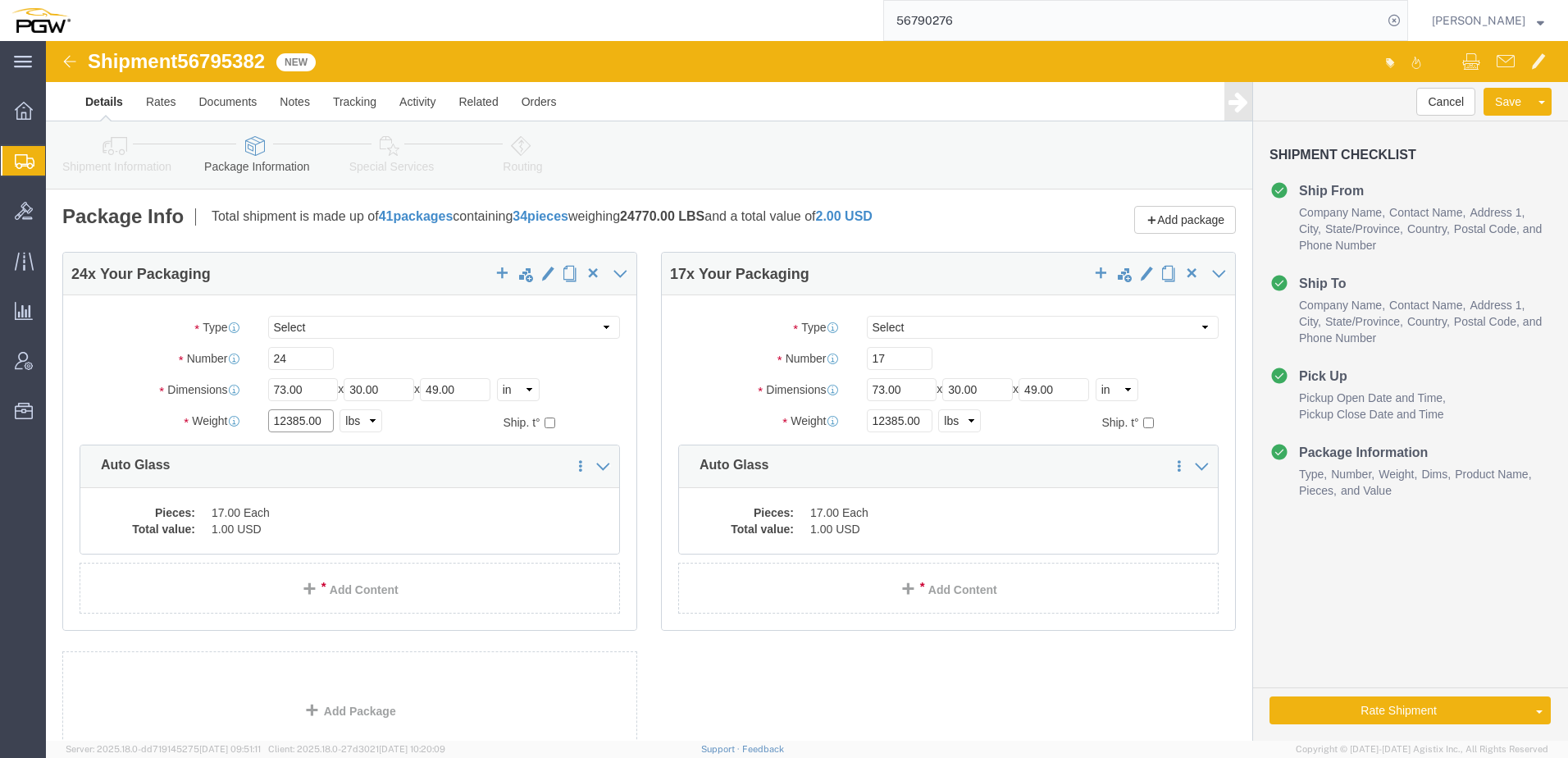
click div "Package Type Select Bale(s) Basket(s) Bolt(s) Bottle(s) Buckets Bulk Bundle(s) …"
paste input "6886"
type input "16886.00"
click dd "1.00 USD"
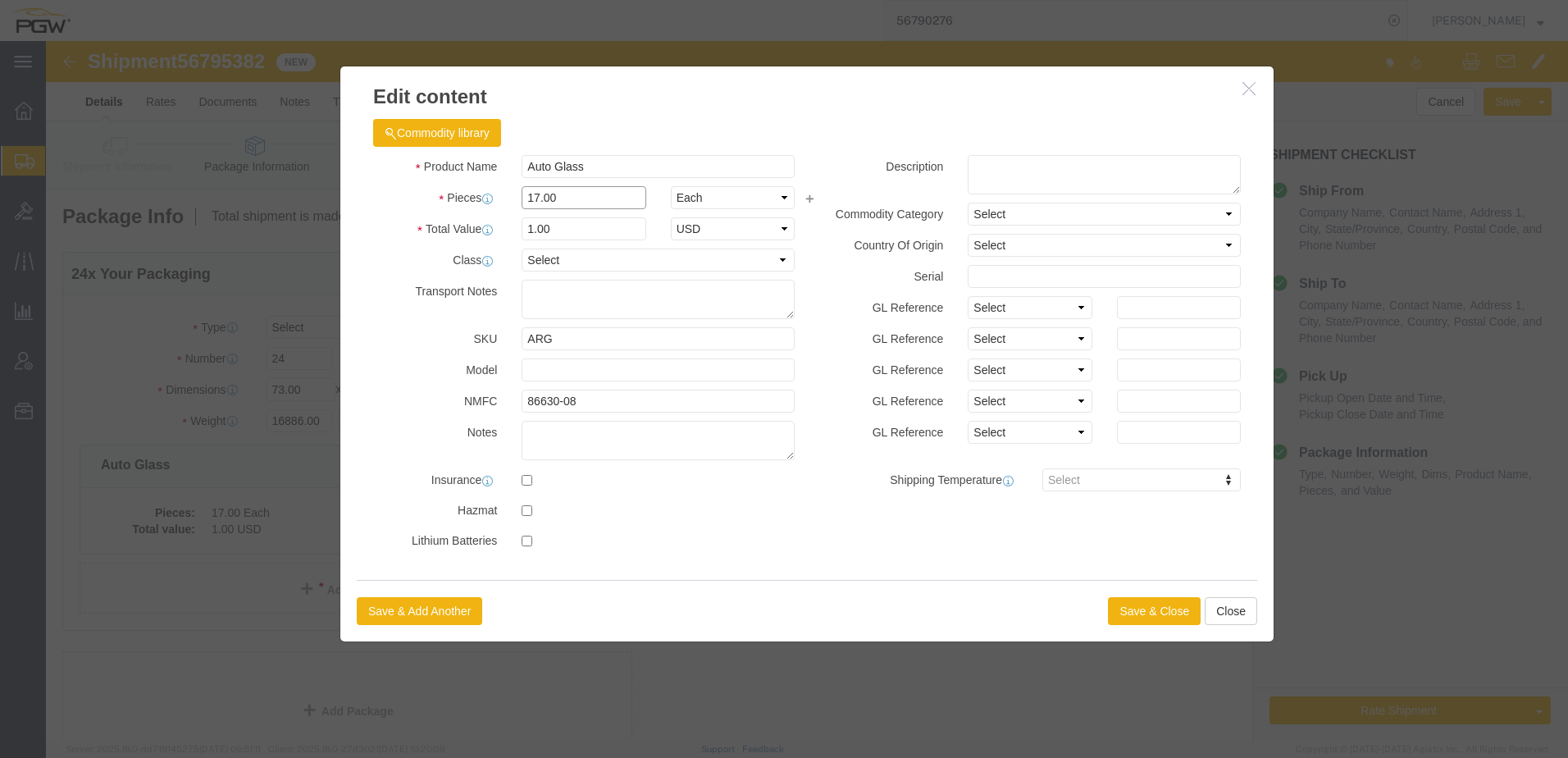
drag, startPoint x: 531, startPoint y: 152, endPoint x: 207, endPoint y: 139, distance: 324.3
click div "Edit content Commodity library Product Name Auto Glass Pieces 17.00 Select Bag …"
type input "24.00"
type input "1.41"
type input "1.00"
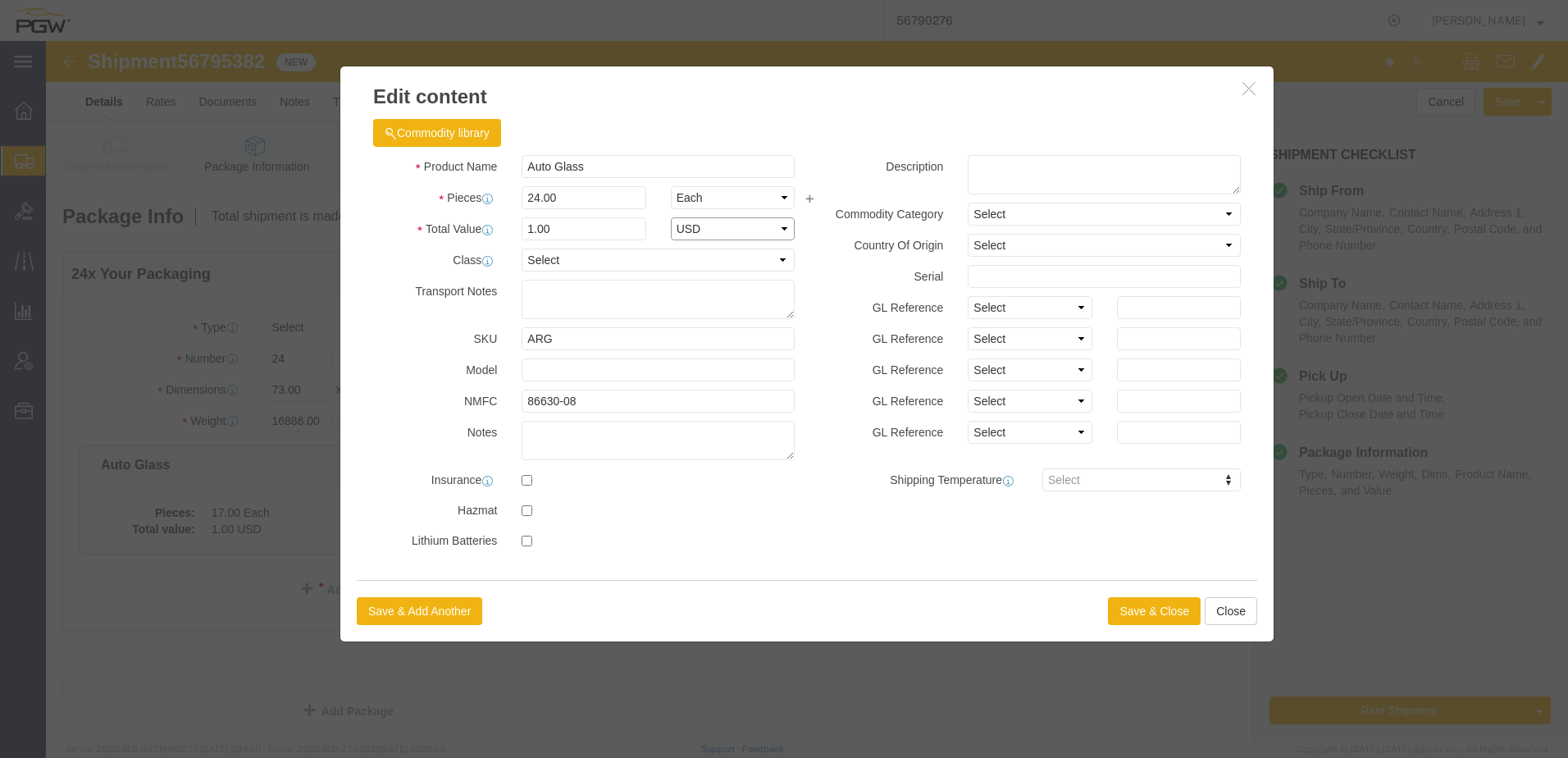
select select "USD"
click button "Save & Close"
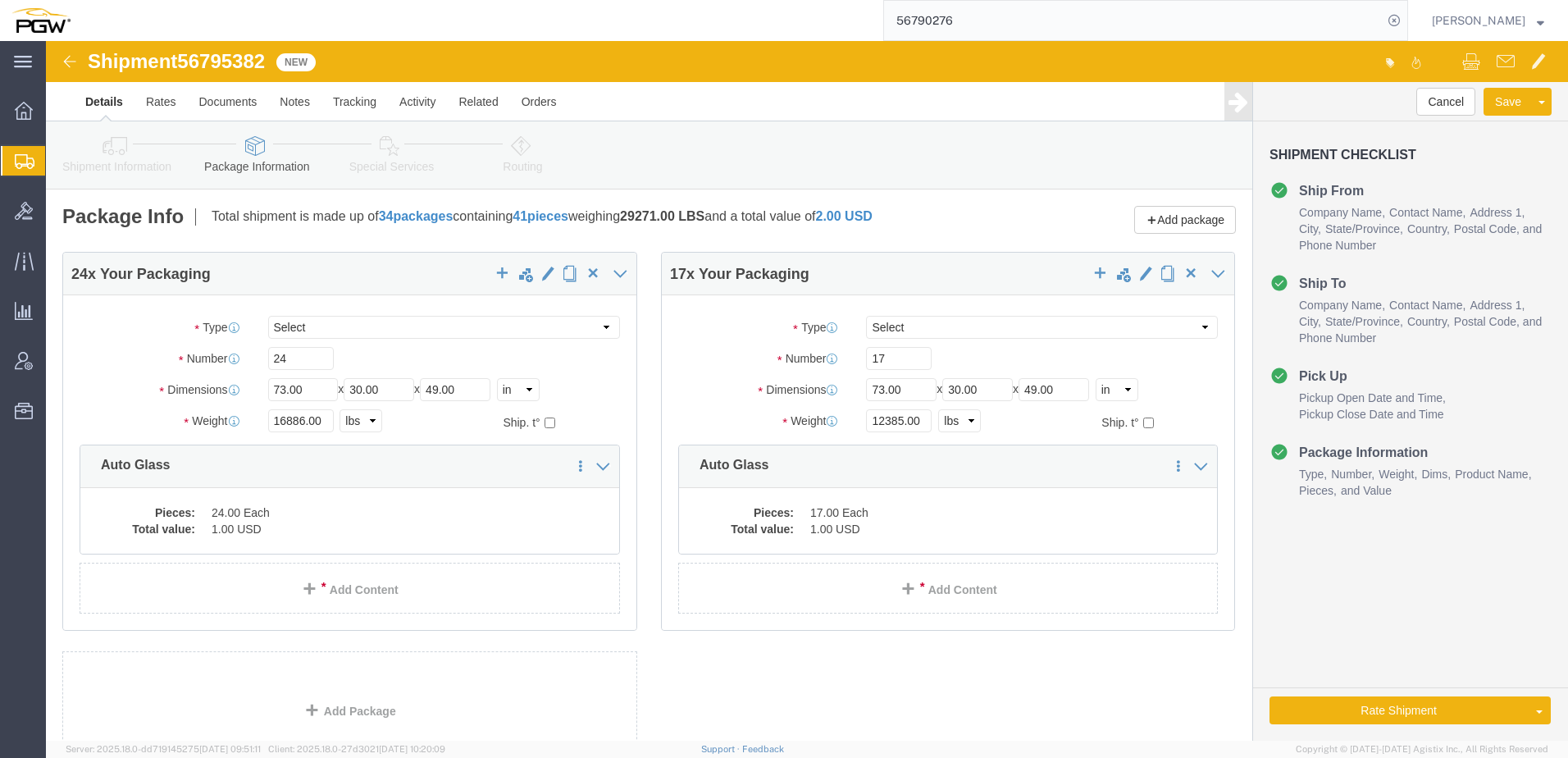
click icon
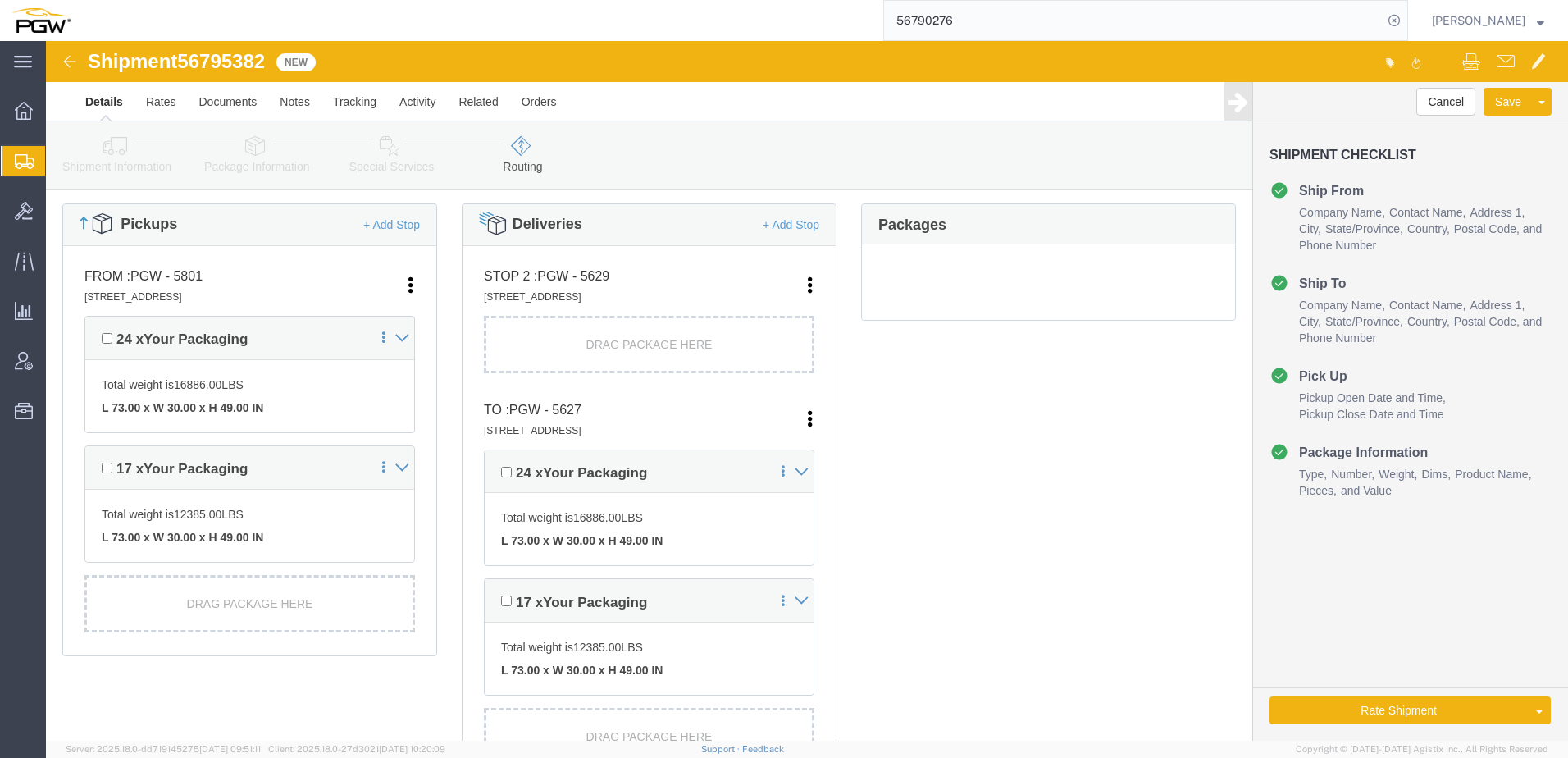
scroll to position [410, 0]
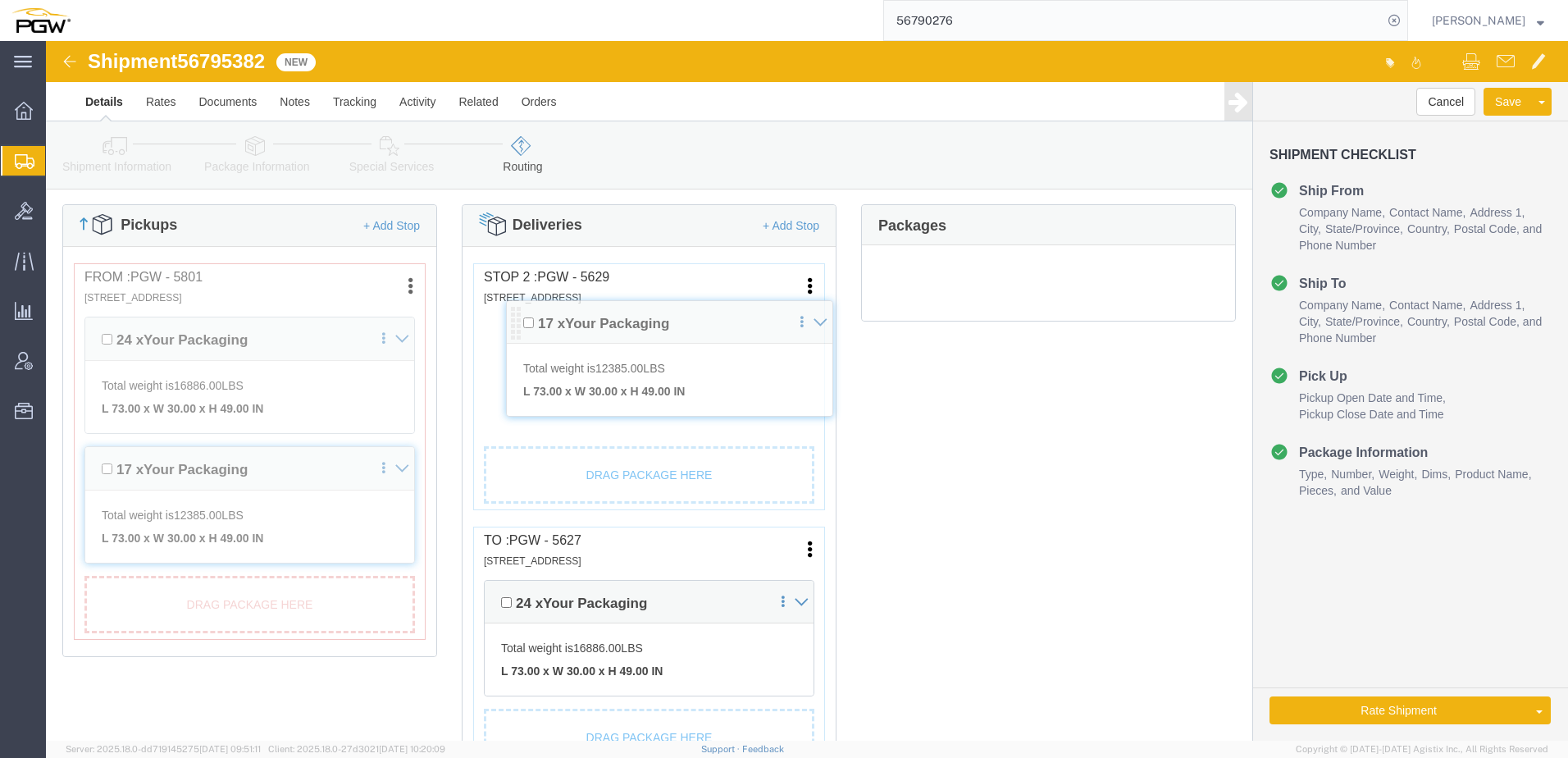
drag, startPoint x: 446, startPoint y: 561, endPoint x: 472, endPoint y: 282, distance: 280.2
click div "Pickups + Add Stop From : PGW - 5801 5000 South Freeway, Fort Worth, TX, 76115,…"
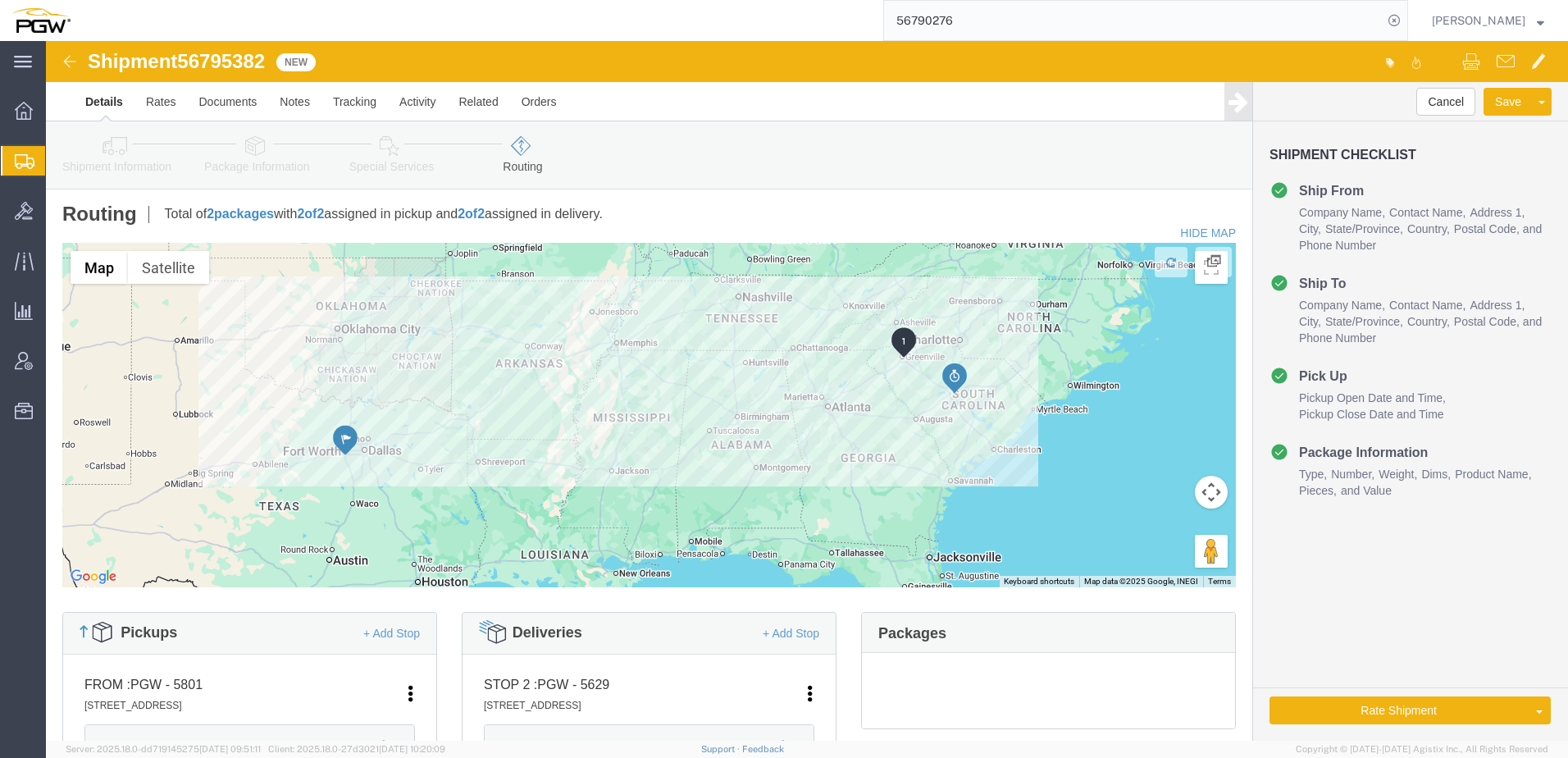
scroll to position [0, 0]
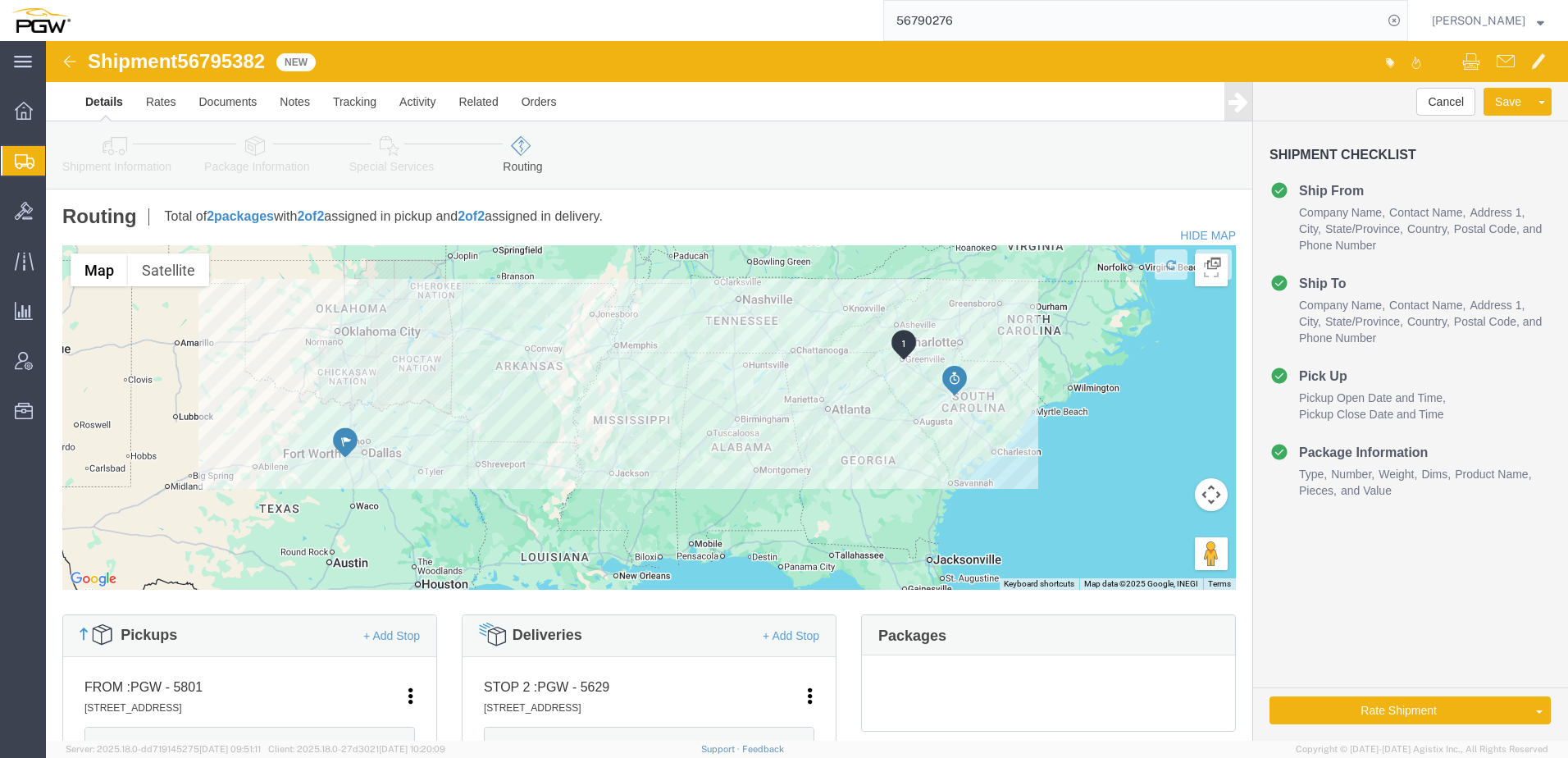
click icon
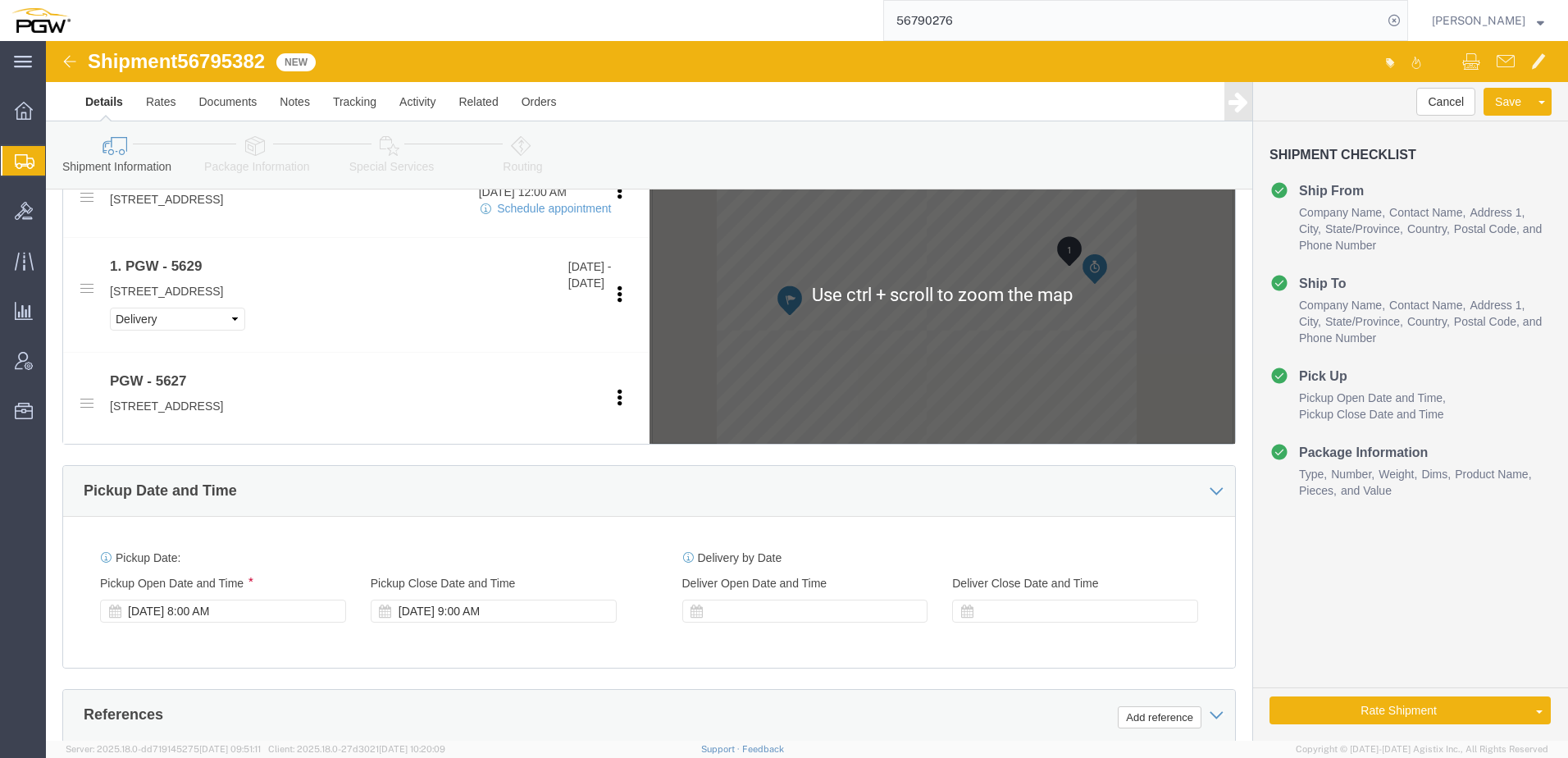
scroll to position [902, 0]
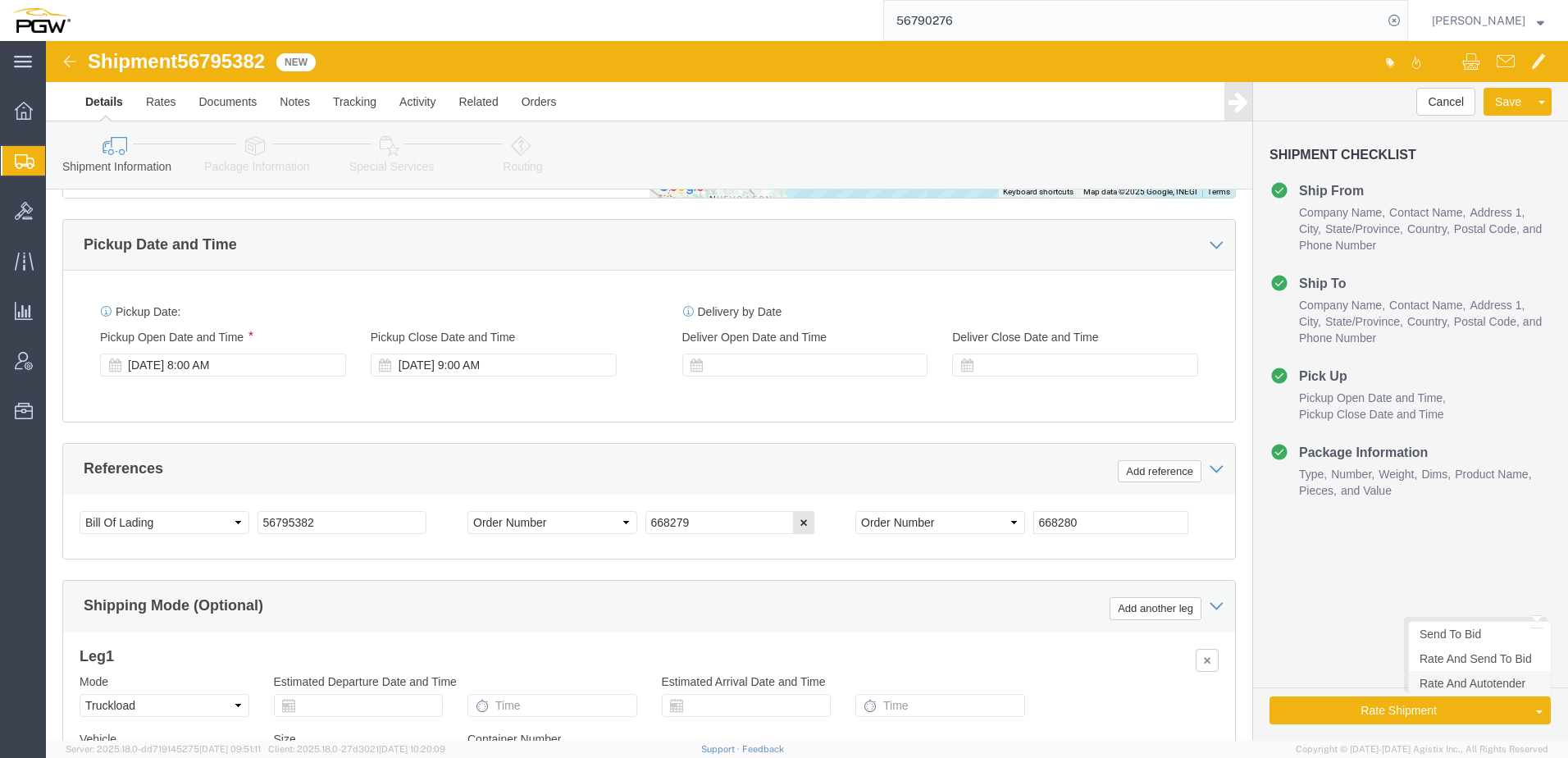
click link "Rate And Autotender"
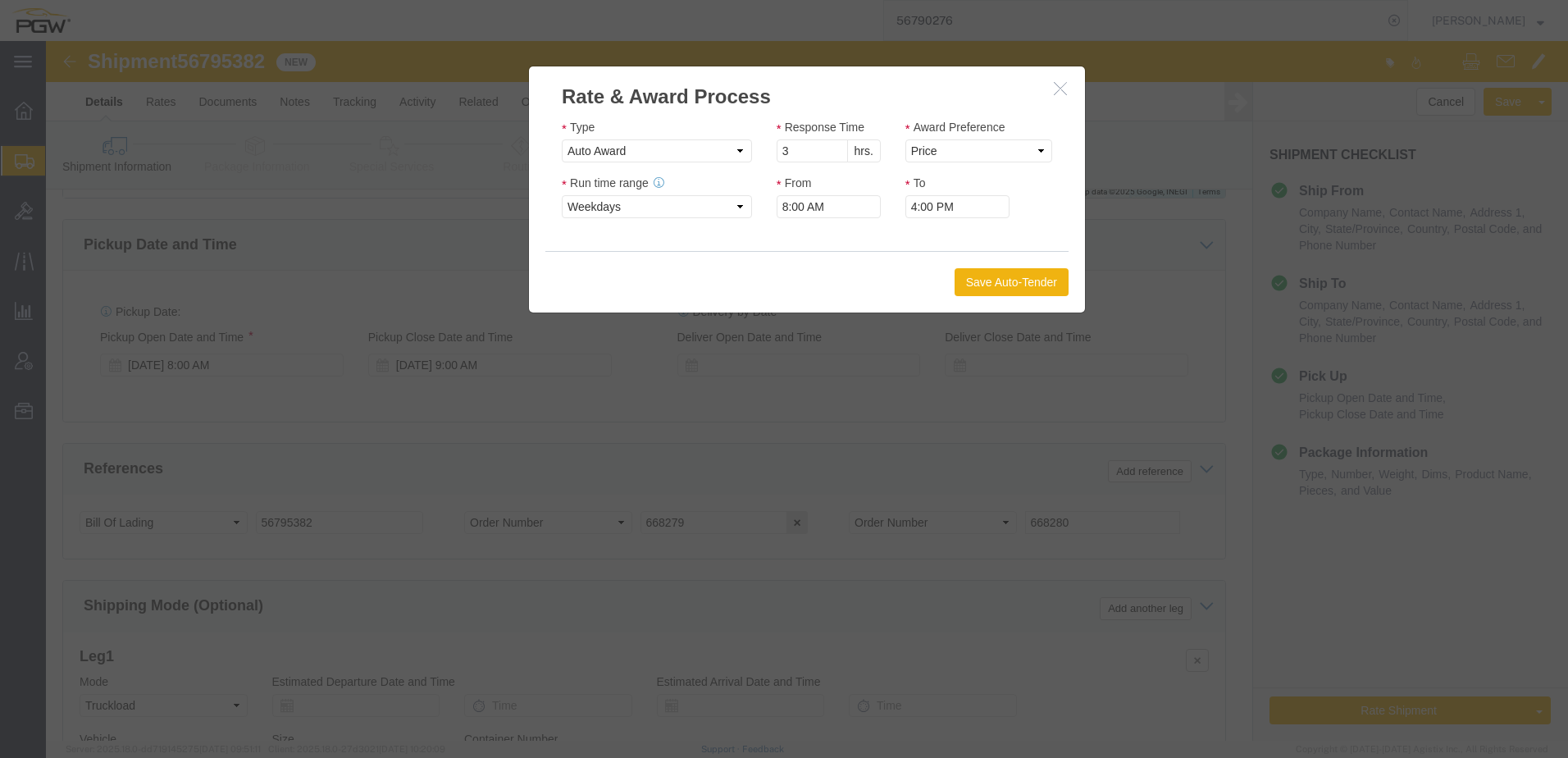
click icon "button"
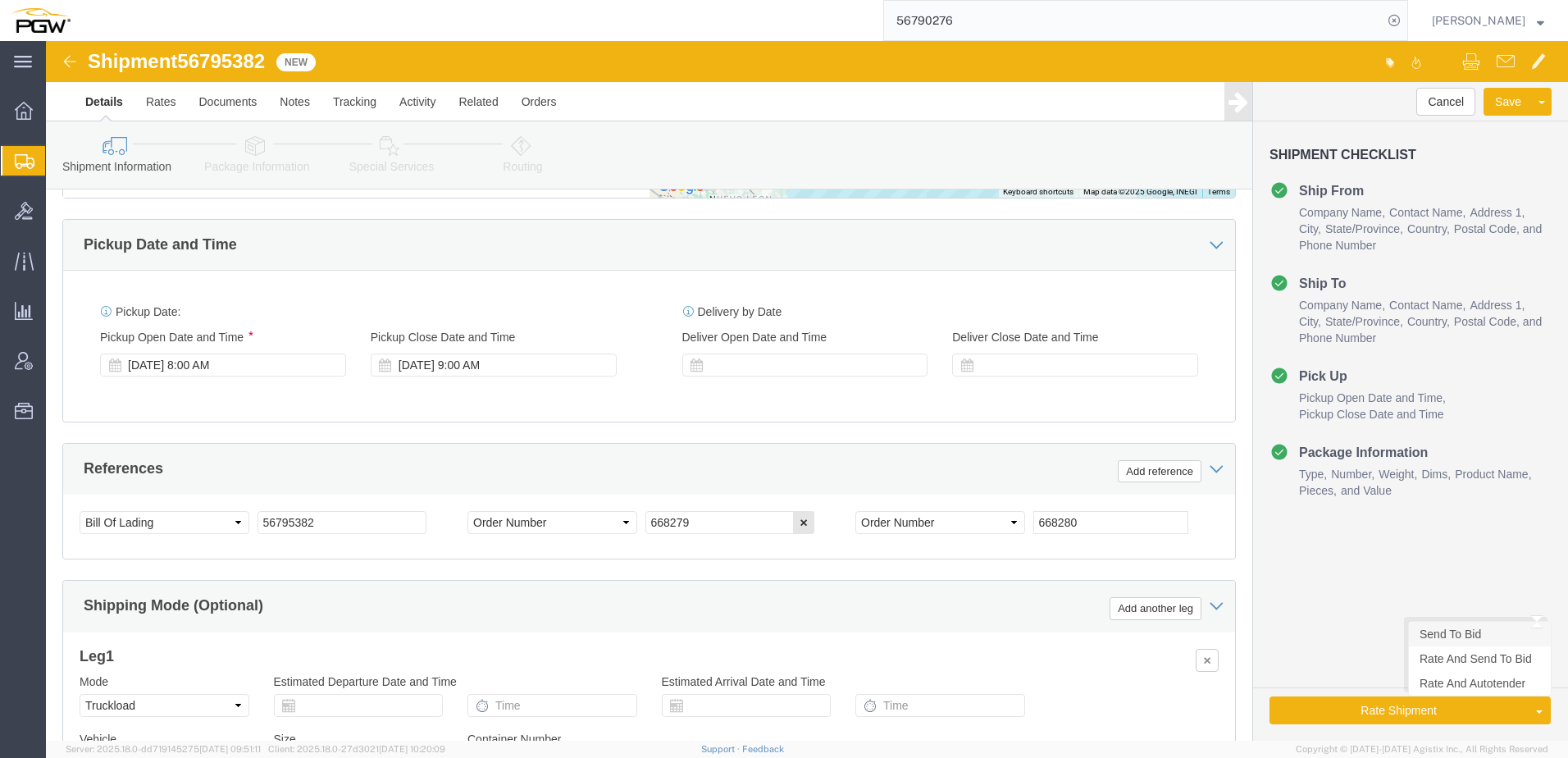
click link "Send To Bid"
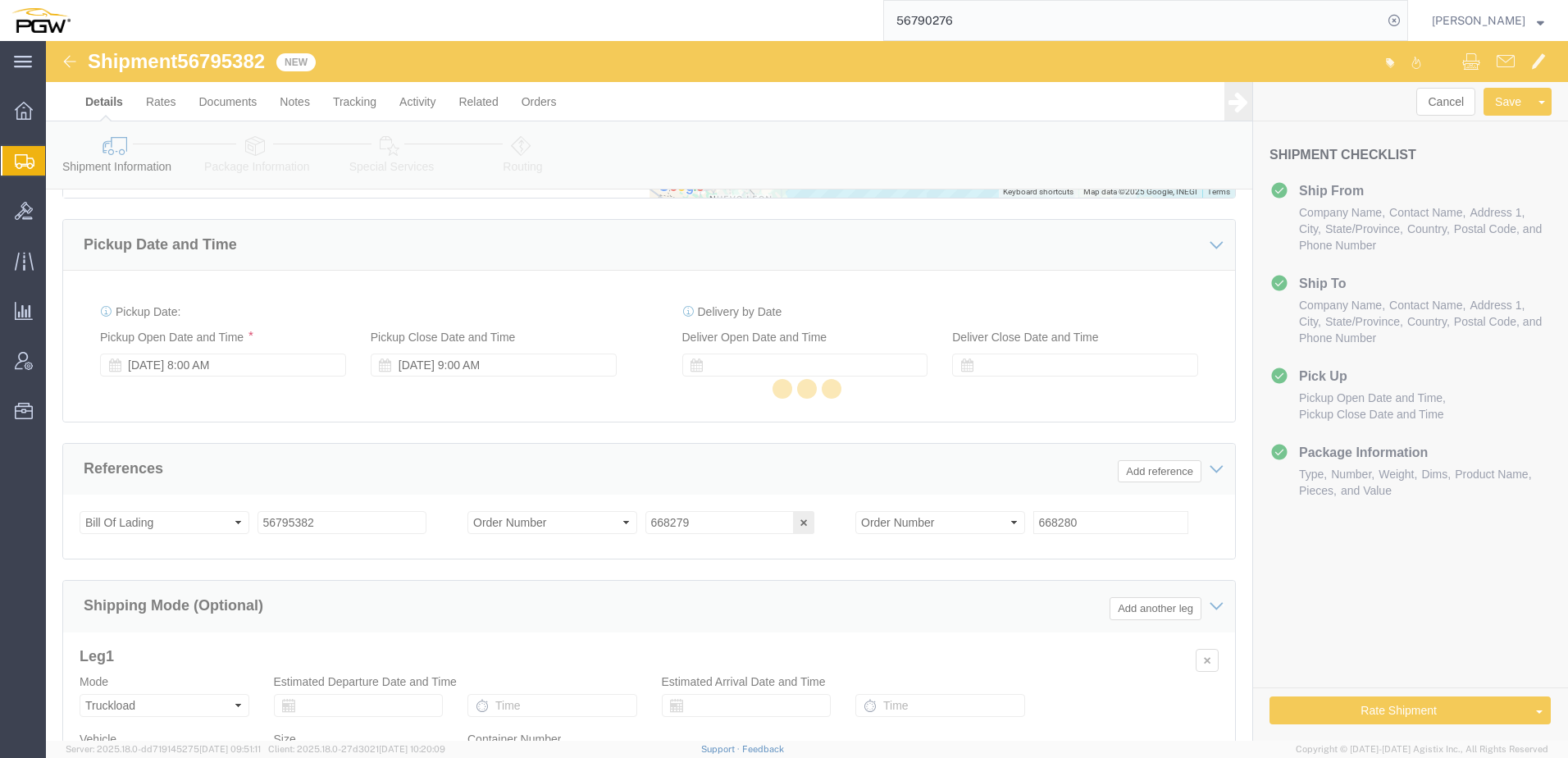
select select "62891"
select select "28417"
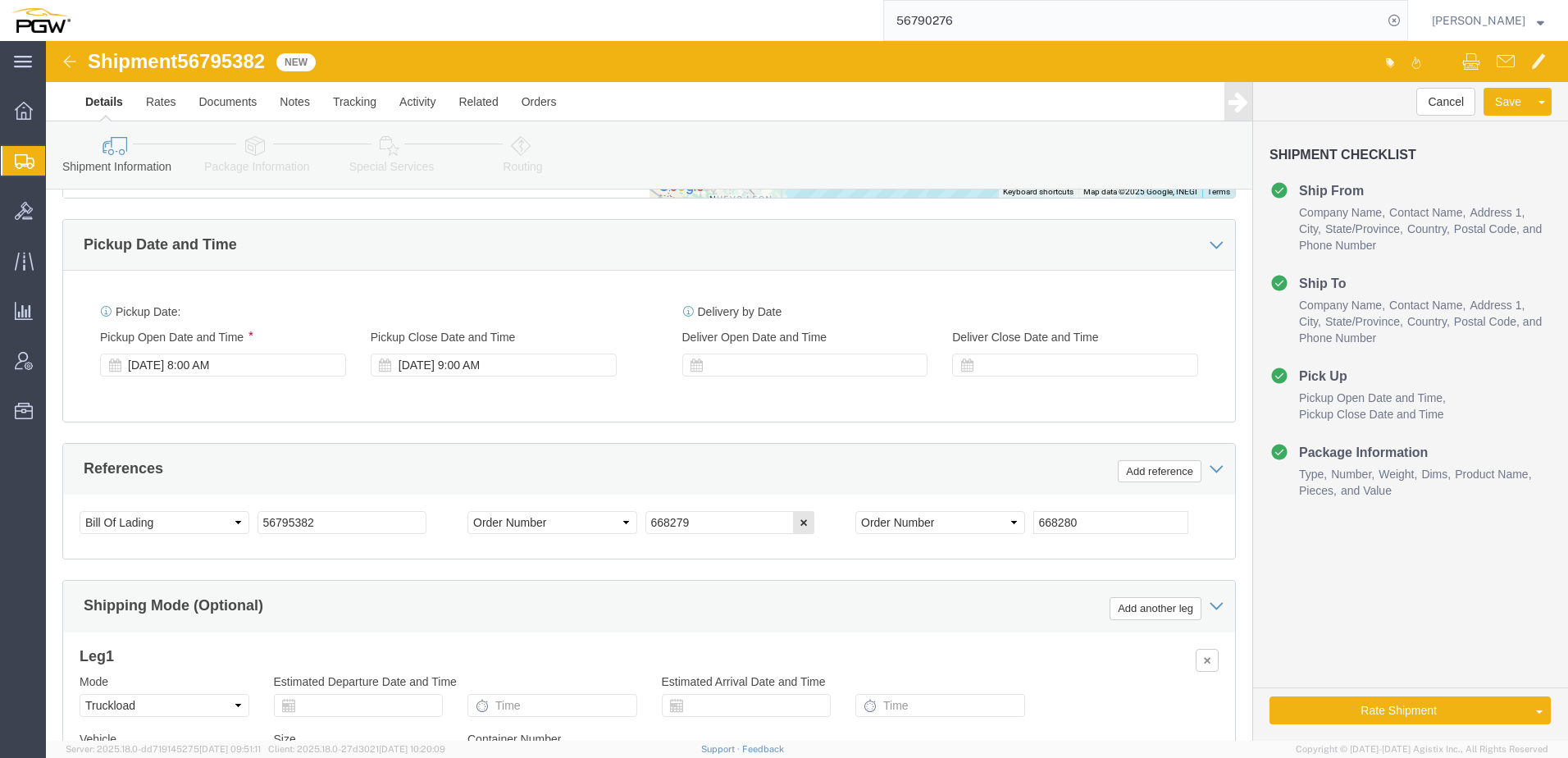
select select "TL"
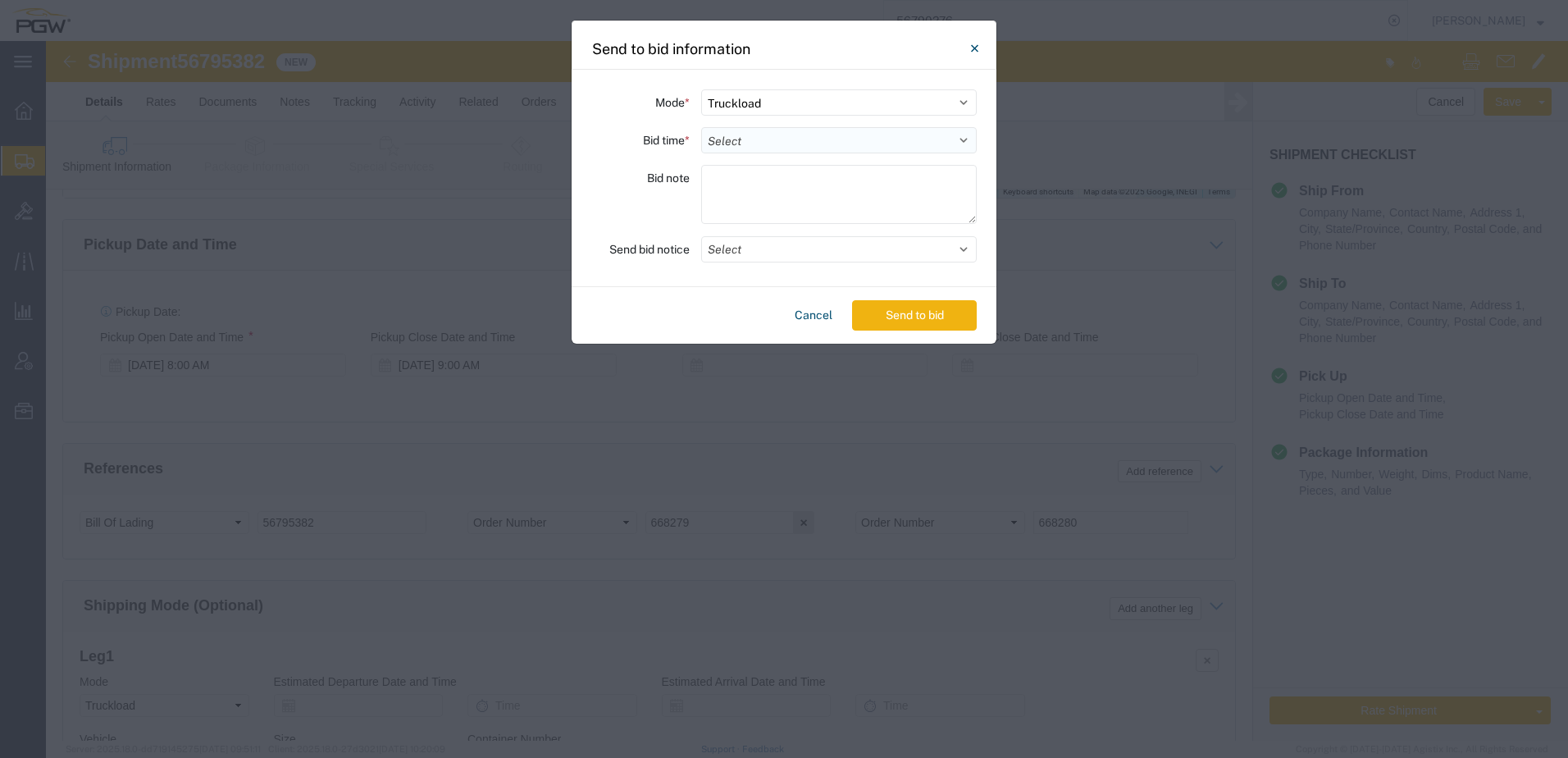
click at [816, 139] on select "Select 30 Min (Rush) 1 Hour (Rush) 2 Hours (Rush) 4 Hours (Rush) 8 Hours (Rush)…" at bounding box center [839, 140] width 276 height 26
select select "24"
click at [701, 127] on select "Select 30 Min (Rush) 1 Hour (Rush) 2 Hours (Rush) 4 Hours (Rush) 8 Hours (Rush)…" at bounding box center [839, 140] width 276 height 26
click at [890, 310] on button "Send to bid" at bounding box center [914, 315] width 125 height 30
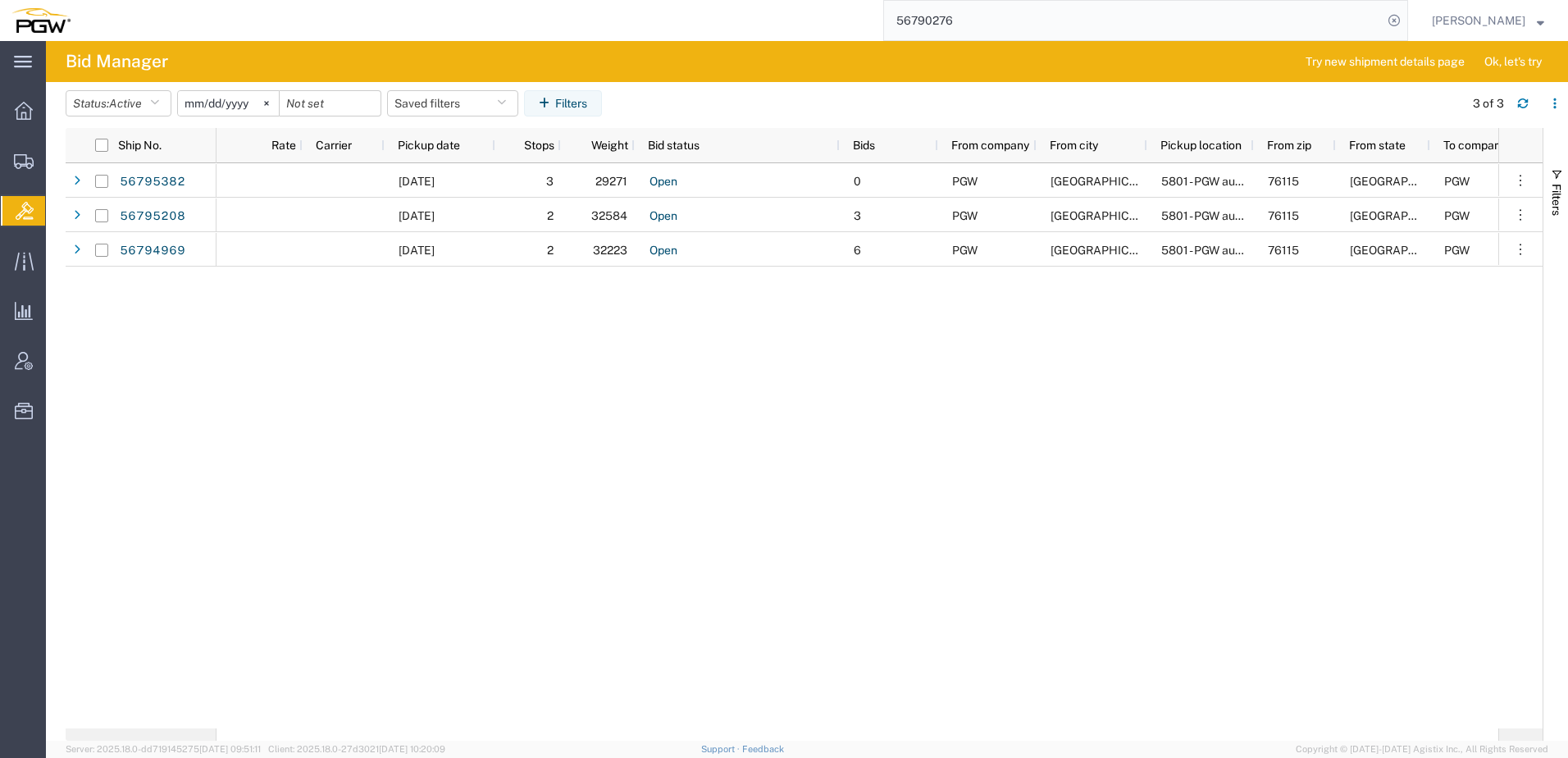
click at [365, 541] on div "09/18/2025 3 29271 Open 0 PGW Fort Worth 5801 - PGW autoglass - Fort Worth Hub …" at bounding box center [857, 446] width 1282 height 565
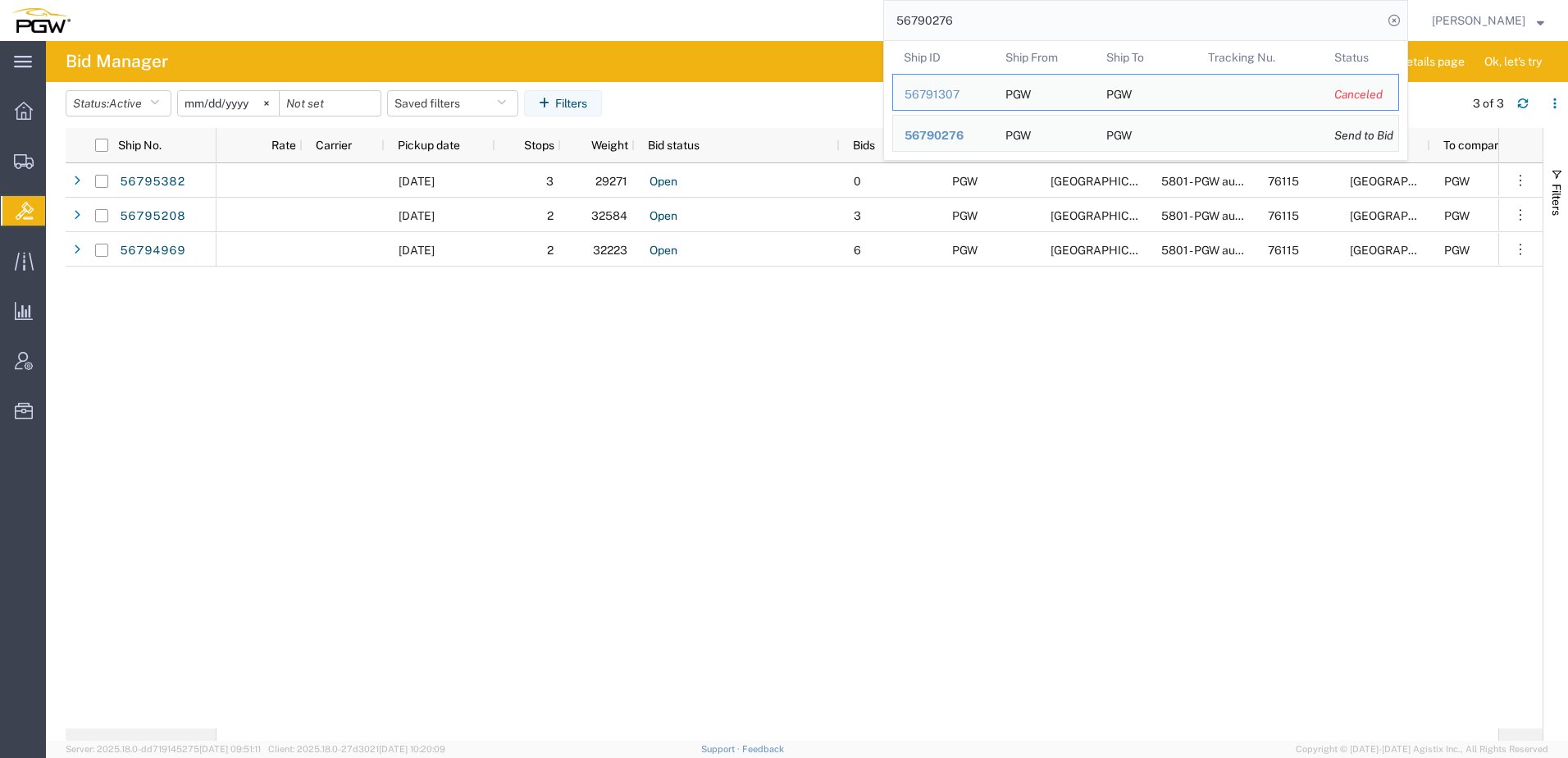
drag, startPoint x: 1035, startPoint y: 24, endPoint x: 246, endPoint y: 17, distance: 789.0
click at [235, 23] on div "56790276 Ship ID Ship From Ship To Tracking Nu. Status Ship ID 56791307 Ship Fr…" at bounding box center [745, 20] width 1326 height 41
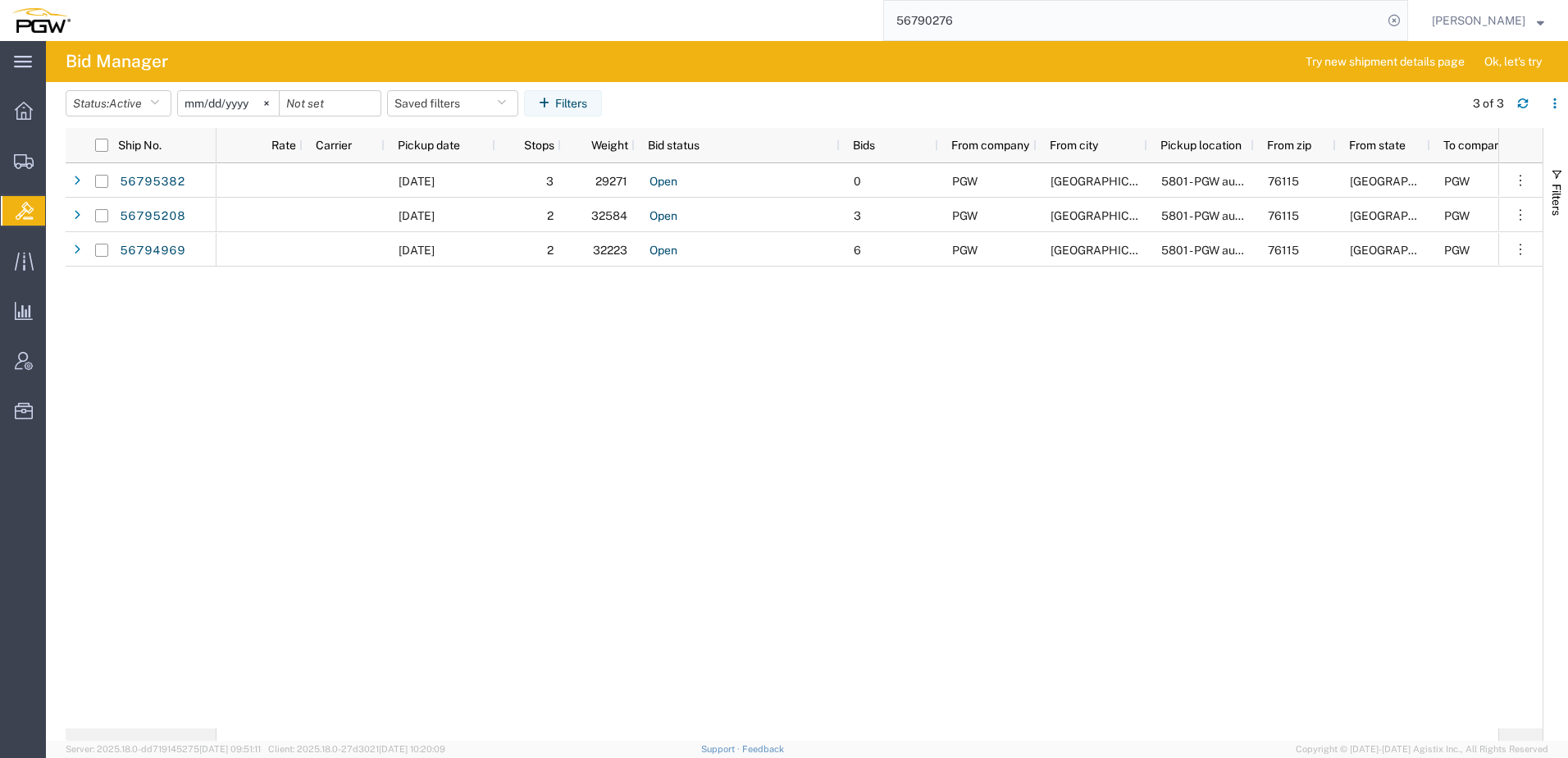
paste input "4947"
type input "56794947"
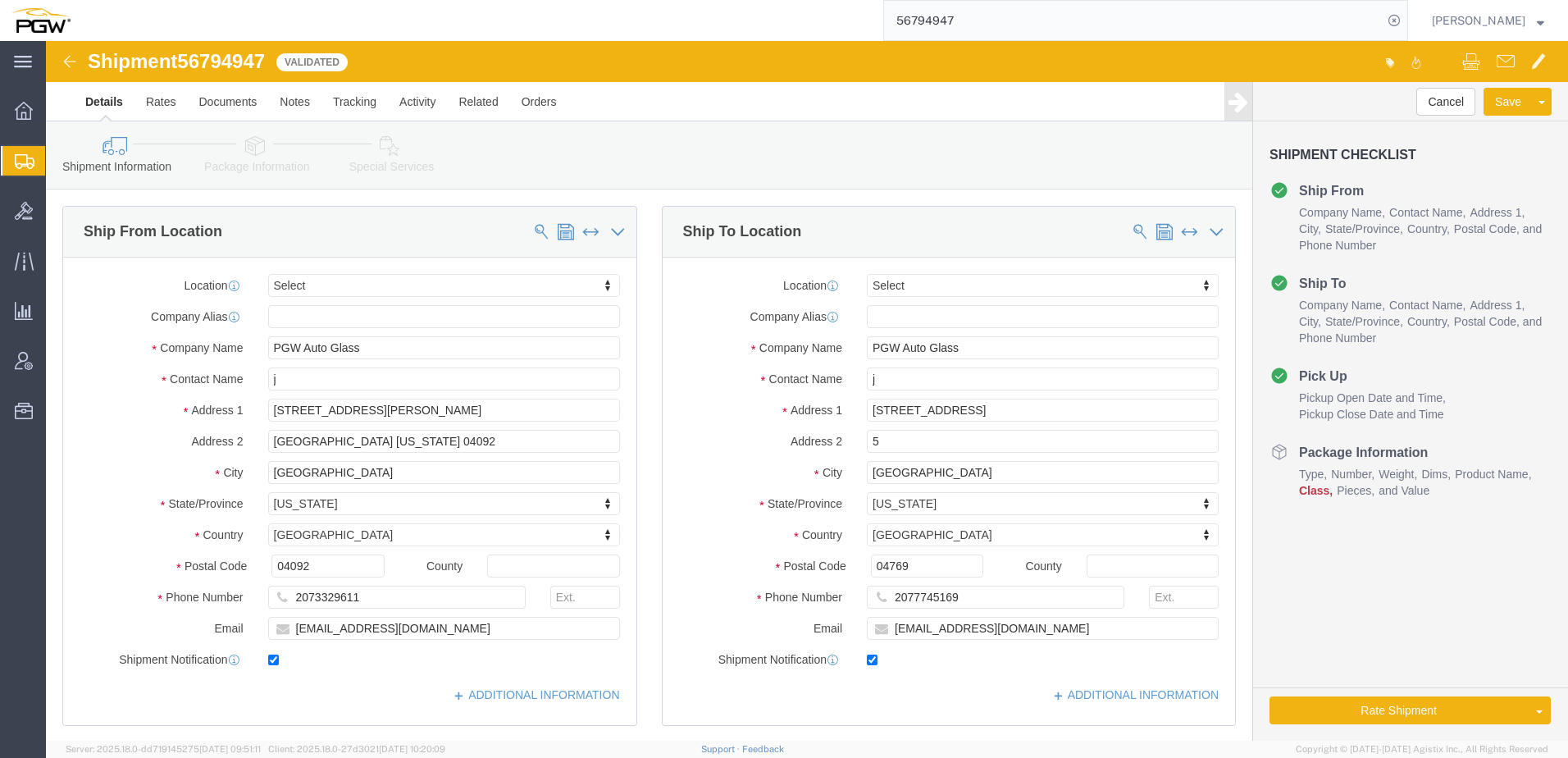
select select
click icon
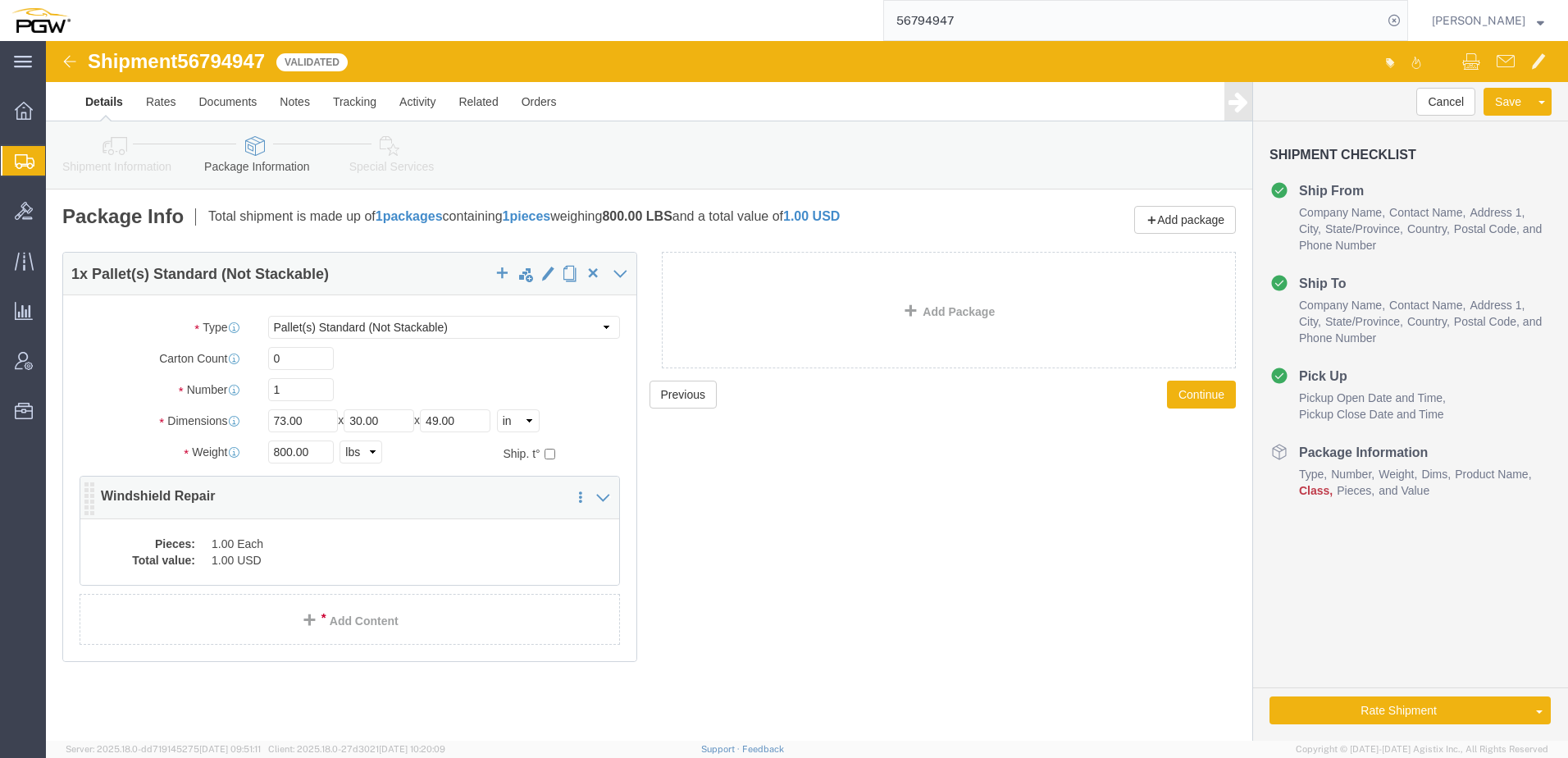
click p "Windshield Repair"
click dt "Pieces:"
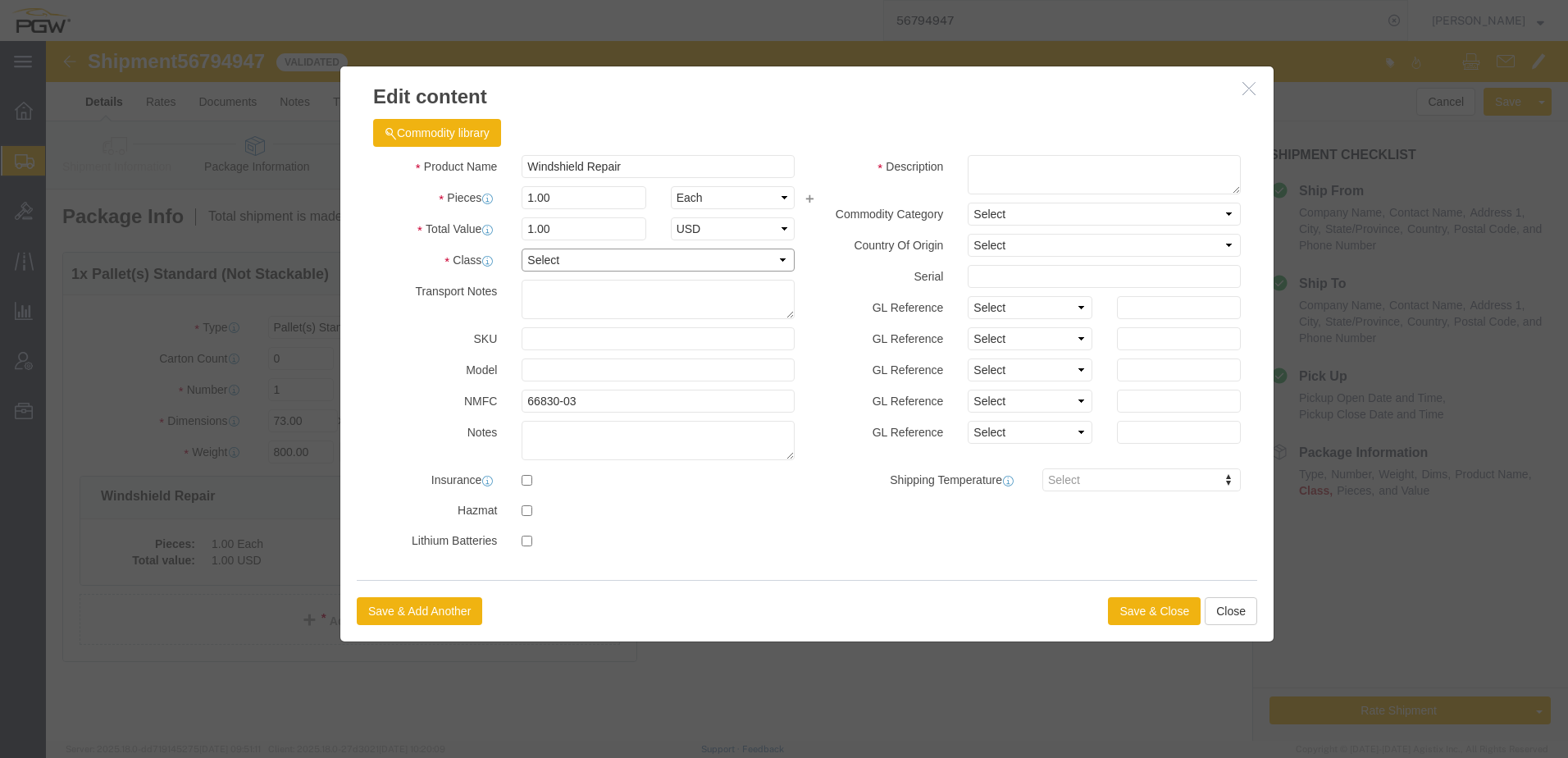
click select "Select 50 55 60 65 70 85 92.5 100 125 175 250 300 400"
select select "92.5"
click select "Select 50 55 60 65 70 85 92.5 100 125 175 250 300 400"
click button "Save & Close"
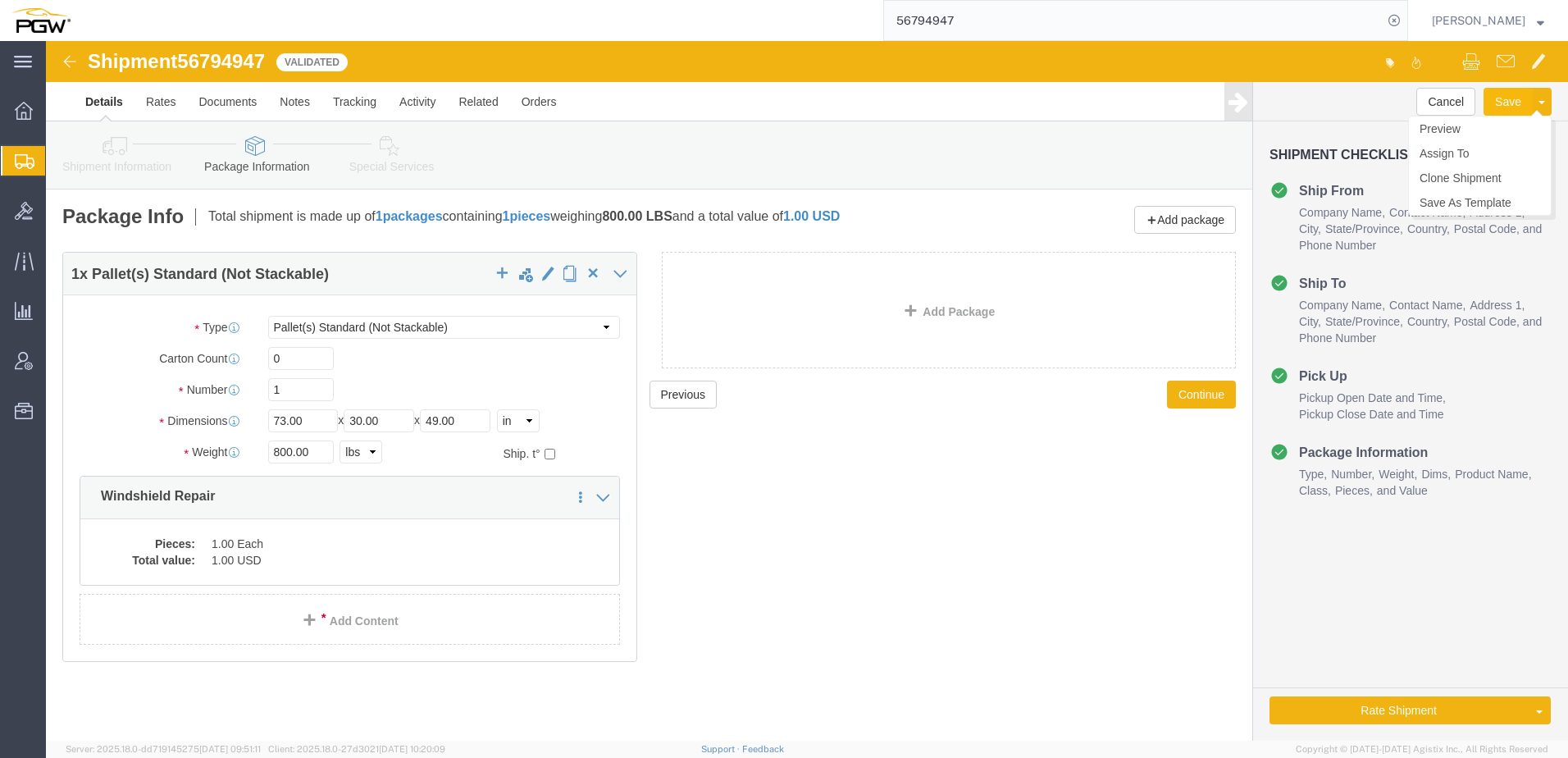
drag, startPoint x: 1452, startPoint y: 57, endPoint x: 1440, endPoint y: 56, distance: 12.0
click button "Save"
click button "Rate Shipment"
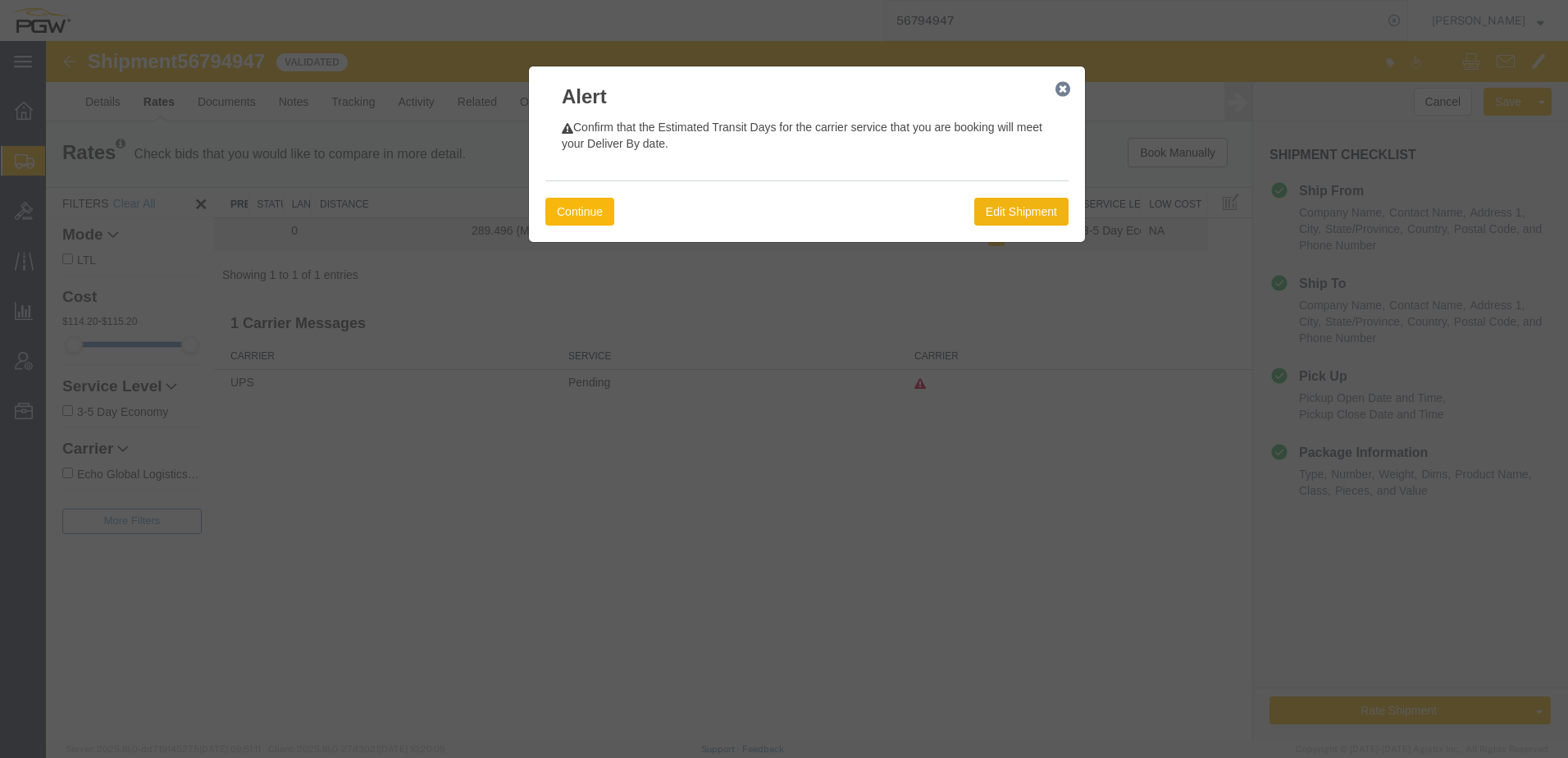
click at [569, 210] on button "Continue" at bounding box center [580, 211] width 69 height 28
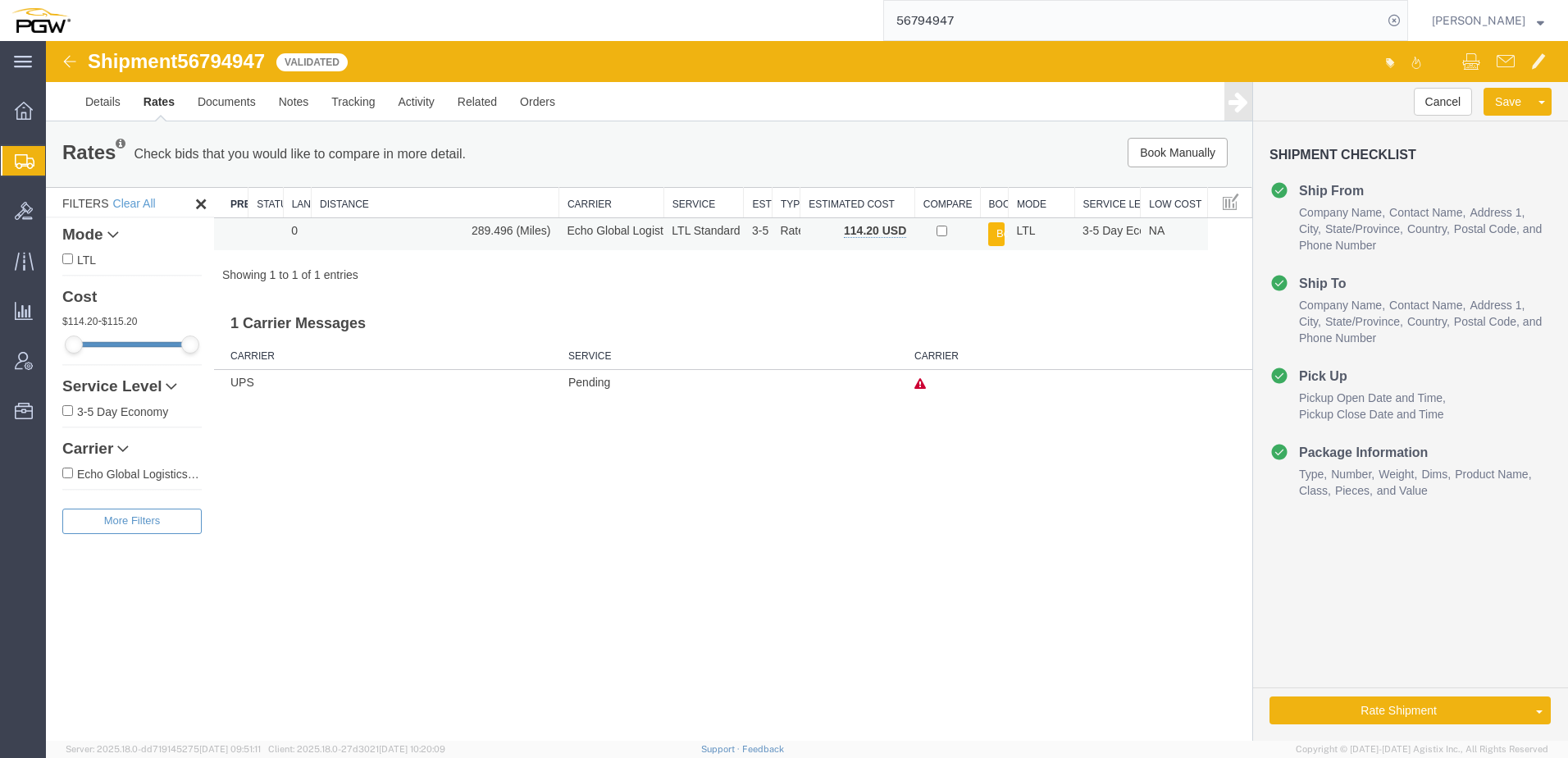
click at [998, 239] on button "Book" at bounding box center [997, 235] width 17 height 24
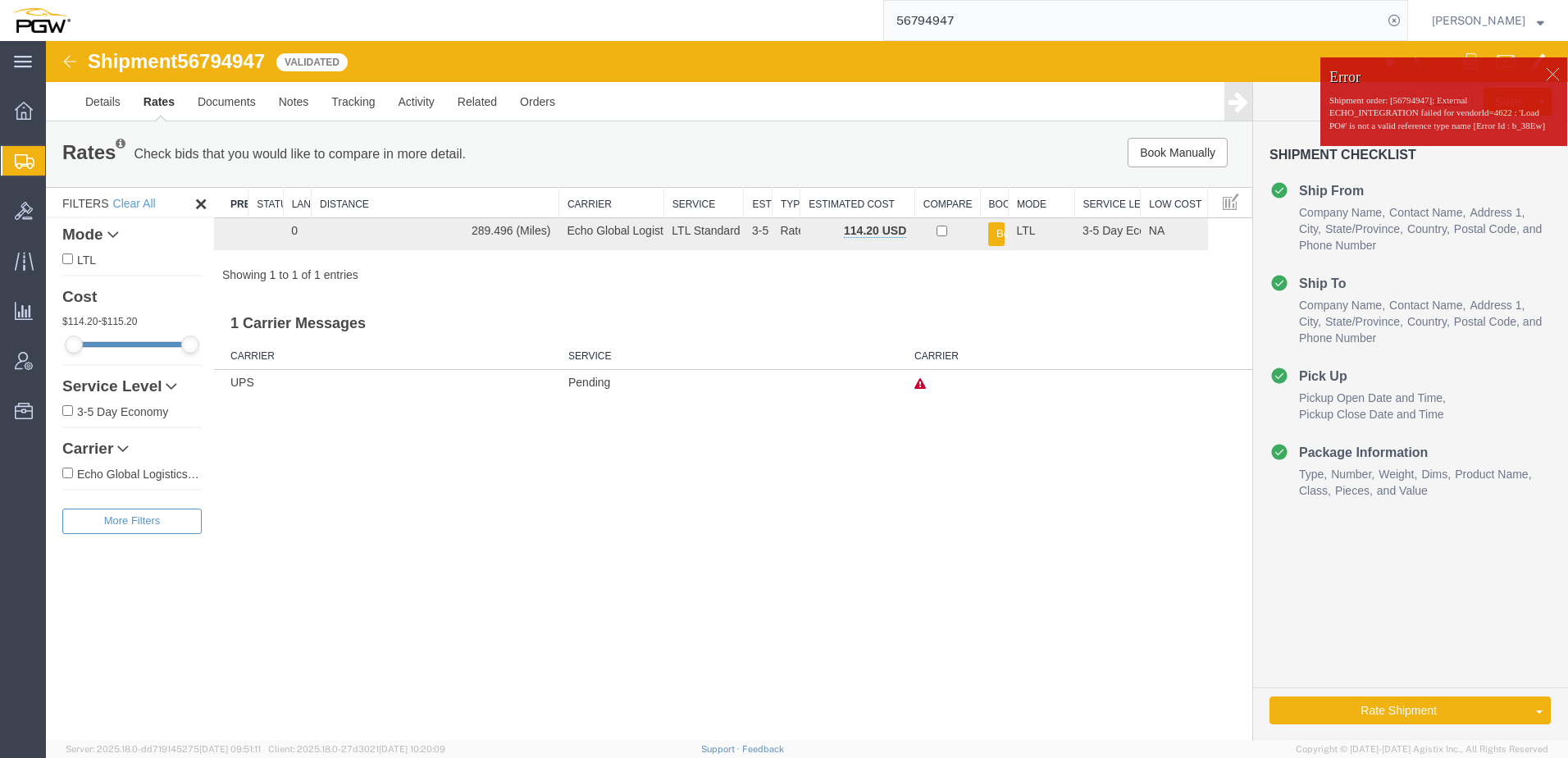
click at [1552, 71] on div at bounding box center [1551, 74] width 25 height 25
click at [107, 103] on link "Details" at bounding box center [102, 102] width 58 height 40
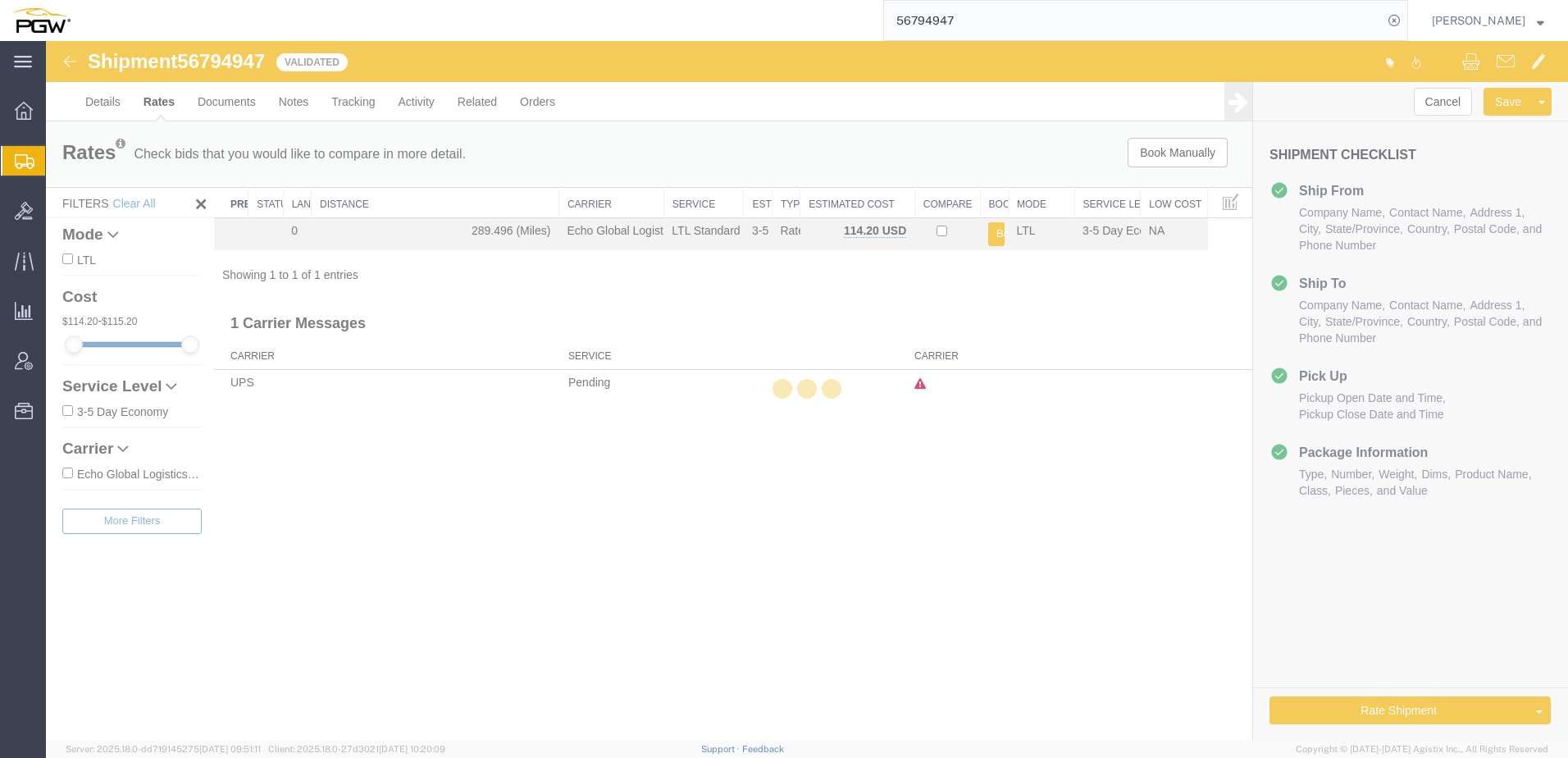
click at [106, 103] on div at bounding box center [807, 391] width 1522 height 700
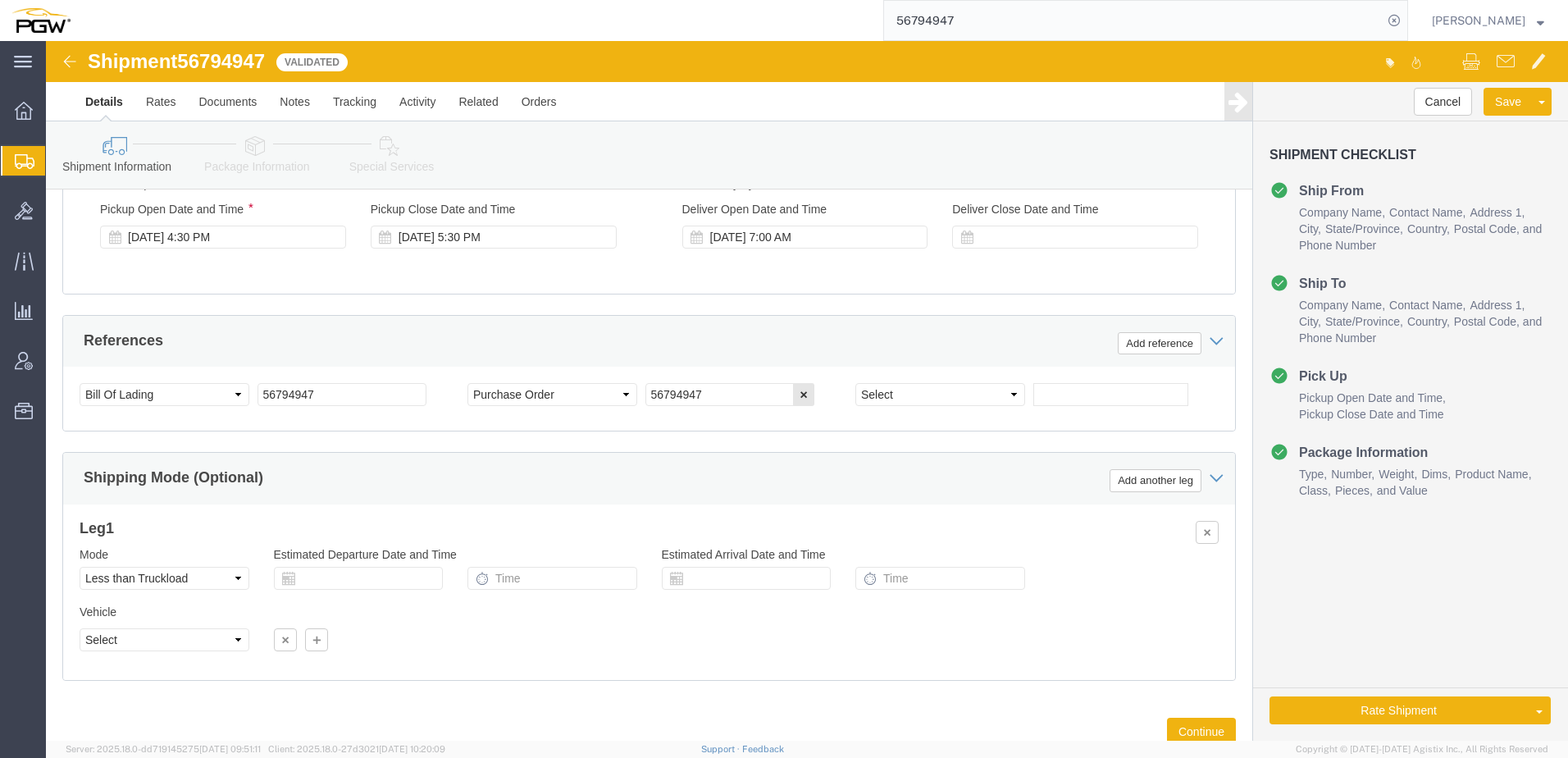
scroll to position [888, 0]
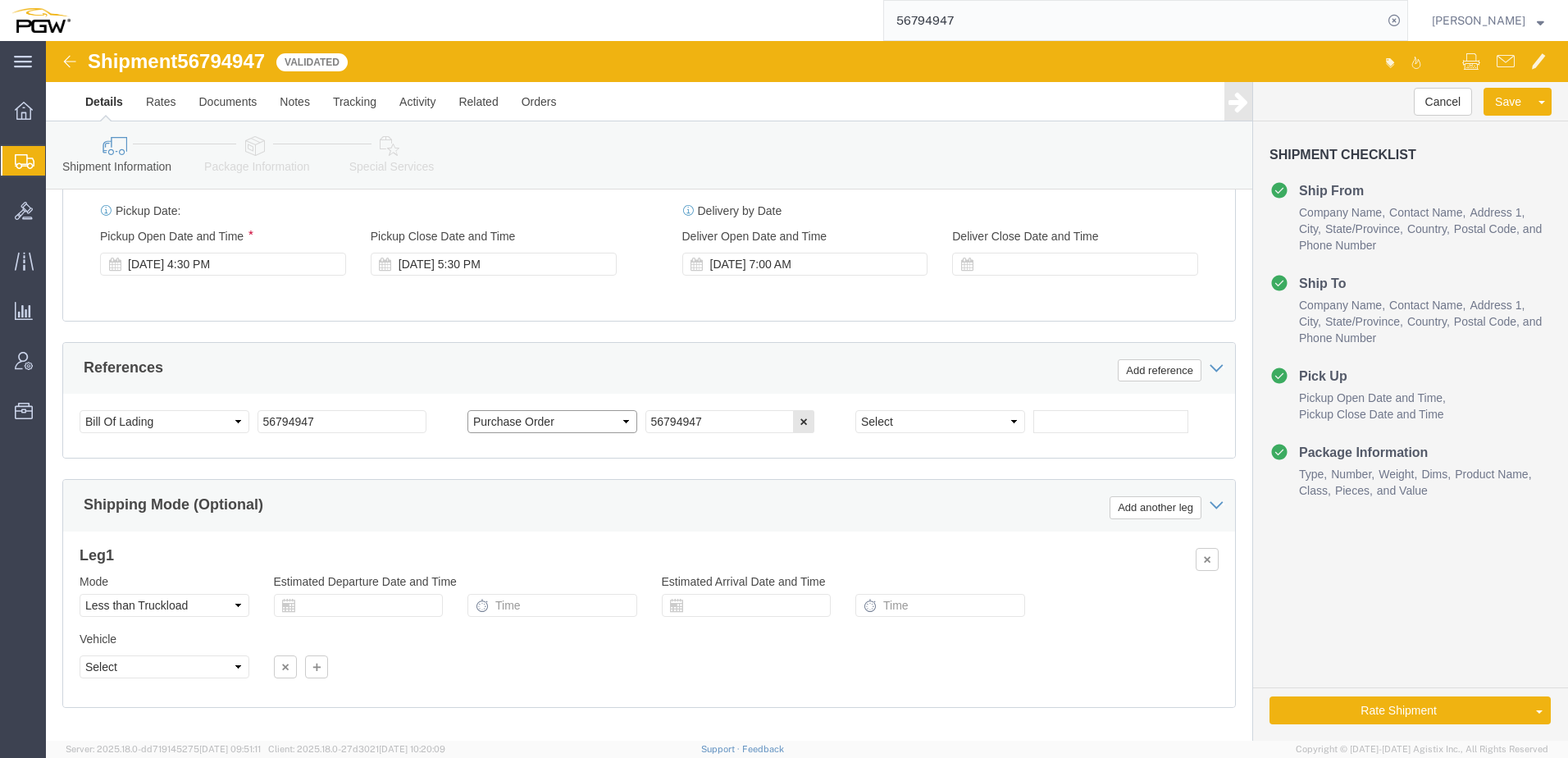
click select "Select Account Type Activity ID Airline Appointment Number ASN Batch Request # …"
select select "ORDERNUM"
click select "Select Account Type Activity ID Airline Appointment Number ASN Batch Request # …"
click button "Rate Shipment"
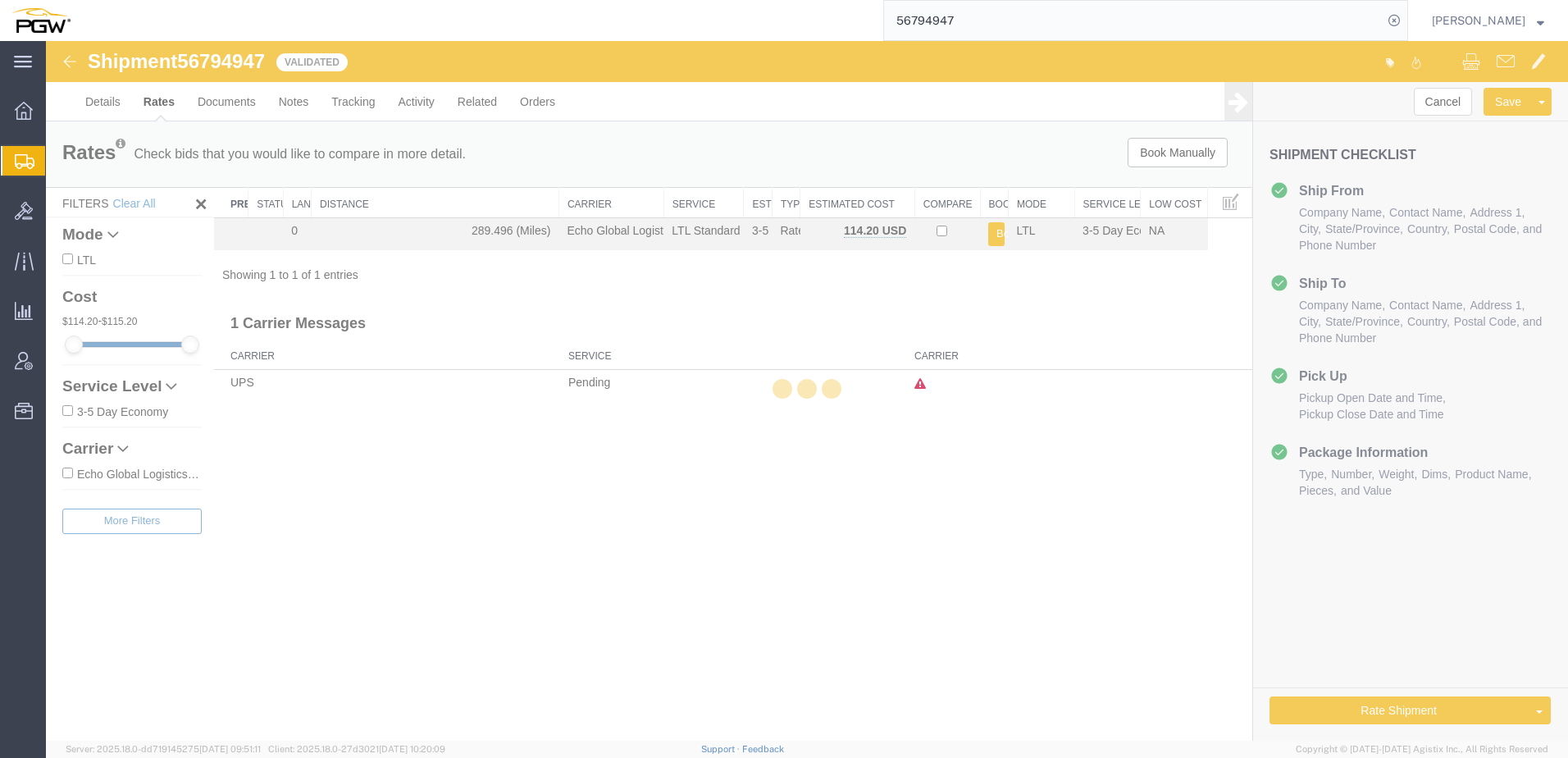
scroll to position [0, 0]
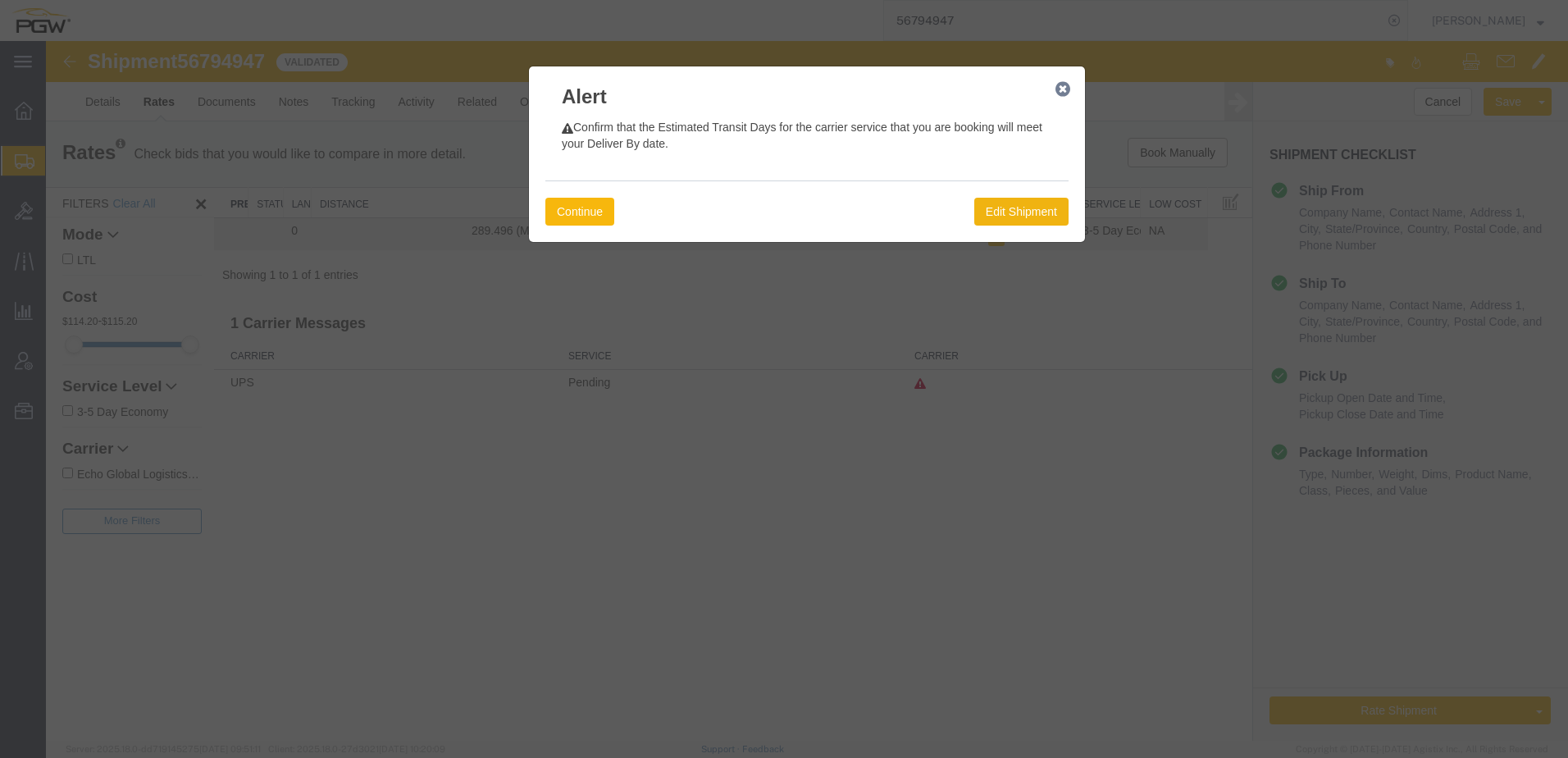
click at [599, 211] on button "Continue" at bounding box center [580, 211] width 69 height 28
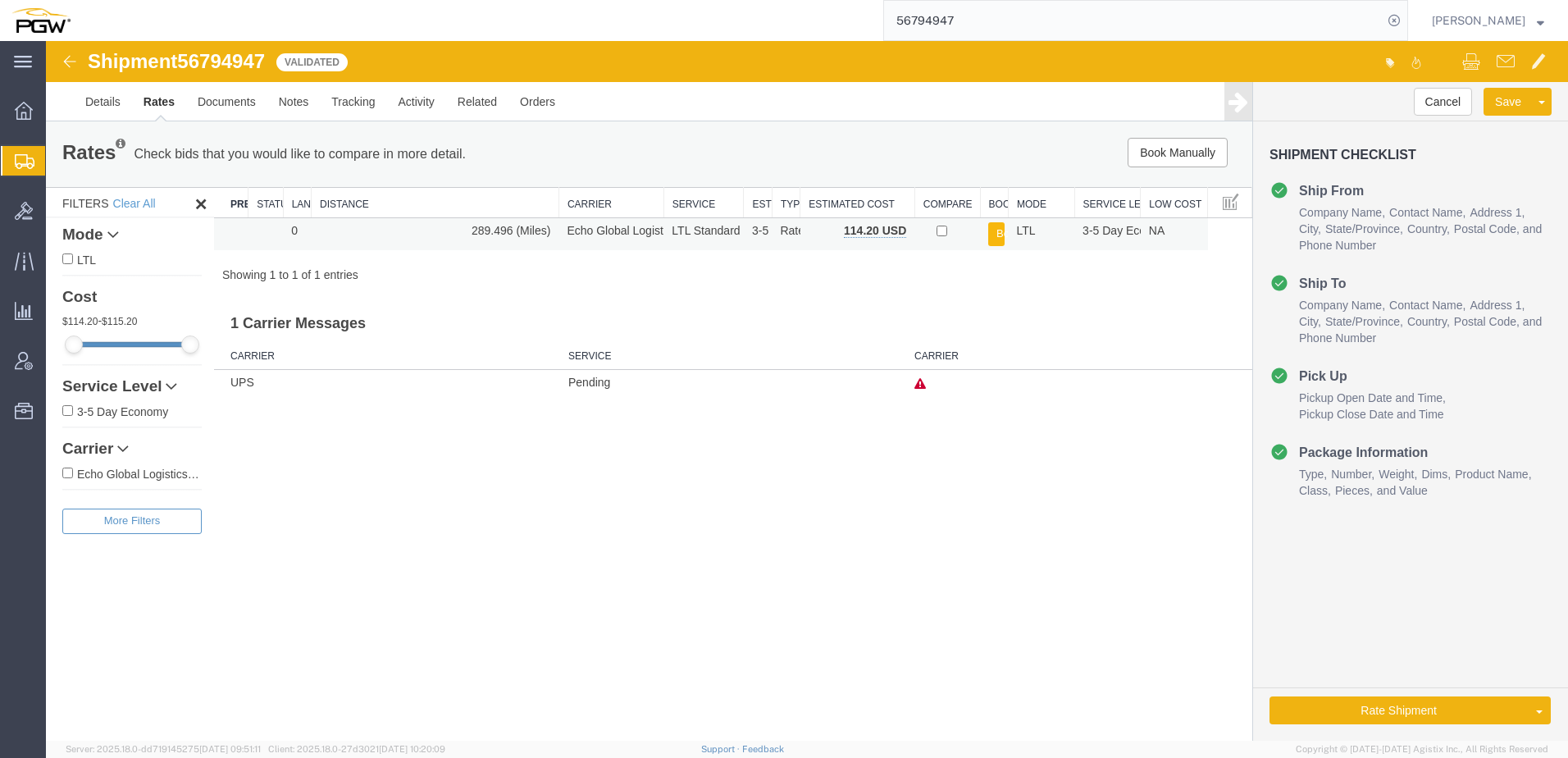
click at [995, 235] on button "Book" at bounding box center [997, 235] width 17 height 24
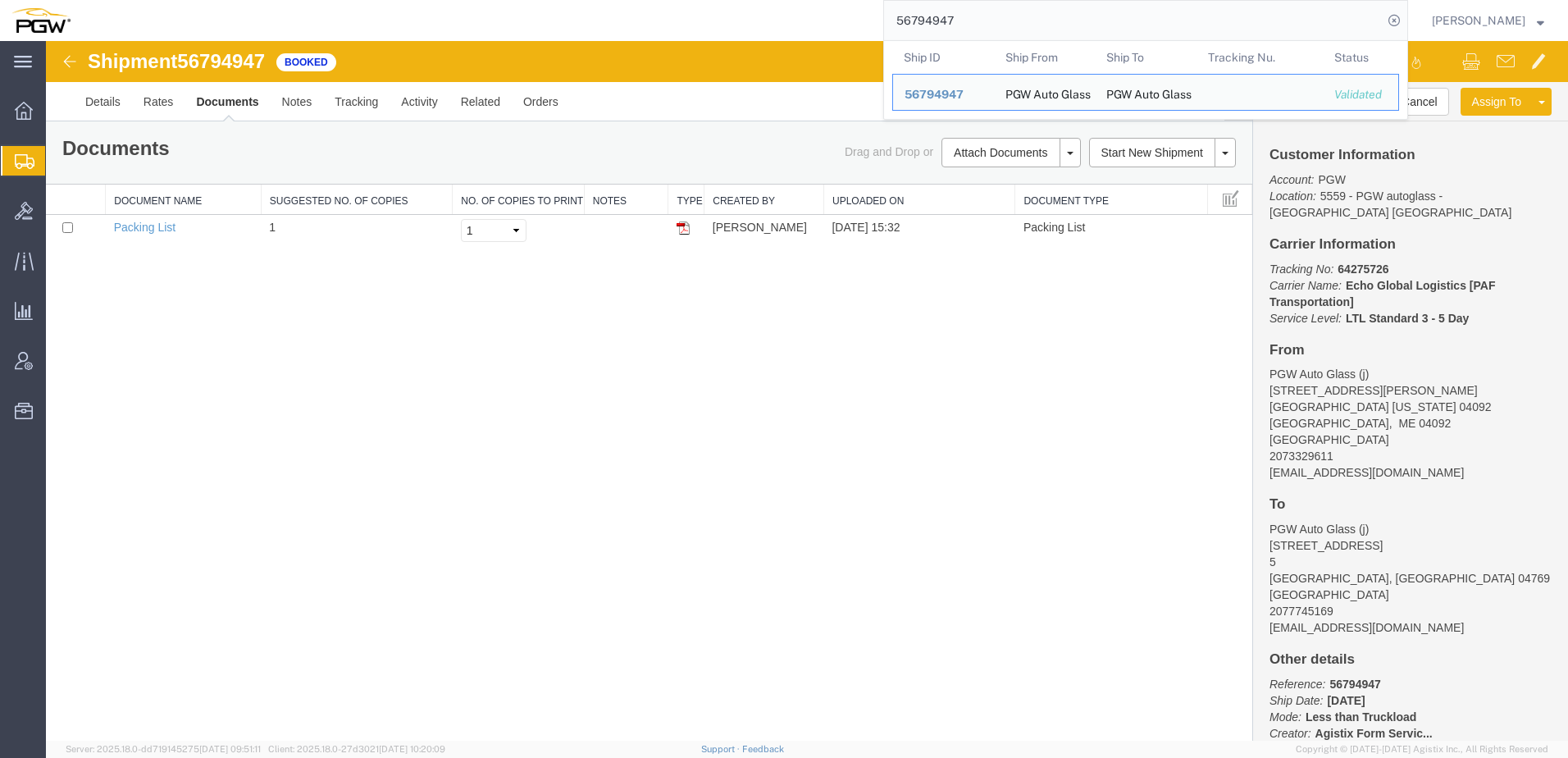
drag, startPoint x: 1019, startPoint y: 11, endPoint x: 347, endPoint y: 11, distance: 672.0
click at [347, 11] on div "56794947 Ship ID Ship From Ship To Tracking Nu. Status Ship ID 56794947 Ship Fr…" at bounding box center [745, 20] width 1326 height 41
paste input "5381941"
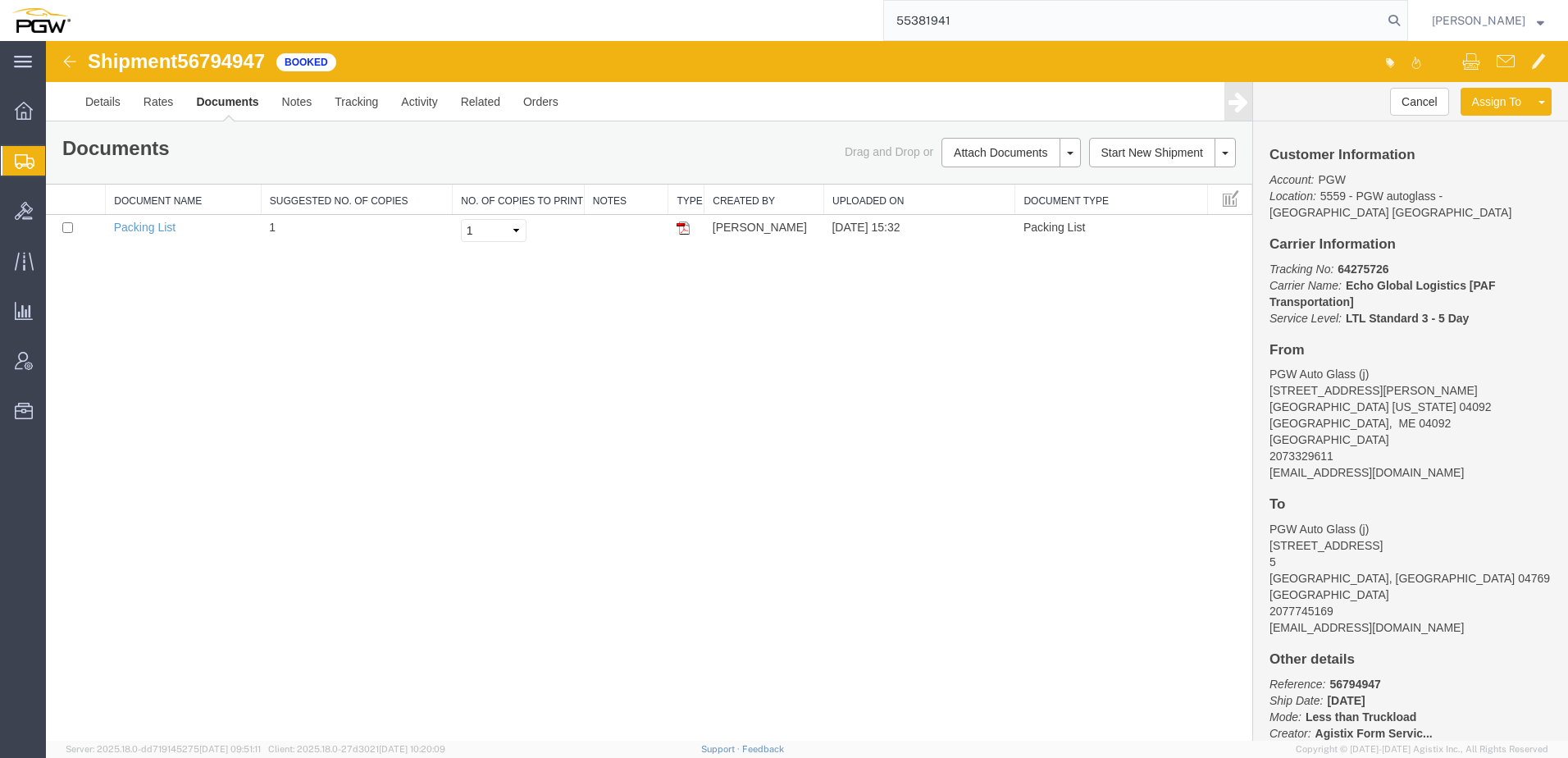
type input "55381941"
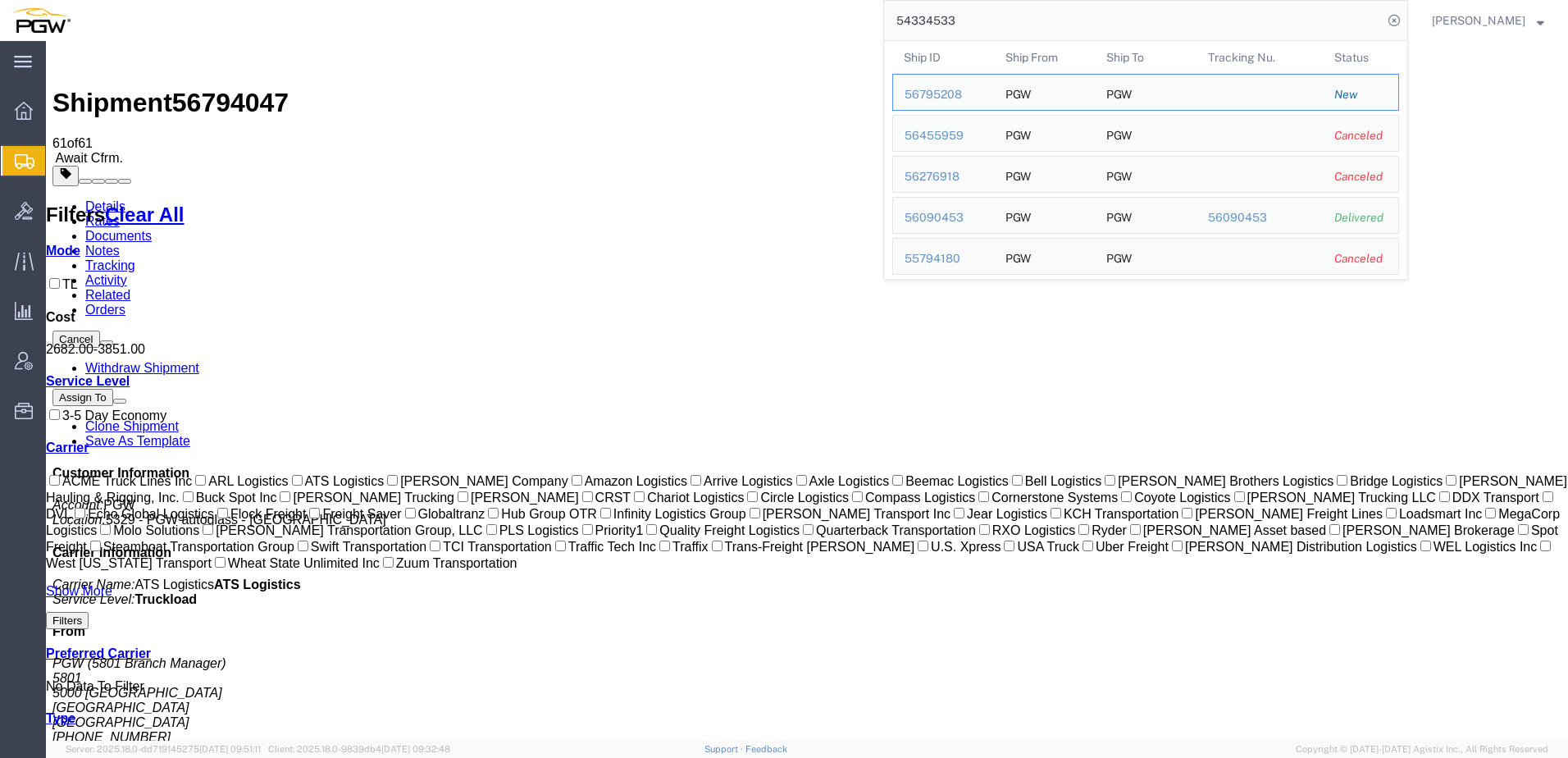
drag, startPoint x: 1132, startPoint y: 11, endPoint x: 276, endPoint y: -18, distance: 856.5
click at [276, 0] on html "main_menu Created with Sketch. Collapse Menu Overview Shipments Shipment Manage…" at bounding box center [784, 379] width 1568 height 758
paste input "6427674"
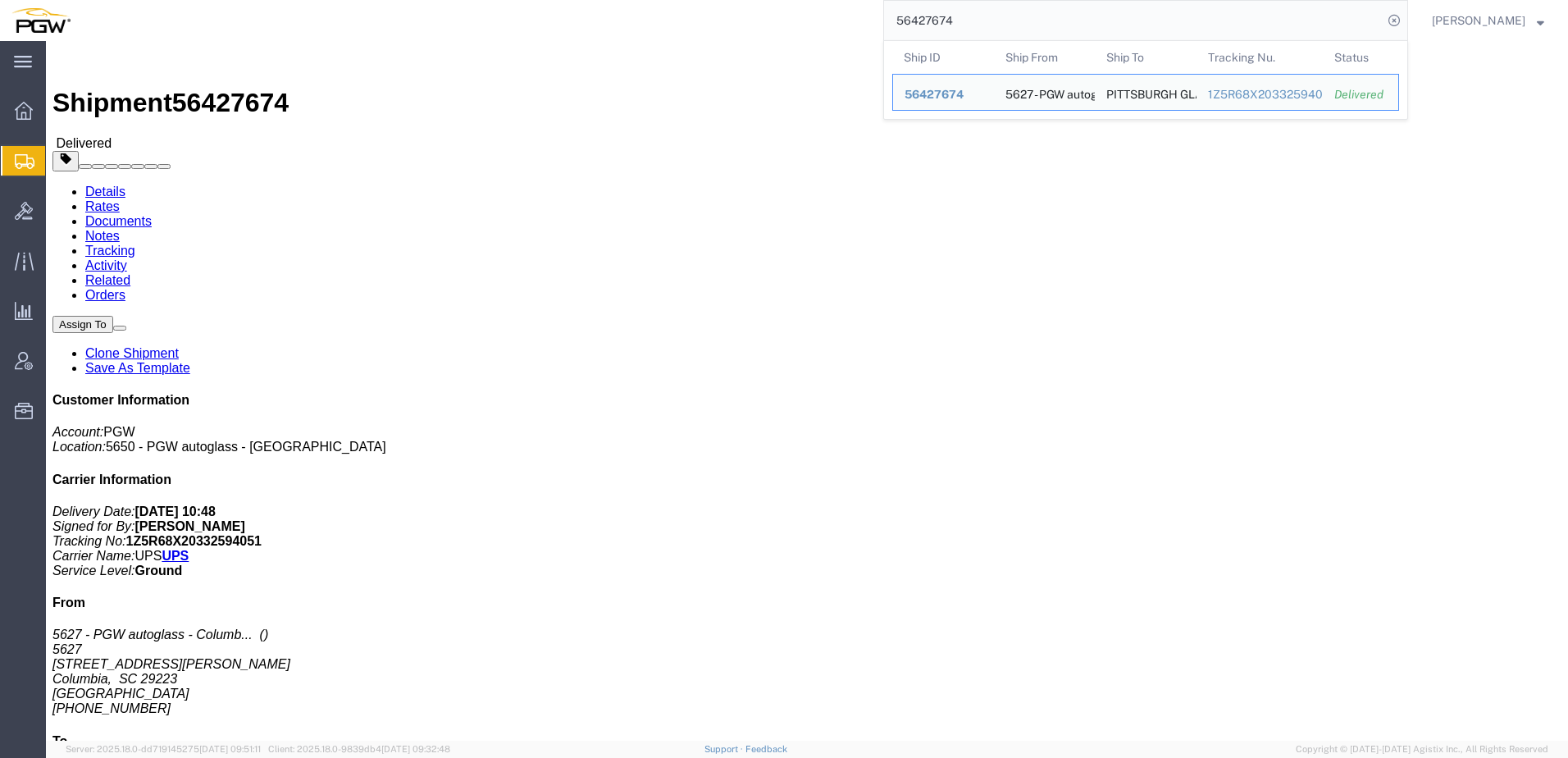
click div "Leg 1 - Small Parcel"
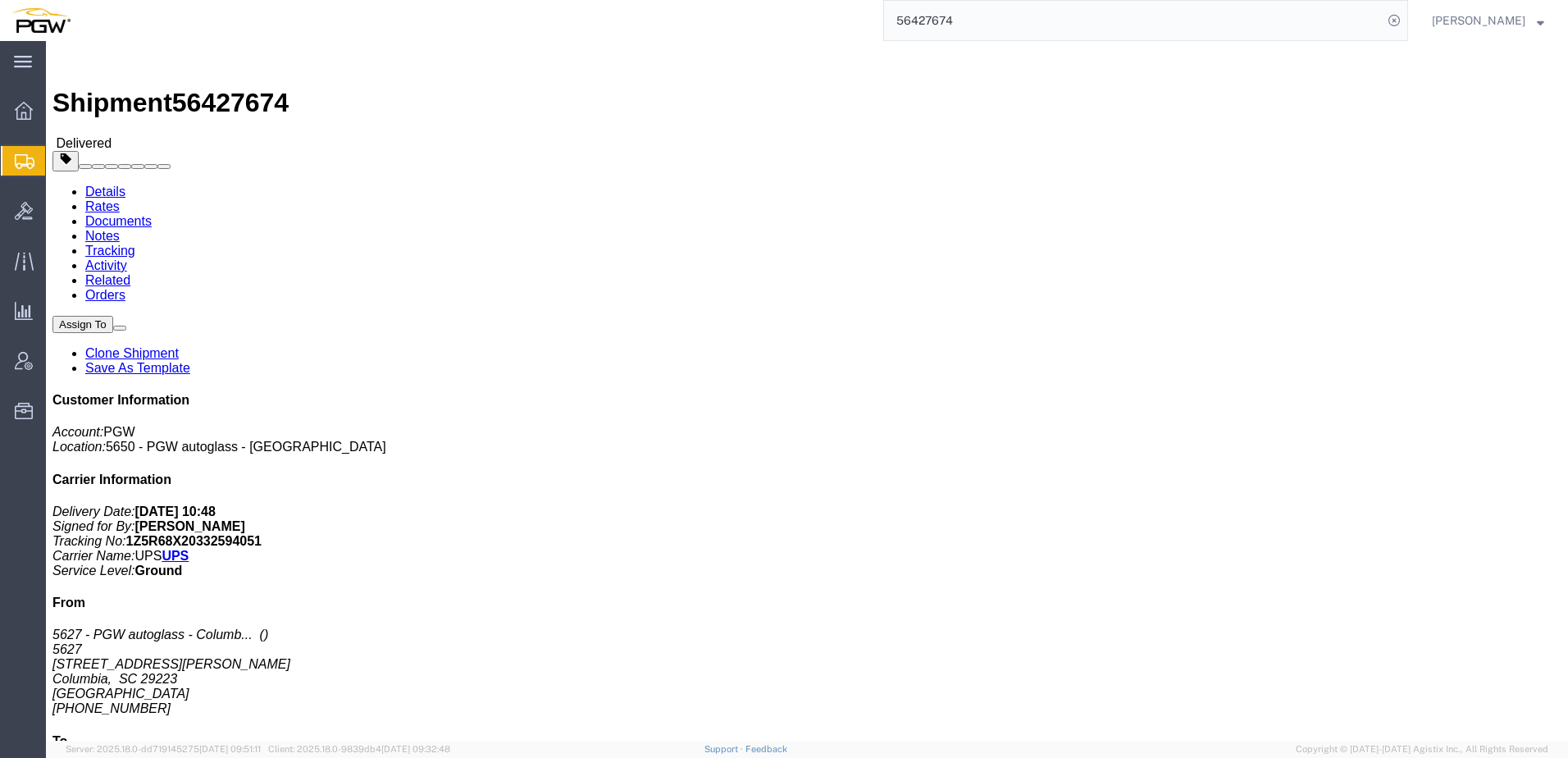
click h4 "Routing & Vehicle Information"
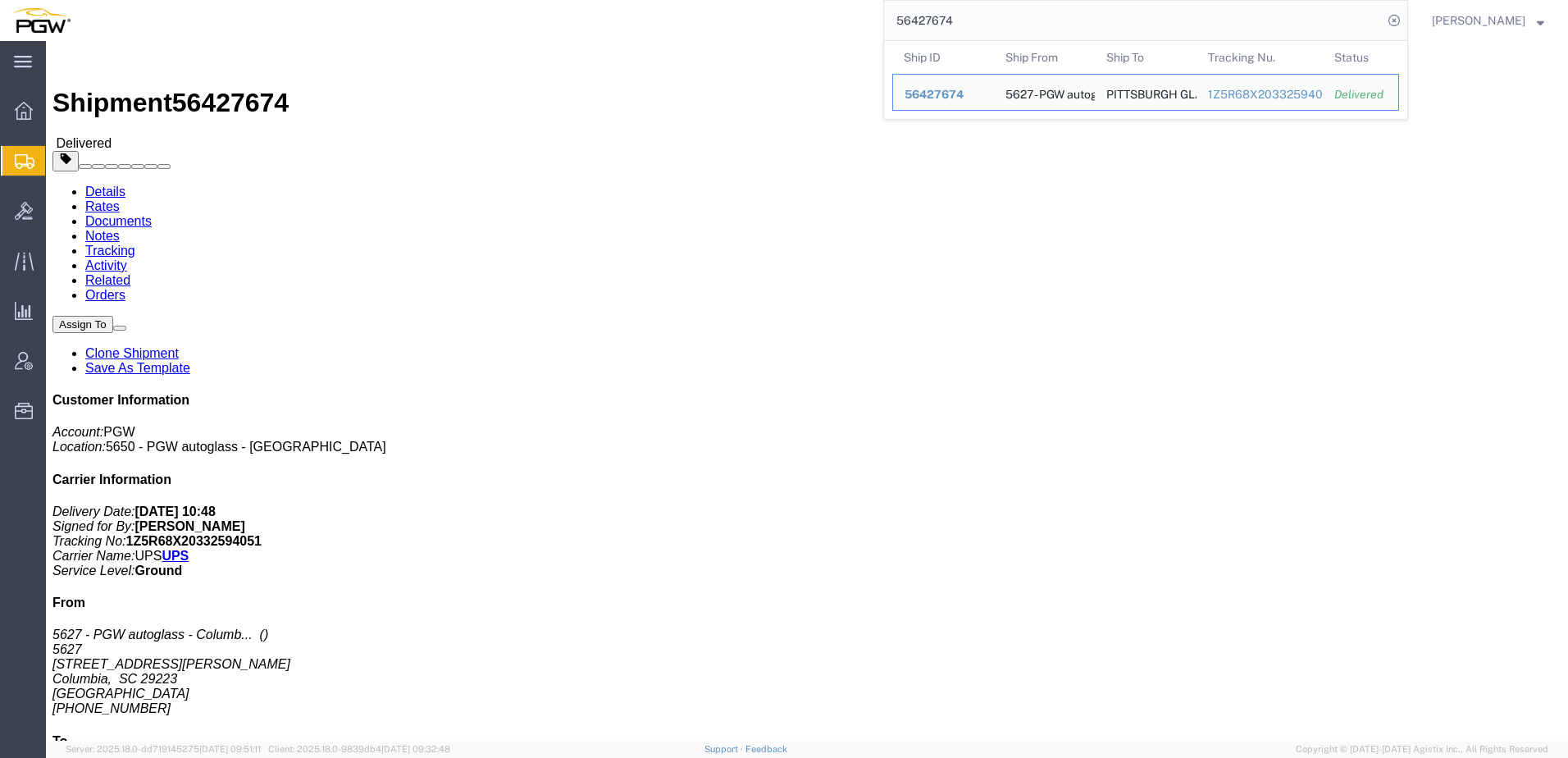
drag, startPoint x: 986, startPoint y: 27, endPoint x: 476, endPoint y: 34, distance: 510.0
click at [488, 34] on div "56427674 Ship ID Ship From Ship To Tracking Nu. Status Ship ID 56427674 Ship Fr…" at bounding box center [745, 20] width 1326 height 41
paste input "13769"
drag, startPoint x: 443, startPoint y: 355, endPoint x: 397, endPoint y: 313, distance: 62.3
click div "Leg 1 - Small Parcel"
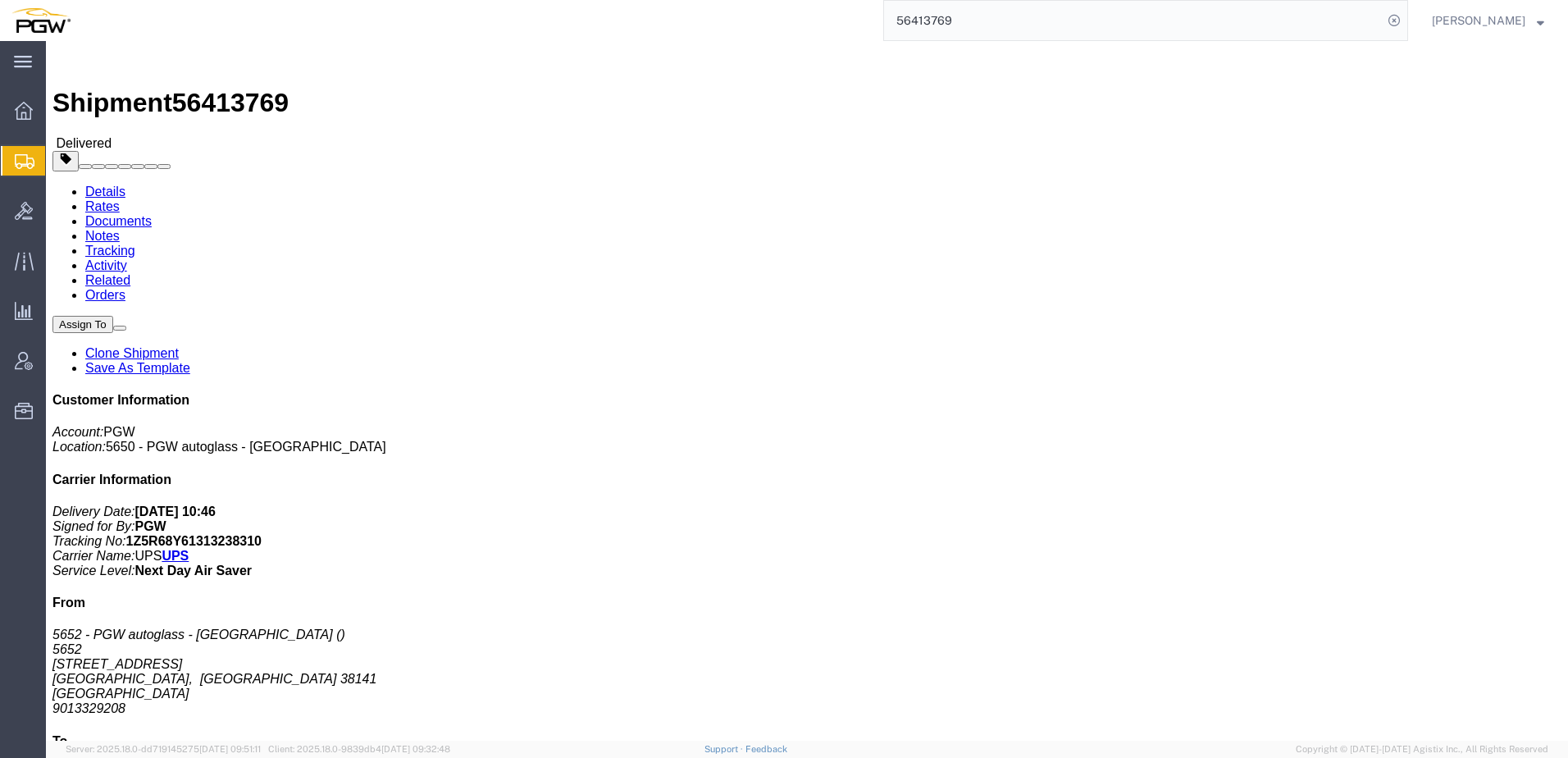
click div "Leg 1 - Small Parcel"
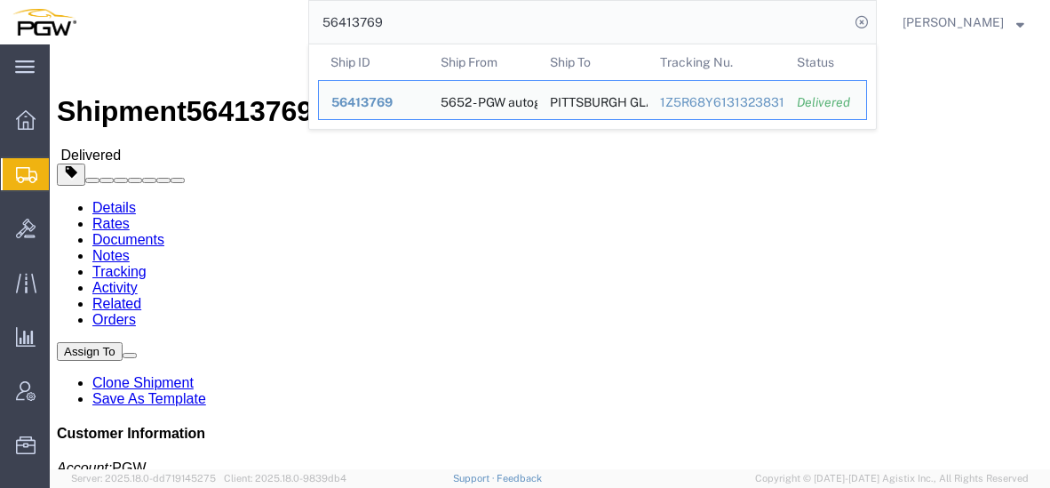
drag, startPoint x: 605, startPoint y: 14, endPoint x: -115, endPoint y: 10, distance: 720.5
click at [0, 10] on html "main_menu Created with Sketch. Collapse Menu Overview Shipments Shipment Manage…" at bounding box center [525, 244] width 1050 height 488
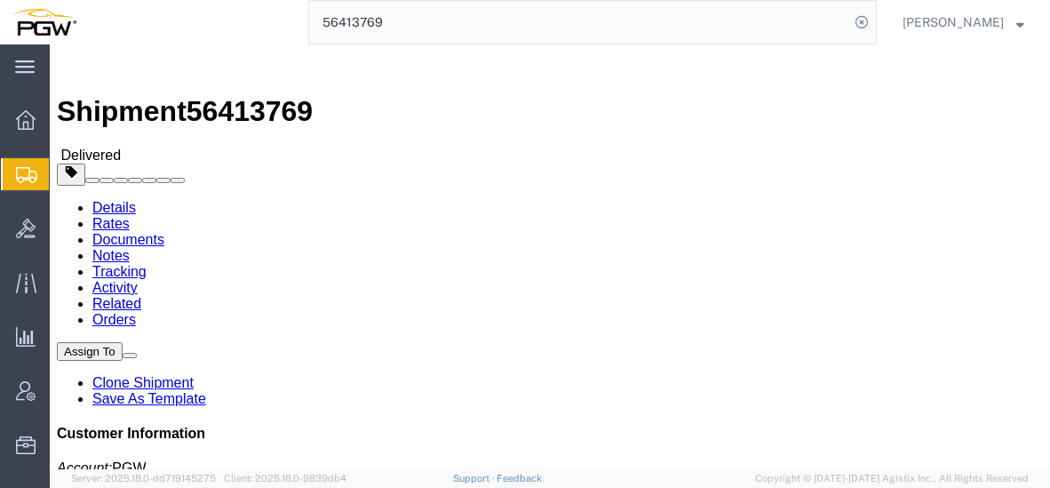
paste input "27674"
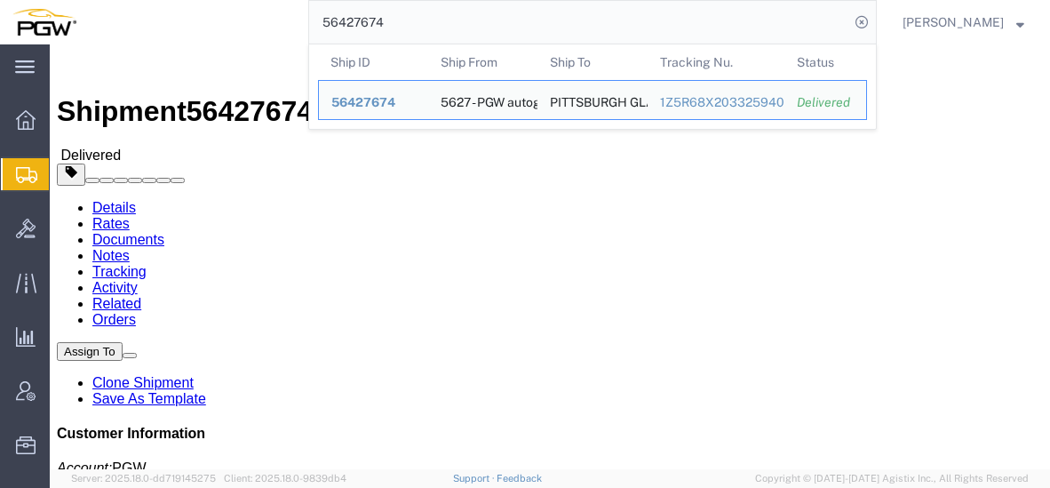
drag, startPoint x: 32, startPoint y: 9, endPoint x: -4, endPoint y: 11, distance: 35.6
click at [0, 11] on html "main_menu Created with Sketch. Collapse Menu Overview Shipments Shipment Manage…" at bounding box center [525, 244] width 1050 height 488
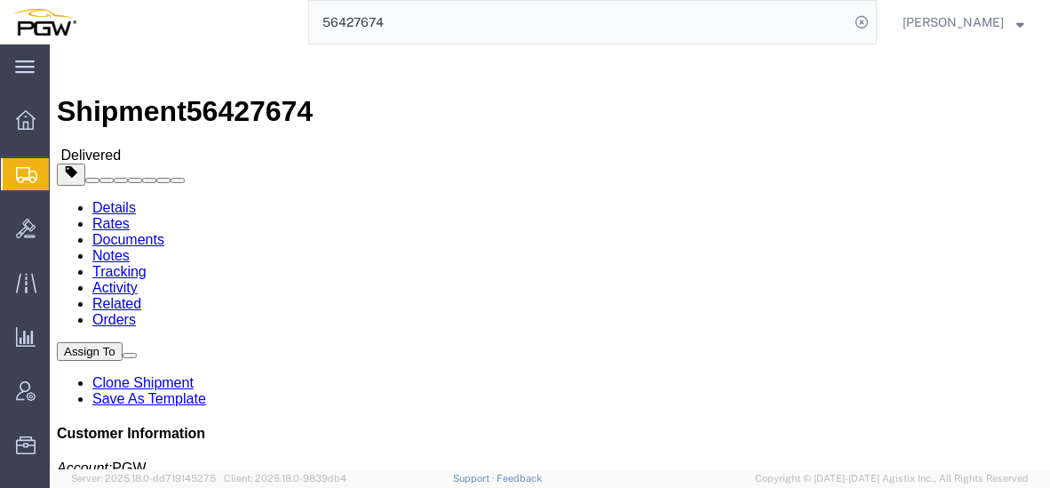
paste input "703158"
type input "56703158"
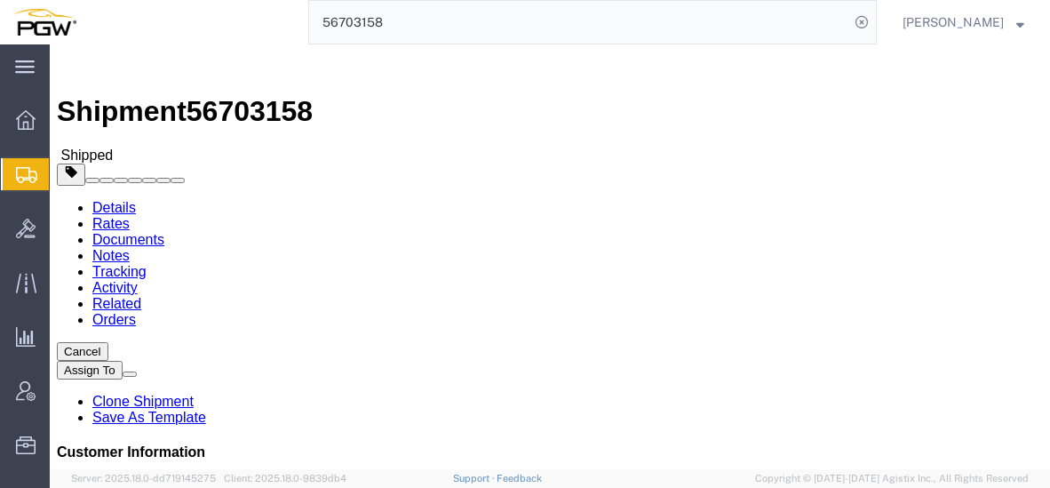
click h4 "Routing & Vehicle Information"
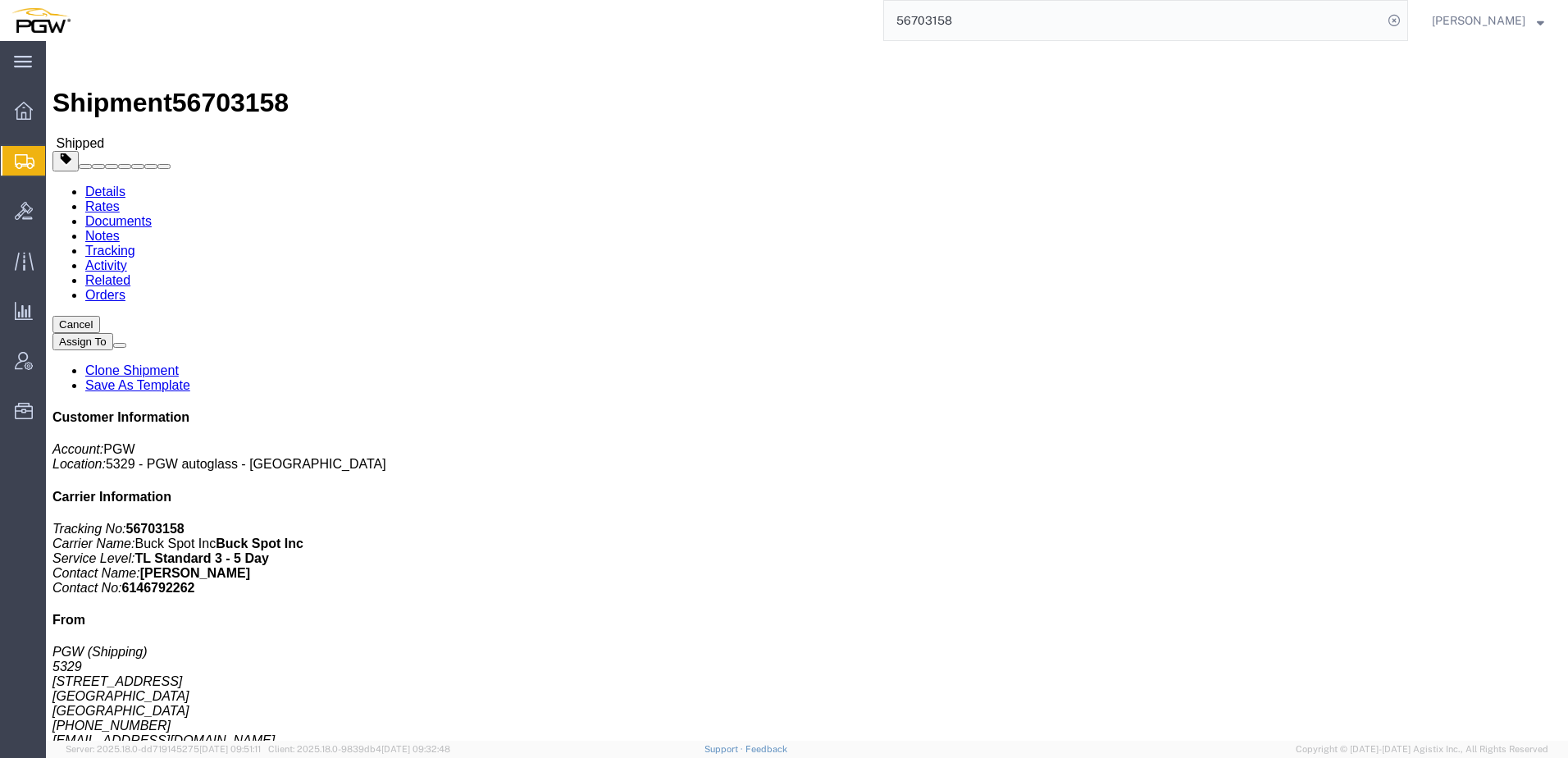
click link "Rates"
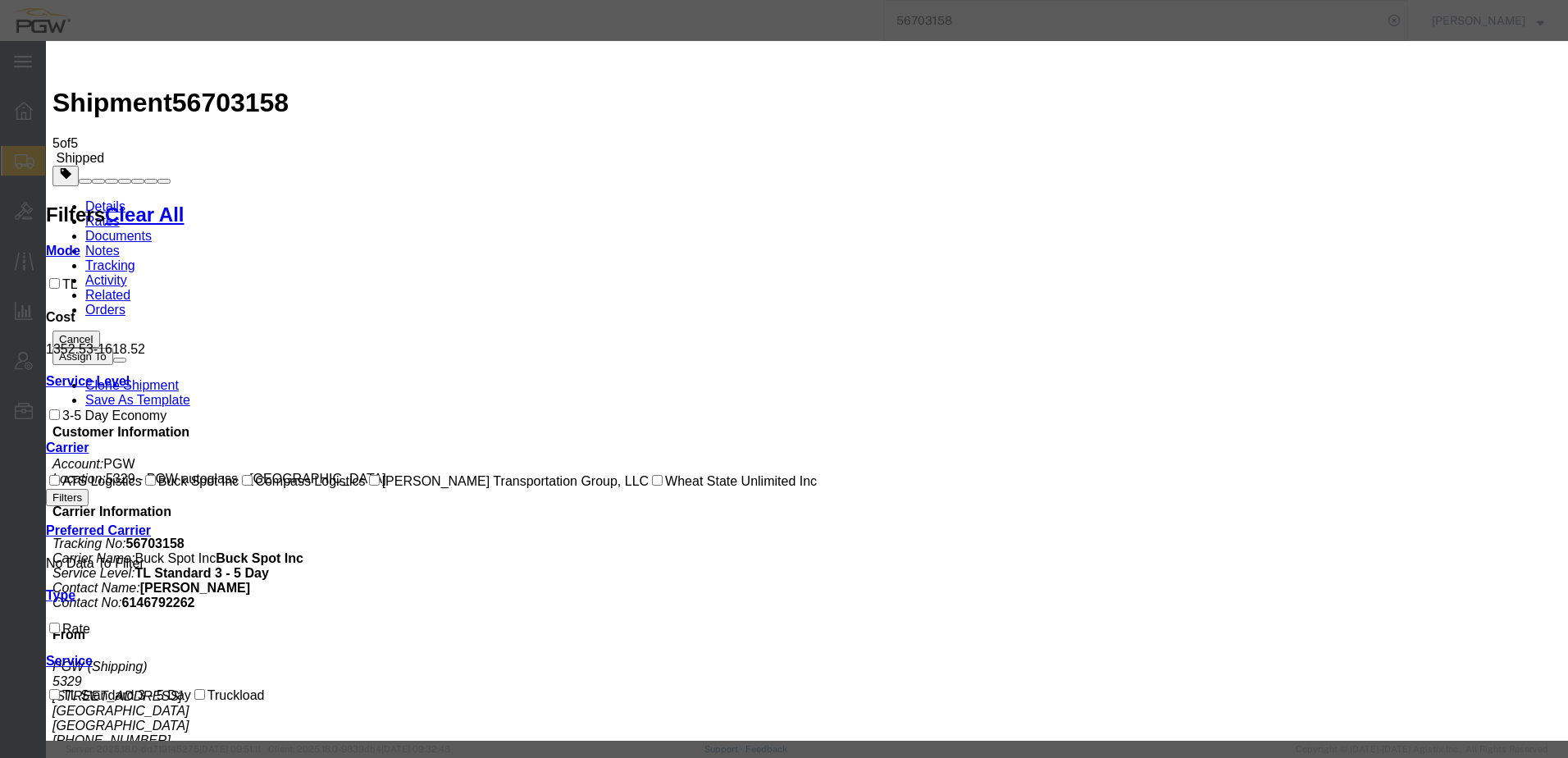
select select "OTHR"
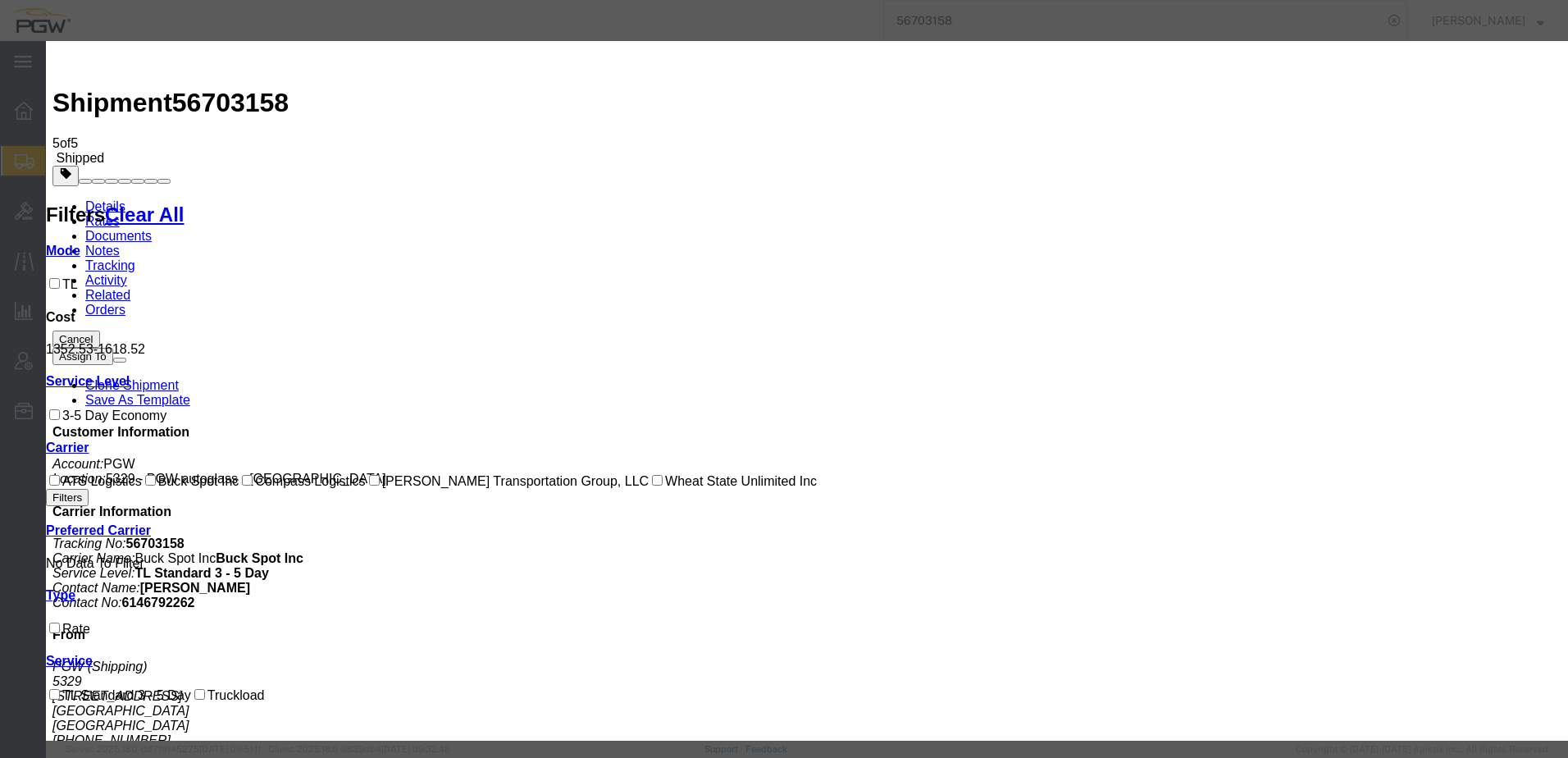
type input "100.00"
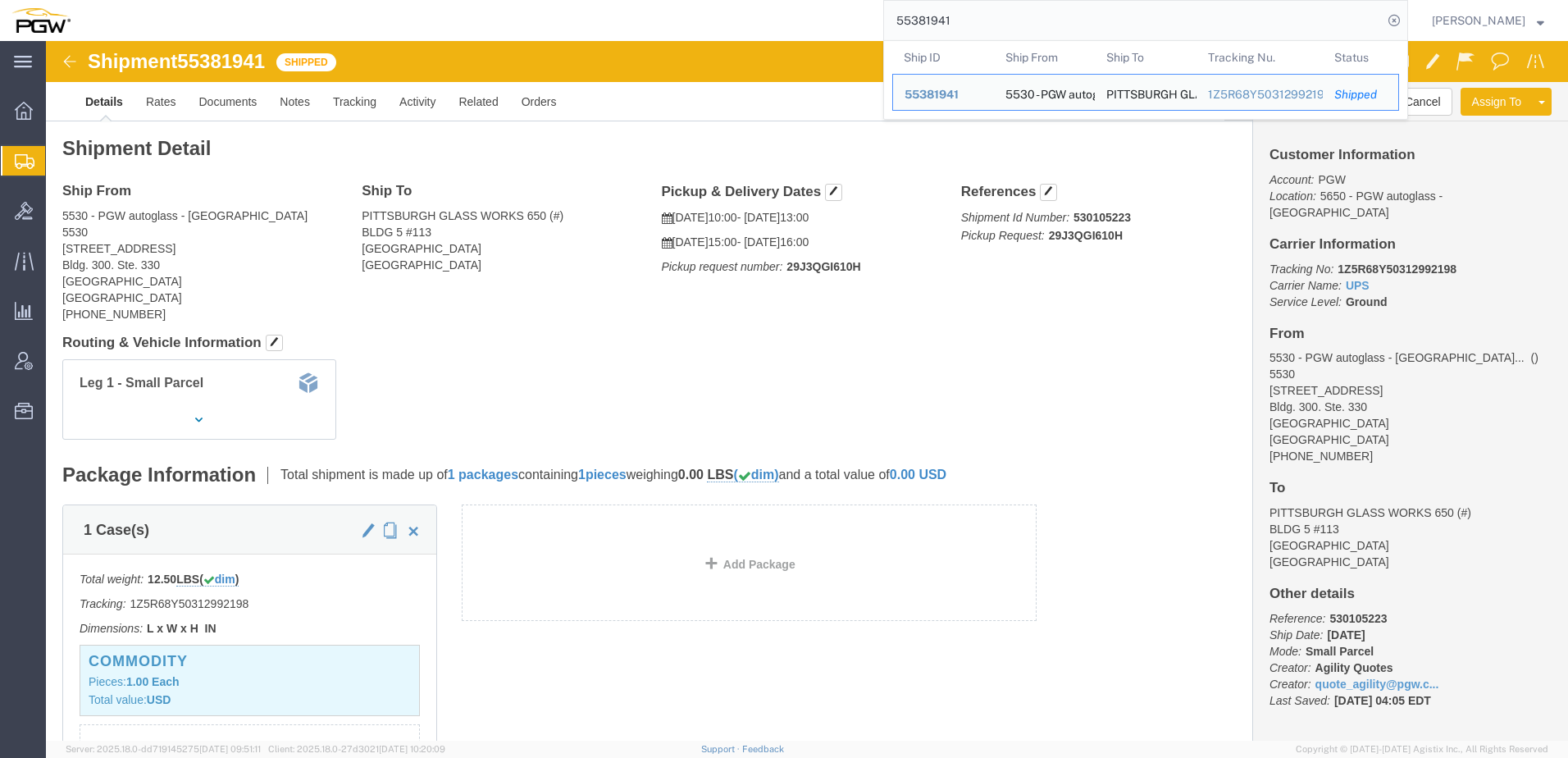
click div "Leg 1 - Small Parcel"
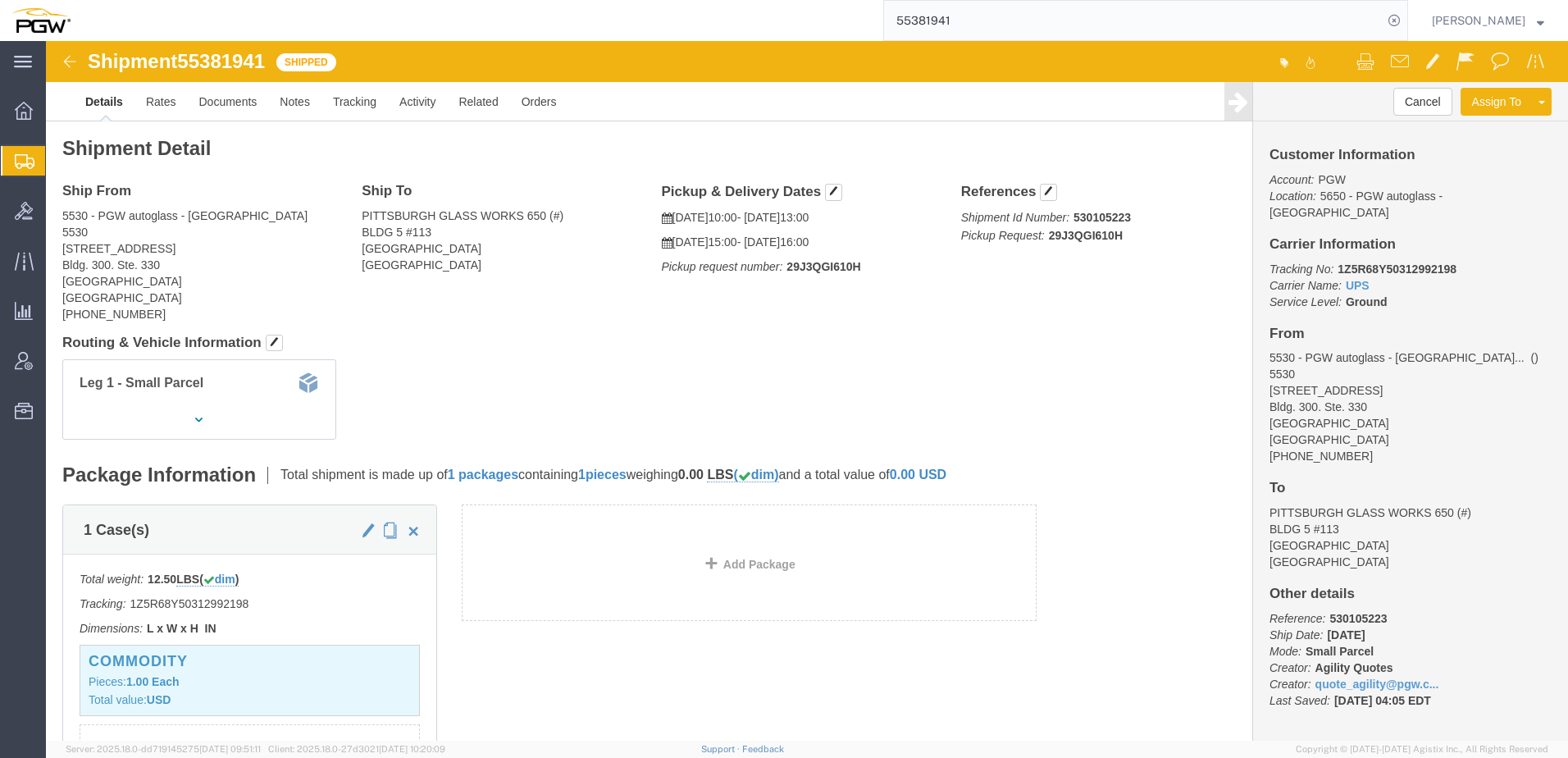
click at [0, 0] on span "Shipment Manager" at bounding box center [0, 0] width 0 height 0
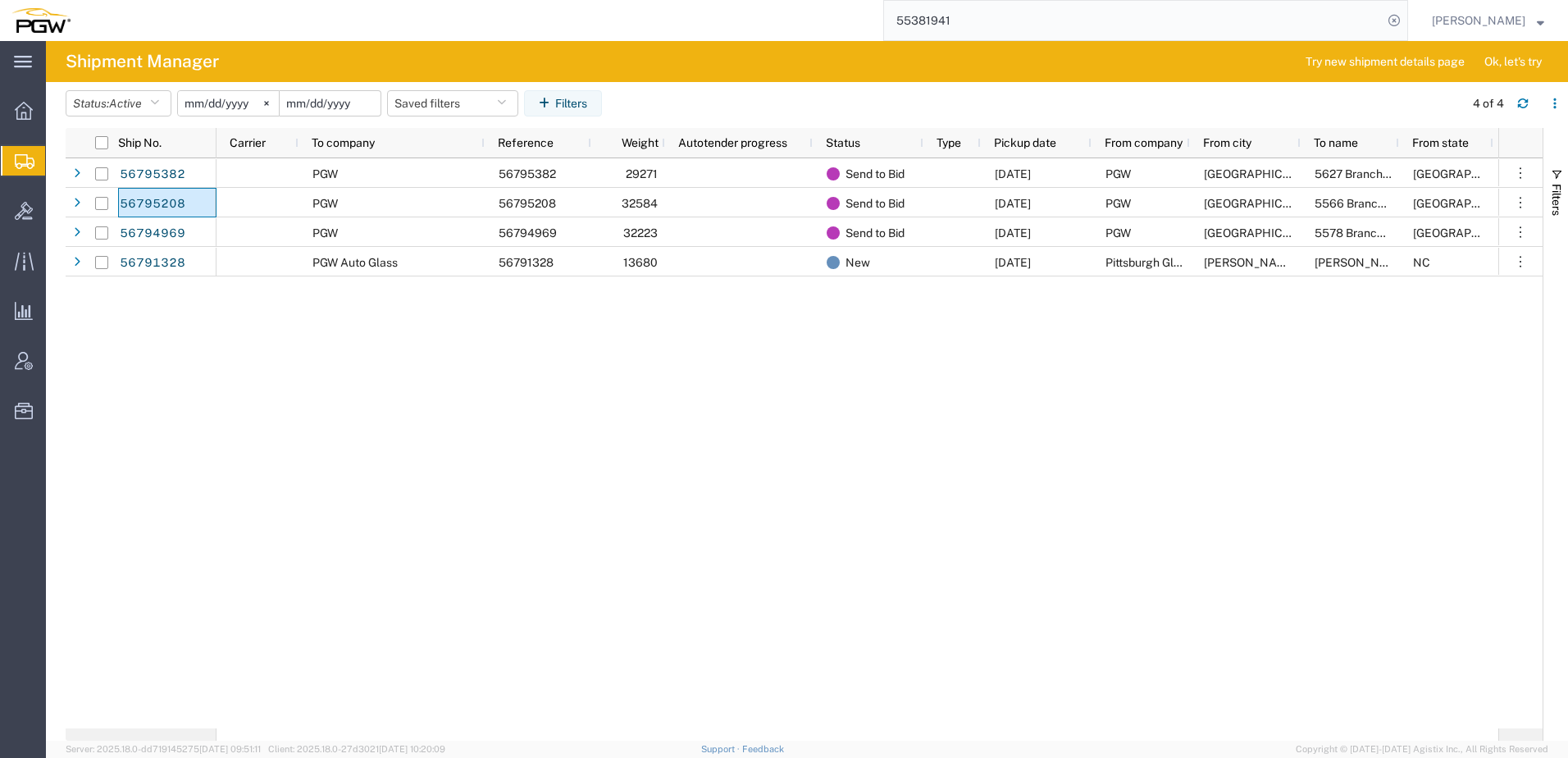
click at [362, 99] on input "date" at bounding box center [329, 103] width 101 height 25
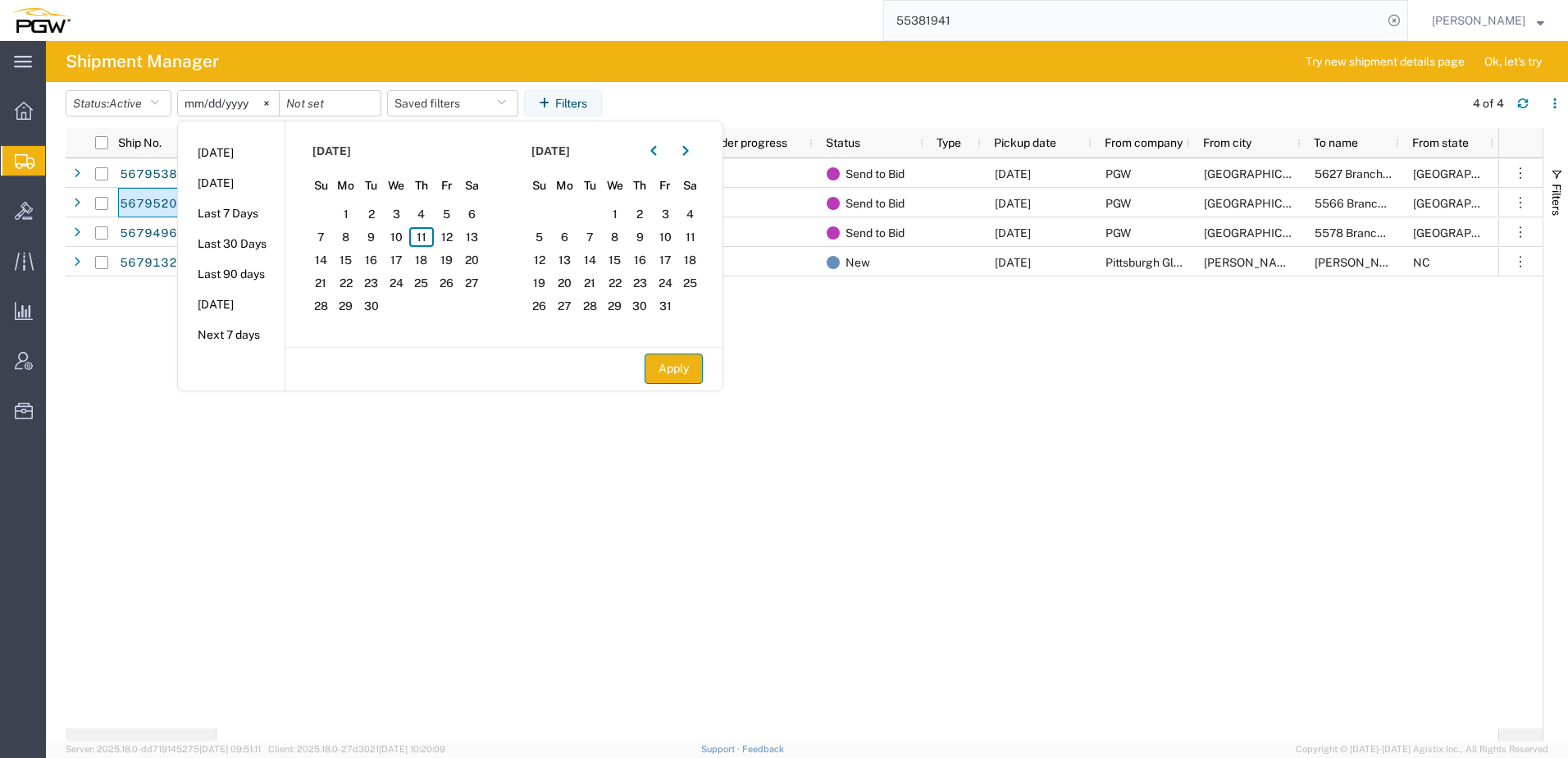
click at [664, 370] on button "Apply" at bounding box center [673, 368] width 58 height 30
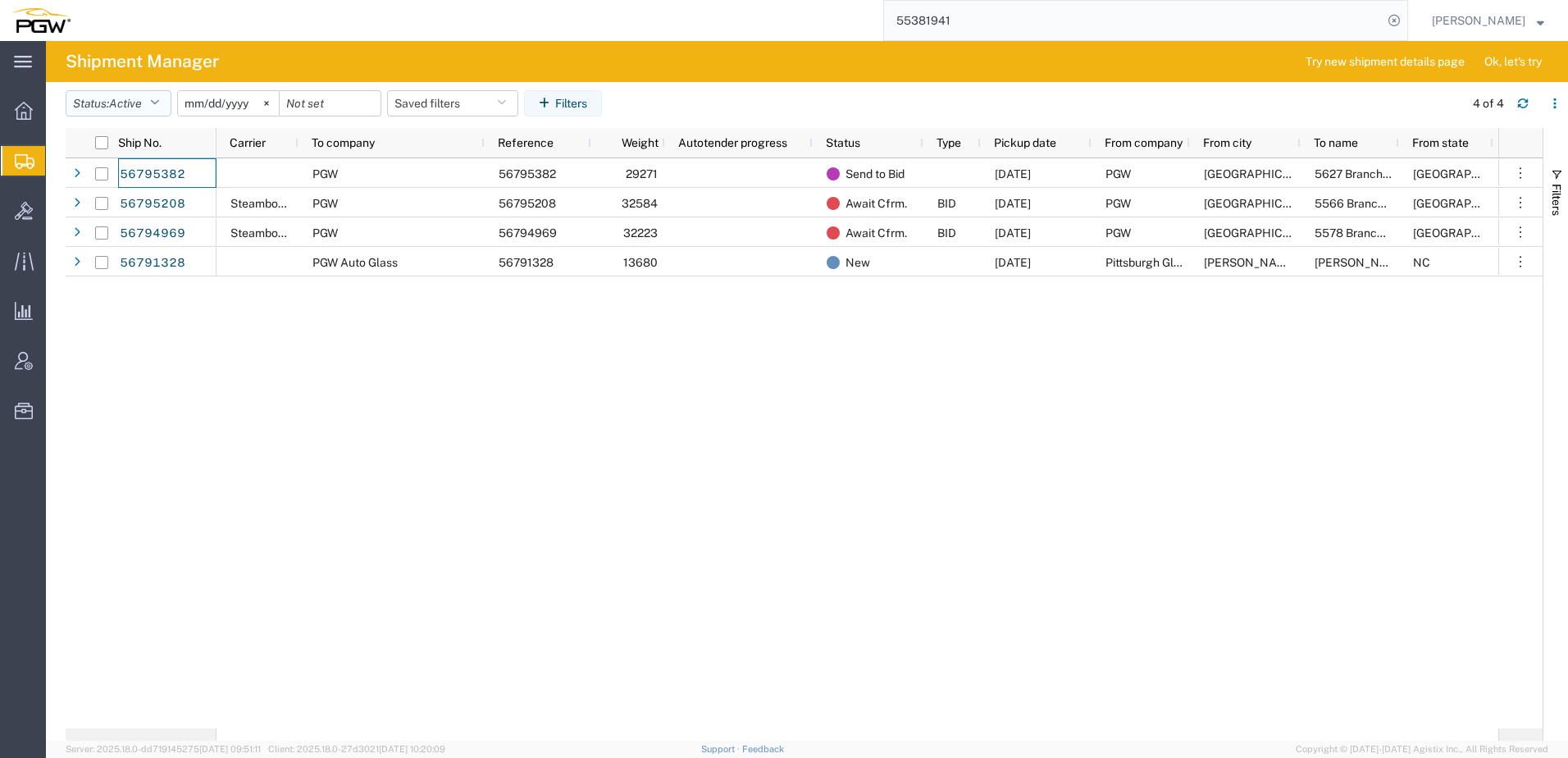
click at [125, 109] on span "Active" at bounding box center [126, 103] width 33 height 13
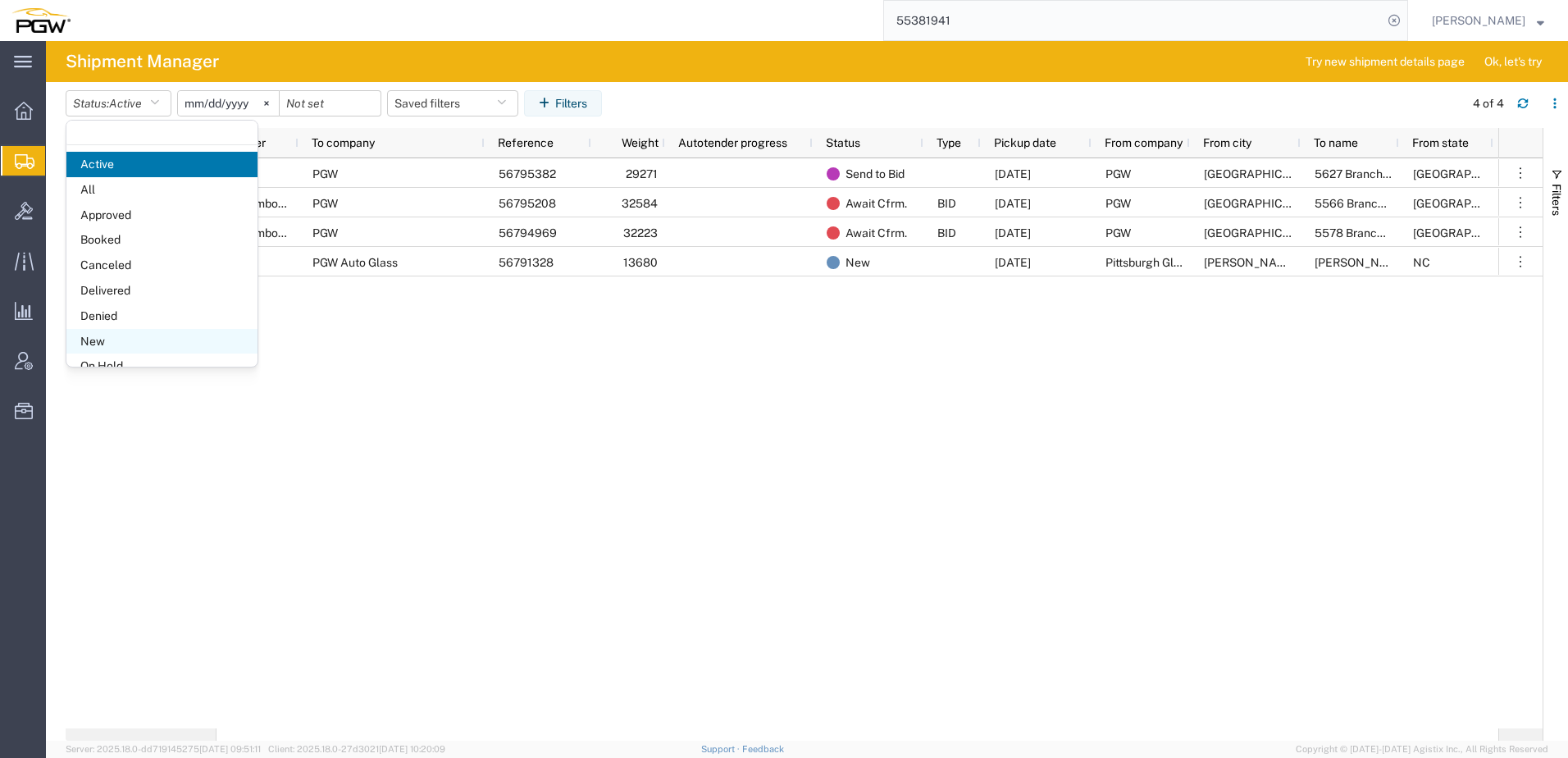
click at [114, 343] on span "New" at bounding box center [162, 342] width 191 height 26
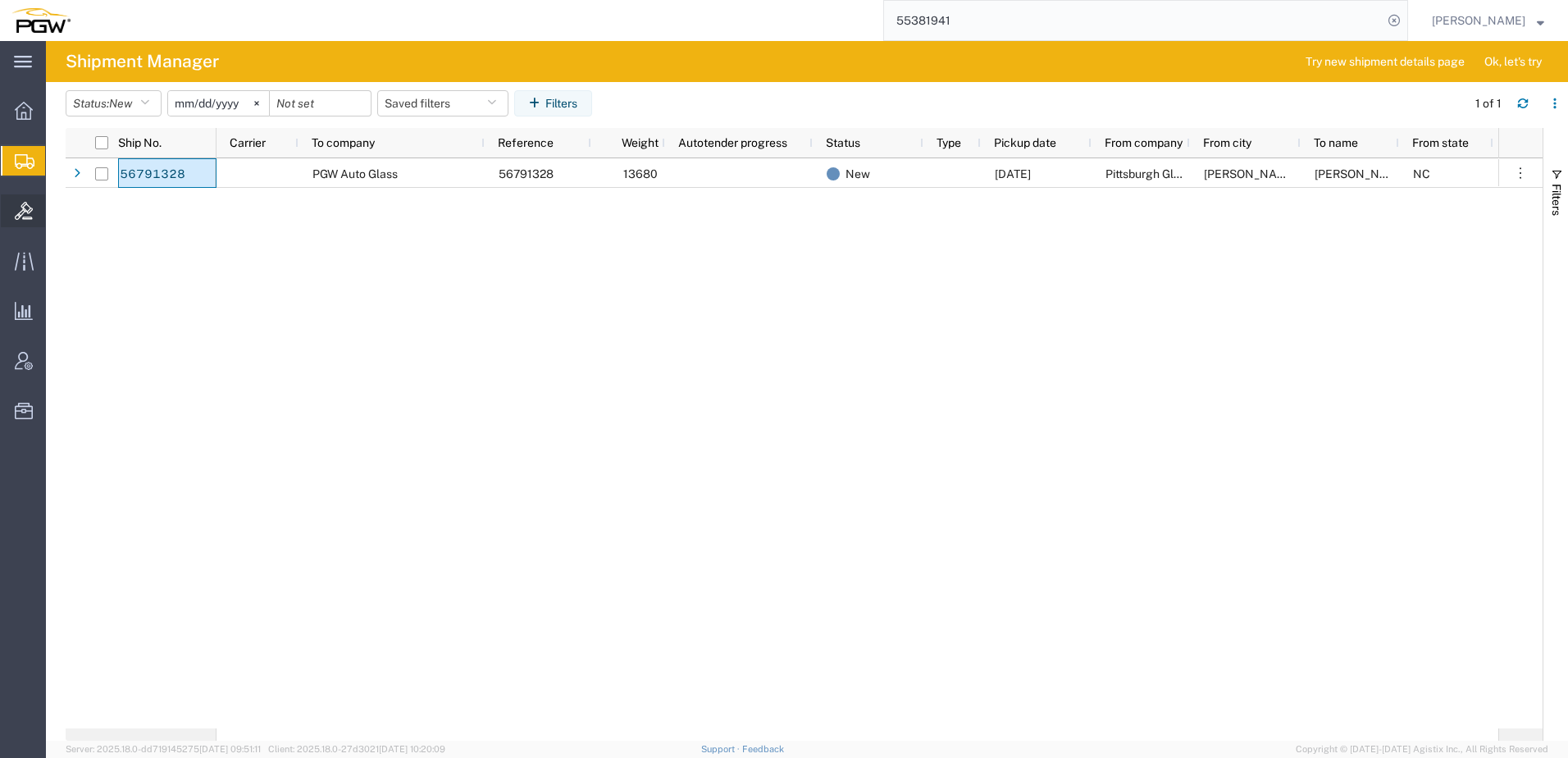
click at [25, 205] on icon at bounding box center [24, 211] width 18 height 18
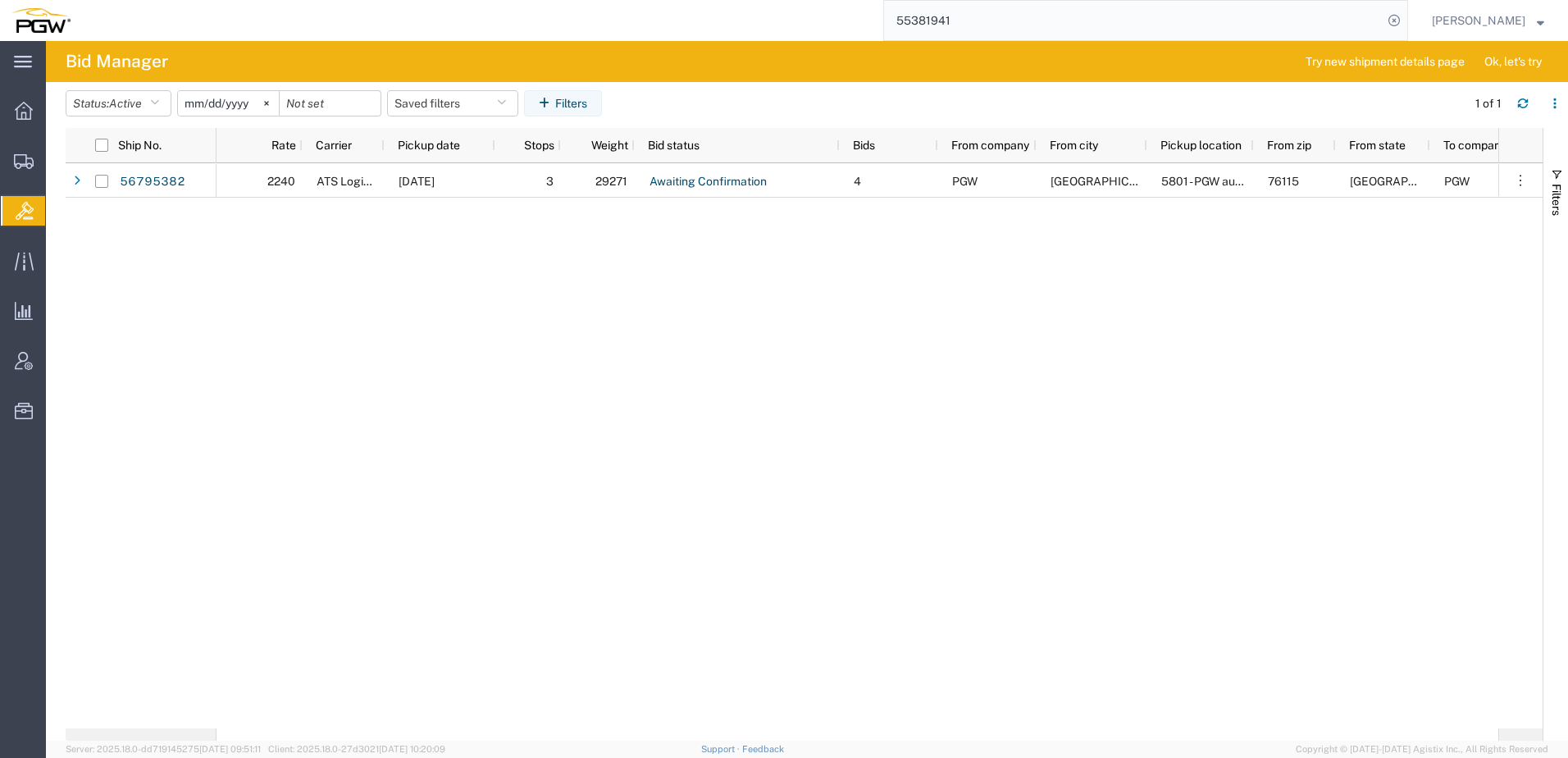
click at [892, 481] on div "2240 ATS Logistics [DATE] 3 29271 Awaiting Confirmation 4 PGW [GEOGRAPHIC_DATA]…" at bounding box center [857, 446] width 1282 height 565
click at [581, 475] on div "2240 ATS Logistics [DATE] 3 29271 Awaiting Confirmation 4 PGW [GEOGRAPHIC_DATA]…" at bounding box center [857, 446] width 1282 height 565
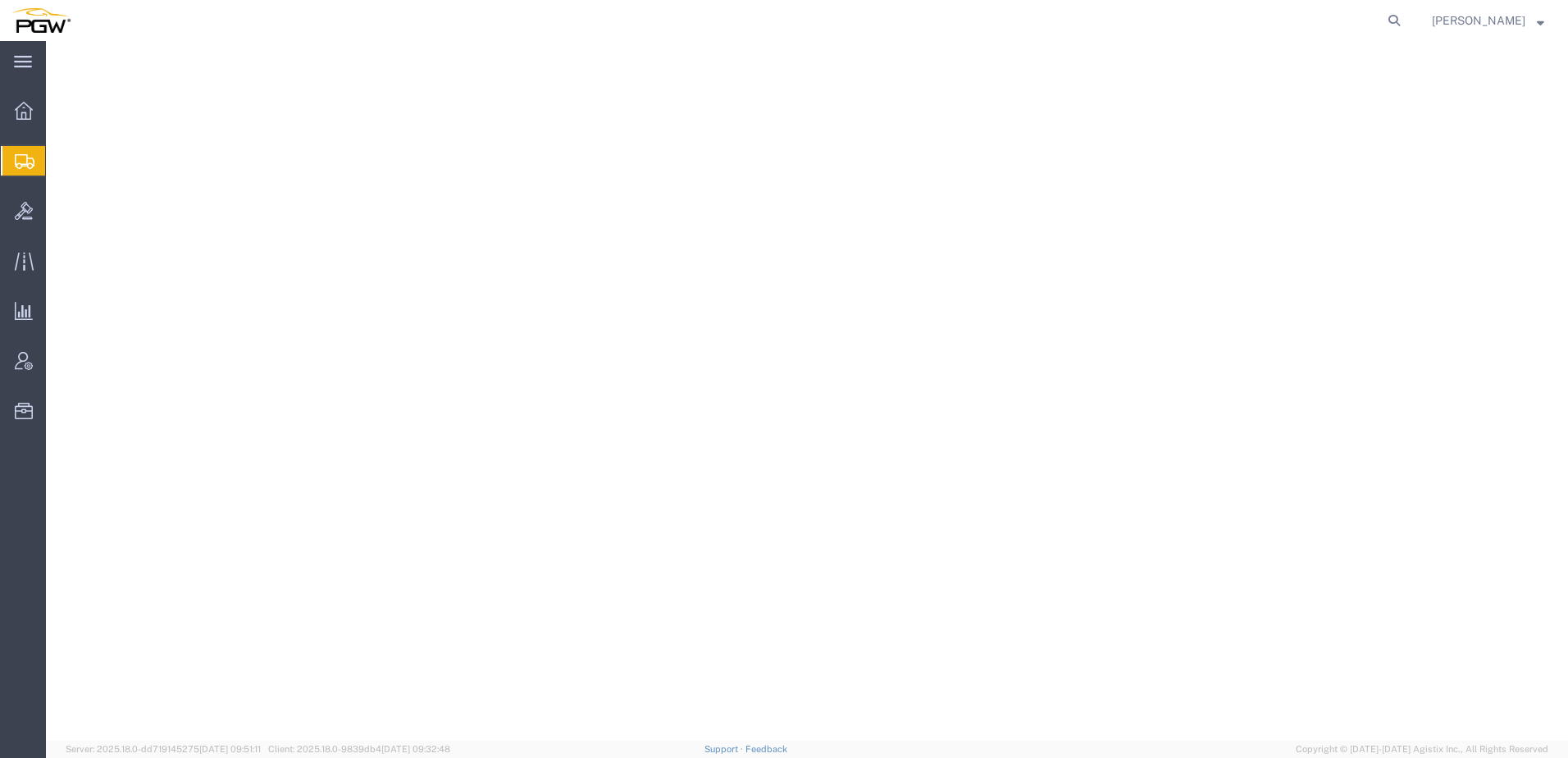
select select
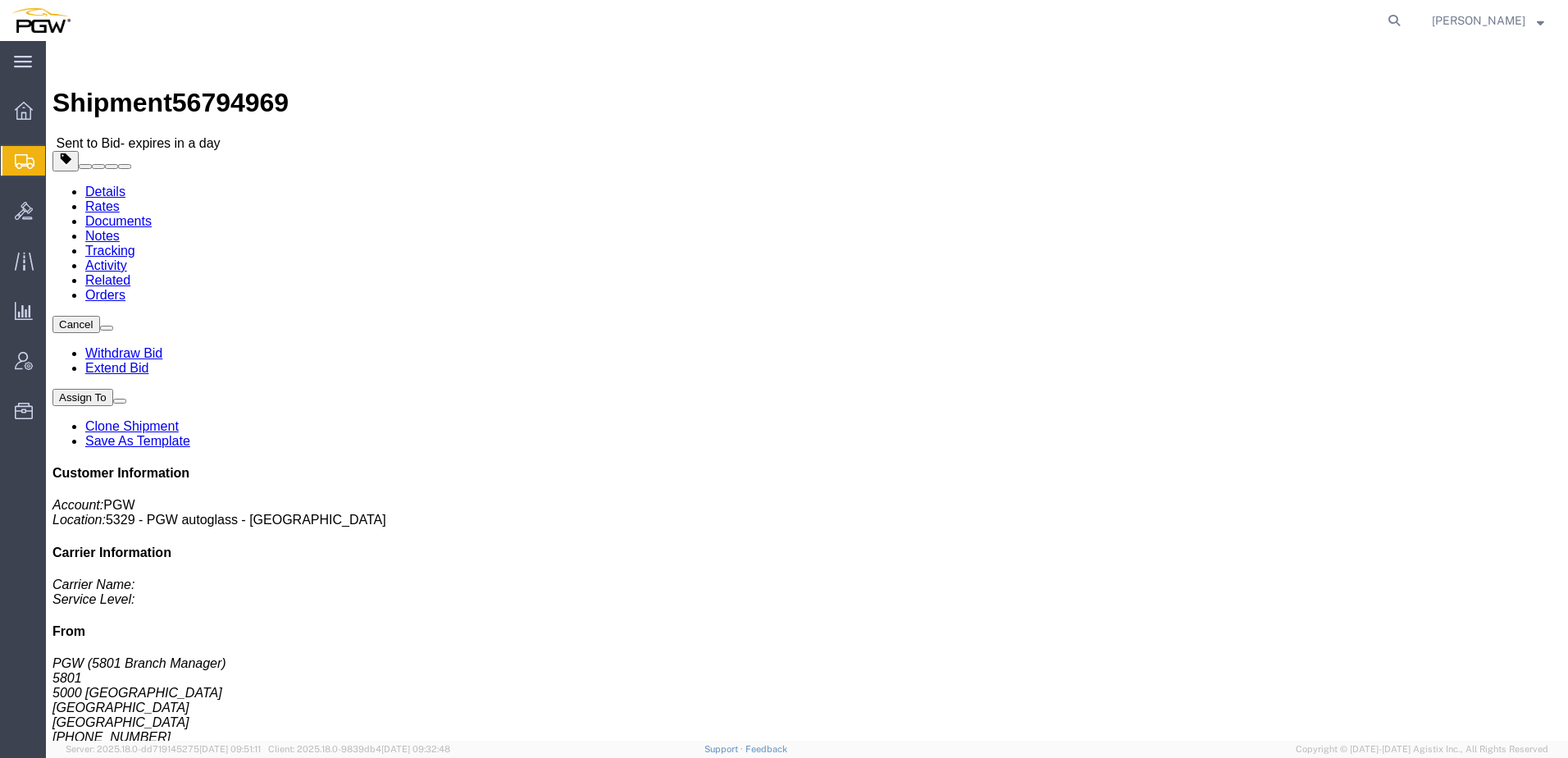
click address "PGW (5801 Branch Manager) [STREET_ADDRESS] [PHONE_NUMBER] [EMAIL_ADDRESS][DOMAI…"
click link "Rates"
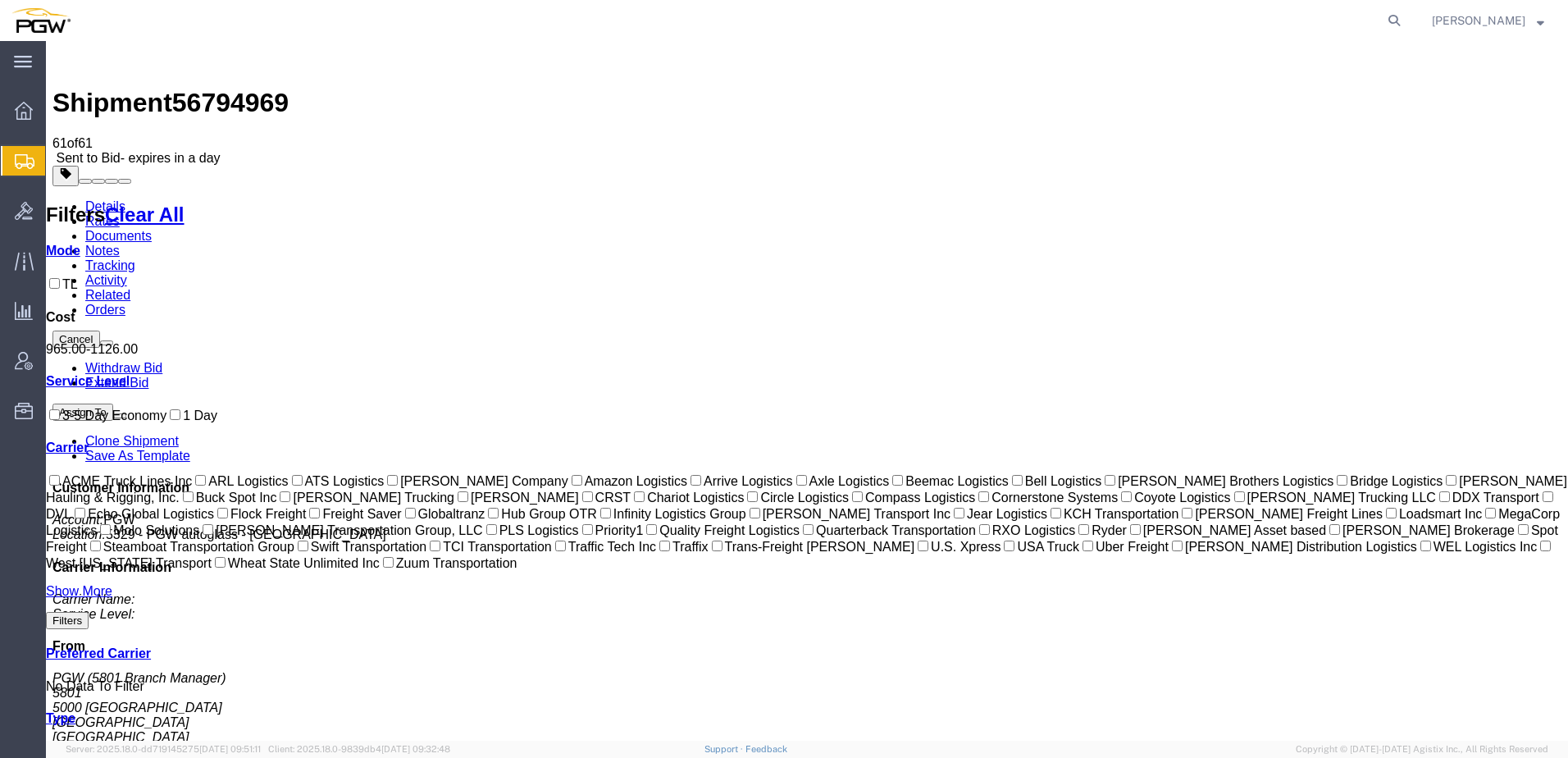
click at [112, 199] on link "Details" at bounding box center [105, 206] width 41 height 14
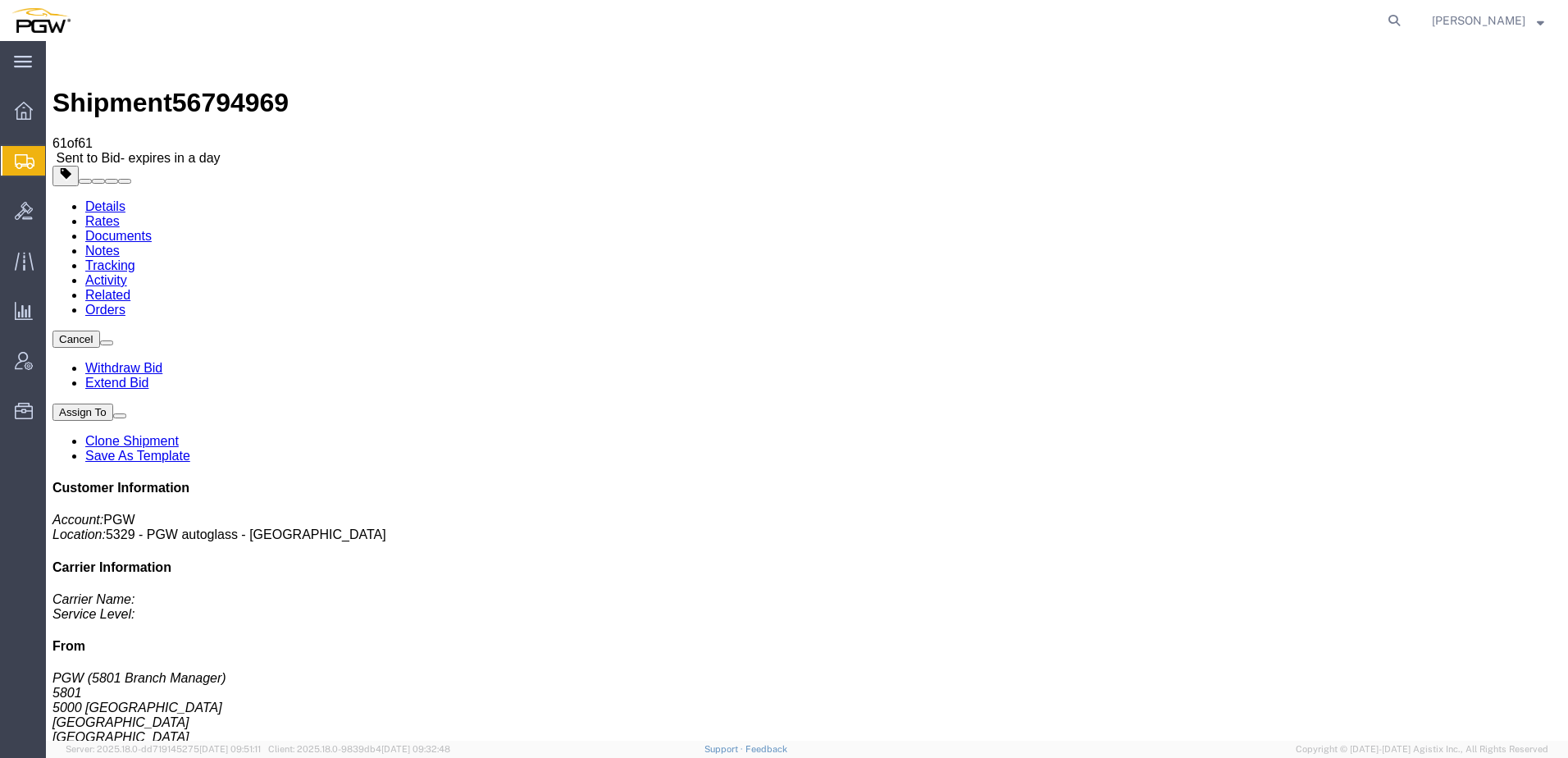
click link "Rates"
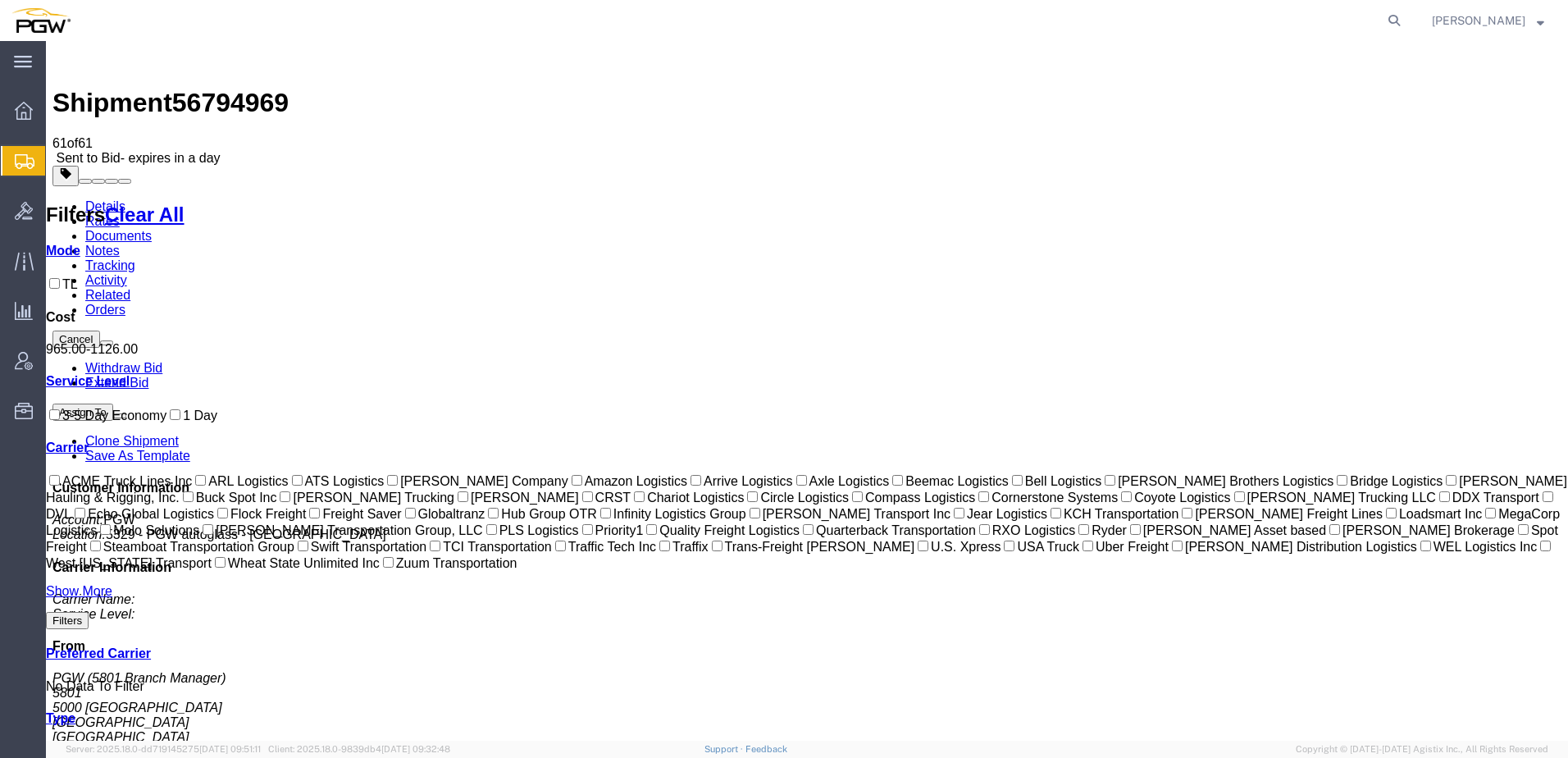
click at [106, 199] on link "Details" at bounding box center [105, 206] width 41 height 14
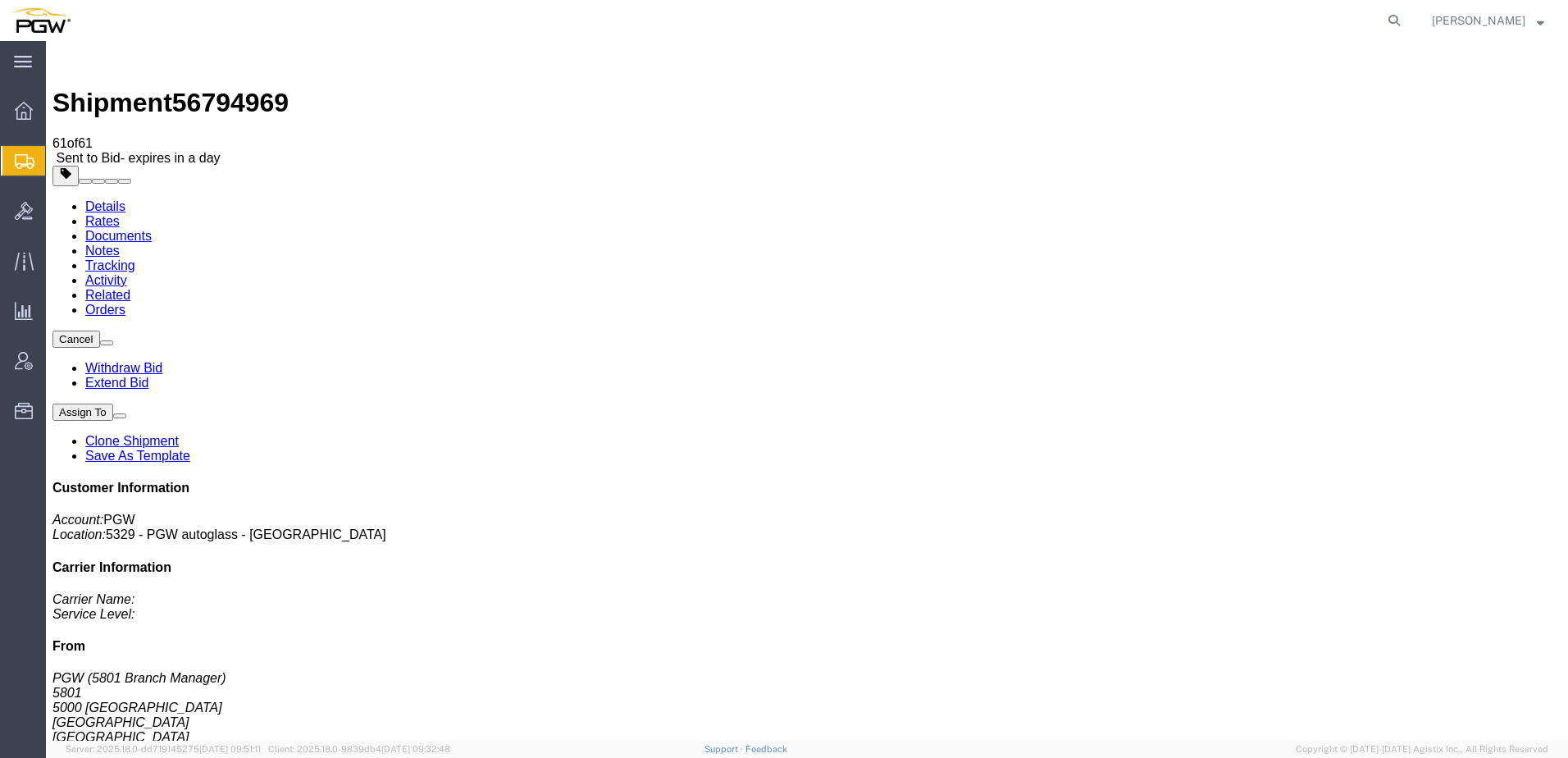
click link "Rates"
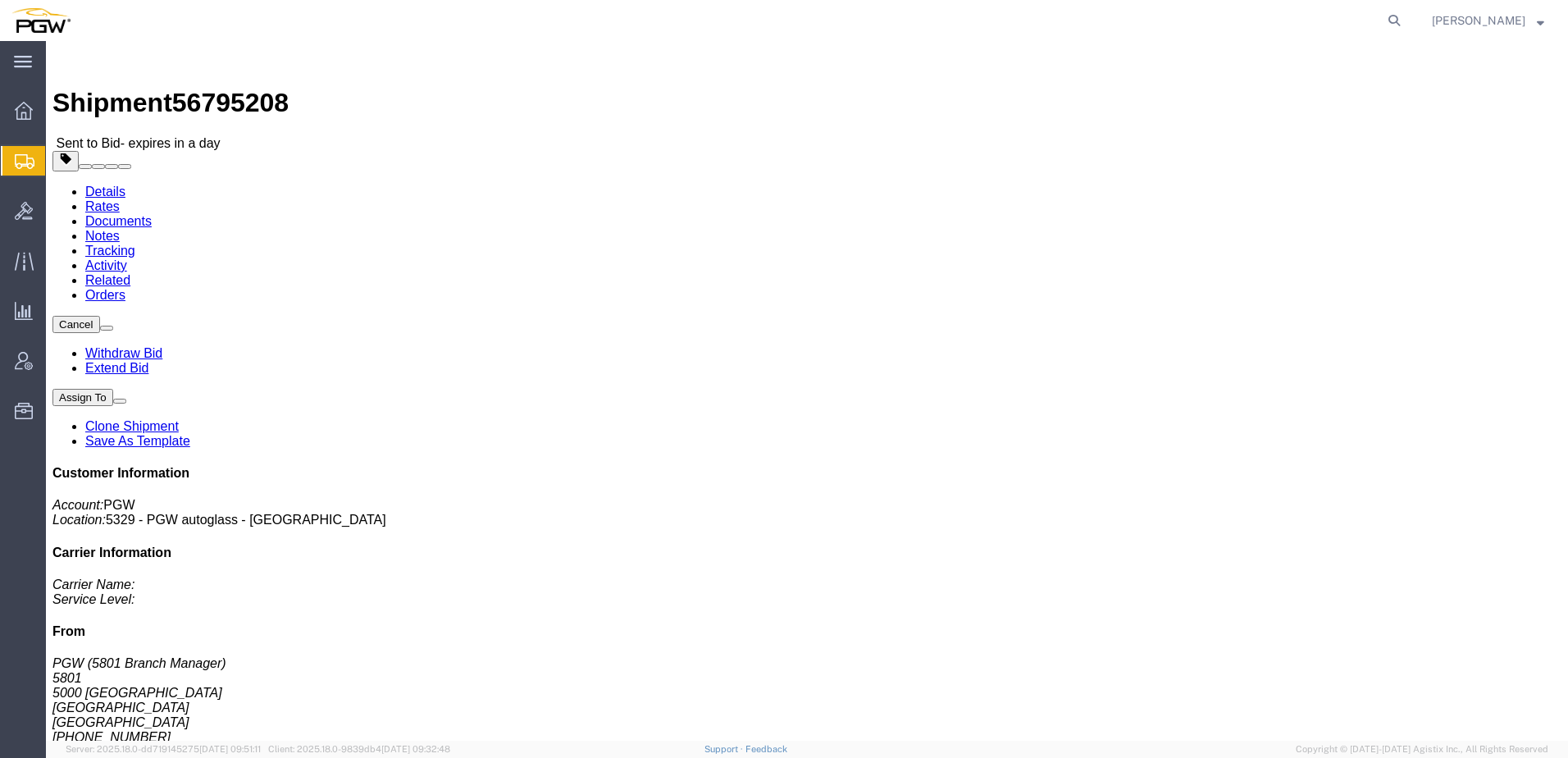
click link "Rates"
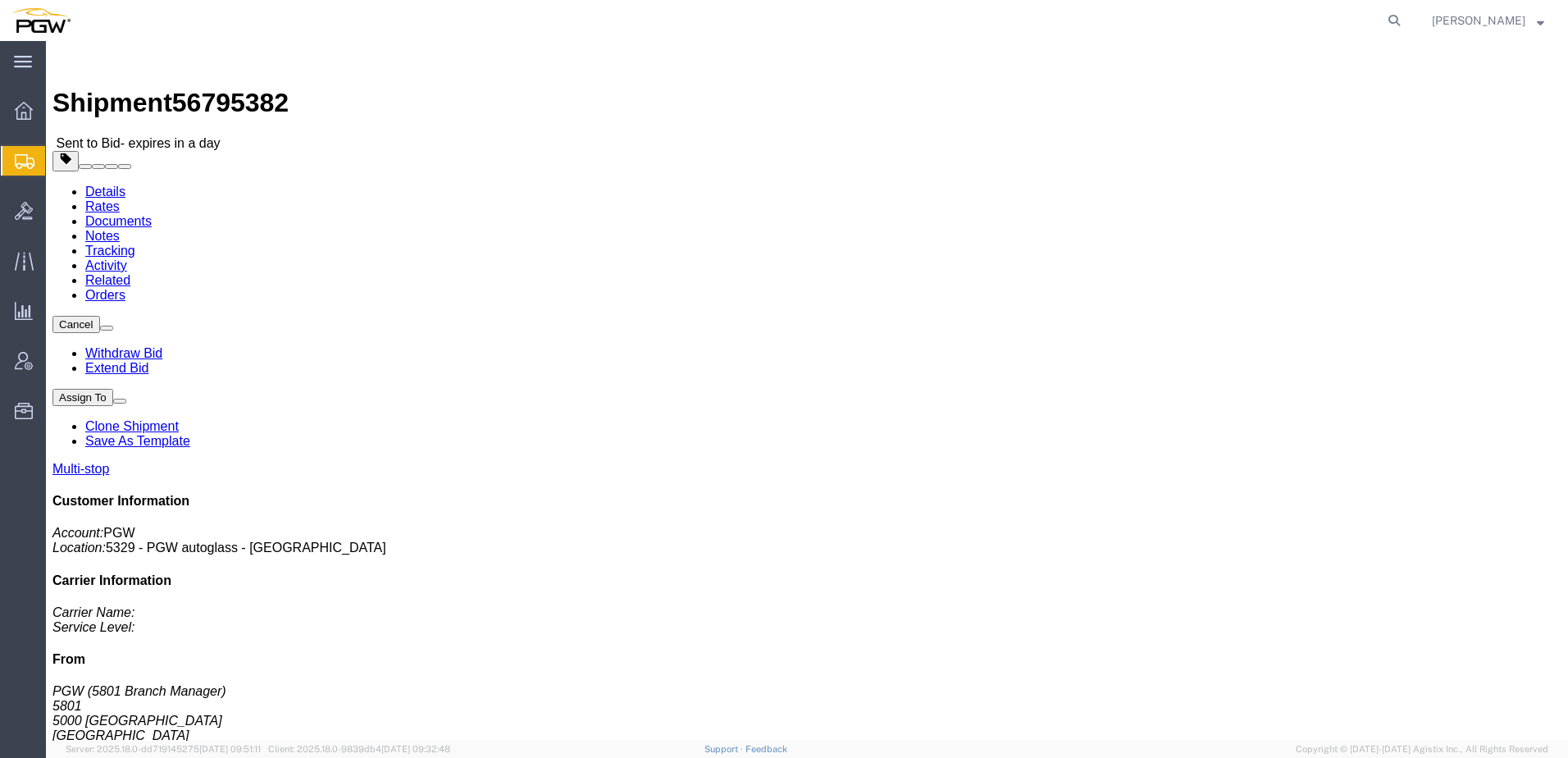
click link "Rates"
